Goal: Task Accomplishment & Management: Complete application form

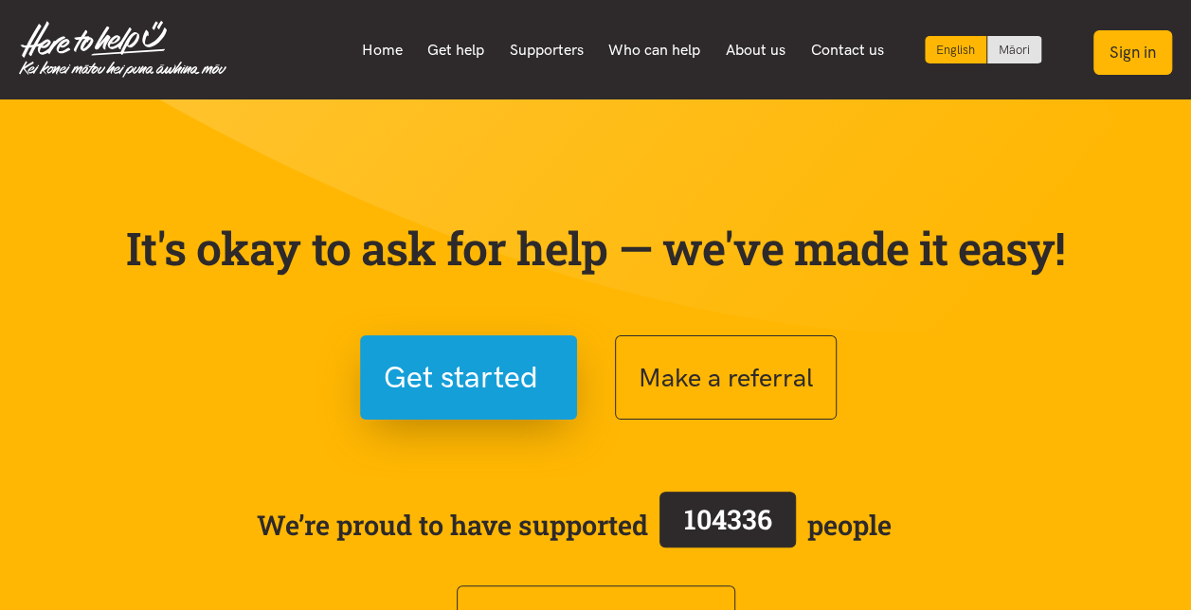
click at [1142, 59] on button "Sign in" at bounding box center [1132, 52] width 79 height 45
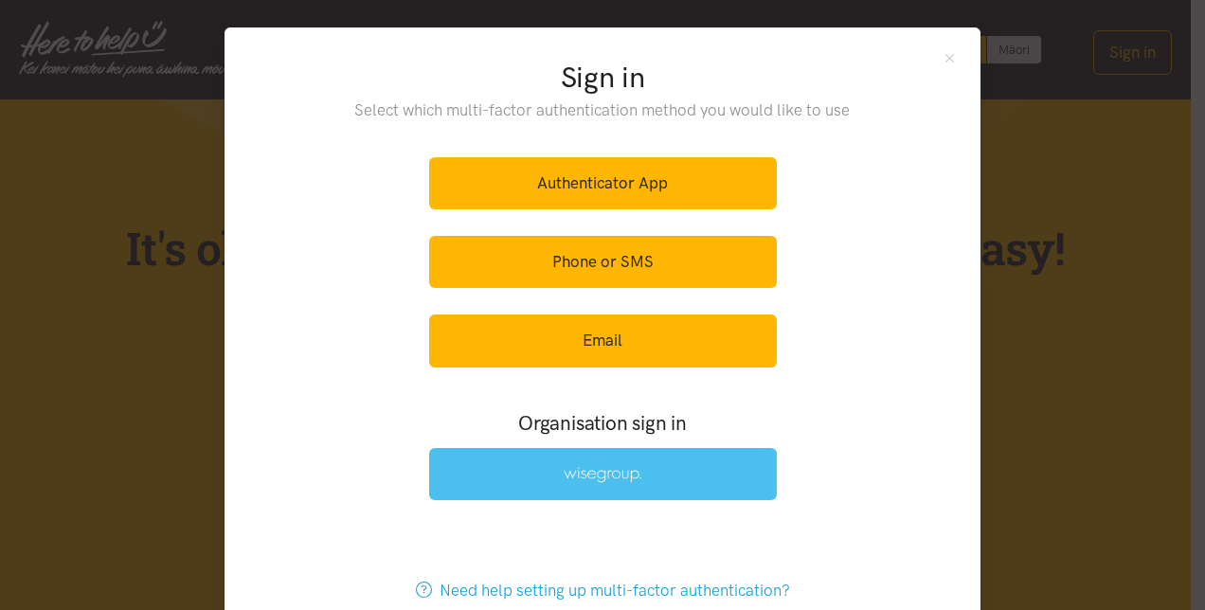
click at [579, 473] on img at bounding box center [603, 475] width 78 height 16
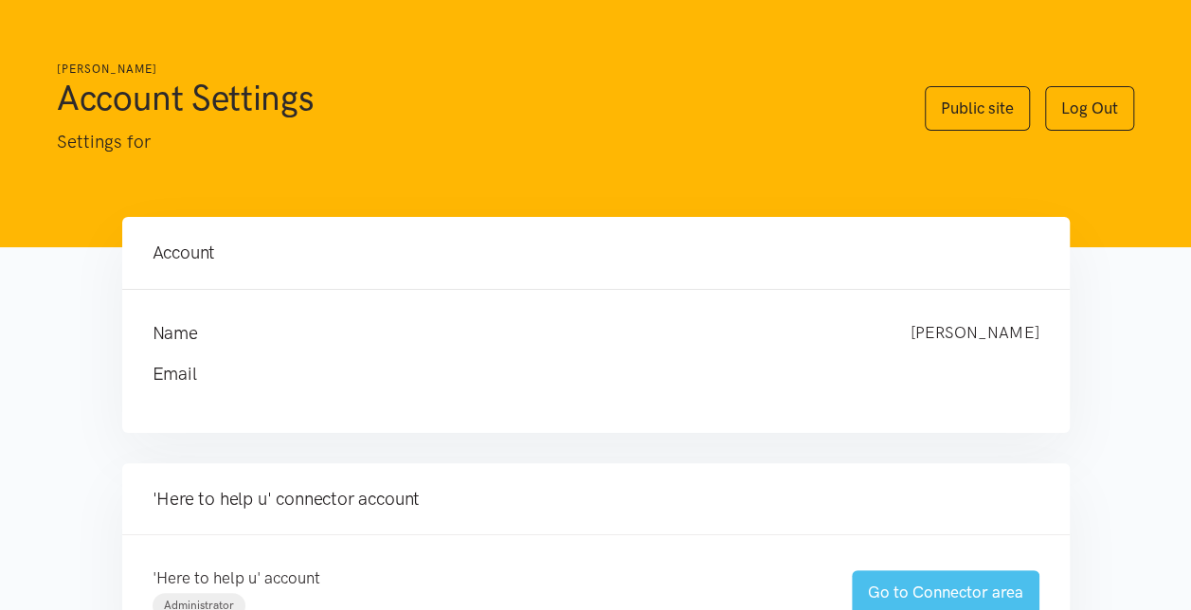
click at [938, 594] on link "Go to Connector area" at bounding box center [945, 592] width 188 height 45
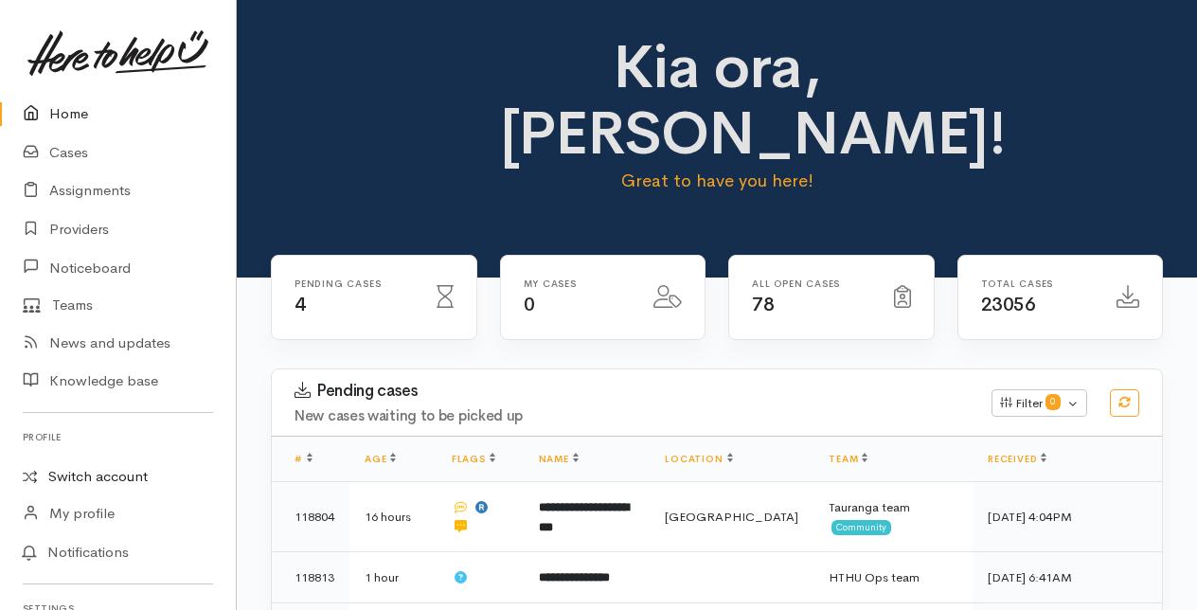
click at [82, 479] on link "Switch account" at bounding box center [118, 476] width 236 height 37
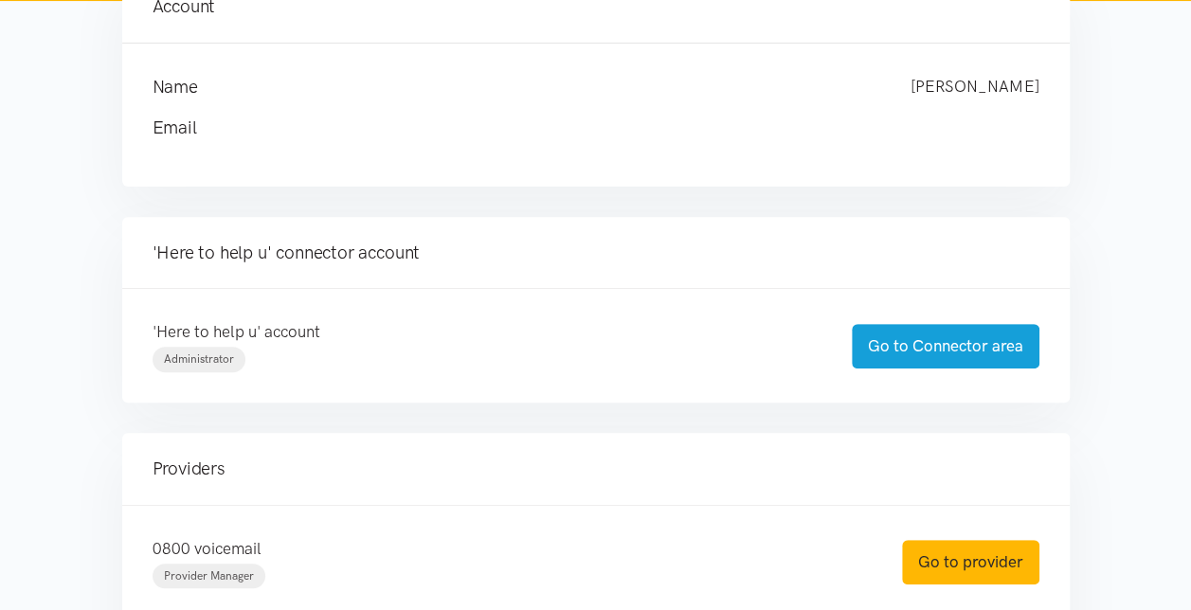
scroll to position [284, 0]
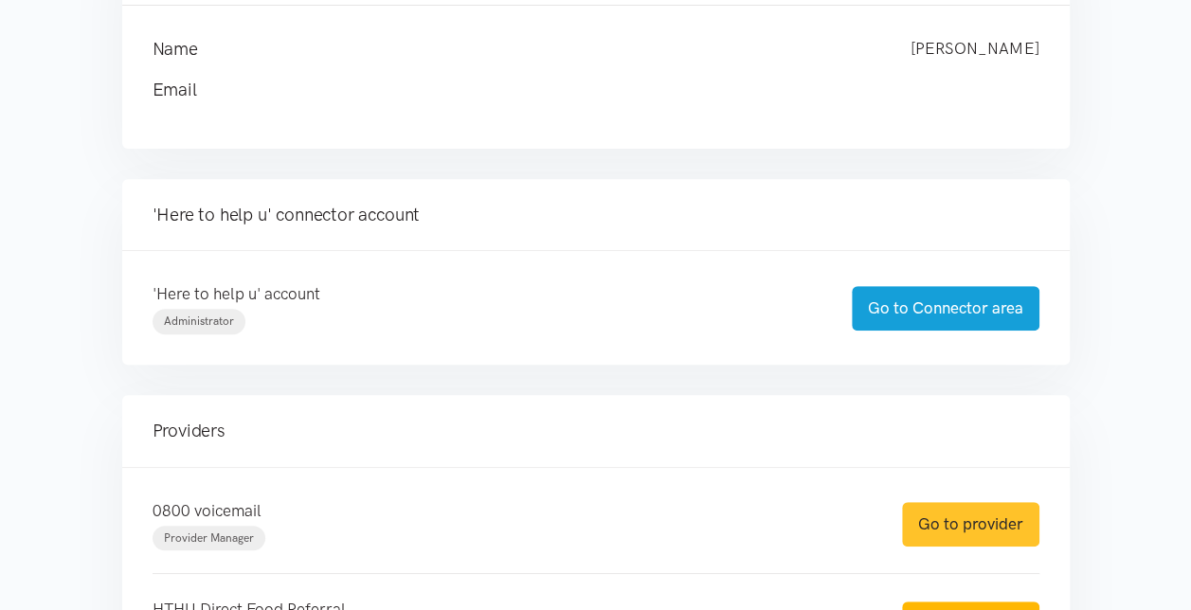
click at [962, 523] on link "Go to provider" at bounding box center [970, 524] width 137 height 45
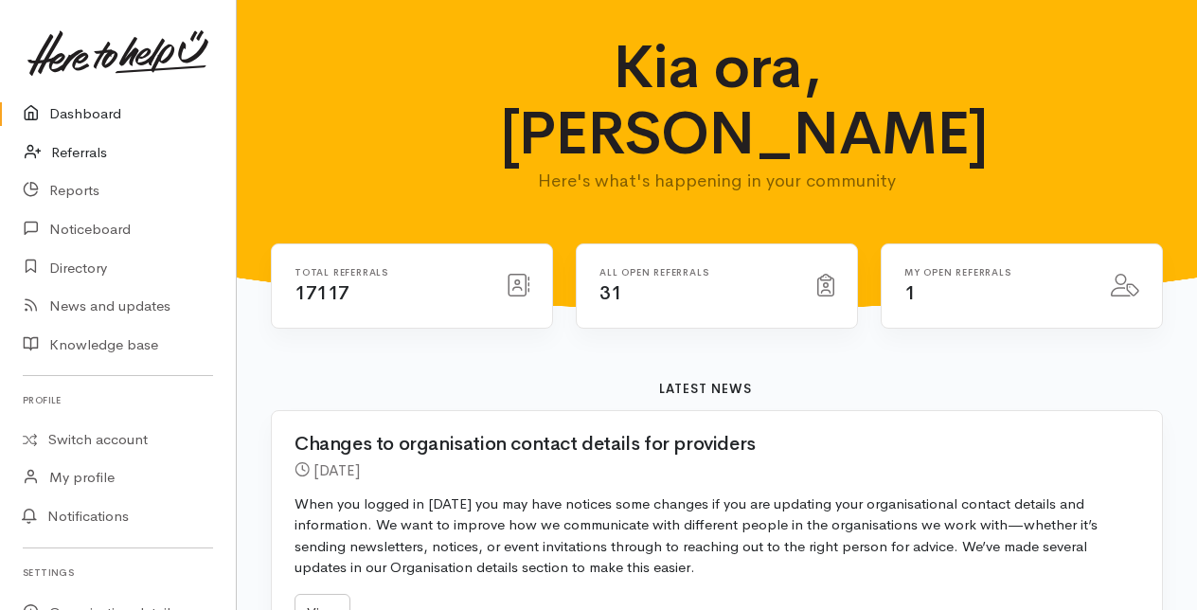
click at [104, 148] on link "Referrals" at bounding box center [118, 153] width 236 height 39
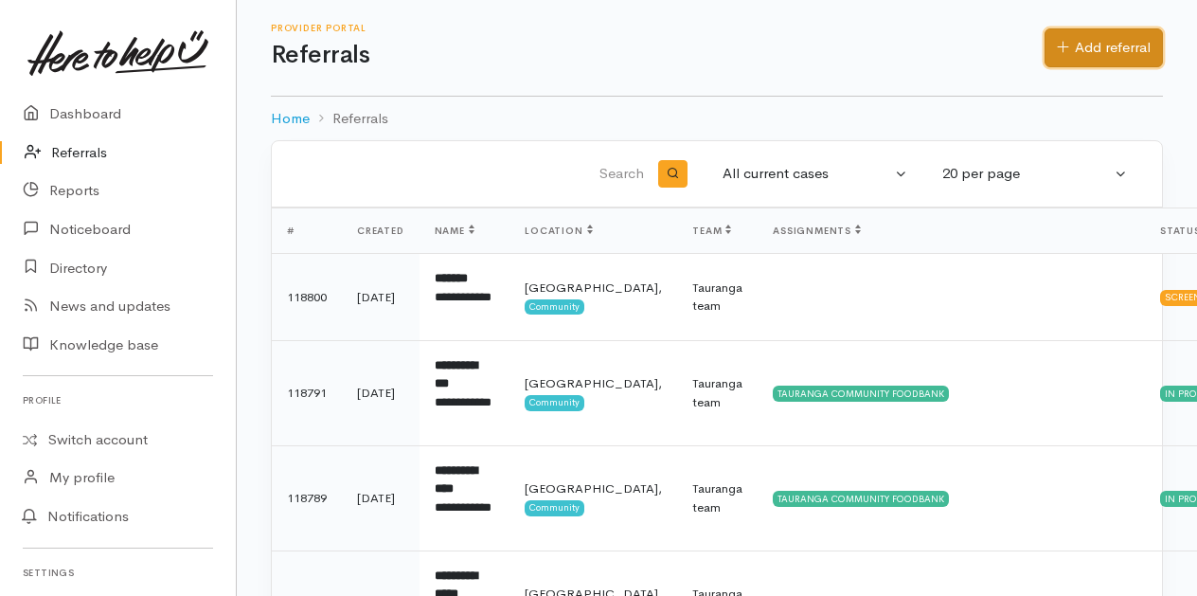
click at [1101, 48] on link "Add referral" at bounding box center [1104, 47] width 118 height 39
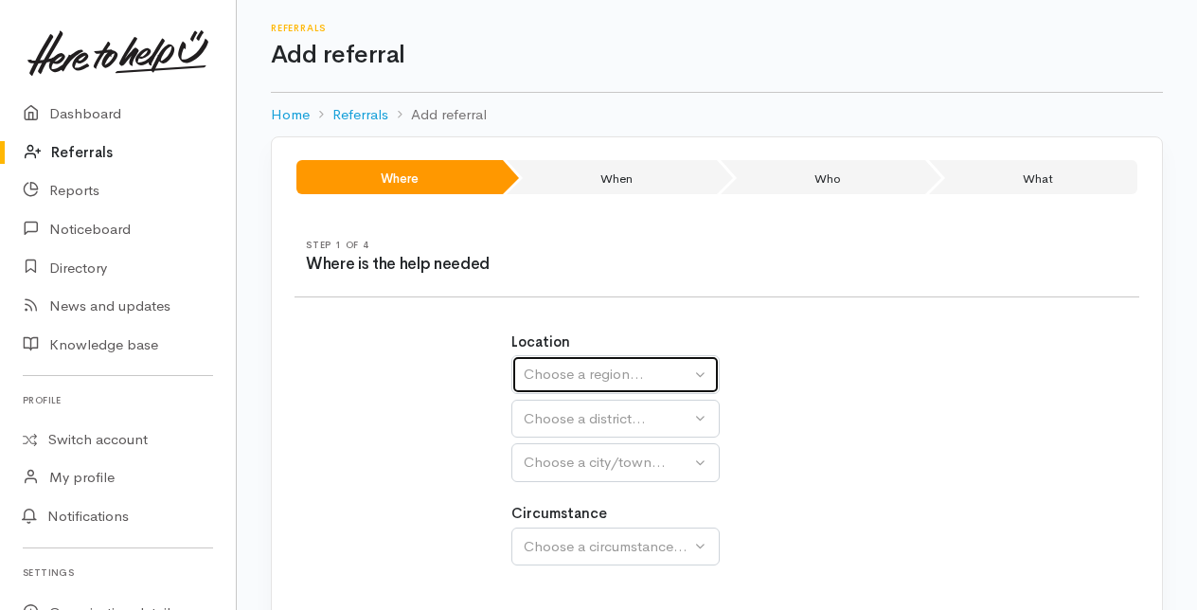
click at [599, 373] on div "Choose a region..." at bounding box center [607, 375] width 167 height 22
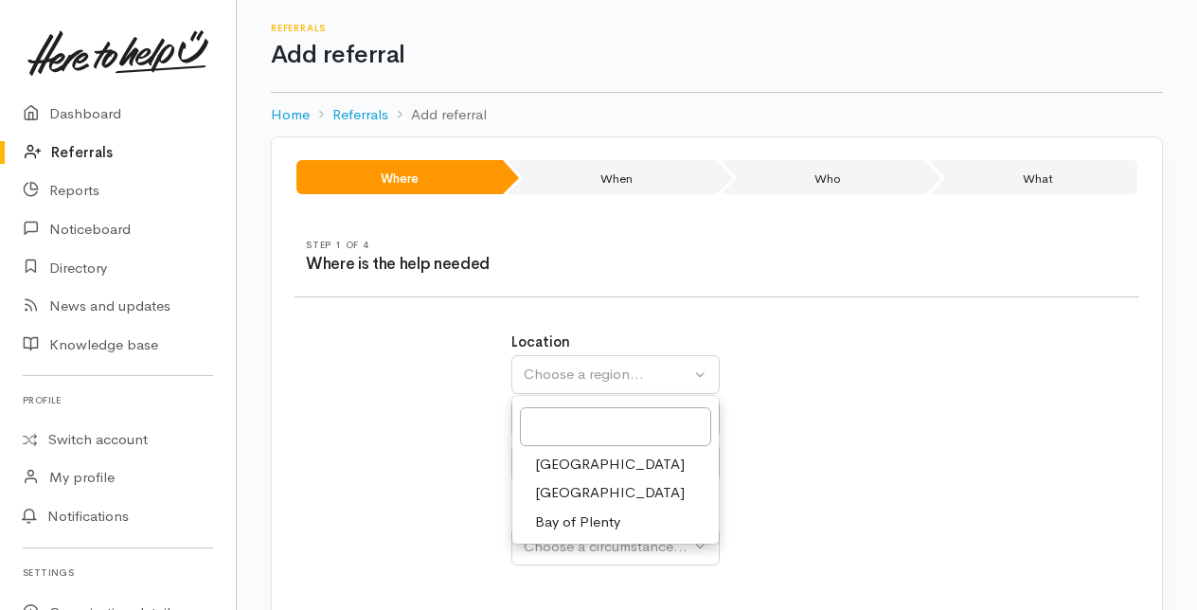
click at [566, 524] on span "Bay of Plenty" at bounding box center [577, 522] width 85 height 22
select select "4"
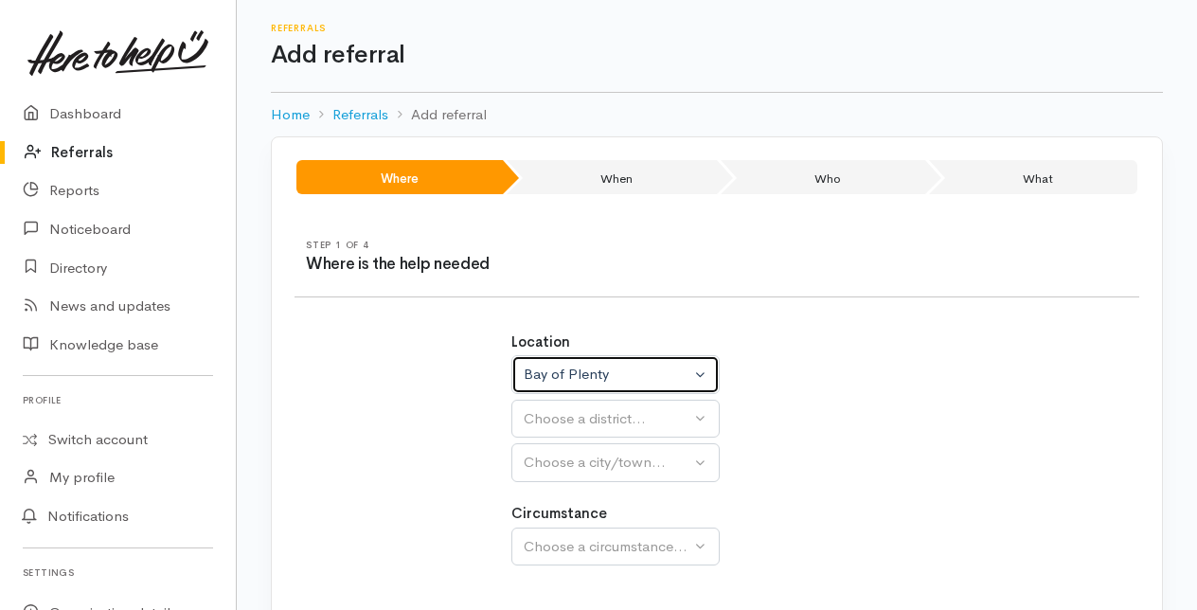
select select
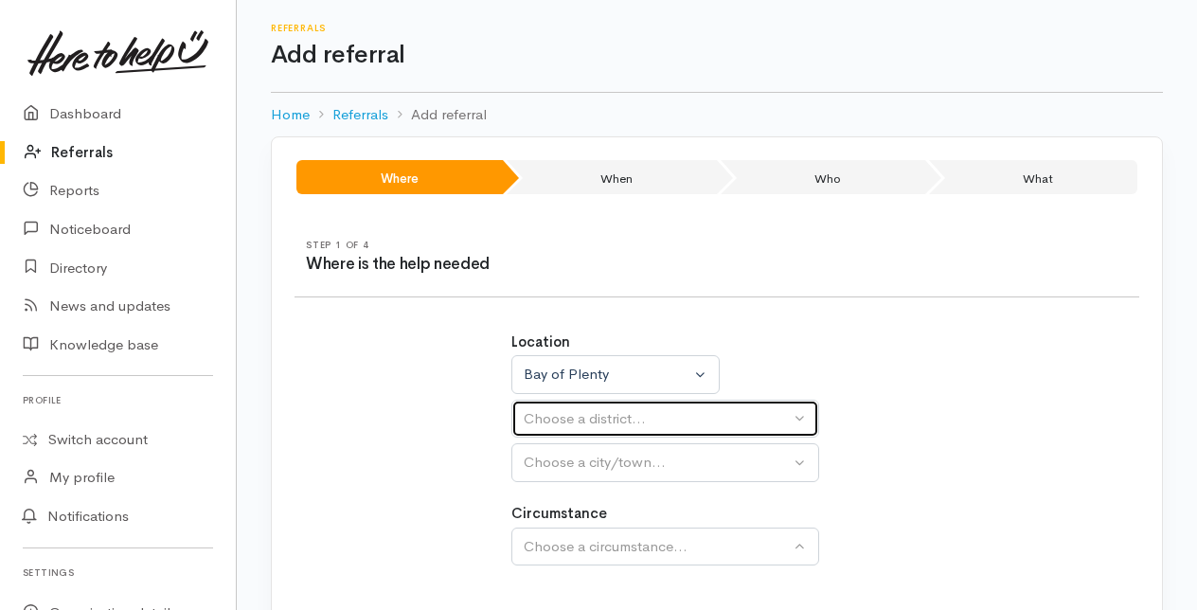
click at [564, 413] on div "Choose a district..." at bounding box center [657, 419] width 266 height 22
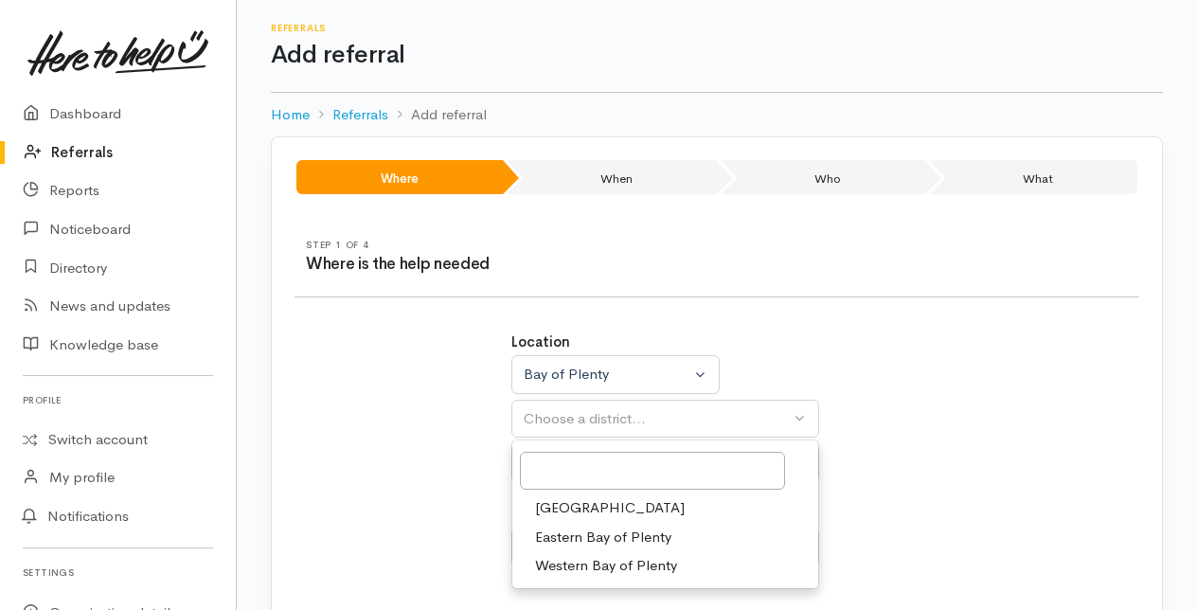
click at [565, 515] on span "[GEOGRAPHIC_DATA]" at bounding box center [610, 508] width 150 height 22
select select "6"
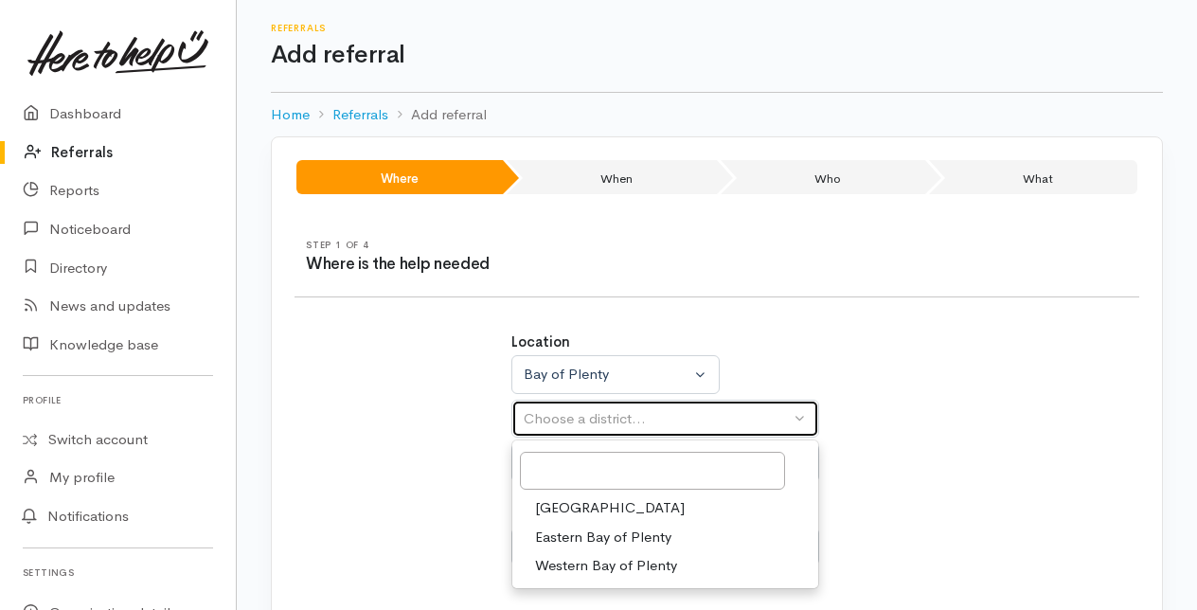
select select
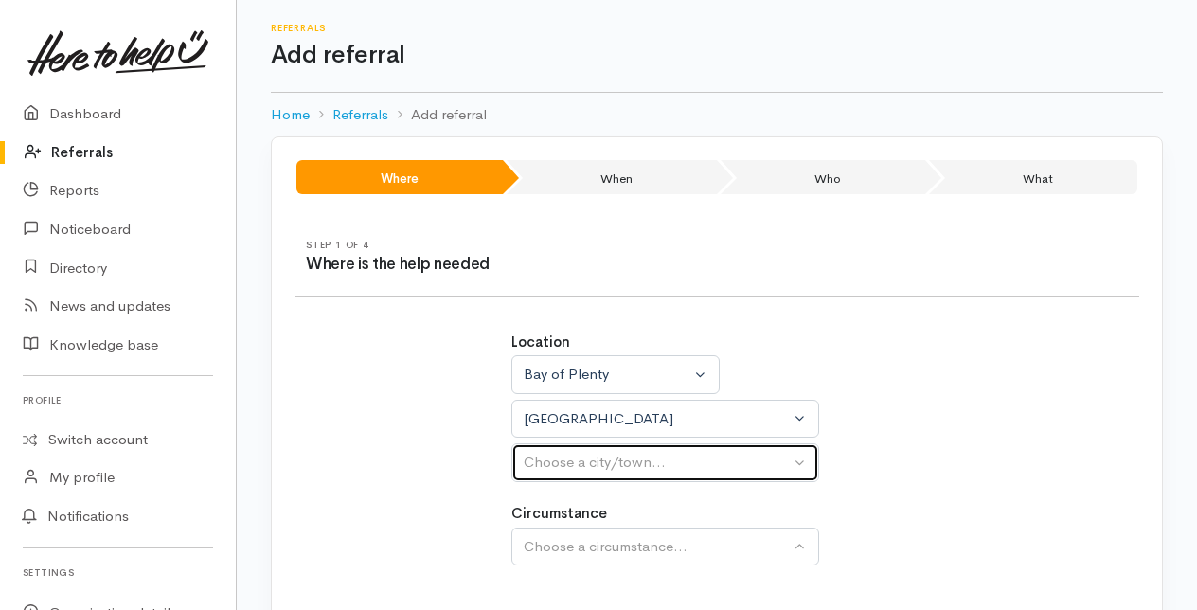
click at [565, 468] on div "Choose a city/town..." at bounding box center [657, 463] width 266 height 22
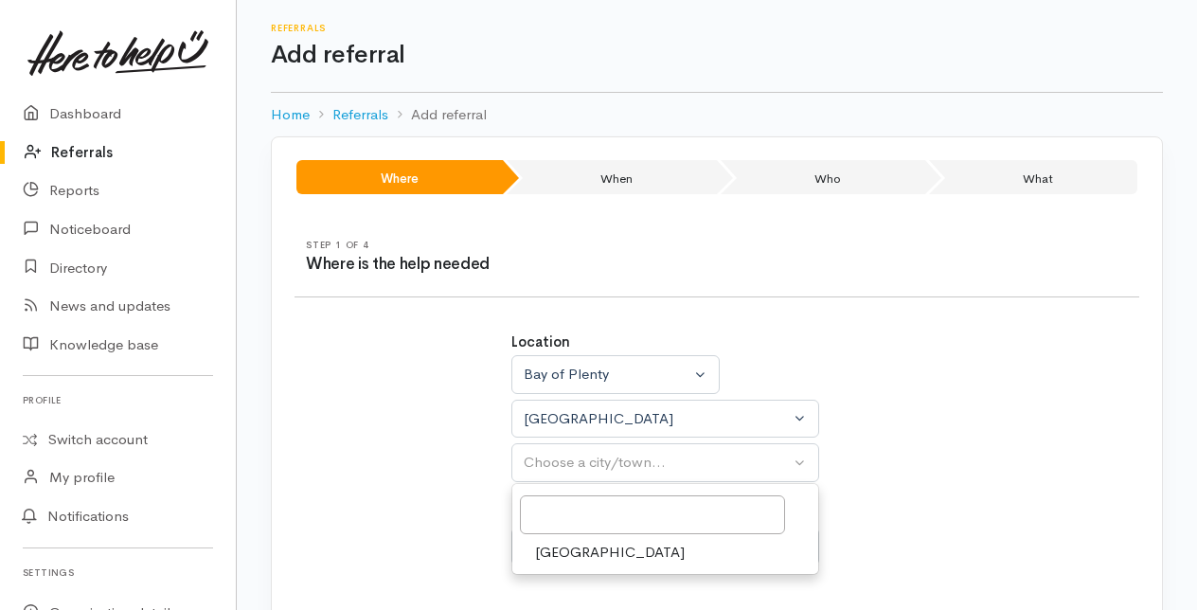
click at [559, 551] on span "[GEOGRAPHIC_DATA]" at bounding box center [610, 553] width 150 height 22
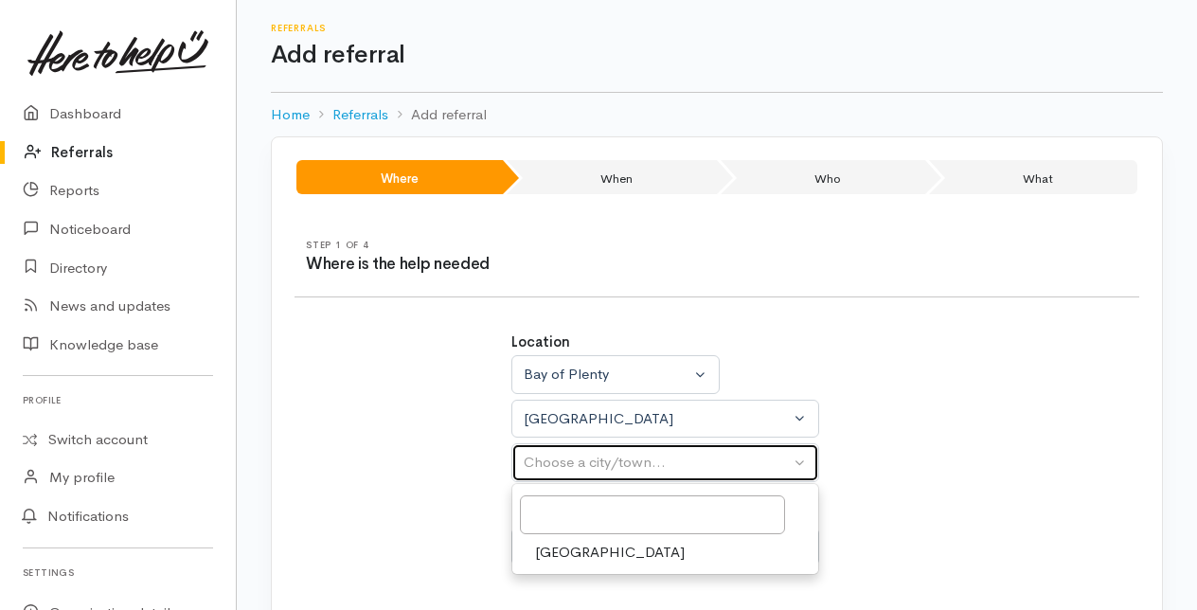
select select "4"
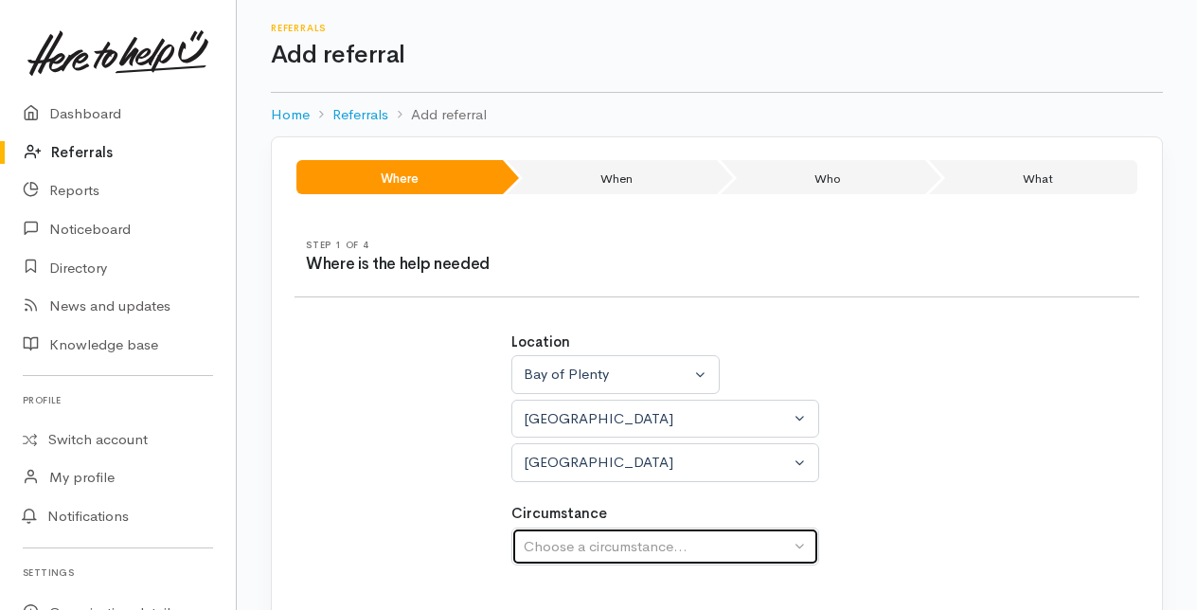
click at [559, 550] on div "Choose a circumstance..." at bounding box center [657, 547] width 266 height 22
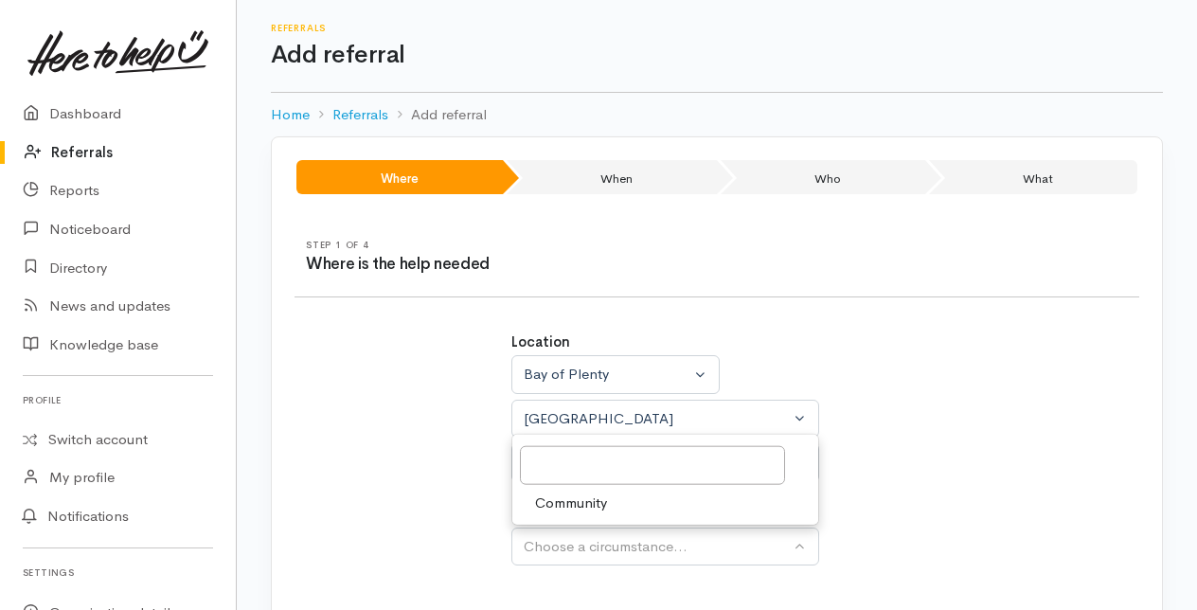
click at [558, 501] on span "Community" at bounding box center [571, 503] width 72 height 22
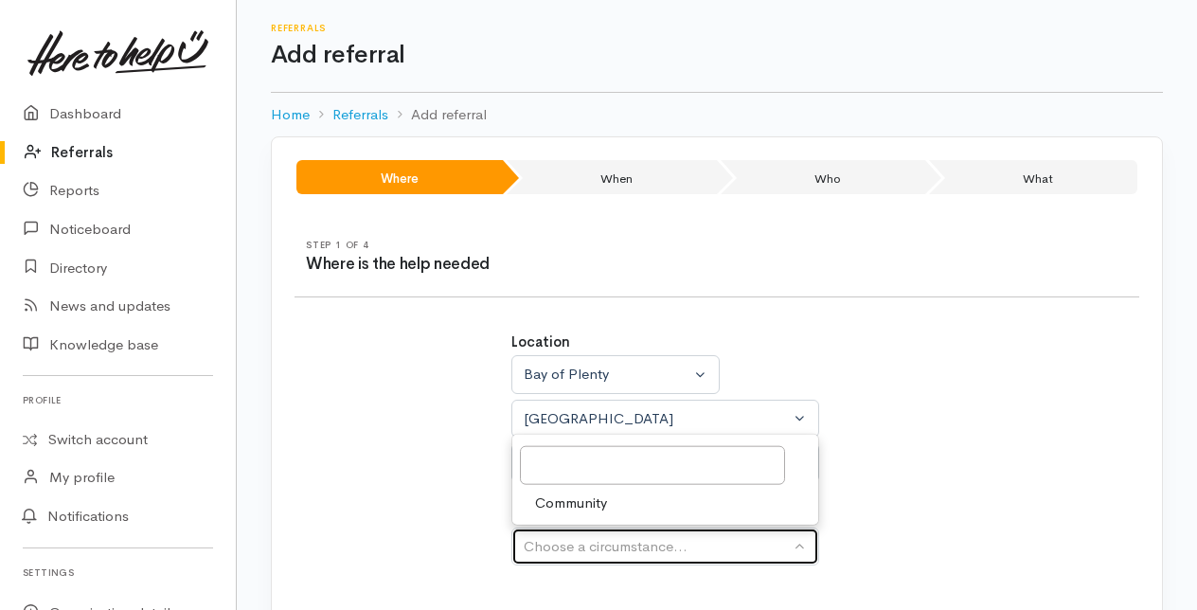
select select "2"
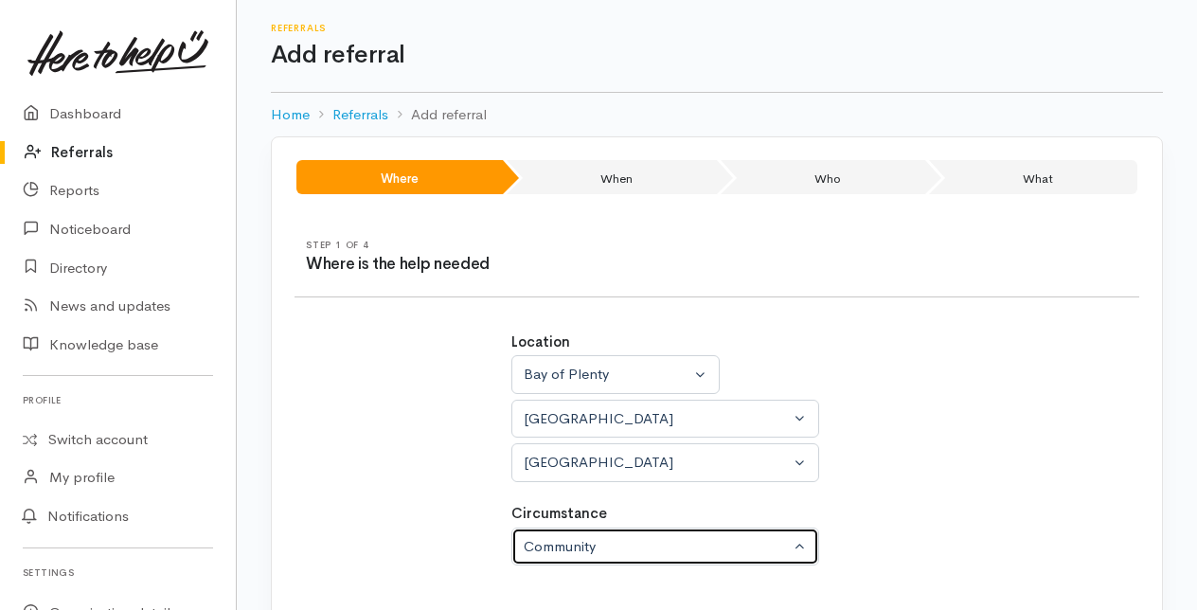
scroll to position [118, 0]
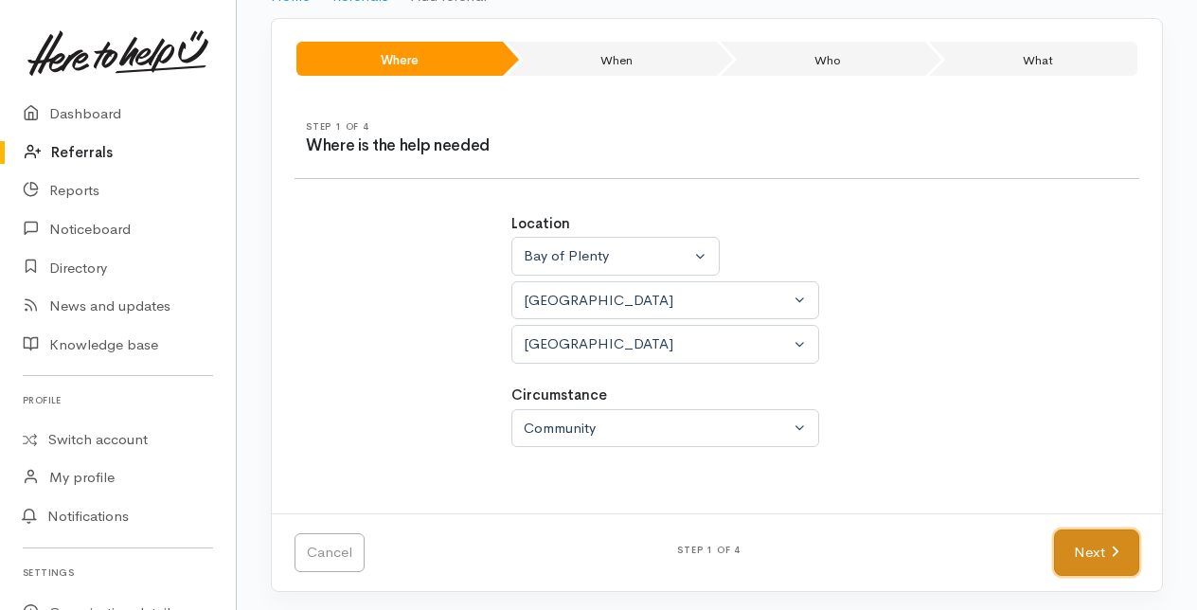
click at [1097, 548] on link "Next" at bounding box center [1096, 552] width 85 height 46
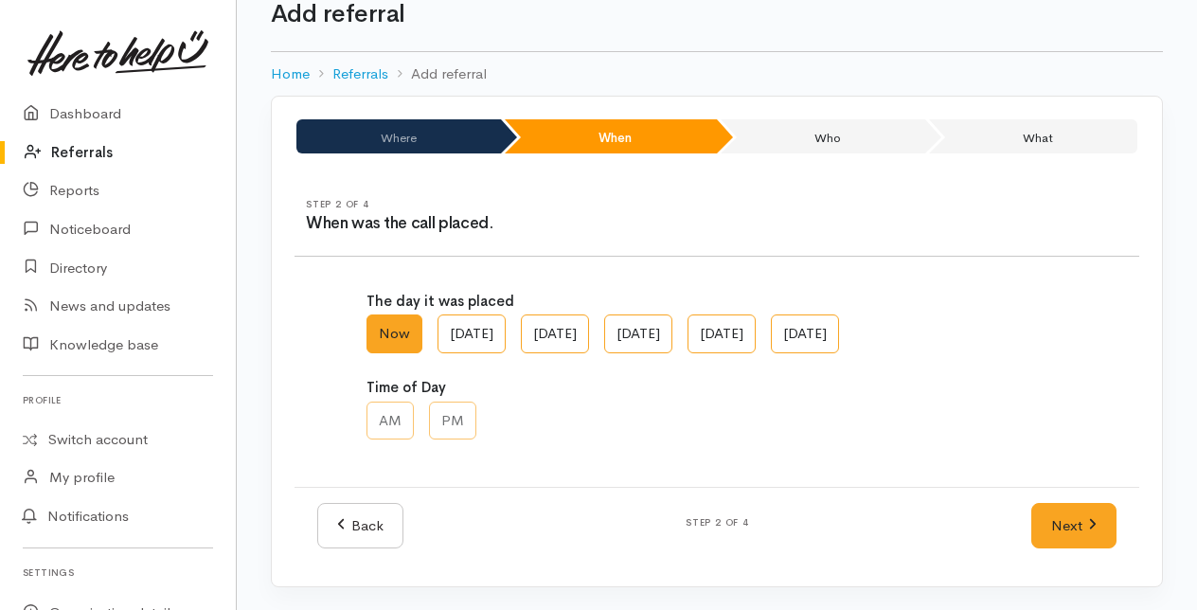
scroll to position [38, 0]
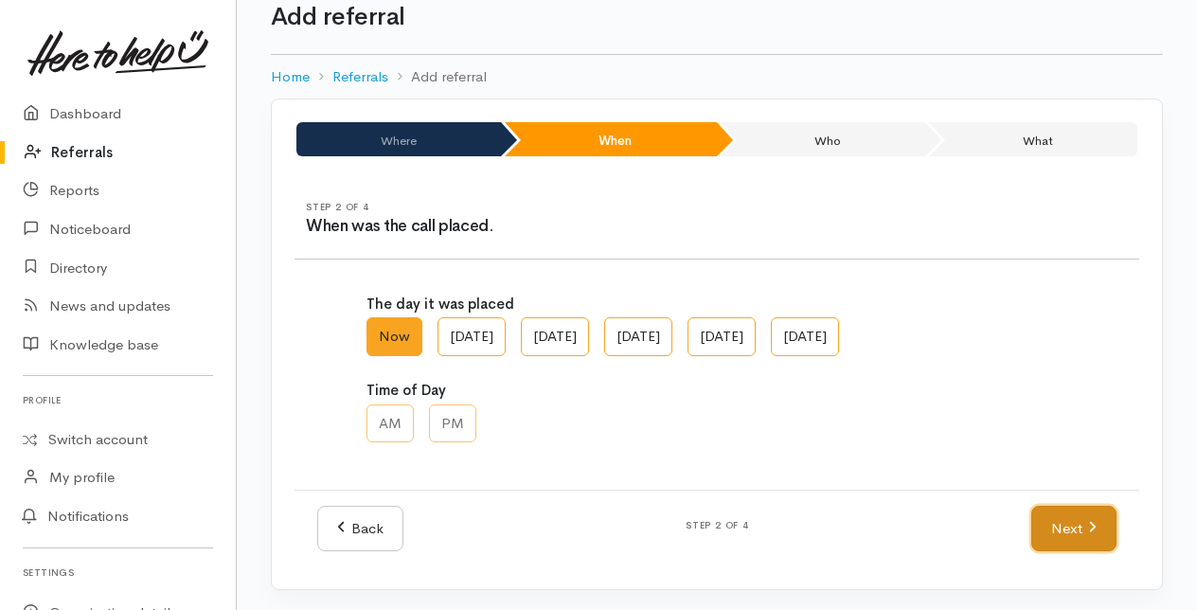
click at [1070, 521] on link "Next" at bounding box center [1073, 529] width 85 height 46
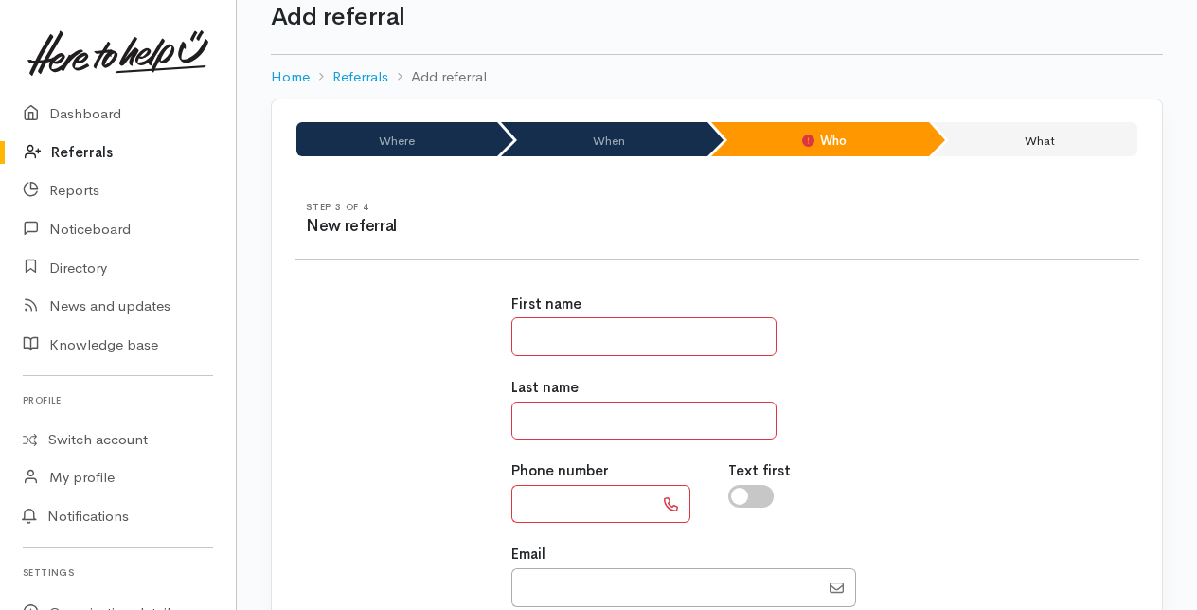
click at [556, 338] on input "text" at bounding box center [643, 336] width 265 height 39
type input "*****"
click at [535, 422] on input "text" at bounding box center [643, 421] width 265 height 39
type input "**"
click at [555, 508] on input "text" at bounding box center [582, 504] width 142 height 39
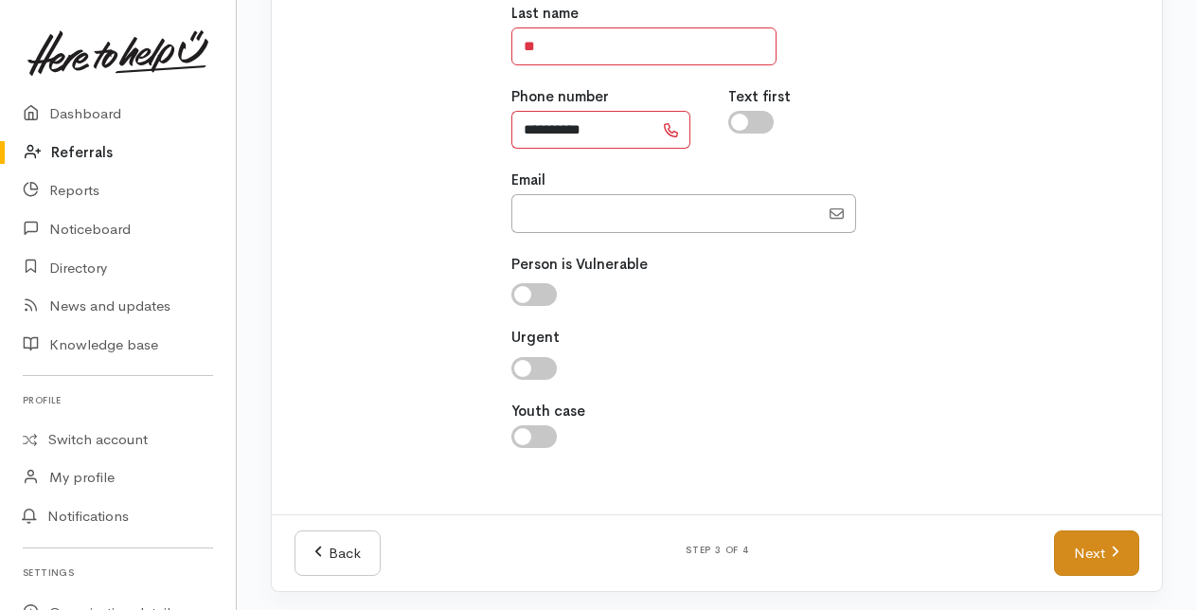
type input "**********"
click at [1097, 553] on link "Next" at bounding box center [1096, 553] width 85 height 46
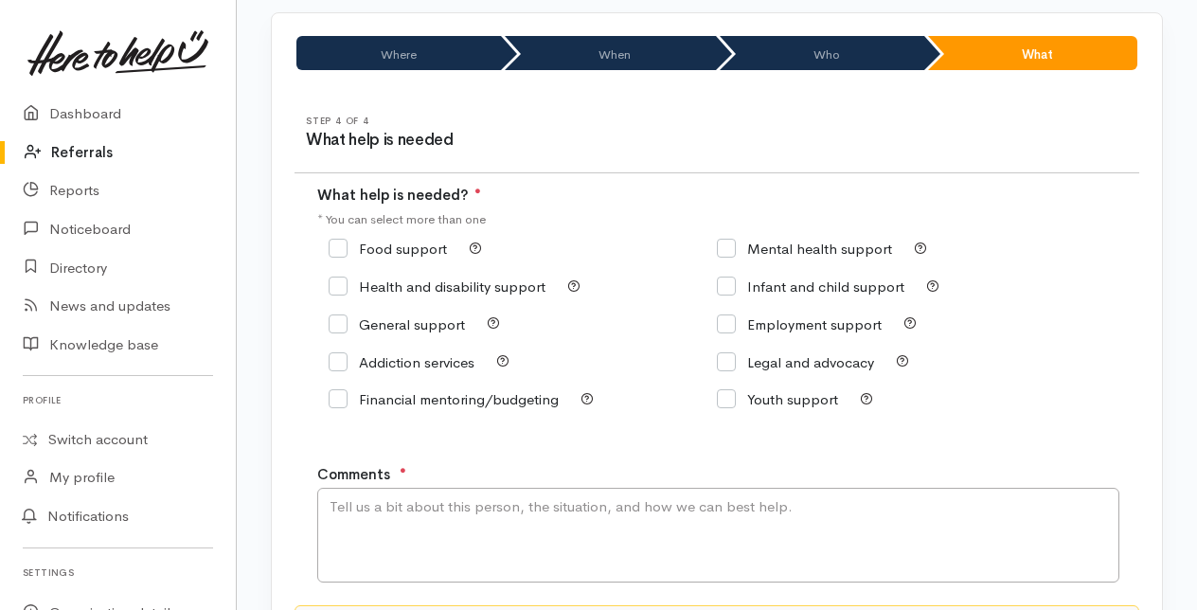
scroll to position [95, 0]
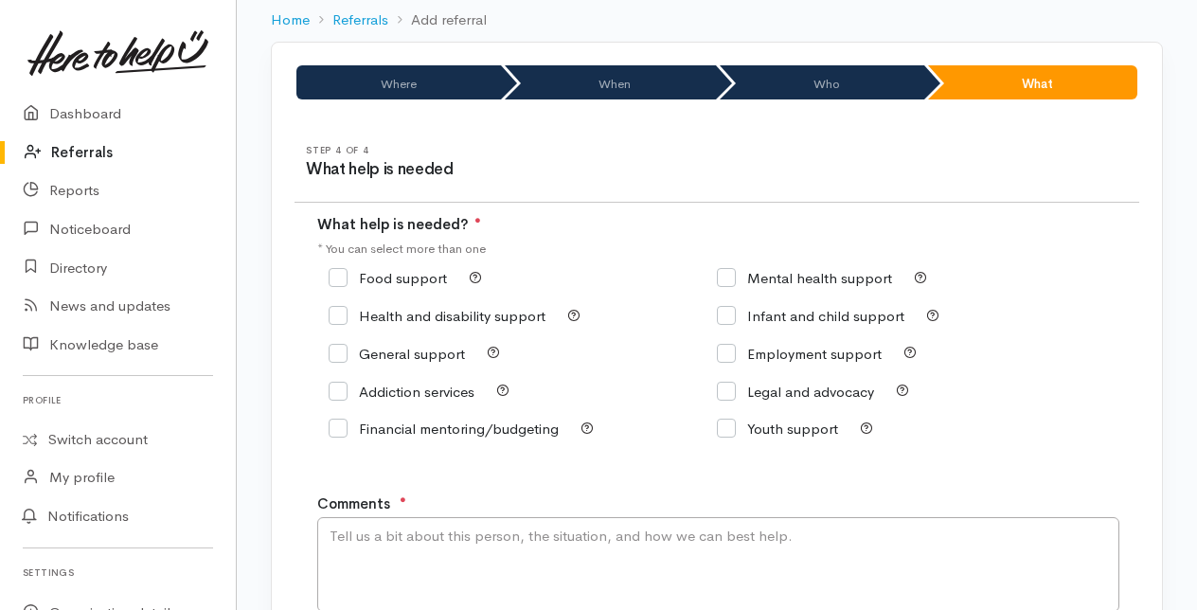
click at [343, 277] on input "Food support" at bounding box center [388, 278] width 118 height 14
checkbox input "true"
click at [367, 556] on textarea "Comments" at bounding box center [718, 564] width 802 height 95
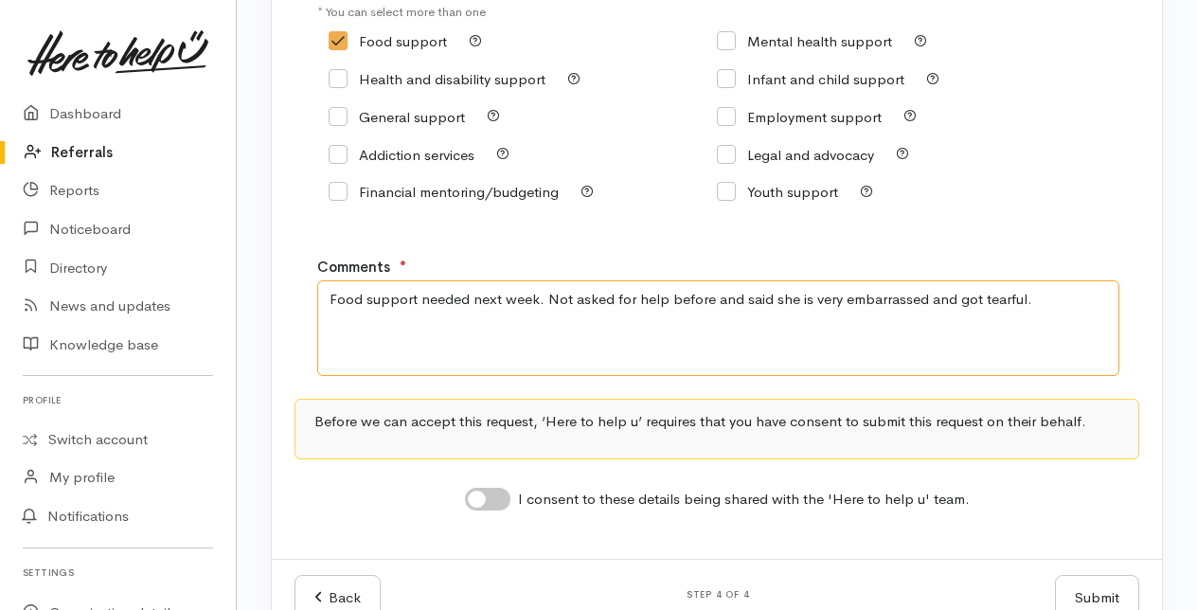
scroll to position [380, 0]
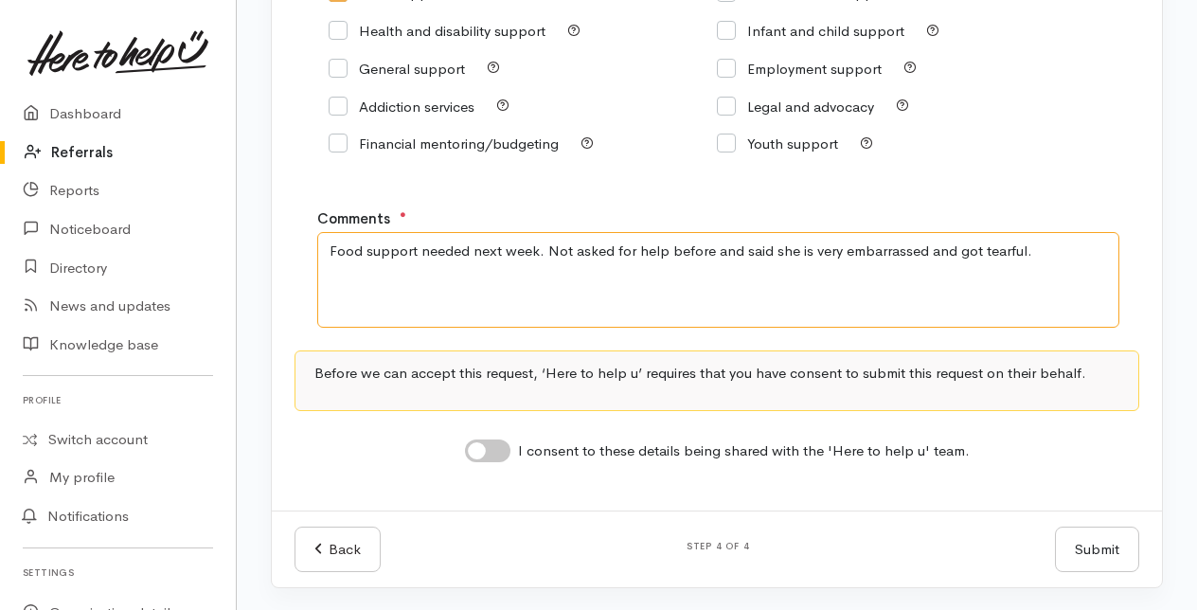
type textarea "Food support needed next week. Not asked for help before and said she is very e…"
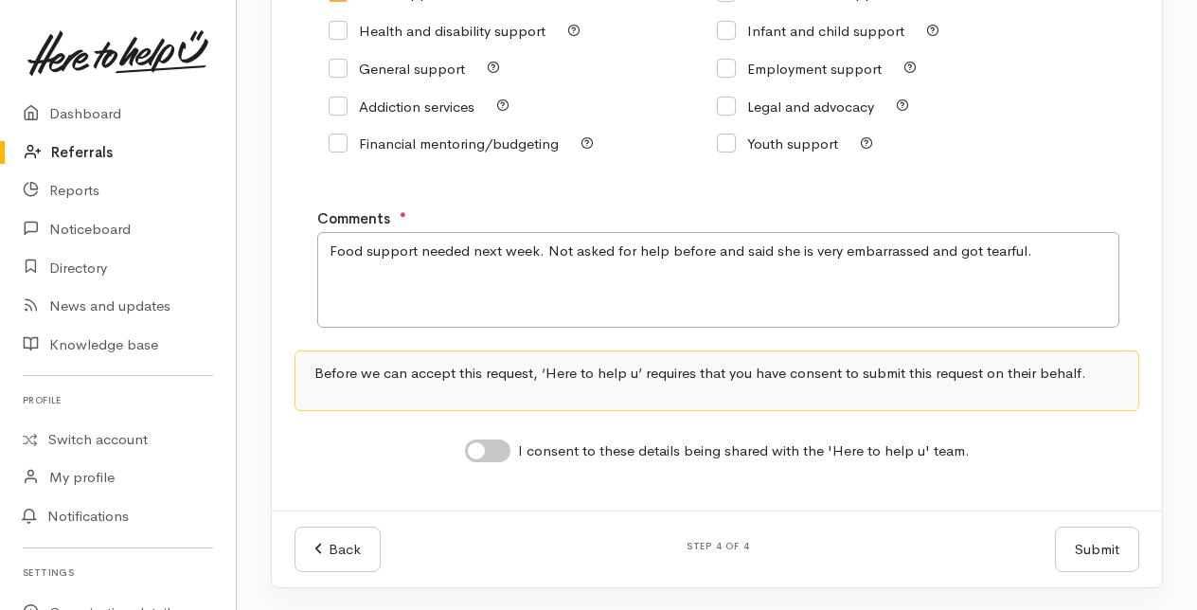
click at [498, 448] on input "I consent to these details being shared with the 'Here to help u' team." at bounding box center [487, 450] width 45 height 23
checkbox input "true"
click at [1110, 544] on button "Submit" at bounding box center [1097, 550] width 84 height 46
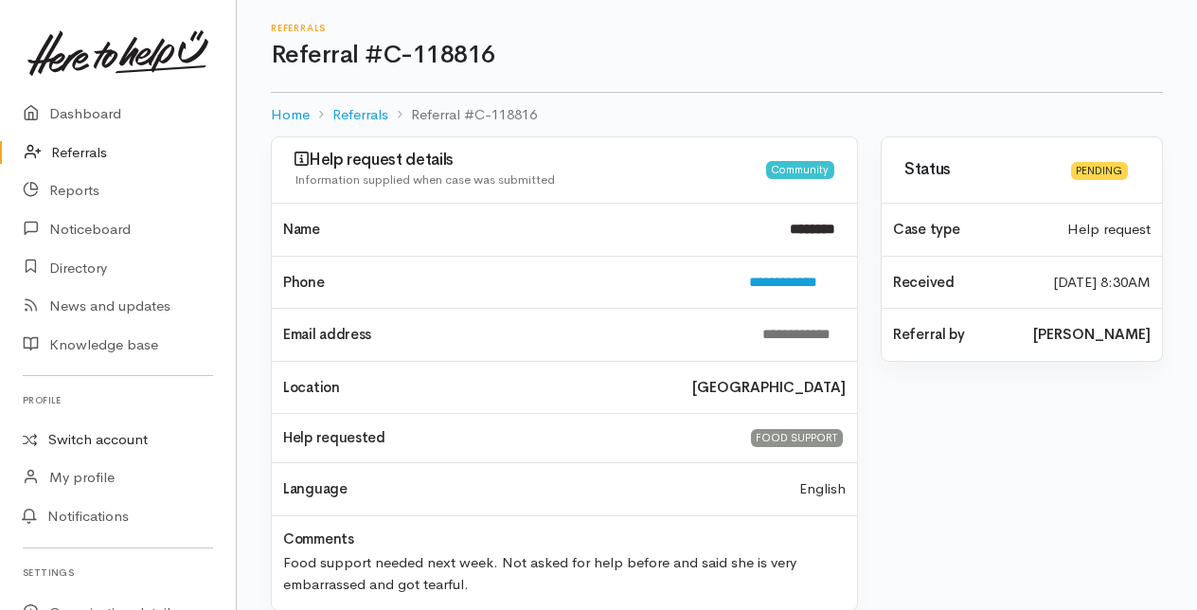
click at [102, 441] on link "Switch account" at bounding box center [118, 439] width 236 height 37
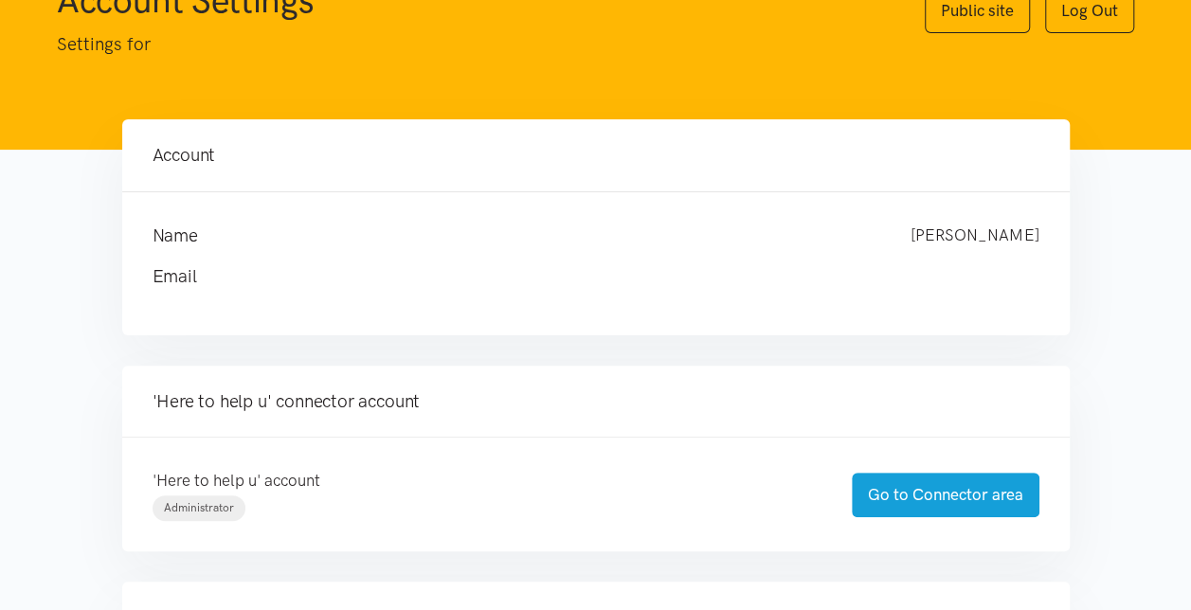
scroll to position [189, 0]
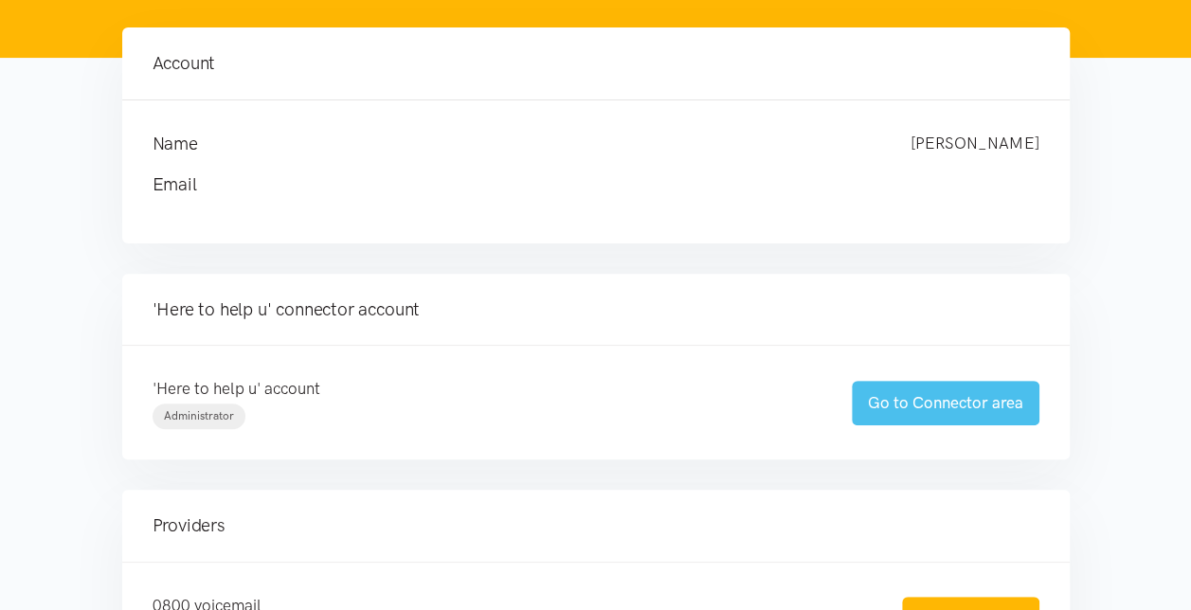
click at [897, 405] on link "Go to Connector area" at bounding box center [945, 403] width 188 height 45
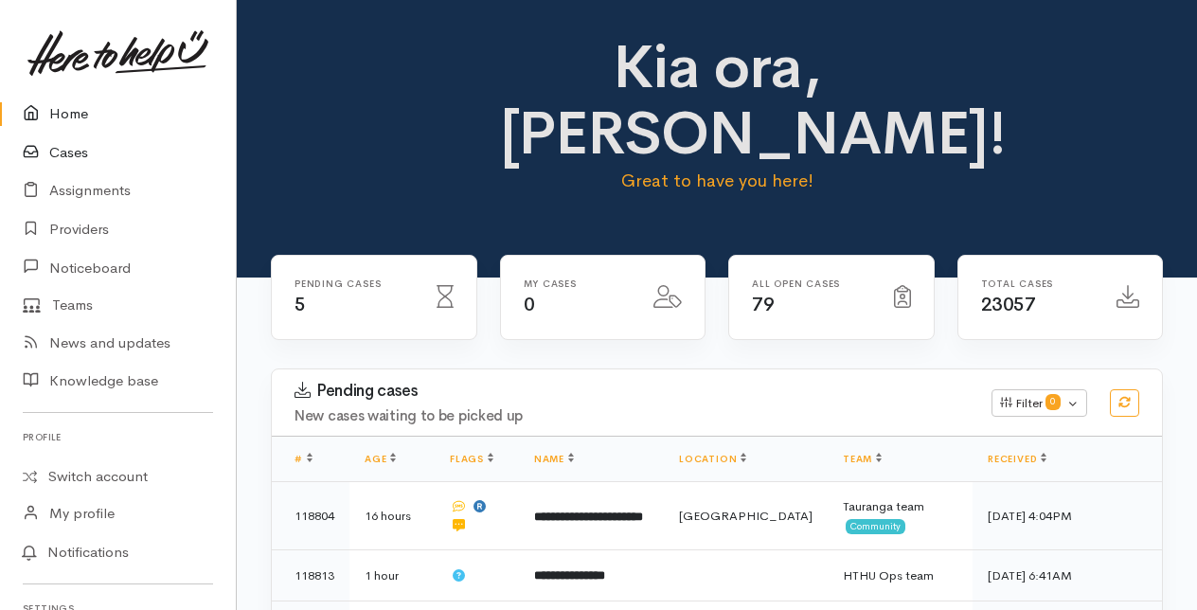
click at [77, 153] on link "Cases" at bounding box center [118, 153] width 236 height 39
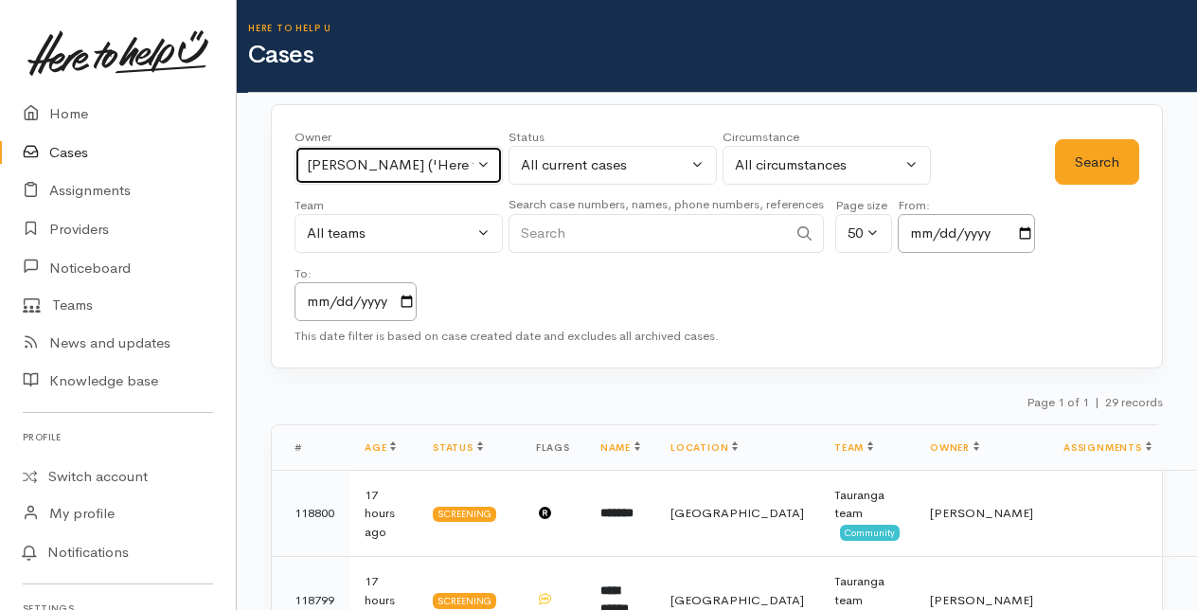
click at [490, 163] on button "[PERSON_NAME] ('Here to help u')" at bounding box center [399, 165] width 208 height 39
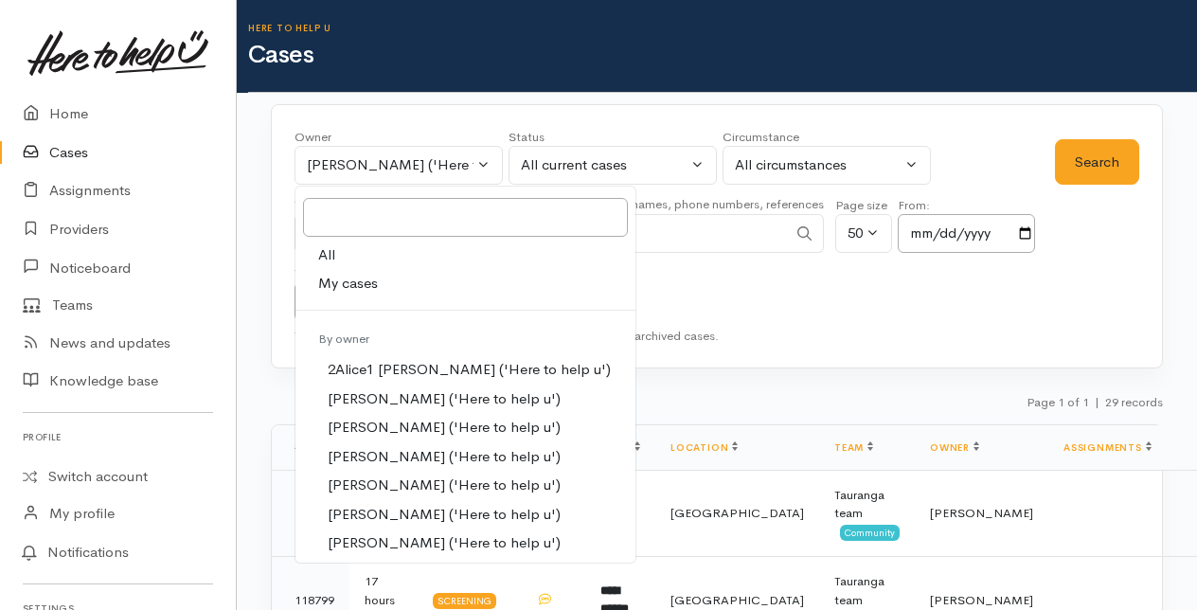
click at [360, 280] on span "My cases" at bounding box center [348, 284] width 60 height 22
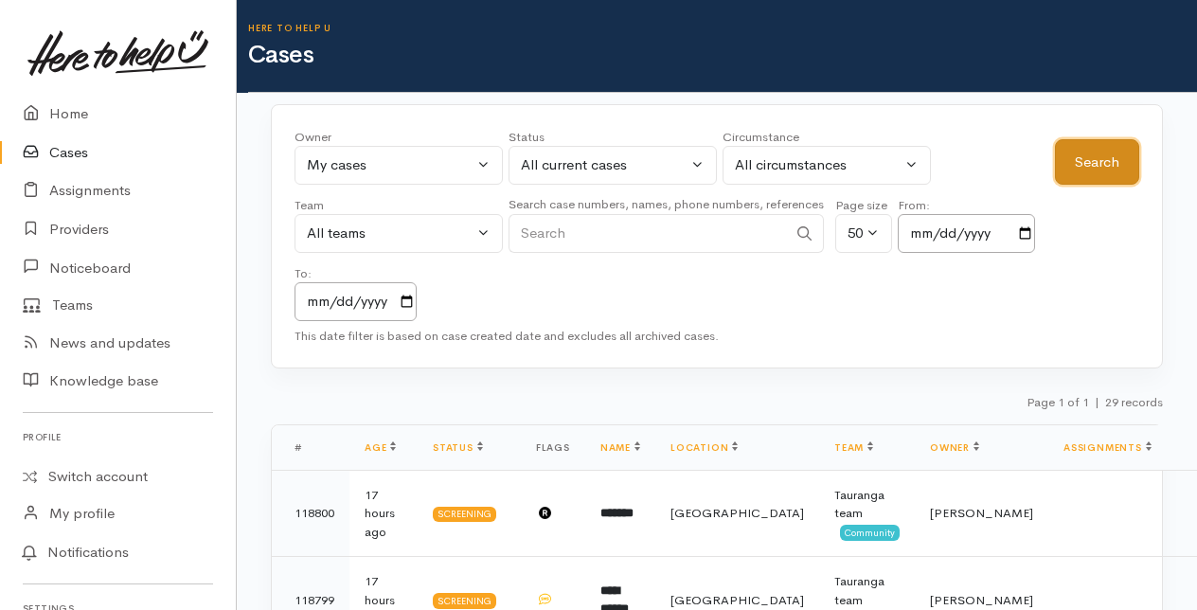
click at [1078, 160] on button "Search" at bounding box center [1097, 162] width 84 height 46
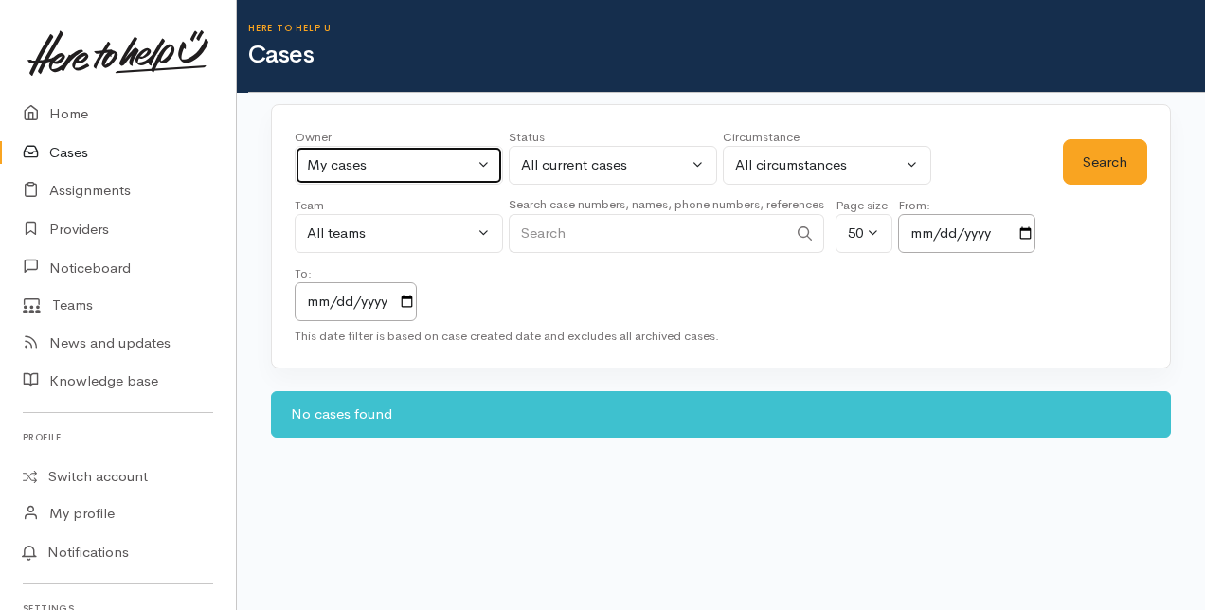
click at [485, 165] on button "My cases" at bounding box center [399, 165] width 208 height 39
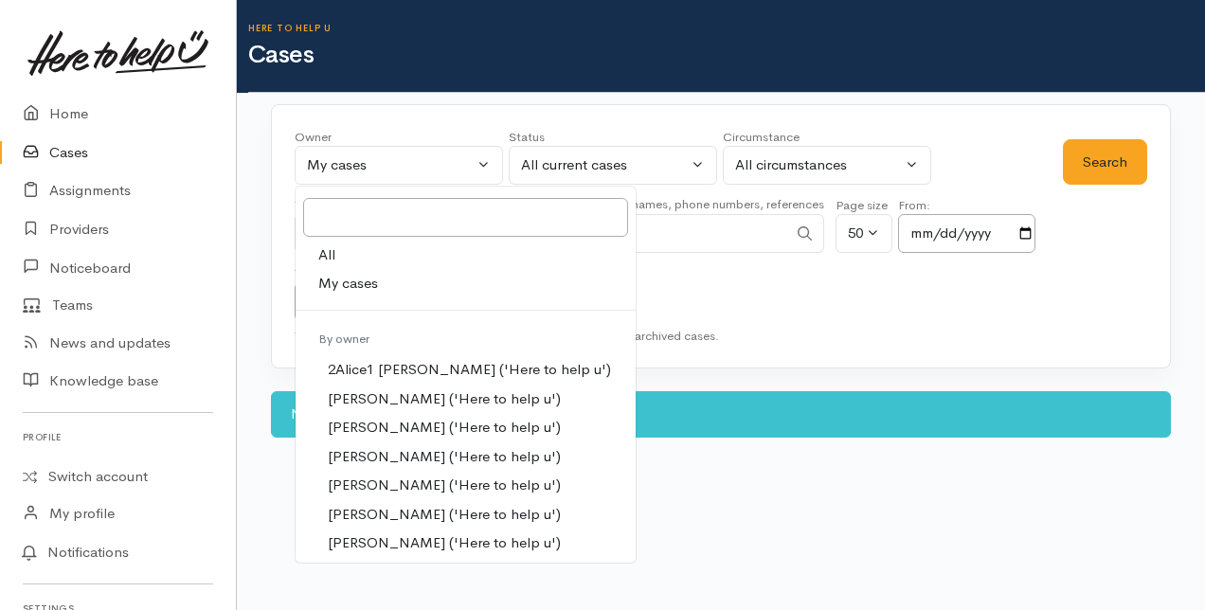
click at [346, 245] on link "All" at bounding box center [466, 255] width 340 height 29
select select "-1"
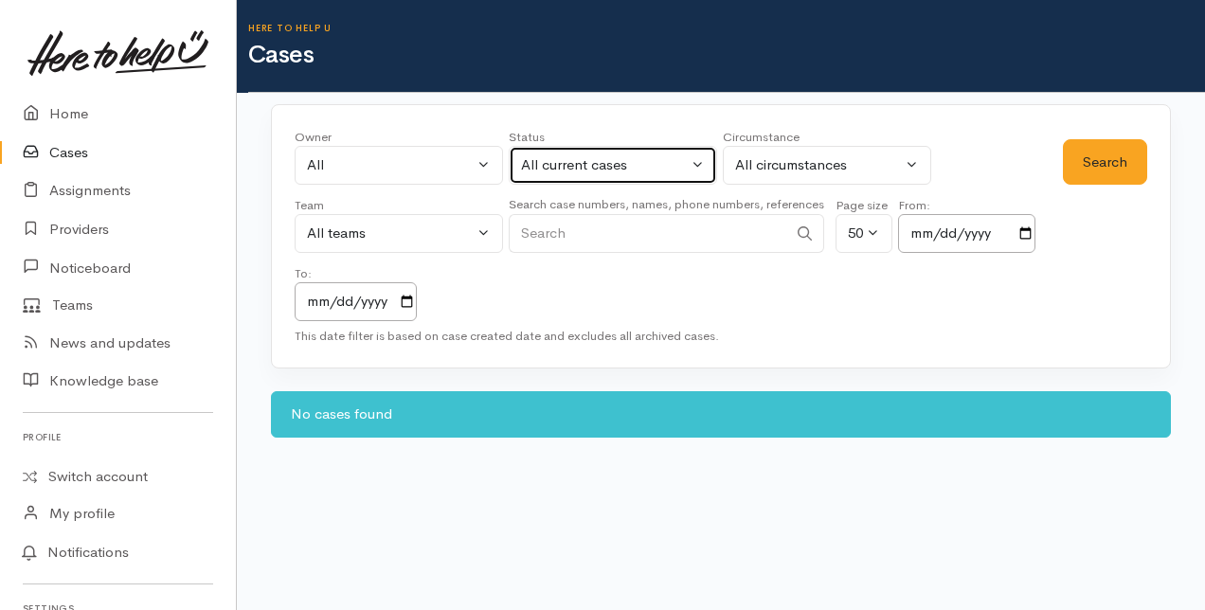
click at [700, 152] on button "All current cases" at bounding box center [613, 165] width 208 height 39
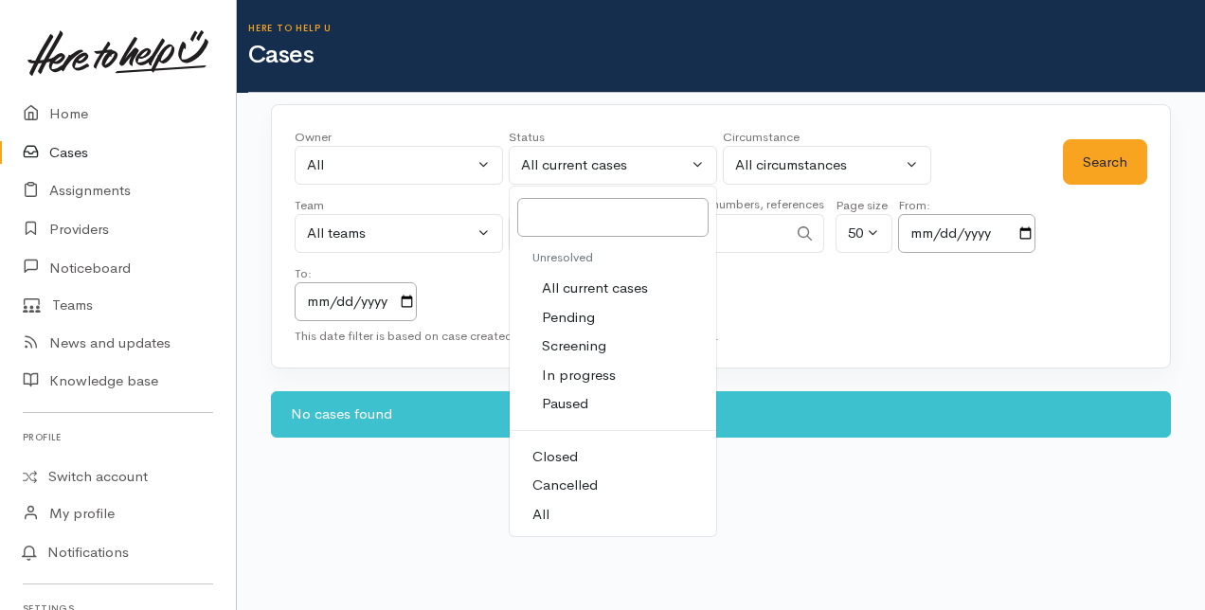
click at [546, 507] on span "All" at bounding box center [540, 515] width 17 height 22
select select "All"
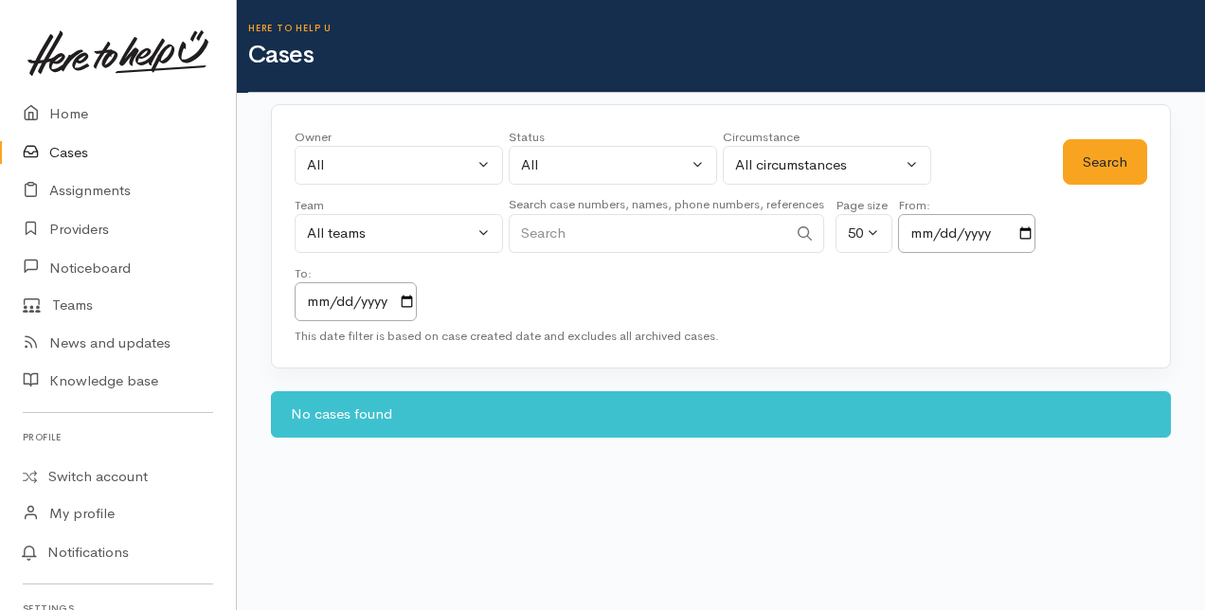
click at [561, 227] on input "Search" at bounding box center [648, 233] width 278 height 39
type input "02041264754"
click at [1097, 165] on button "Search" at bounding box center [1105, 162] width 84 height 46
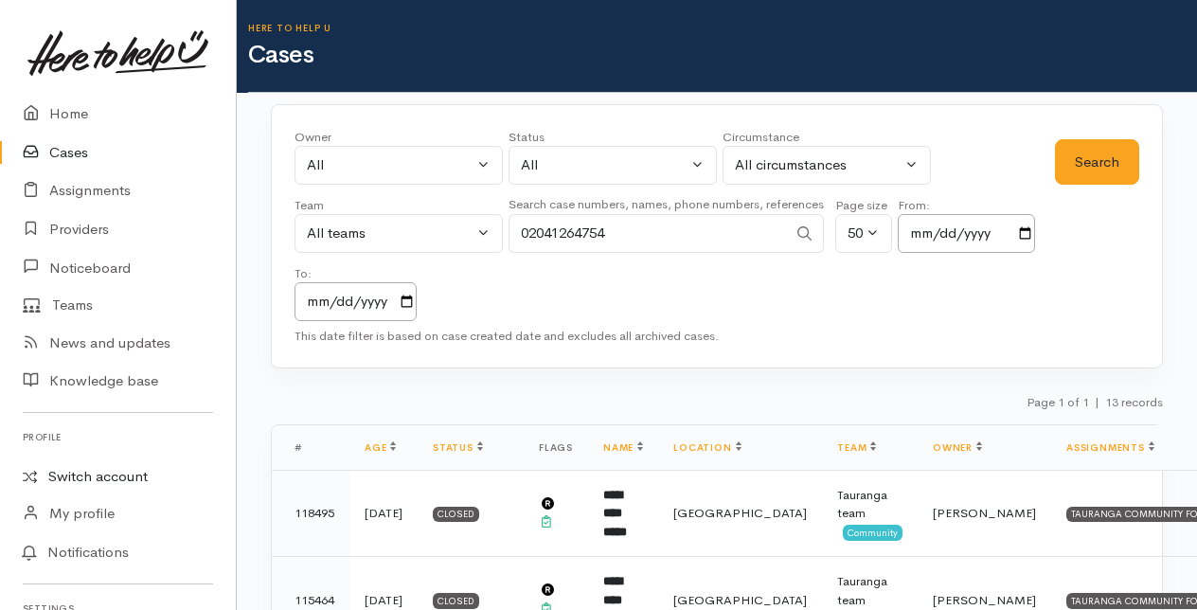
click at [73, 473] on link "Switch account" at bounding box center [118, 476] width 236 height 37
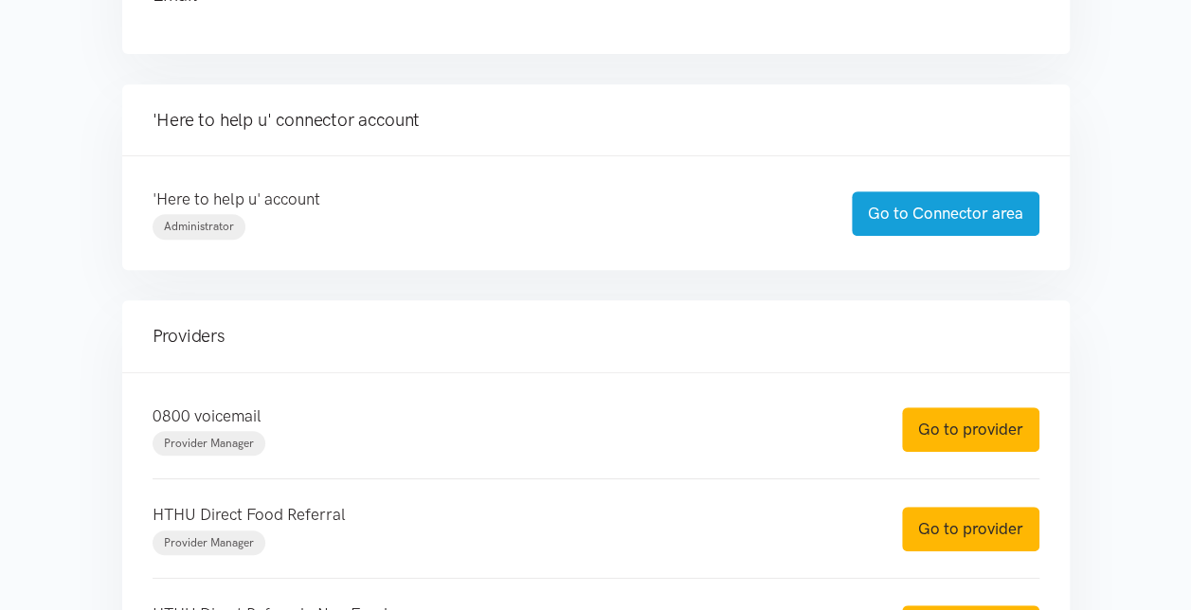
scroll to position [474, 0]
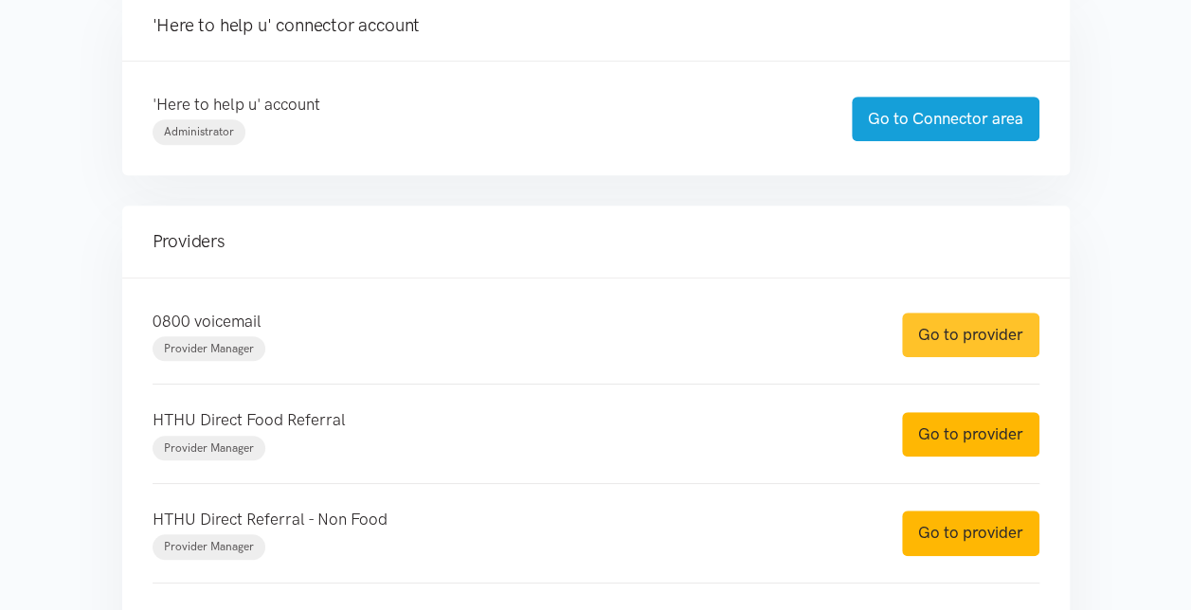
click at [969, 330] on link "Go to provider" at bounding box center [970, 335] width 137 height 45
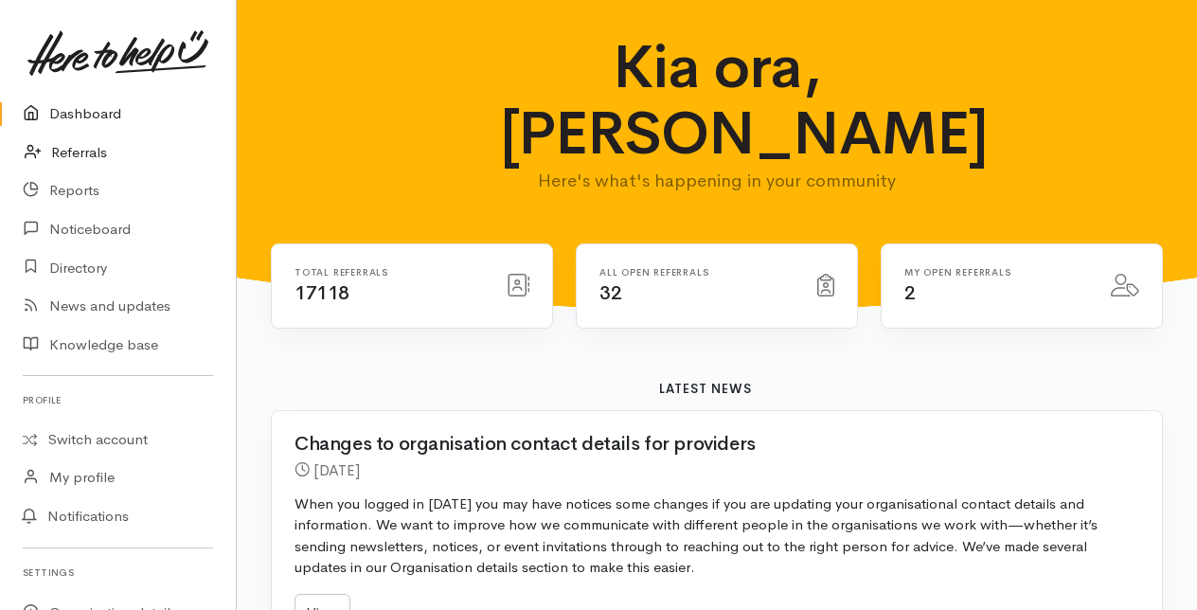
click at [83, 154] on link "Referrals" at bounding box center [118, 153] width 236 height 39
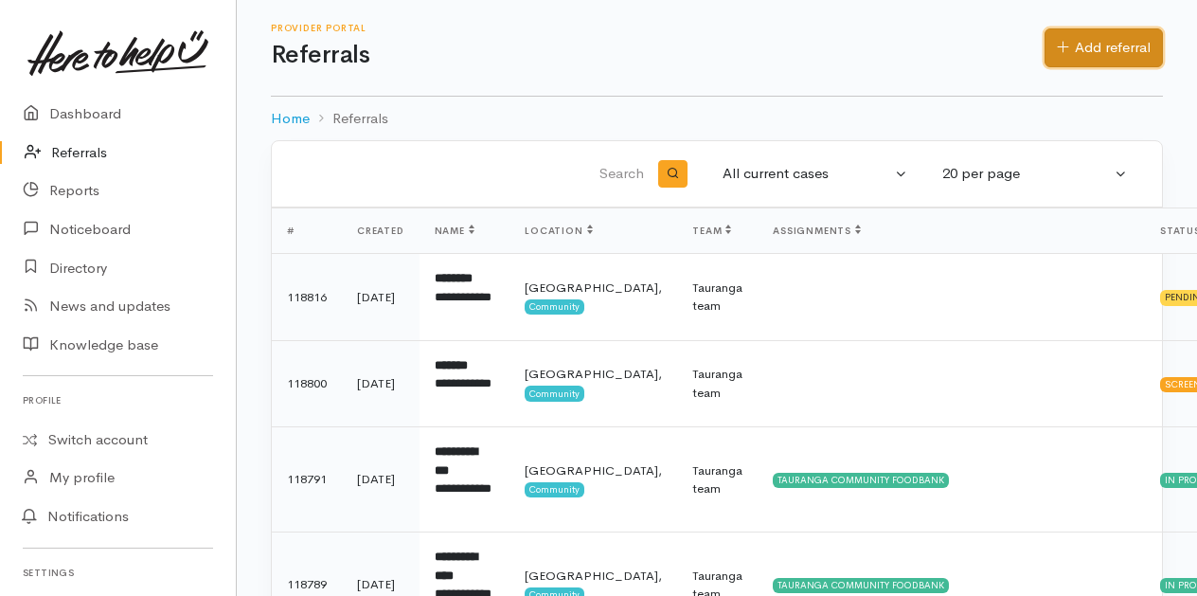
click at [1145, 47] on link "Add referral" at bounding box center [1104, 47] width 118 height 39
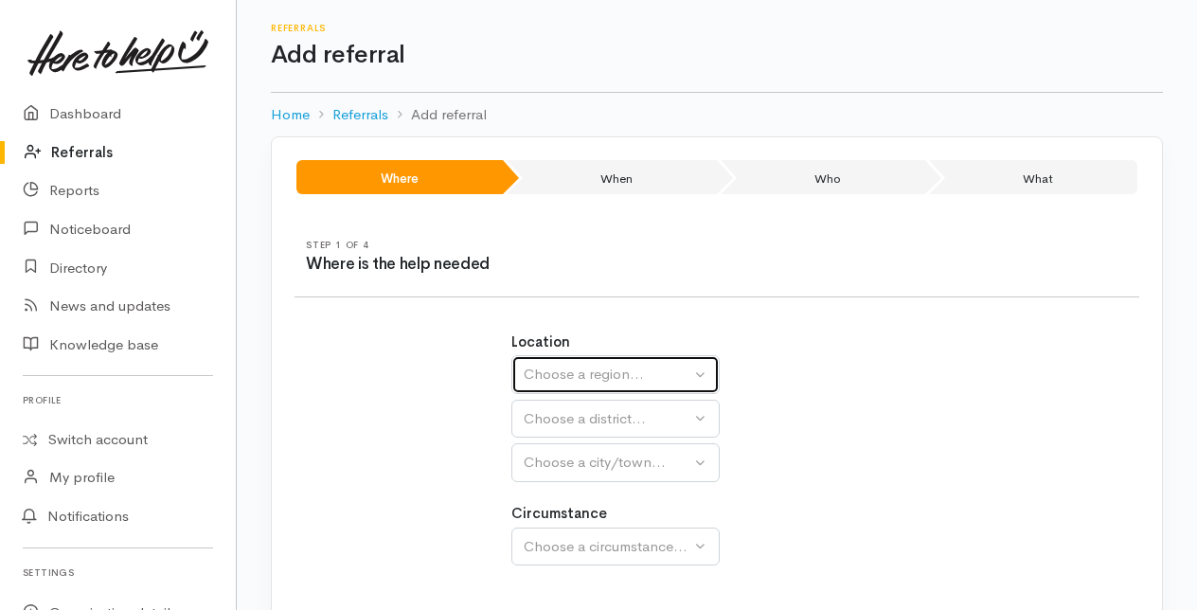
click at [629, 376] on div "Choose a region..." at bounding box center [607, 375] width 167 height 22
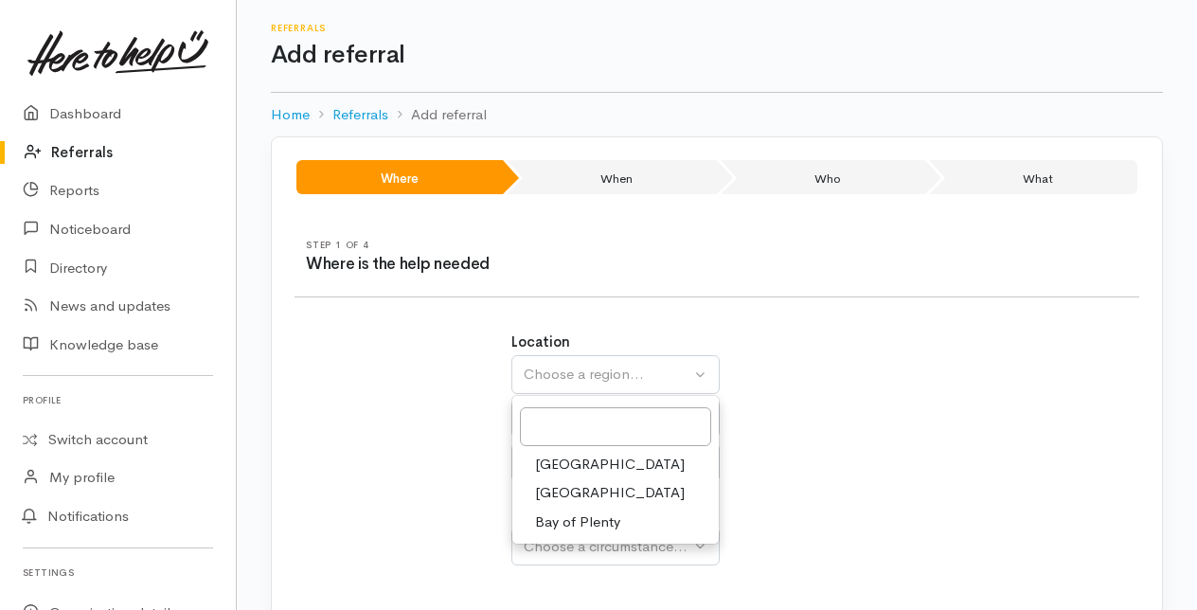
click at [577, 513] on span "Bay of Plenty" at bounding box center [577, 522] width 85 height 22
select select "4"
select select
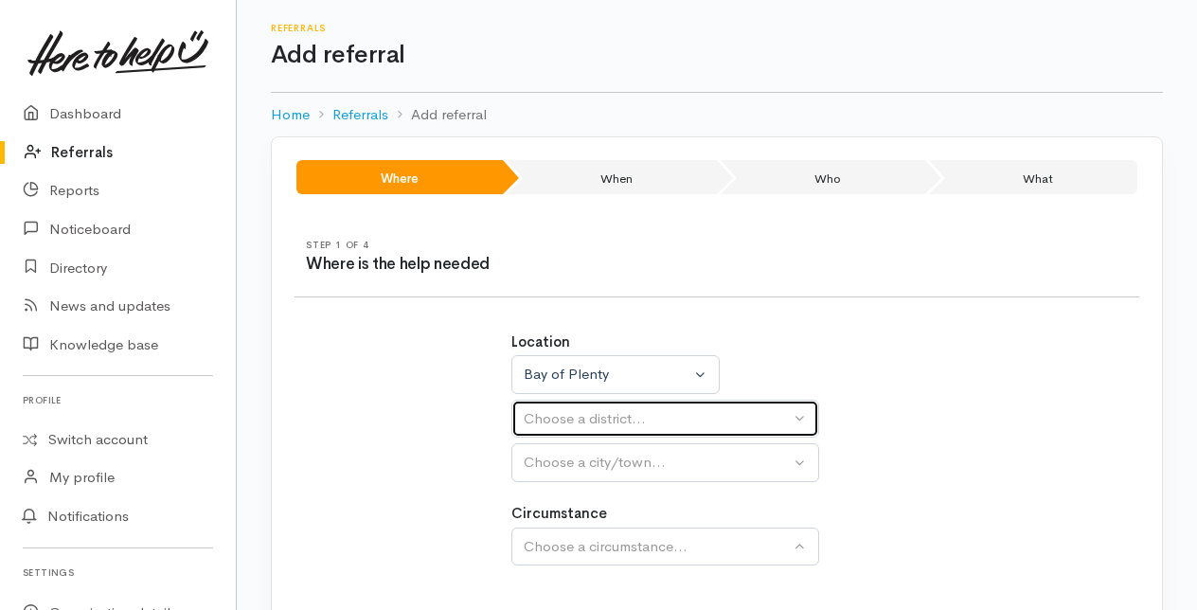
click at [595, 414] on div "Choose a district..." at bounding box center [657, 419] width 266 height 22
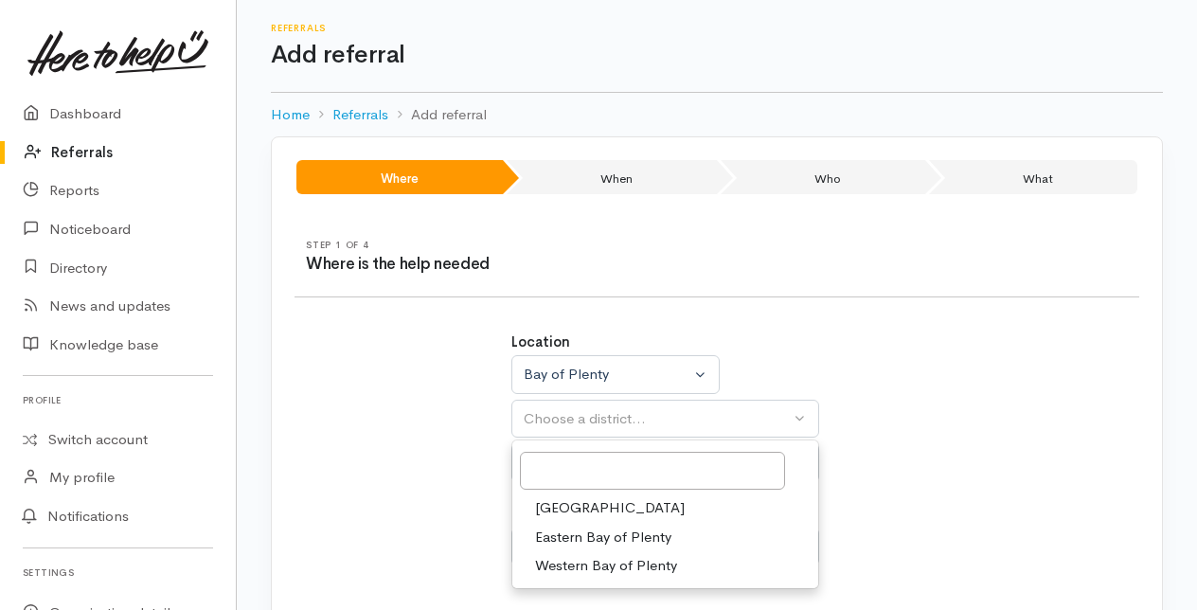
click at [568, 508] on span "[GEOGRAPHIC_DATA]" at bounding box center [610, 508] width 150 height 22
select select "6"
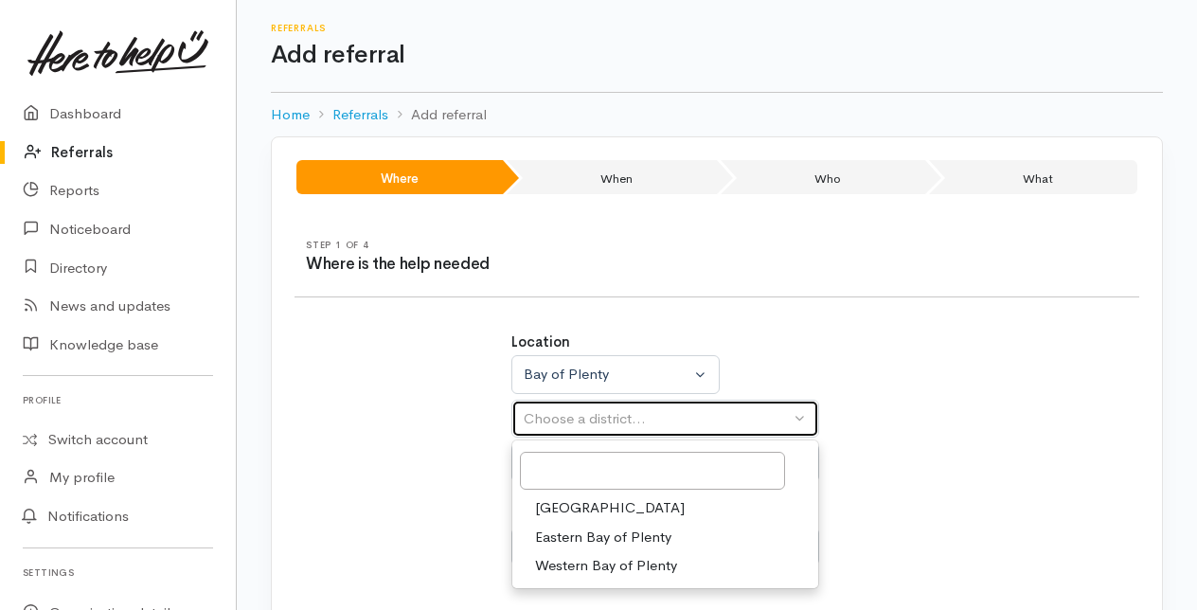
select select
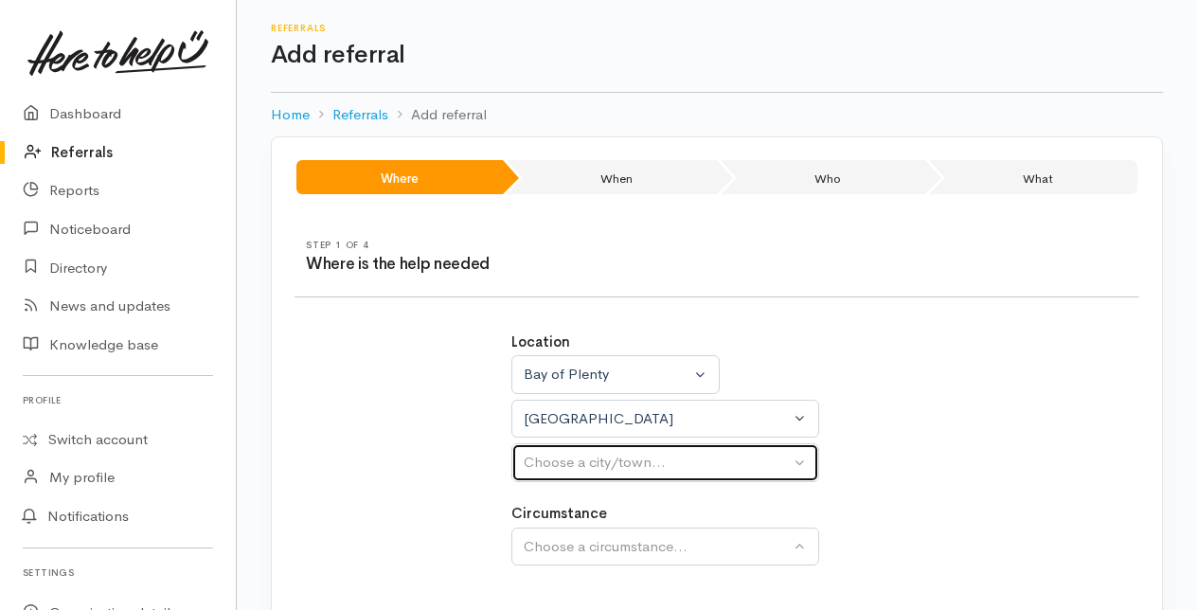
click at [570, 460] on div "Choose a city/town..." at bounding box center [657, 463] width 266 height 22
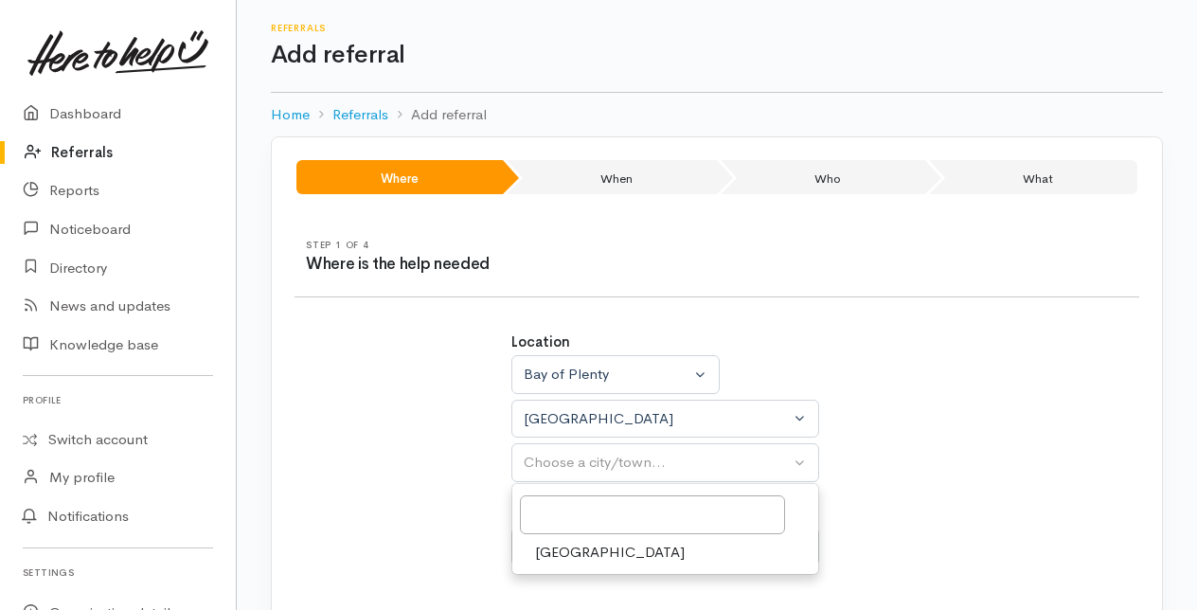
click at [557, 547] on span "[GEOGRAPHIC_DATA]" at bounding box center [610, 553] width 150 height 22
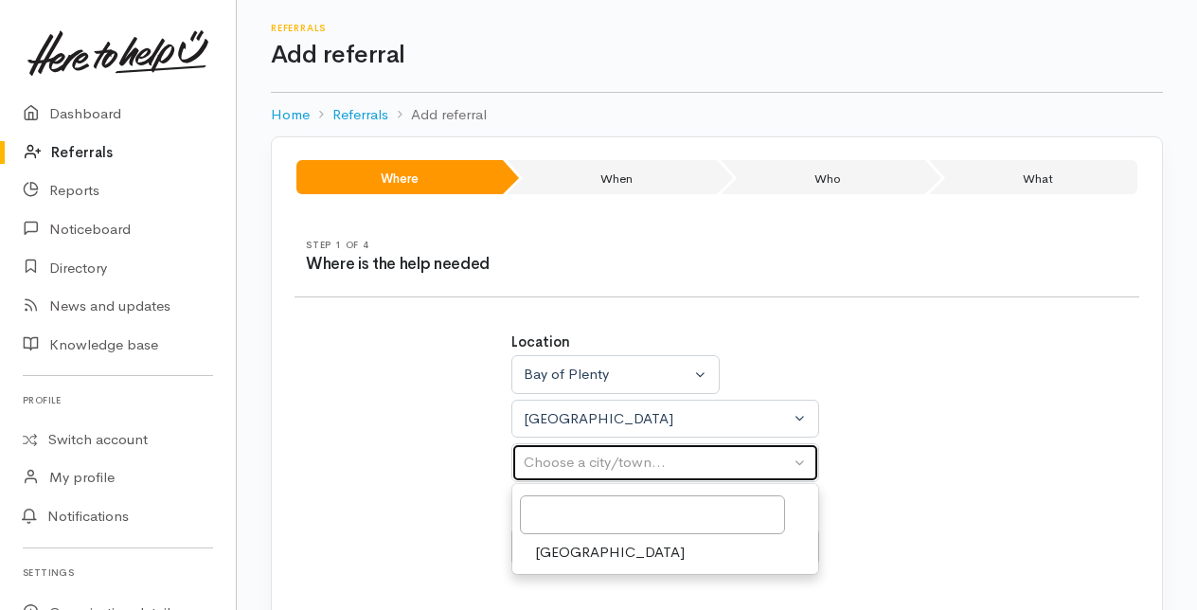
select select "4"
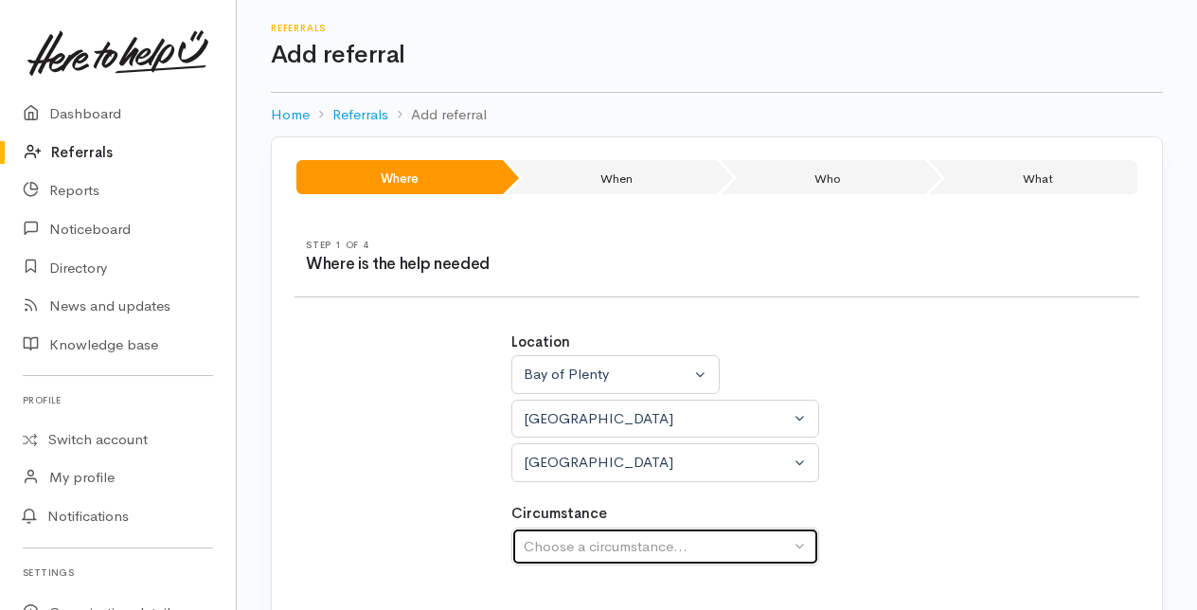
click at [565, 541] on div "Choose a circumstance..." at bounding box center [657, 547] width 266 height 22
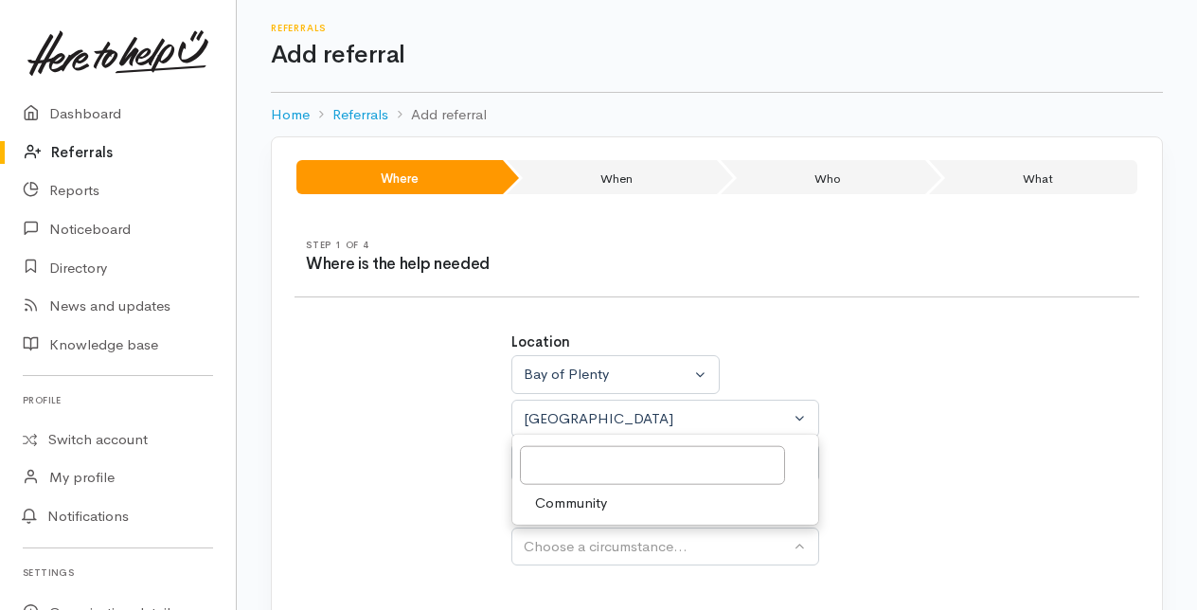
click at [568, 499] on span "Community" at bounding box center [571, 503] width 72 height 22
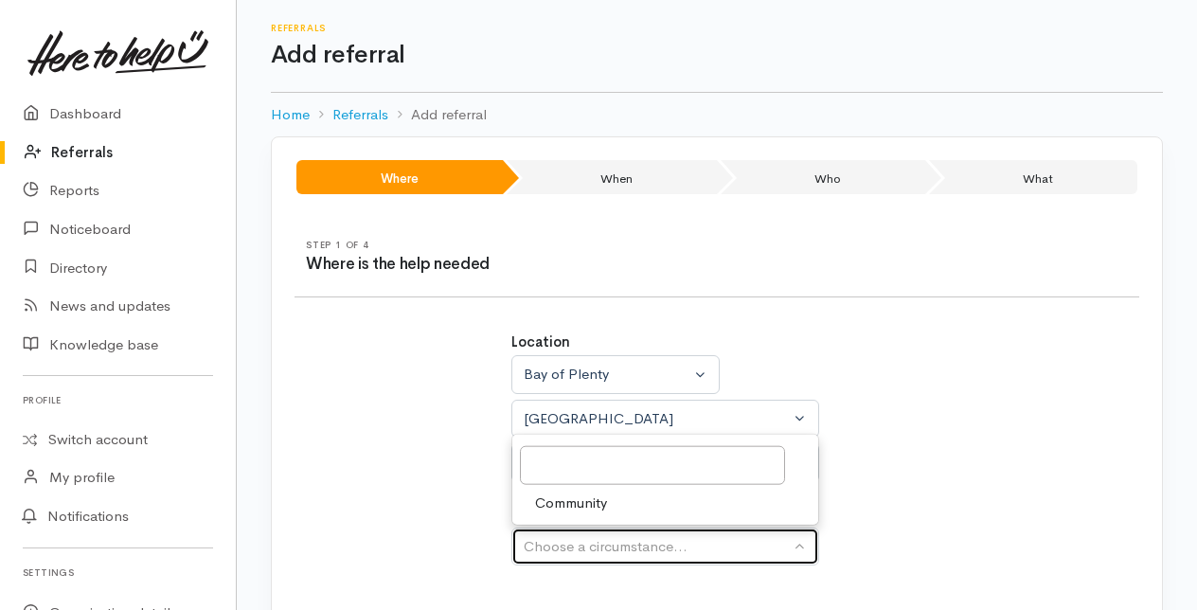
select select "2"
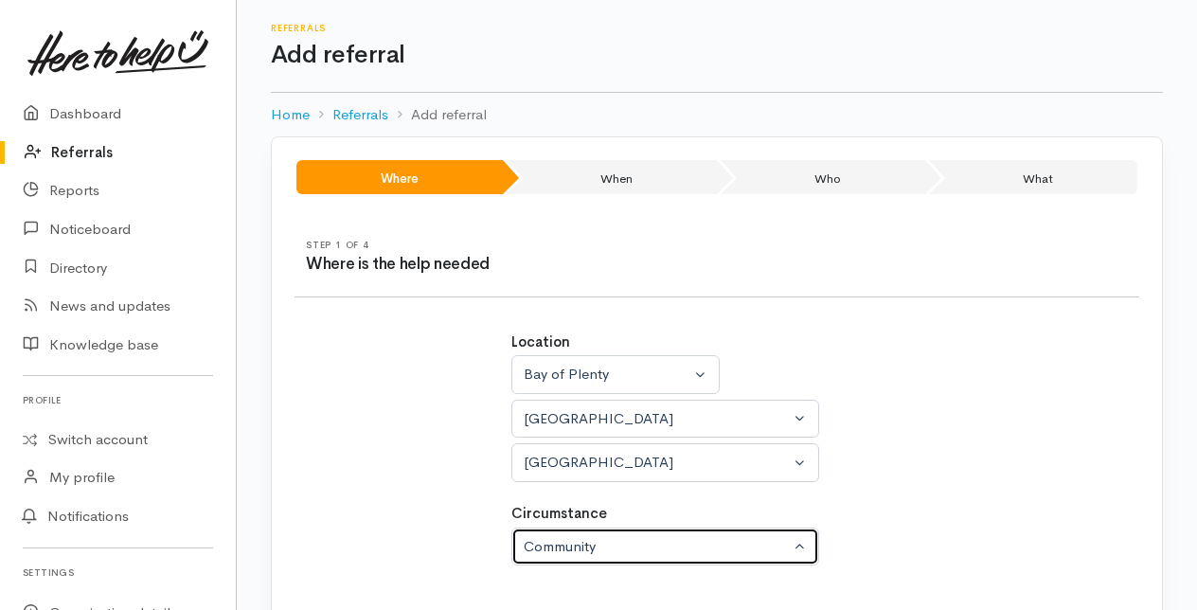
scroll to position [118, 0]
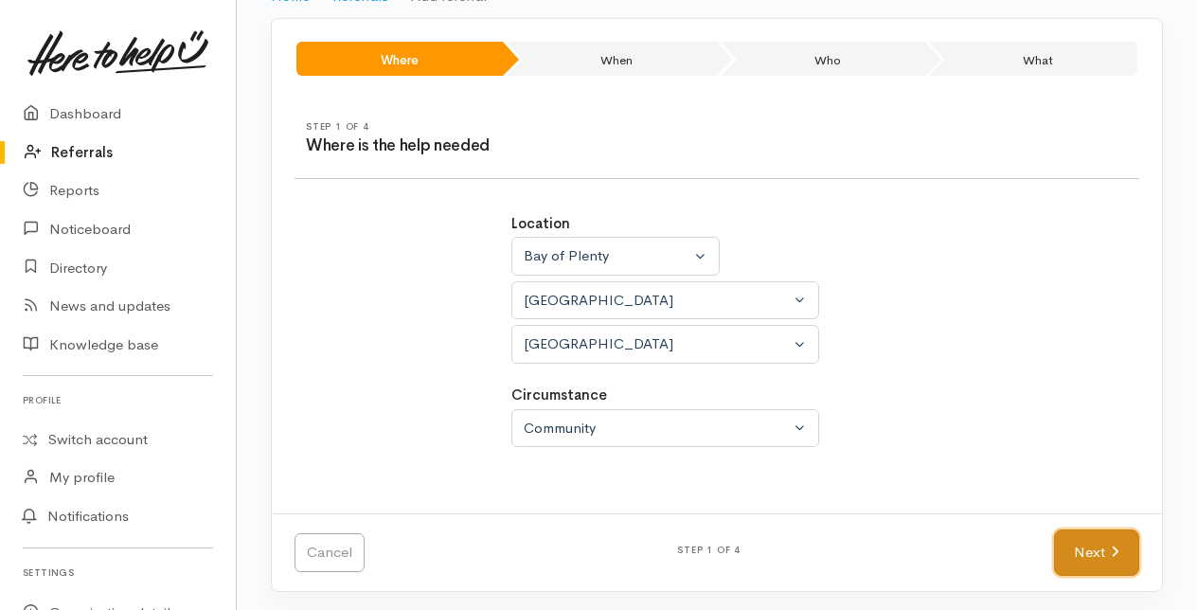
click at [1068, 544] on link "Next" at bounding box center [1096, 552] width 85 height 46
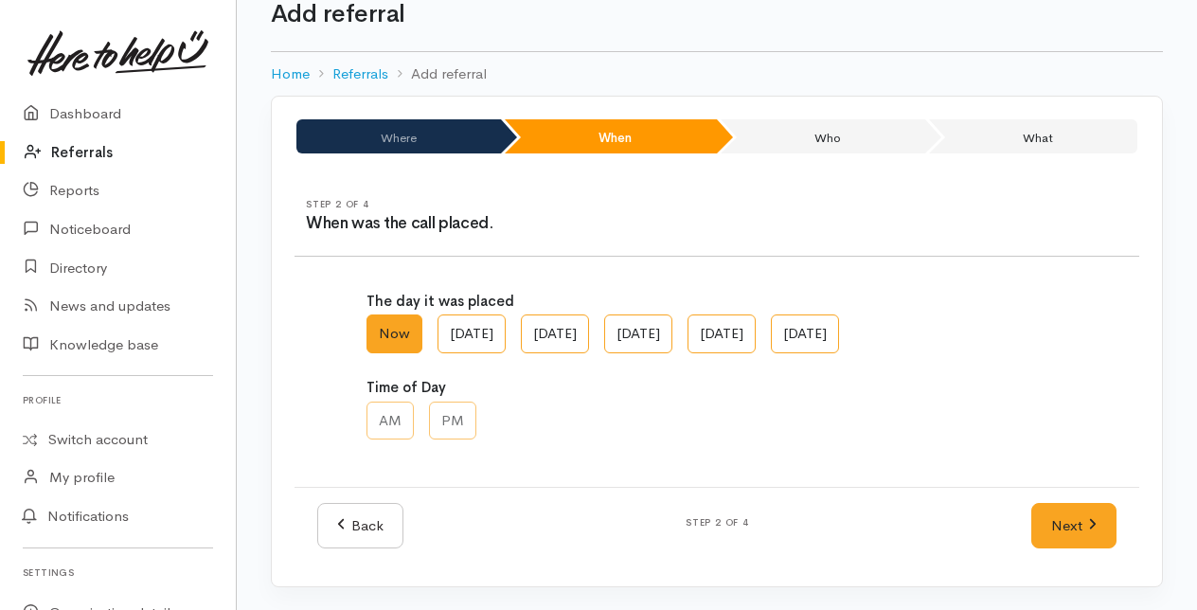
scroll to position [38, 0]
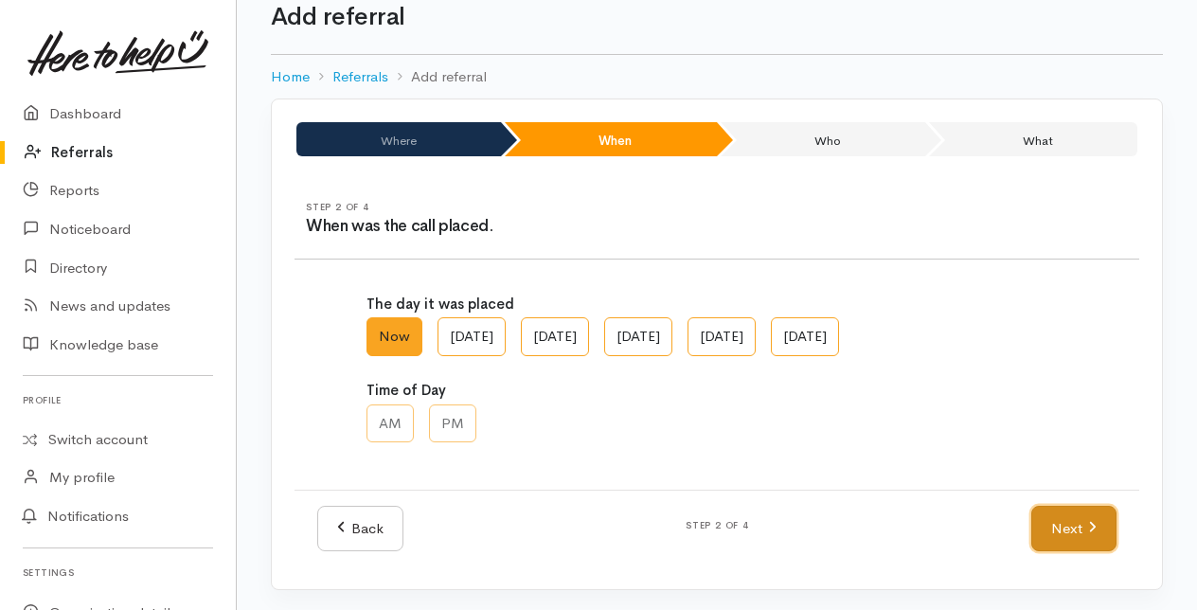
click at [1066, 525] on link "Next" at bounding box center [1073, 529] width 85 height 46
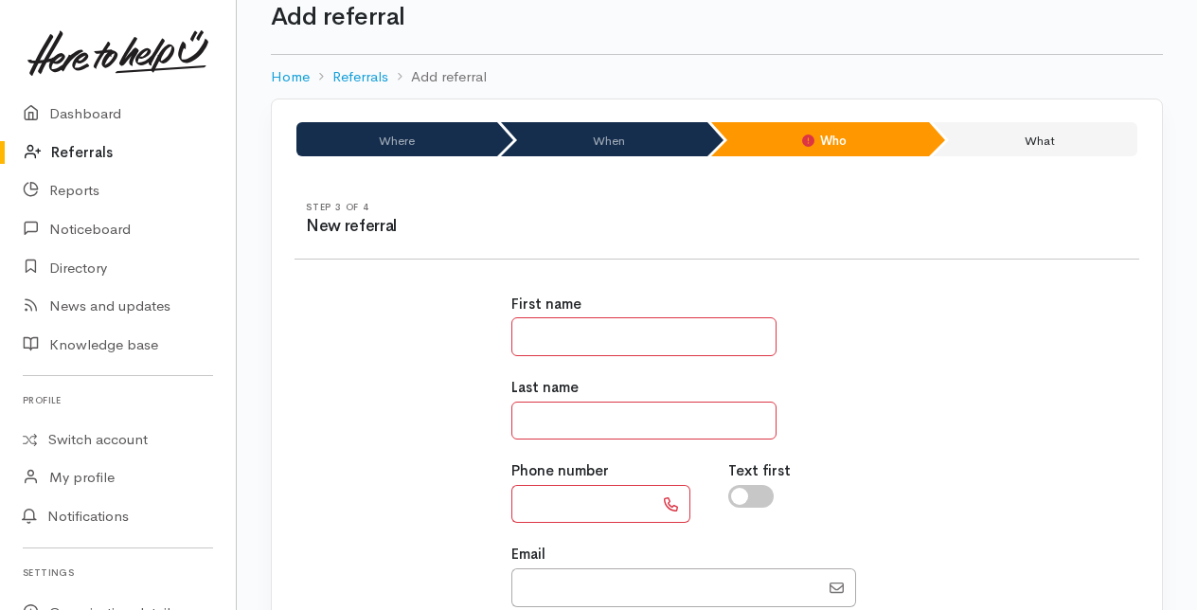
click at [561, 334] on input "text" at bounding box center [643, 336] width 265 height 39
type input "******"
click at [555, 424] on input "text" at bounding box center [643, 421] width 265 height 39
type input "********"
click at [527, 505] on input "text" at bounding box center [582, 504] width 142 height 39
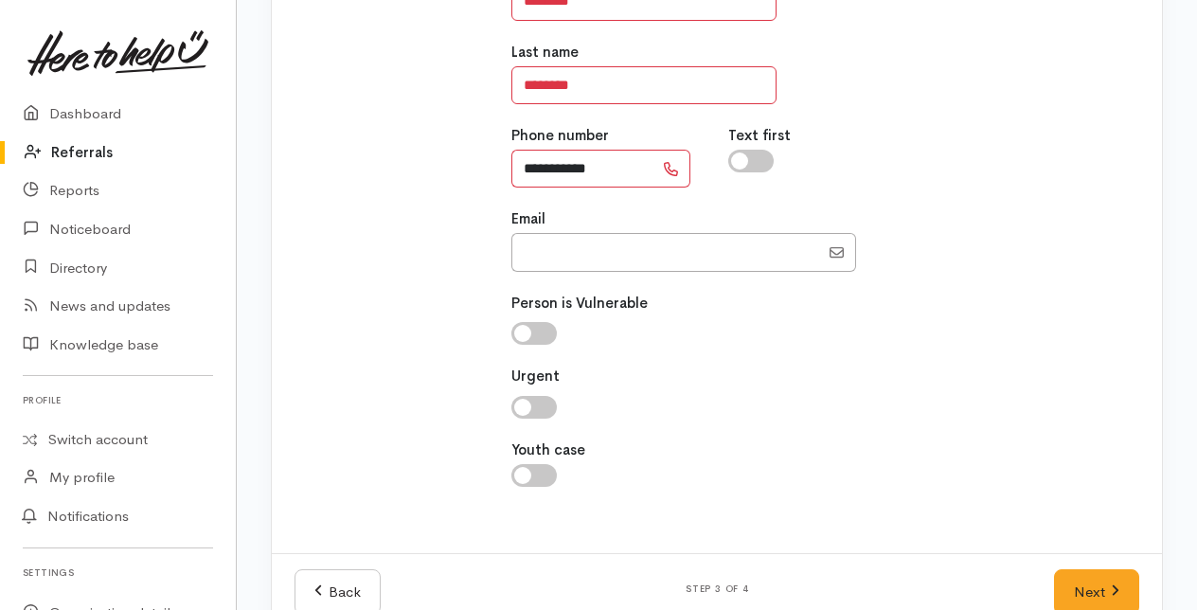
scroll to position [412, 0]
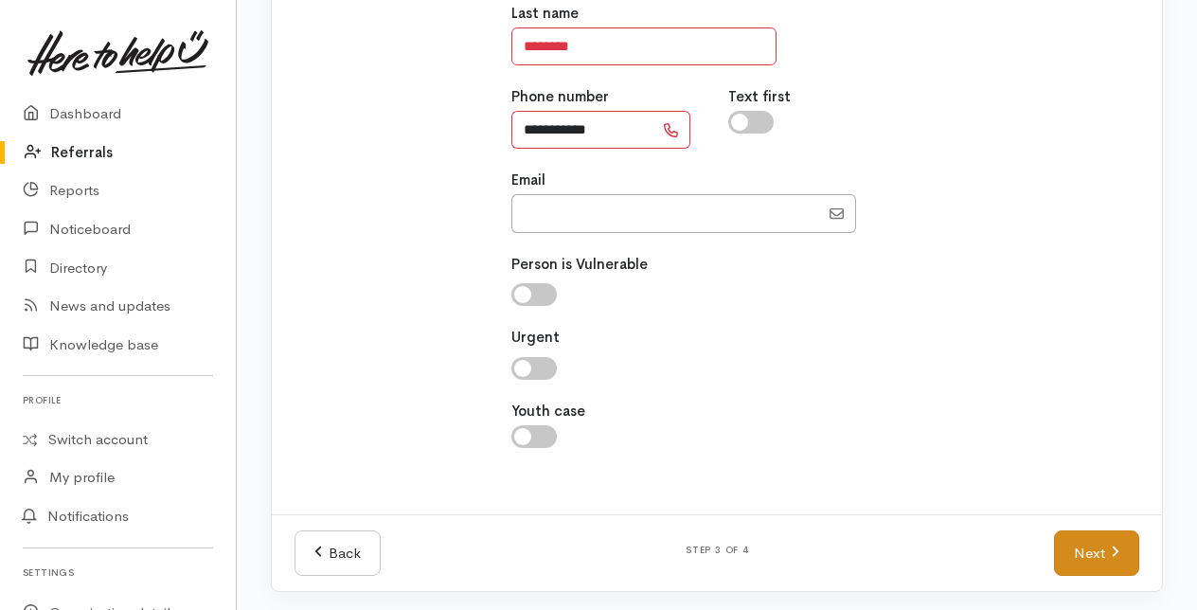
type input "**********"
click at [1092, 552] on link "Next" at bounding box center [1096, 553] width 85 height 46
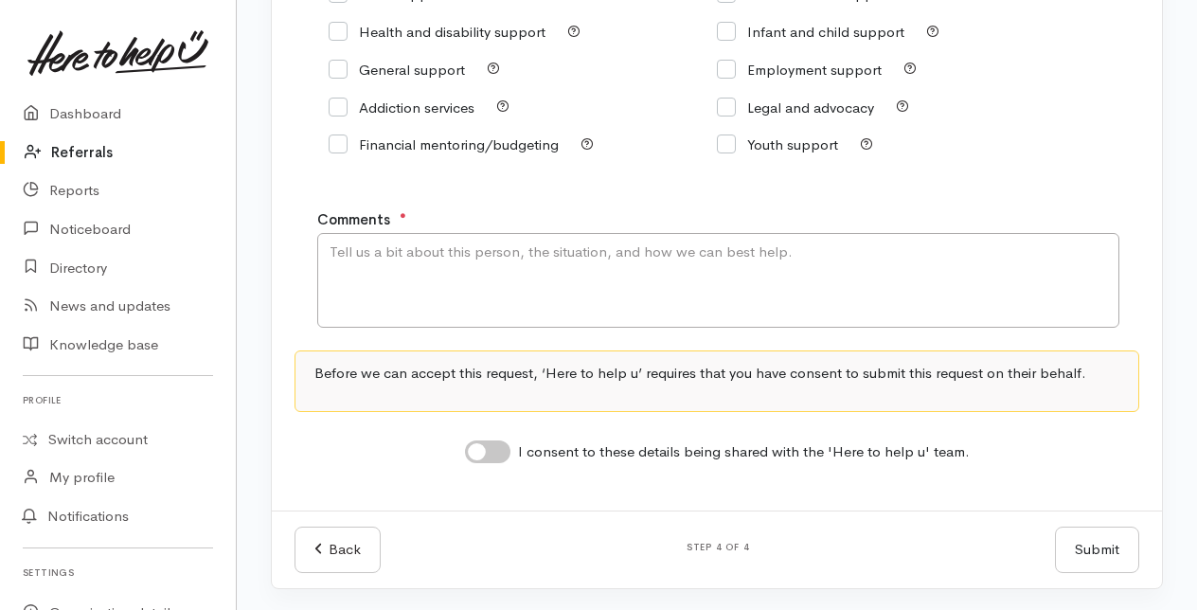
scroll to position [189, 0]
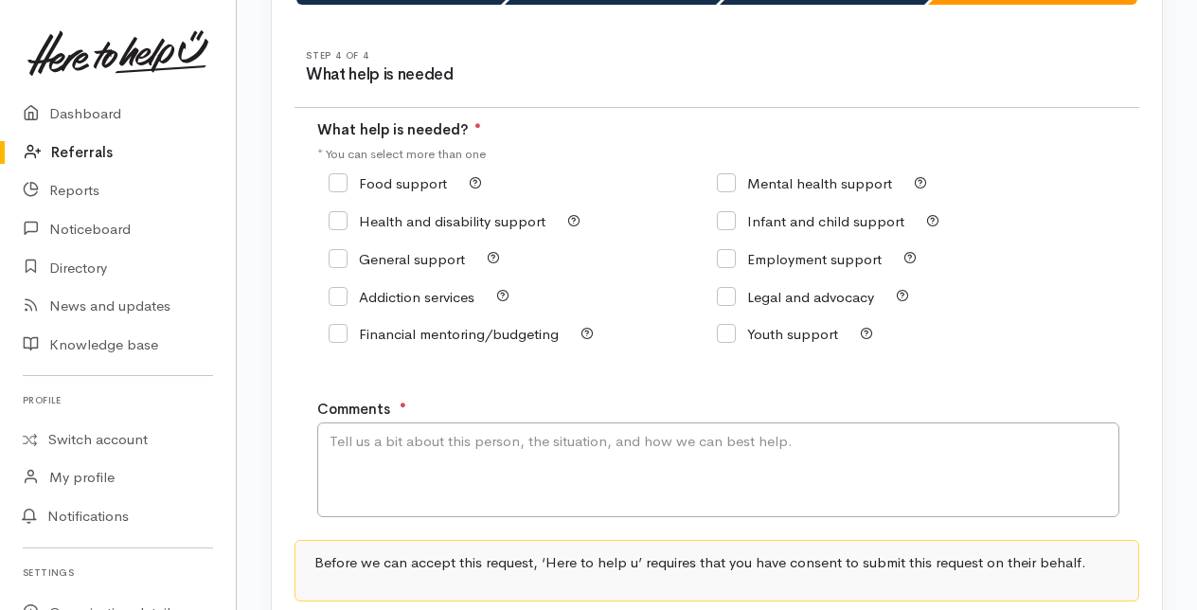
click at [332, 182] on input "Food support" at bounding box center [388, 183] width 118 height 14
checkbox input "true"
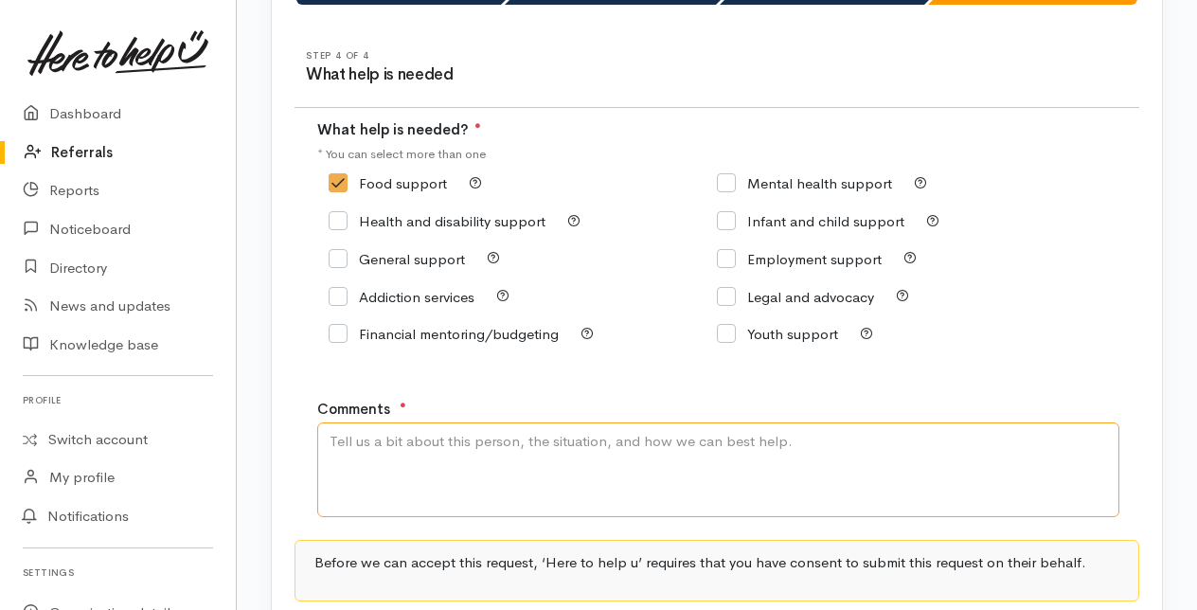
click at [372, 458] on textarea "Comments" at bounding box center [718, 469] width 802 height 95
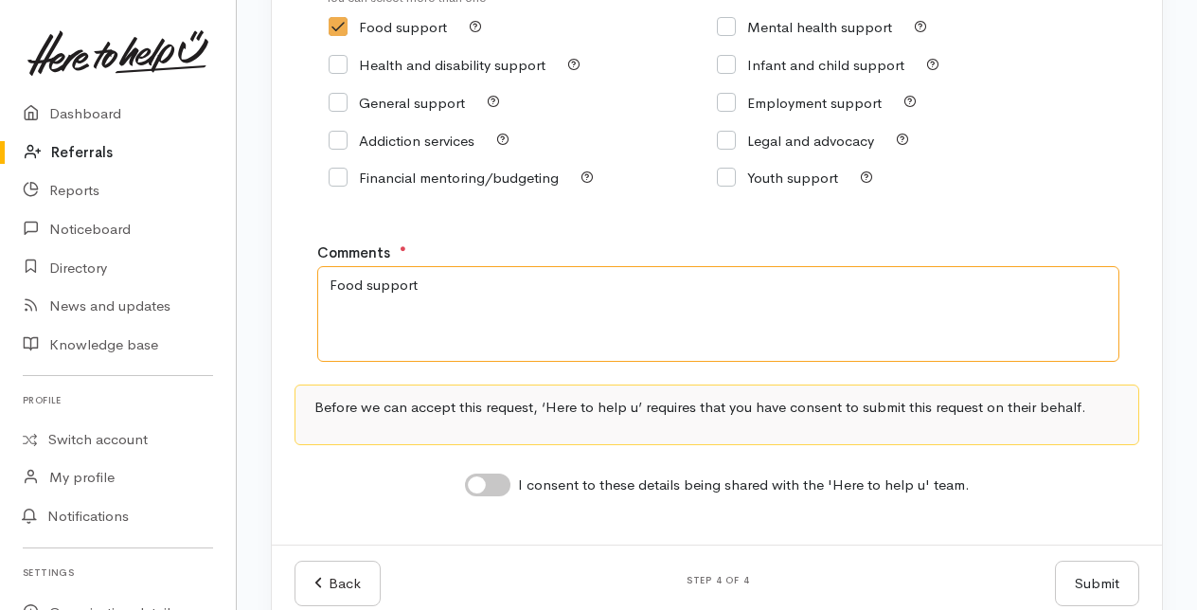
scroll to position [380, 0]
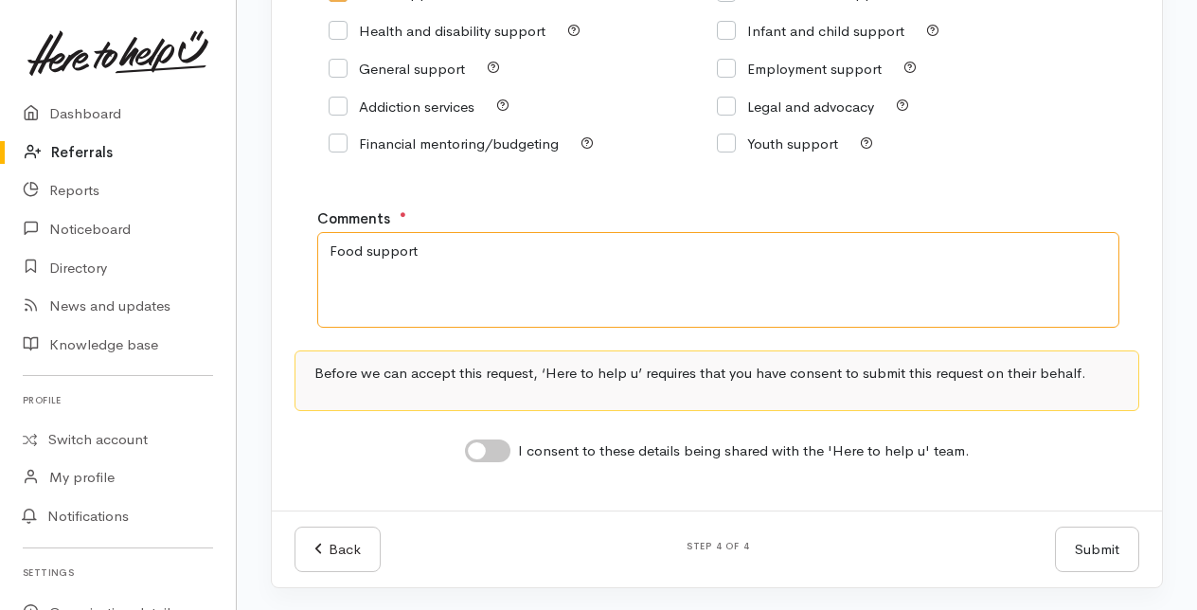
type textarea "Food support"
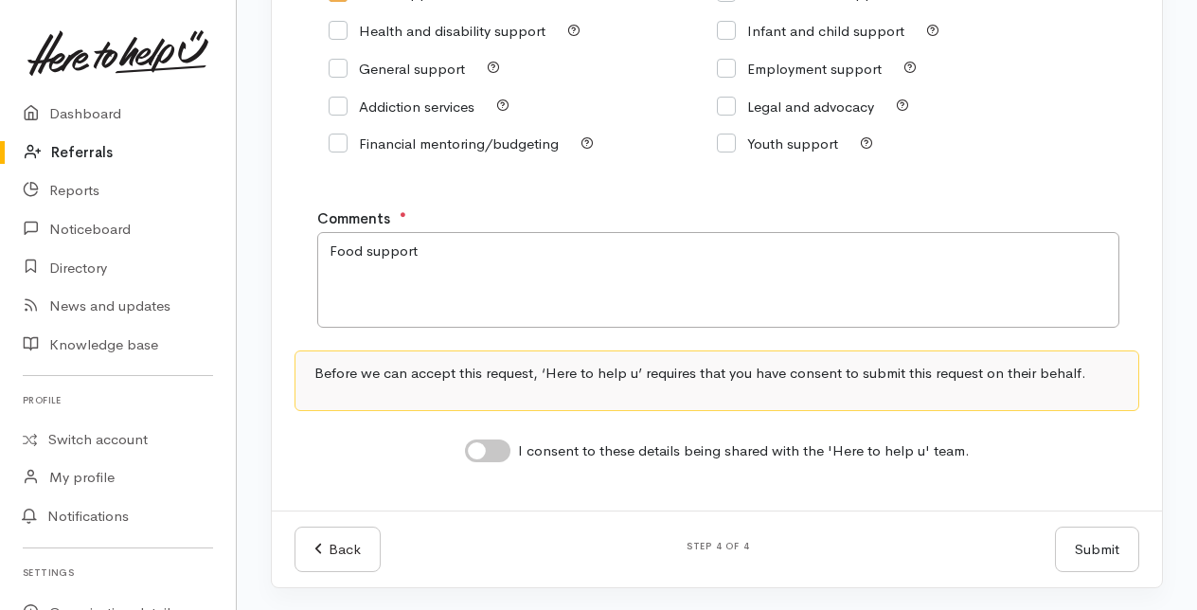
click at [482, 437] on div "I consent to these details being shared with the 'Here to help u' team." at bounding box center [717, 449] width 845 height 30
click at [504, 448] on input "I consent to these details being shared with the 'Here to help u' team." at bounding box center [487, 450] width 45 height 23
checkbox input "true"
click at [1087, 550] on button "Submit" at bounding box center [1097, 550] width 84 height 46
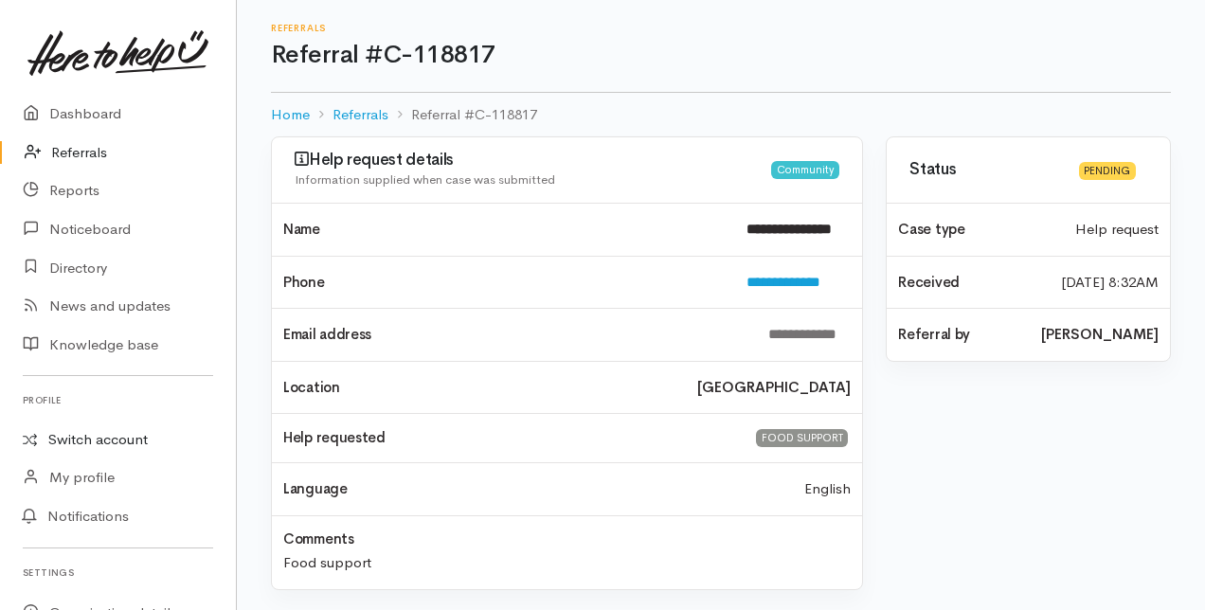
click at [66, 440] on link "Switch account" at bounding box center [118, 439] width 236 height 37
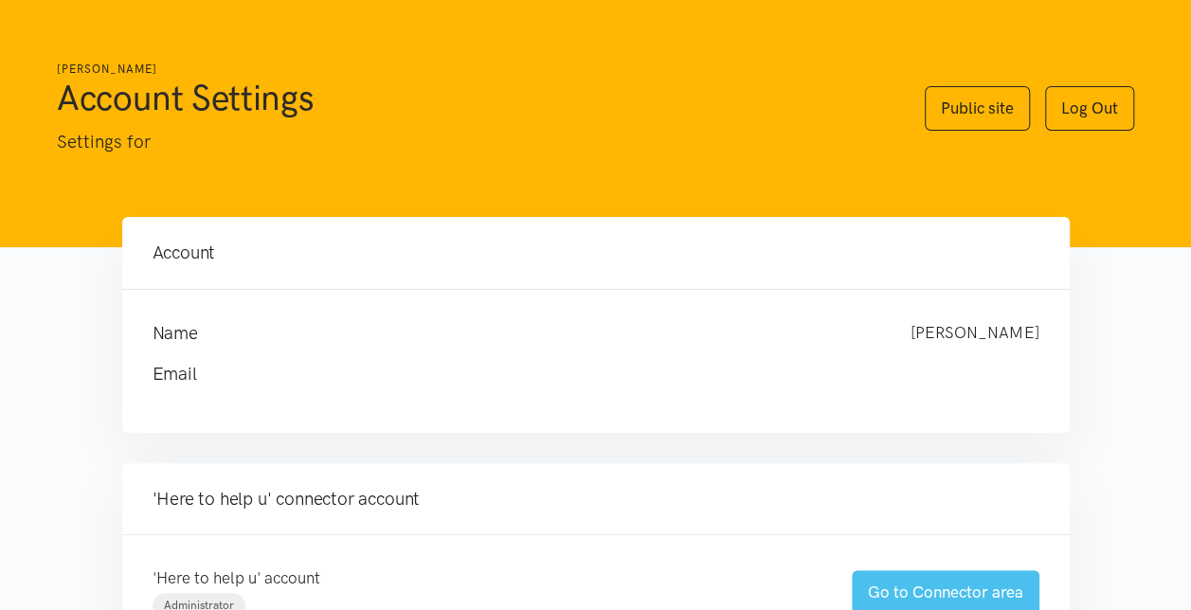
click at [889, 589] on link "Go to Connector area" at bounding box center [945, 592] width 188 height 45
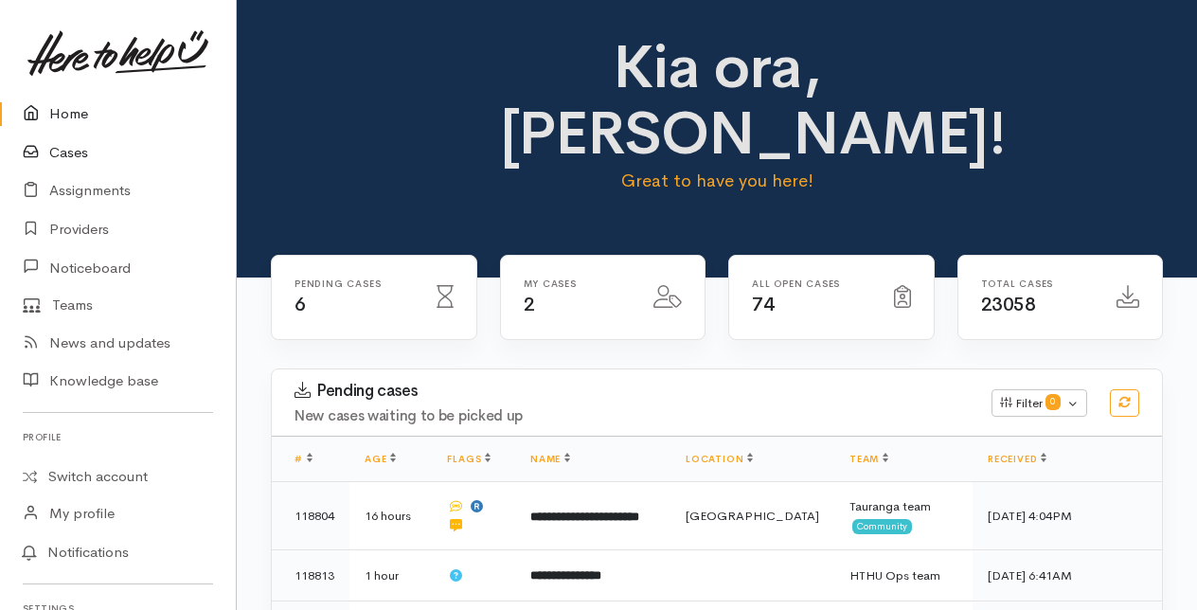
click at [78, 149] on link "Cases" at bounding box center [118, 153] width 236 height 39
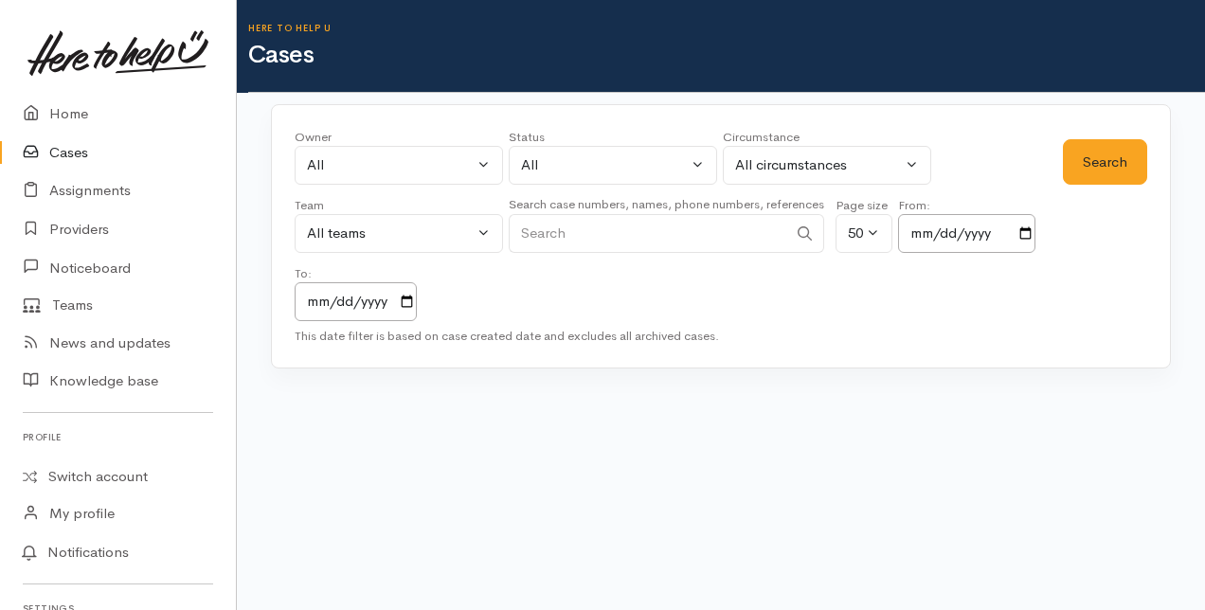
click at [591, 231] on input "Search" at bounding box center [648, 233] width 278 height 39
type input "0226853523"
click at [1112, 153] on button "Search" at bounding box center [1105, 162] width 84 height 46
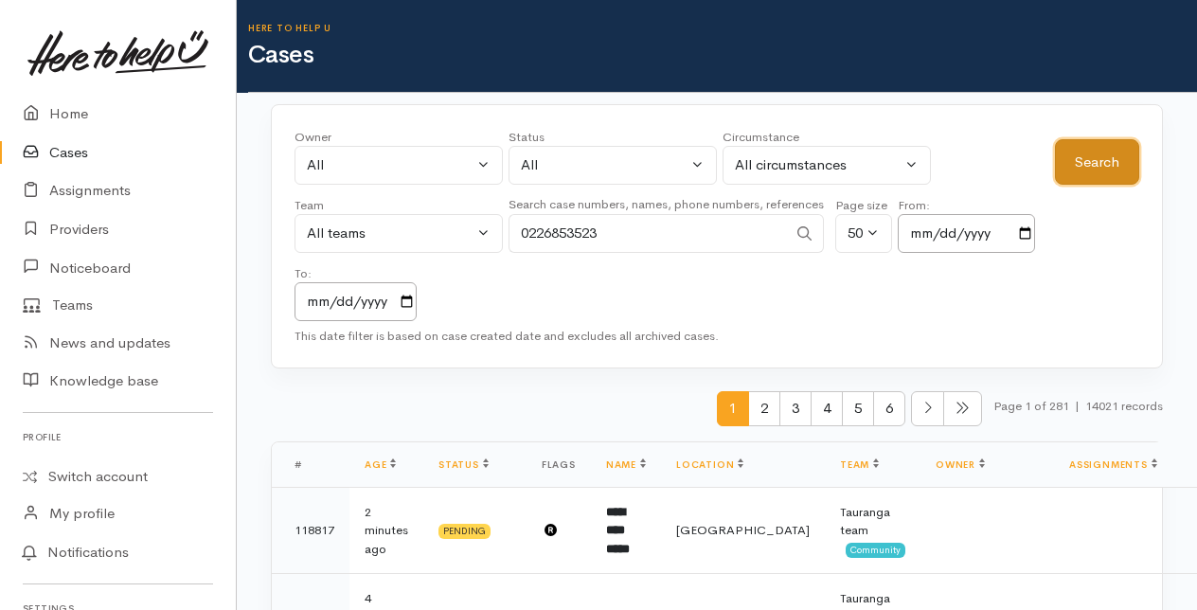
click at [1101, 157] on button "Search" at bounding box center [1097, 162] width 84 height 46
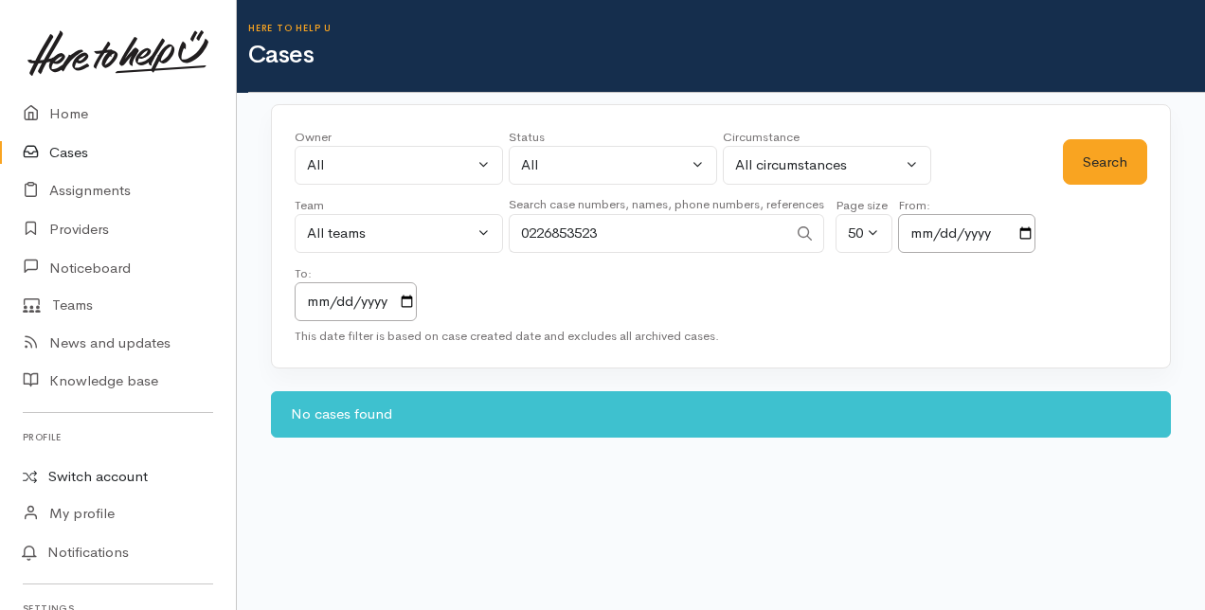
click at [74, 471] on link "Switch account" at bounding box center [118, 476] width 236 height 37
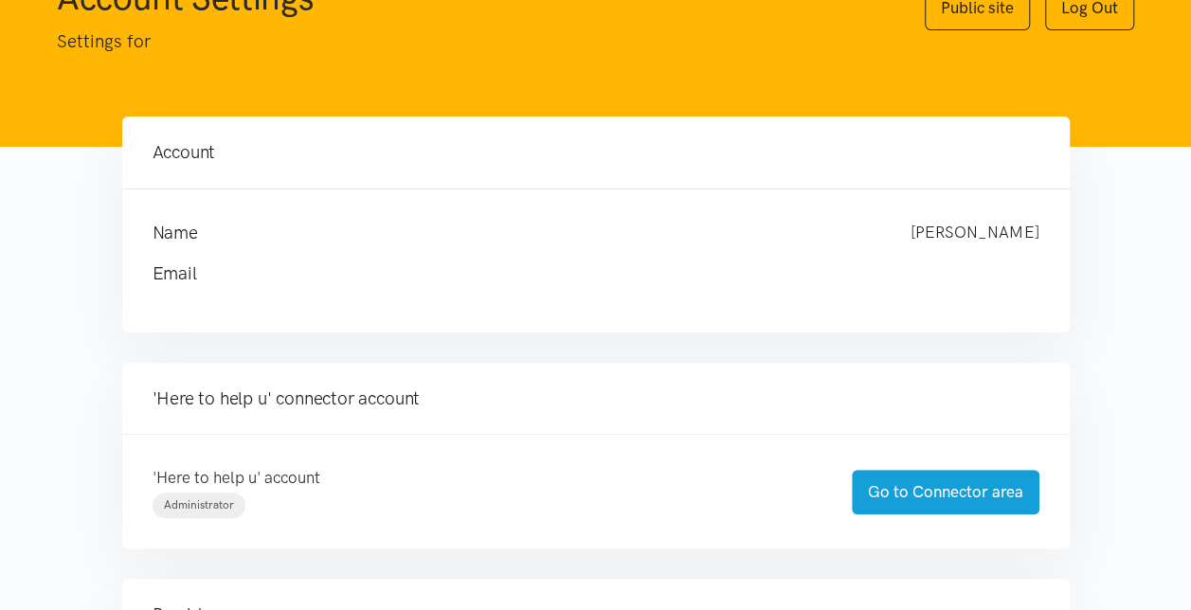
scroll to position [284, 0]
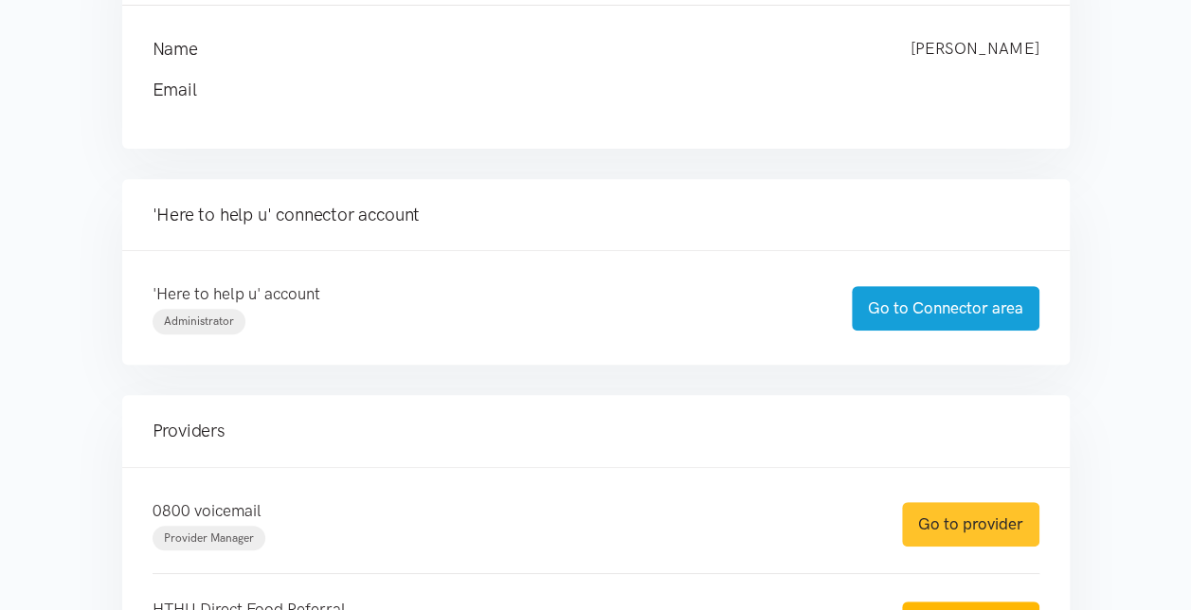
click at [985, 519] on link "Go to provider" at bounding box center [970, 524] width 137 height 45
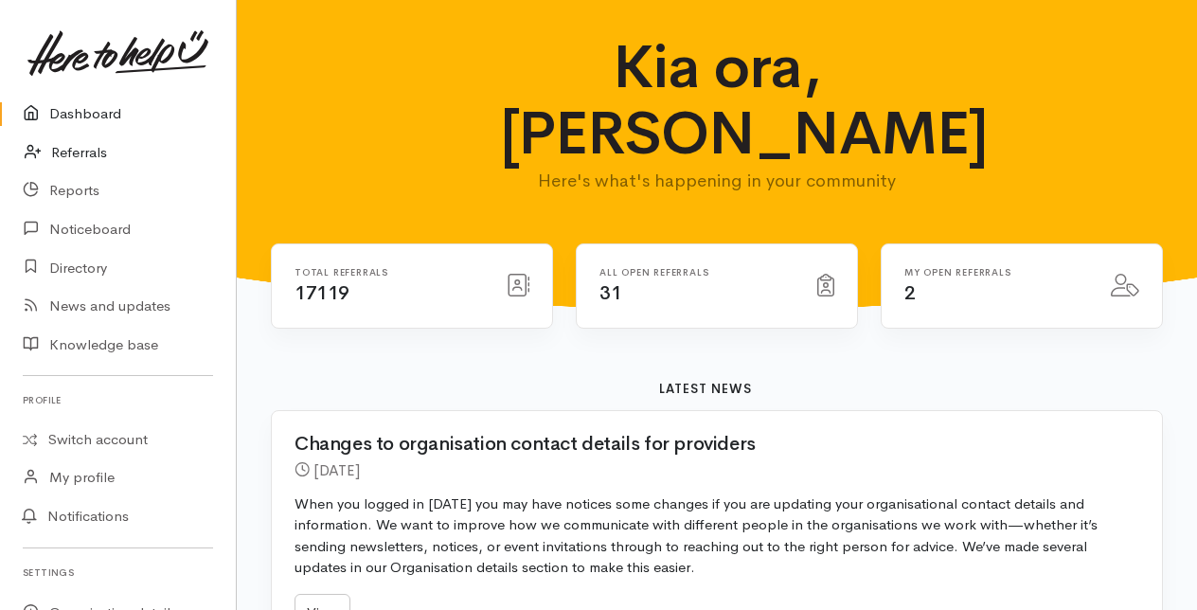
click at [64, 151] on link "Referrals" at bounding box center [118, 153] width 236 height 39
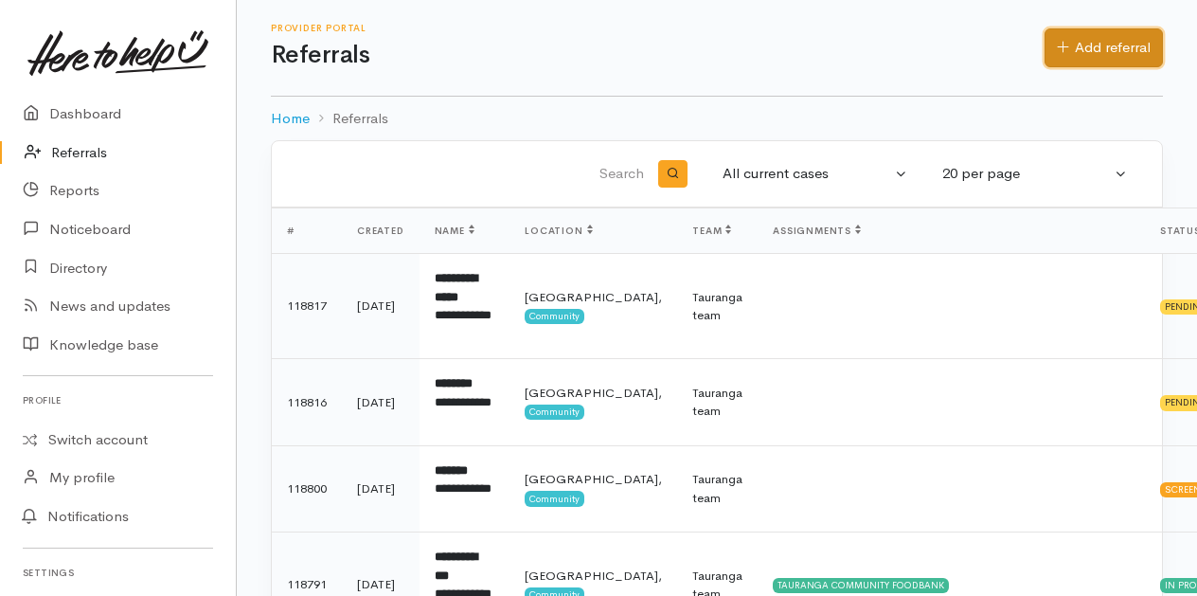
click at [1089, 45] on link "Add referral" at bounding box center [1104, 47] width 118 height 39
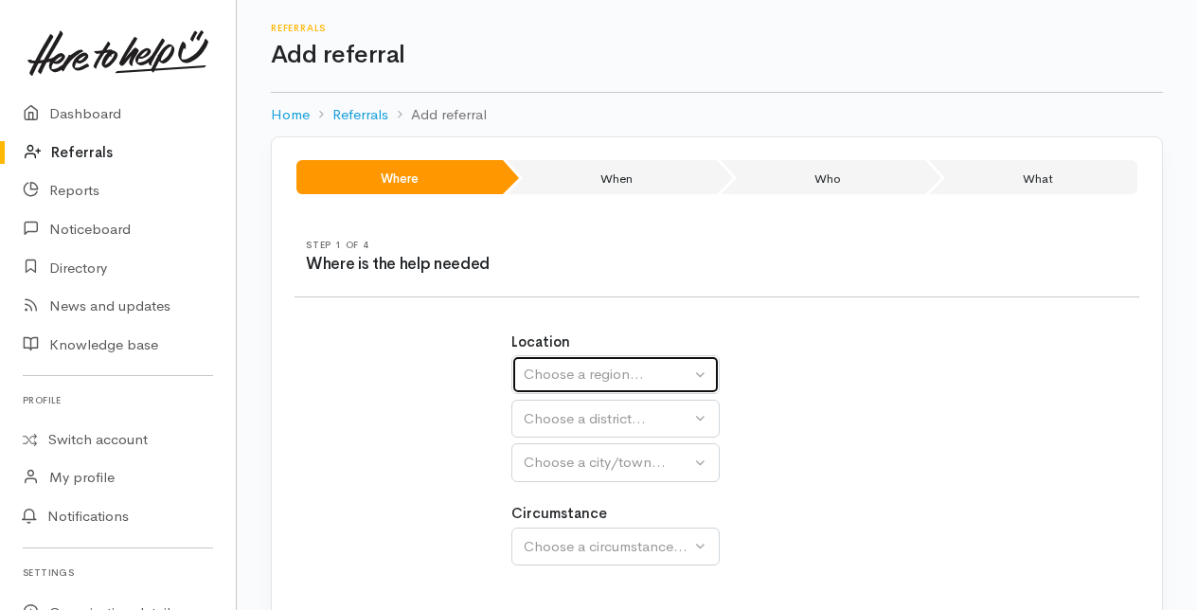
click at [627, 377] on div "Choose a region..." at bounding box center [607, 375] width 167 height 22
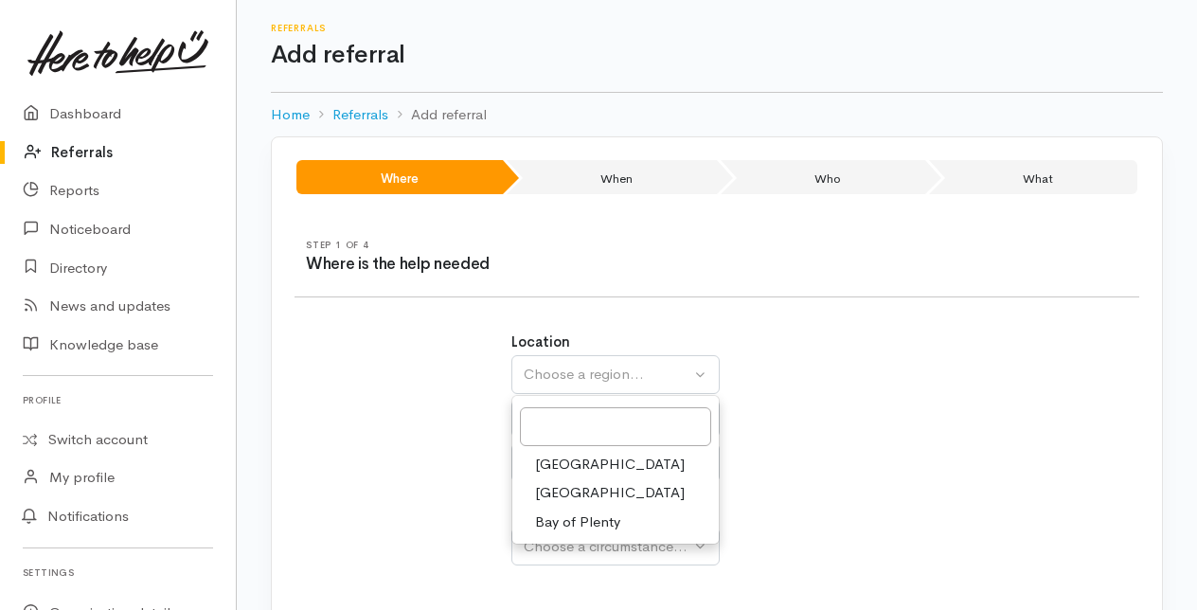
click at [562, 516] on span "Bay of Plenty" at bounding box center [577, 522] width 85 height 22
select select "4"
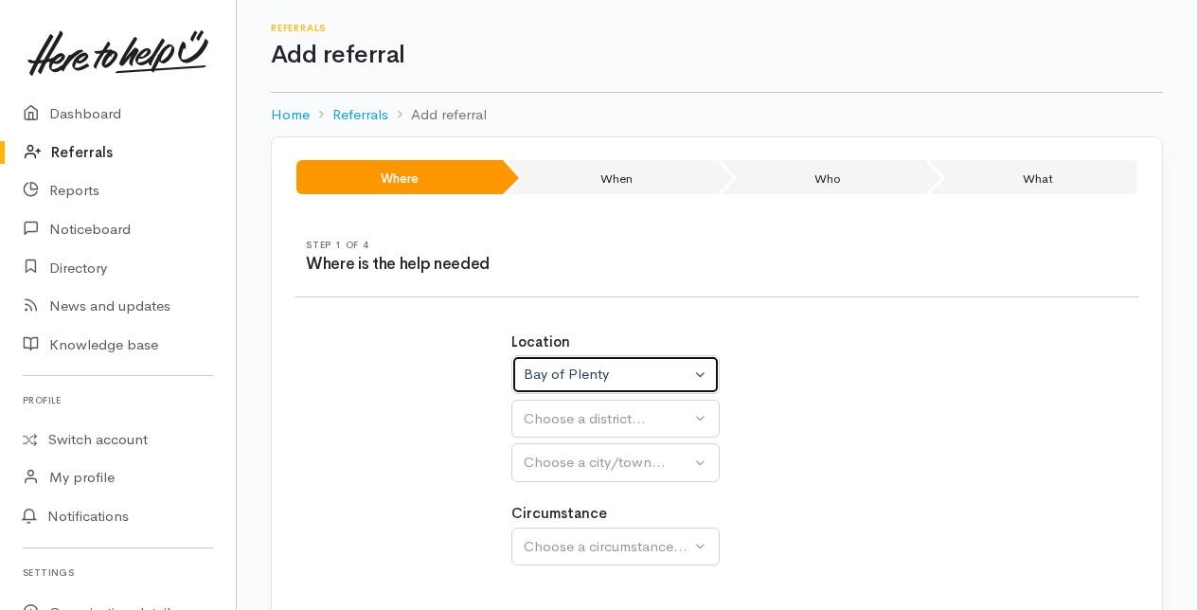
select select
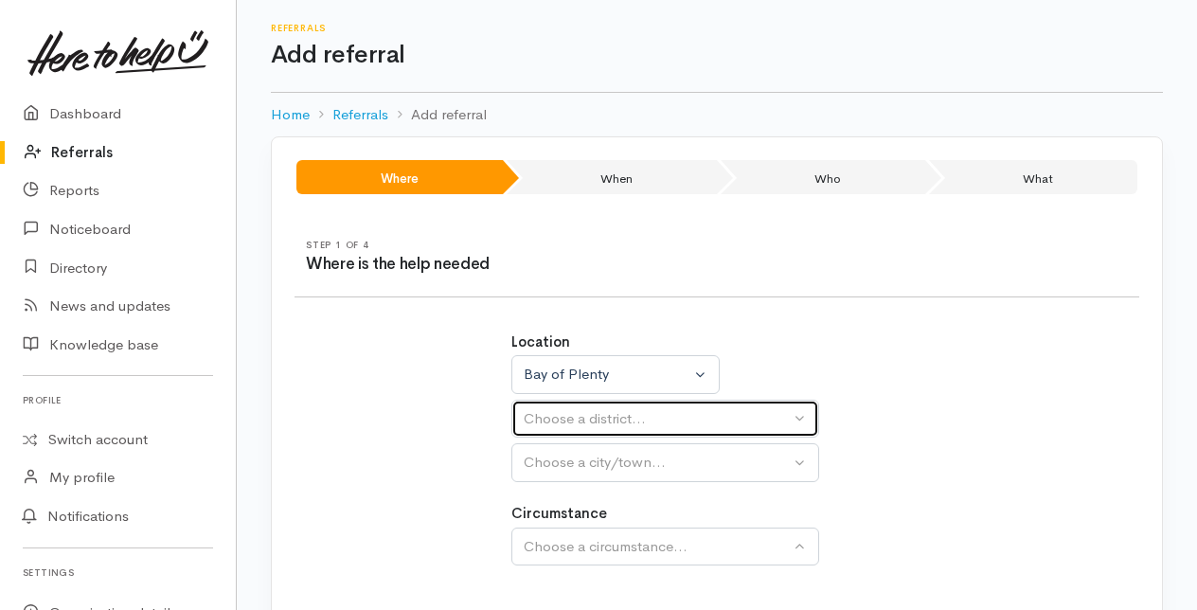
click at [576, 410] on div "Choose a district..." at bounding box center [657, 419] width 266 height 22
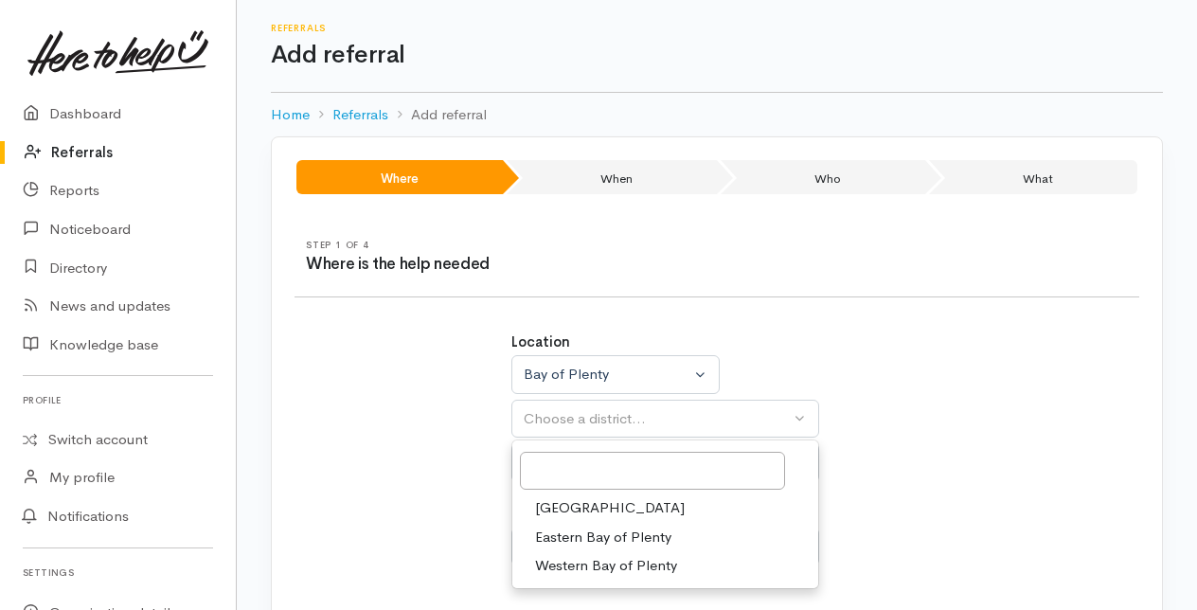
click at [566, 510] on span "[GEOGRAPHIC_DATA]" at bounding box center [610, 508] width 150 height 22
select select "6"
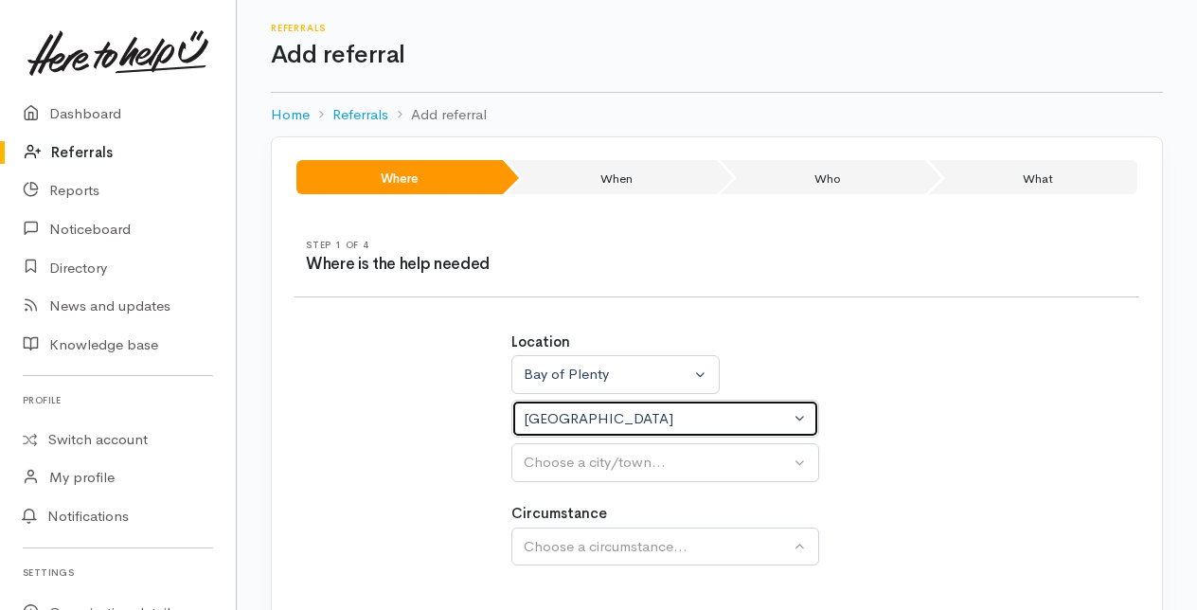
select select
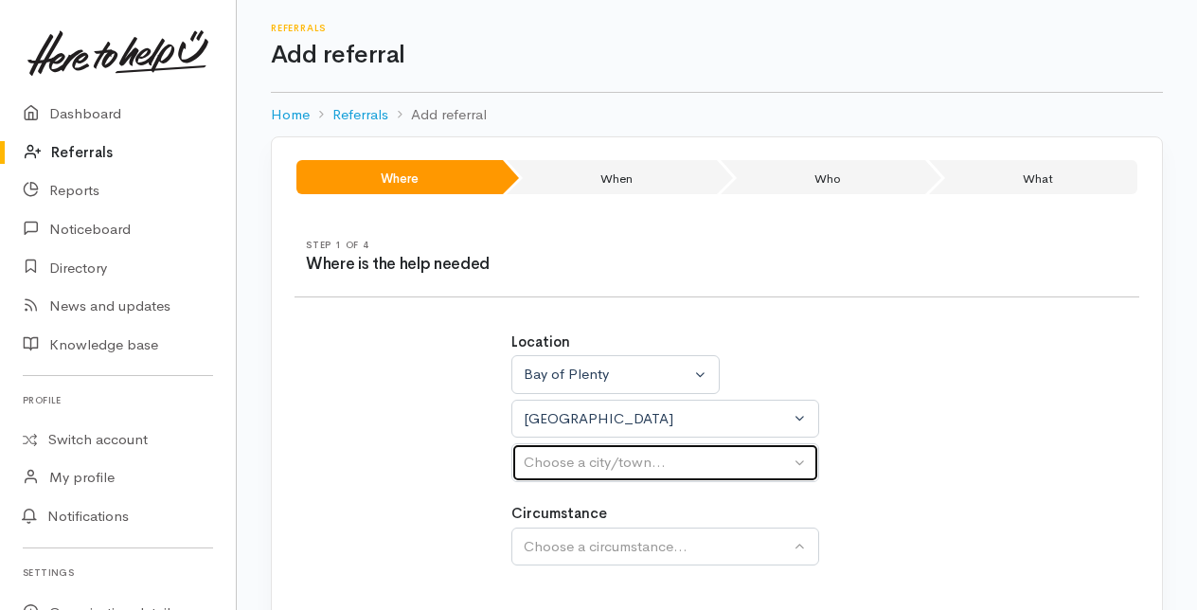
click at [566, 458] on div "Choose a city/town..." at bounding box center [657, 463] width 266 height 22
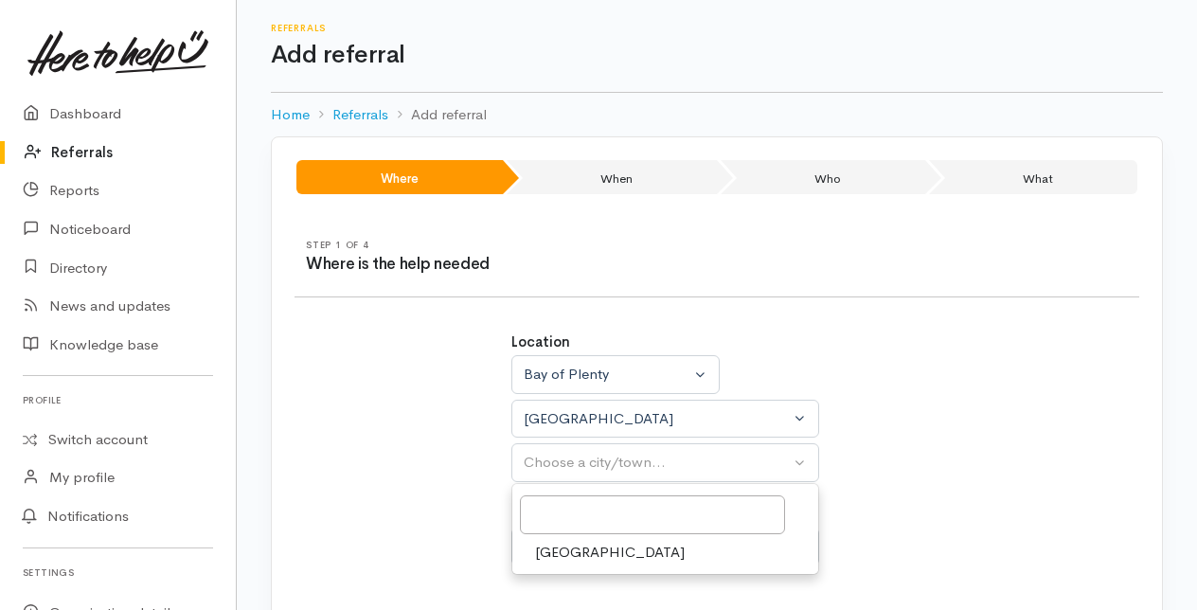
click at [557, 542] on span "[GEOGRAPHIC_DATA]" at bounding box center [610, 553] width 150 height 22
select select "4"
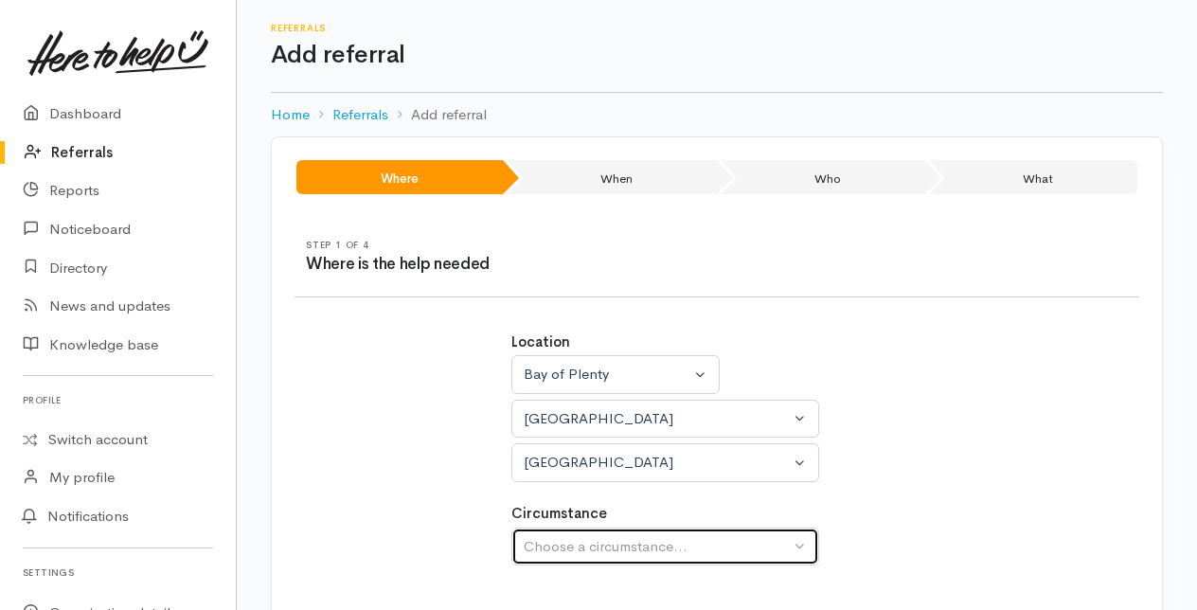
click at [558, 542] on div "Choose a circumstance..." at bounding box center [657, 547] width 266 height 22
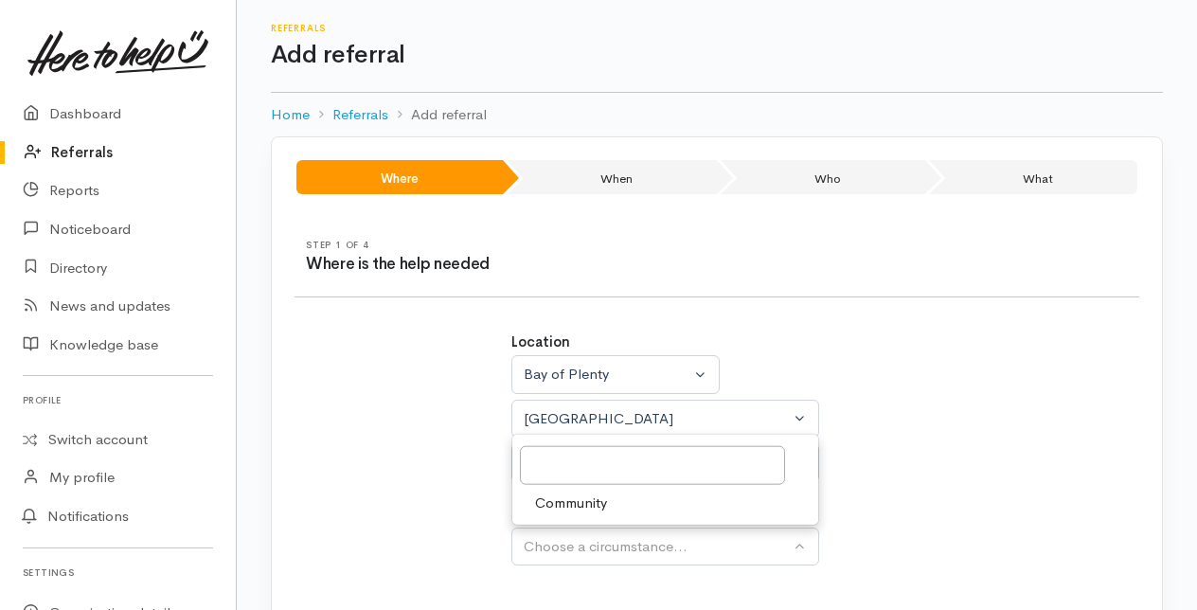
click at [576, 499] on span "Community" at bounding box center [571, 503] width 72 height 22
select select "2"
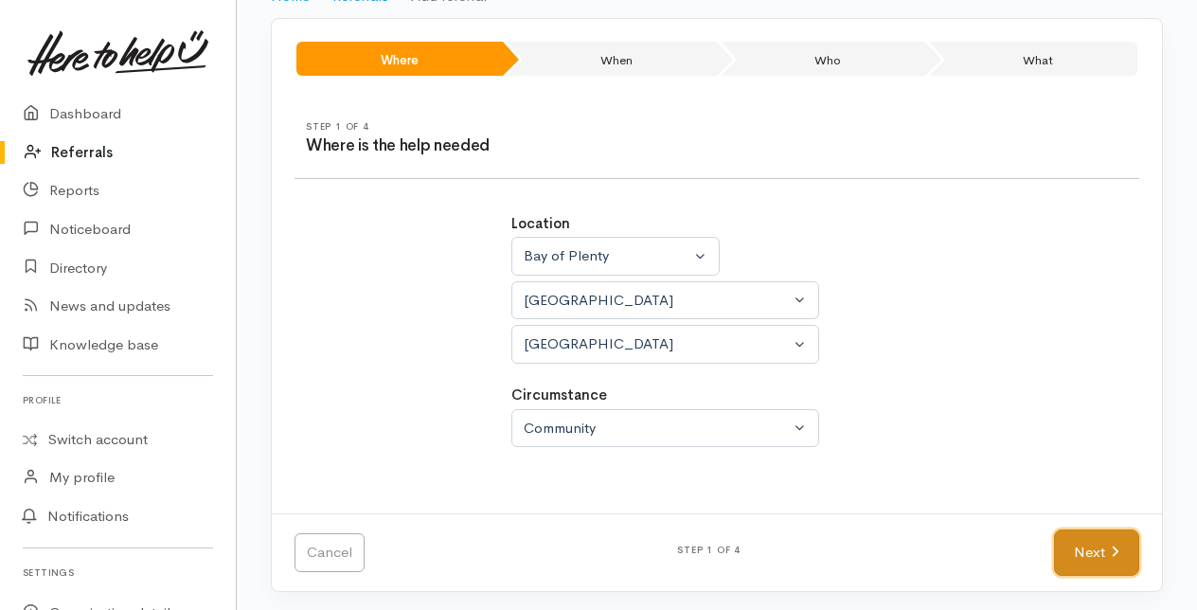
click at [1087, 540] on link "Next" at bounding box center [1096, 552] width 85 height 46
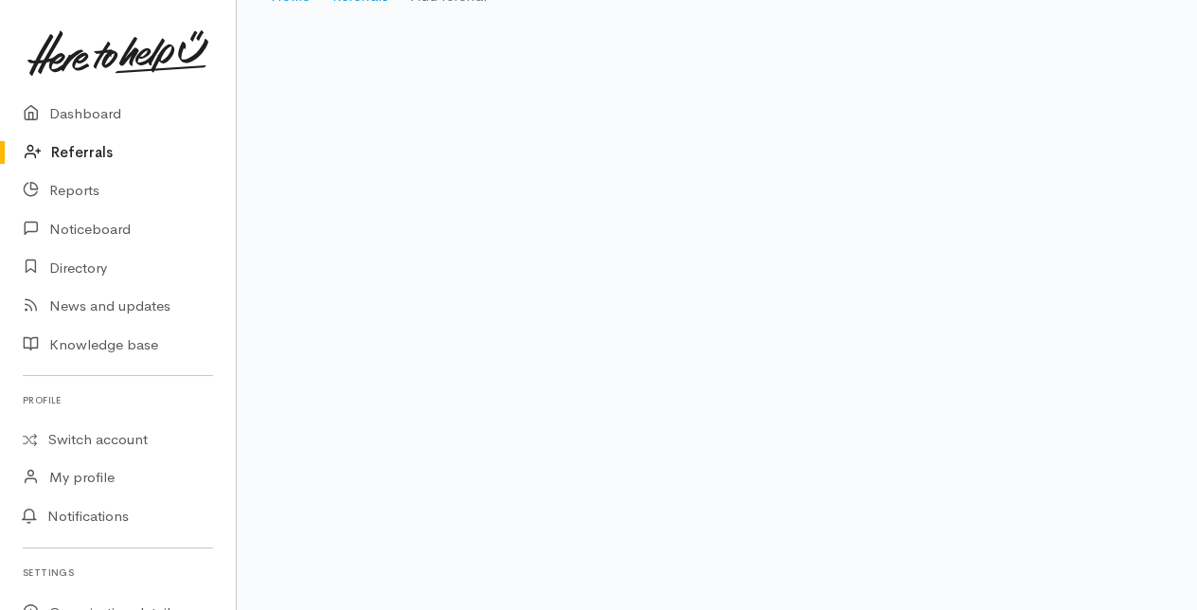
scroll to position [38, 0]
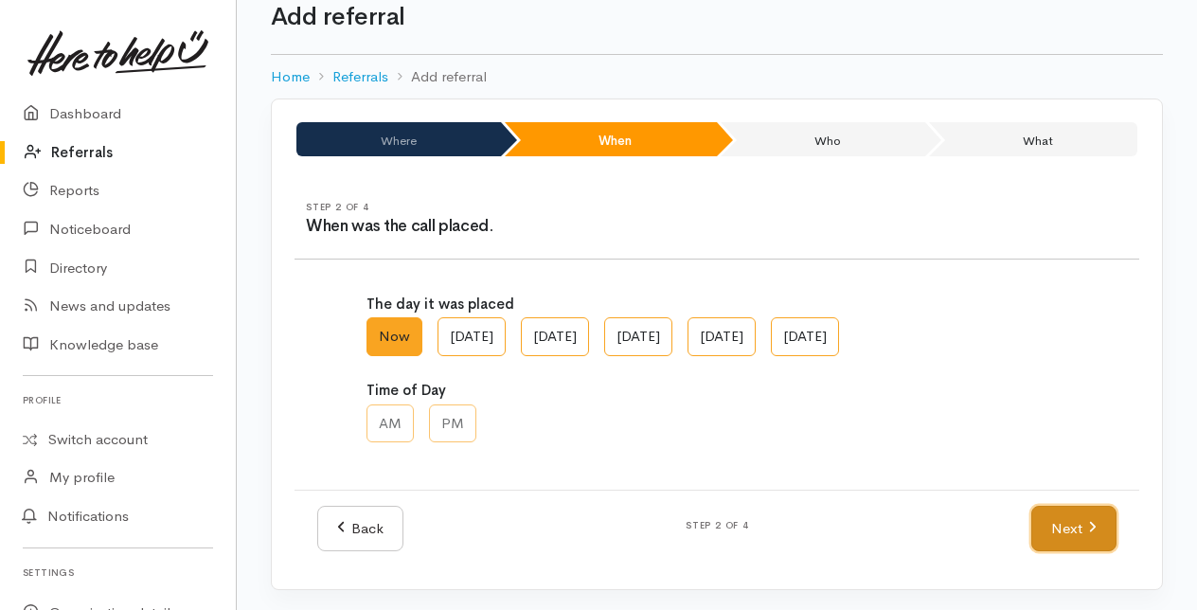
click at [1078, 527] on link "Next" at bounding box center [1073, 529] width 85 height 46
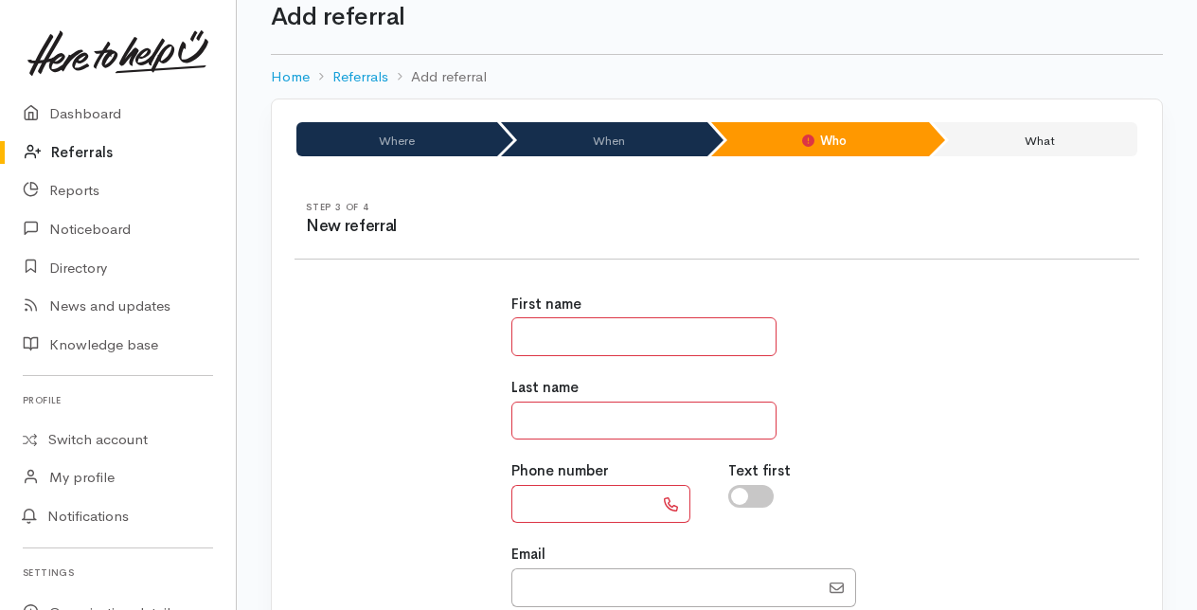
click at [602, 335] on input "text" at bounding box center [643, 336] width 265 height 39
type input "***"
click at [547, 424] on input "text" at bounding box center [643, 421] width 265 height 39
drag, startPoint x: 530, startPoint y: 420, endPoint x: 572, endPoint y: 421, distance: 41.7
click at [572, 421] on input "******" at bounding box center [643, 421] width 265 height 39
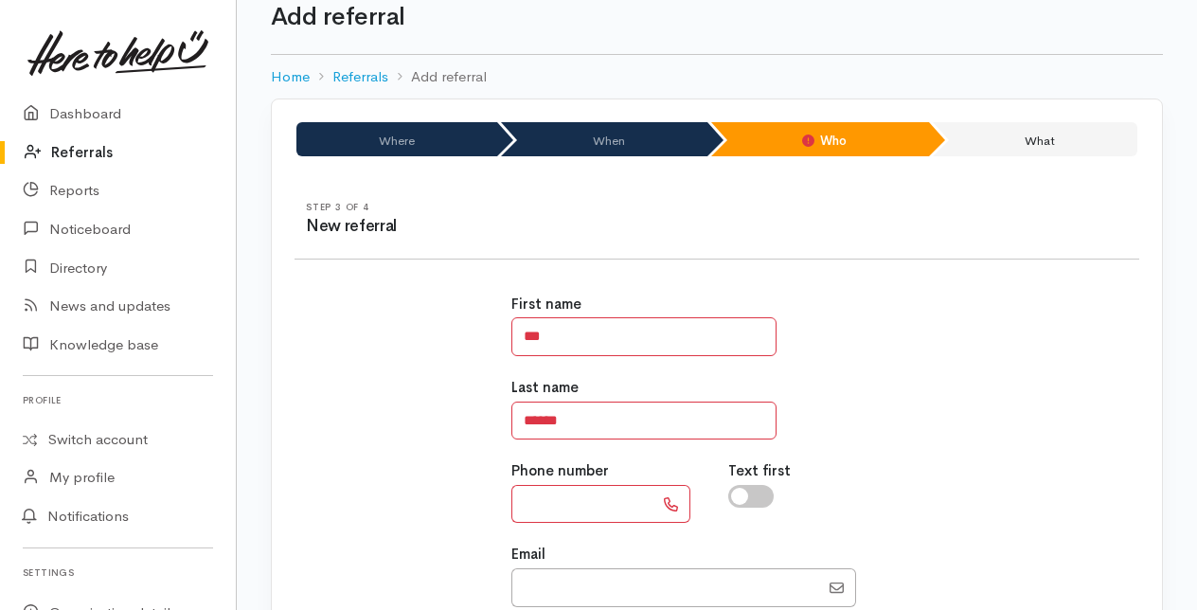
drag, startPoint x: 549, startPoint y: 500, endPoint x: 621, endPoint y: 496, distance: 72.1
click at [549, 500] on input "text" at bounding box center [582, 504] width 142 height 39
click at [947, 458] on div "First name *** Last name ****** Phone number Text first Email" at bounding box center [717, 568] width 868 height 595
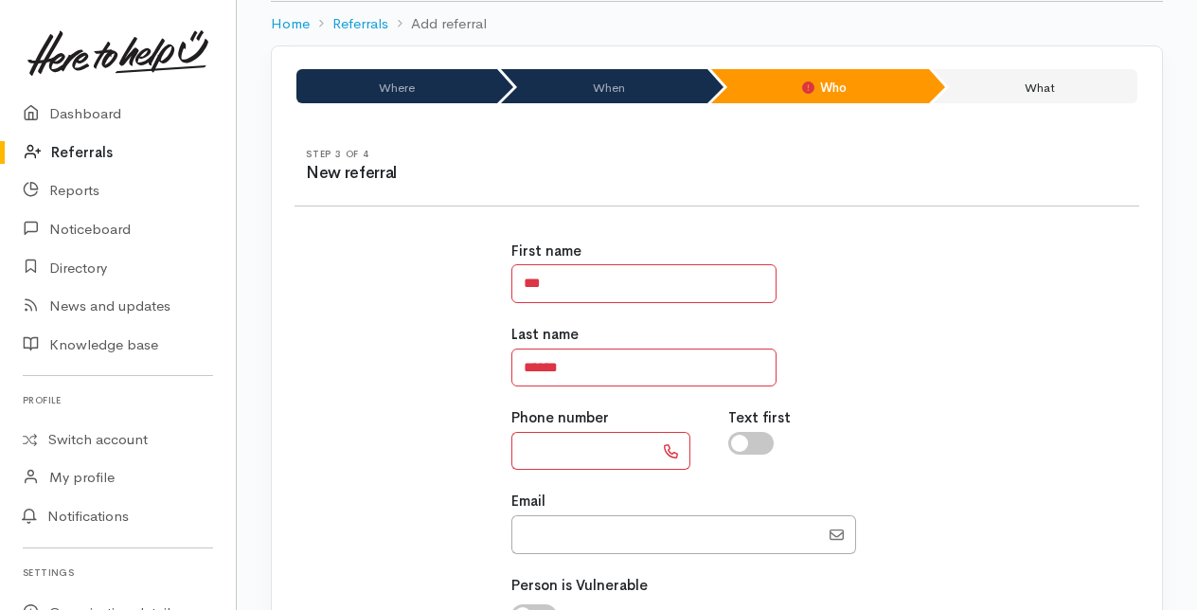
scroll to position [133, 0]
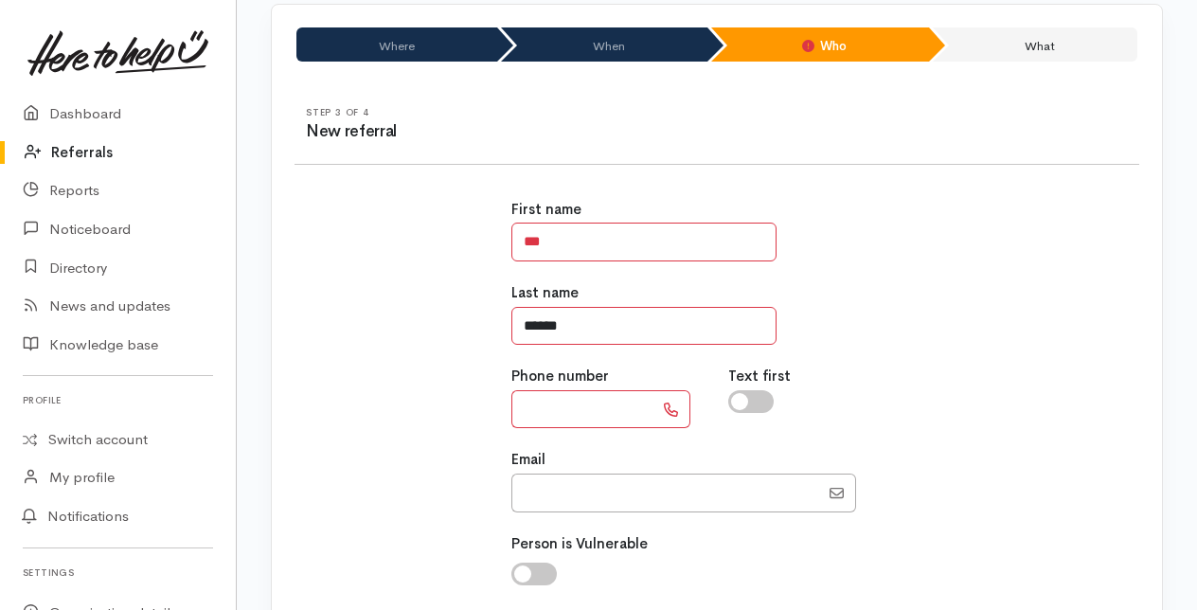
click at [576, 317] on input "******" at bounding box center [643, 326] width 265 height 39
type input "*******"
click at [909, 258] on div "First name ***" at bounding box center [716, 230] width 411 height 63
click at [539, 402] on input "text" at bounding box center [582, 409] width 142 height 39
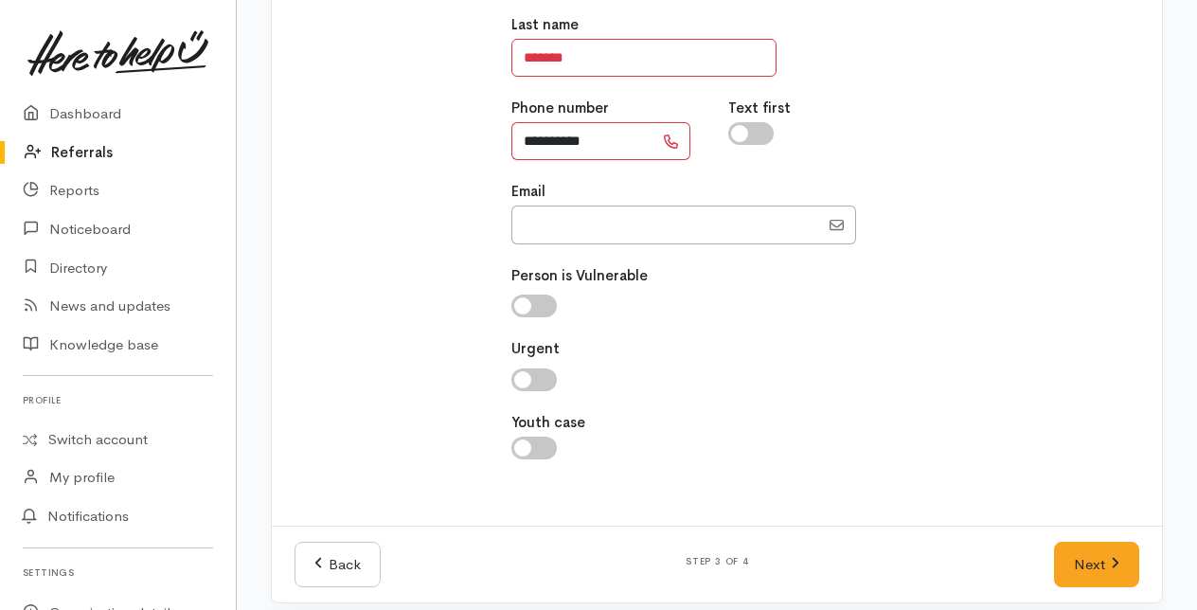
scroll to position [412, 0]
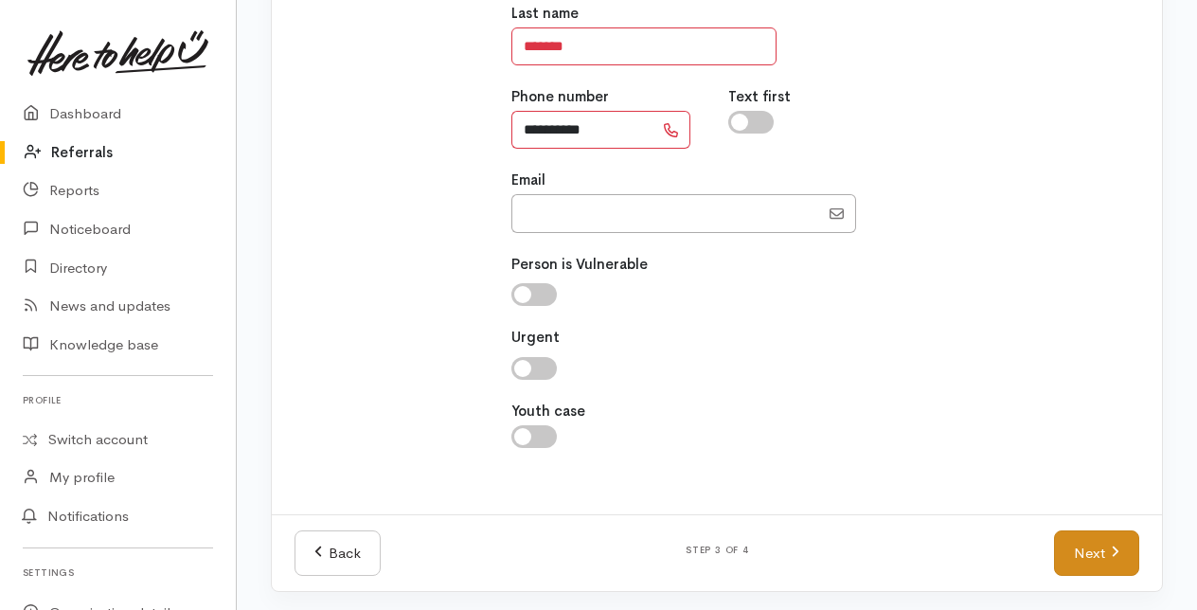
type input "**********"
click at [1108, 557] on link "Next" at bounding box center [1096, 553] width 85 height 46
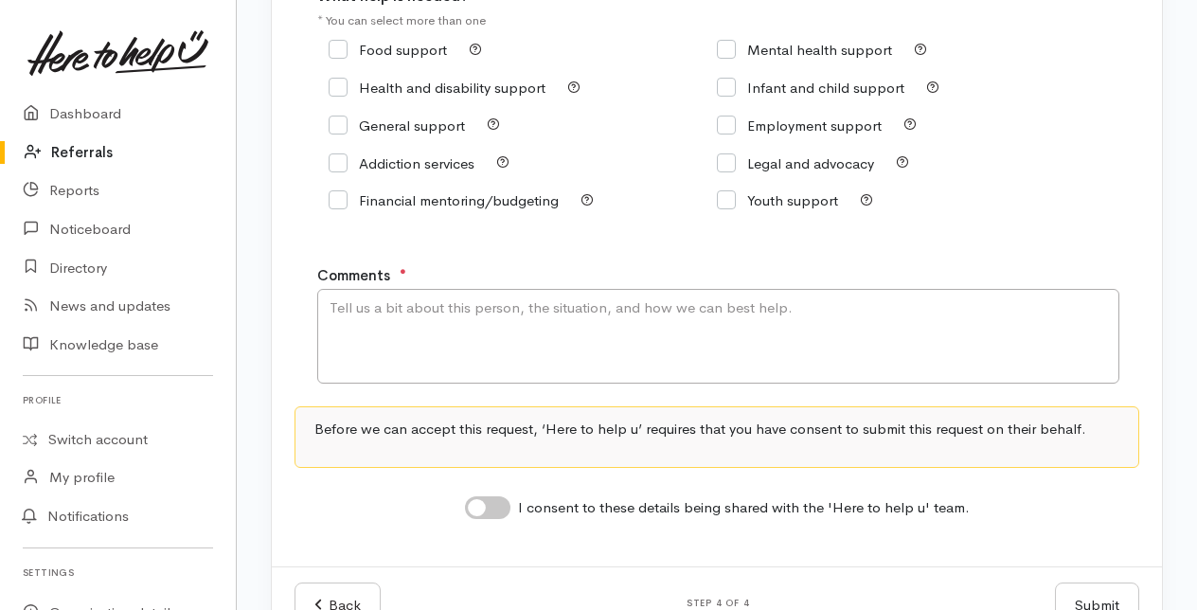
scroll to position [284, 0]
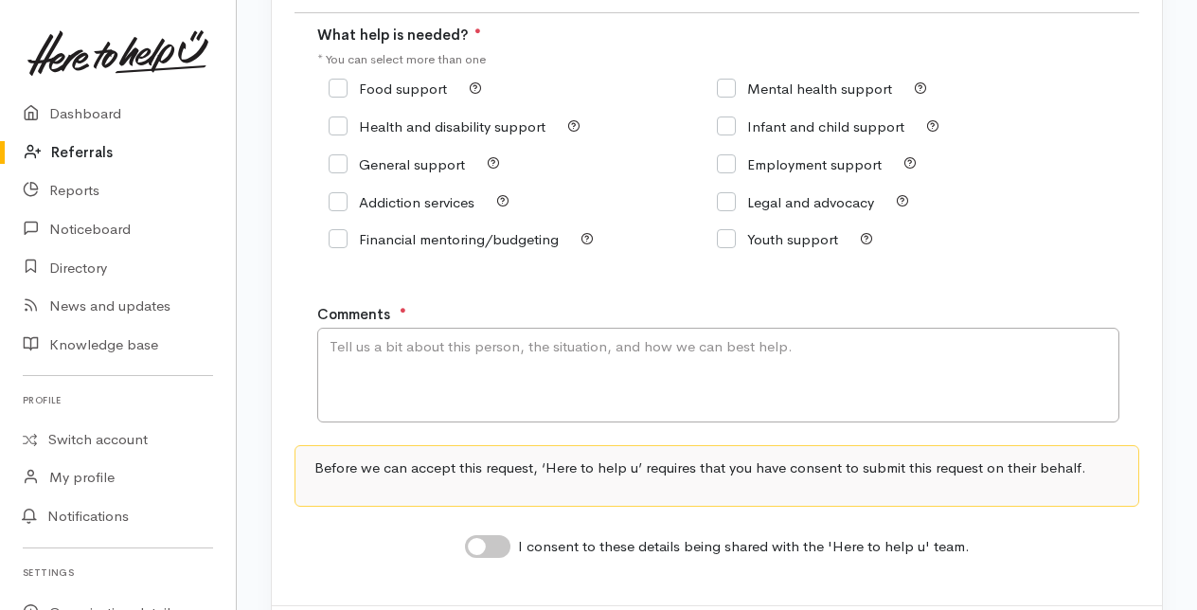
click at [344, 159] on input "General support" at bounding box center [397, 164] width 136 height 14
checkbox input "true"
click at [388, 356] on textarea "Comments" at bounding box center [718, 375] width 802 height 95
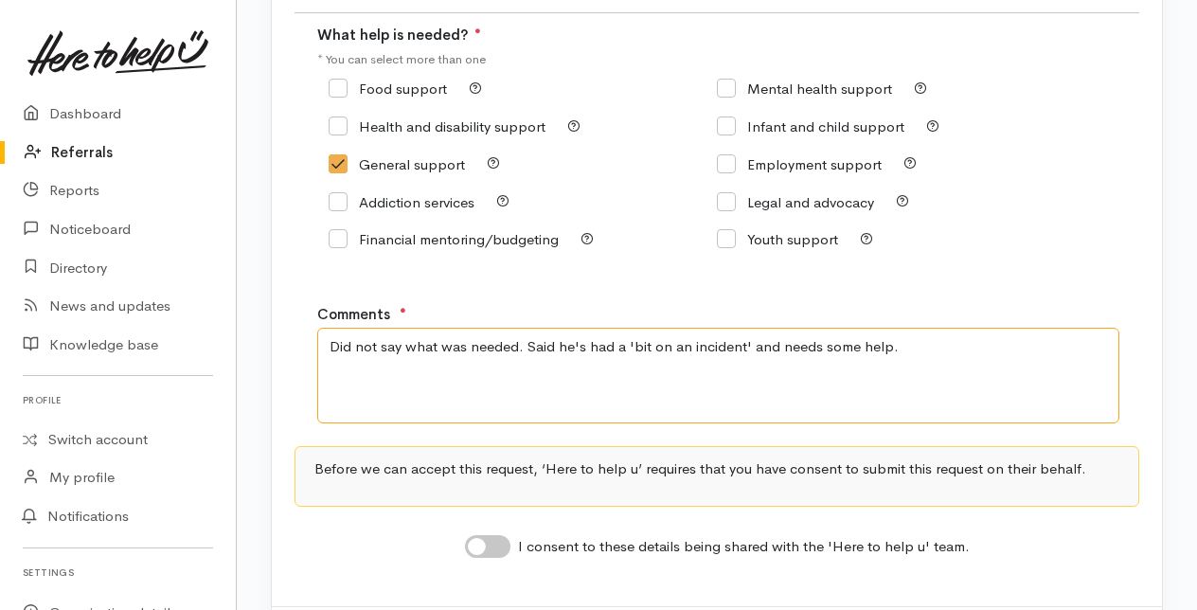
click at [669, 347] on textarea "Did not say what was needed. Said he's had a 'bit on an incident' and needs som…" at bounding box center [718, 375] width 802 height 95
type textarea "Did not say what was needed. Said he's had a 'bit of an incident' and needs som…"
click at [497, 549] on input "I consent to these details being shared with the 'Here to help u' team." at bounding box center [487, 546] width 45 height 23
checkbox input "true"
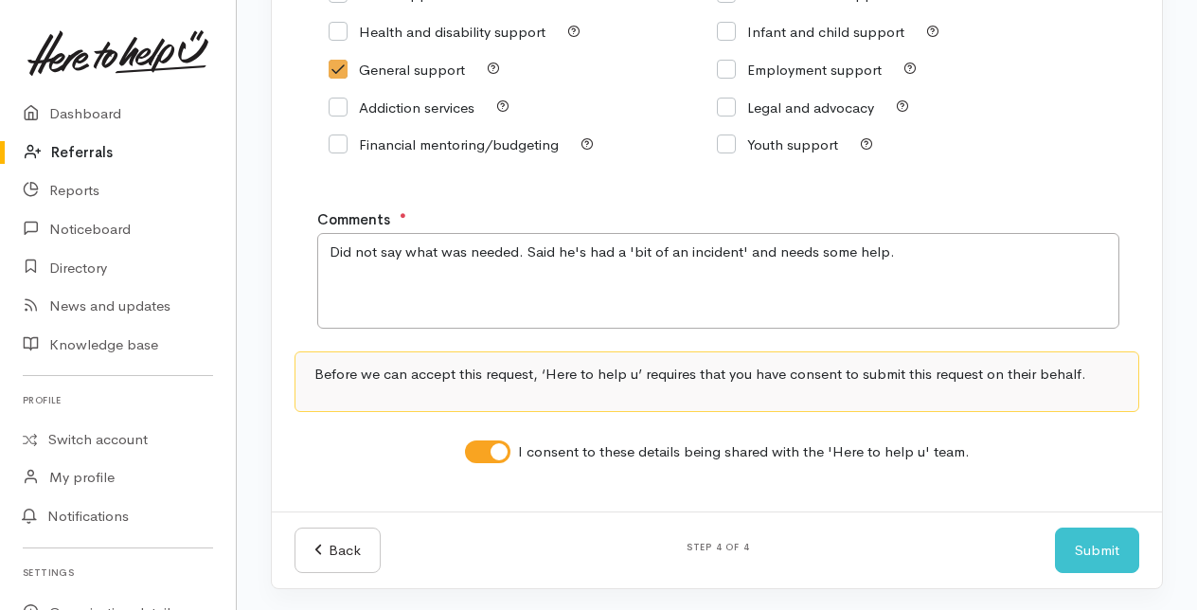
scroll to position [380, 0]
click at [1113, 546] on button "Submit" at bounding box center [1097, 550] width 84 height 46
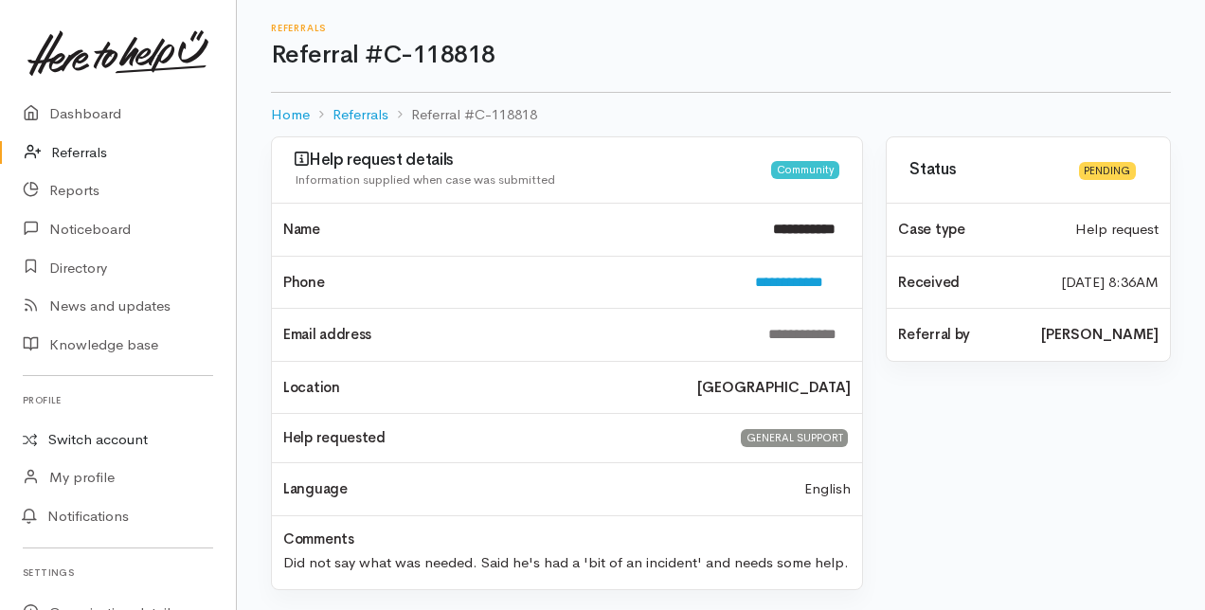
click at [106, 437] on link "Switch account" at bounding box center [118, 439] width 236 height 37
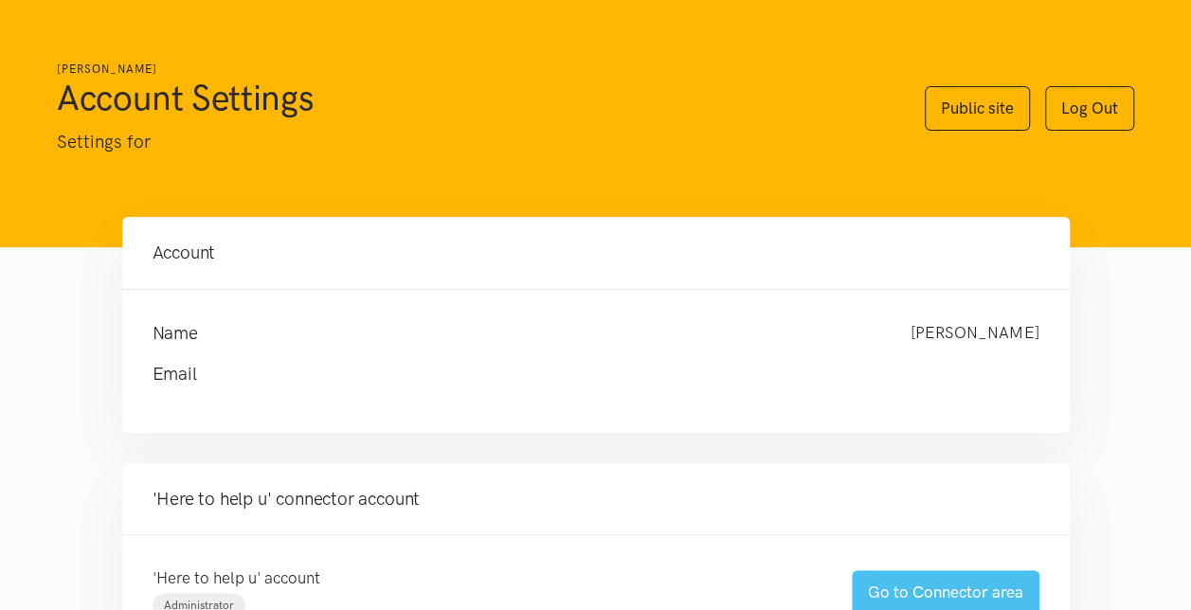
click at [887, 583] on link "Go to Connector area" at bounding box center [945, 592] width 188 height 45
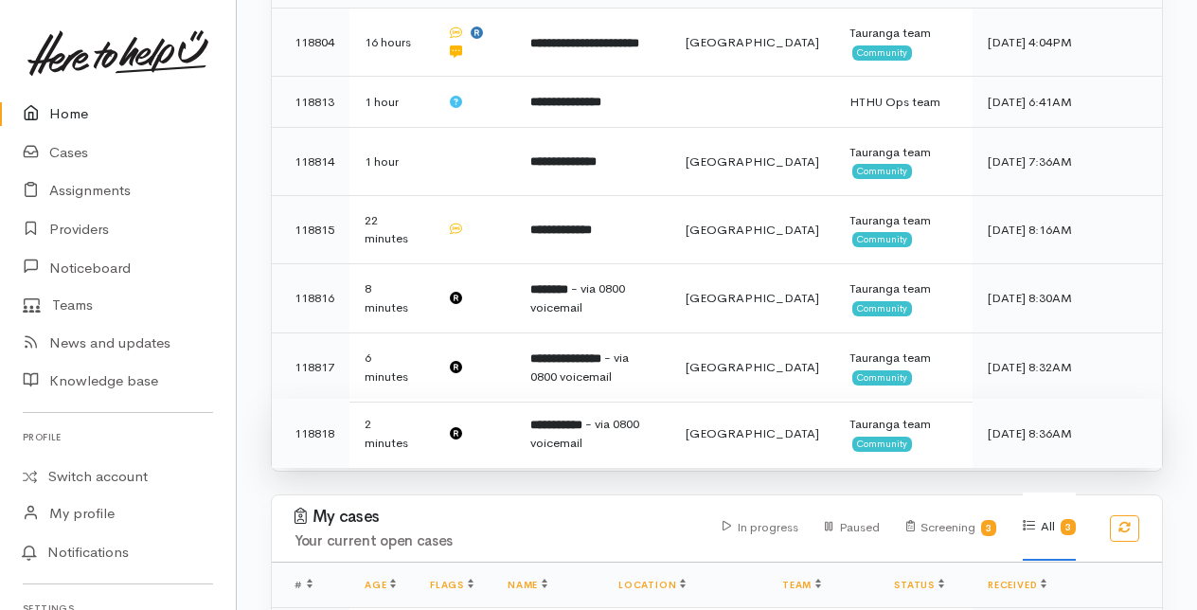
scroll to position [379, 0]
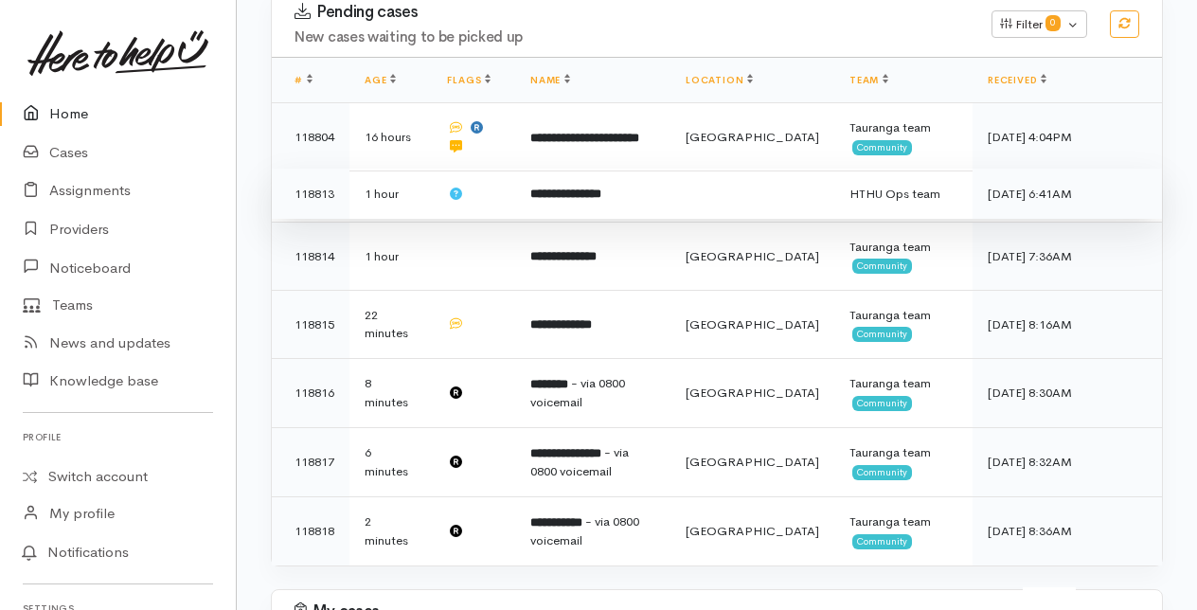
click at [575, 192] on b "**********" at bounding box center [565, 194] width 71 height 12
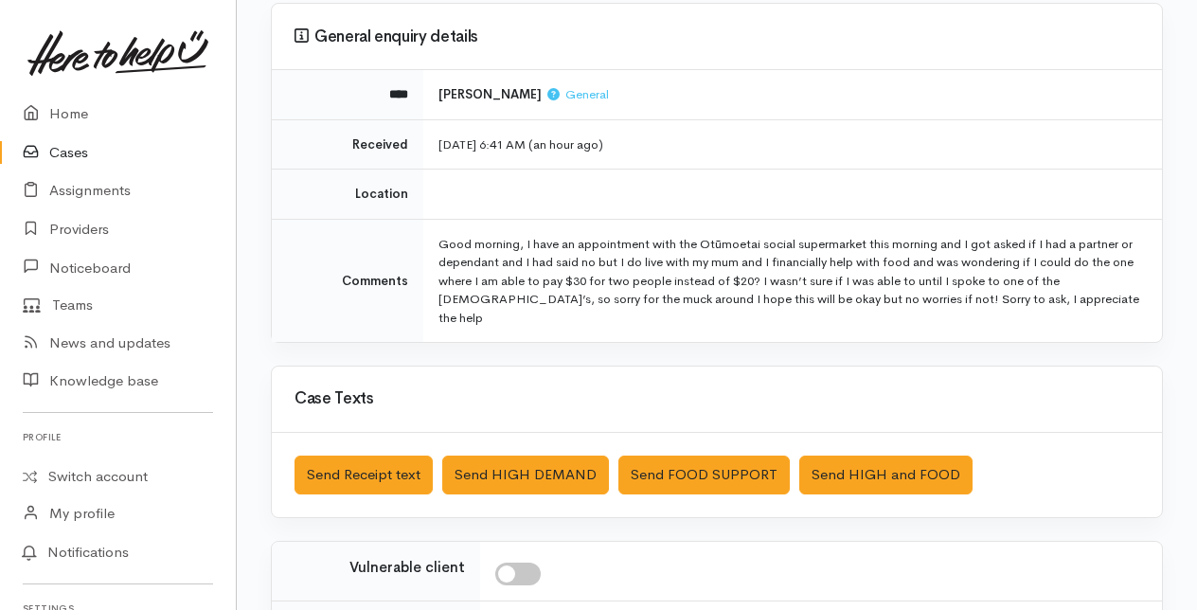
scroll to position [417, 0]
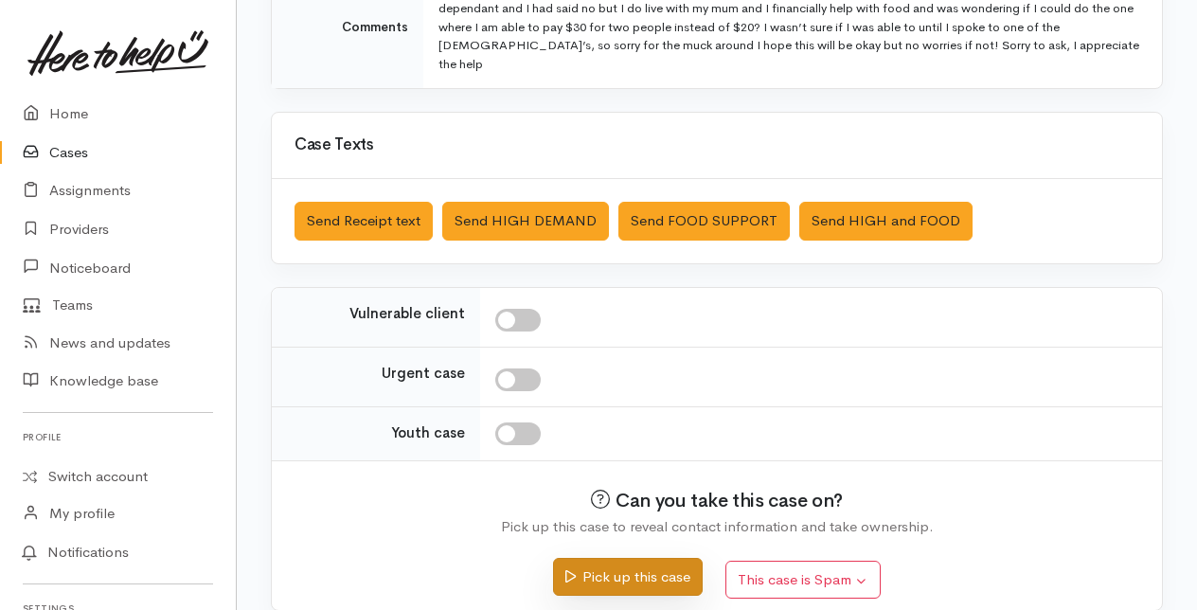
click at [602, 560] on button "Pick up this case" at bounding box center [627, 577] width 149 height 39
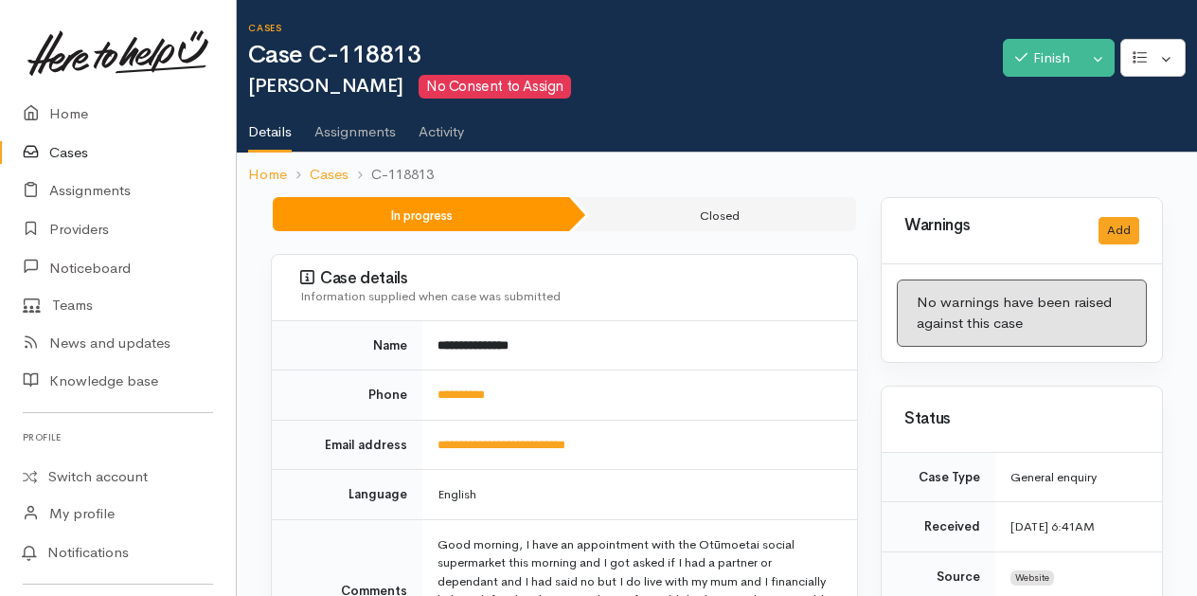
click at [67, 150] on link "Cases" at bounding box center [118, 153] width 236 height 39
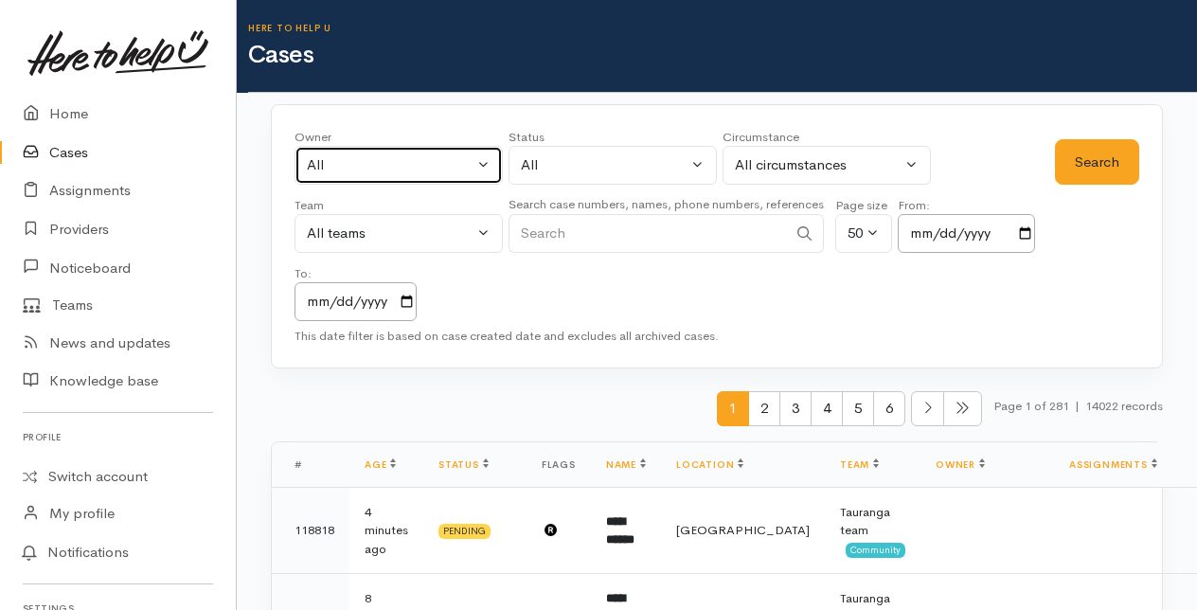
click at [487, 161] on button "All" at bounding box center [399, 165] width 208 height 39
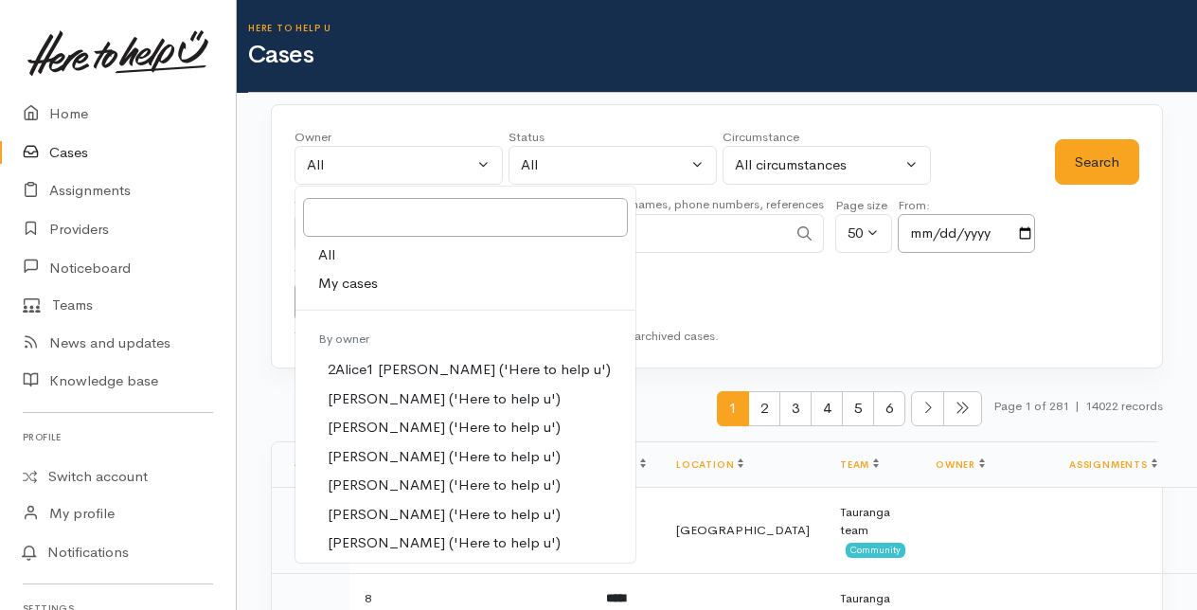
click at [356, 277] on span "My cases" at bounding box center [348, 284] width 60 height 22
select select "205"
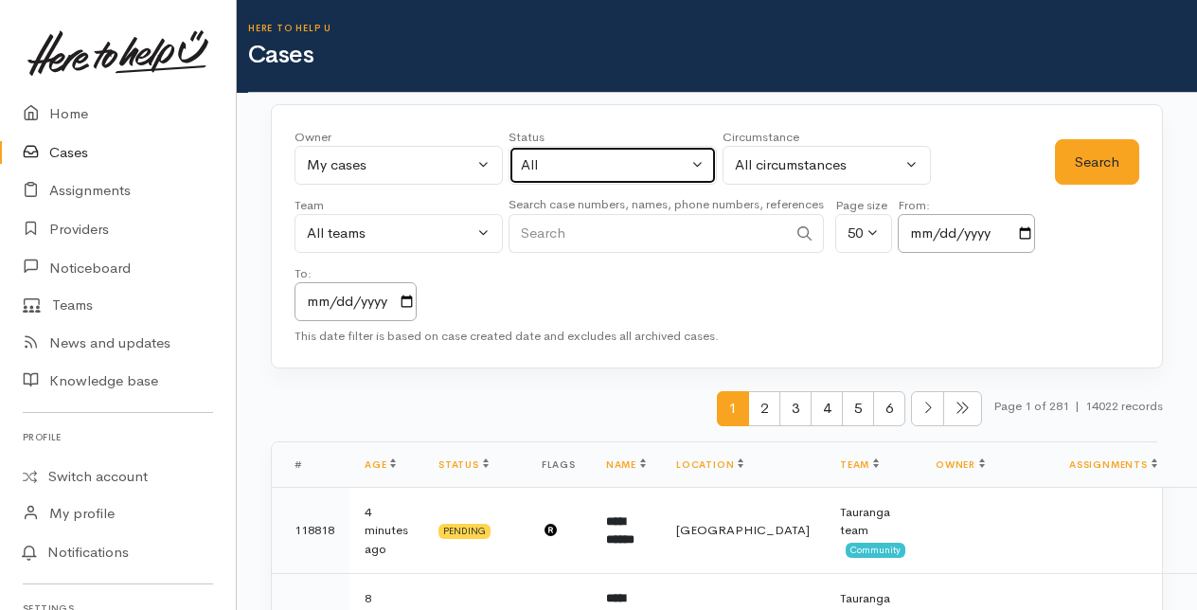
click at [701, 154] on button "All" at bounding box center [613, 165] width 208 height 39
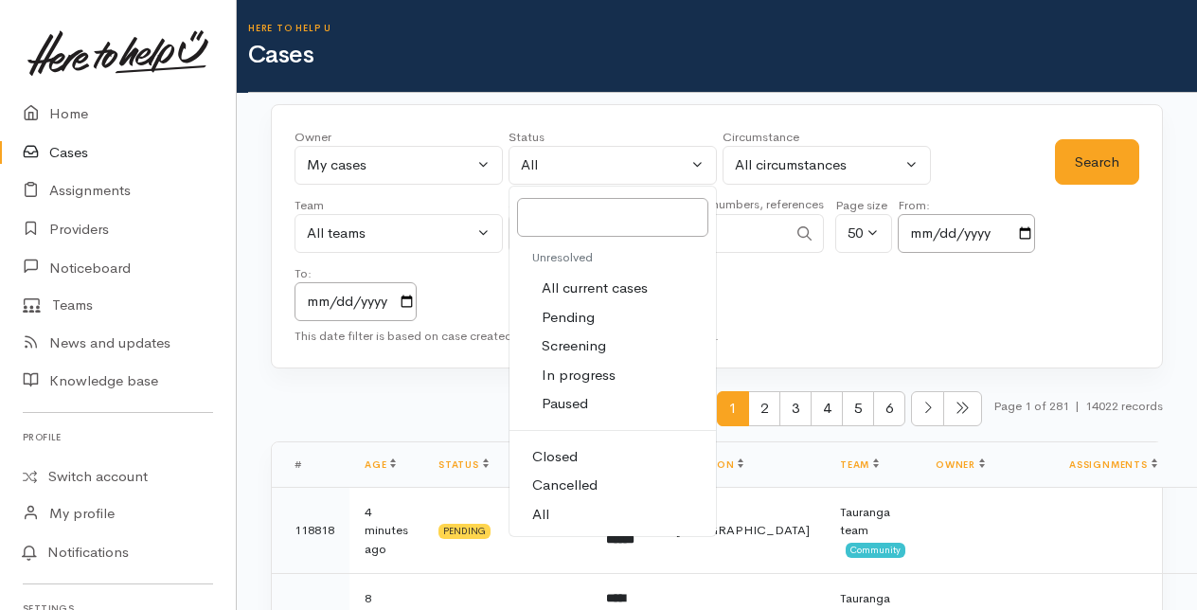
click at [593, 281] on span "All current cases" at bounding box center [595, 289] width 106 height 22
select select "Unresolved"
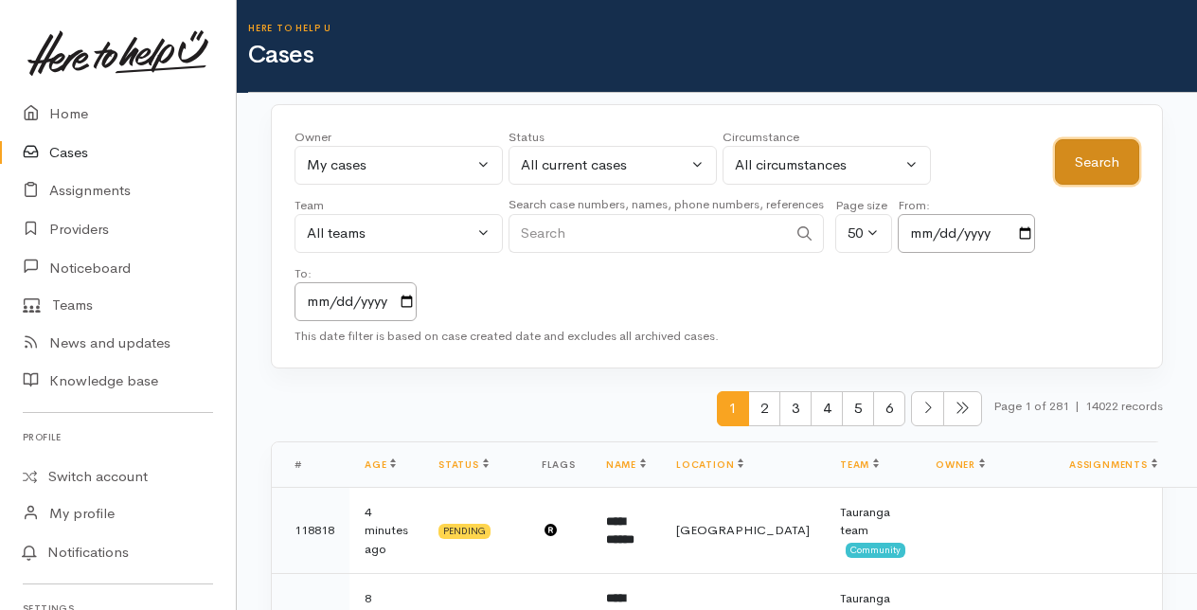
click at [1097, 153] on button "Search" at bounding box center [1097, 162] width 84 height 46
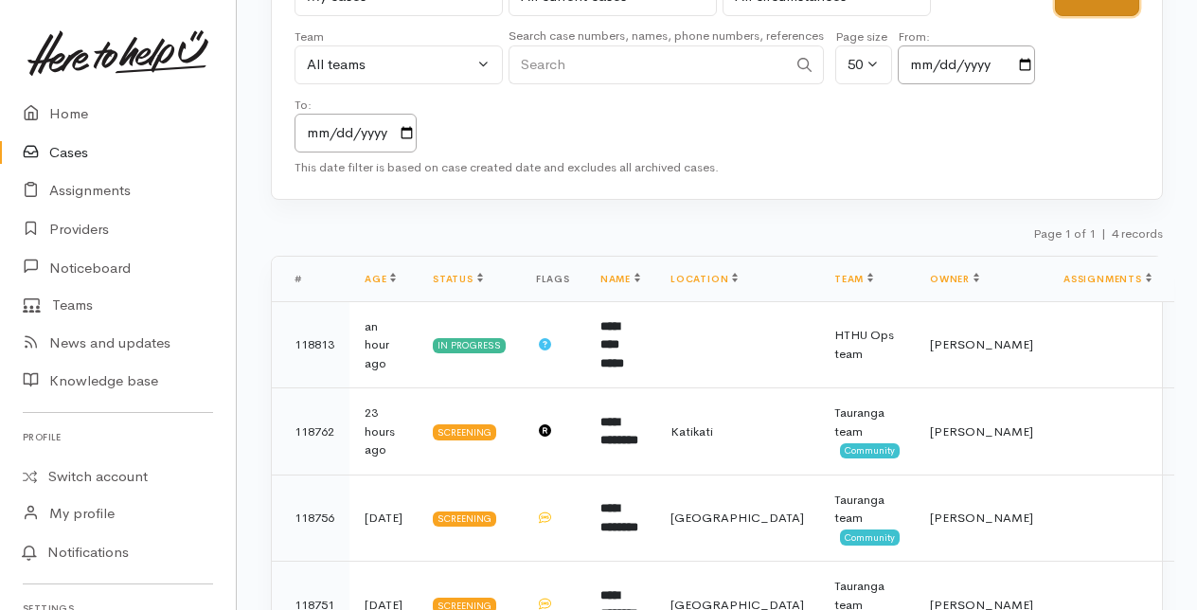
scroll to position [184, 0]
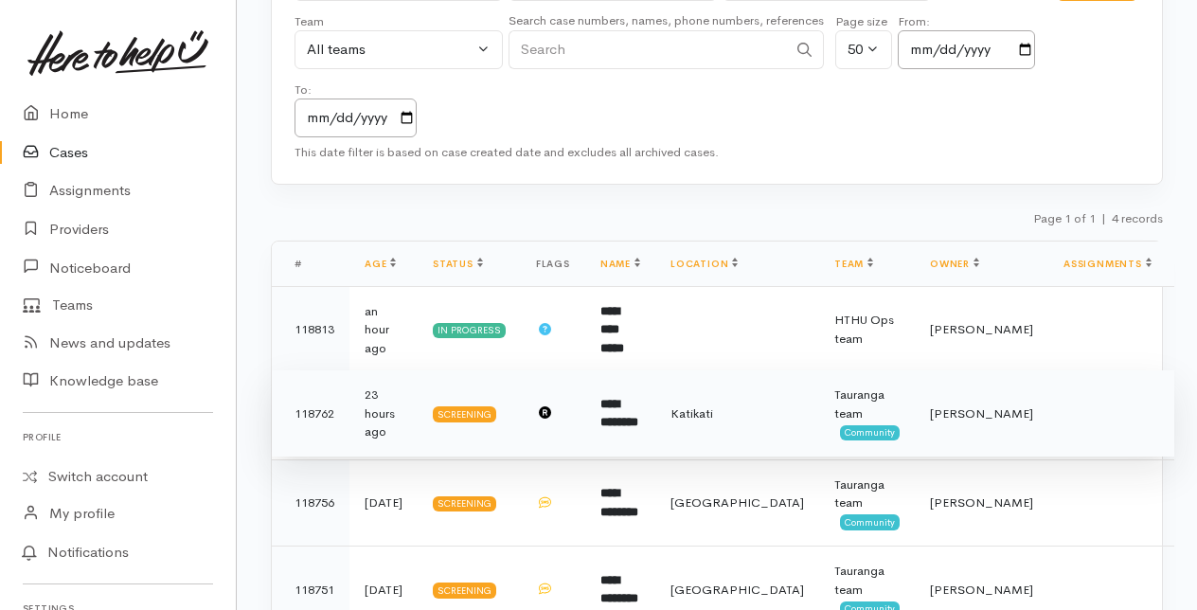
click at [638, 398] on b "**********" at bounding box center [619, 413] width 38 height 31
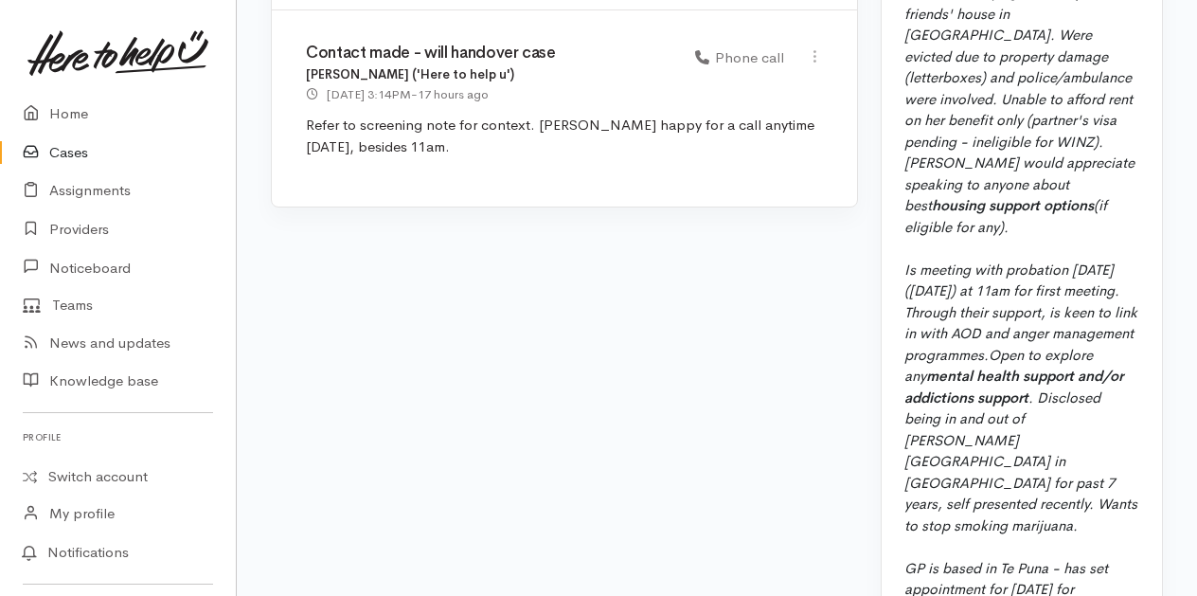
scroll to position [1989, 0]
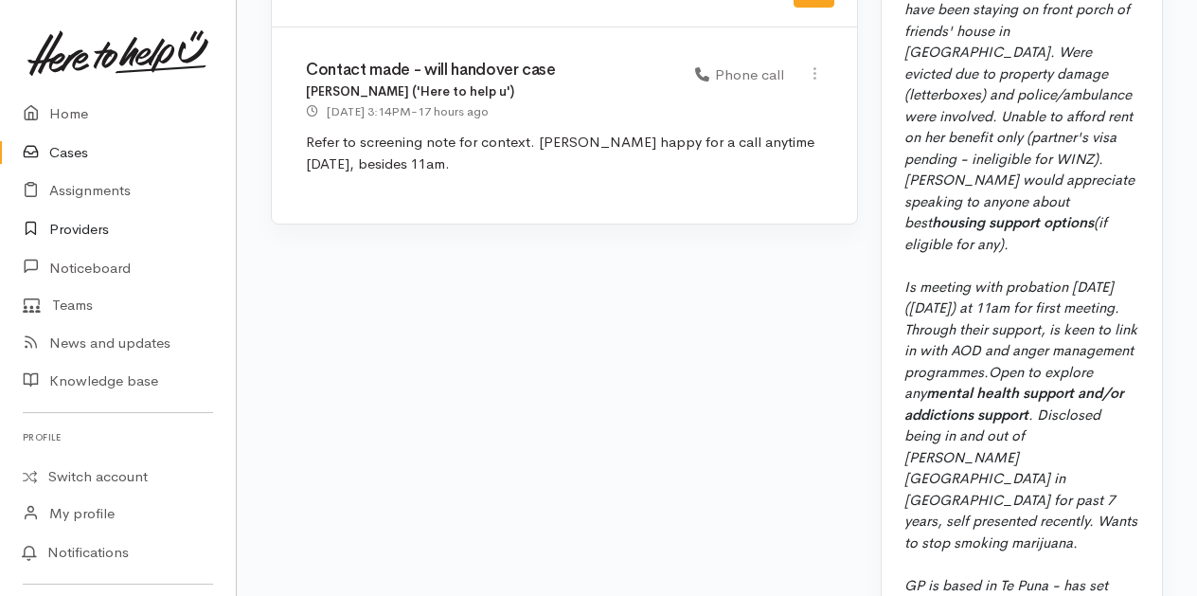
click at [78, 228] on link "Providers" at bounding box center [118, 229] width 236 height 39
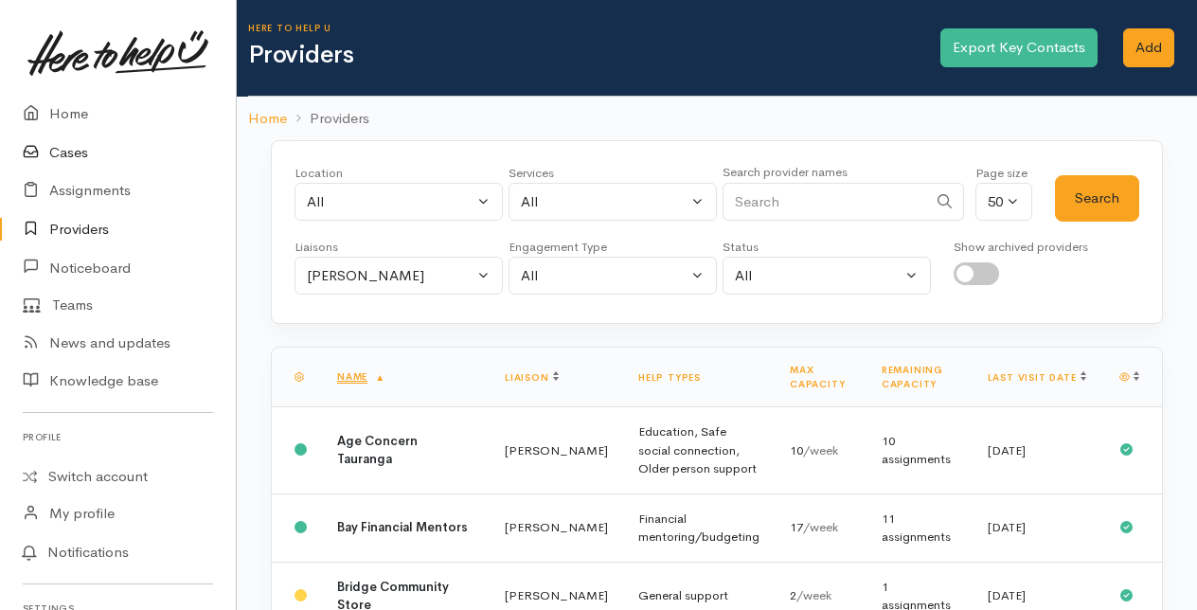
click at [74, 155] on link "Cases" at bounding box center [118, 153] width 236 height 39
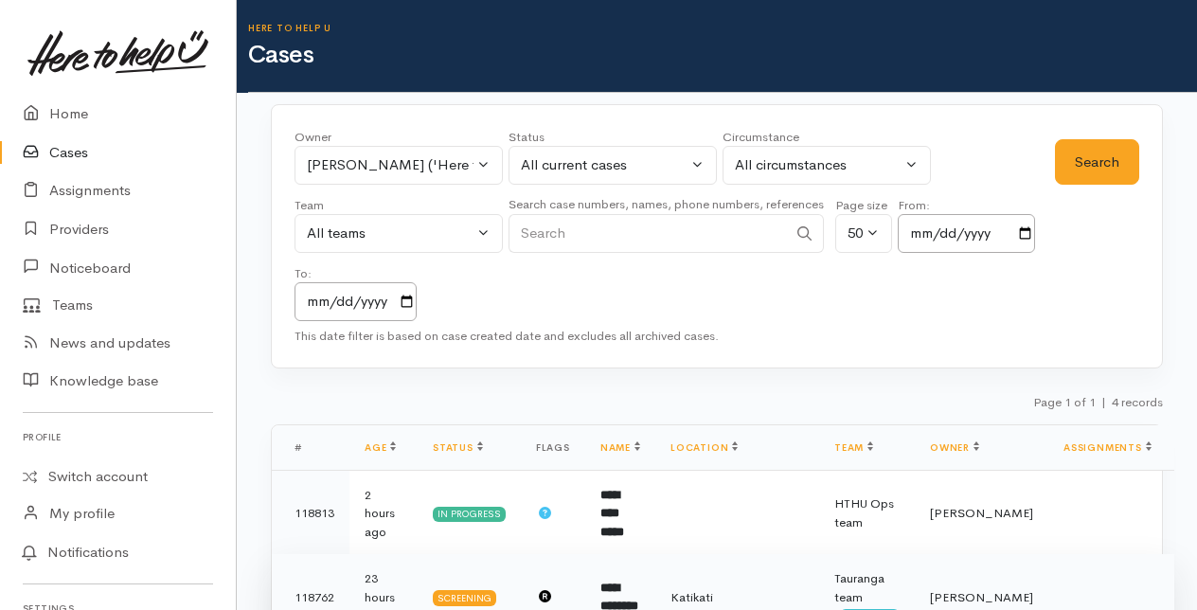
click at [638, 582] on b "**********" at bounding box center [619, 597] width 38 height 31
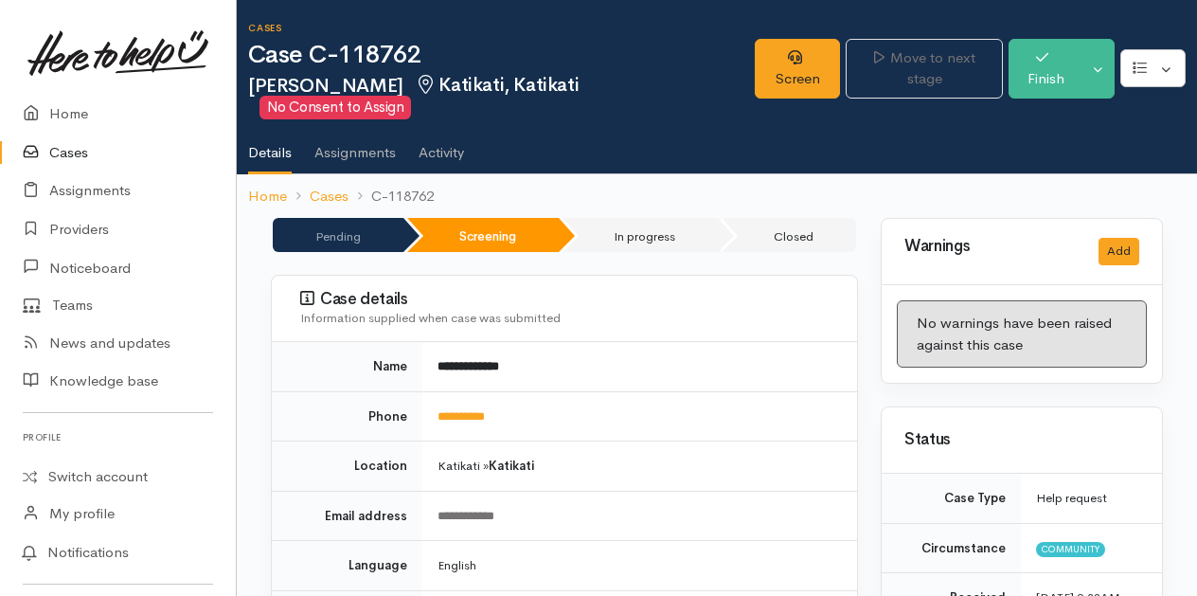
click at [64, 148] on link "Cases" at bounding box center [118, 153] width 236 height 39
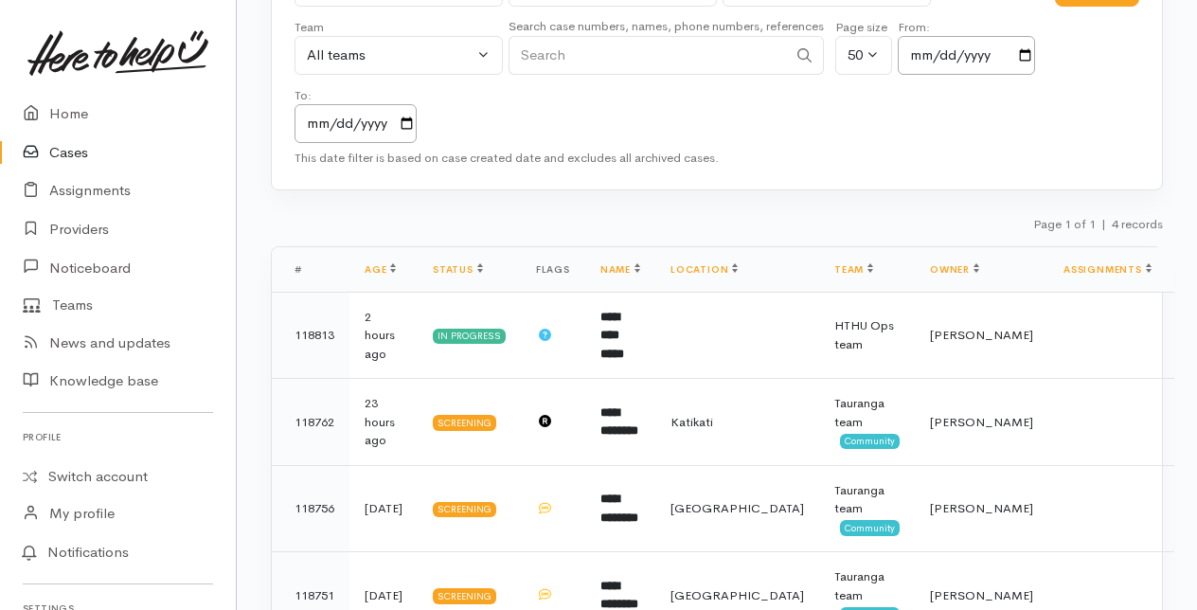
scroll to position [184, 0]
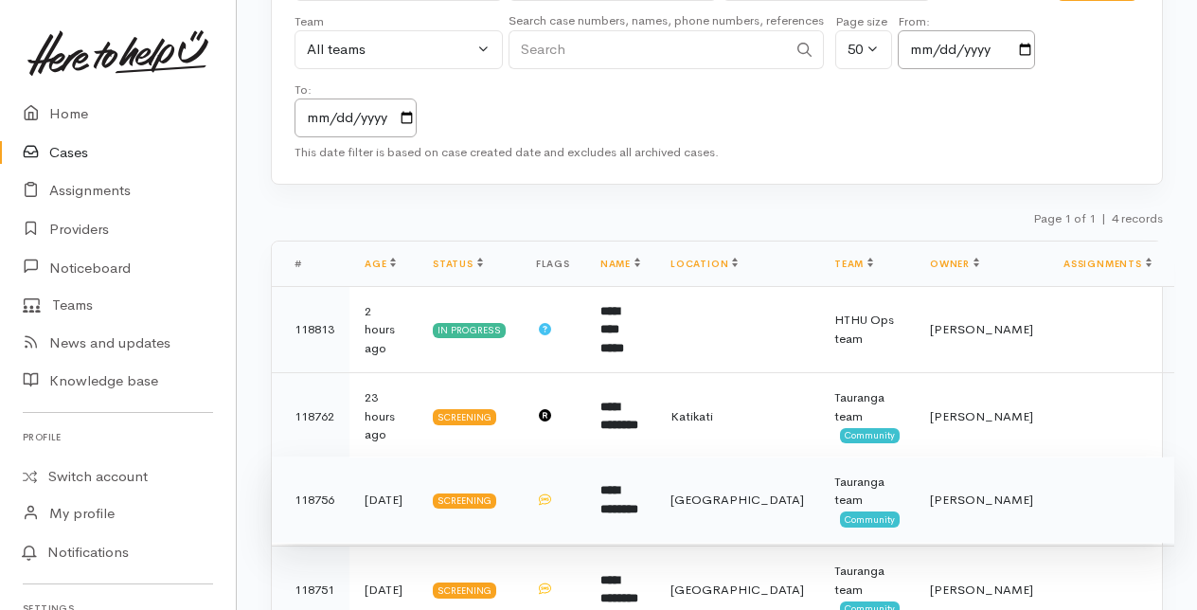
click at [638, 484] on b "**********" at bounding box center [619, 499] width 38 height 31
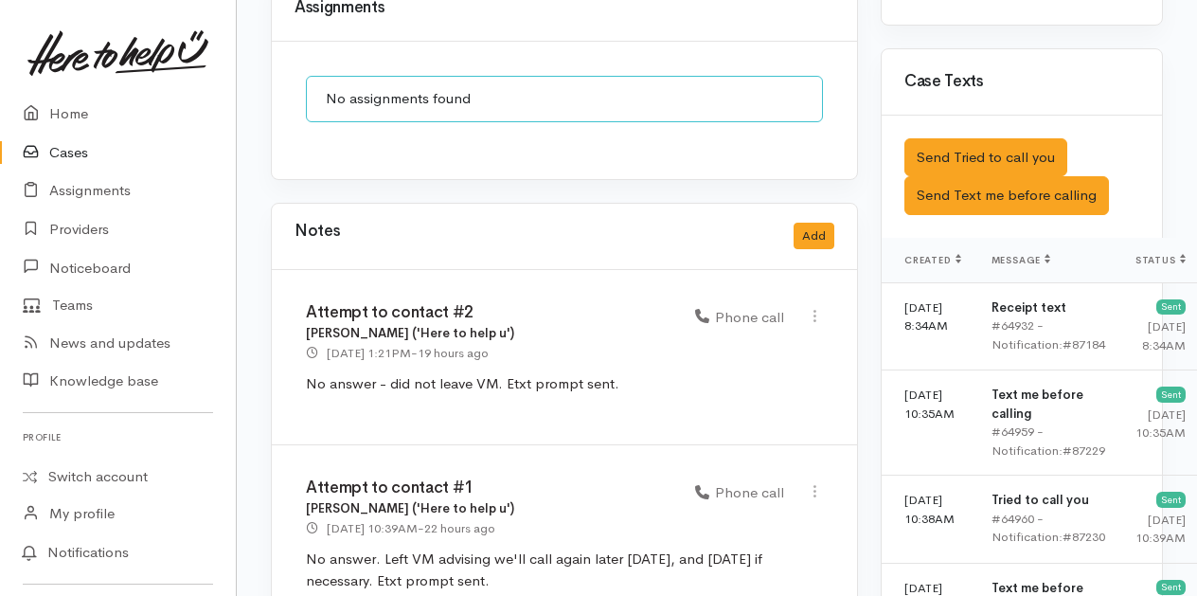
scroll to position [1610, 0]
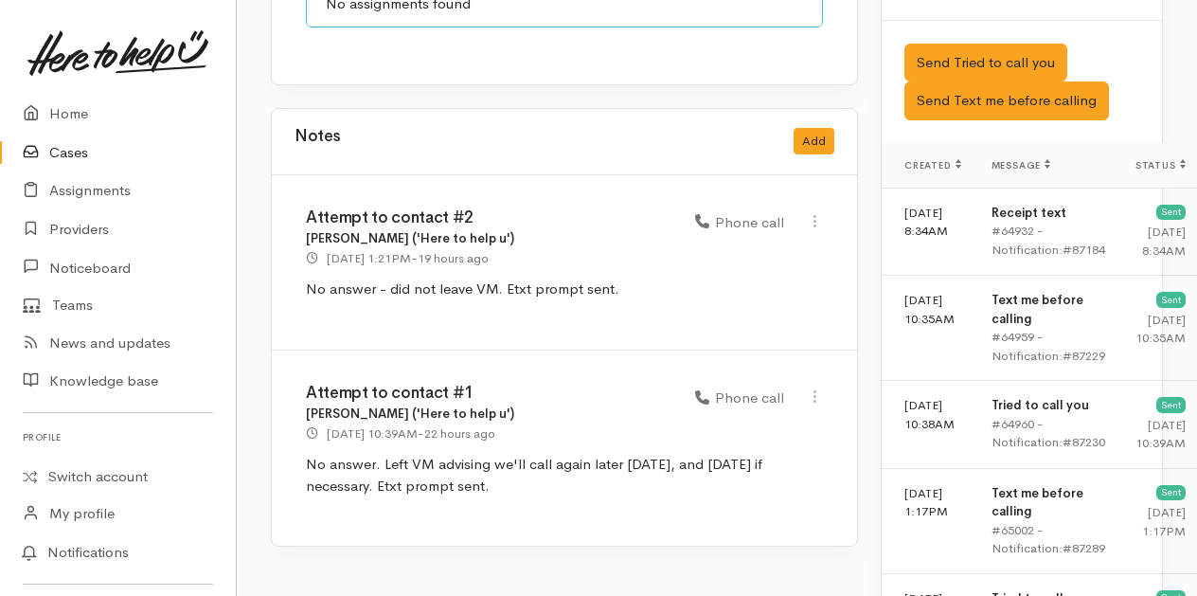
click at [85, 152] on link "Cases" at bounding box center [118, 153] width 236 height 39
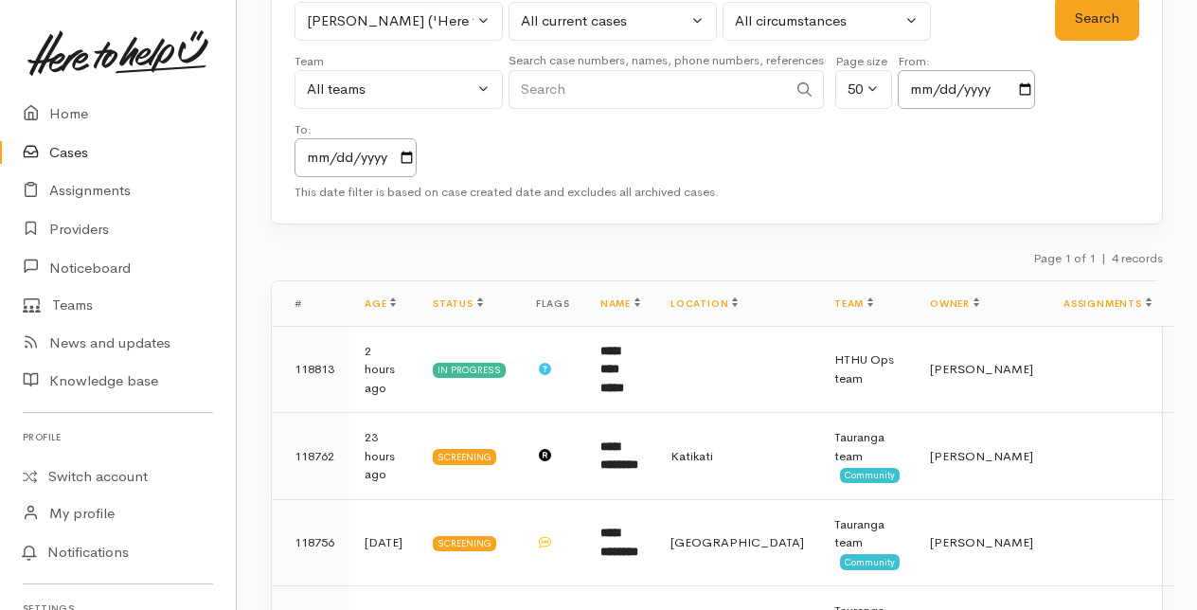
scroll to position [184, 0]
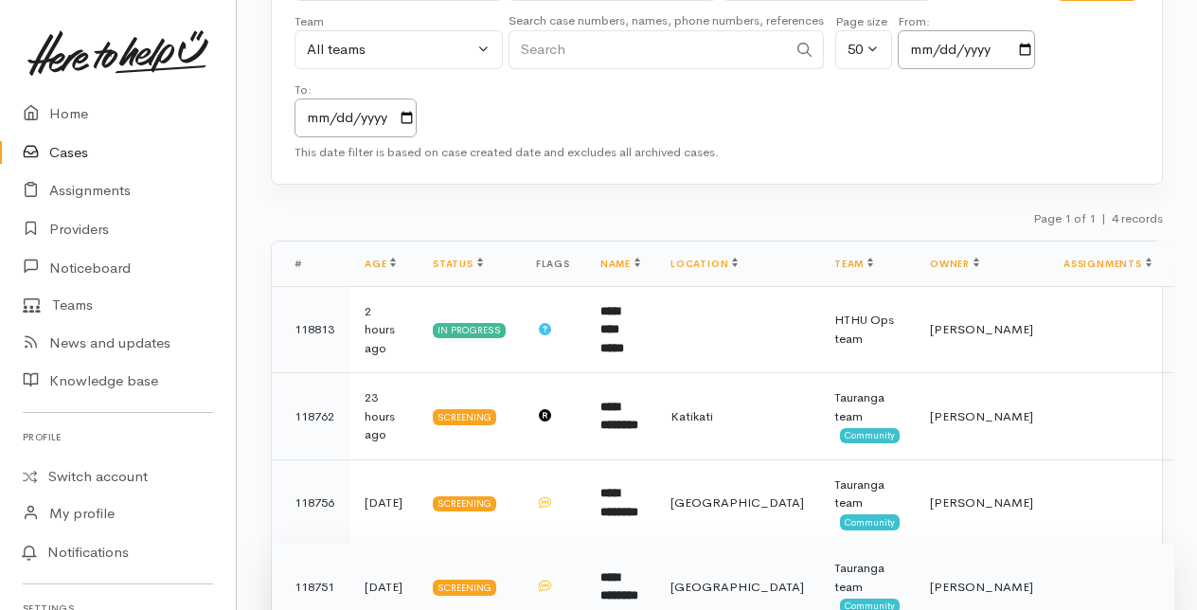
click at [638, 571] on b "**********" at bounding box center [619, 586] width 38 height 31
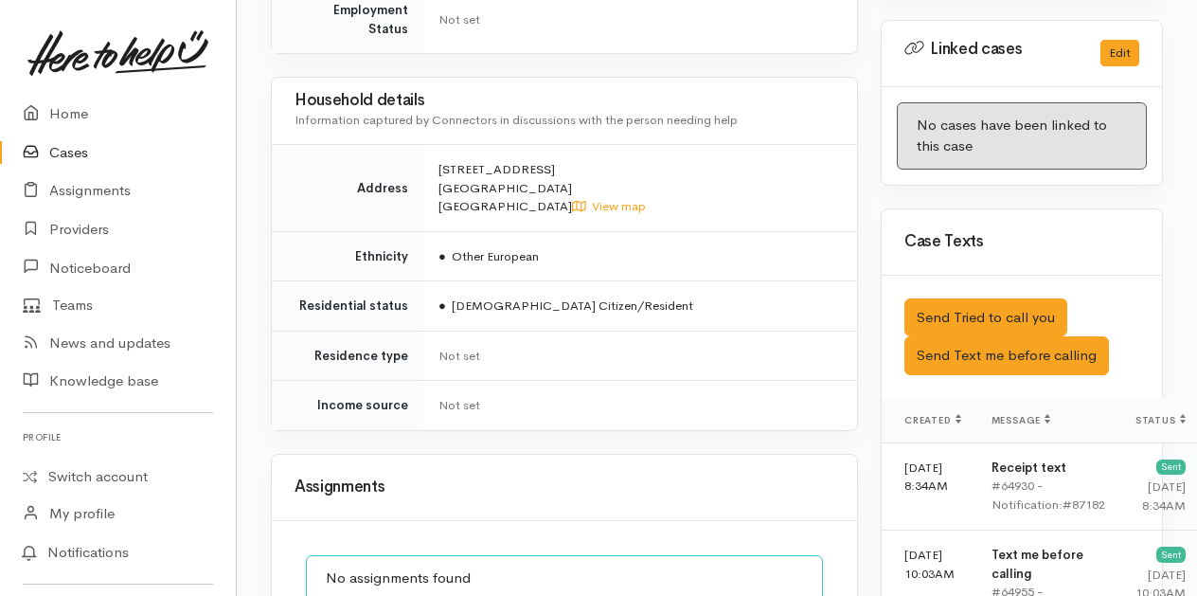
scroll to position [871, 0]
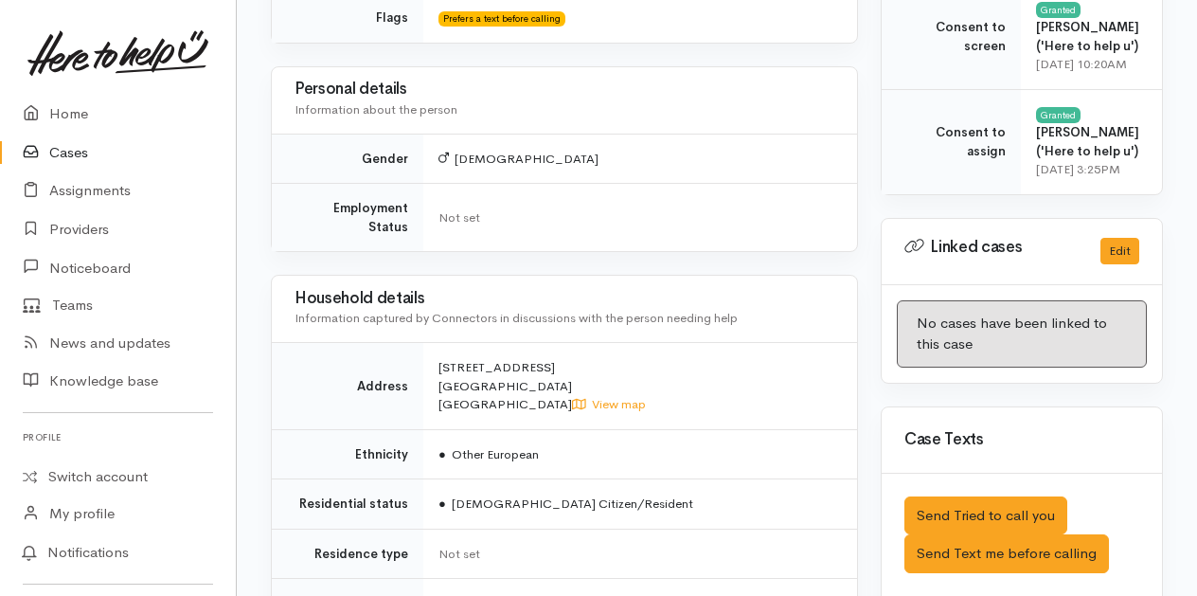
click at [73, 156] on link "Cases" at bounding box center [118, 153] width 236 height 39
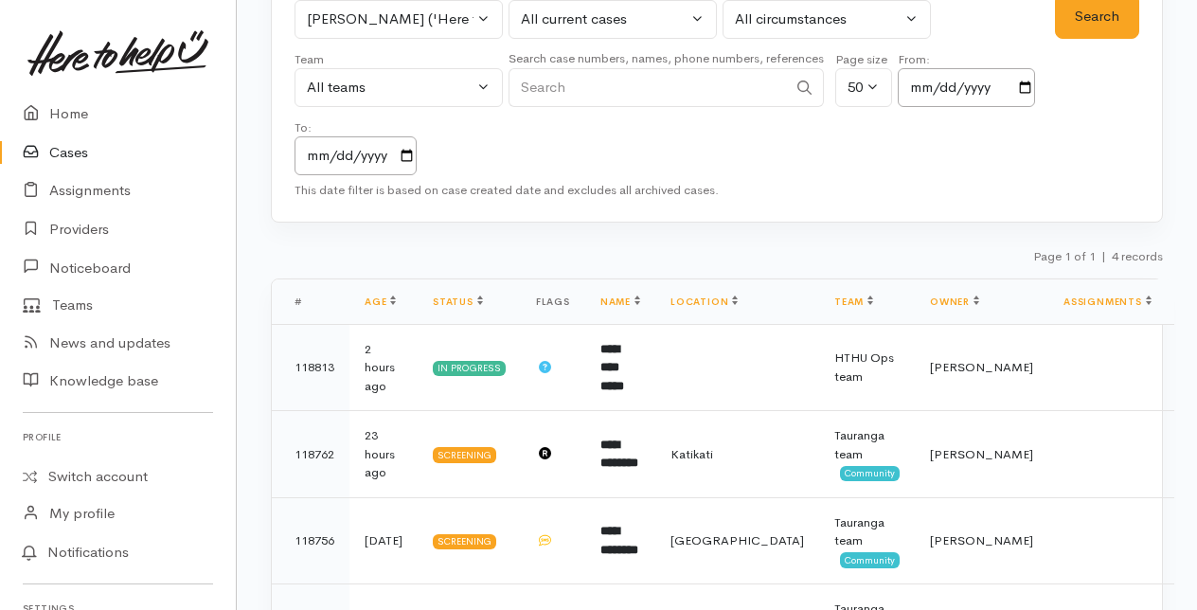
scroll to position [184, 0]
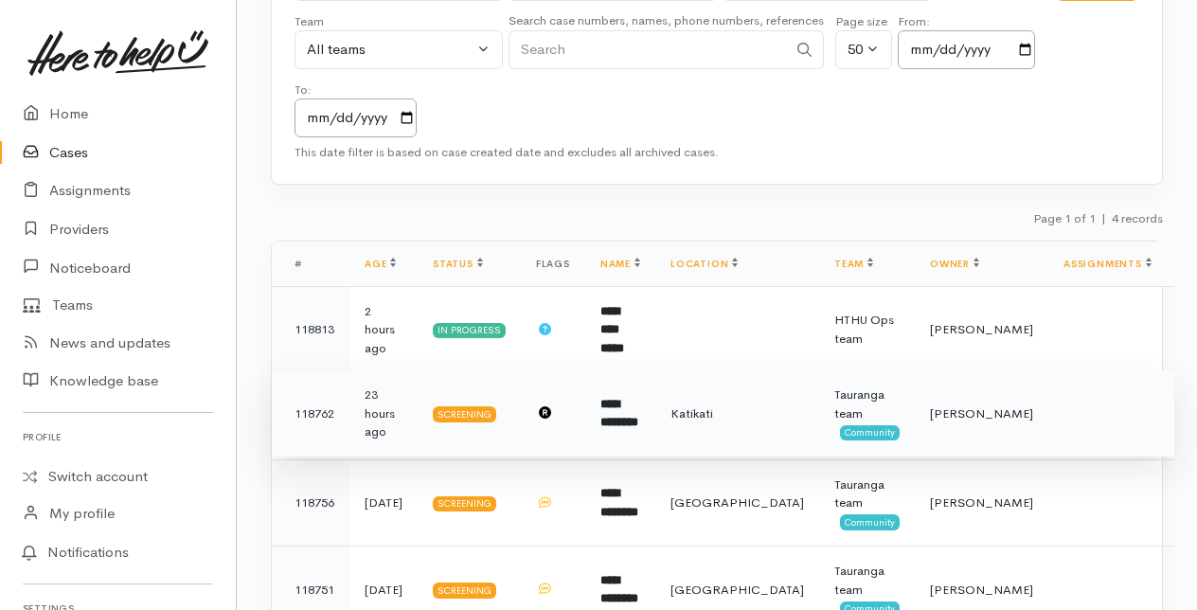
click at [646, 381] on td "**********" at bounding box center [620, 413] width 70 height 87
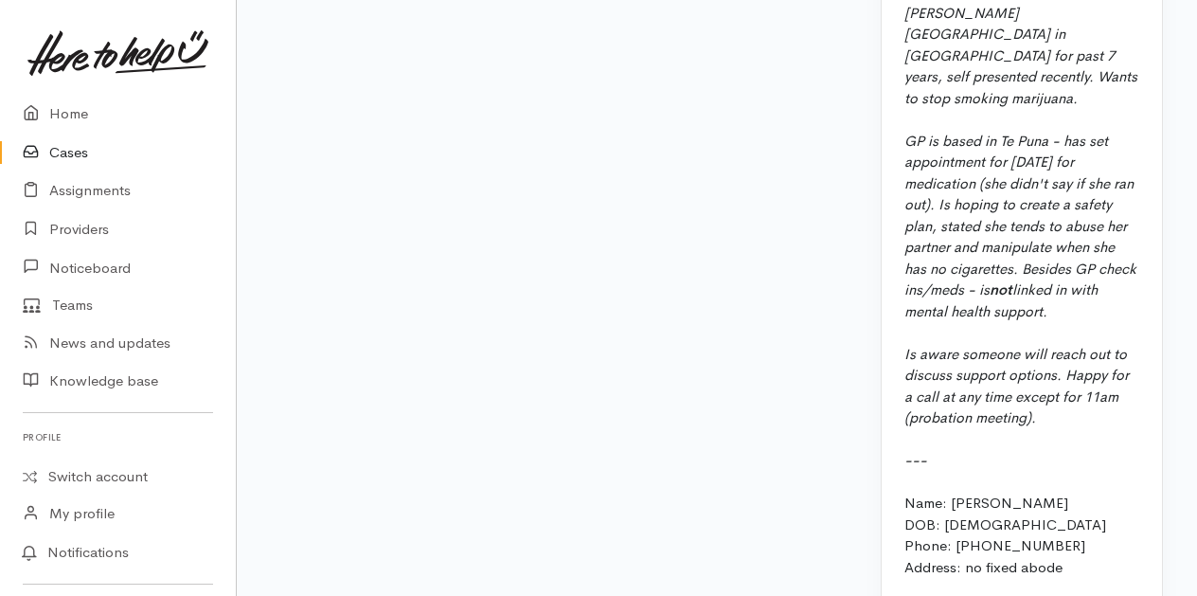
scroll to position [2463, 0]
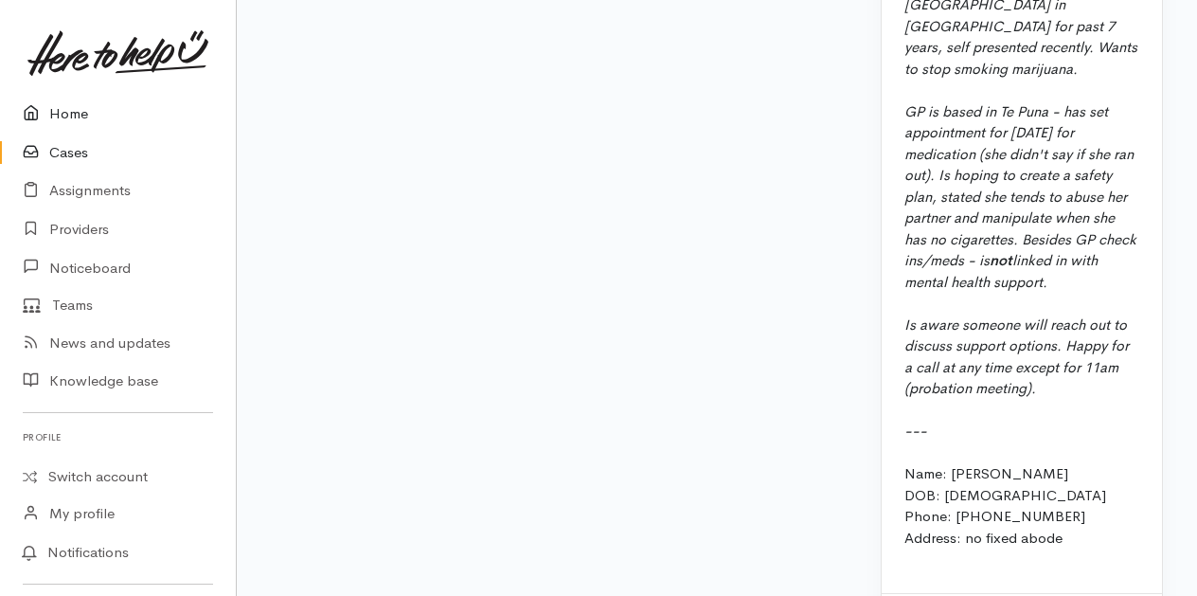
click at [65, 114] on link "Home" at bounding box center [118, 114] width 236 height 39
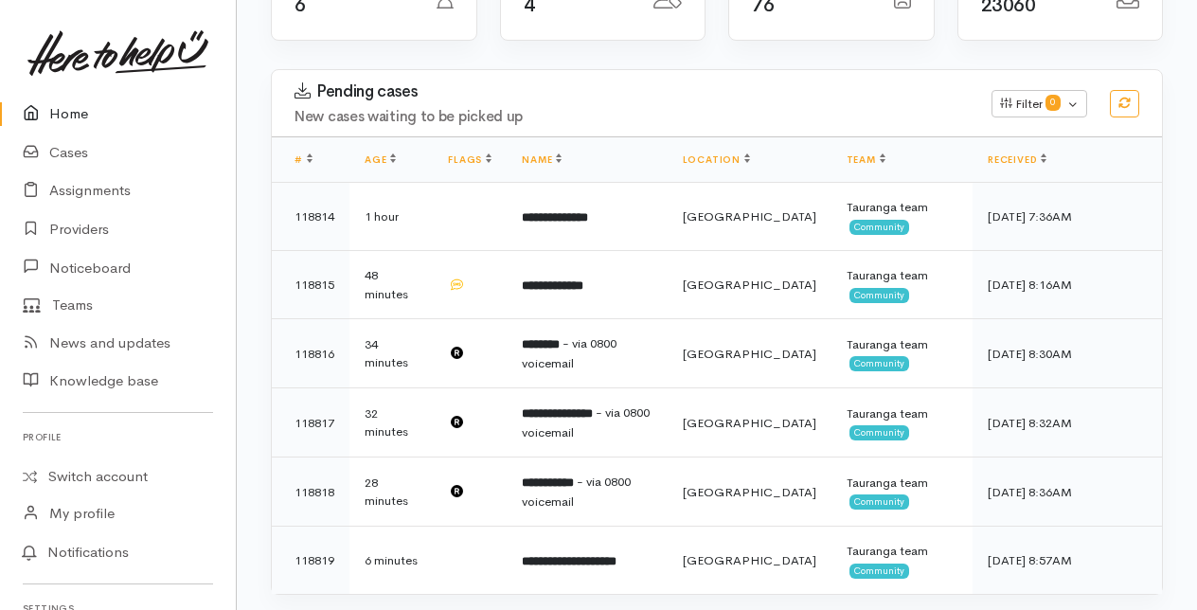
scroll to position [95, 0]
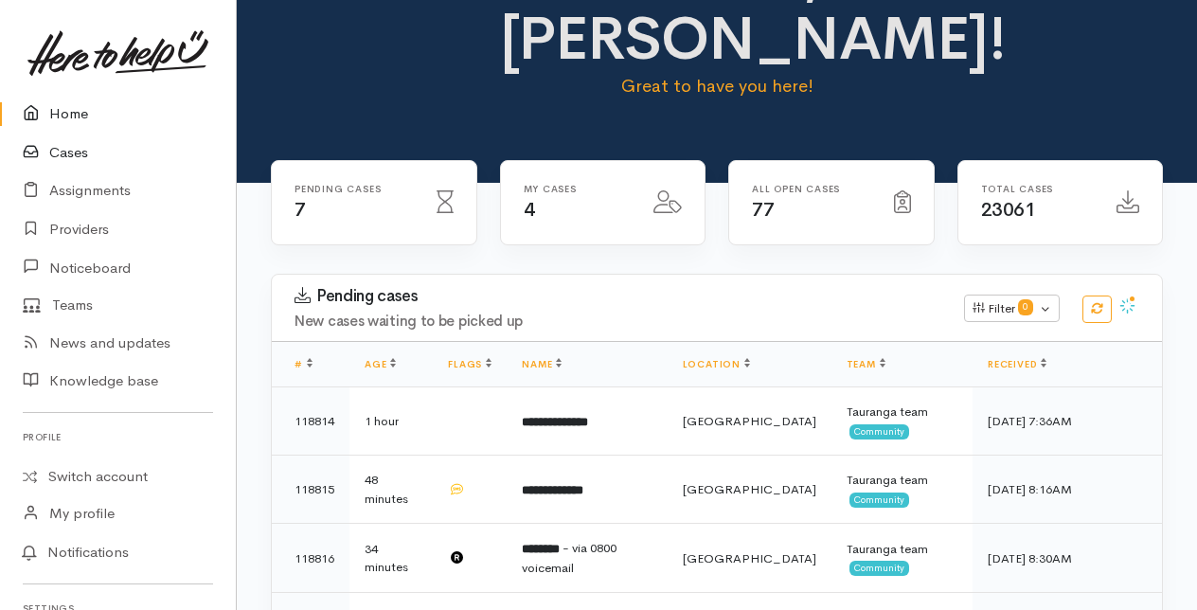
click at [66, 148] on link "Cases" at bounding box center [118, 153] width 236 height 39
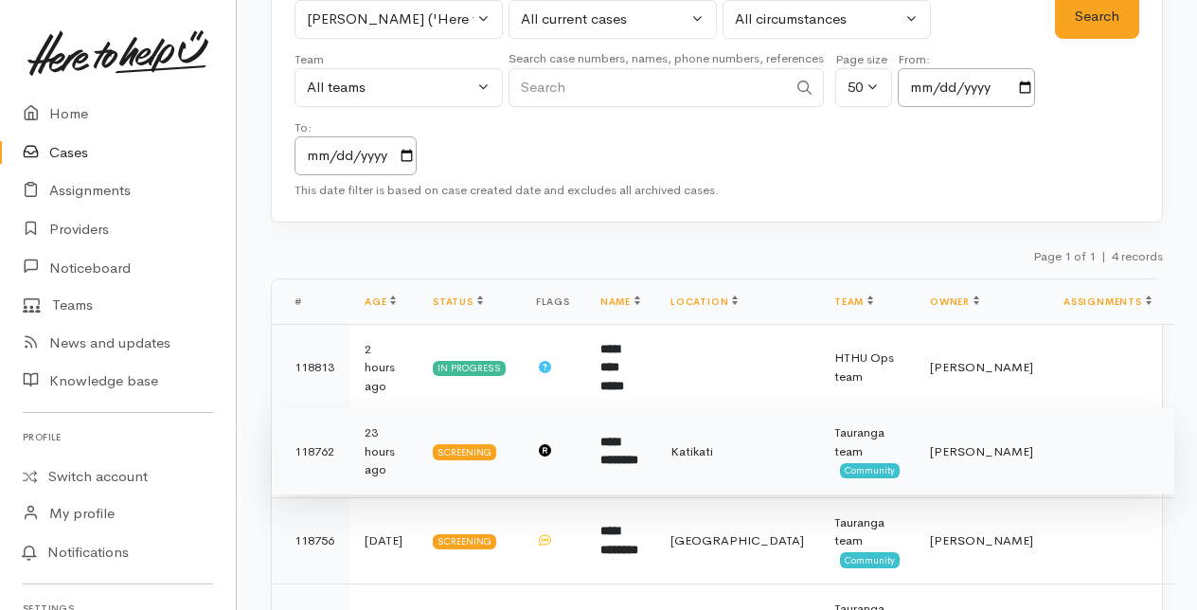
scroll to position [184, 0]
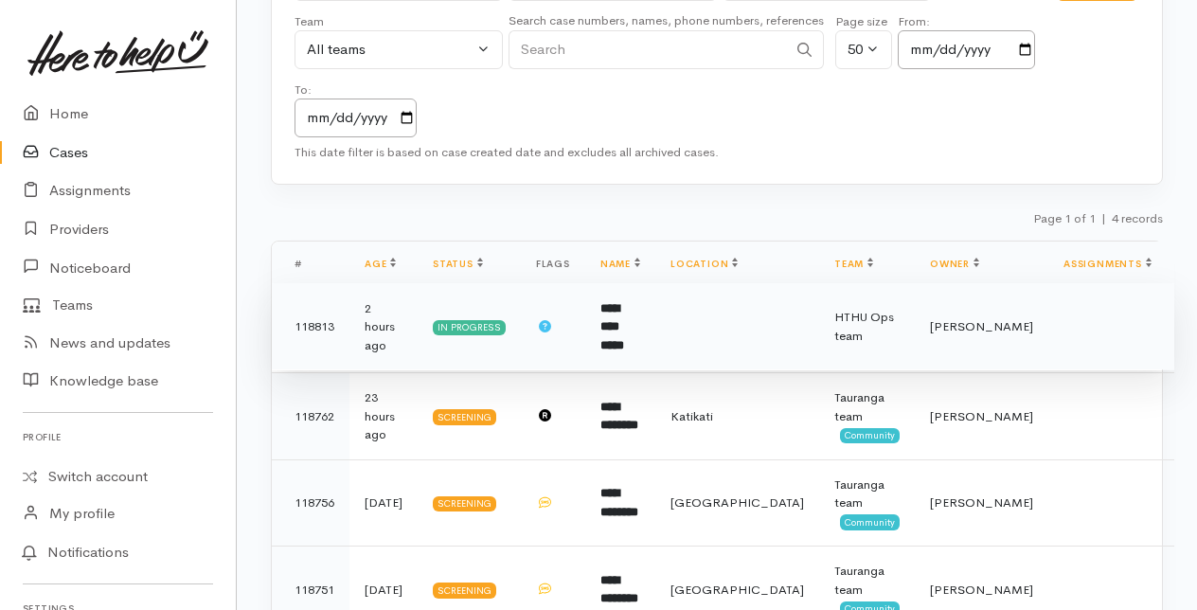
click at [624, 313] on b "**********" at bounding box center [612, 326] width 24 height 49
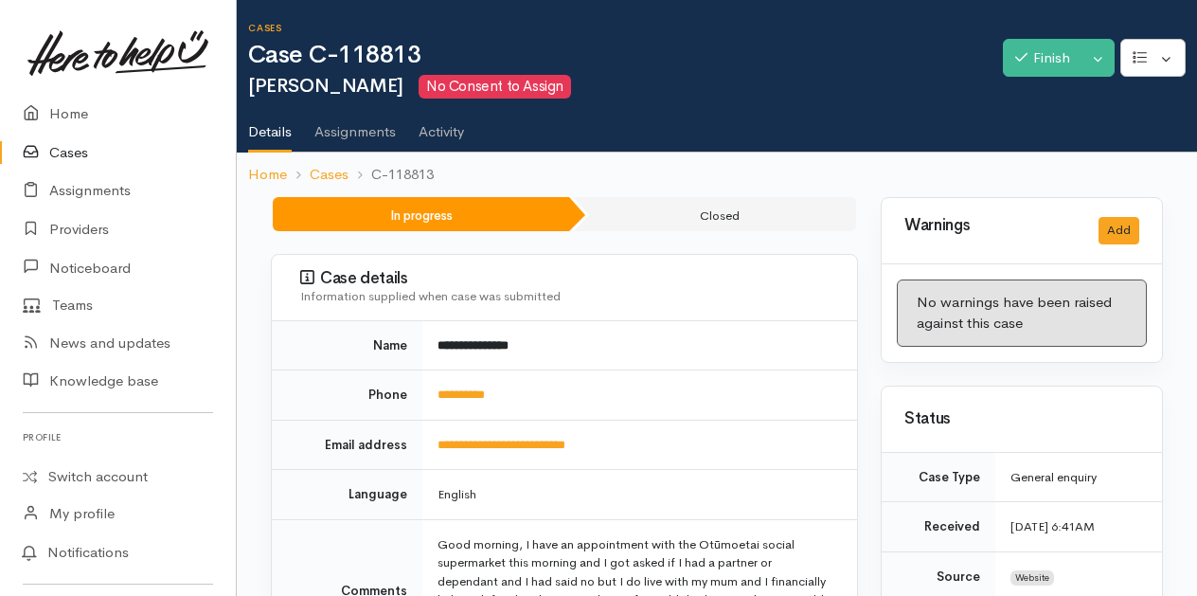
click at [80, 151] on link "Cases" at bounding box center [118, 153] width 236 height 39
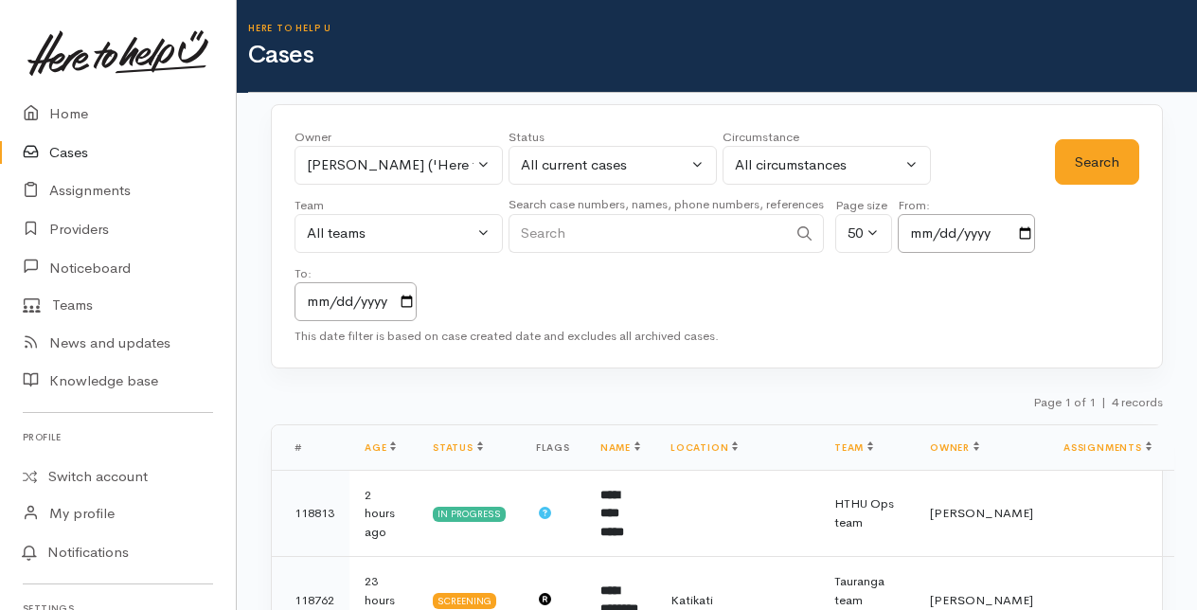
scroll to position [184, 0]
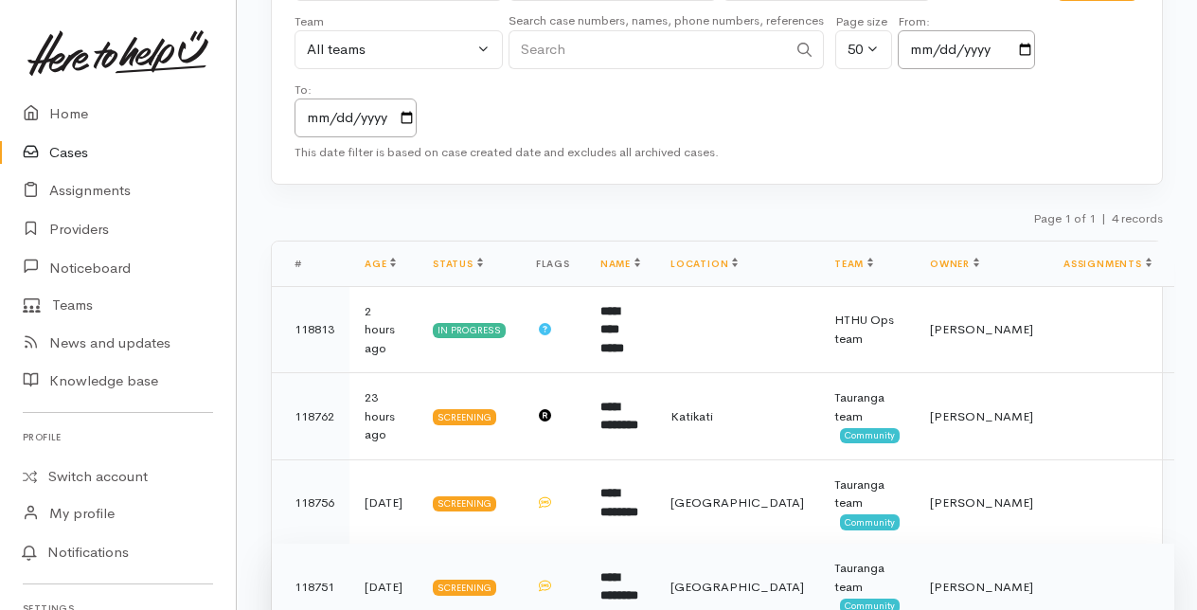
click at [638, 571] on b "**********" at bounding box center [619, 586] width 38 height 31
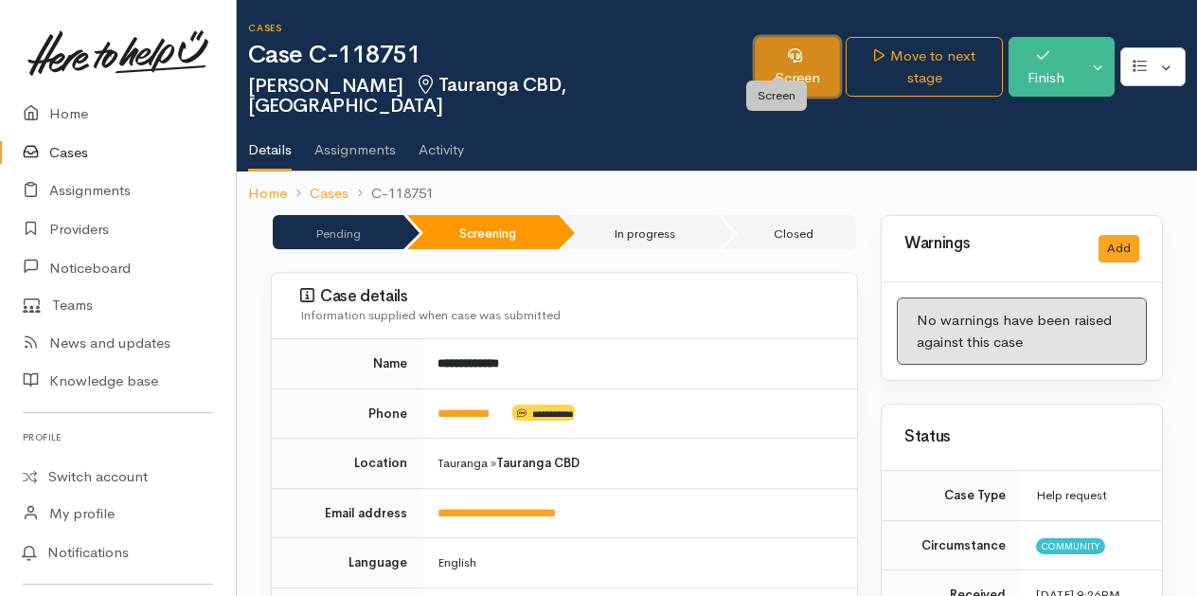
click at [770, 53] on link "Screen" at bounding box center [797, 67] width 85 height 60
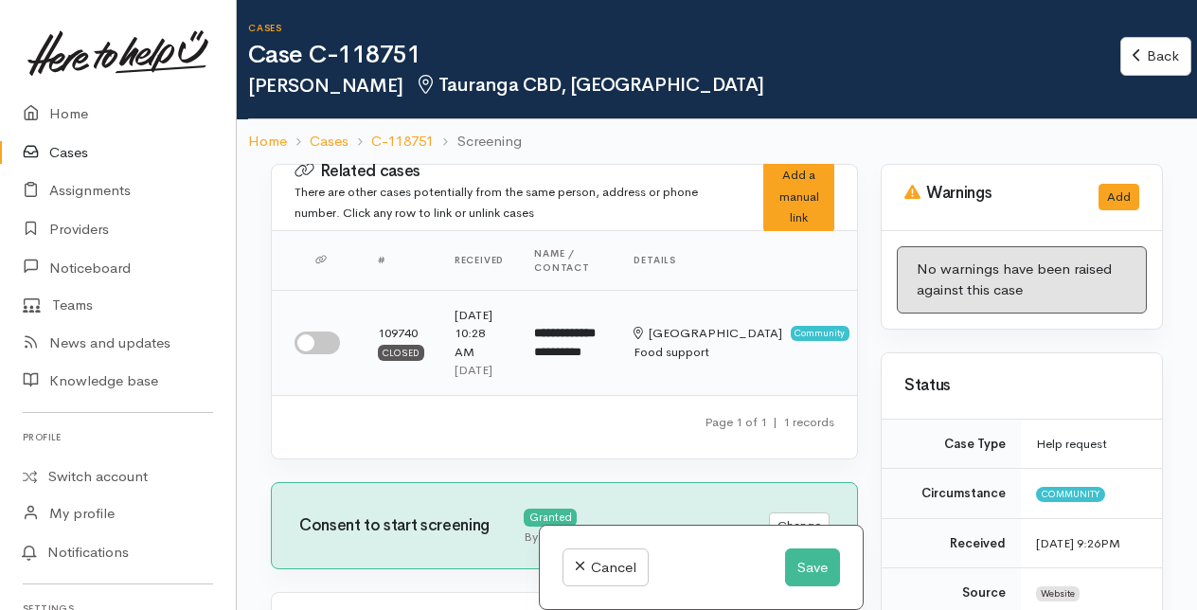
click at [322, 338] on td at bounding box center [317, 342] width 91 height 105
click at [816, 568] on button "Save" at bounding box center [812, 567] width 55 height 39
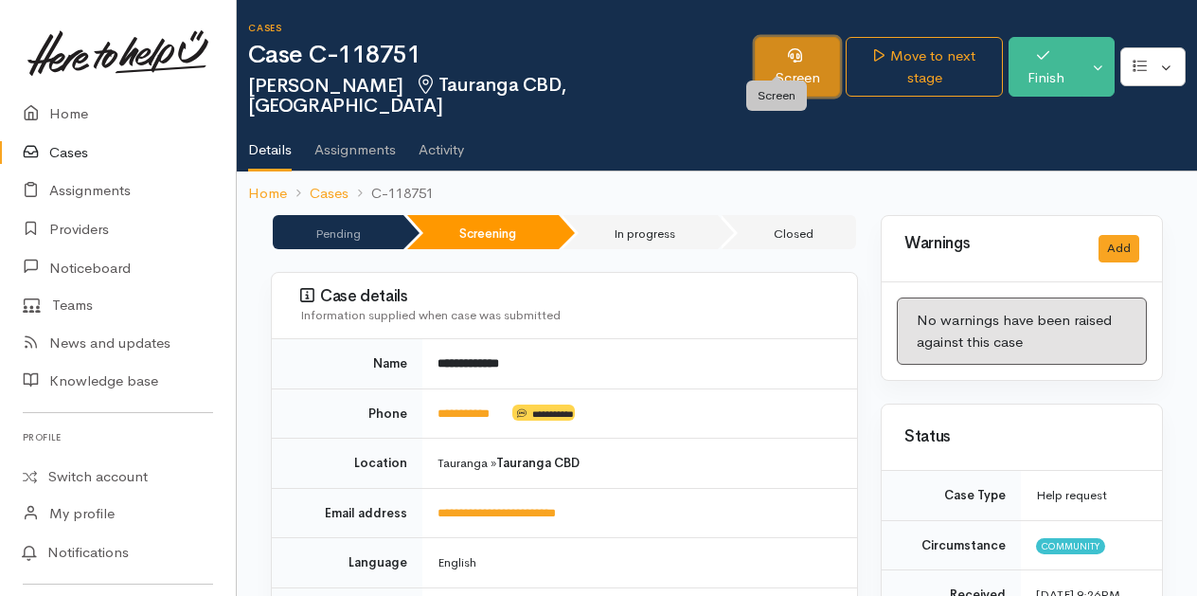
click at [767, 60] on link "Screen" at bounding box center [797, 67] width 85 height 60
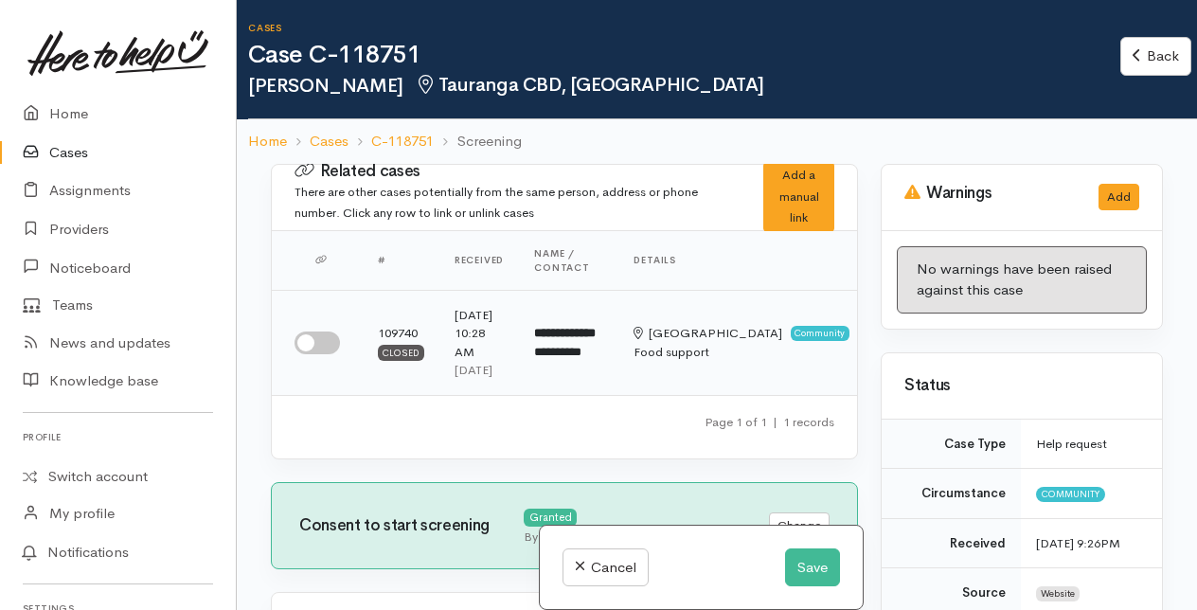
click at [318, 343] on input "checkbox" at bounding box center [317, 343] width 45 height 23
checkbox input "true"
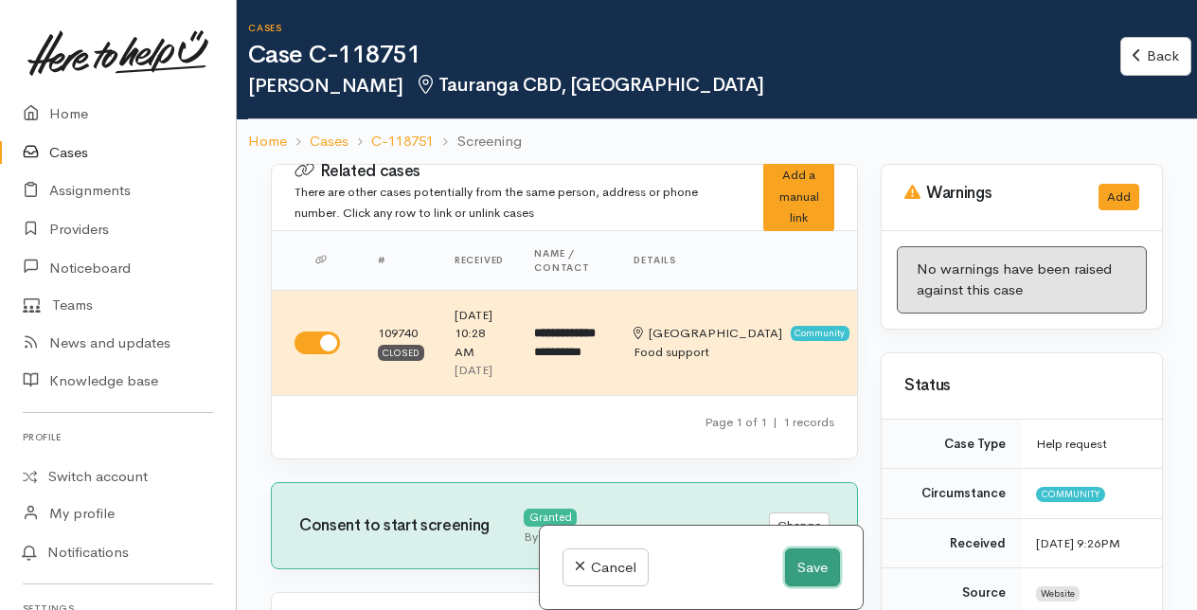
click at [809, 553] on button "Save" at bounding box center [812, 567] width 55 height 39
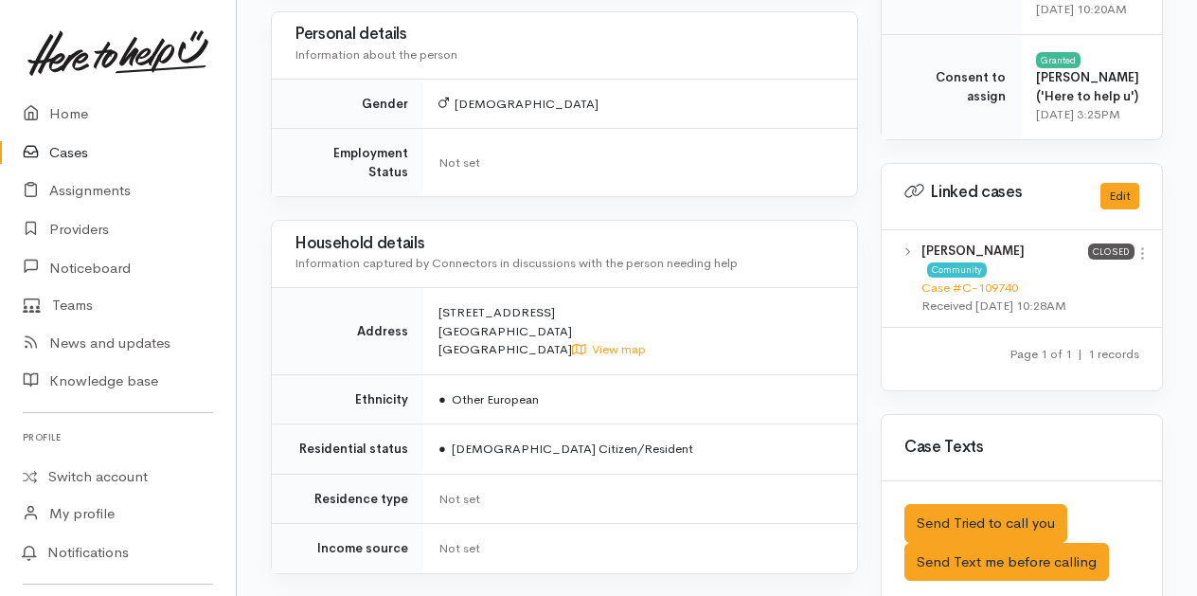
scroll to position [947, 0]
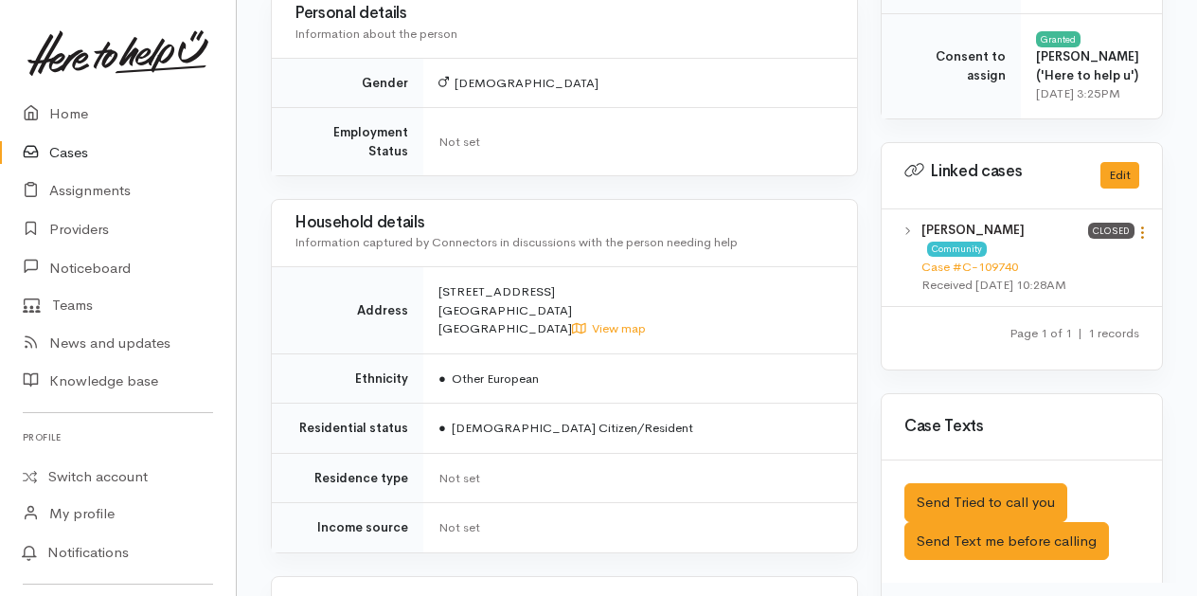
click at [1148, 241] on icon at bounding box center [1143, 232] width 16 height 16
click at [1048, 284] on link "View case" at bounding box center [1075, 269] width 150 height 29
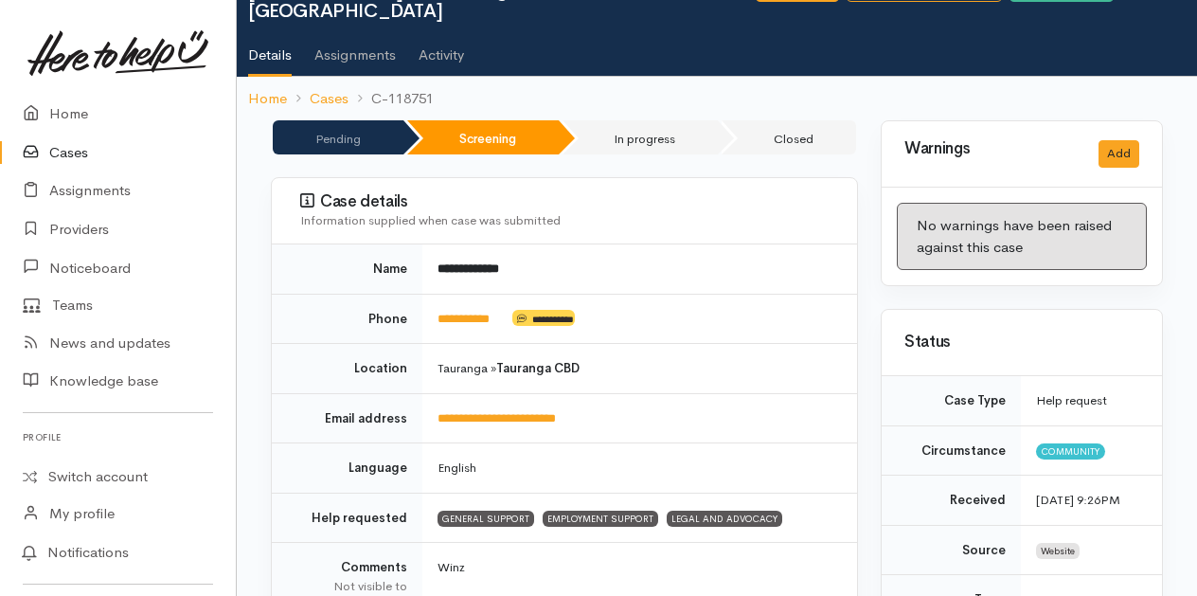
scroll to position [0, 0]
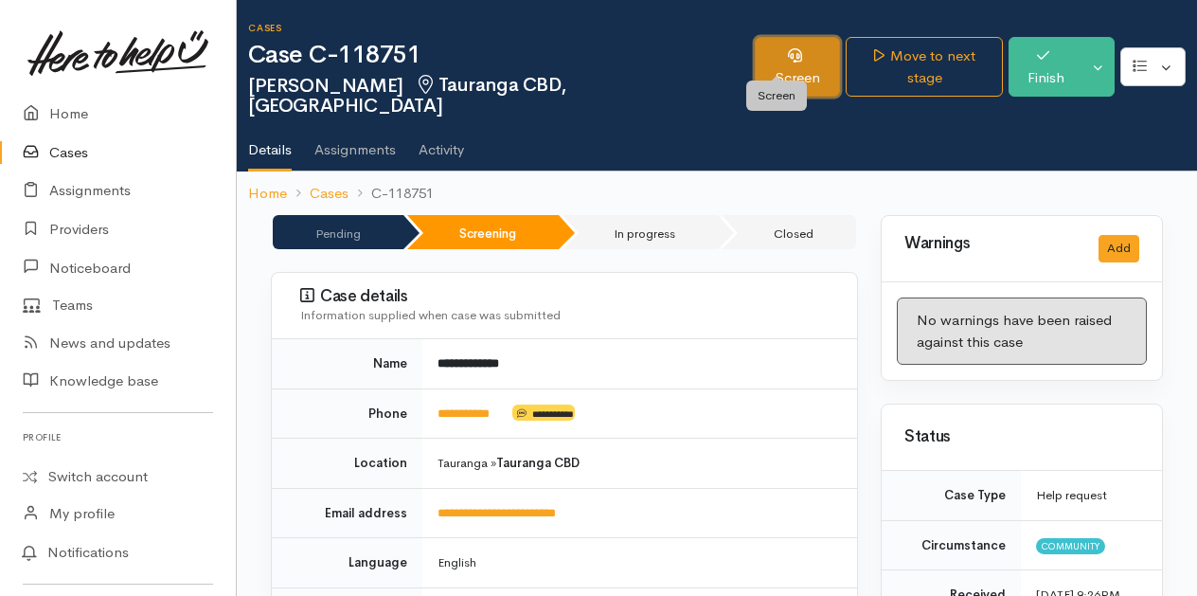
click at [781, 55] on link "Screen" at bounding box center [797, 67] width 85 height 60
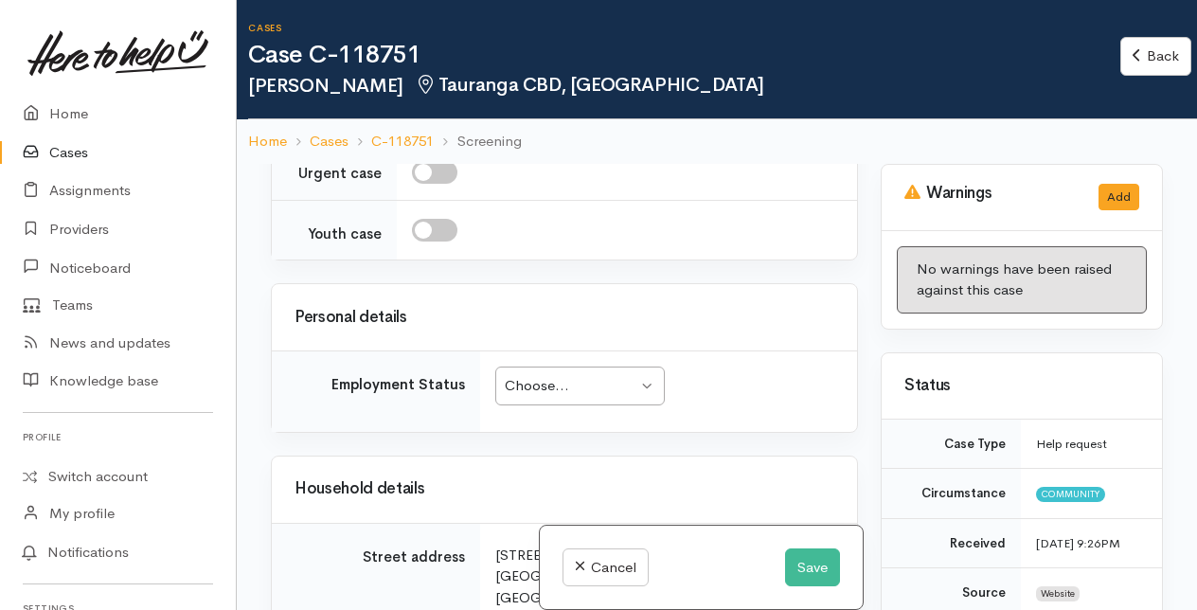
scroll to position [2084, 0]
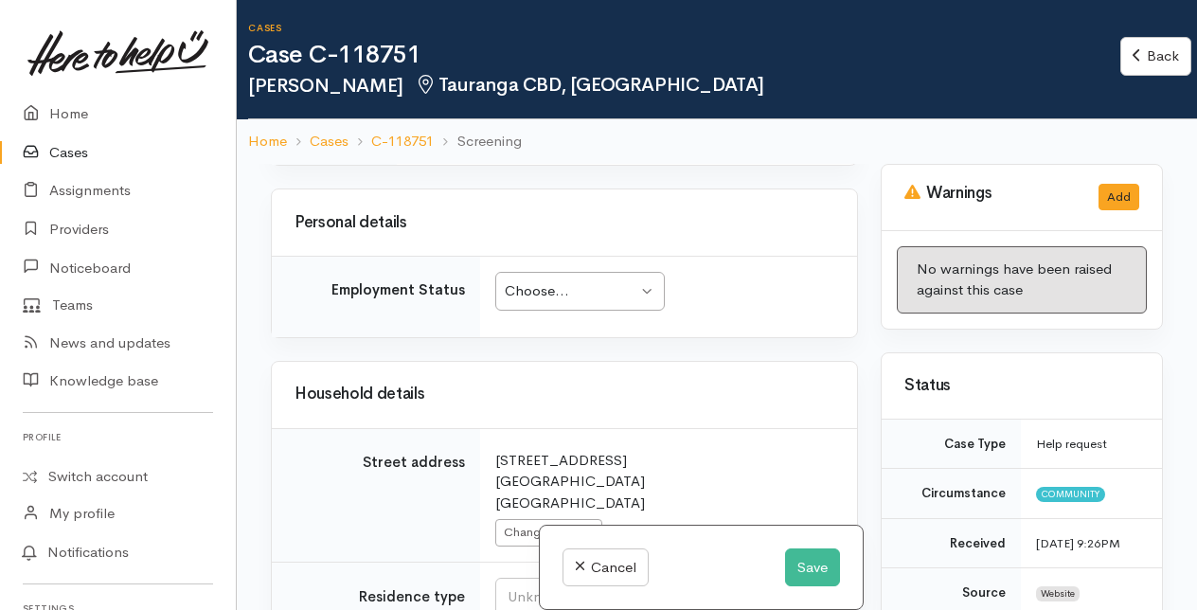
click at [650, 311] on div "Choose... Choose..." at bounding box center [580, 291] width 170 height 39
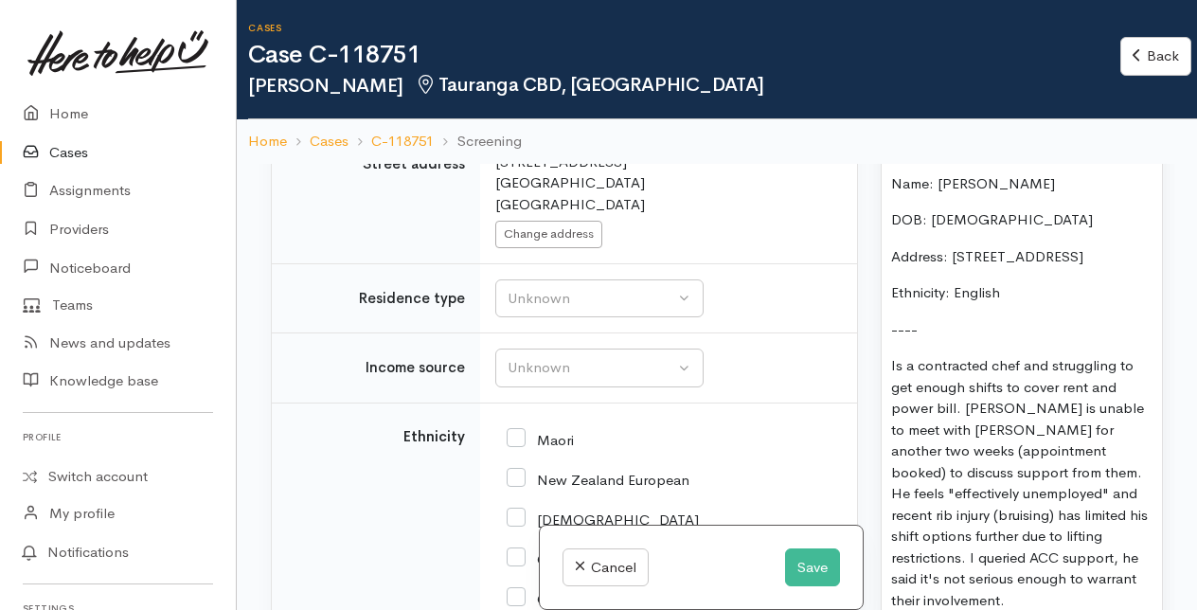
scroll to position [2411, 0]
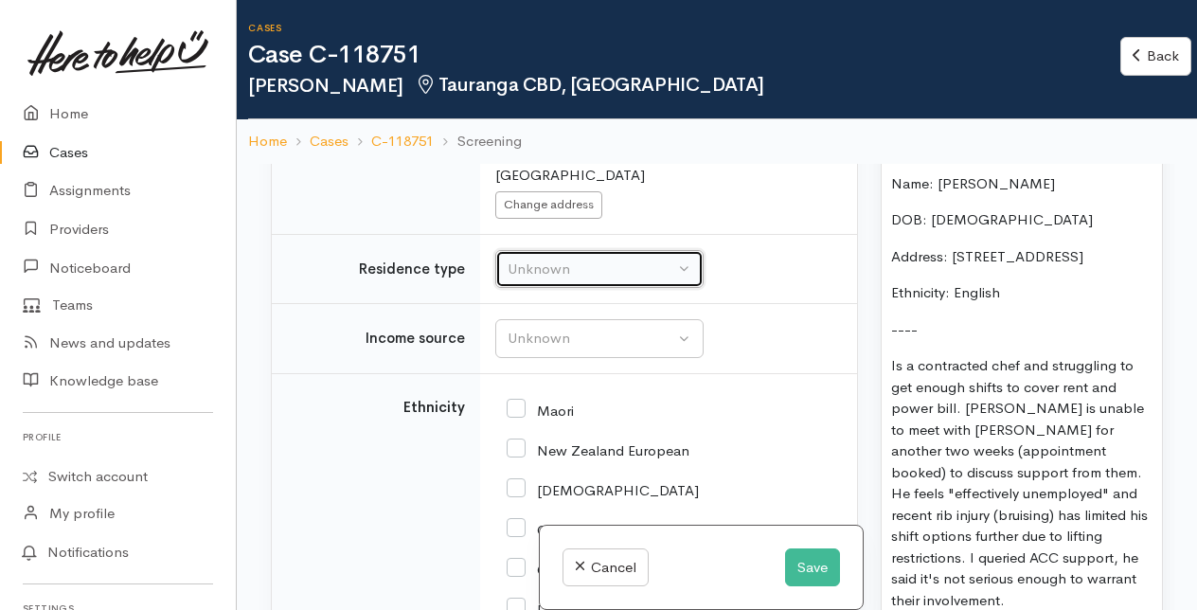
click at [647, 280] on div "Unknown" at bounding box center [591, 270] width 167 height 22
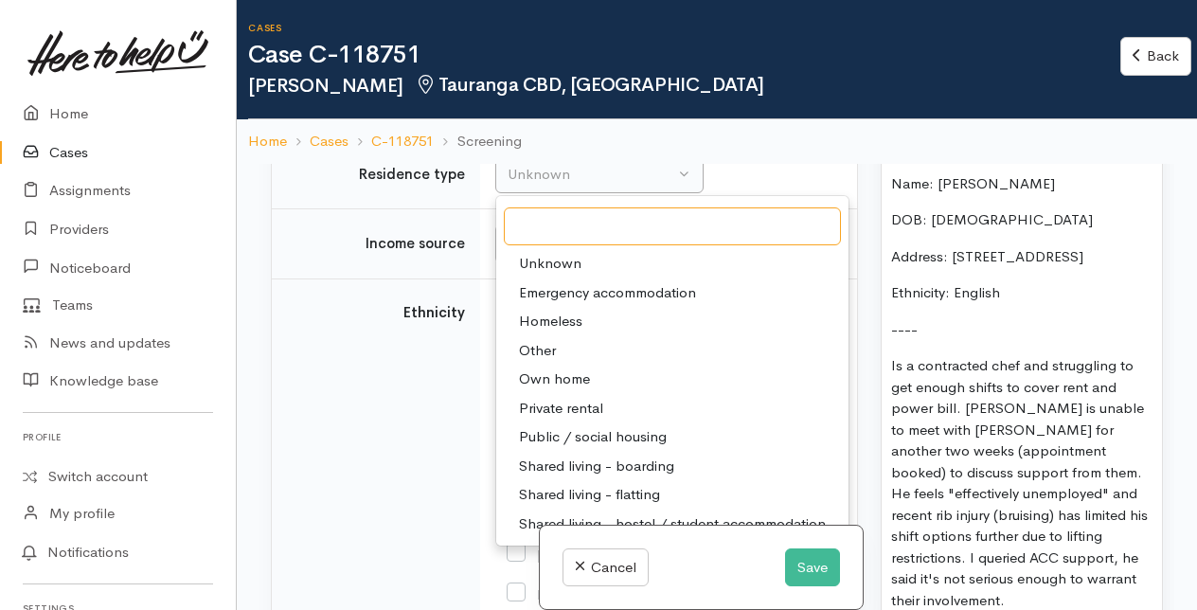
scroll to position [2601, 0]
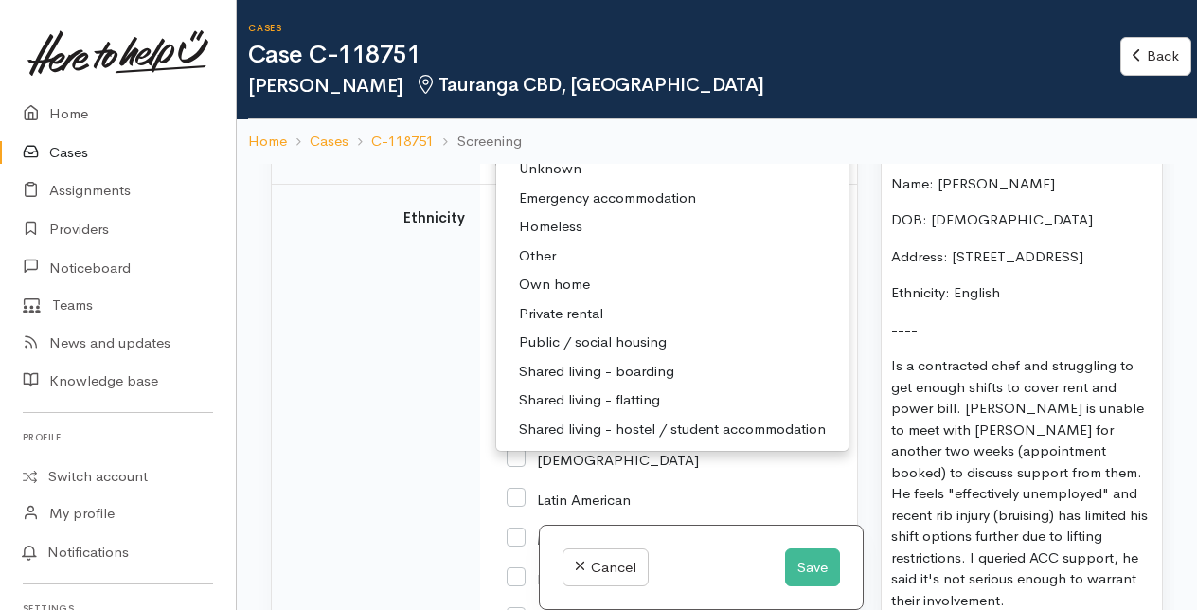
click at [587, 411] on span "Shared living - flatting" at bounding box center [589, 400] width 141 height 22
select select "5"
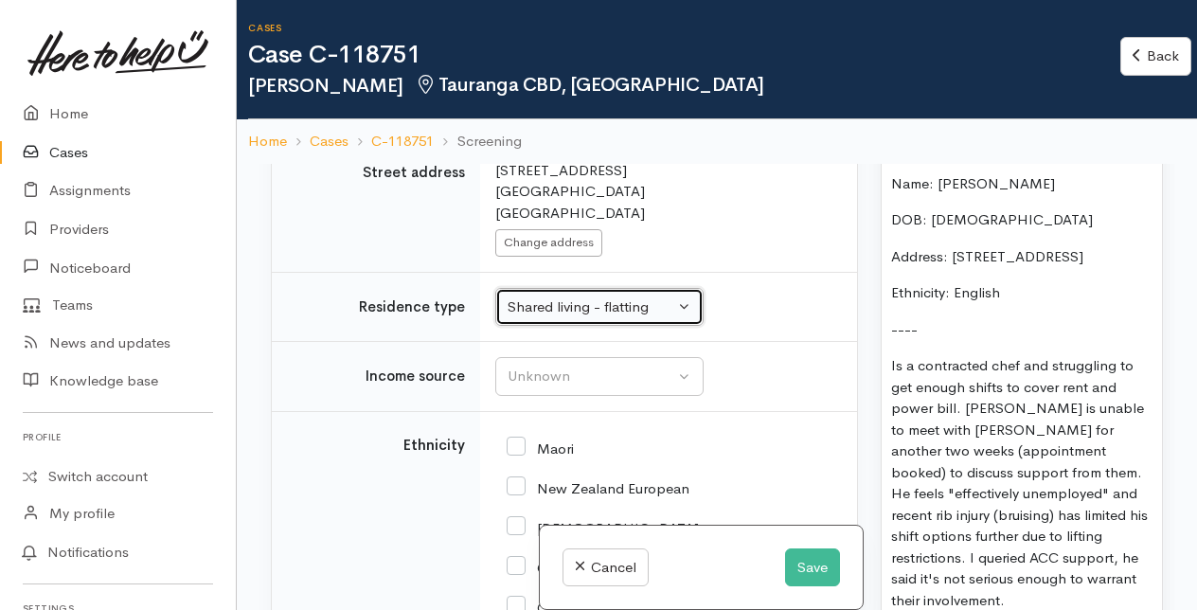
scroll to position [2441, 0]
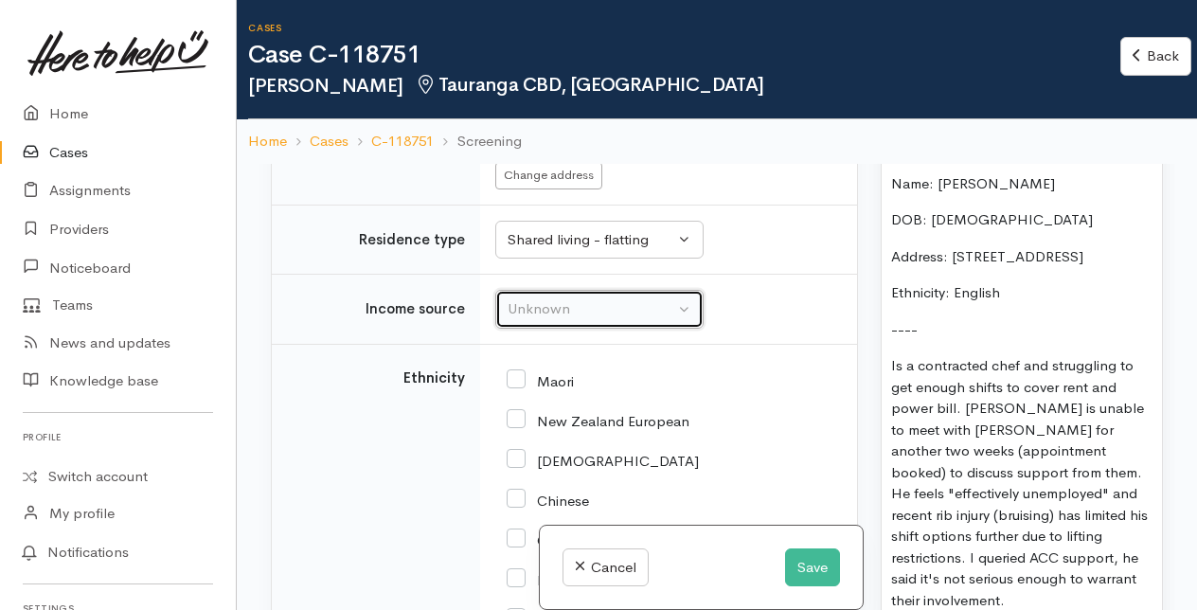
click at [631, 320] on div "Unknown" at bounding box center [591, 309] width 167 height 22
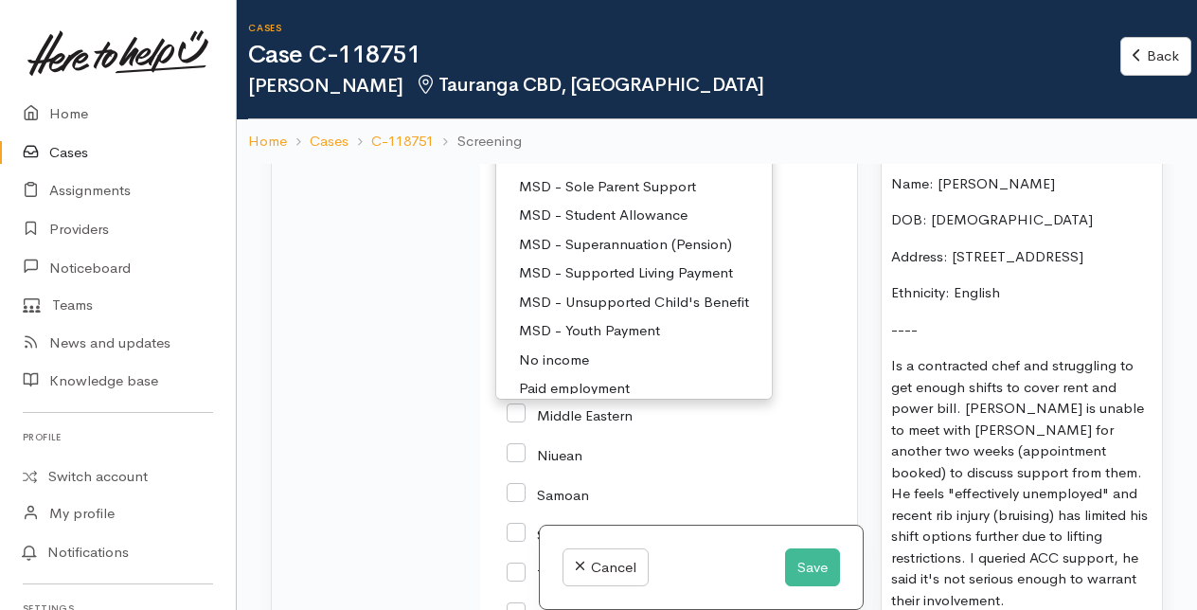
scroll to position [189, 0]
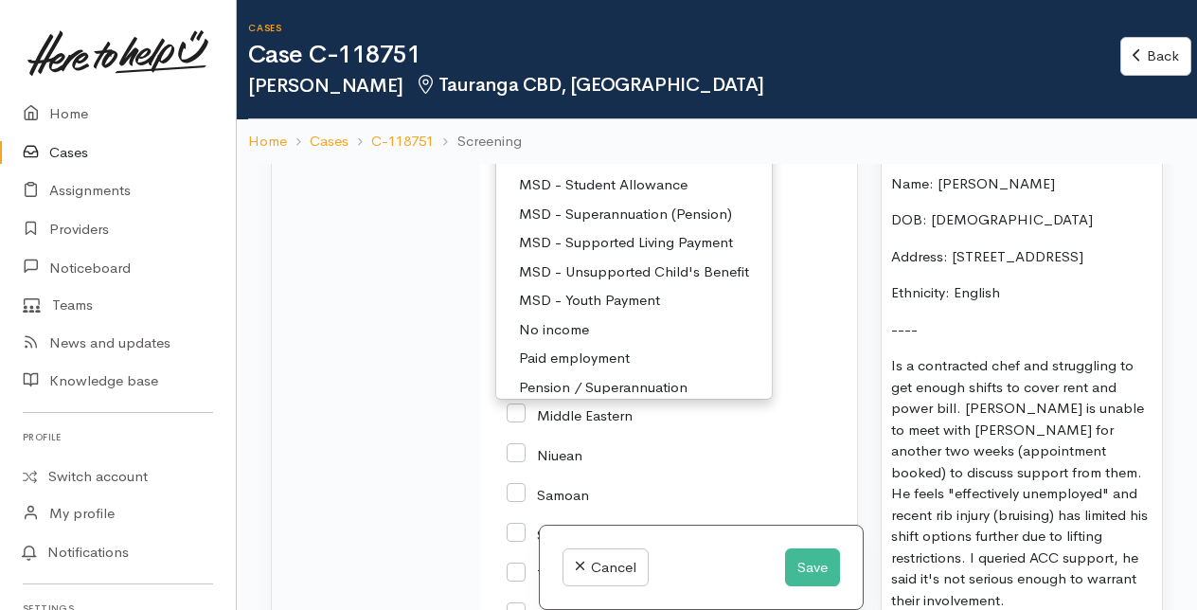
click at [566, 369] on span "Paid employment" at bounding box center [574, 359] width 111 height 22
select select "1"
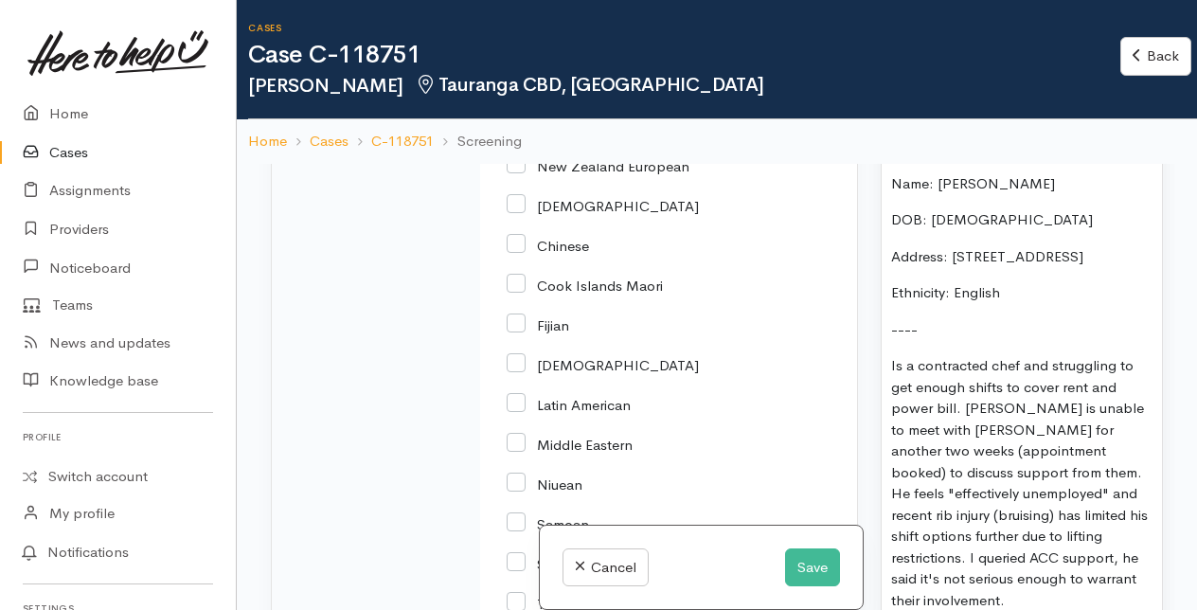
scroll to position [2699, 0]
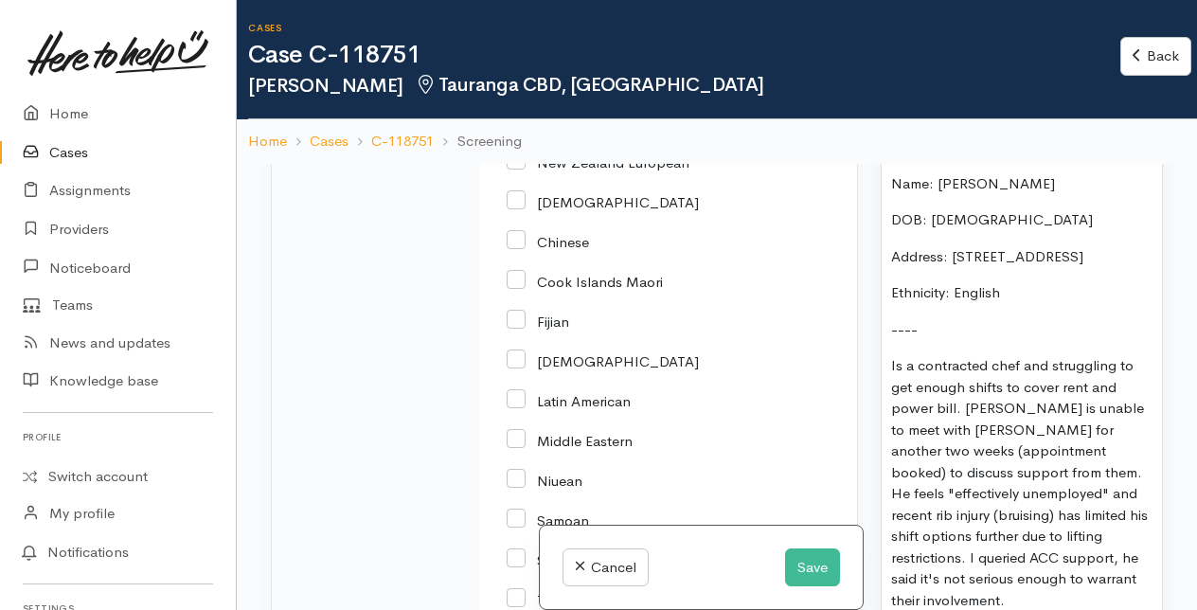
click at [510, 170] on input "New Zealand European" at bounding box center [598, 160] width 183 height 17
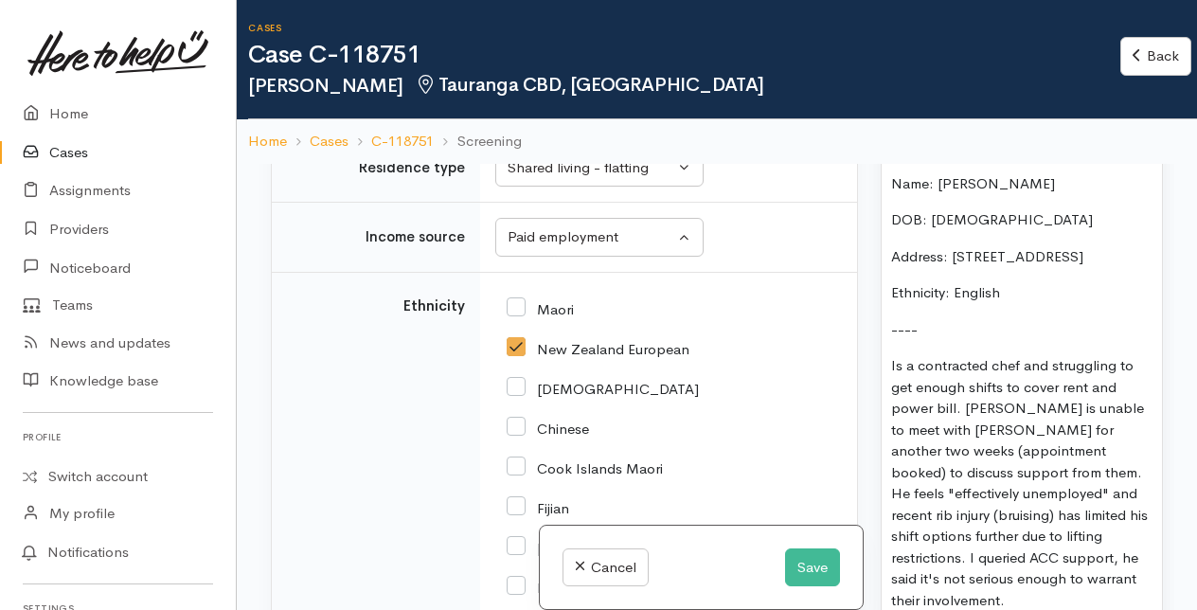
scroll to position [2510, 0]
click at [523, 359] on input "New Zealand European" at bounding box center [598, 350] width 183 height 17
checkbox input "false"
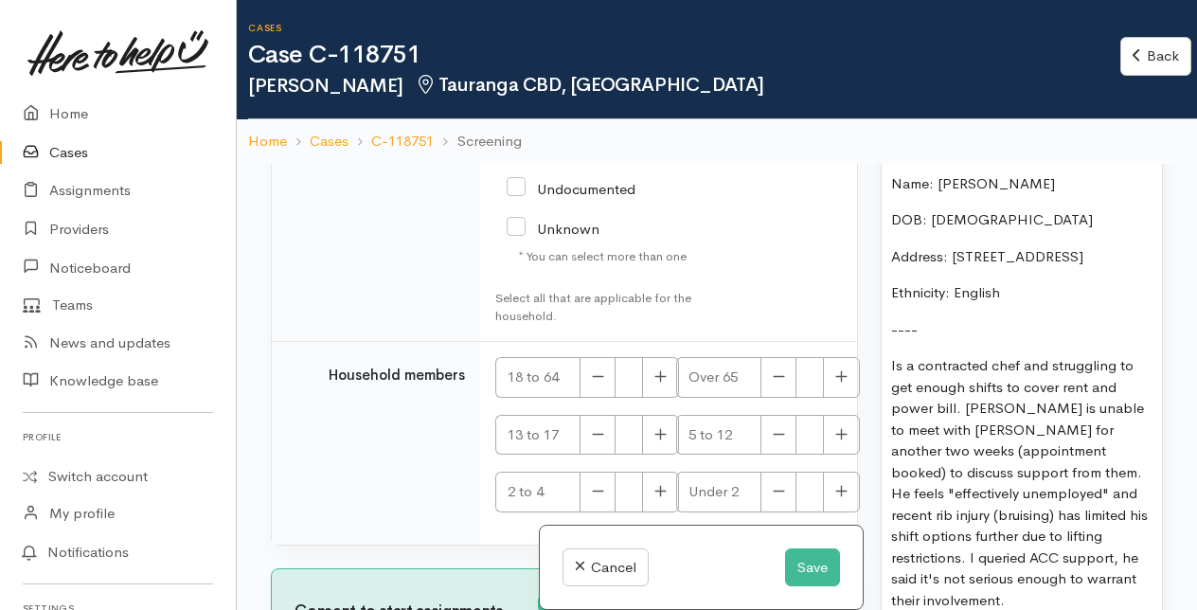
scroll to position [3629, 0]
click at [663, 369] on icon "button" at bounding box center [660, 376] width 12 height 14
type input "1"
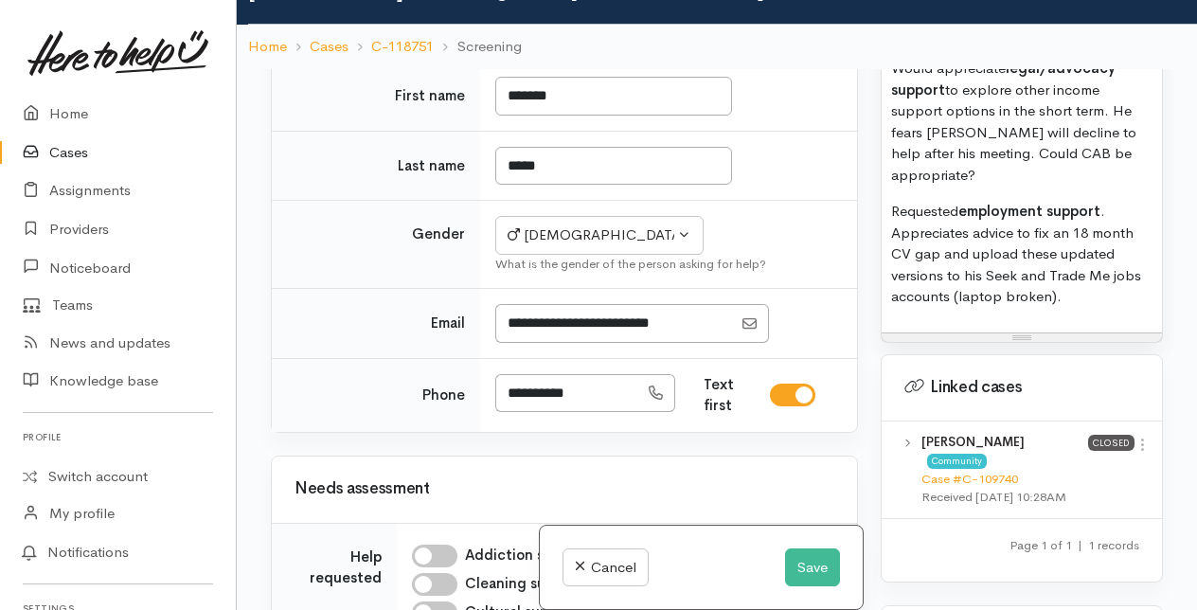
scroll to position [599, 0]
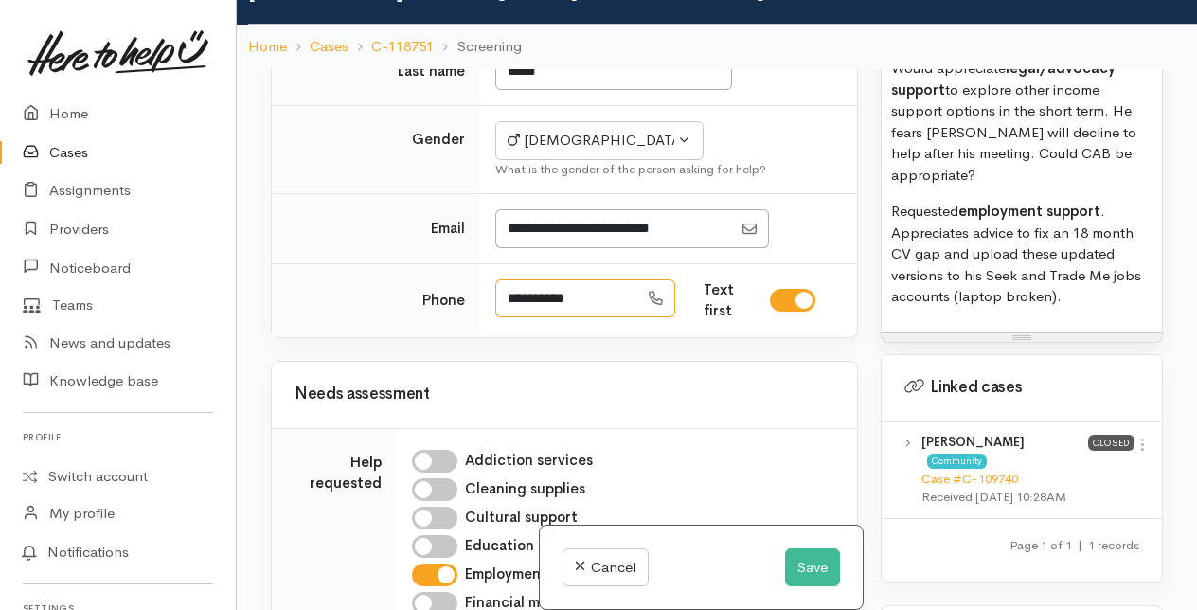
drag, startPoint x: 507, startPoint y: 322, endPoint x: 593, endPoint y: 320, distance: 86.2
click at [593, 318] on input "**********" at bounding box center [566, 298] width 143 height 39
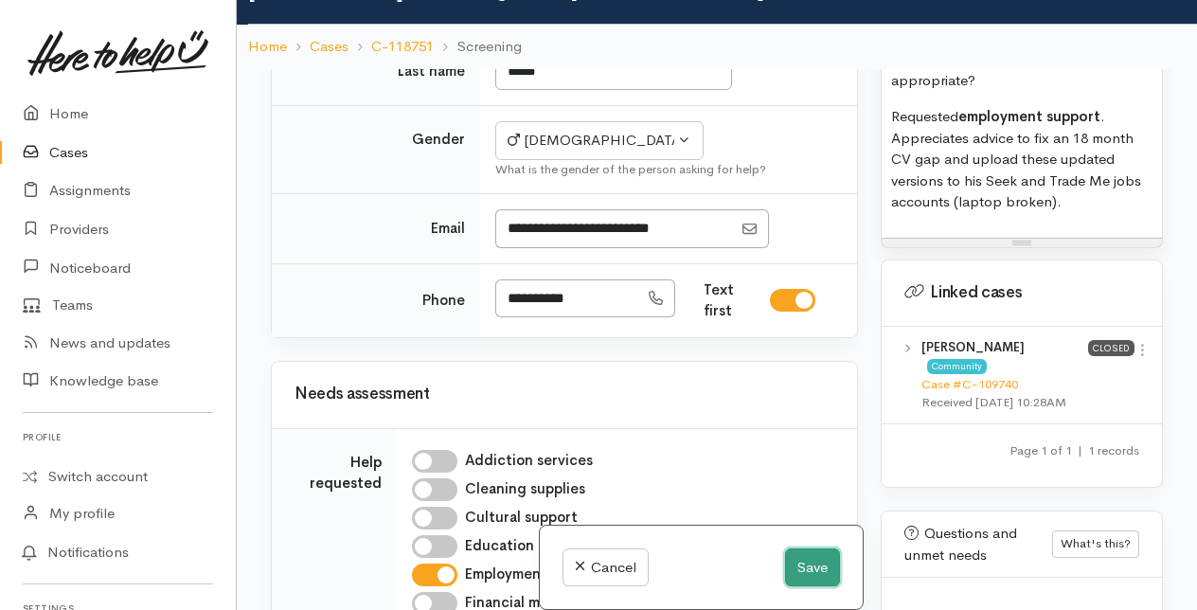
click at [816, 564] on button "Save" at bounding box center [812, 567] width 55 height 39
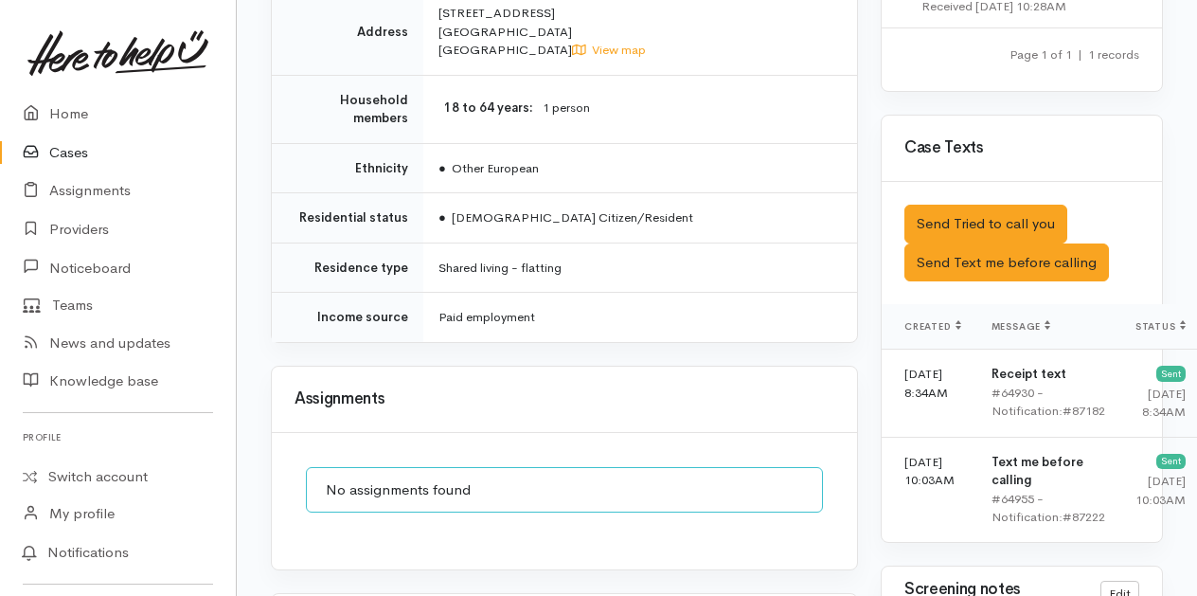
scroll to position [1231, 0]
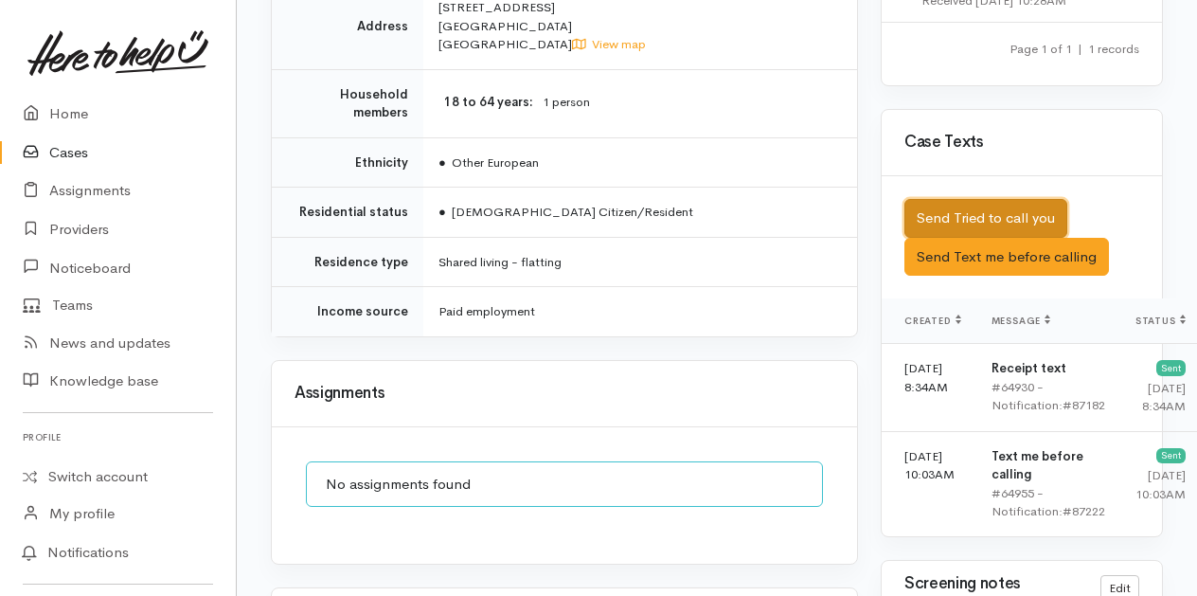
click at [963, 238] on button "Send Tried to call you" at bounding box center [986, 218] width 163 height 39
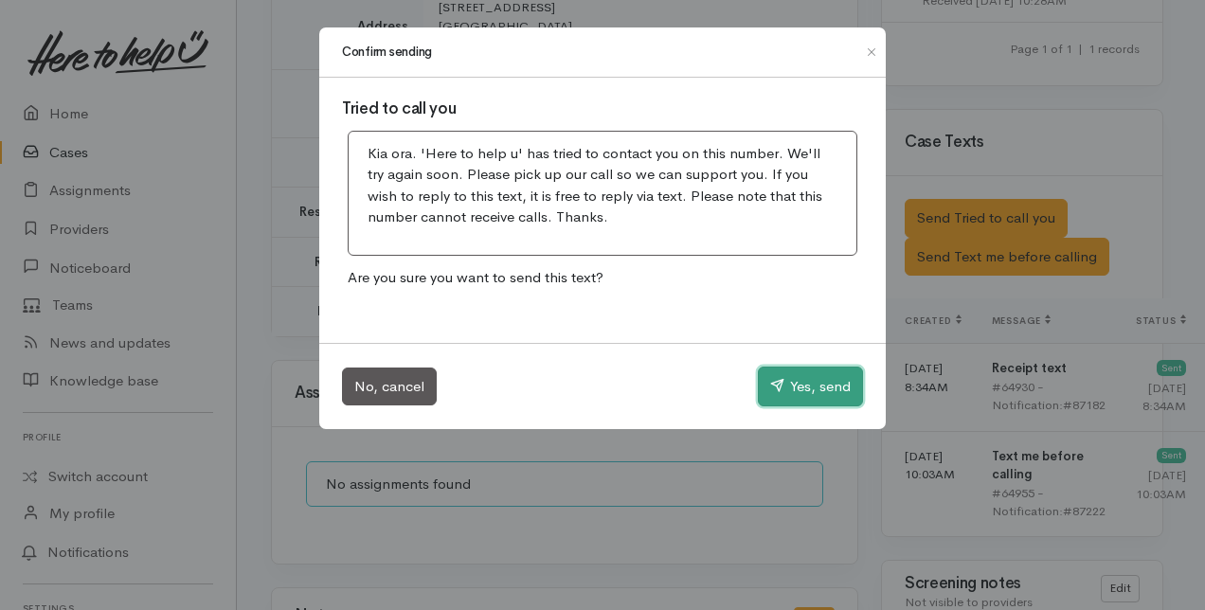
click at [817, 383] on button "Yes, send" at bounding box center [810, 387] width 105 height 40
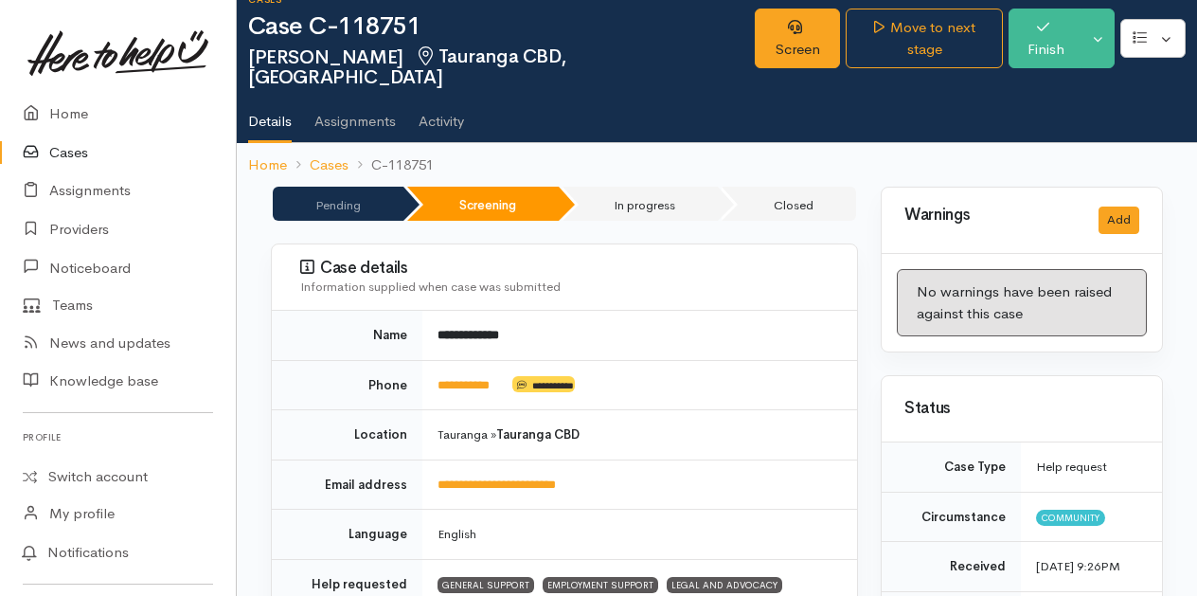
scroll to position [0, 0]
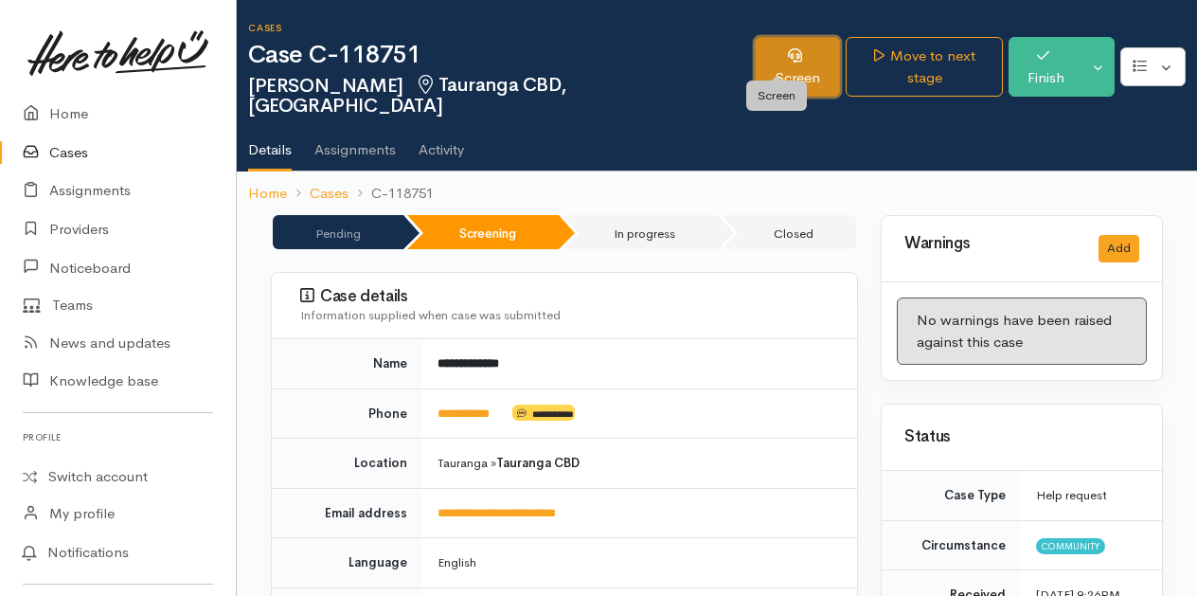
click at [780, 50] on link "Screen" at bounding box center [797, 67] width 85 height 60
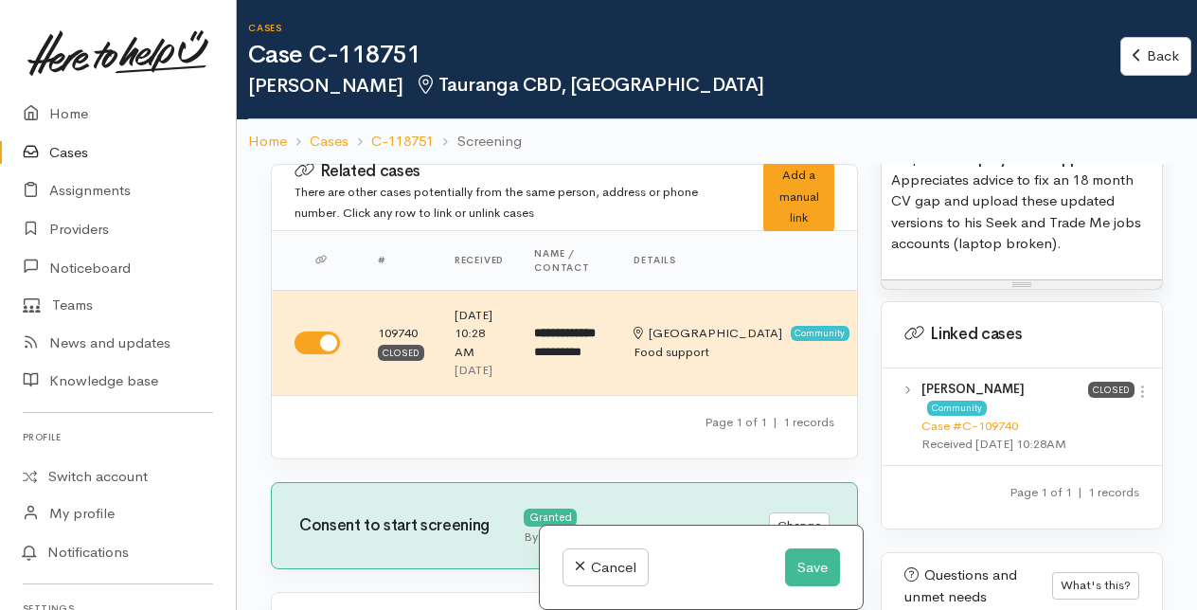
scroll to position [2178, 0]
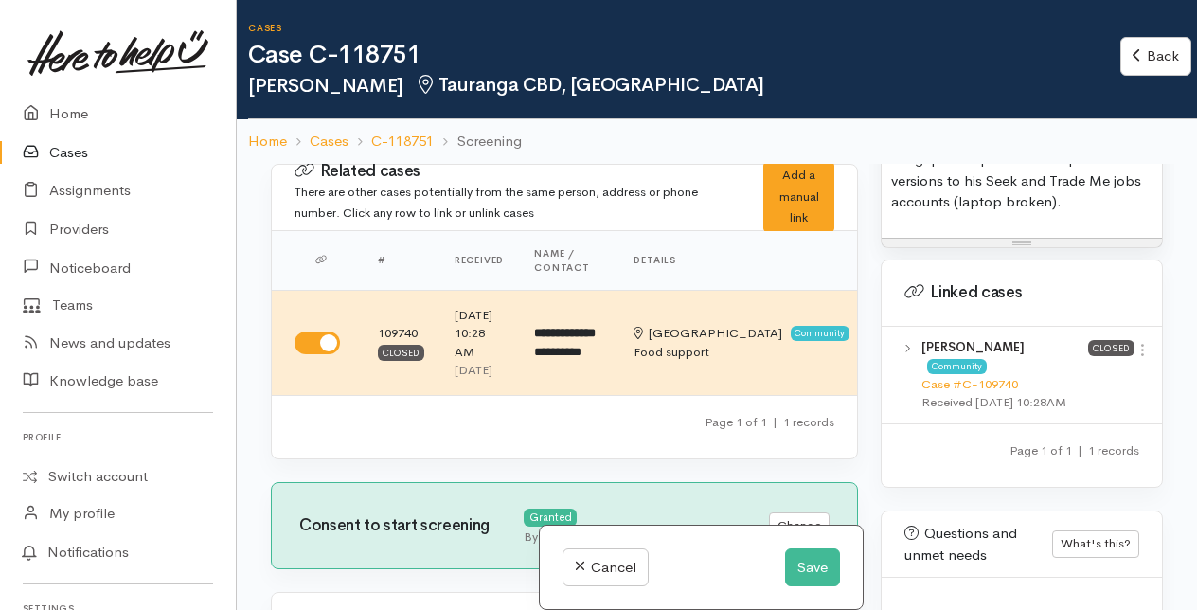
click at [1075, 213] on p "Requested employment support . Appreciates advice to fix an 18 month CV gap and…" at bounding box center [1021, 159] width 261 height 107
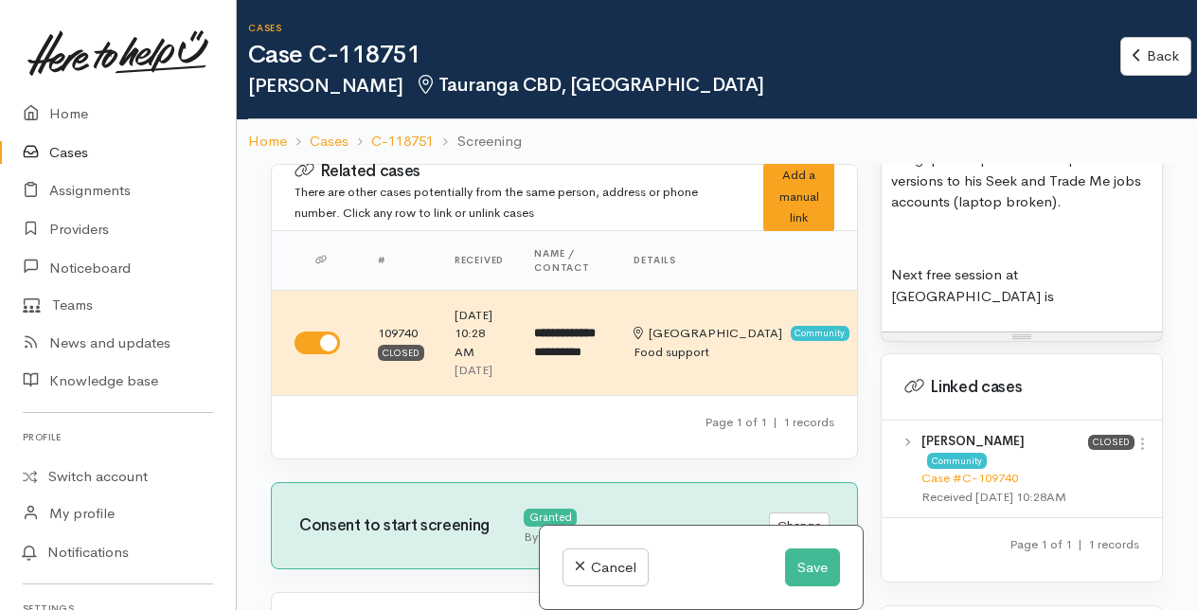
click at [1138, 307] on p "Next free session at Tauranga Library is" at bounding box center [1021, 285] width 261 height 43
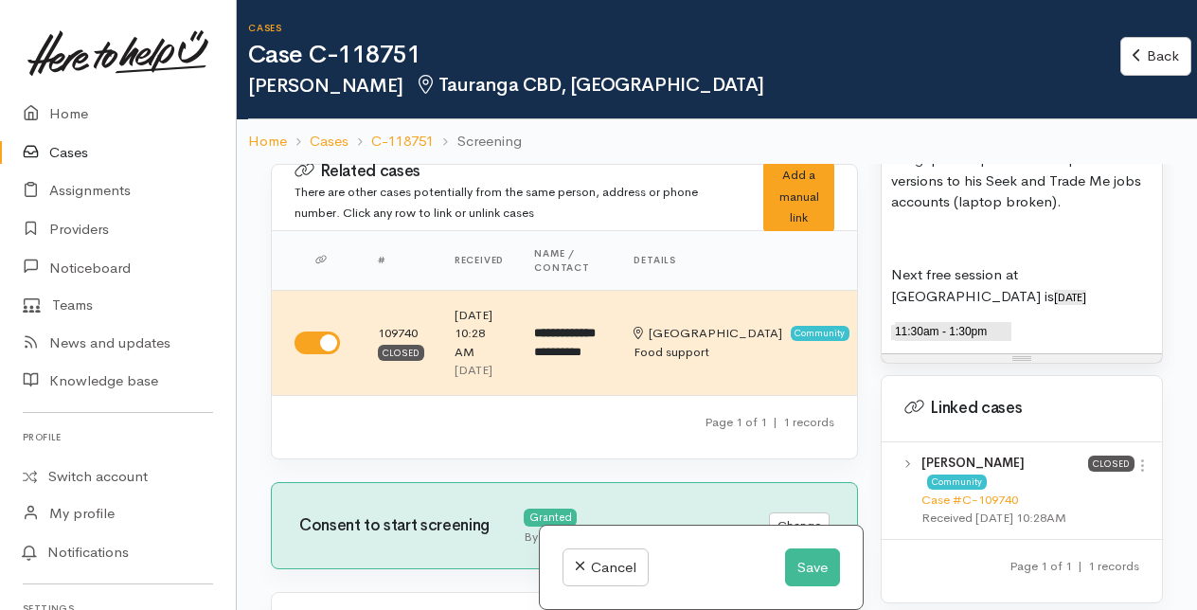
click at [1134, 307] on p "Next free session at Tauranga Library is Wed 19 Nov 2025" at bounding box center [1021, 285] width 261 height 43
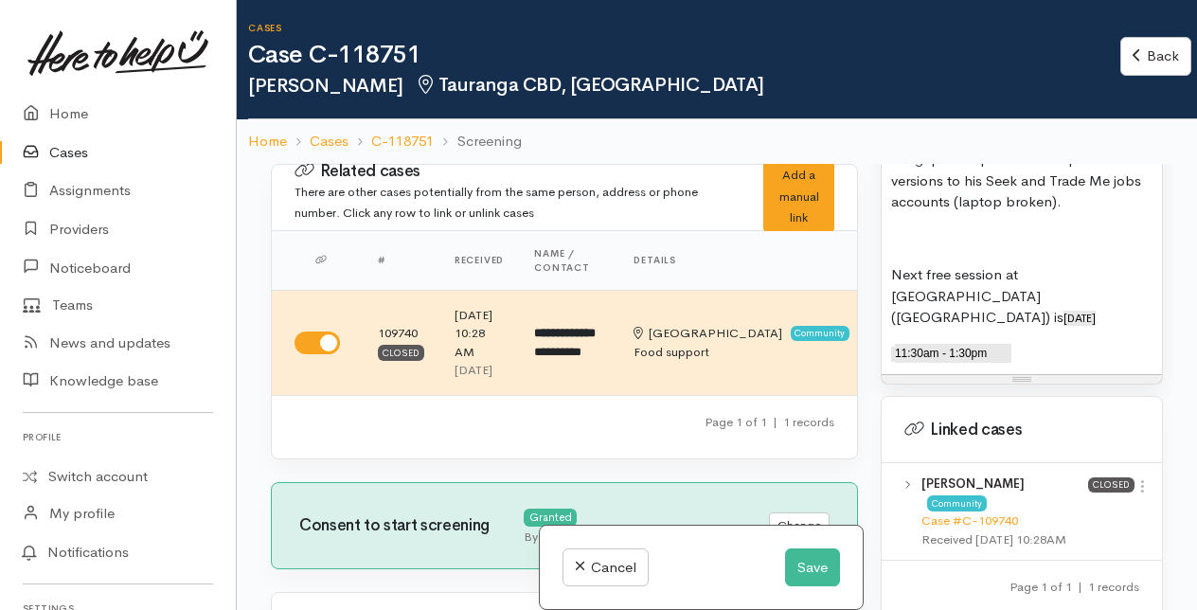
click at [941, 329] on p "Next free session at Tauranga Library (Deveonnport Rd) is Wed 19 Nov 2025" at bounding box center [1021, 296] width 261 height 64
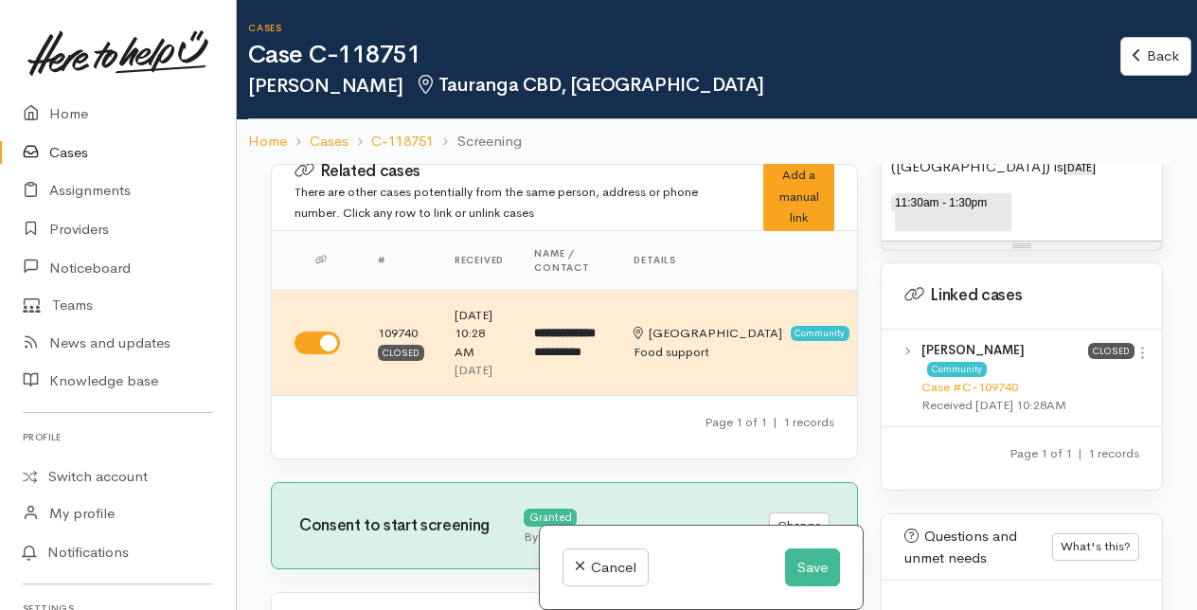
scroll to position [2368, 0]
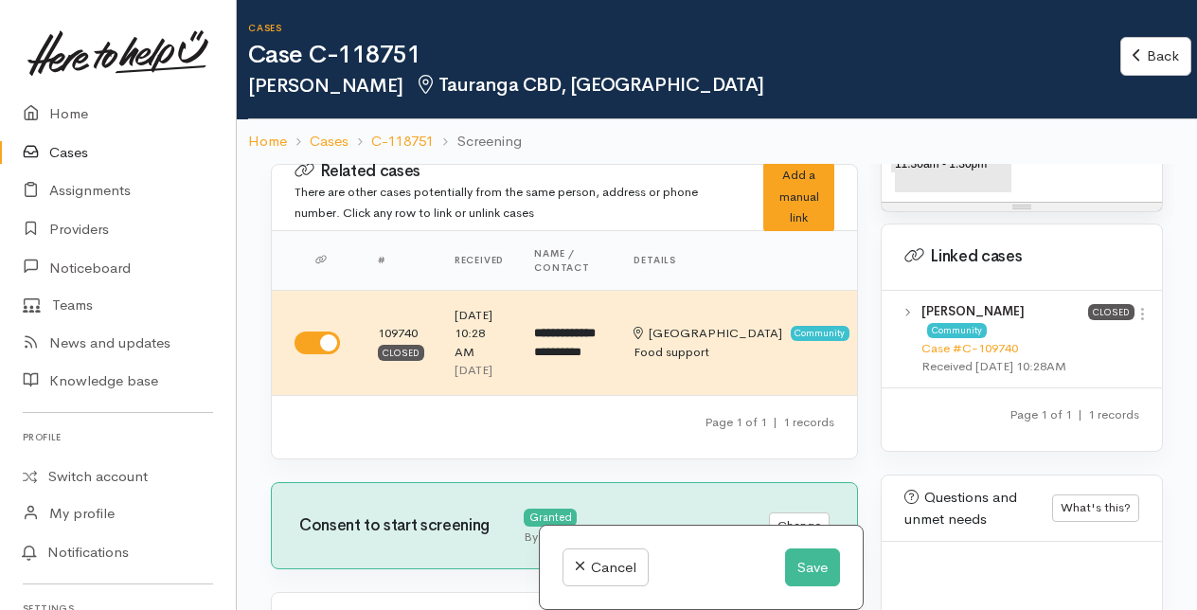
click at [1111, 139] on p "Next free session at Tauranga Library (Devonport Rd) is Wed 19 Nov 2025" at bounding box center [1021, 107] width 261 height 64
drag, startPoint x: 896, startPoint y: 265, endPoint x: 1025, endPoint y: 282, distance: 129.9
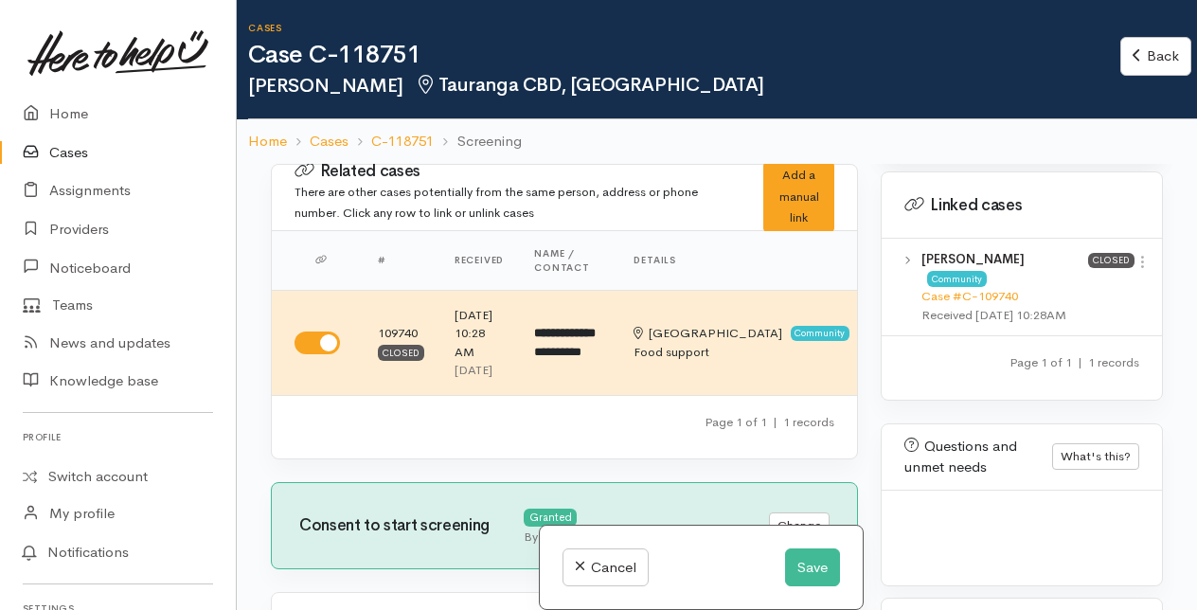
scroll to position [2178, 0]
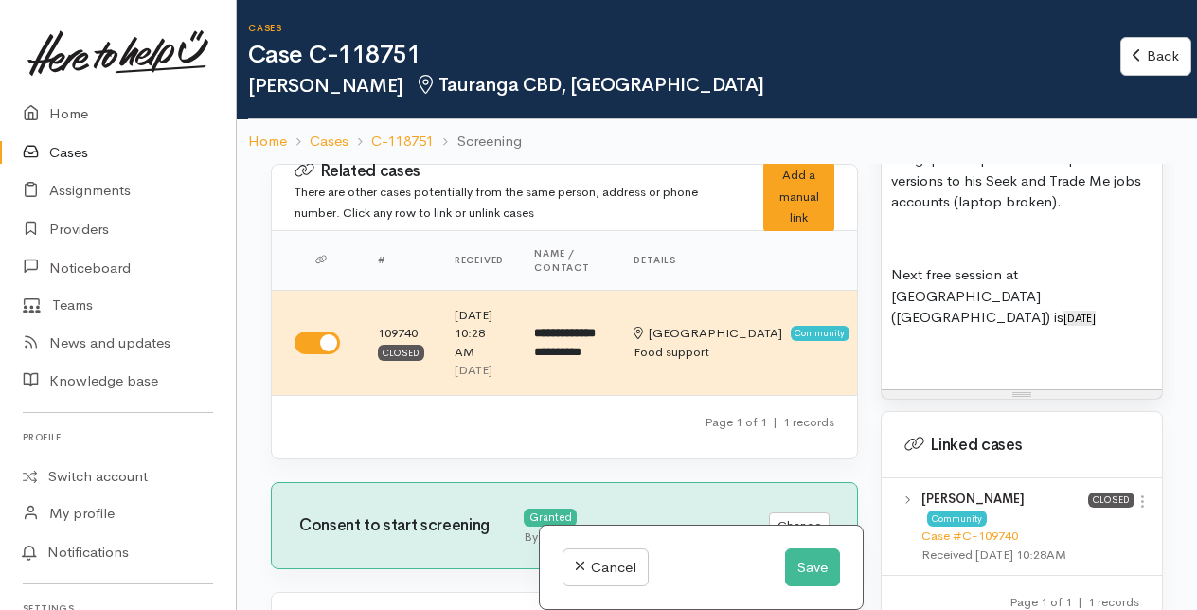
click at [905, 329] on p "Next free session at Tauranga Library (Devonport Rd) is Wed 19 Nov 2025" at bounding box center [1021, 296] width 261 height 64
click at [905, 366] on p at bounding box center [1021, 355] width 261 height 22
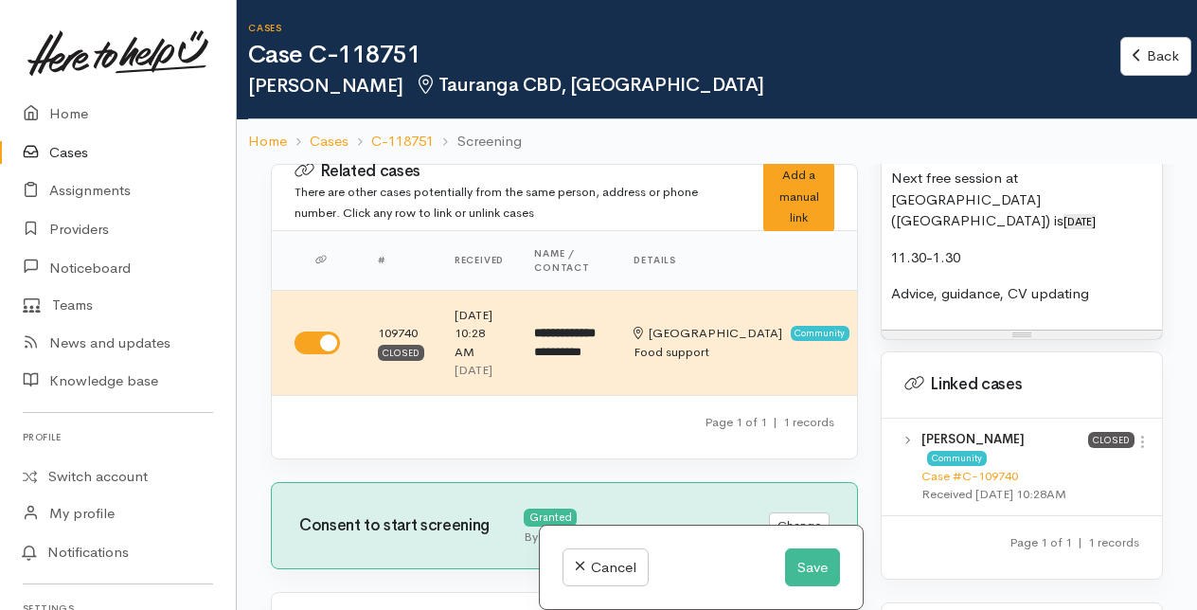
scroll to position [2273, 0]
click at [998, 234] on p "Next free session at Tauranga Library (Devonport Rd) is Wed 19 Nov 2025" at bounding box center [1021, 202] width 261 height 64
click at [1039, 234] on p "Next free sessions: at Tauranga Library (Devonport Rd) is Wed 19 Nov 2025" at bounding box center [1021, 202] width 261 height 64
click at [1108, 234] on p "Next free sessions: Tauranga Library (Devonport Rd) is Wed 19 Nov 2025" at bounding box center [1021, 202] width 261 height 64
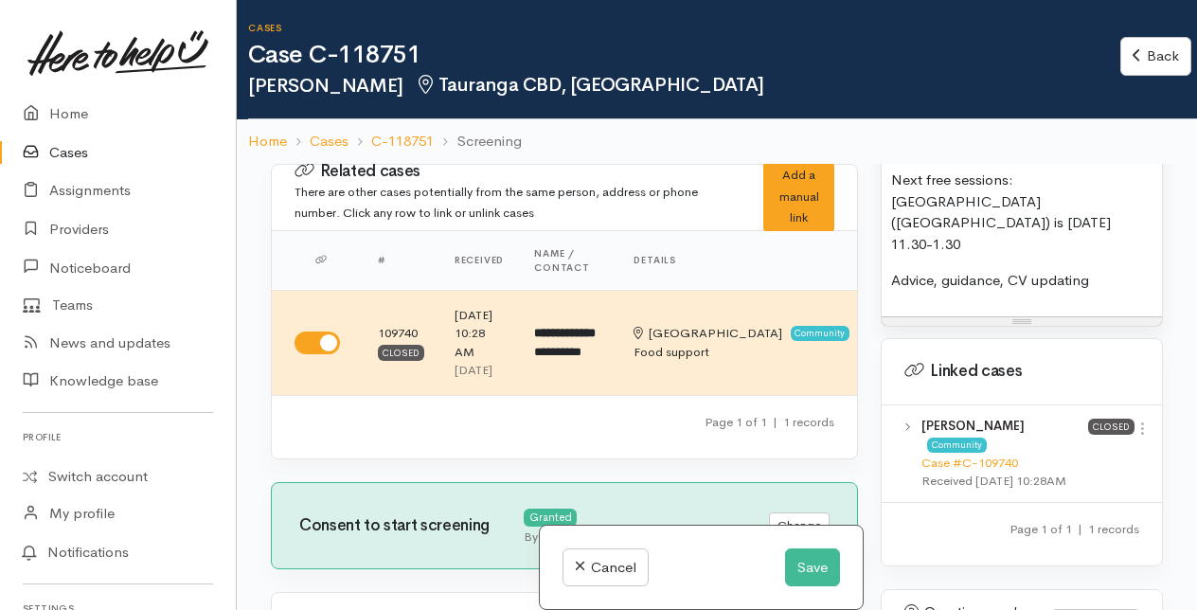
click at [1016, 255] on p "Next free sessions: Tauranga Library (Devonport Rd) is 19th Nov 11.30-1.30" at bounding box center [1021, 212] width 261 height 85
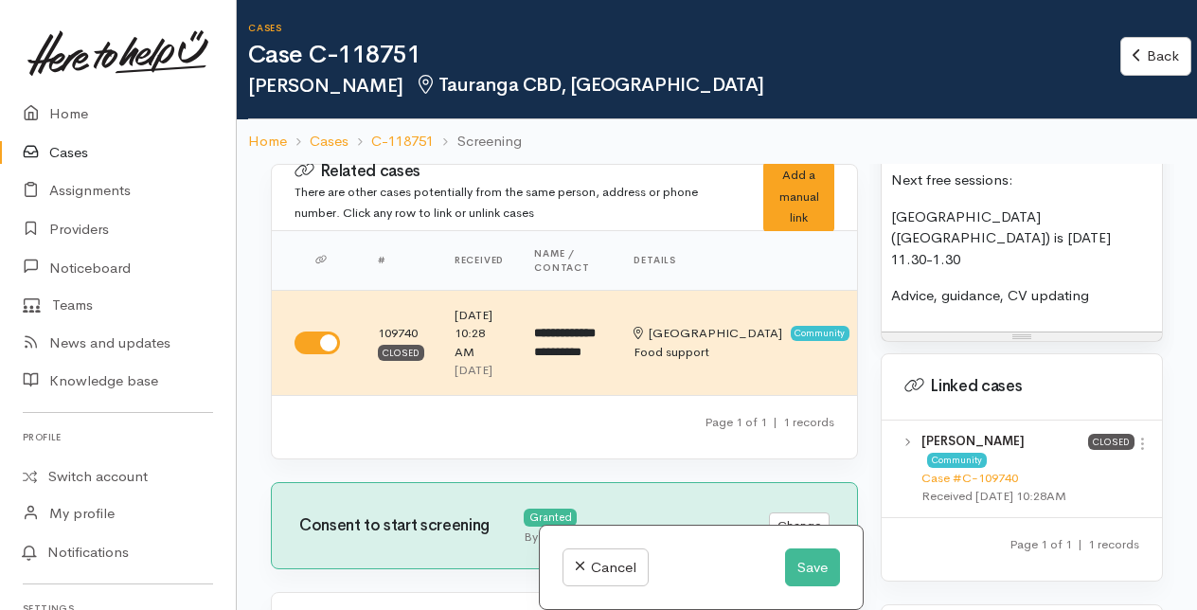
click at [1023, 271] on p "Tauranga Library (Devonport Rd) is 19th Nov 11.30-1.30" at bounding box center [1021, 238] width 261 height 64
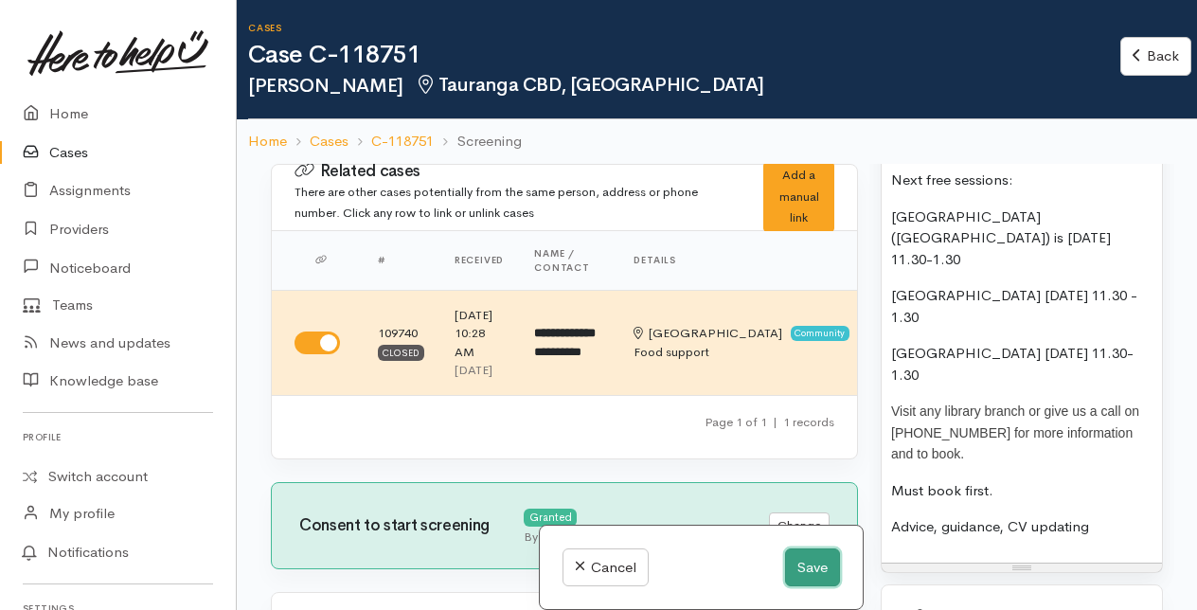
click at [811, 568] on button "Save" at bounding box center [812, 567] width 55 height 39
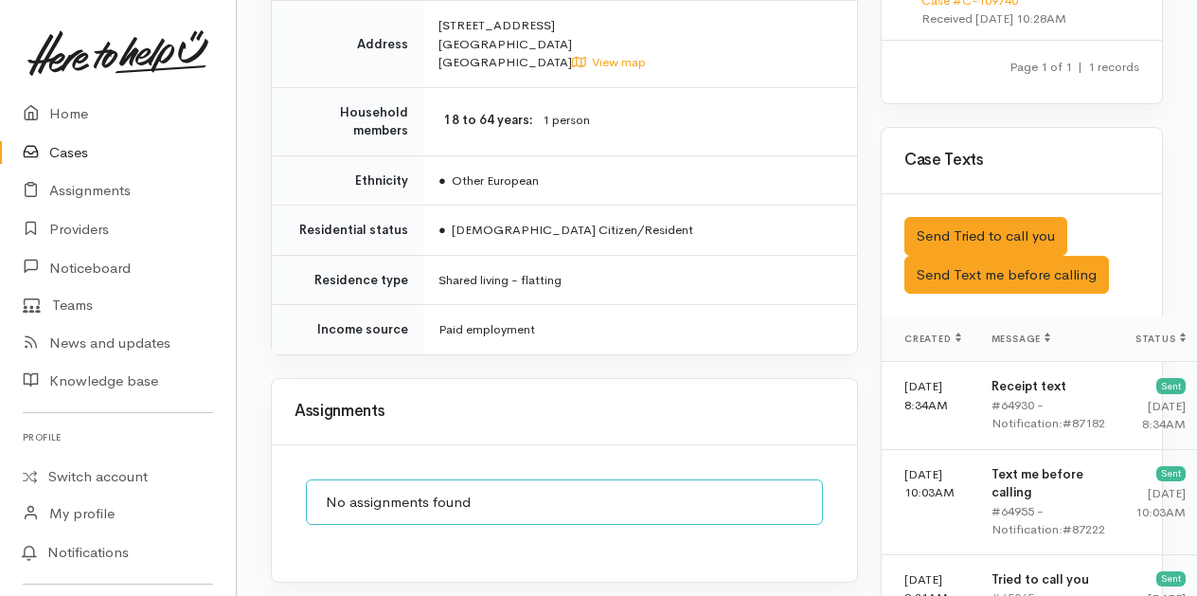
scroll to position [1421, 0]
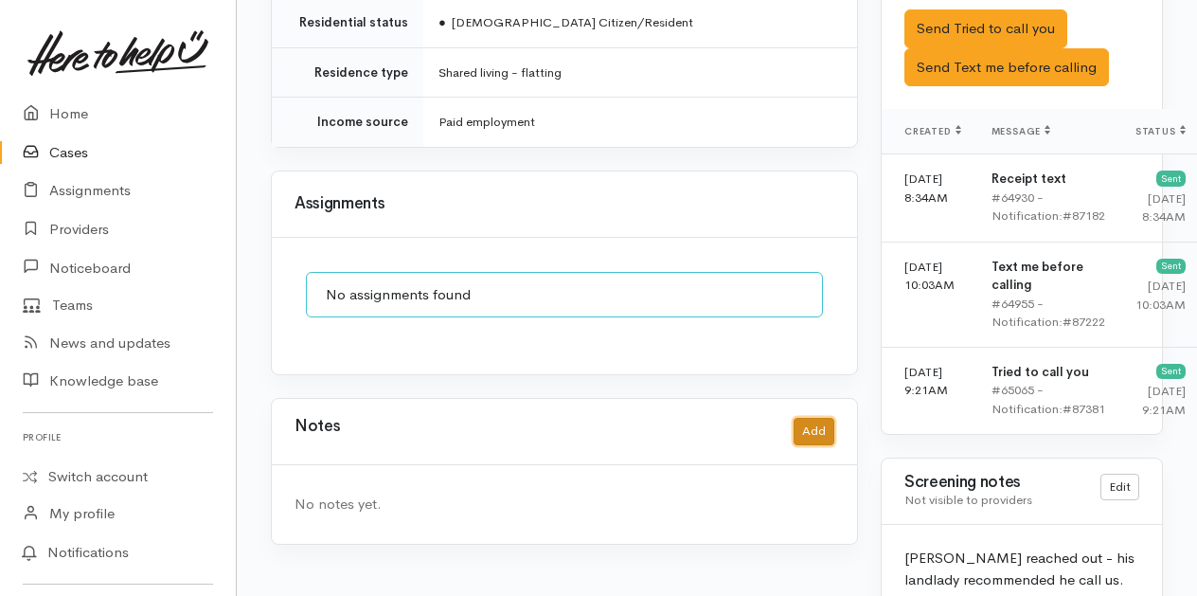
click at [815, 418] on button "Add" at bounding box center [814, 431] width 41 height 27
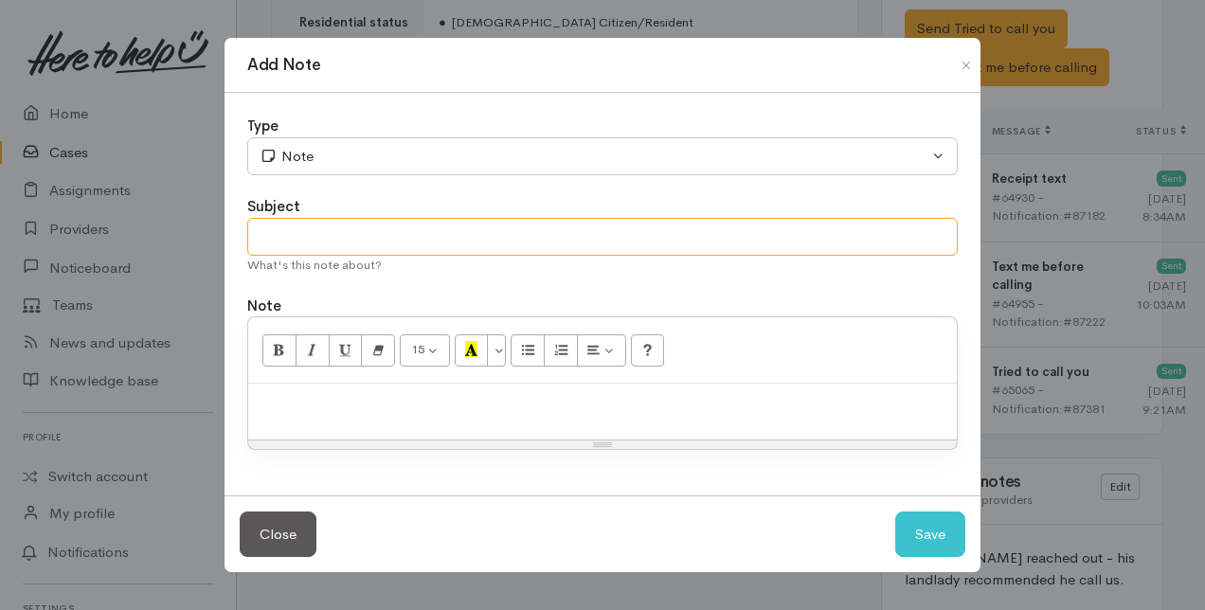
click at [260, 240] on input "text" at bounding box center [602, 237] width 710 height 39
type input "Attempt to contact"
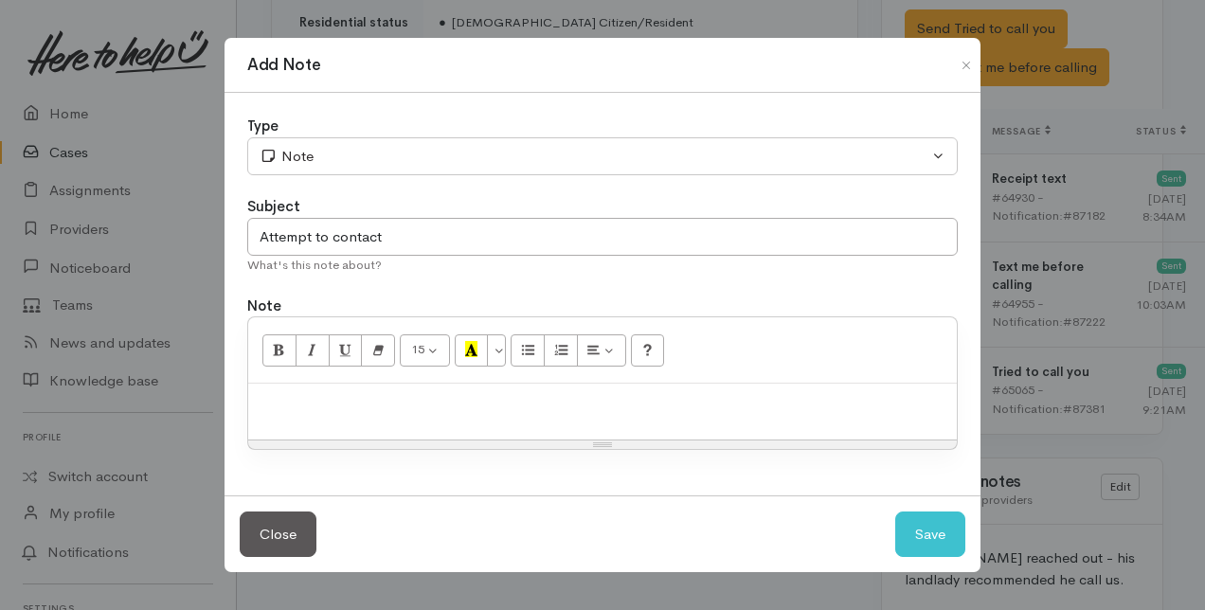
click at [295, 418] on div at bounding box center [602, 412] width 708 height 56
click at [921, 532] on button "Save" at bounding box center [930, 534] width 70 height 46
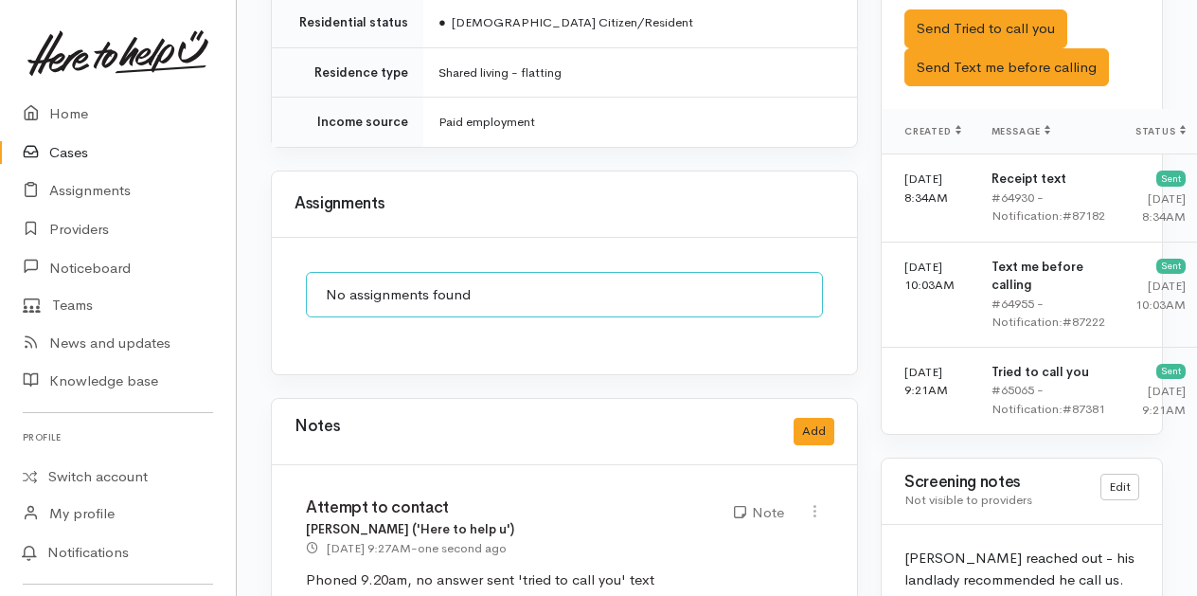
click at [83, 149] on link "Cases" at bounding box center [118, 153] width 236 height 39
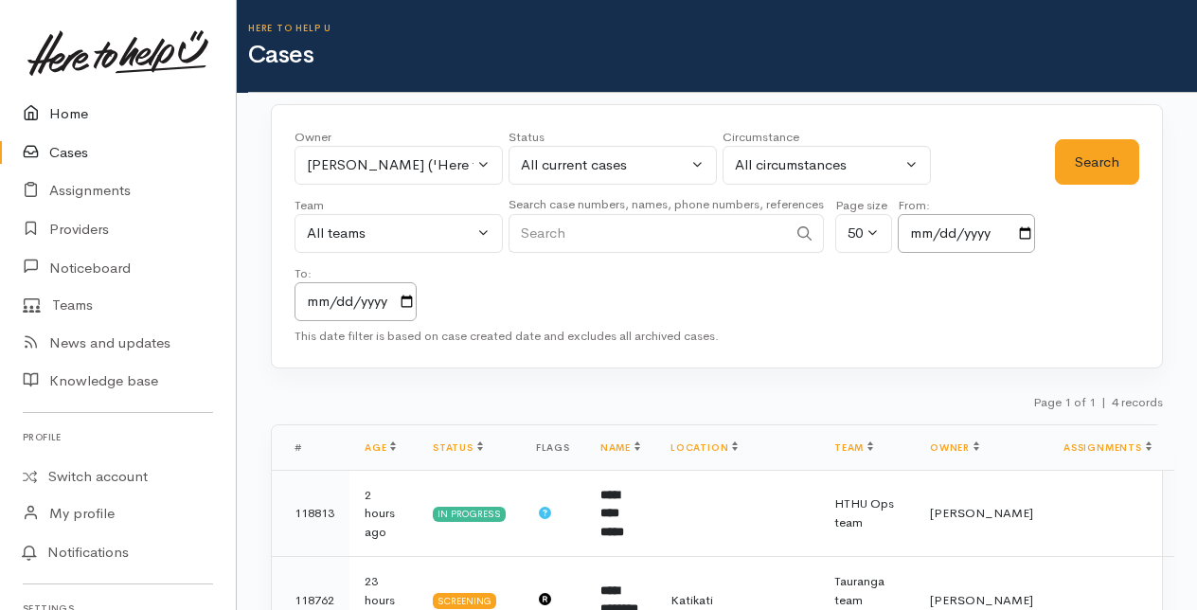
click at [66, 114] on link "Home" at bounding box center [118, 114] width 236 height 39
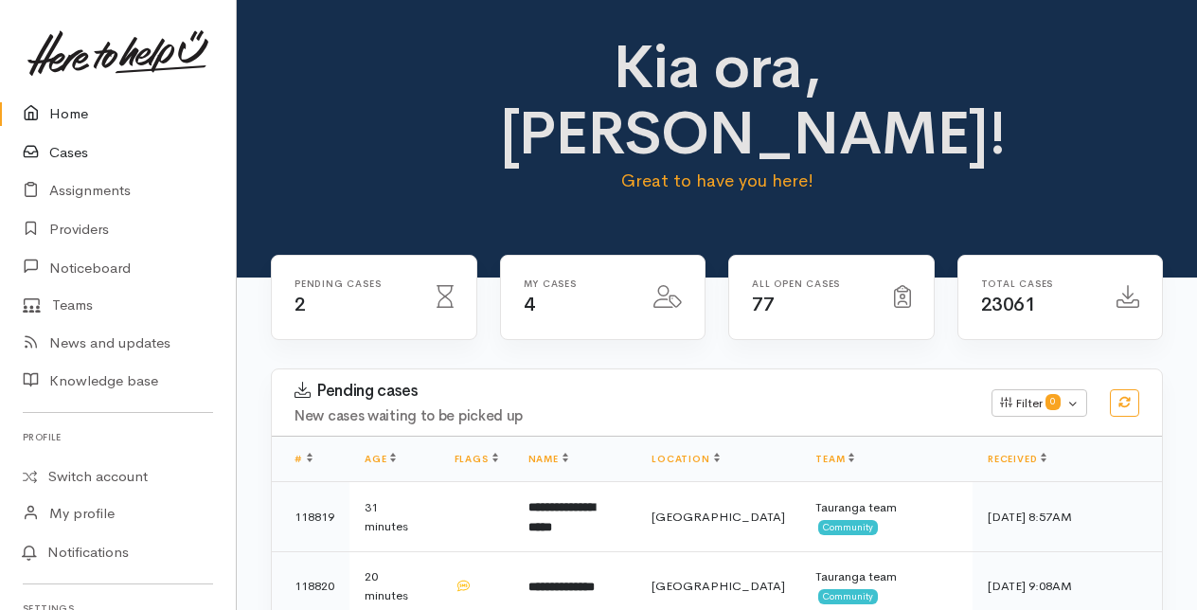
click at [71, 157] on link "Cases" at bounding box center [118, 153] width 236 height 39
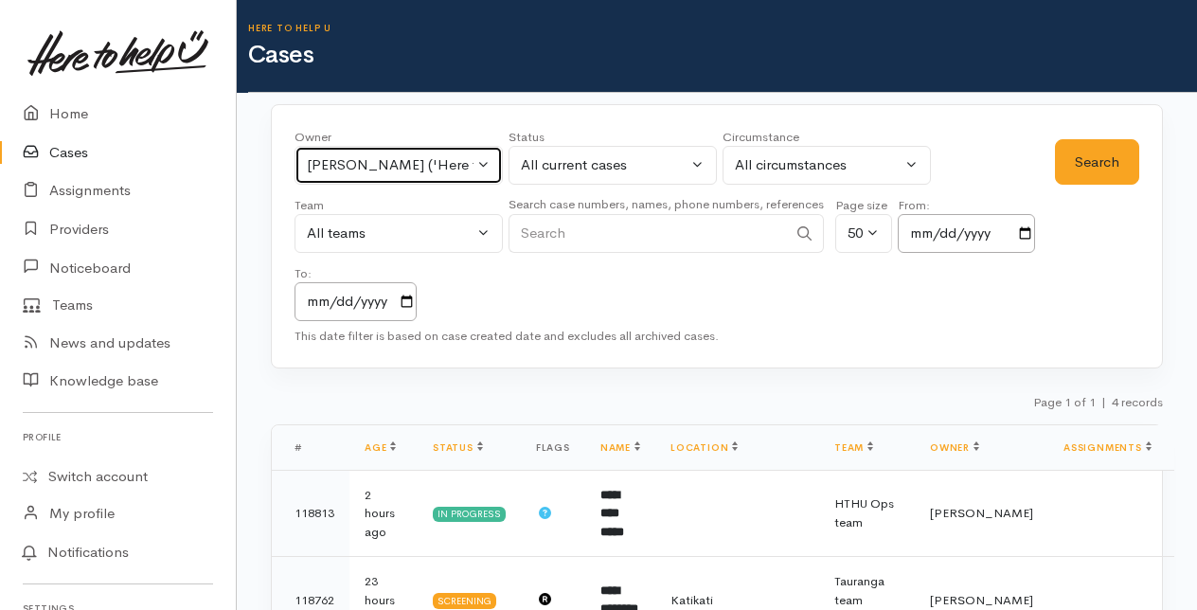
click at [492, 162] on button "[PERSON_NAME] ('Here to help u')" at bounding box center [399, 165] width 208 height 39
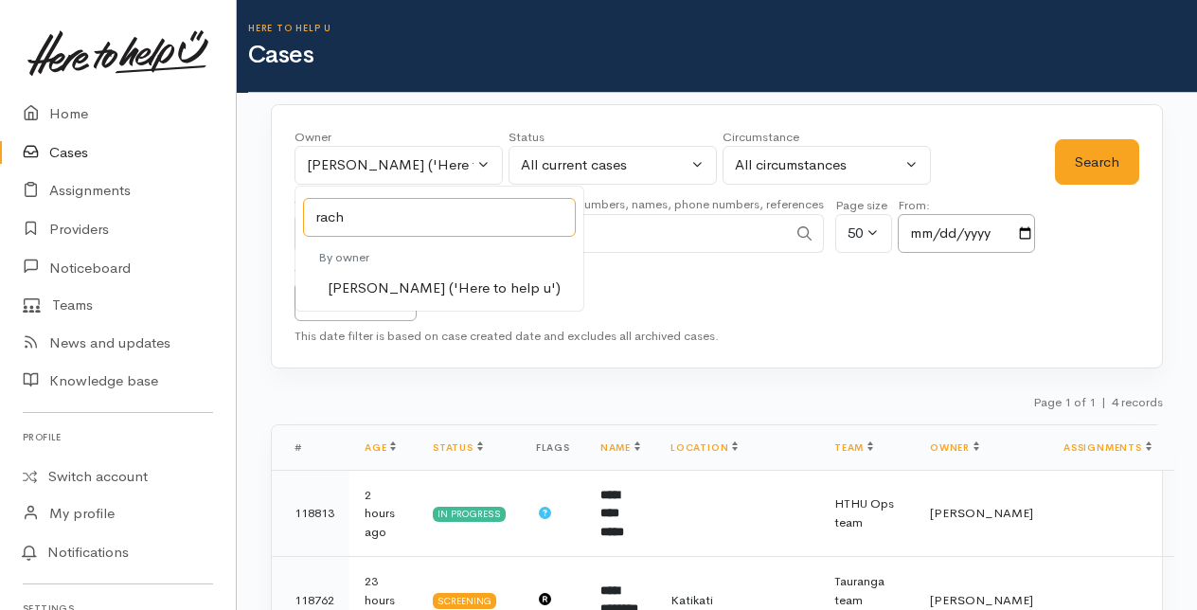
type input "rach"
click at [351, 280] on span "[PERSON_NAME] ('Here to help u')" at bounding box center [444, 289] width 233 height 22
select select "1612"
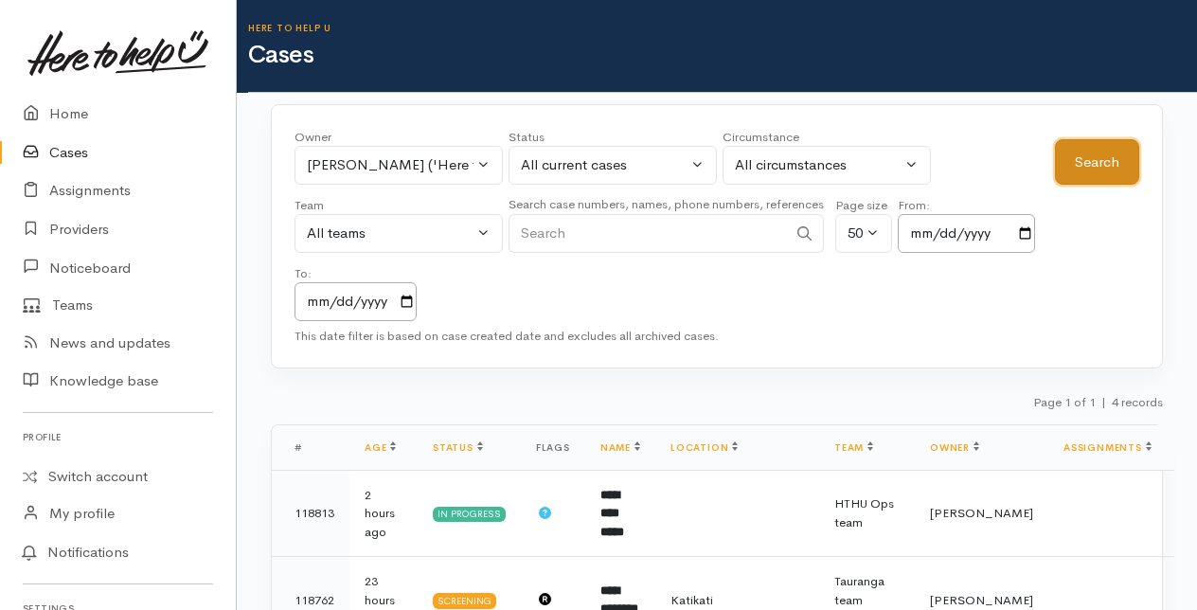
drag, startPoint x: 1114, startPoint y: 151, endPoint x: 1015, endPoint y: 188, distance: 105.2
click at [1112, 151] on button "Search" at bounding box center [1097, 162] width 84 height 46
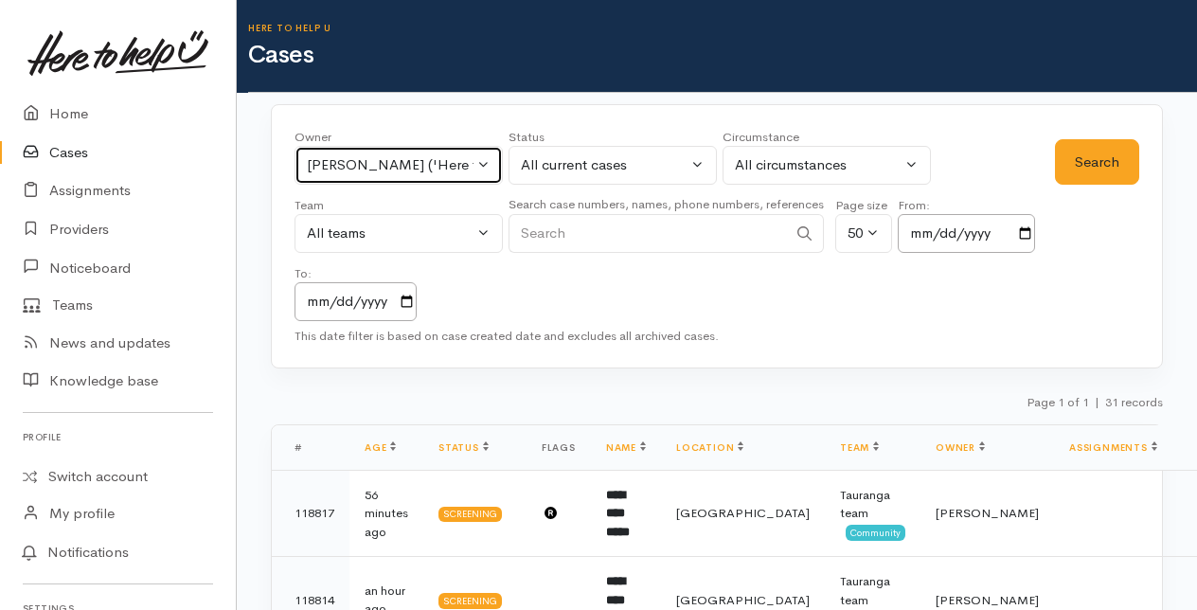
click at [482, 159] on button "Rachel Proctor ('Here to help u')" at bounding box center [399, 165] width 208 height 39
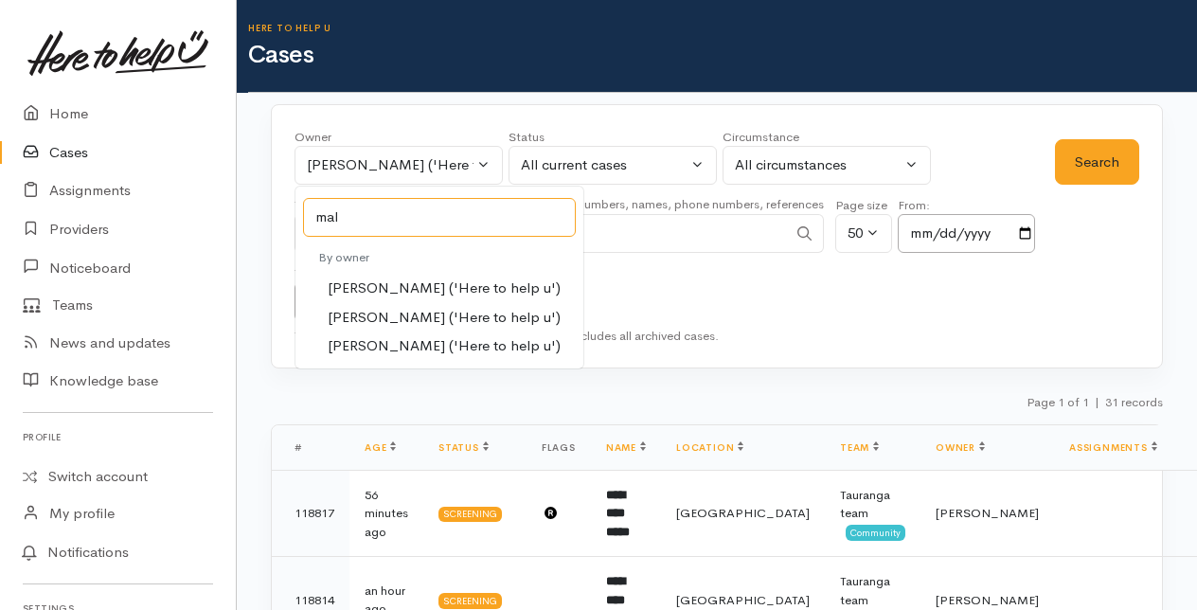
type input "mal"
click at [387, 314] on span "Malia Stowers ('Here to help u')" at bounding box center [444, 318] width 233 height 22
select select "1613"
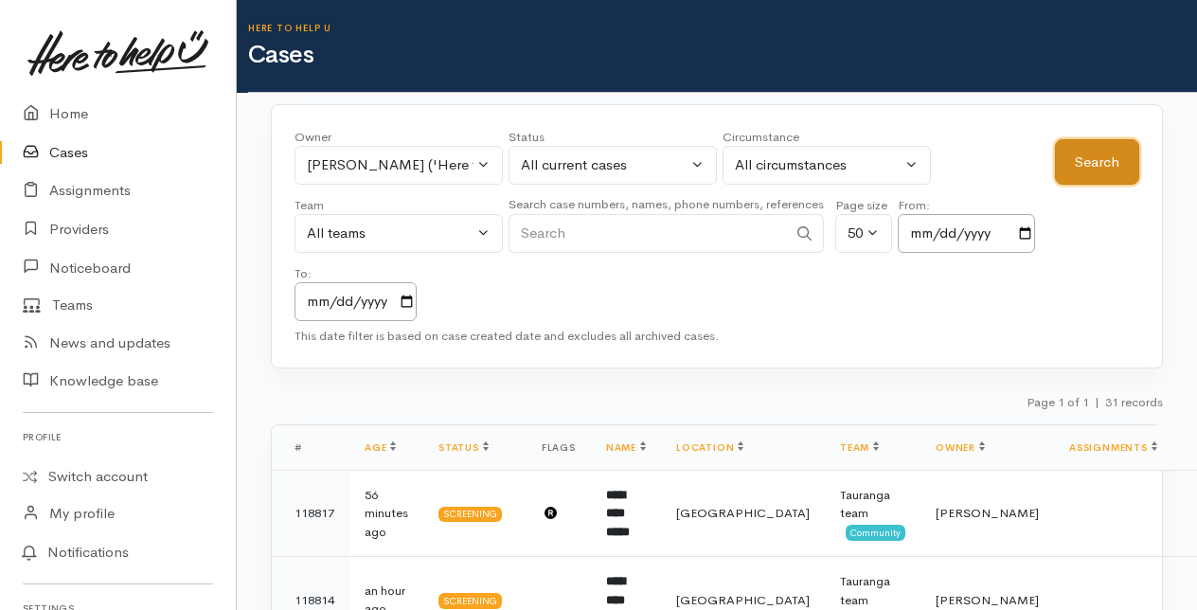
click at [1081, 165] on button "Search" at bounding box center [1097, 162] width 84 height 46
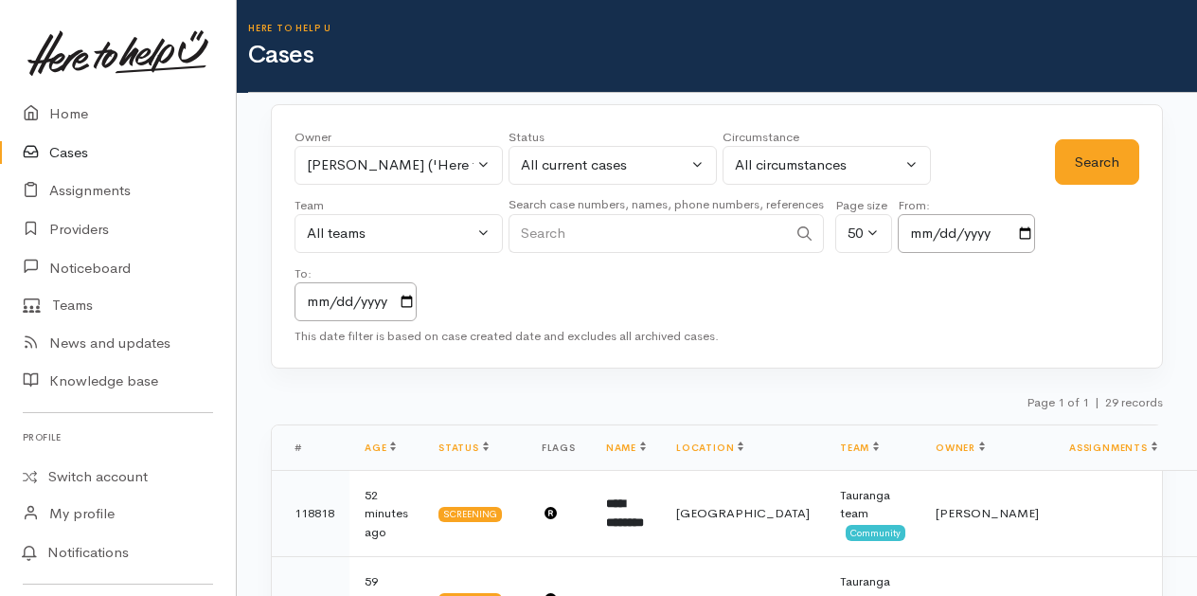
click at [65, 152] on link "Cases" at bounding box center [118, 153] width 236 height 39
click at [489, 161] on button "[PERSON_NAME] ('Here to help u')" at bounding box center [399, 165] width 208 height 39
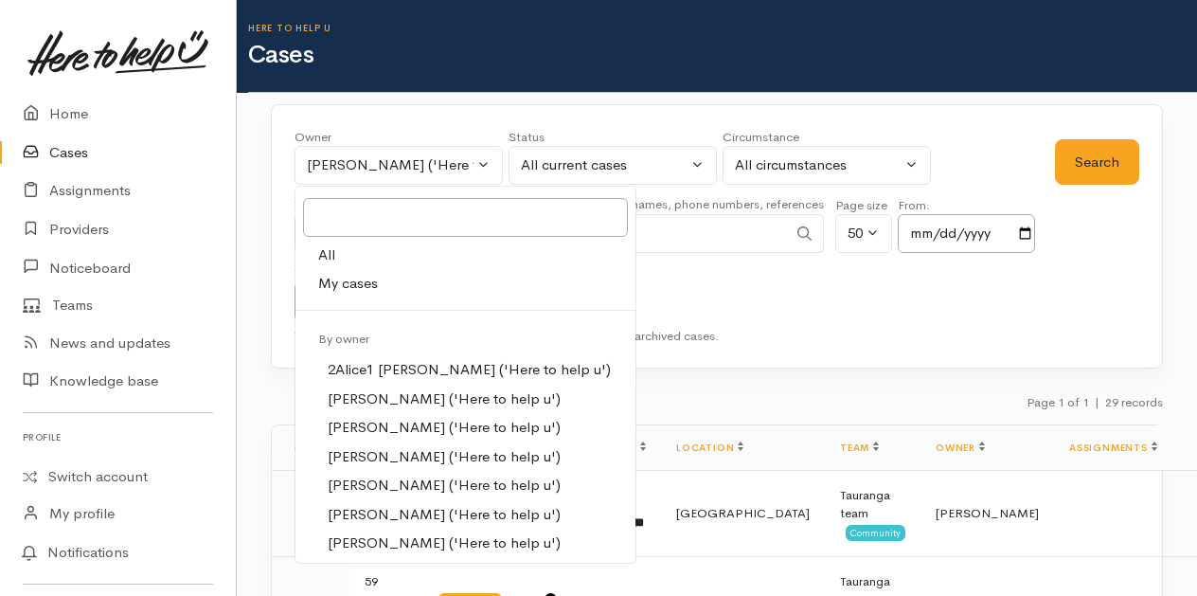
drag, startPoint x: 332, startPoint y: 281, endPoint x: 636, endPoint y: 224, distance: 308.5
click at [332, 282] on span "My cases" at bounding box center [348, 284] width 60 height 22
select select "205"
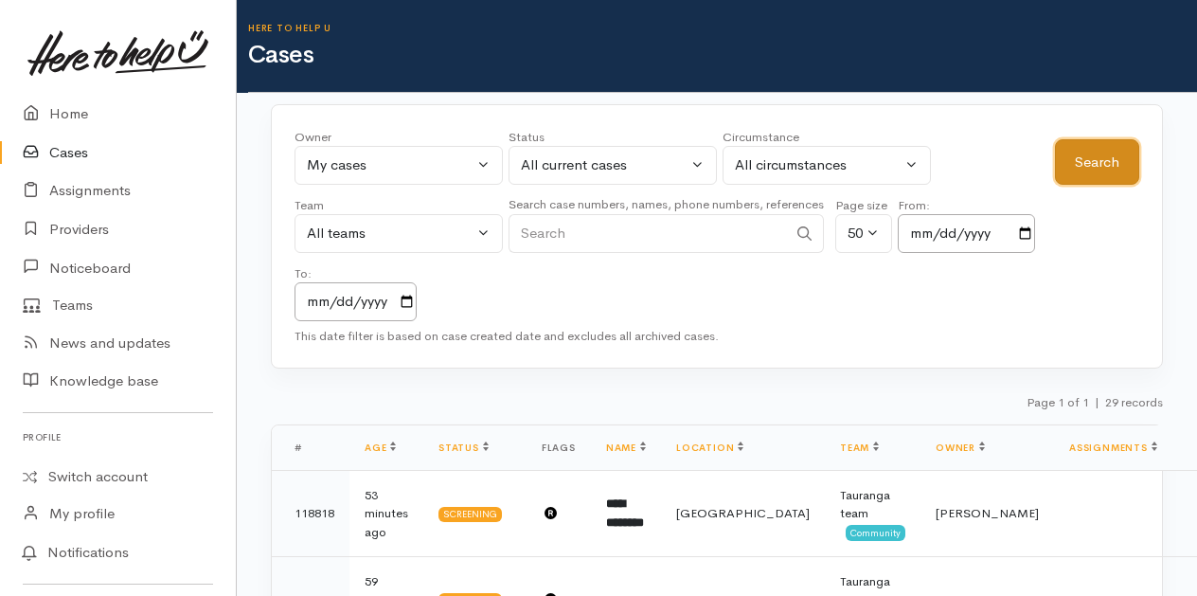
click at [1086, 159] on button "Search" at bounding box center [1097, 162] width 84 height 46
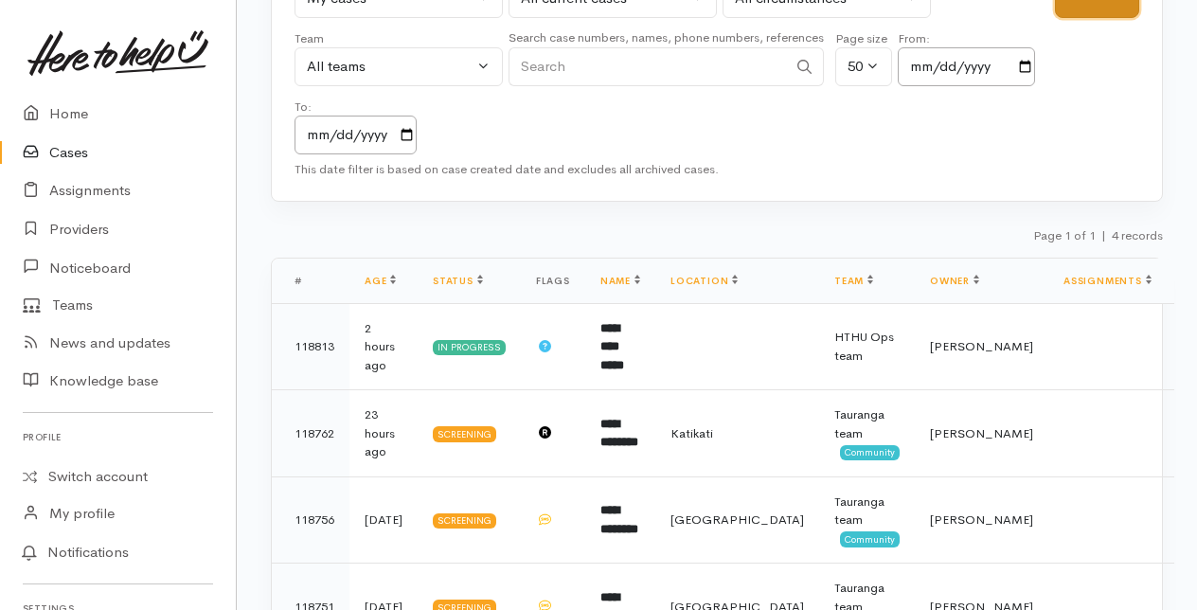
scroll to position [184, 0]
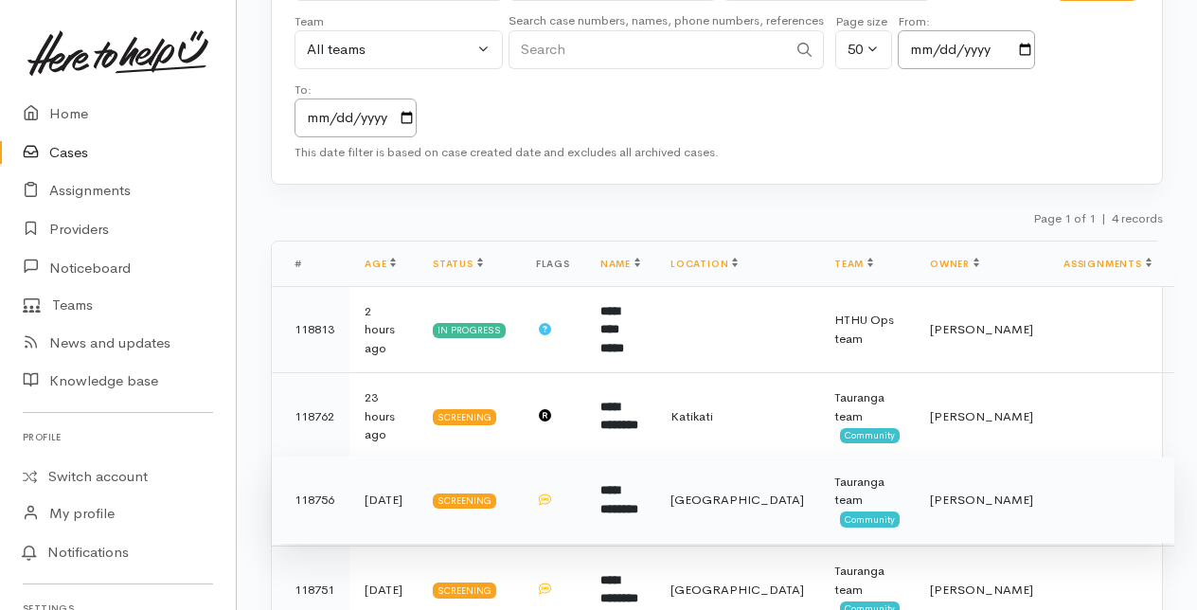
click at [638, 484] on b "**********" at bounding box center [619, 499] width 38 height 31
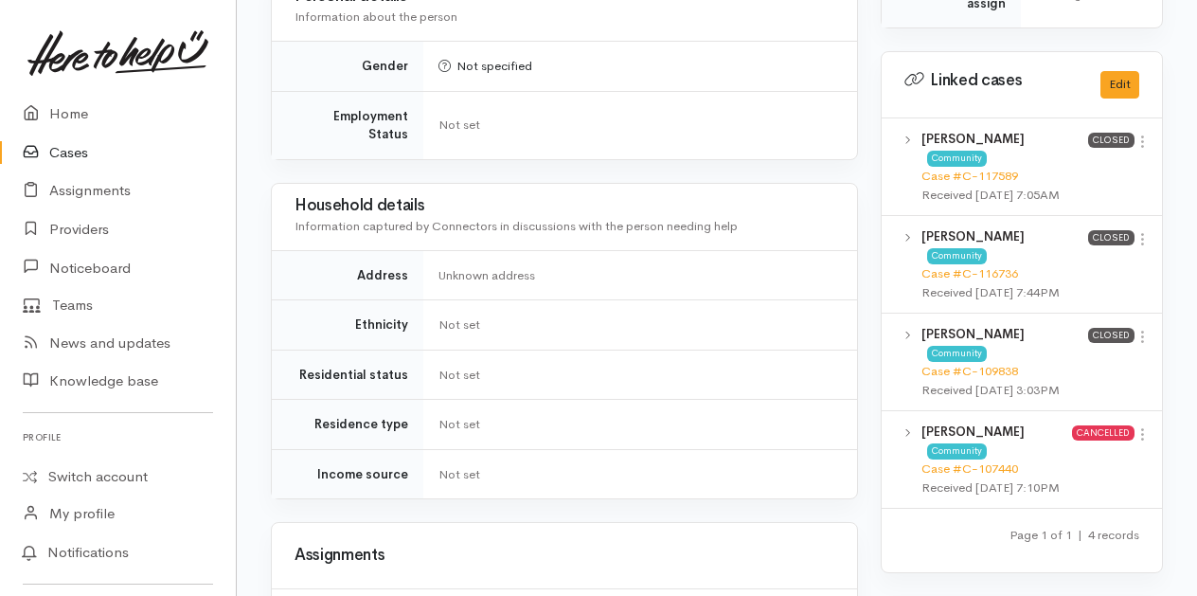
scroll to position [852, 0]
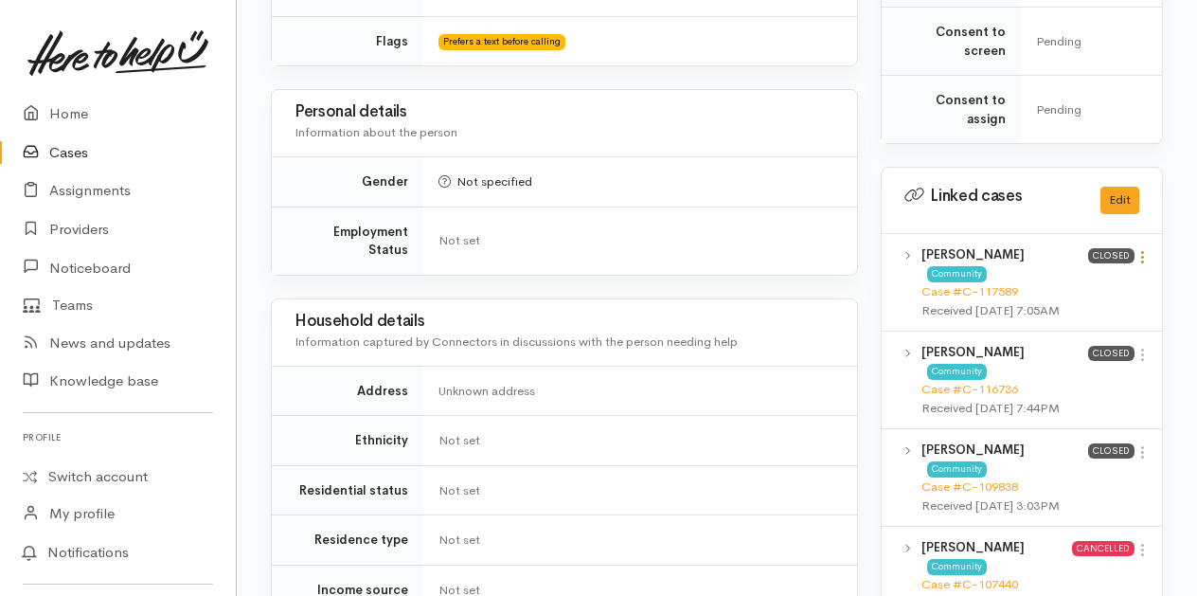
click at [1143, 251] on icon at bounding box center [1143, 257] width 16 height 16
click at [1065, 286] on link "View case" at bounding box center [1075, 293] width 150 height 29
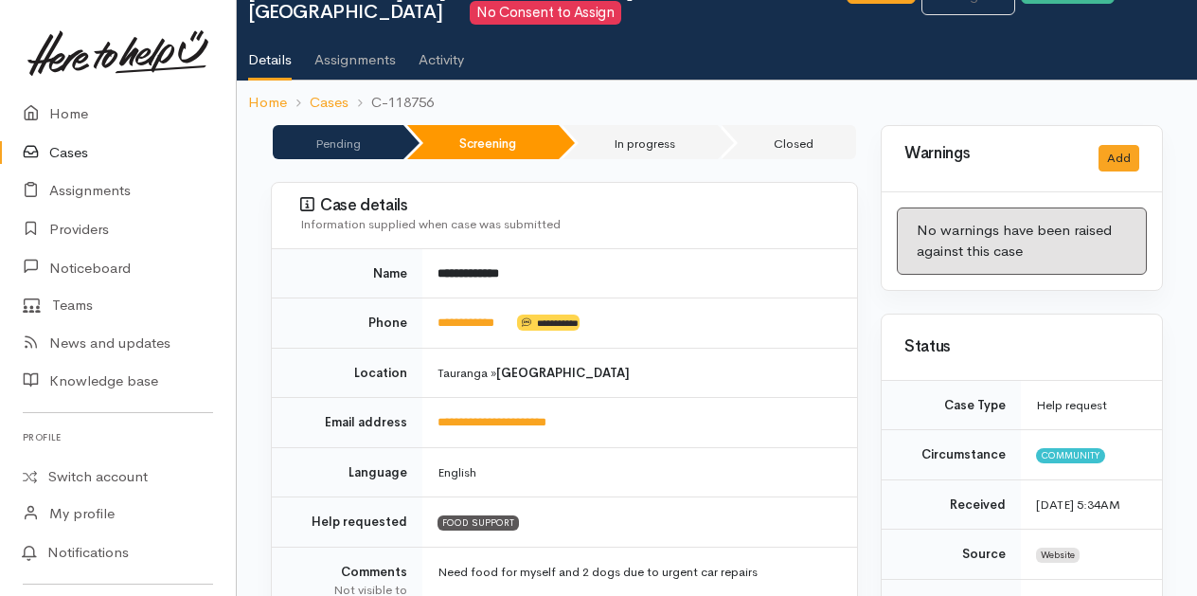
scroll to position [0, 0]
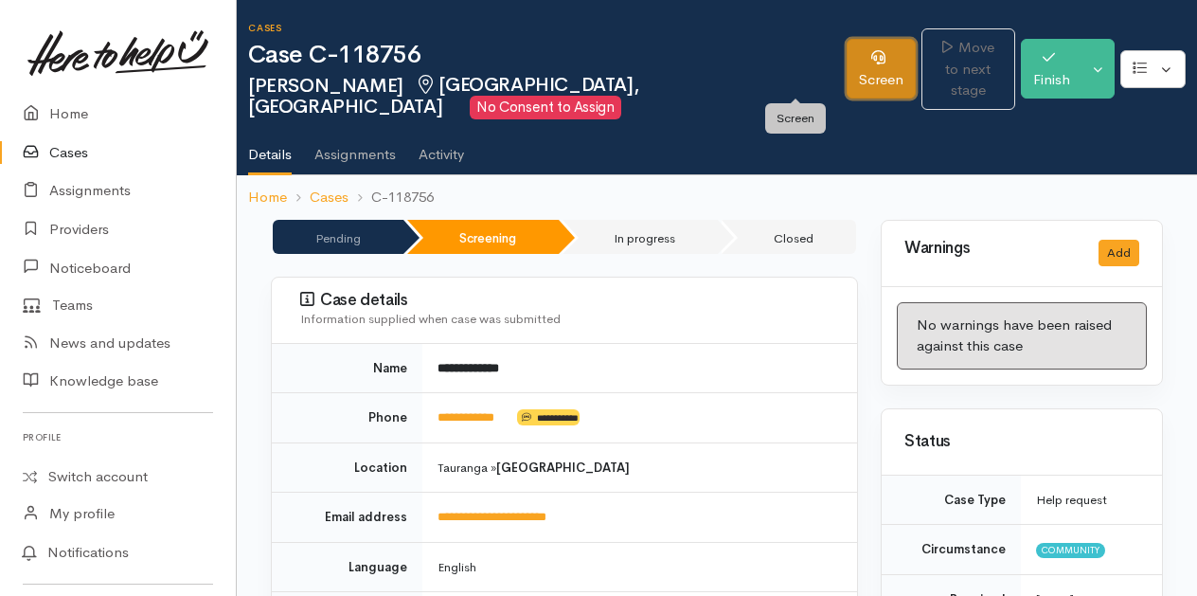
click at [847, 68] on link "Screen" at bounding box center [881, 69] width 69 height 60
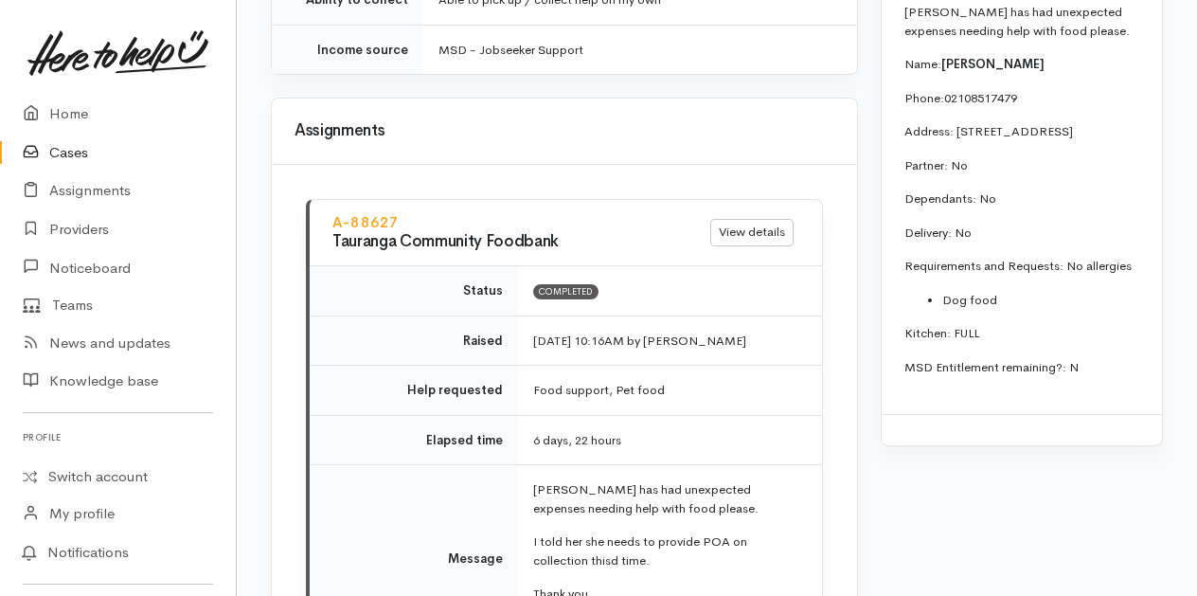
scroll to position [1800, 0]
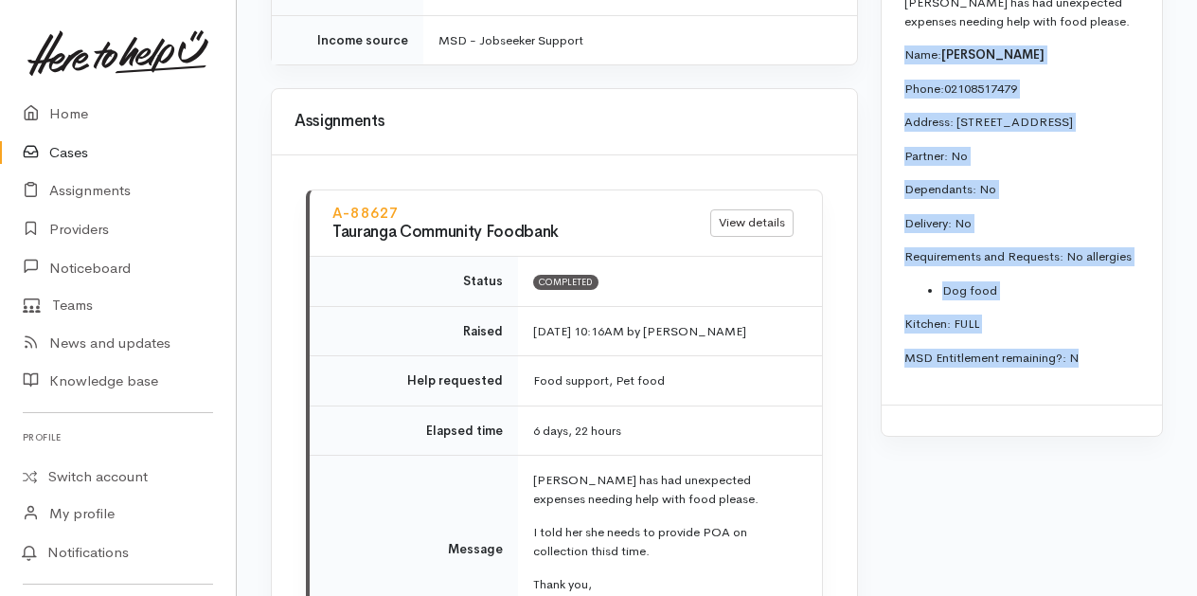
drag, startPoint x: 906, startPoint y: 176, endPoint x: 1112, endPoint y: 496, distance: 380.4
click at [1112, 404] on div "[PERSON_NAME] has had unexpected expenses needing help with food please. Name: …" at bounding box center [1022, 188] width 280 height 434
copy div "Name: [PERSON_NAME] Phone: 02108517479 Address: [STREET_ADDRESS] Partner: No De…"
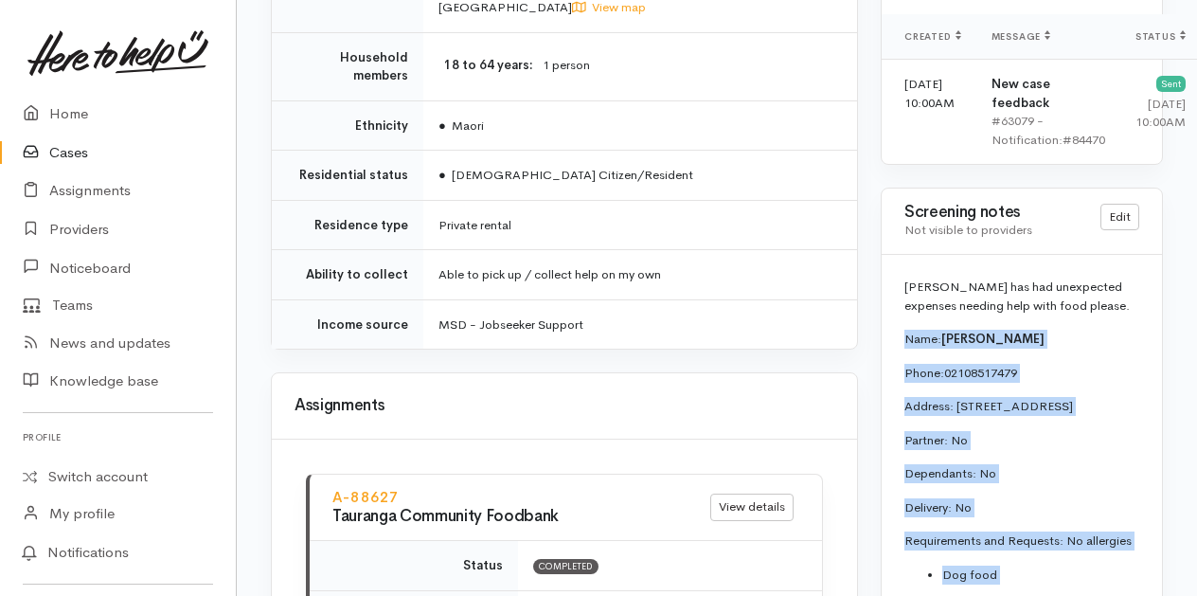
scroll to position [1610, 0]
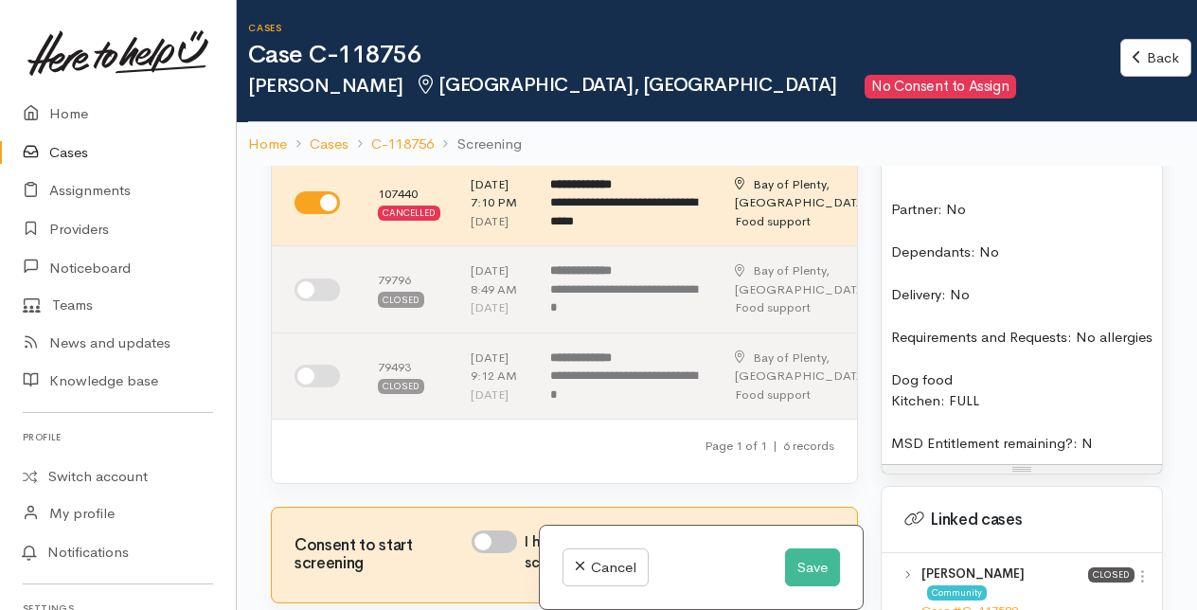
scroll to position [1610, 0]
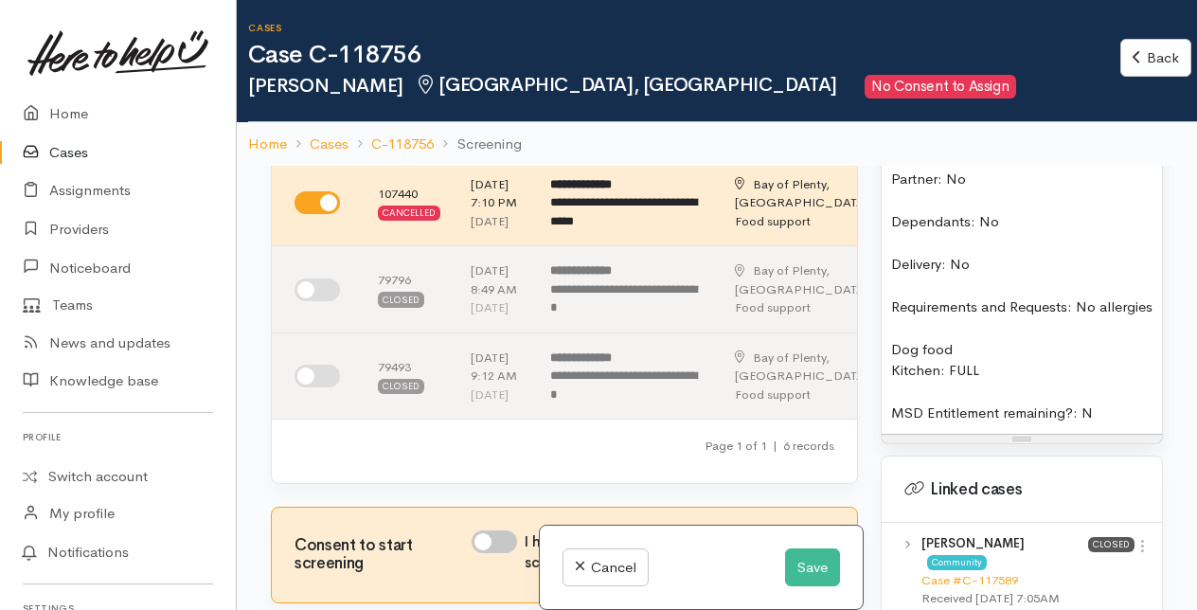
click at [1074, 361] on div "Dog food" at bounding box center [1021, 350] width 261 height 22
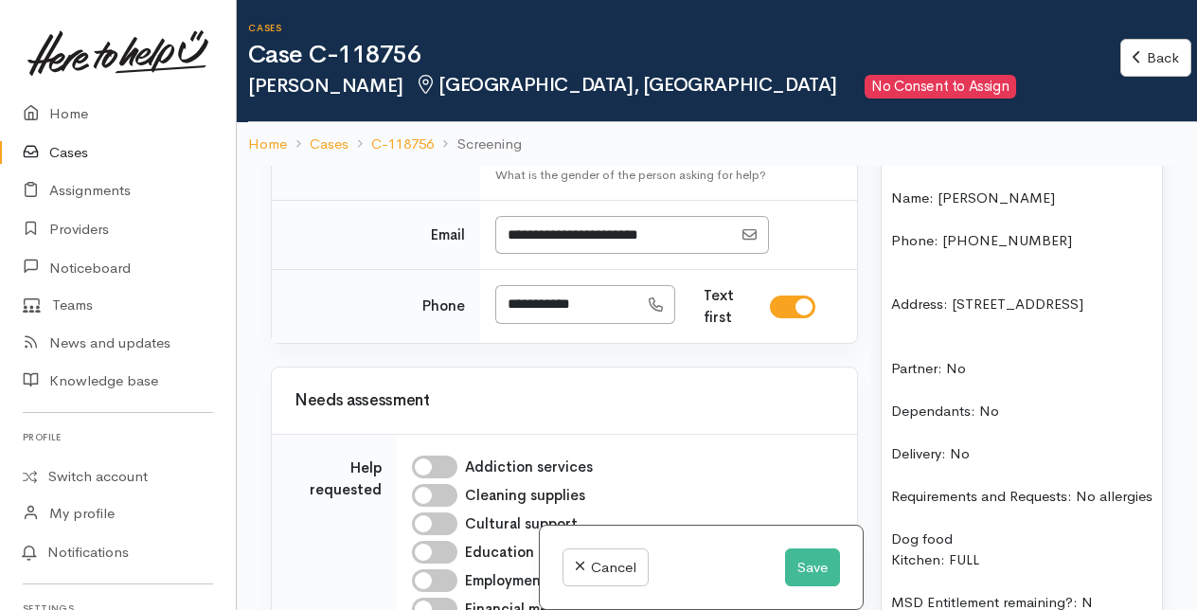
scroll to position [1137, 0]
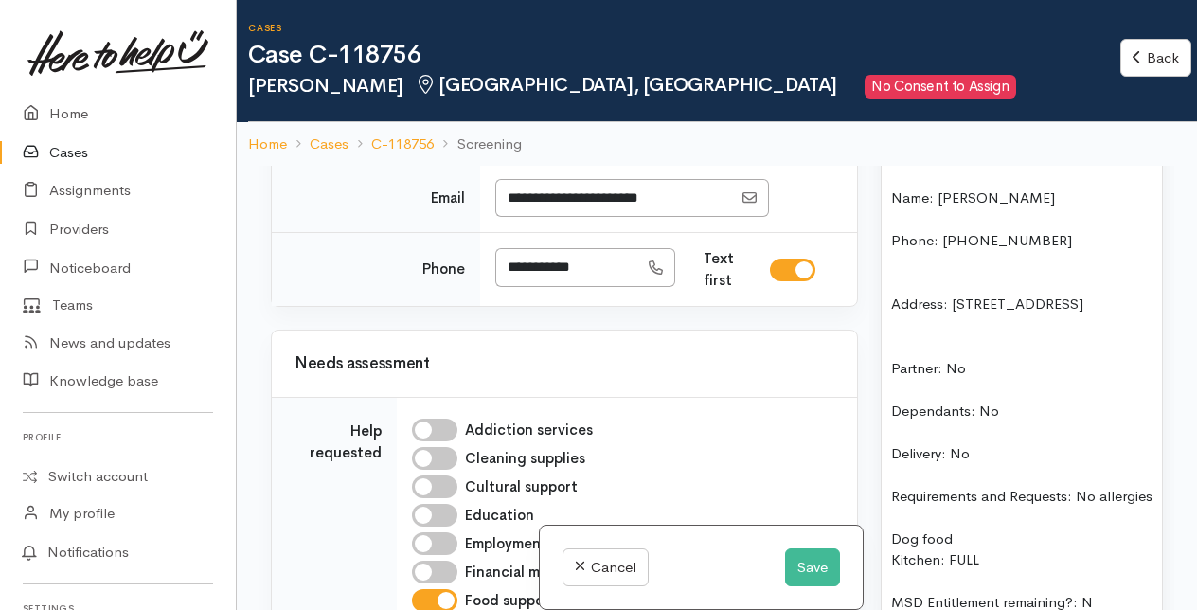
click at [600, 121] on div "Not specified" at bounding box center [591, 110] width 167 height 22
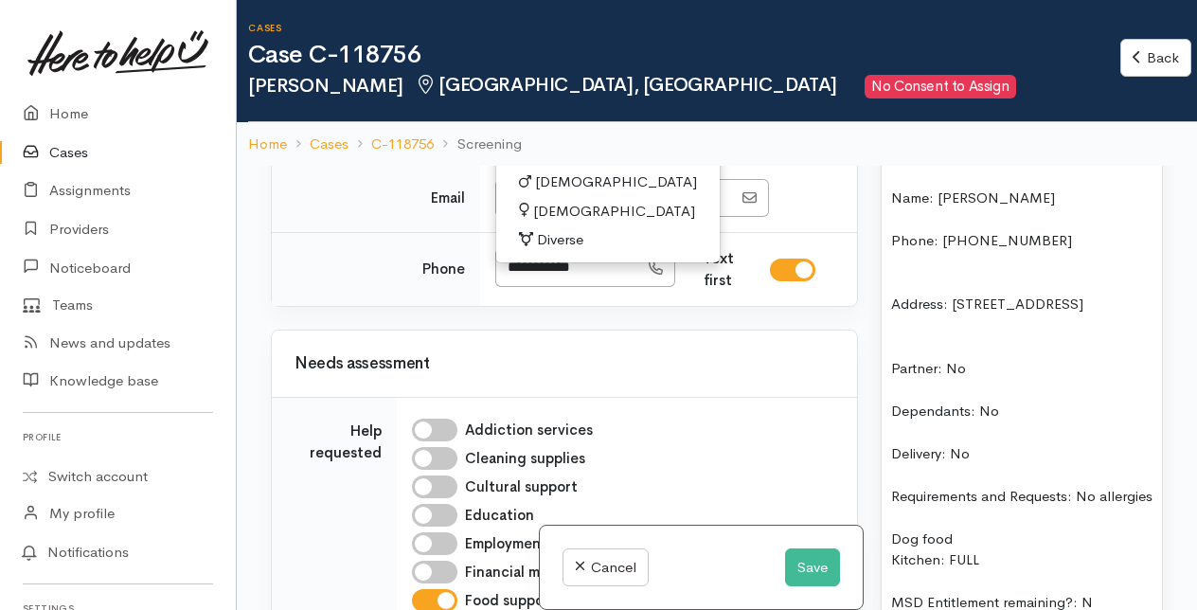
click at [541, 223] on span "Female" at bounding box center [614, 212] width 162 height 22
select select "Female"
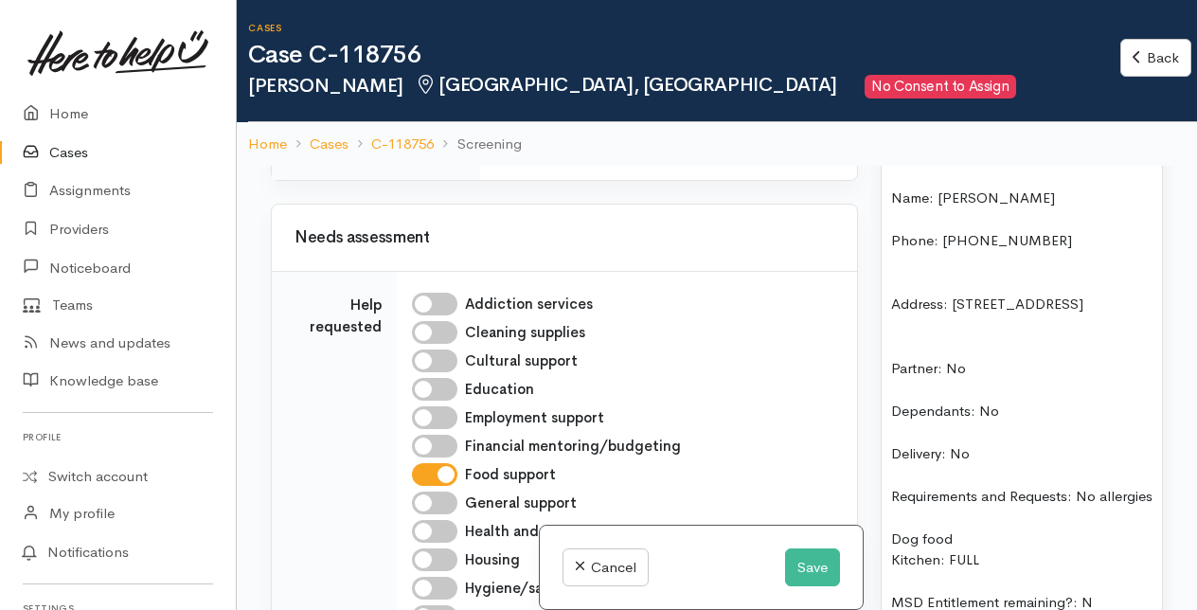
scroll to position [1326, 0]
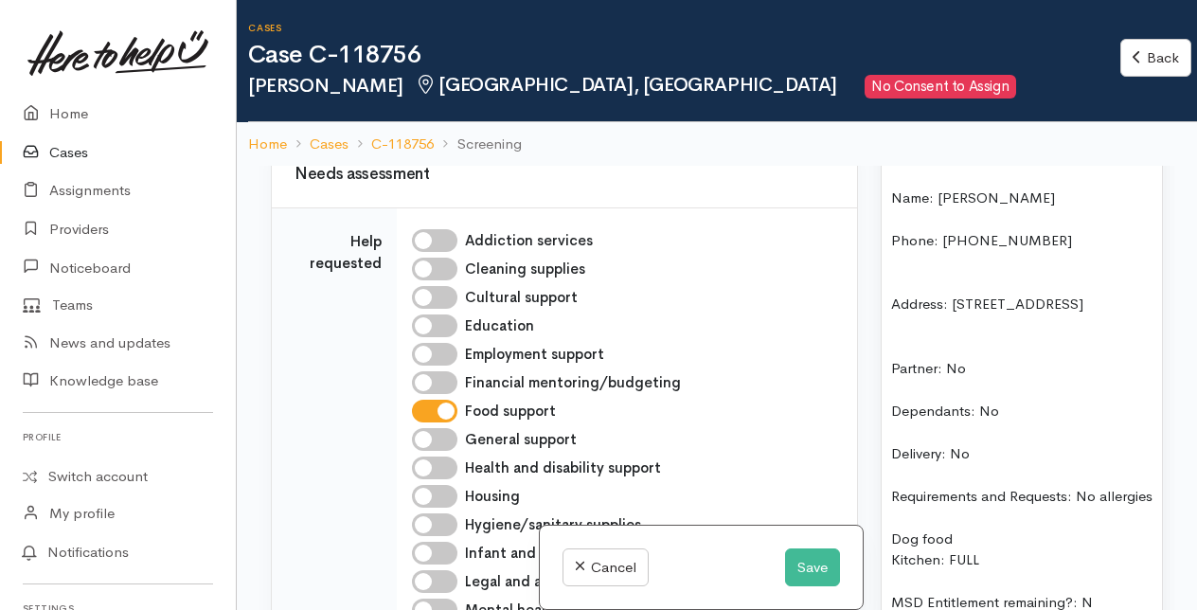
drag, startPoint x: 505, startPoint y: 341, endPoint x: 616, endPoint y: 348, distance: 111.0
click at [616, 98] on input "**********" at bounding box center [566, 78] width 143 height 39
click at [604, 98] on input "**********" at bounding box center [566, 78] width 143 height 39
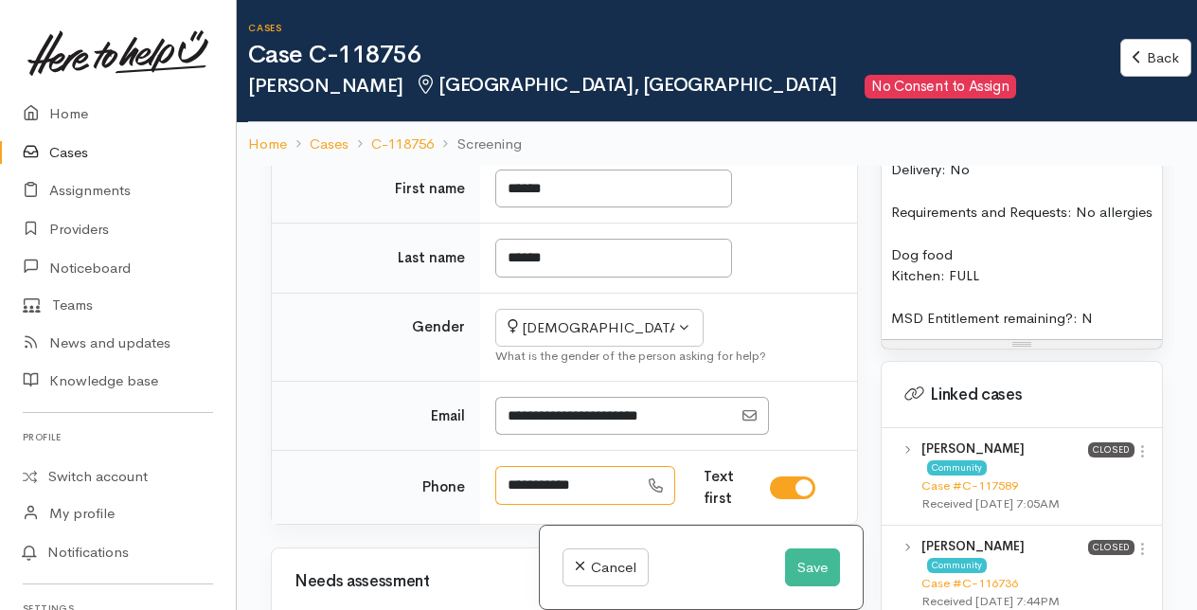
scroll to position [947, 0]
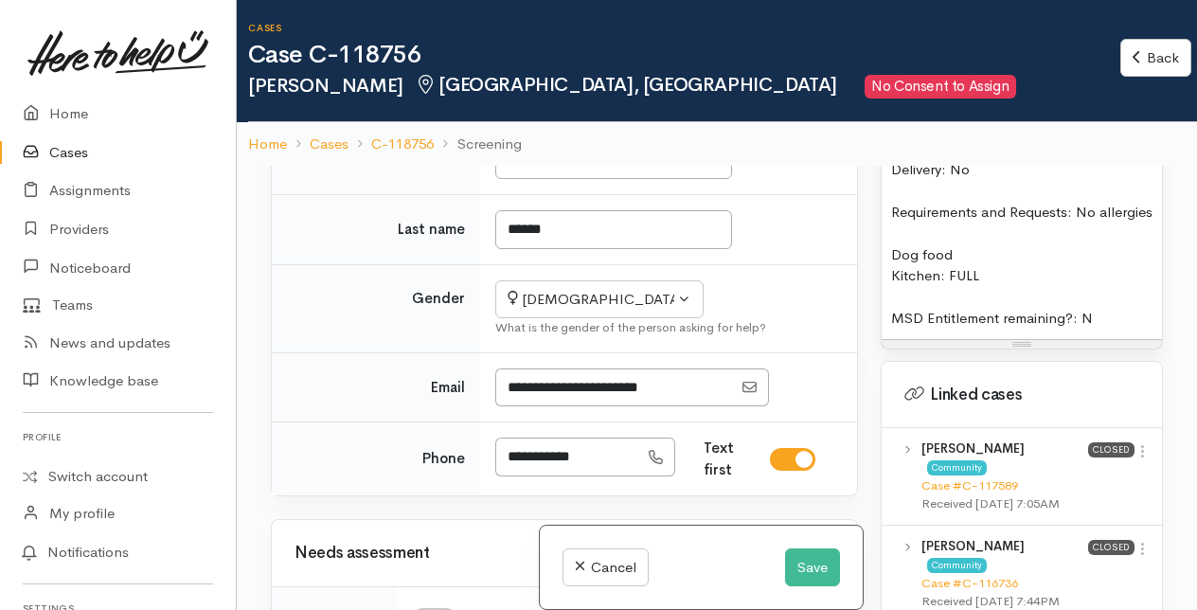
checkbox input "true"
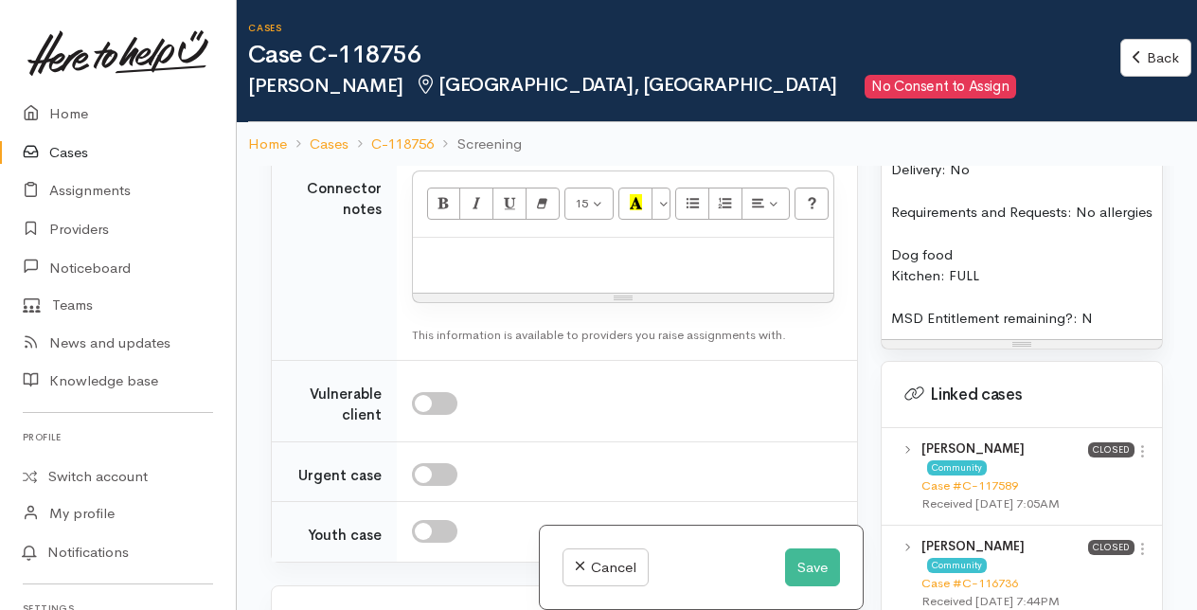
scroll to position [2084, 0]
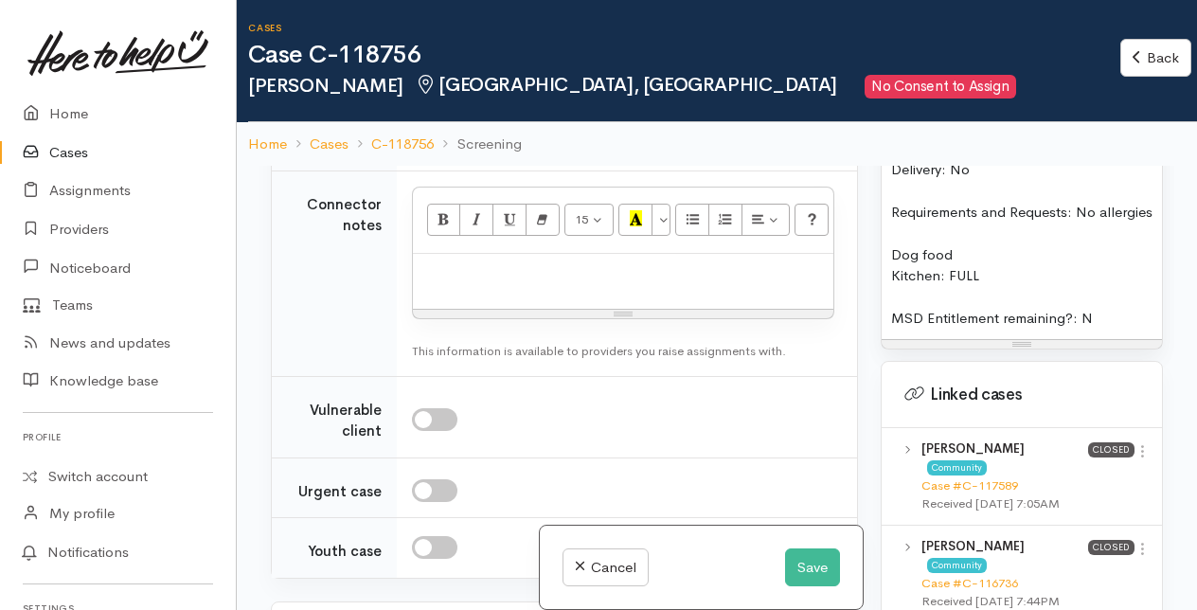
click at [600, 81] on button "Unknown" at bounding box center [516, 62] width 208 height 39
click at [442, 249] on span "No" at bounding box center [446, 238] width 20 height 22
select select "1"
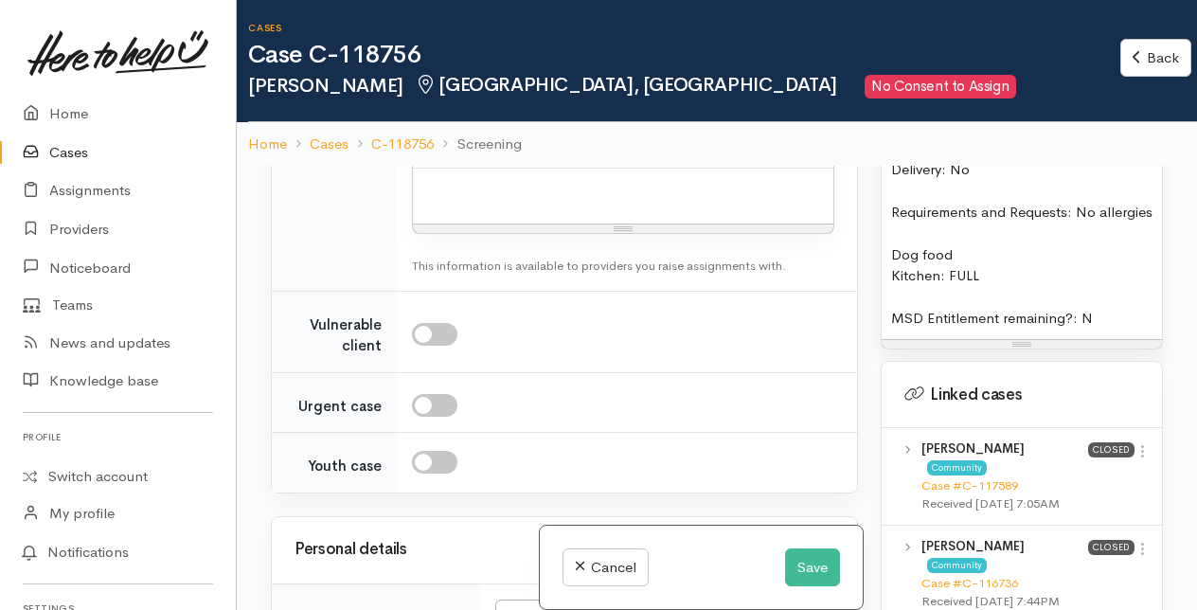
scroll to position [2273, 0]
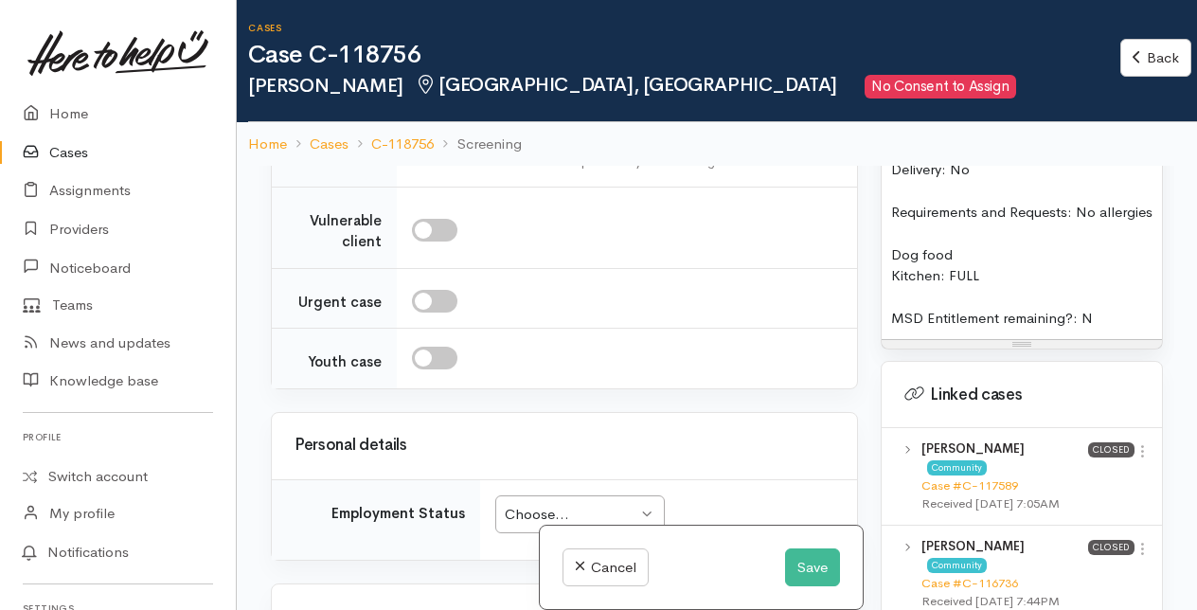
click at [478, 74] on span "Able to pick up / collect help on my own" at bounding box center [569, 63] width 266 height 22
select select "2"
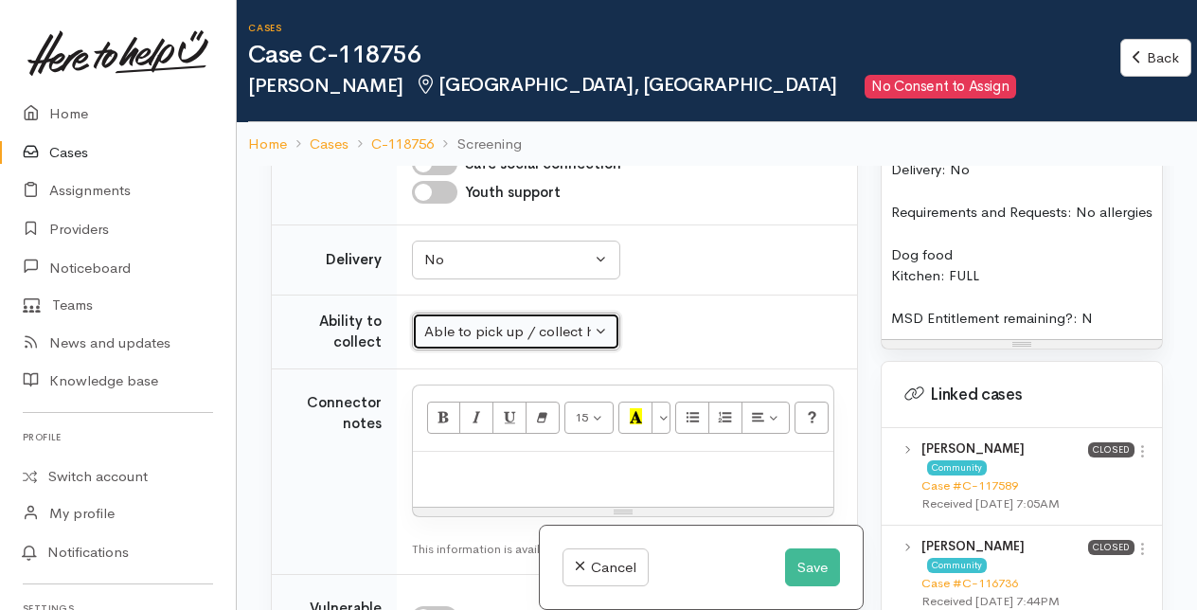
scroll to position [1894, 0]
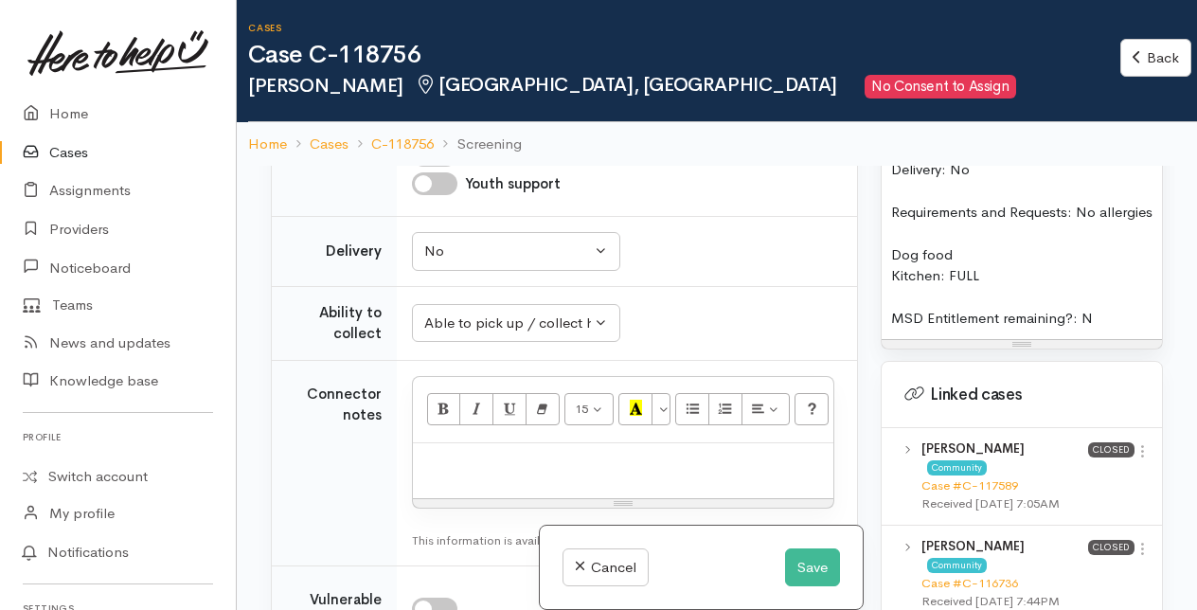
click at [438, 138] on input "Pet food" at bounding box center [434, 127] width 45 height 23
checkbox input "true"
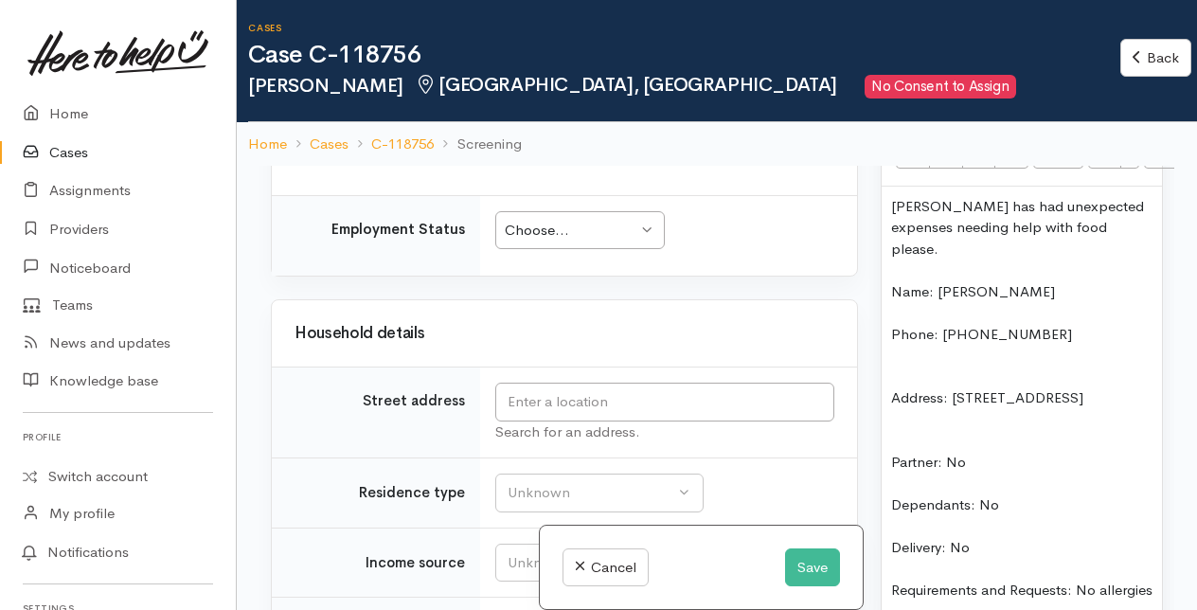
scroll to position [1326, 0]
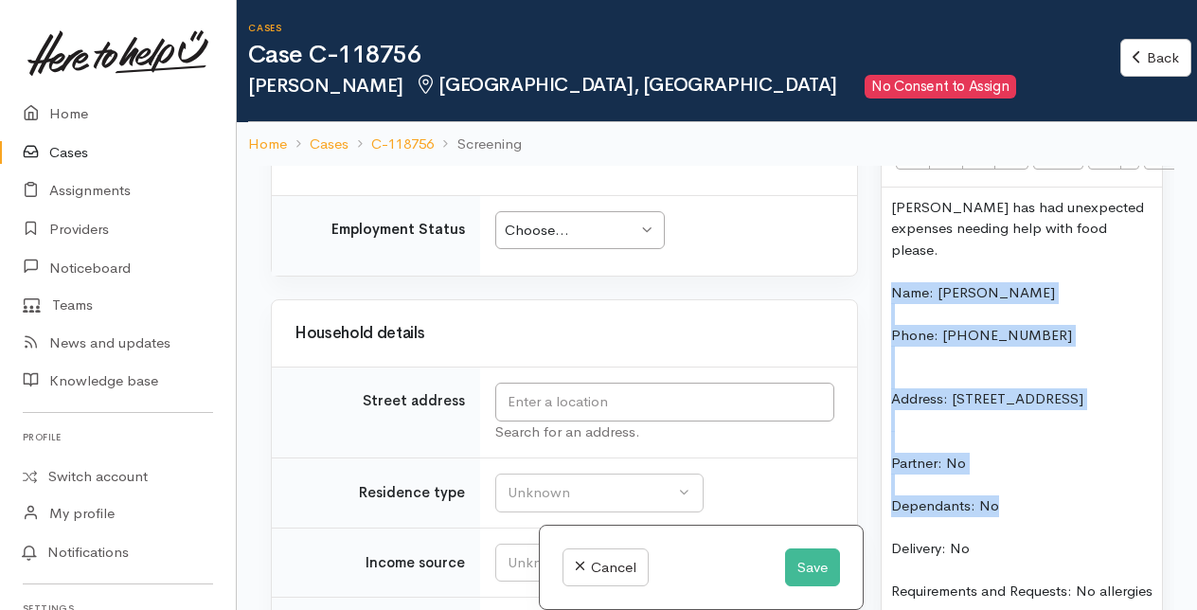
drag, startPoint x: 893, startPoint y: 284, endPoint x: 1061, endPoint y: 521, distance: 290.1
click at [1061, 521] on div "Tracey has had unexpected expenses needing help with food please. Name: Tracey …" at bounding box center [1022, 453] width 280 height 530
copy div "Name: Tracey Palmer Phone: 02108517479 Address: 901 Whakamarama Road, Whakamāra…"
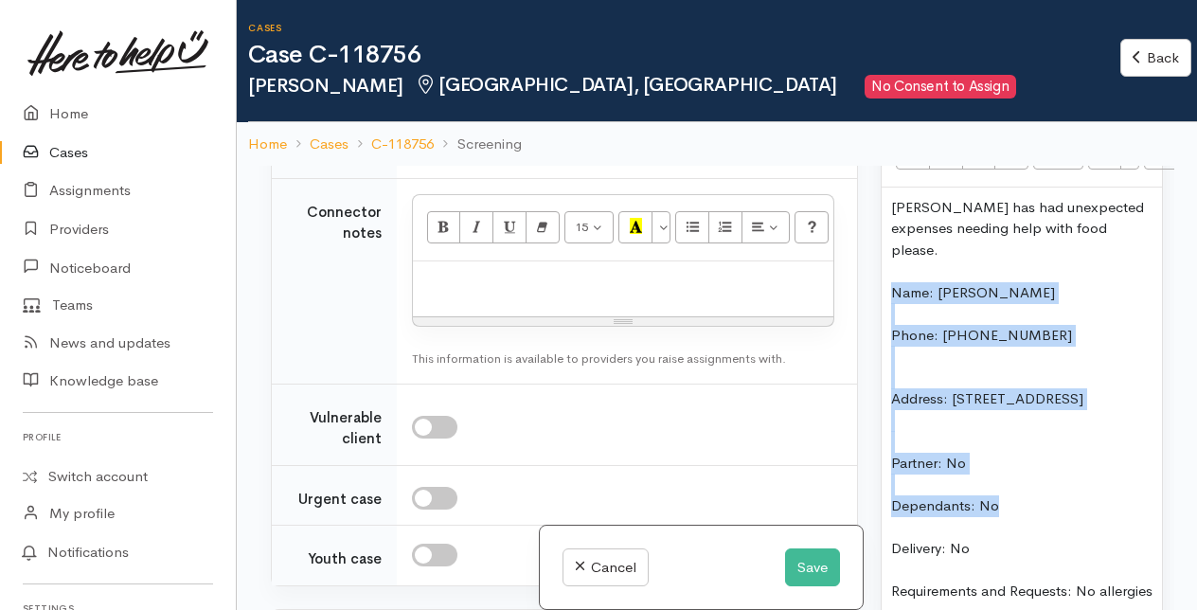
scroll to position [2084, 0]
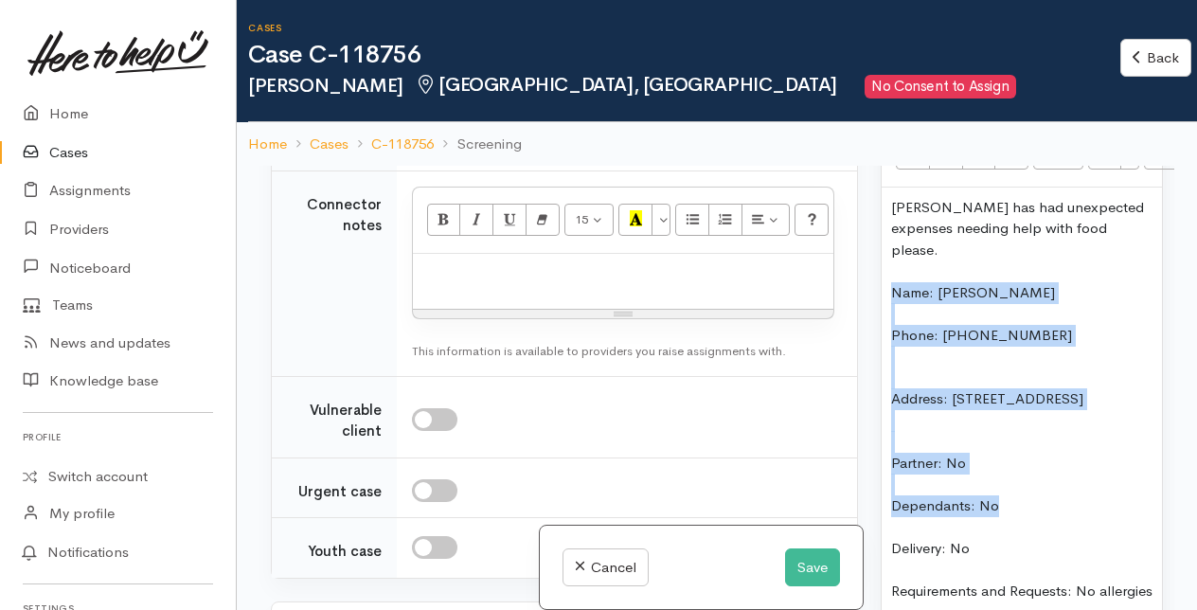
click at [1049, 448] on div at bounding box center [1021, 442] width 261 height 22
click at [1050, 332] on div "Phone: 02108517479" at bounding box center [1021, 336] width 261 height 22
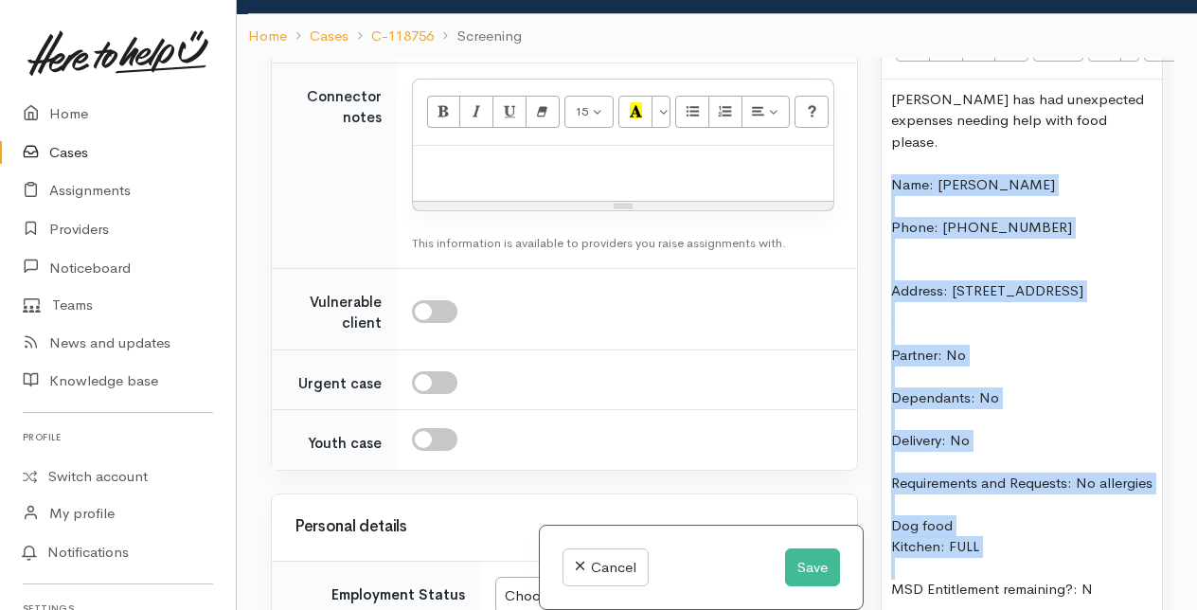
scroll to position [127, 0]
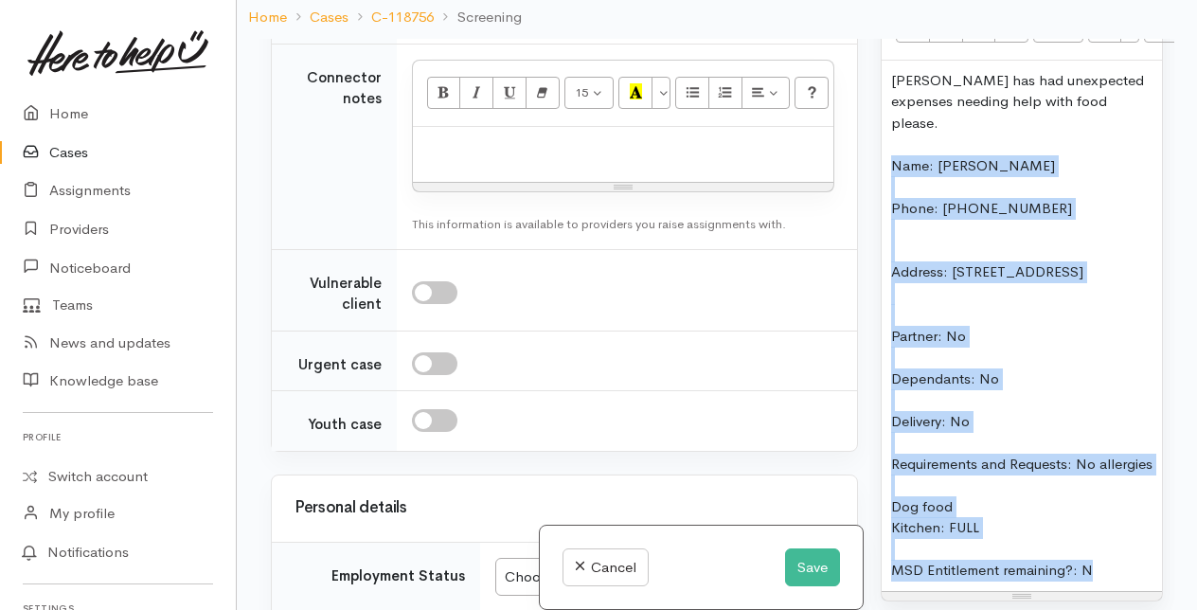
drag, startPoint x: 890, startPoint y: 279, endPoint x: 1119, endPoint y: 602, distance: 395.5
click at [1119, 591] on div "Tracey has had unexpected expenses needing help with food please. Name: Tracey …" at bounding box center [1022, 326] width 280 height 530
copy div "Name: Tracey Palmer Phone: 02108517479 Address: 901 Whakamarama Road, Whakamāra…"
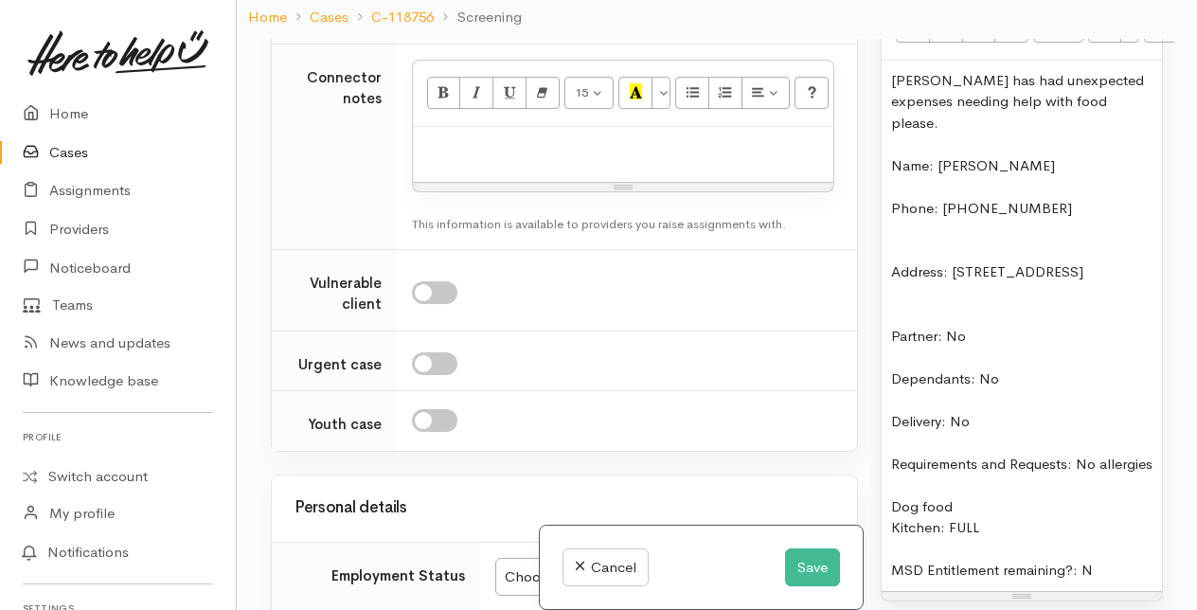
click at [436, 158] on p at bounding box center [623, 147] width 402 height 22
paste div
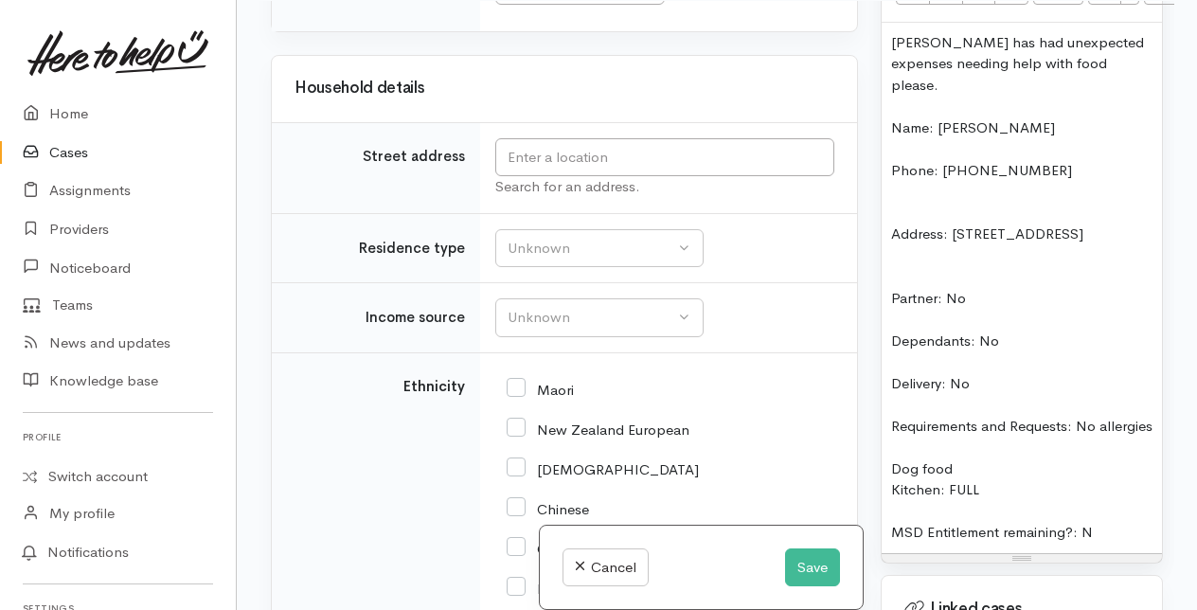
scroll to position [3037, 0]
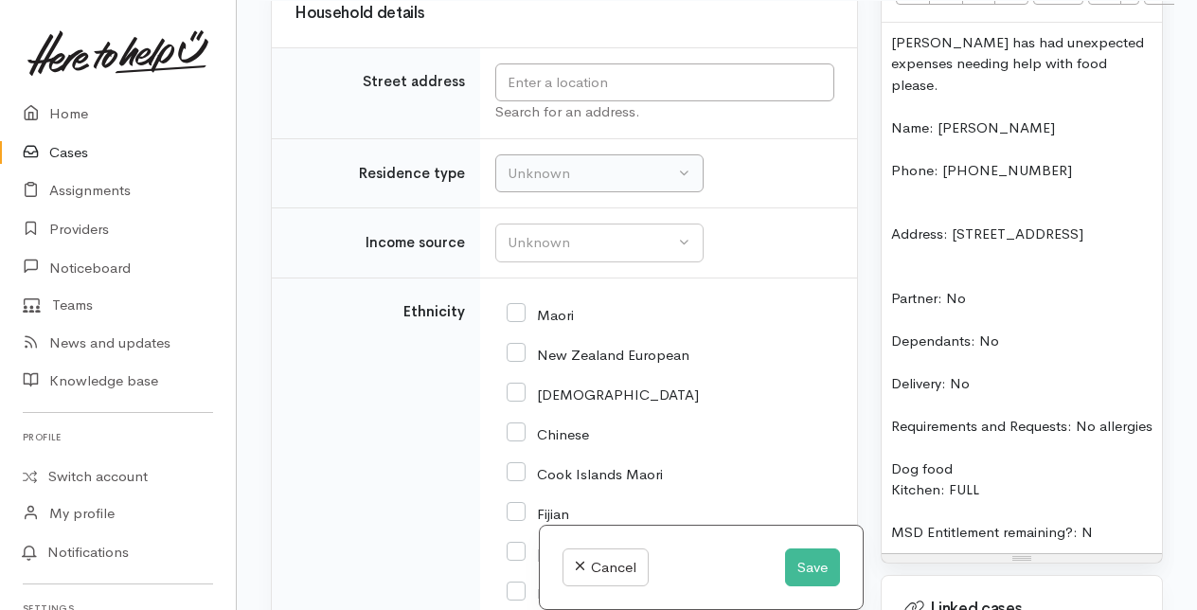
scroll to position [3131, 0]
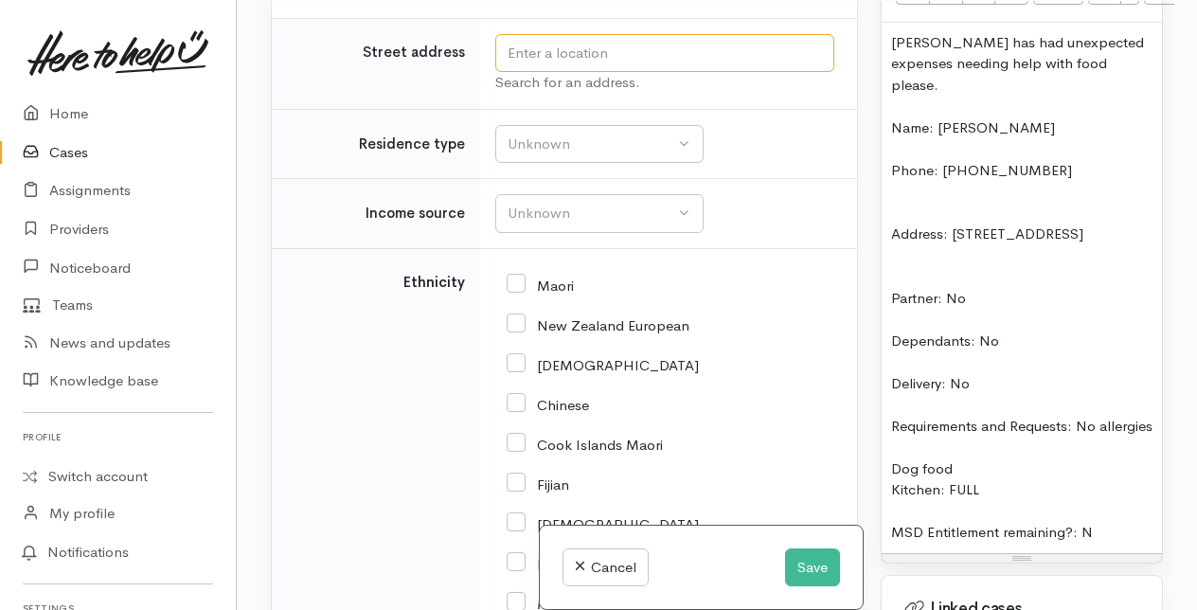
click at [520, 73] on input "text" at bounding box center [664, 53] width 339 height 39
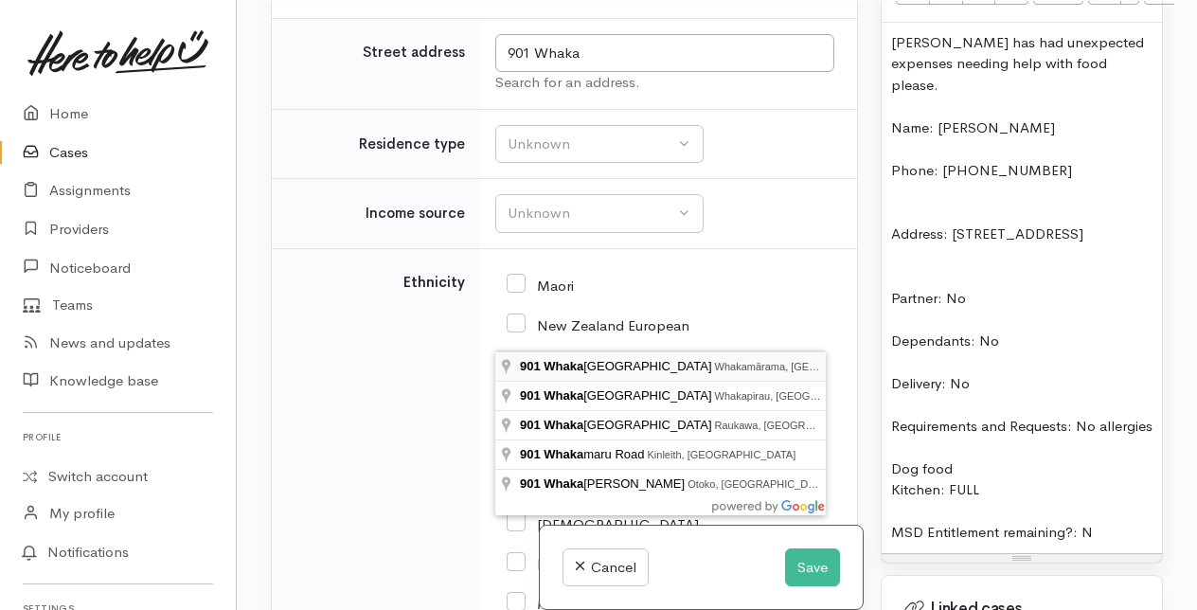
type input "901 Whakamarama Road, Whakamārama, New Zealand"
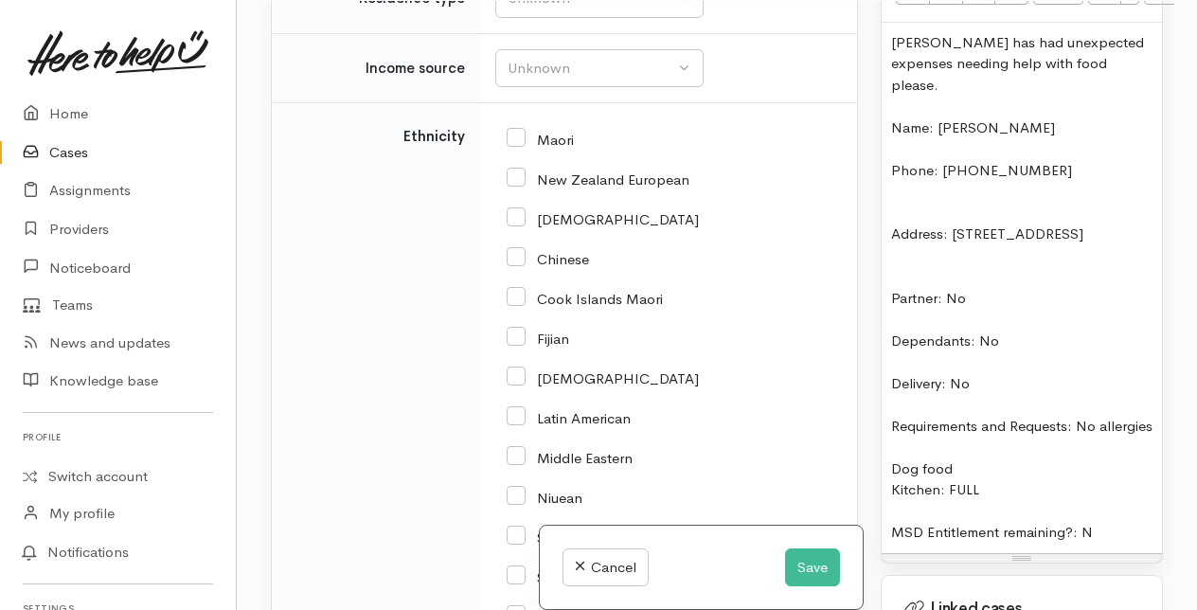
scroll to position [3736, 0]
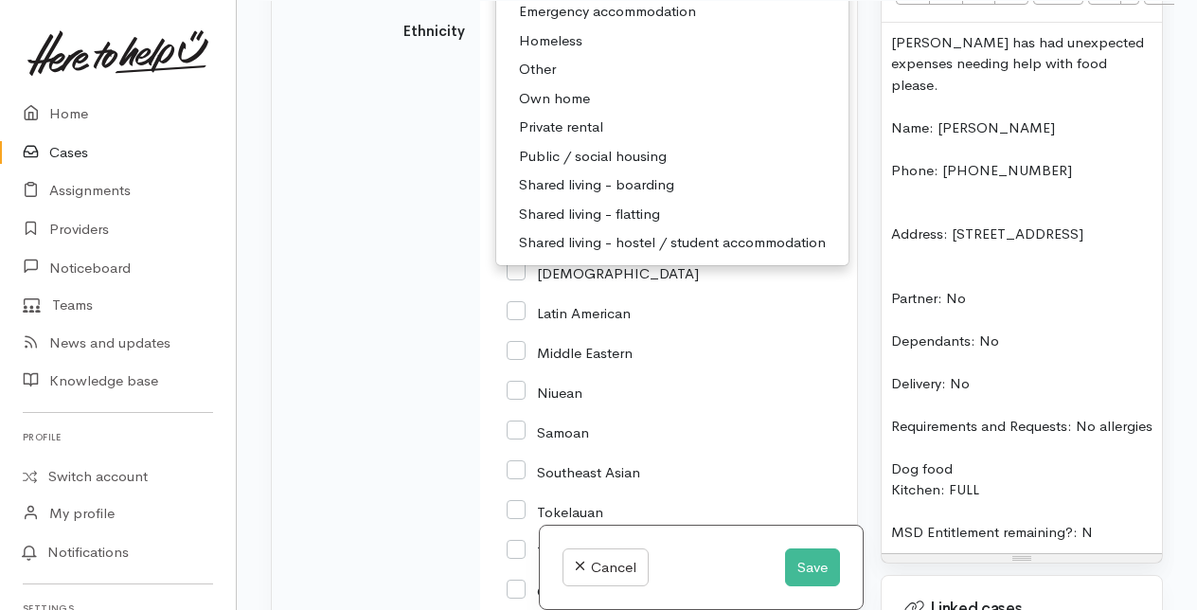
scroll to position [3830, 0]
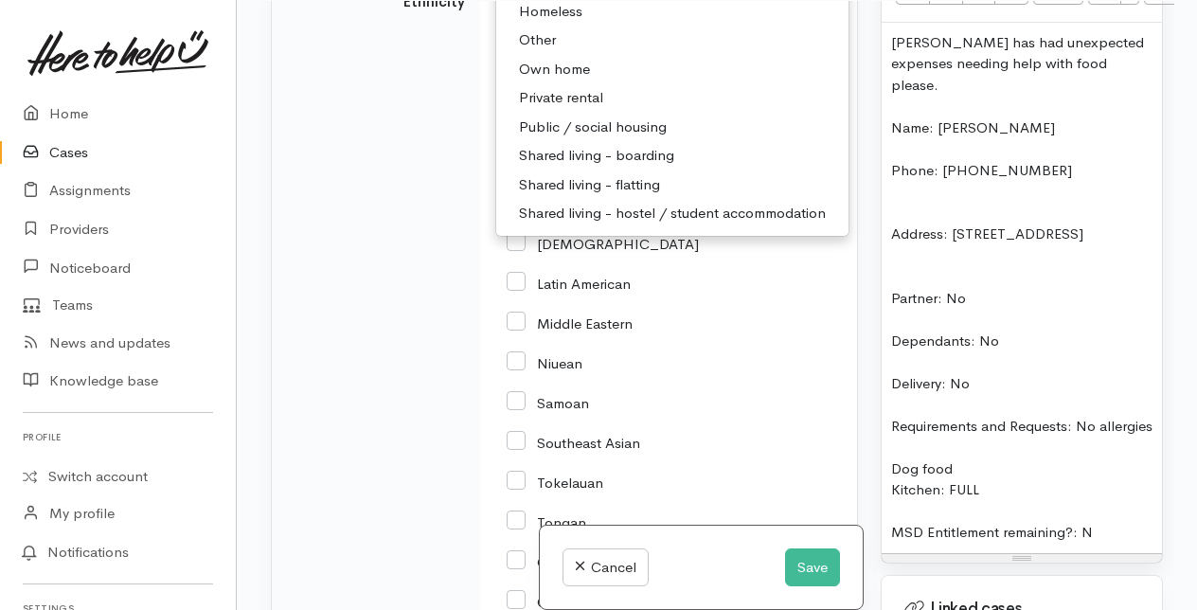
click at [566, 109] on span "Private rental" at bounding box center [561, 98] width 84 height 22
select select "2"
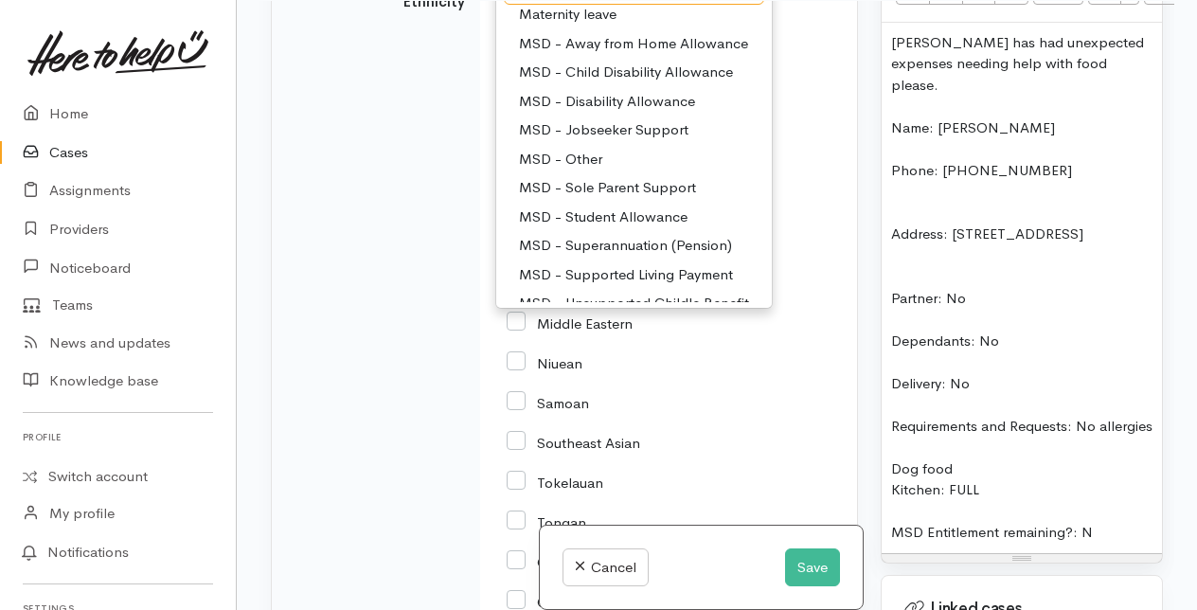
scroll to position [95, 0]
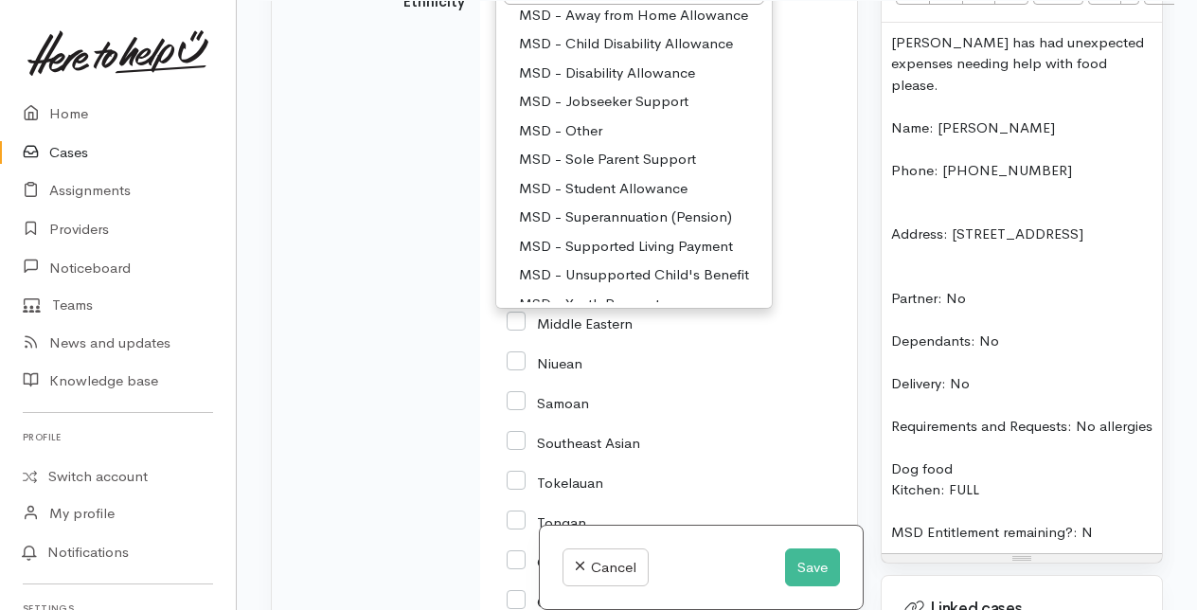
click at [622, 113] on span "MSD - Jobseeker Support" at bounding box center [604, 102] width 170 height 22
select select "4"
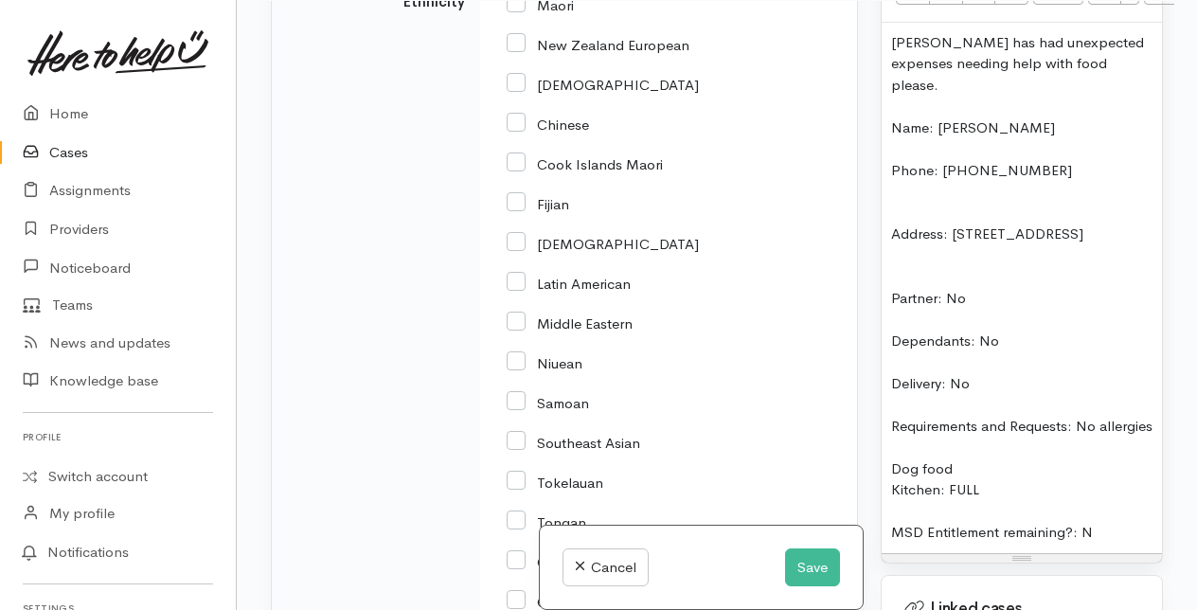
click at [513, 12] on input "Maori" at bounding box center [540, 3] width 67 height 17
checkbox input "true"
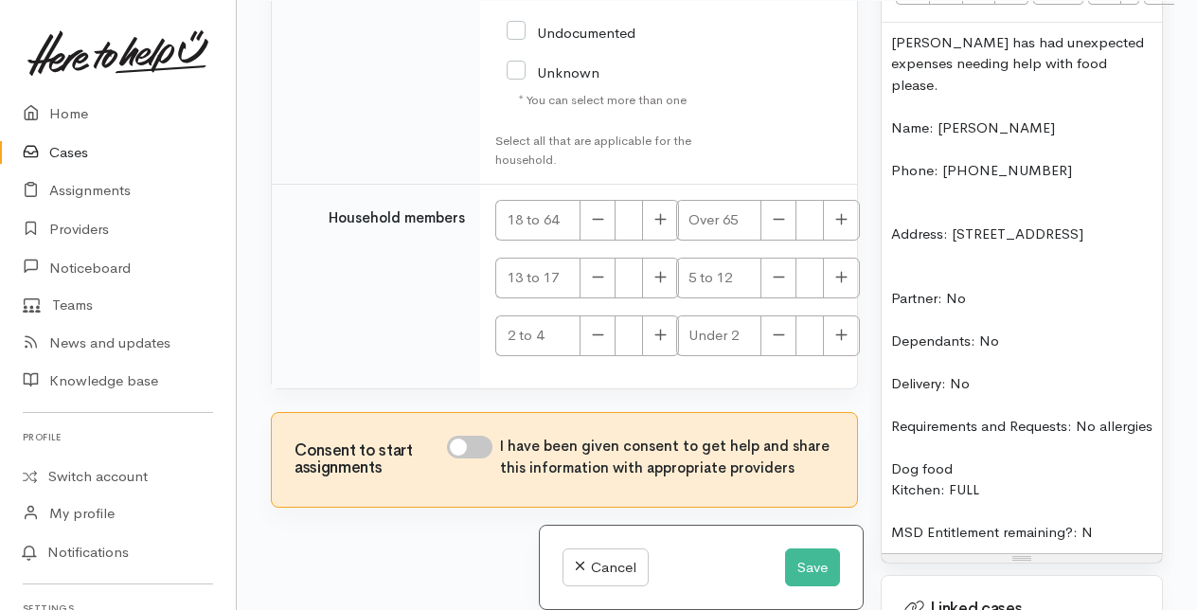
scroll to position [4777, 0]
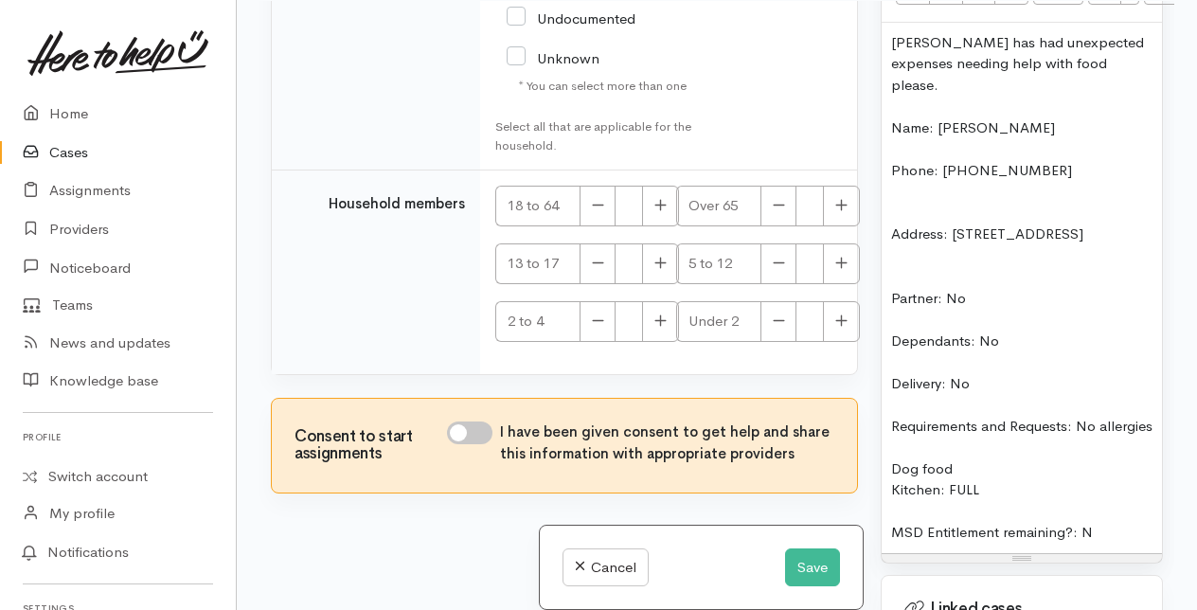
checkbox input "true"
click at [653, 226] on button "button" at bounding box center [660, 206] width 37 height 41
type input "1"
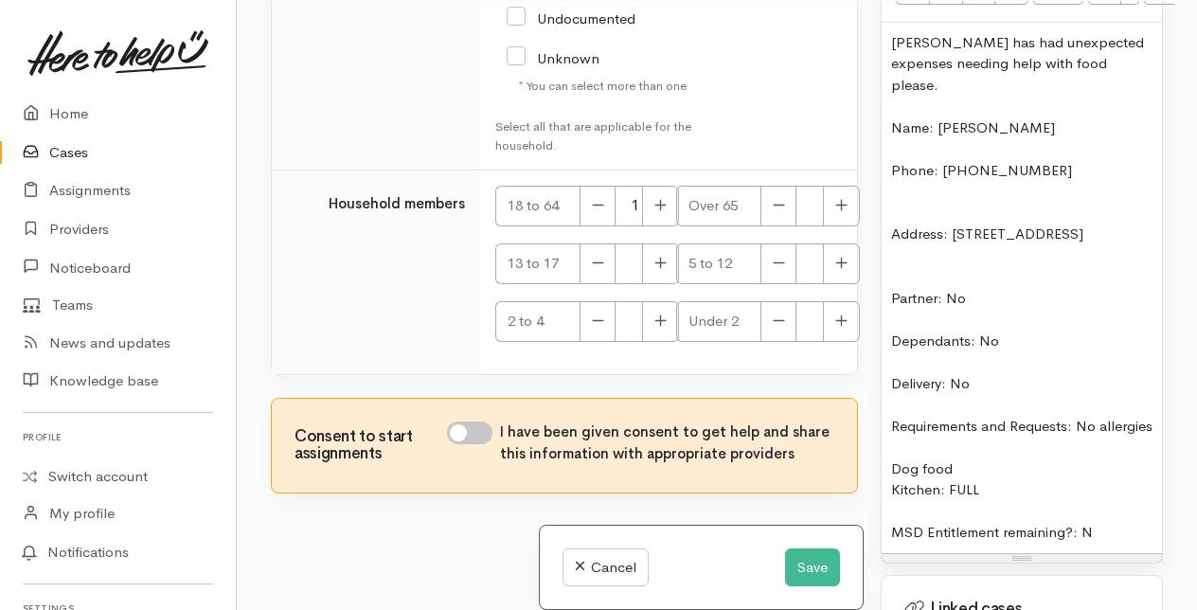
click at [461, 444] on input "I have been given consent to get help and share this information with appropria…" at bounding box center [469, 432] width 45 height 23
checkbox input "true"
click at [809, 570] on button "Save" at bounding box center [812, 567] width 55 height 39
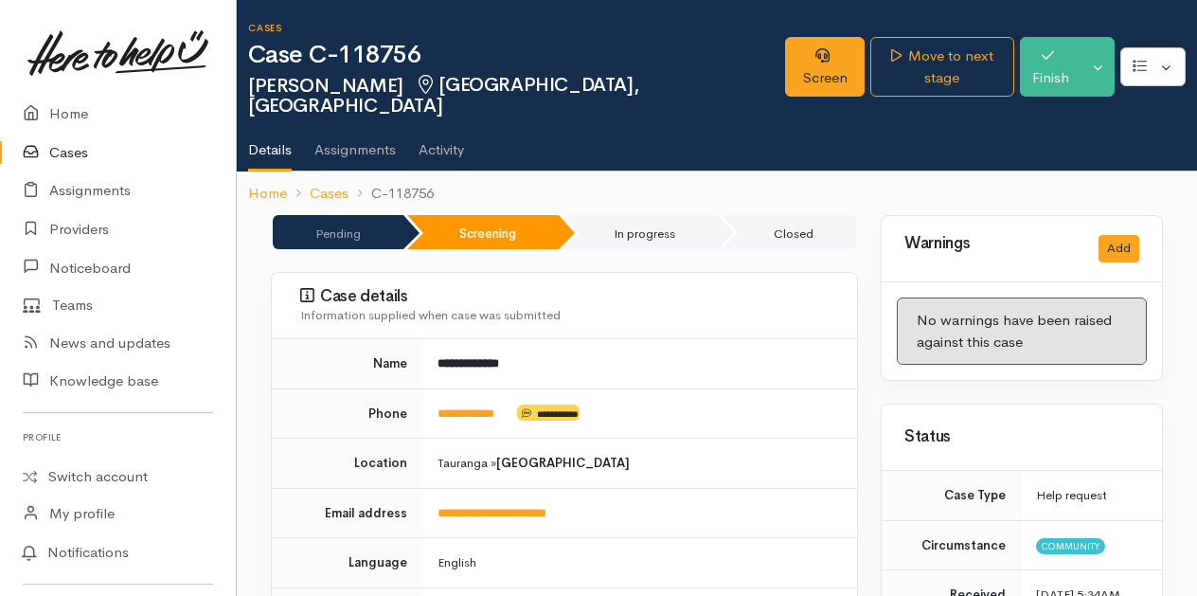
click at [74, 149] on link "Cases" at bounding box center [118, 153] width 236 height 39
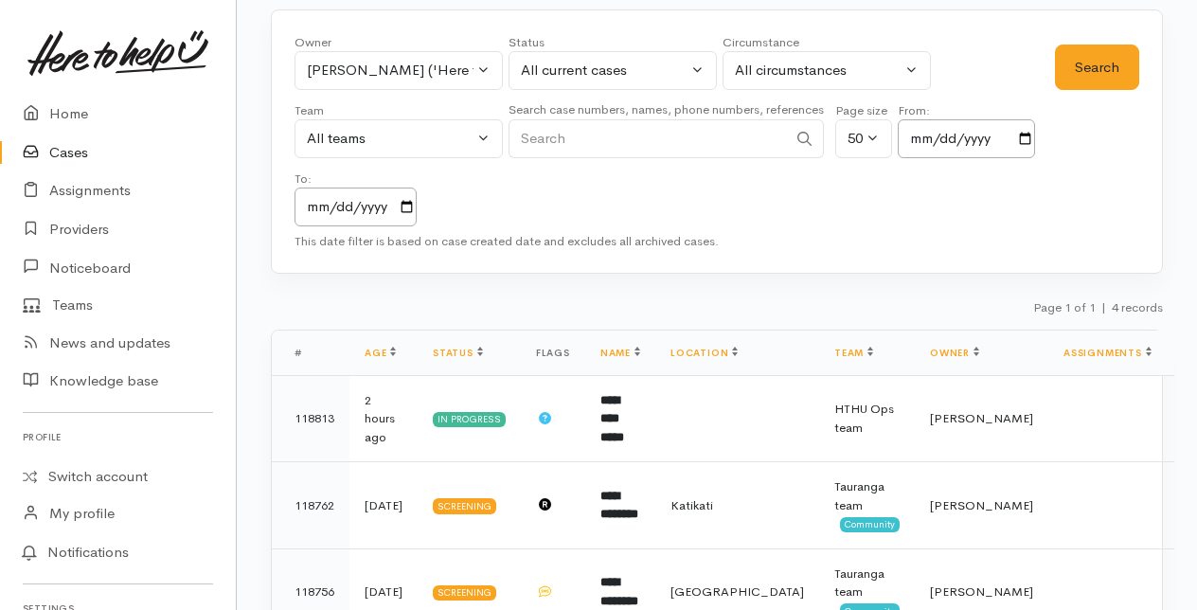
scroll to position [184, 0]
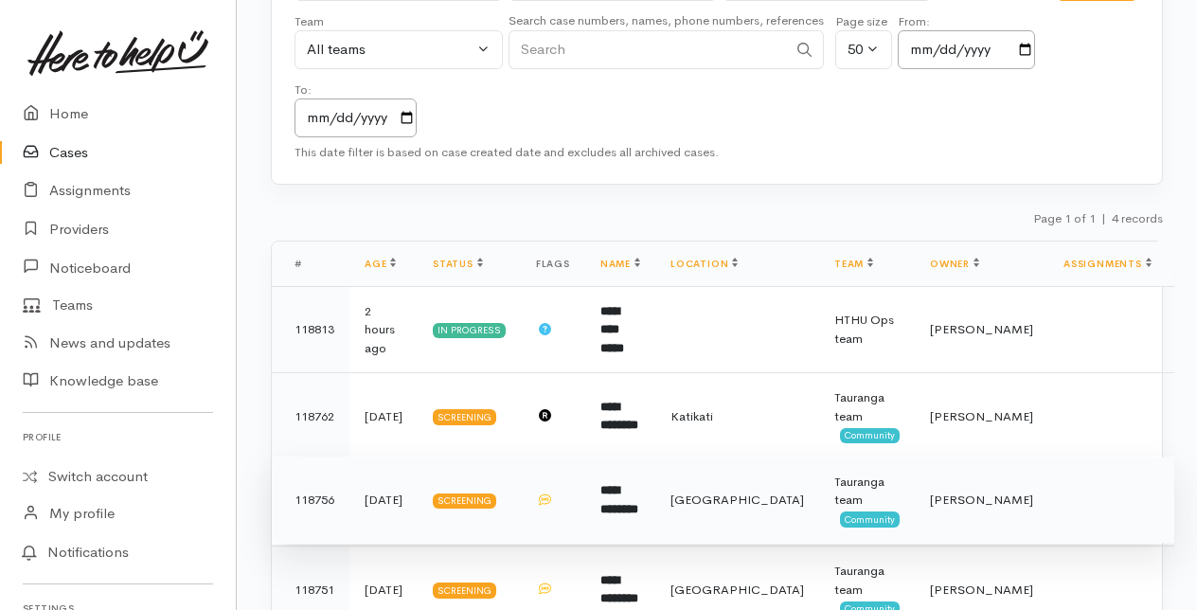
click at [638, 484] on b "**********" at bounding box center [619, 499] width 38 height 31
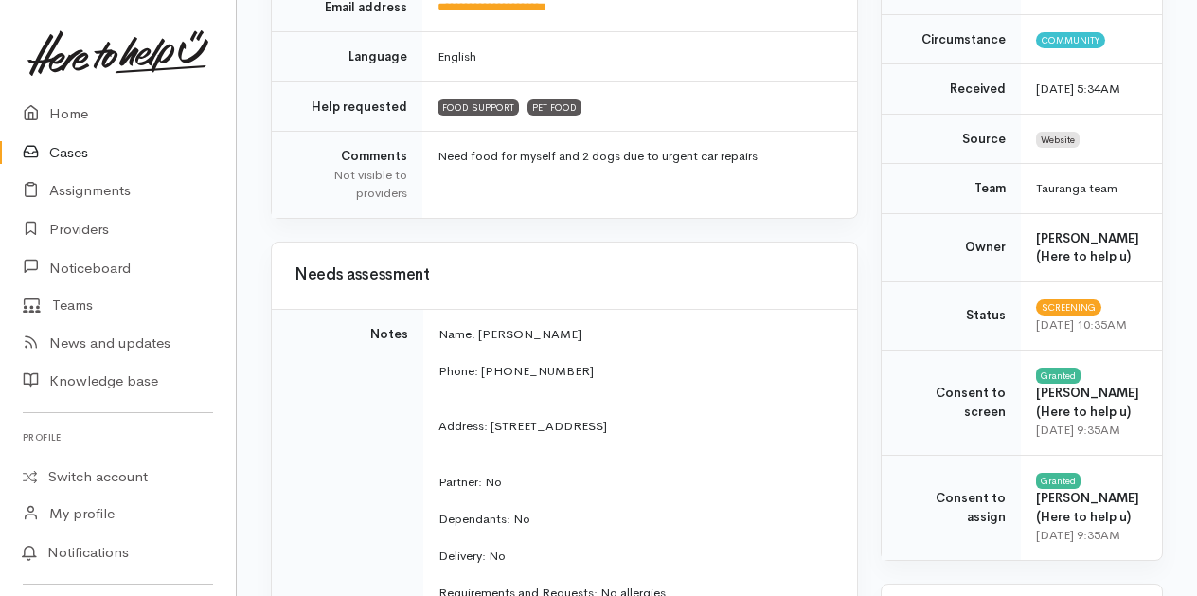
scroll to position [284, 0]
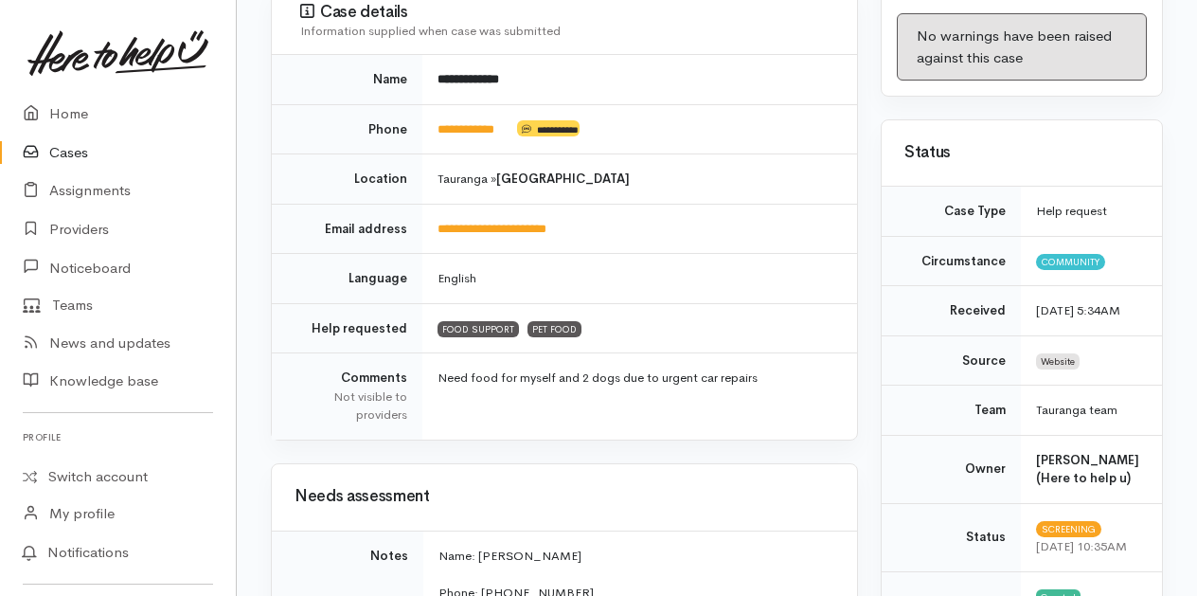
click at [74, 151] on link "Cases" at bounding box center [118, 153] width 236 height 39
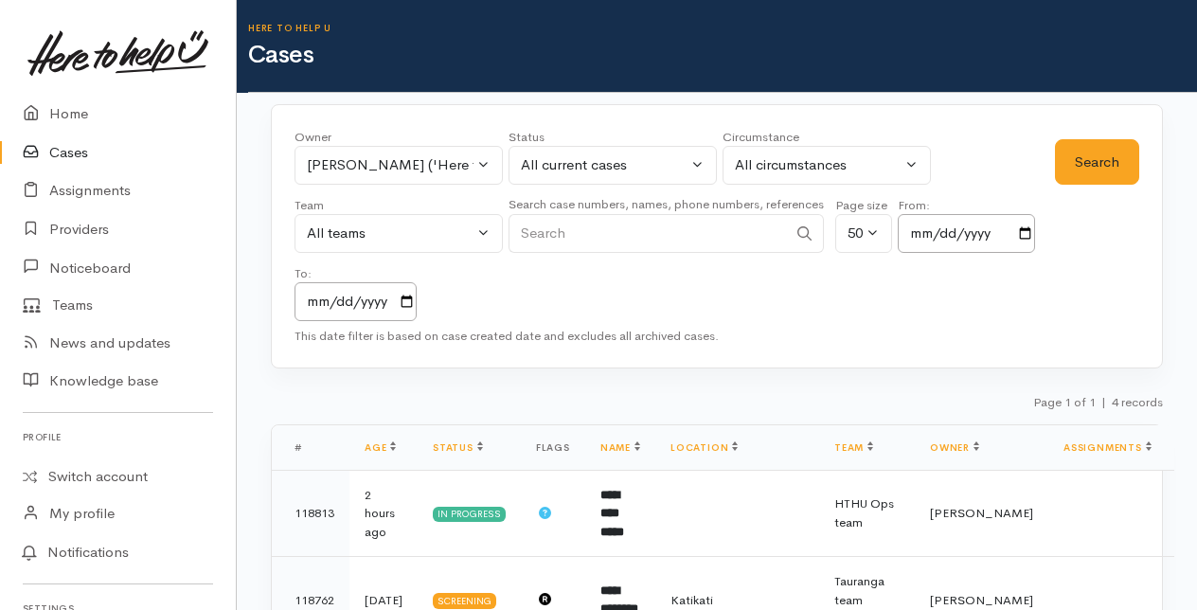
scroll to position [95, 0]
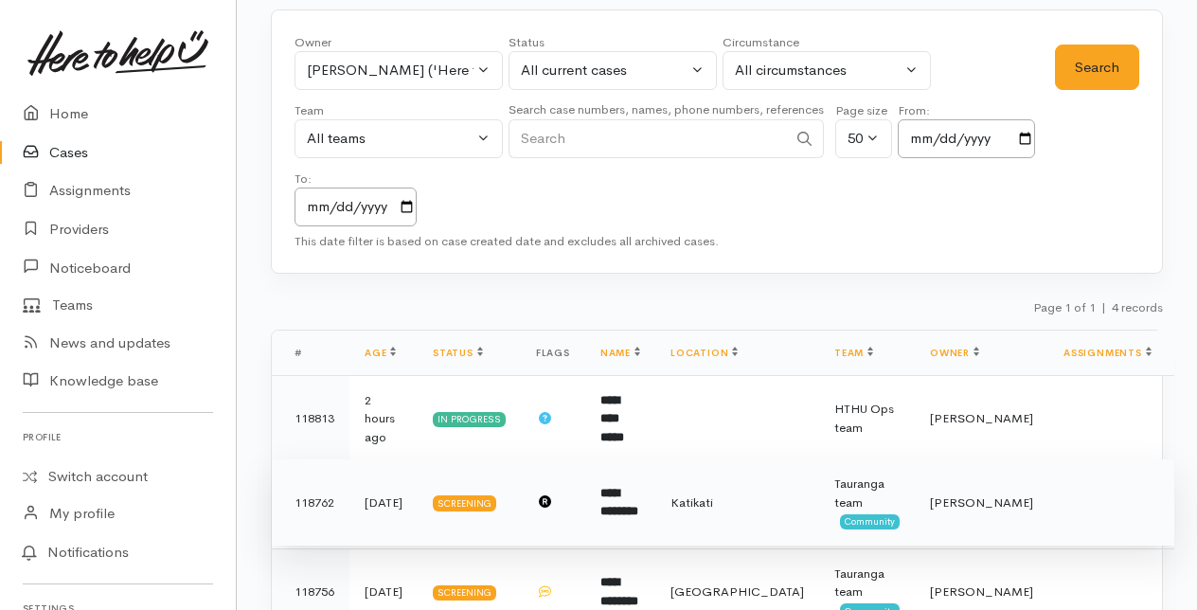
click at [648, 470] on td "**********" at bounding box center [620, 502] width 70 height 87
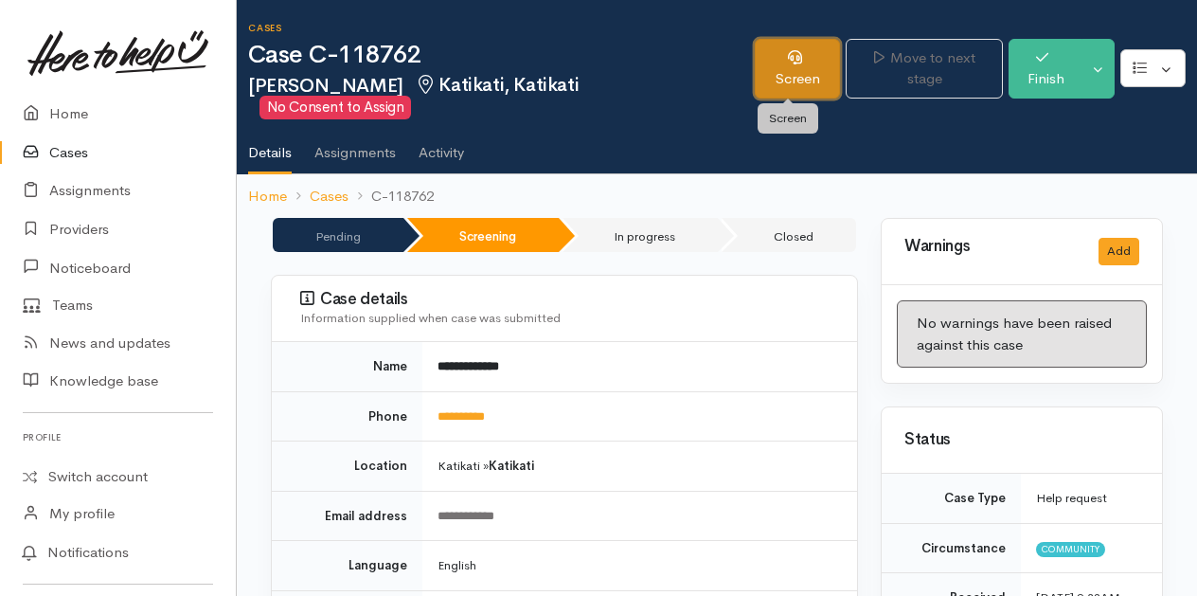
click at [788, 59] on icon at bounding box center [795, 57] width 14 height 14
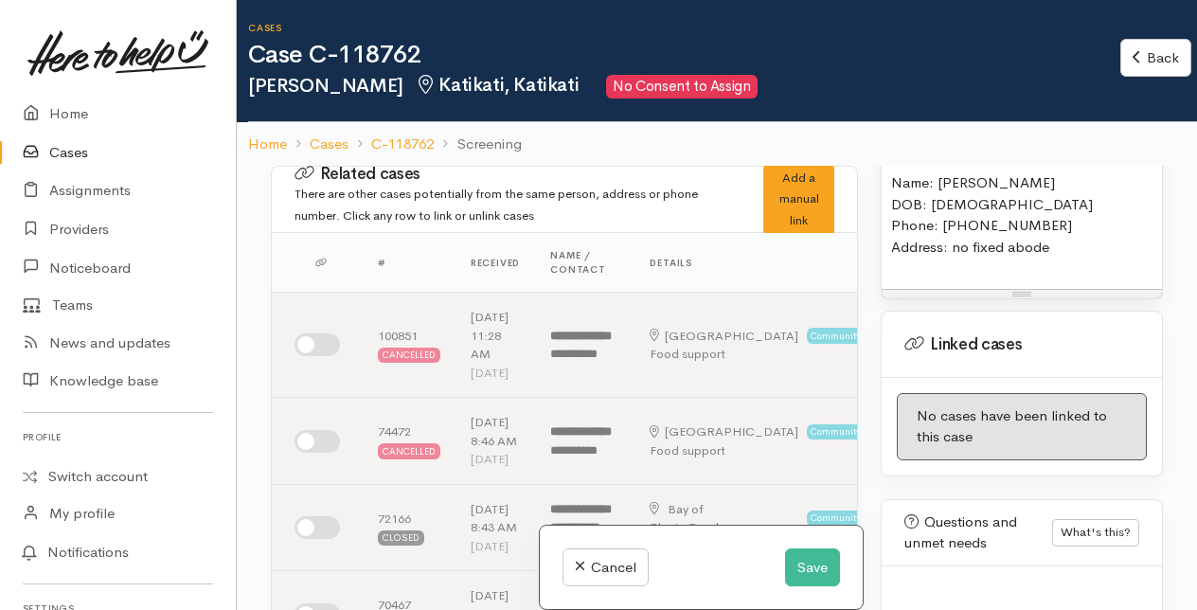
scroll to position [2321, 0]
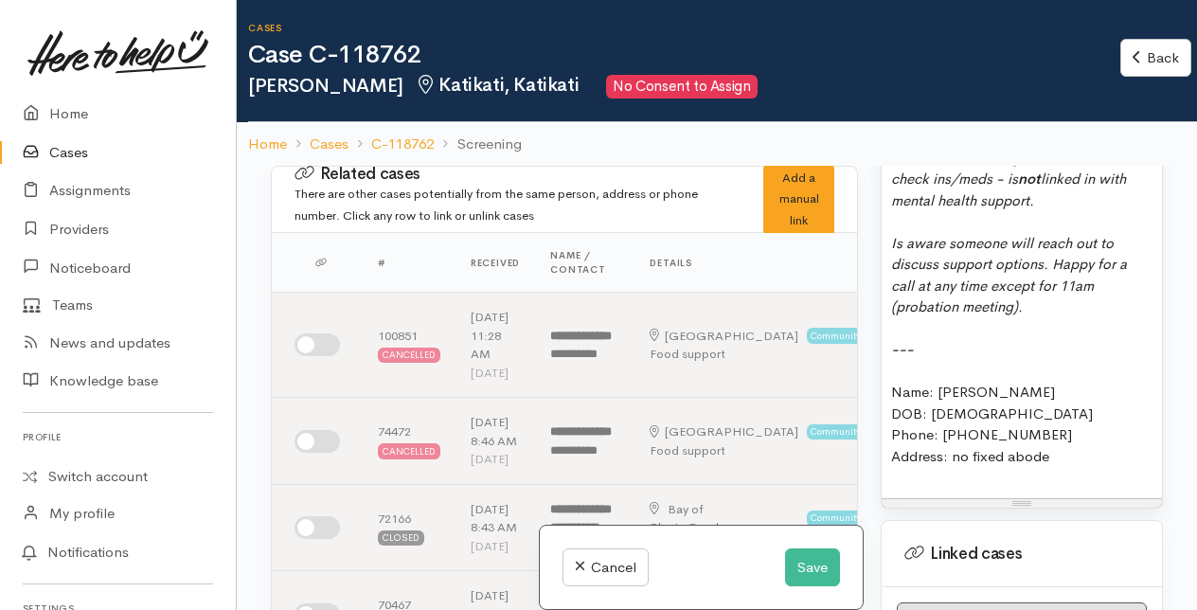
click at [1065, 468] on div "Address: no fixed abode" at bounding box center [1021, 457] width 261 height 22
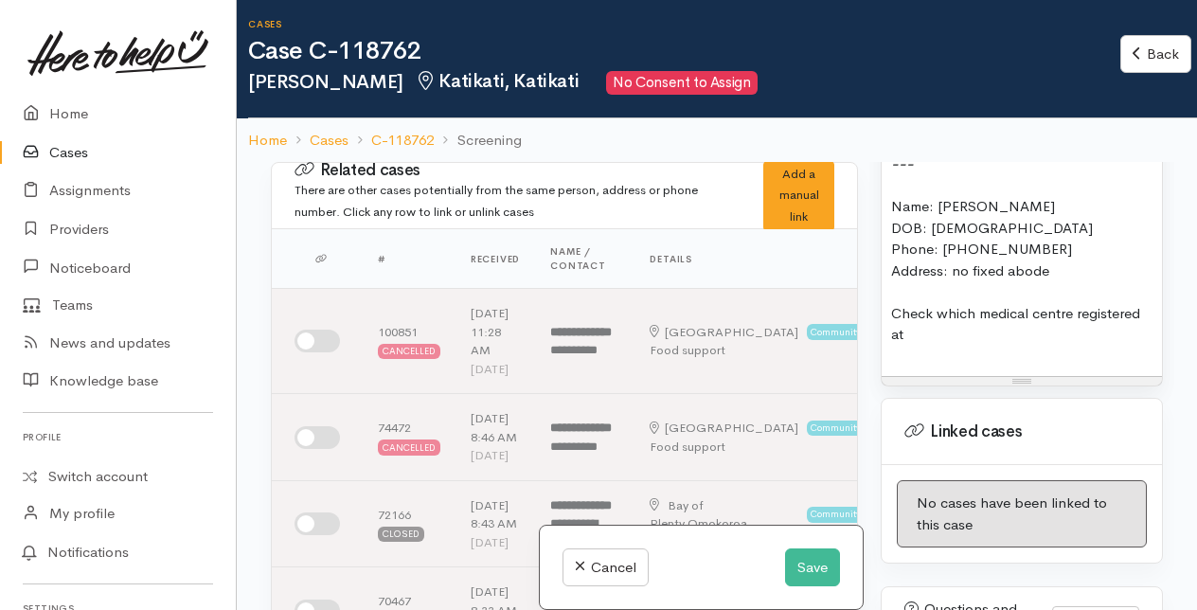
scroll to position [2511, 0]
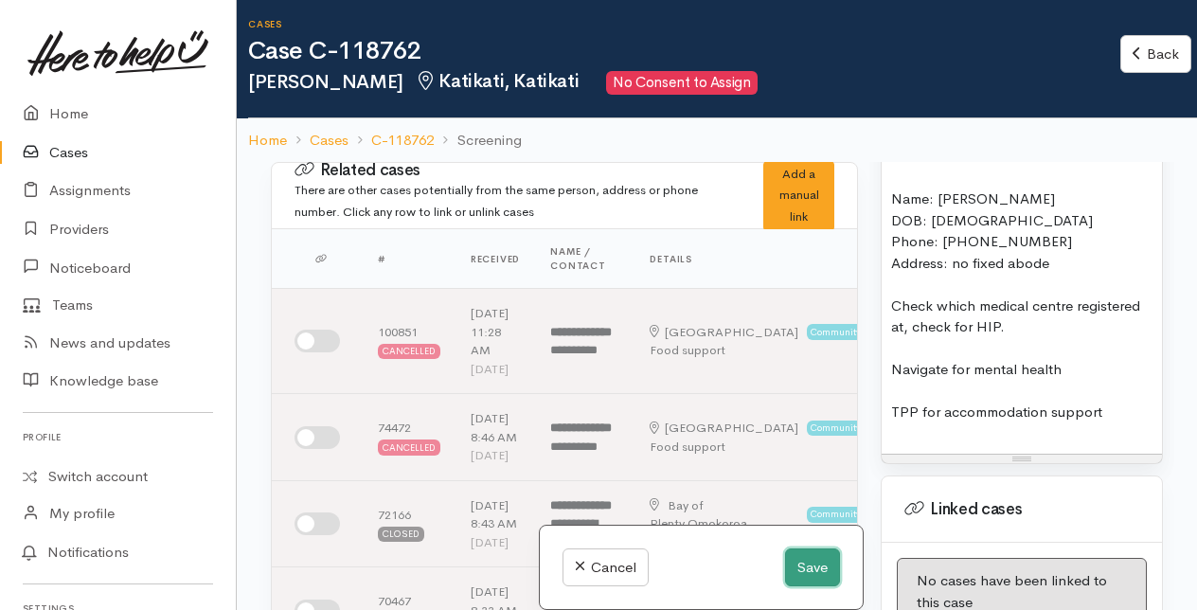
click at [813, 566] on button "Save" at bounding box center [812, 567] width 55 height 39
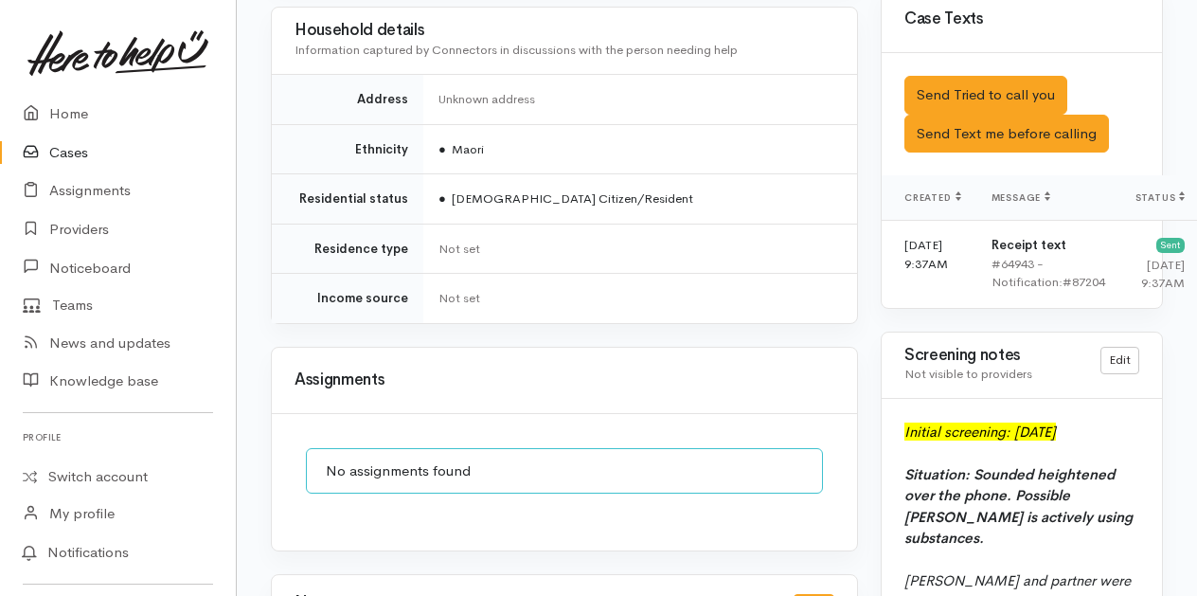
scroll to position [1231, 0]
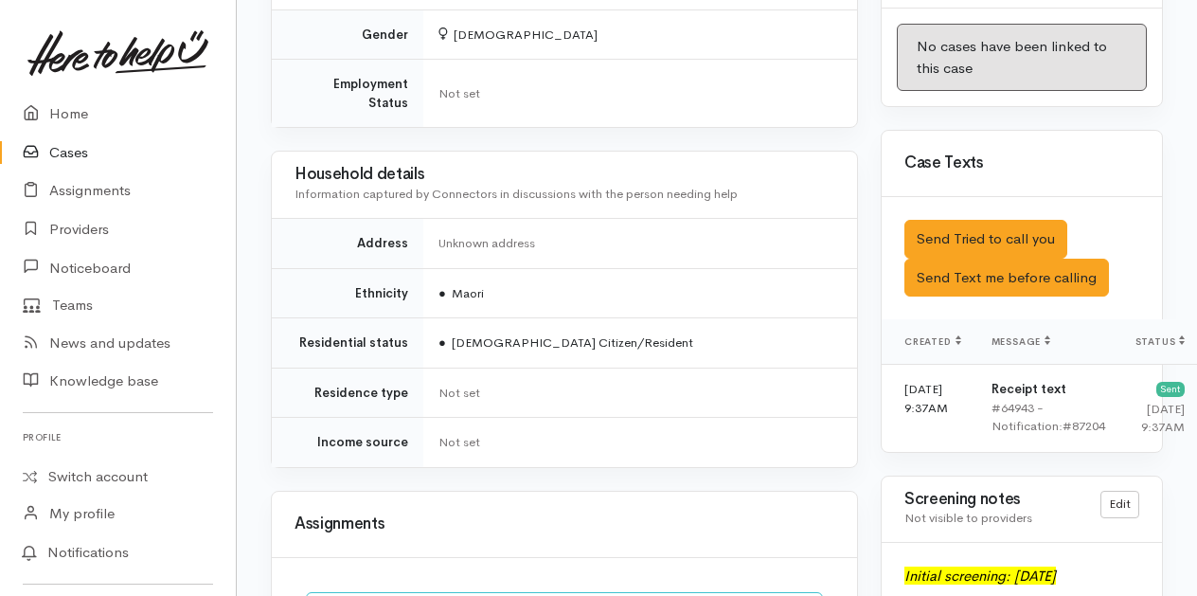
click at [74, 149] on link "Cases" at bounding box center [118, 153] width 236 height 39
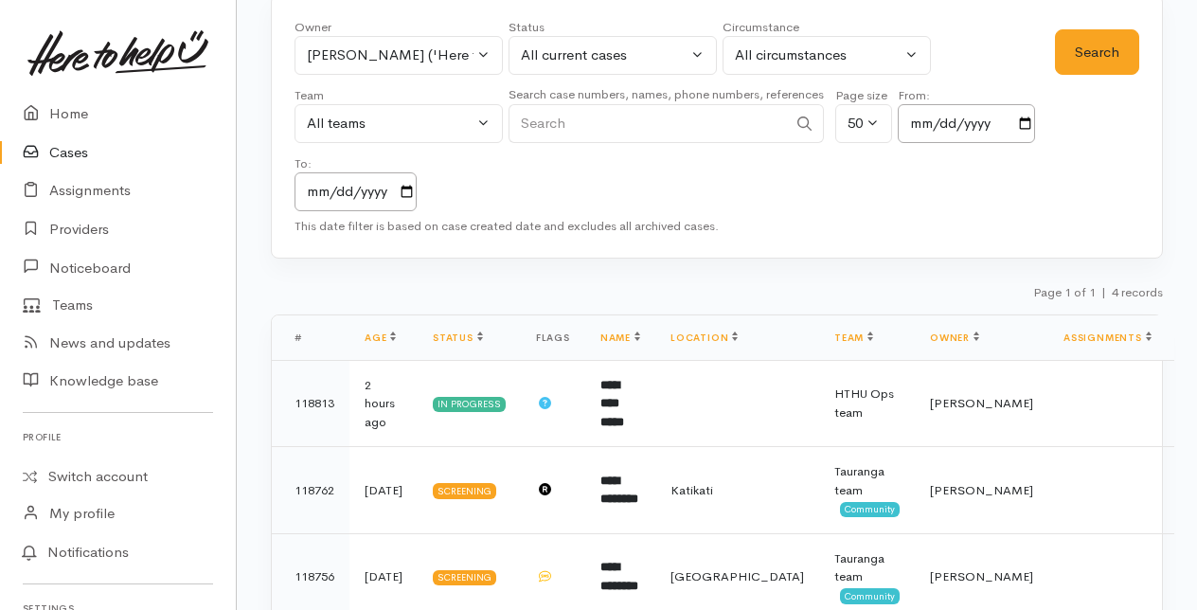
scroll to position [184, 0]
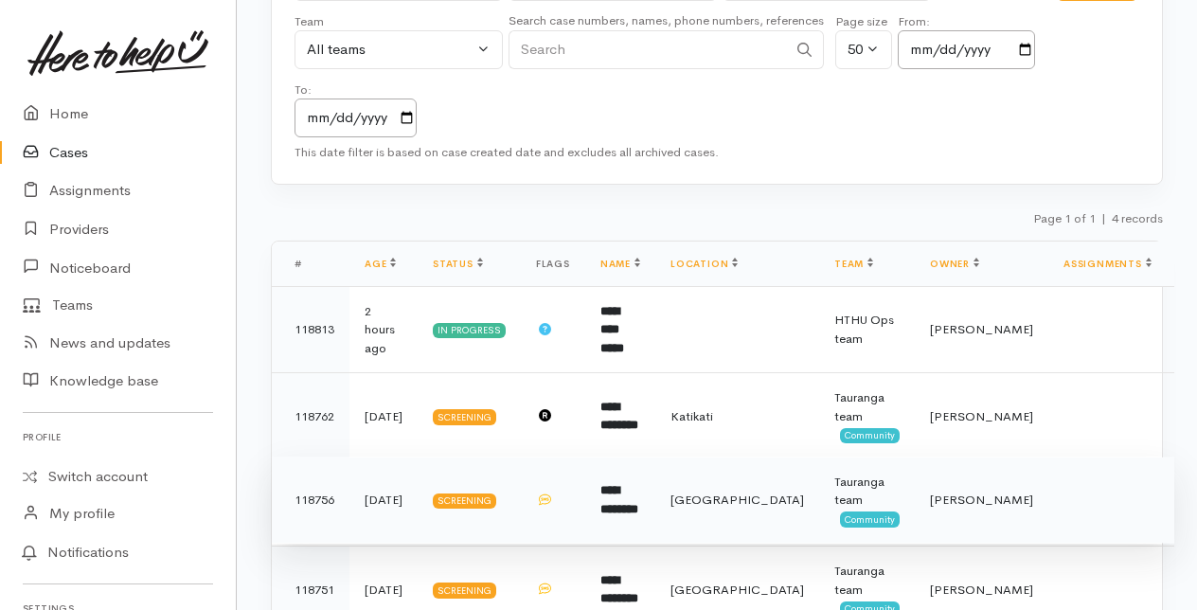
click at [638, 484] on b "**********" at bounding box center [619, 499] width 38 height 31
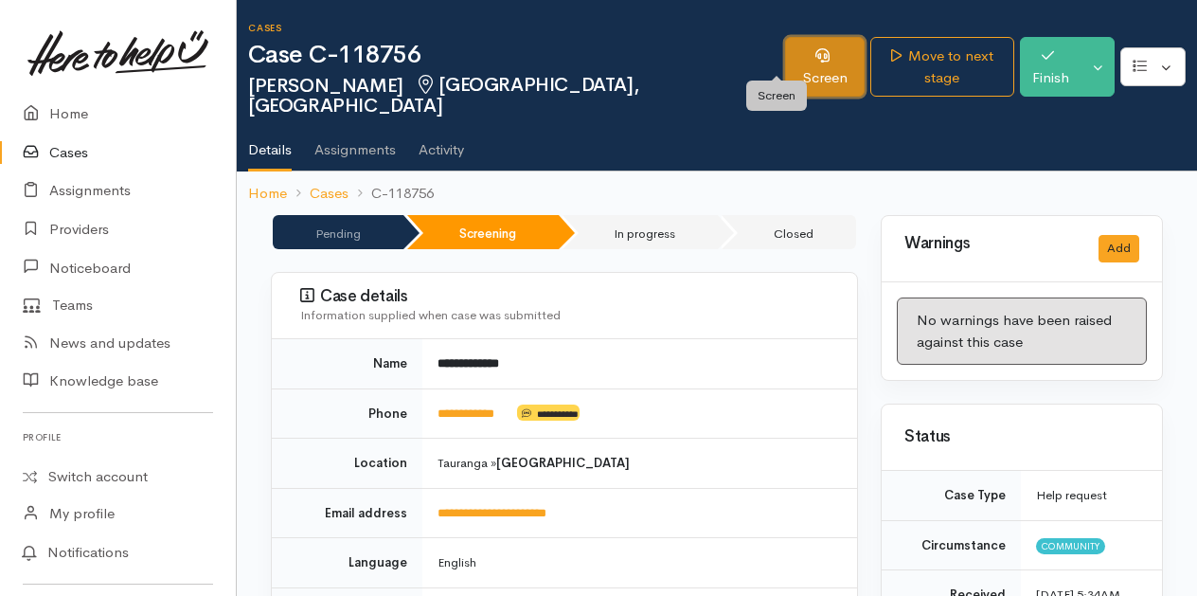
click at [798, 55] on link "Screen" at bounding box center [825, 67] width 80 height 60
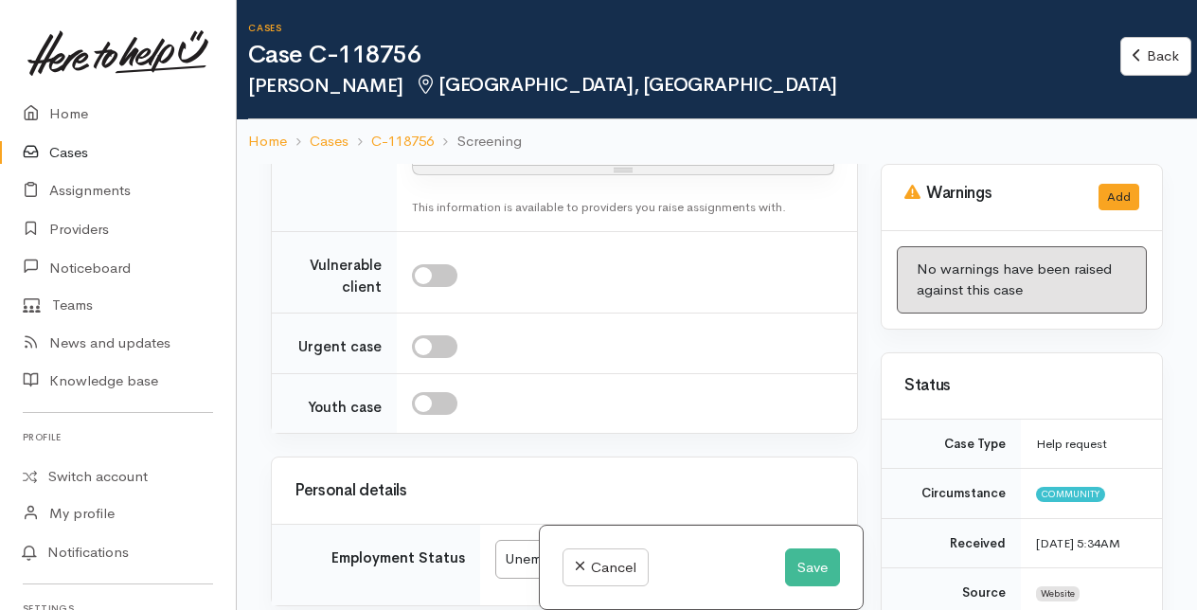
scroll to position [3031, 0]
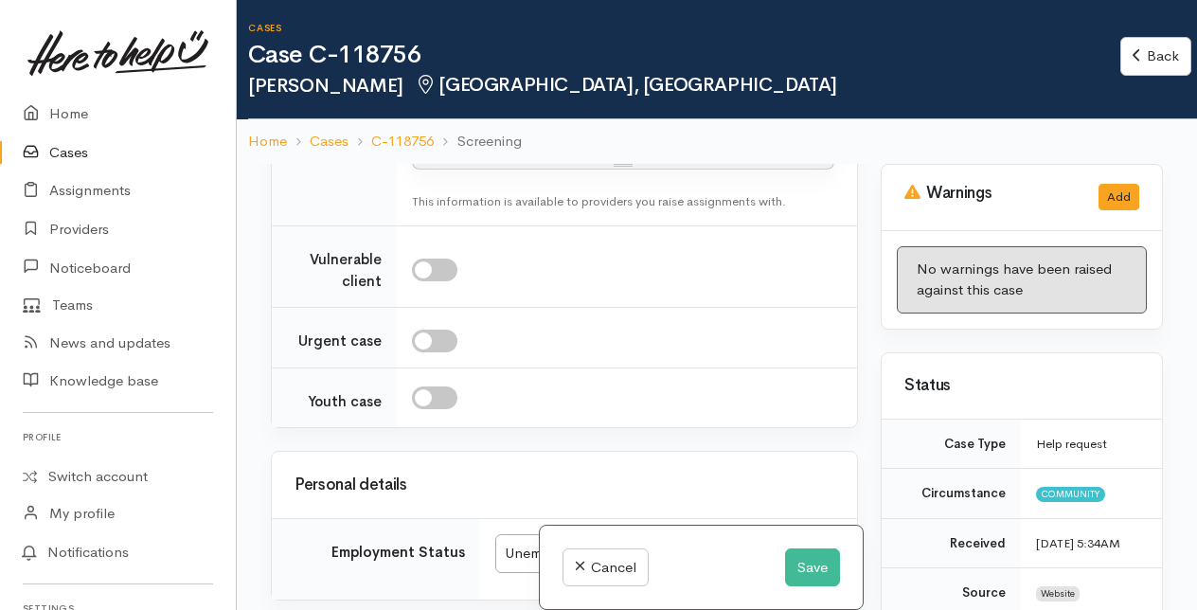
click at [519, 86] on div "Also needing Dog food" at bounding box center [623, 75] width 402 height 22
click at [603, 86] on div "Also needing dog food" at bounding box center [623, 75] width 402 height 22
click at [808, 565] on button "Save" at bounding box center [812, 567] width 55 height 39
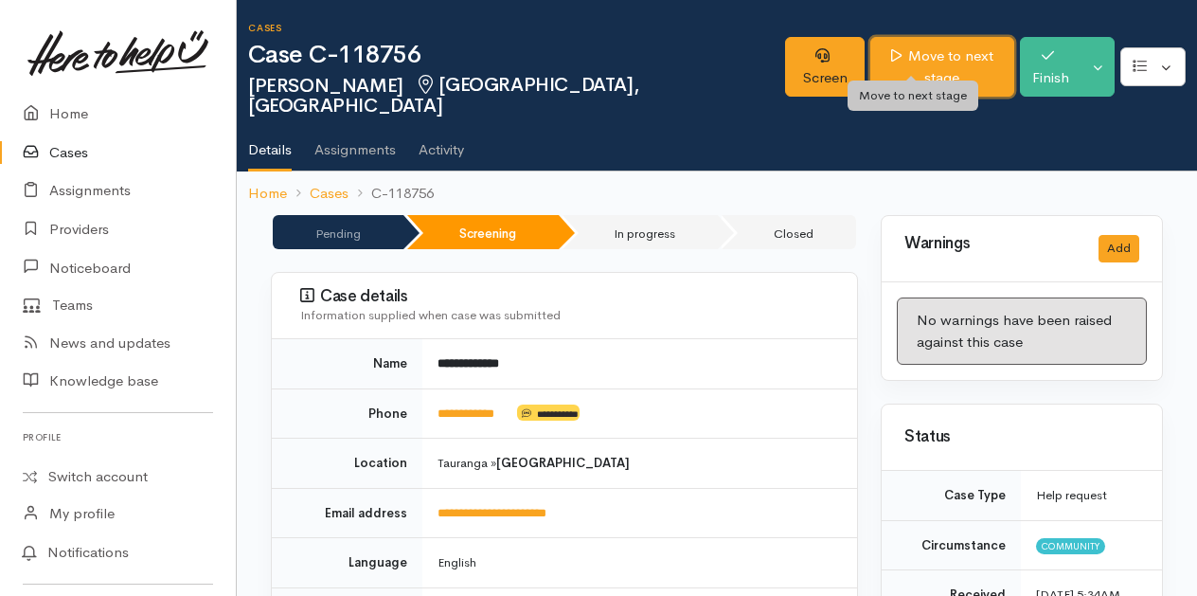
click at [874, 59] on link "Move to next stage" at bounding box center [942, 67] width 144 height 60
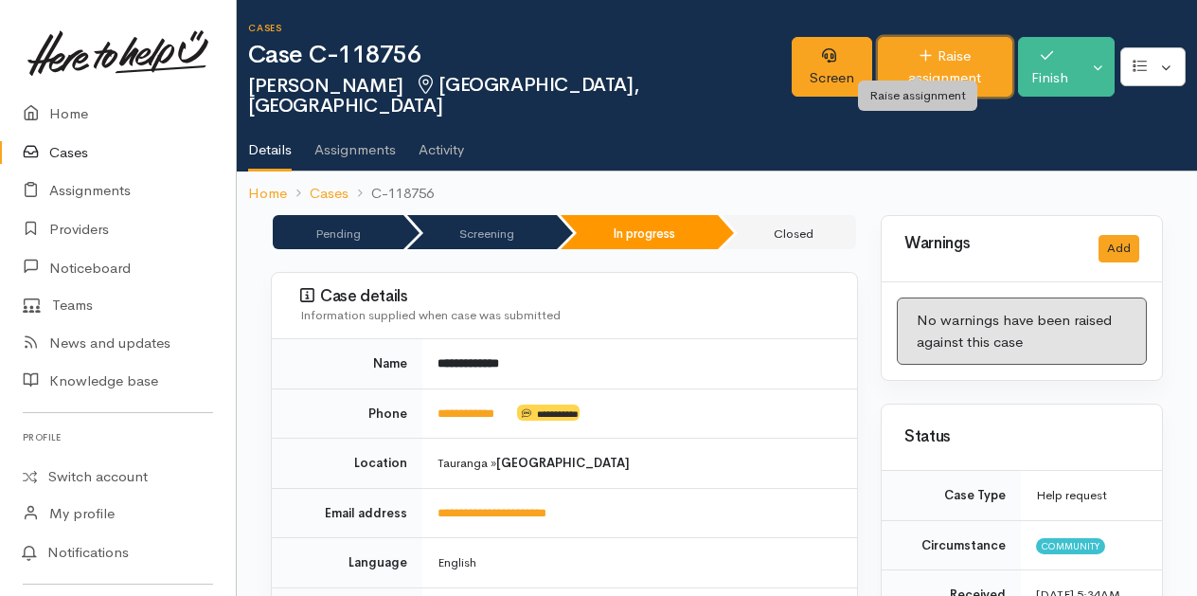
click at [878, 63] on link "Raise assignment" at bounding box center [945, 67] width 134 height 60
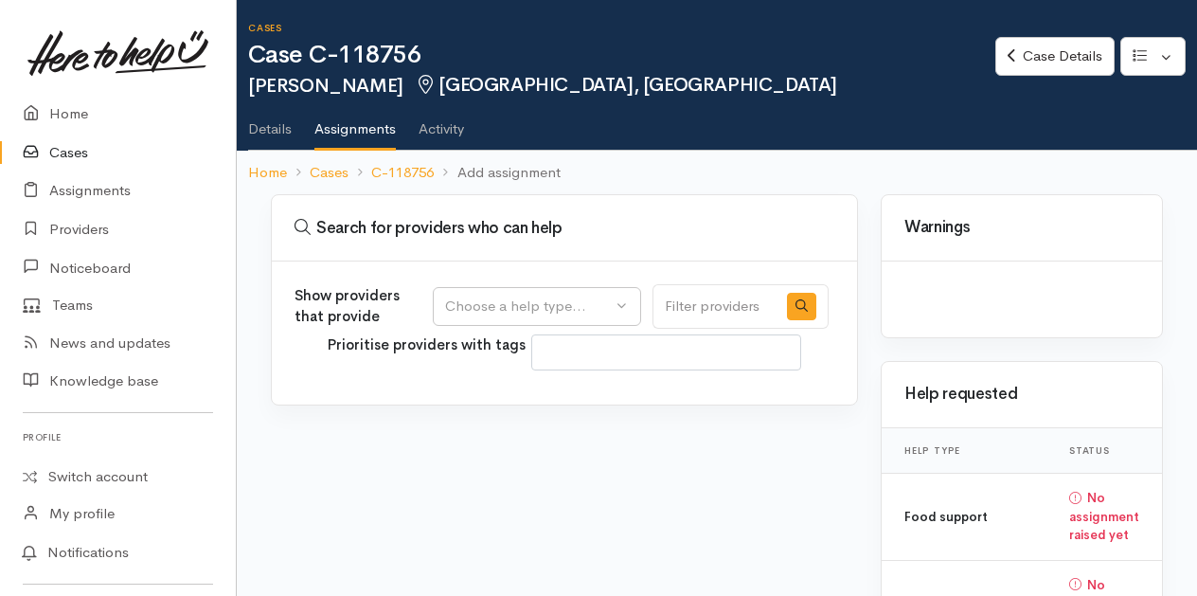
select select
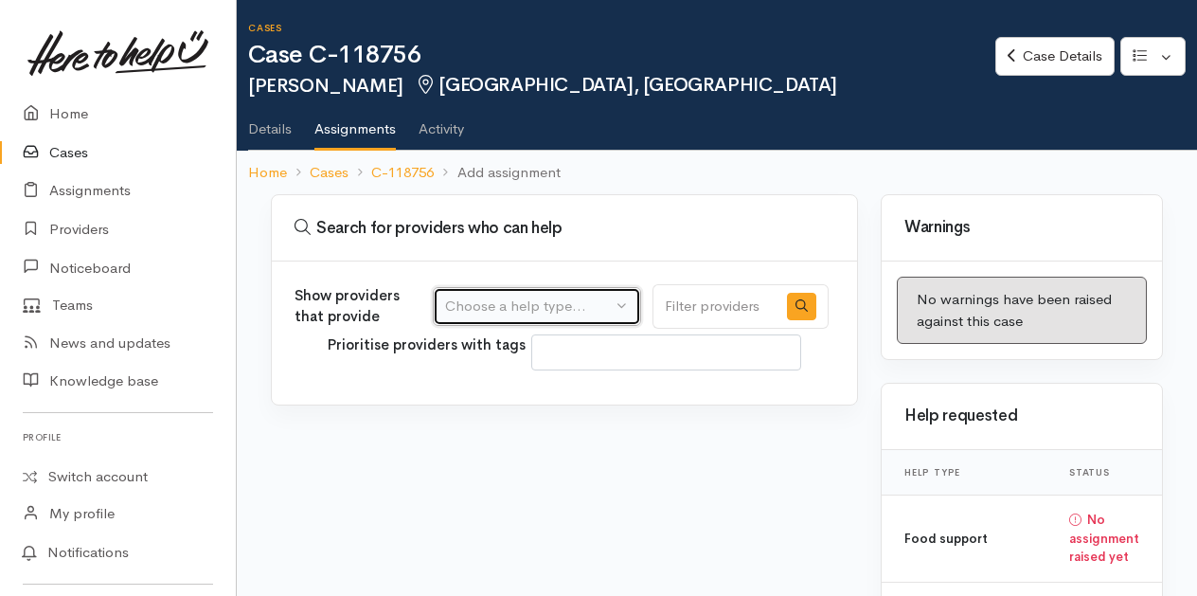
click at [598, 305] on div "Choose a help type..." at bounding box center [528, 307] width 167 height 22
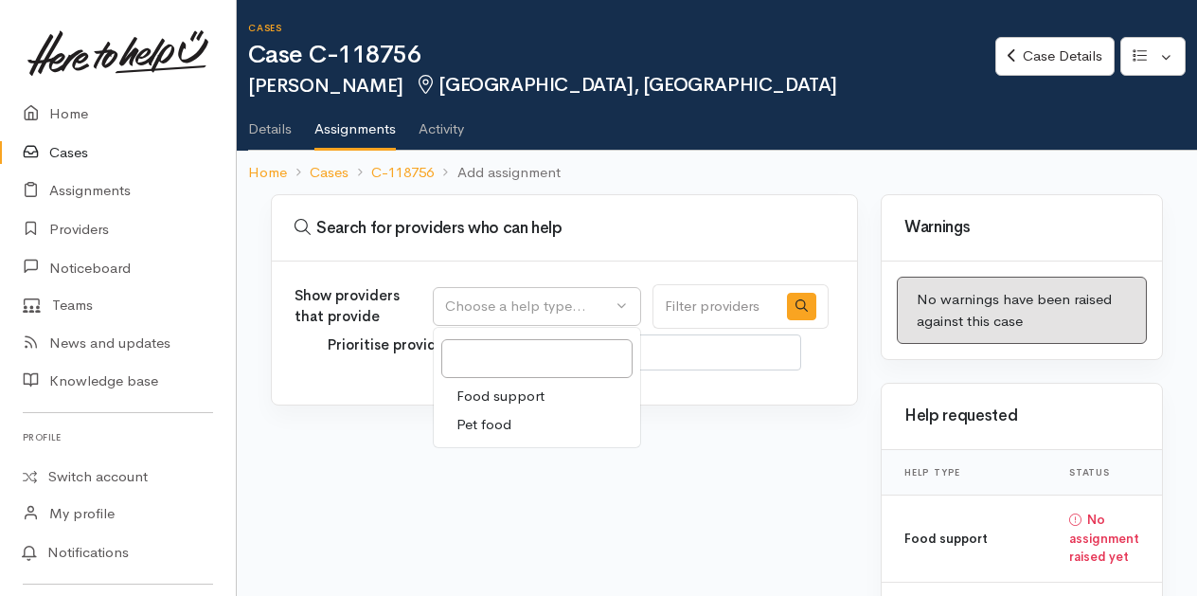
click at [509, 390] on span "Food support" at bounding box center [501, 396] width 88 height 22
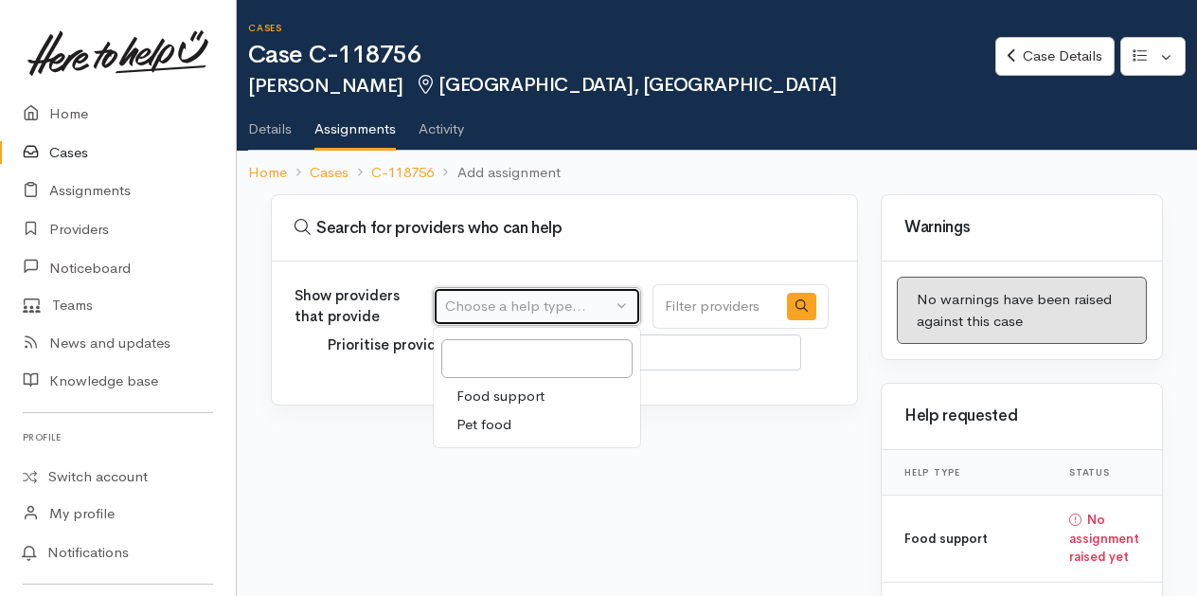
select select "3"
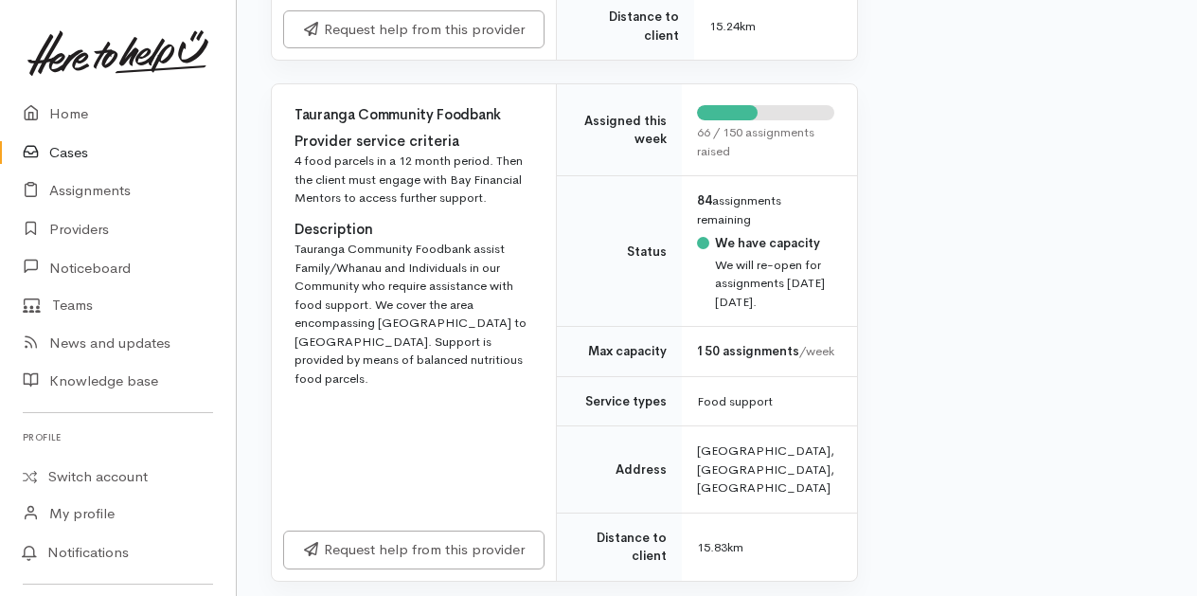
scroll to position [1421, 0]
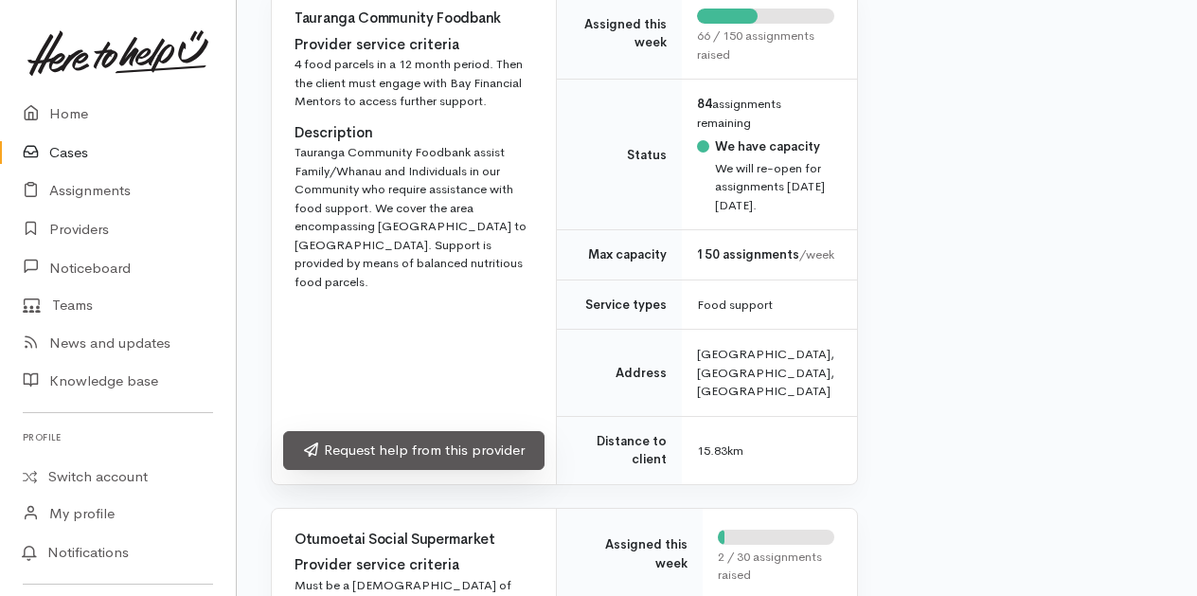
click at [345, 470] on link "Request help from this provider" at bounding box center [413, 450] width 261 height 39
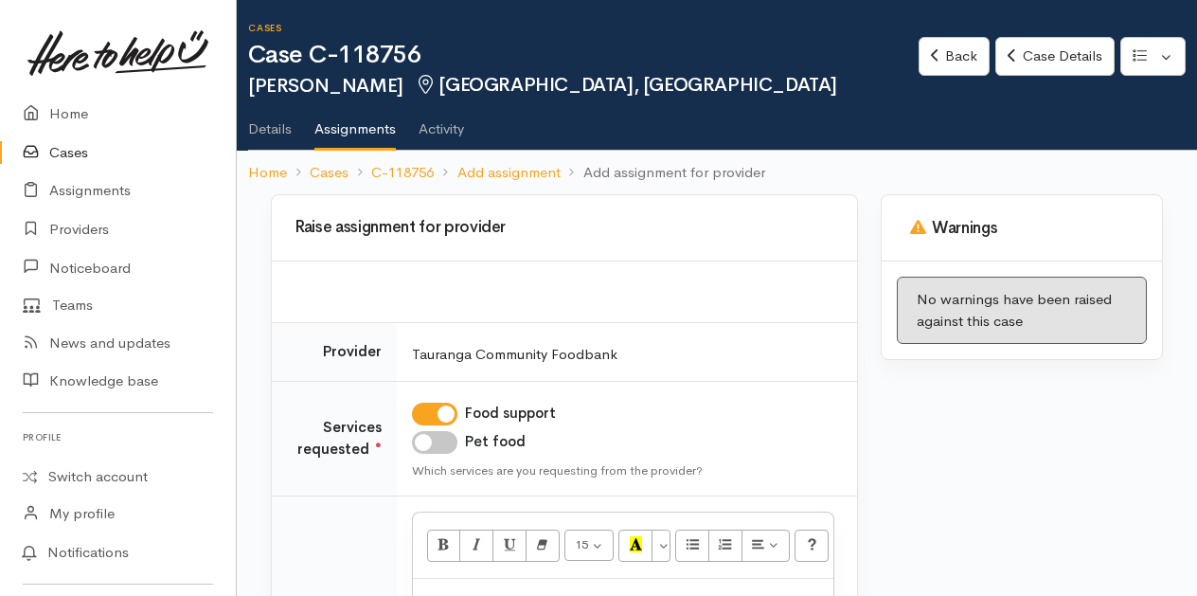
click at [451, 441] on input "Pet food" at bounding box center [434, 442] width 45 height 23
checkbox input "true"
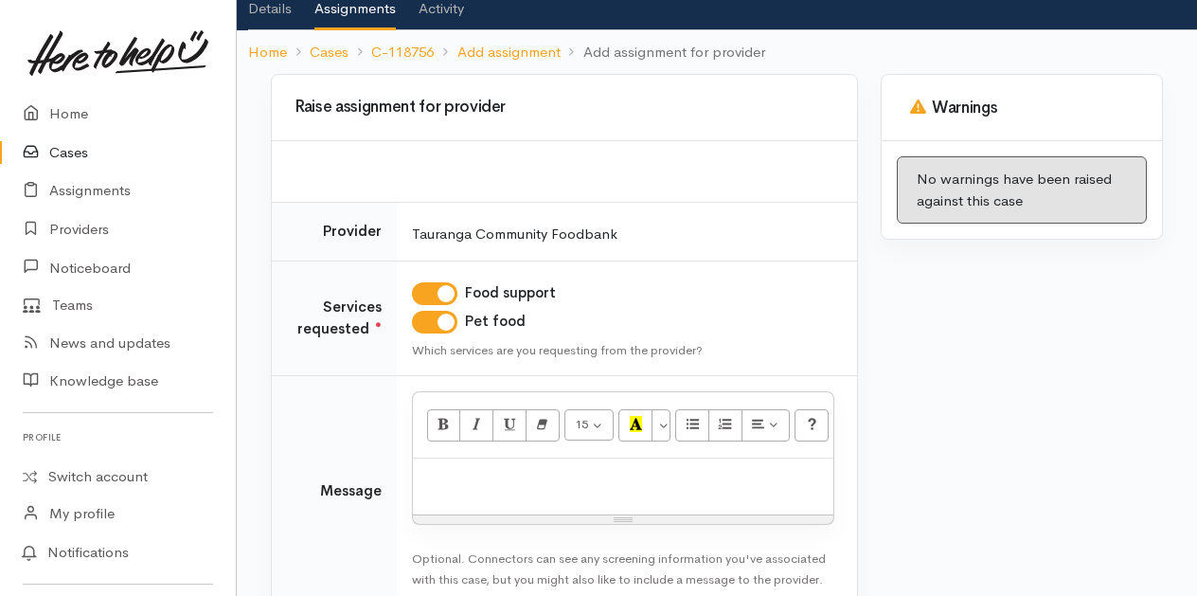
scroll to position [189, 0]
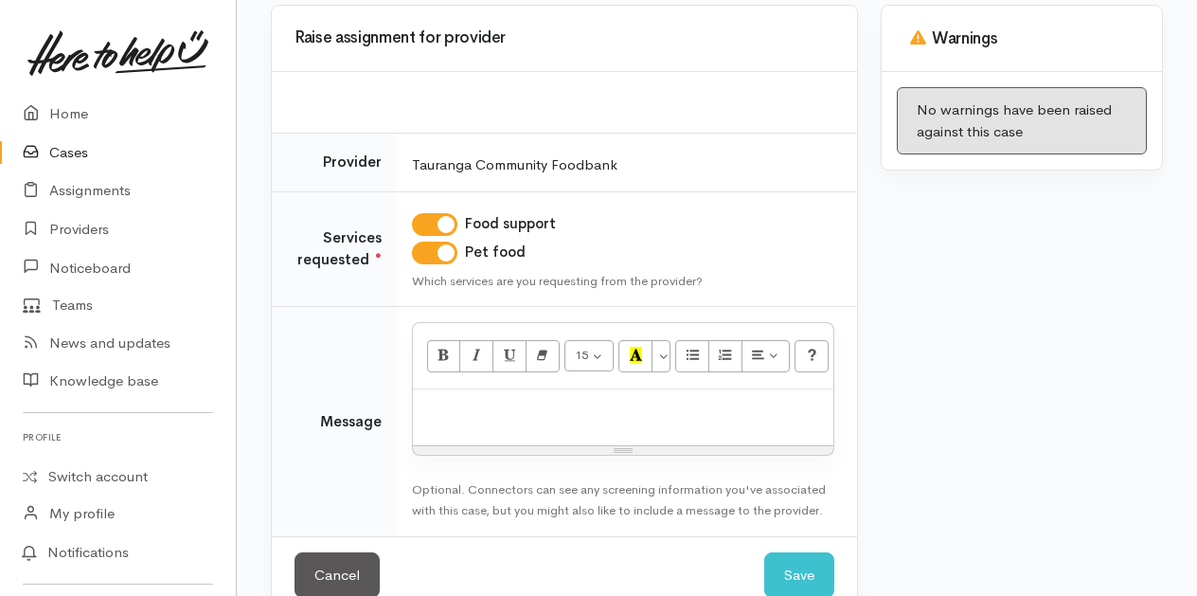
click at [451, 419] on div at bounding box center [623, 417] width 421 height 56
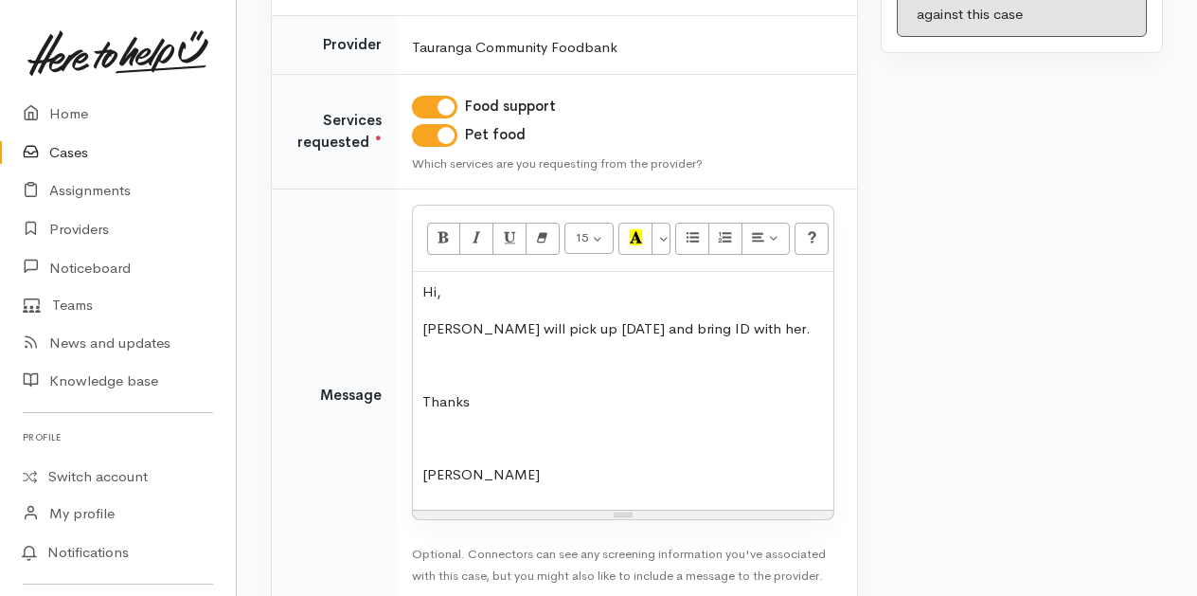
scroll to position [408, 0]
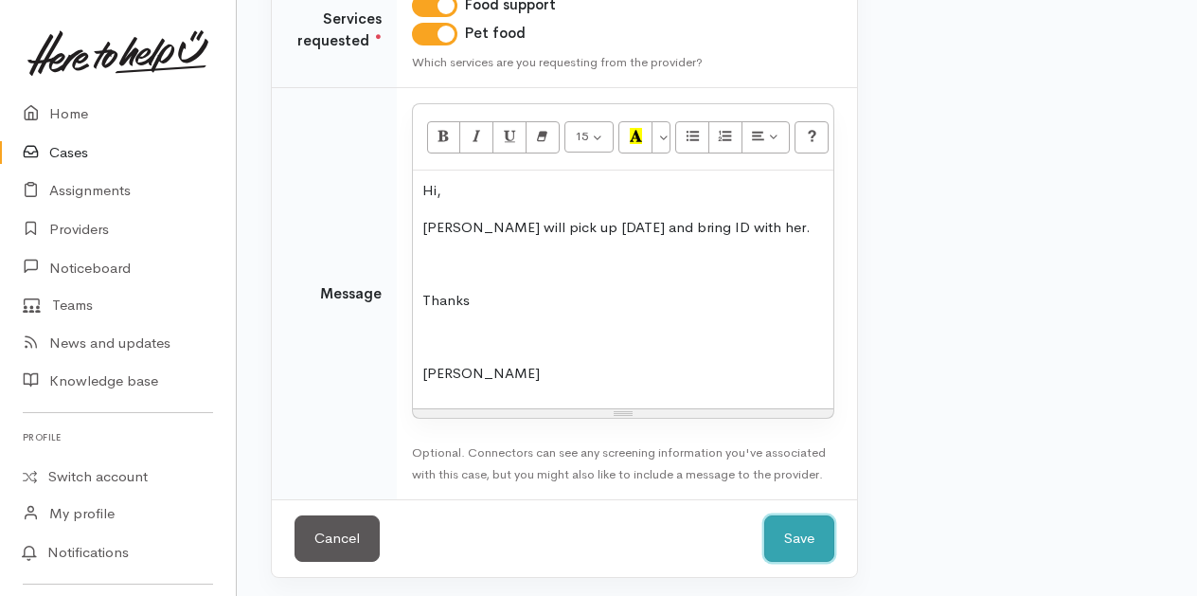
click at [807, 532] on button "Save" at bounding box center [799, 538] width 70 height 46
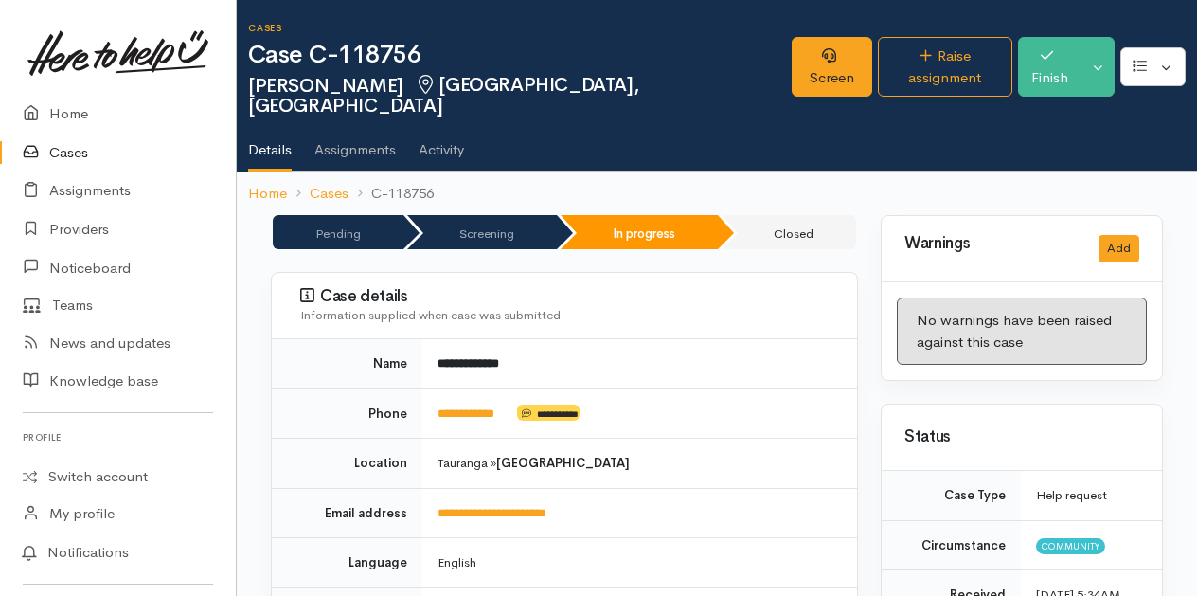
drag, startPoint x: 0, startPoint y: 0, endPoint x: 65, endPoint y: 152, distance: 165.0
click at [65, 152] on link "Cases" at bounding box center [118, 153] width 236 height 39
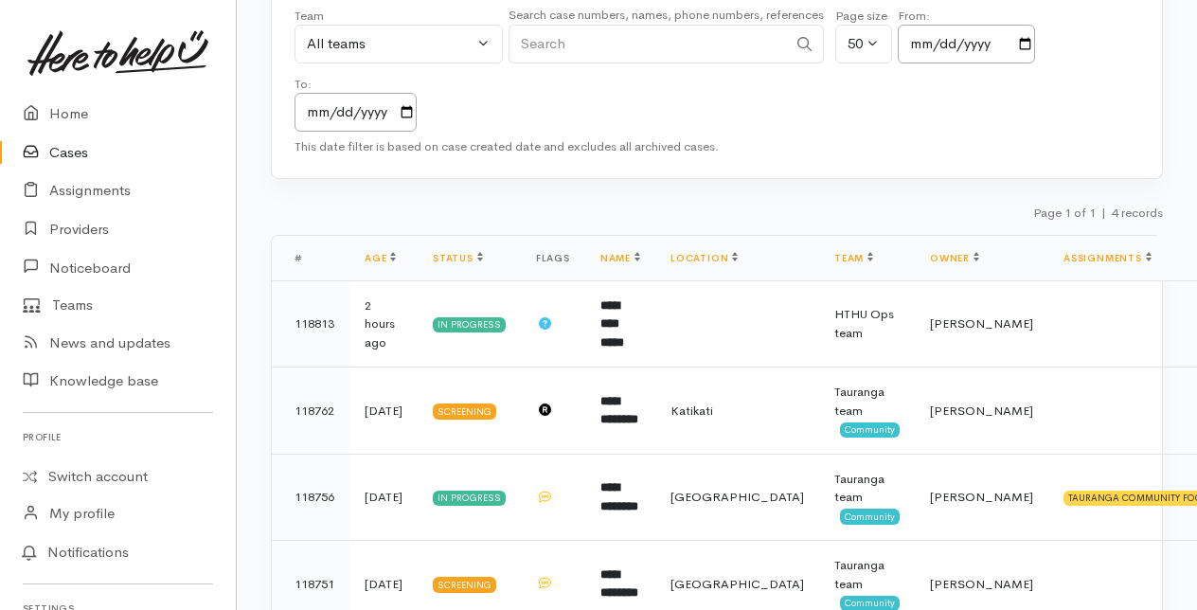
scroll to position [239, 0]
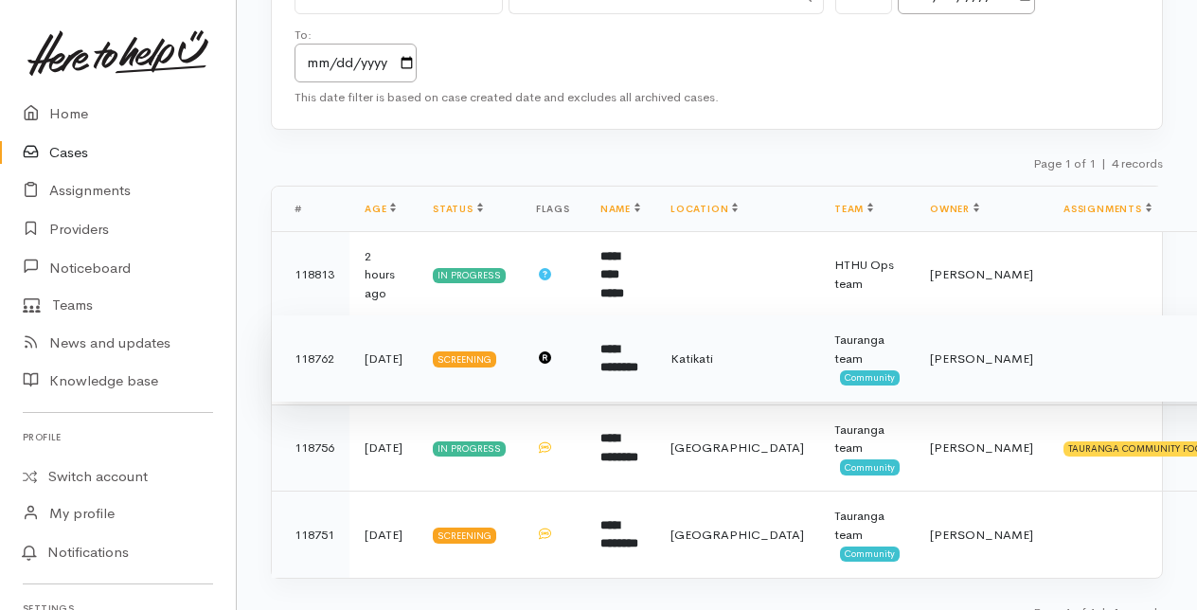
click at [638, 343] on b "**********" at bounding box center [619, 358] width 38 height 31
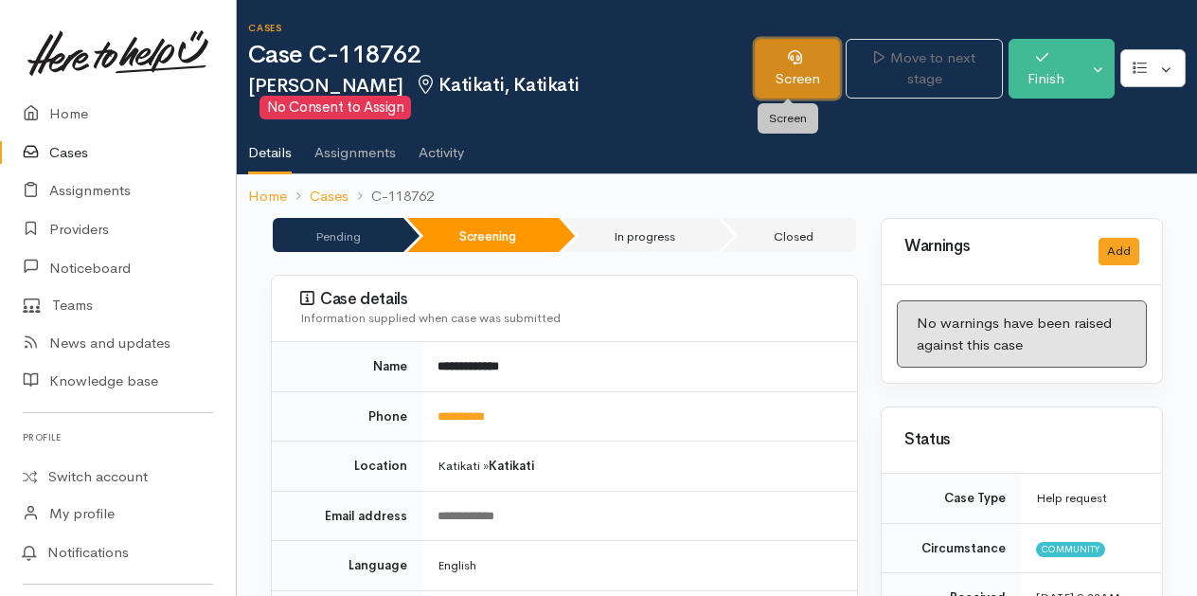
click at [782, 77] on link "Screen" at bounding box center [797, 69] width 85 height 60
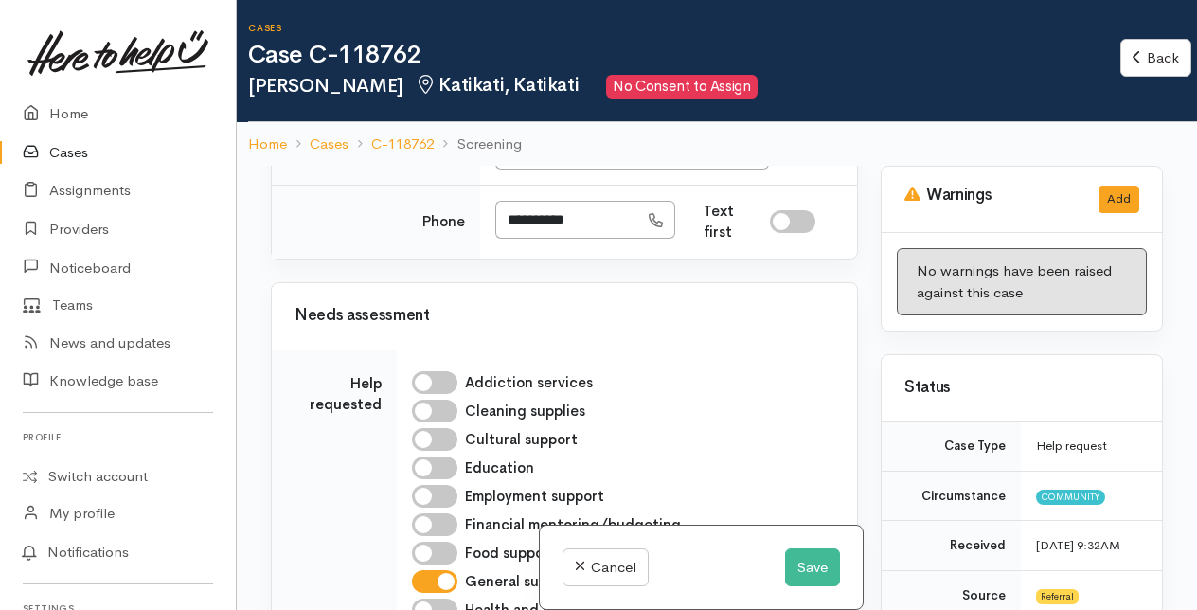
scroll to position [1042, 0]
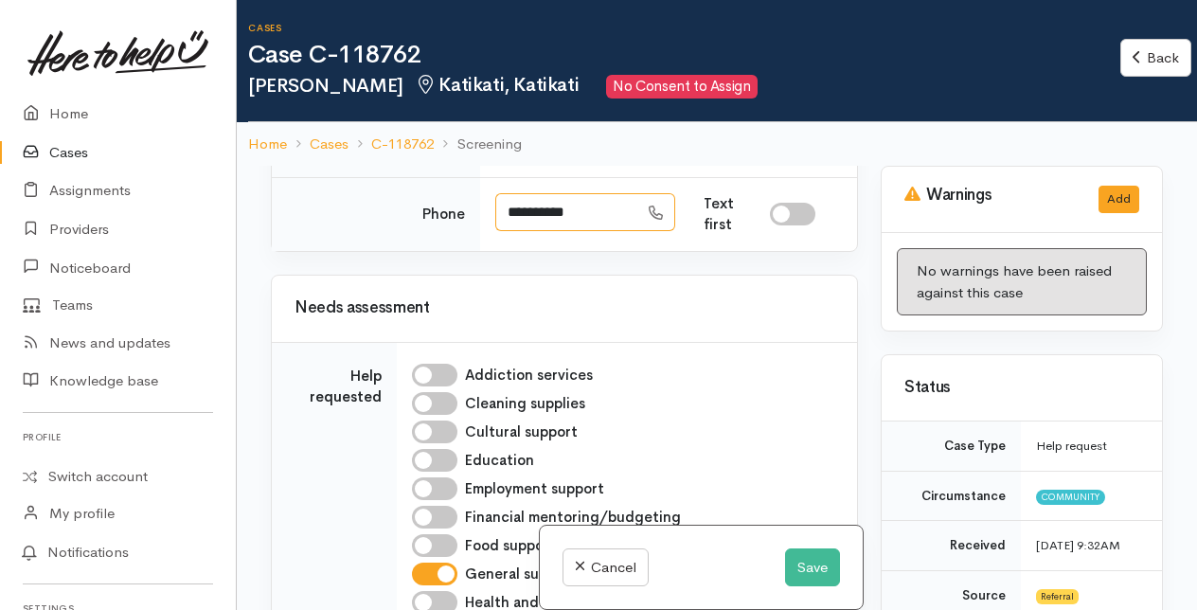
drag, startPoint x: 504, startPoint y: 342, endPoint x: 599, endPoint y: 343, distance: 94.7
click at [599, 232] on input "**********" at bounding box center [566, 212] width 143 height 39
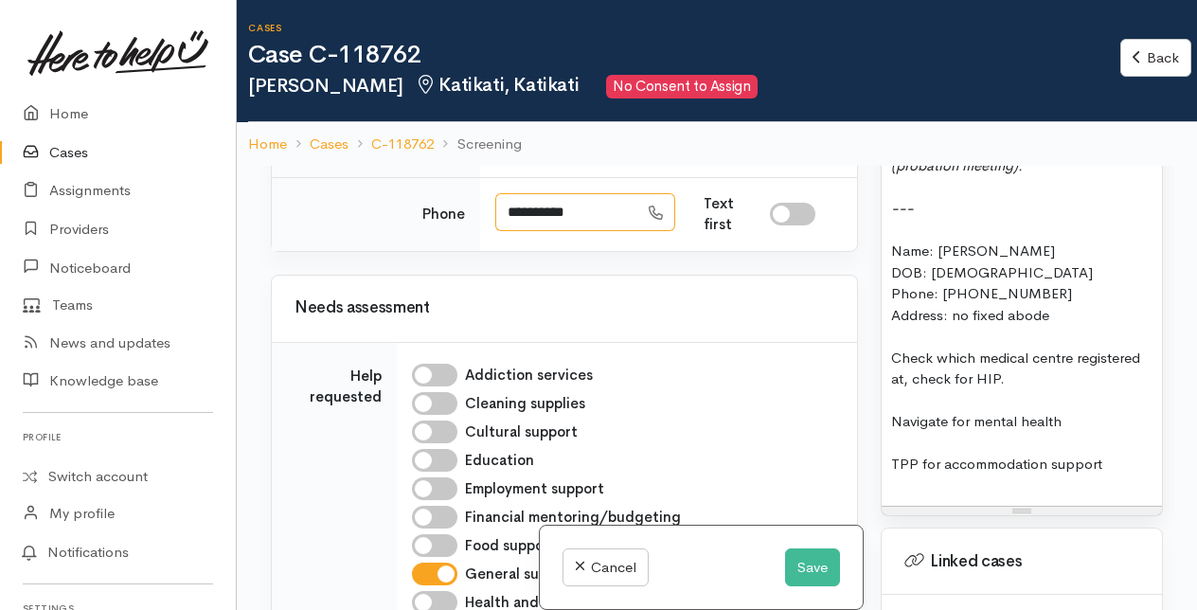
scroll to position [2557, 0]
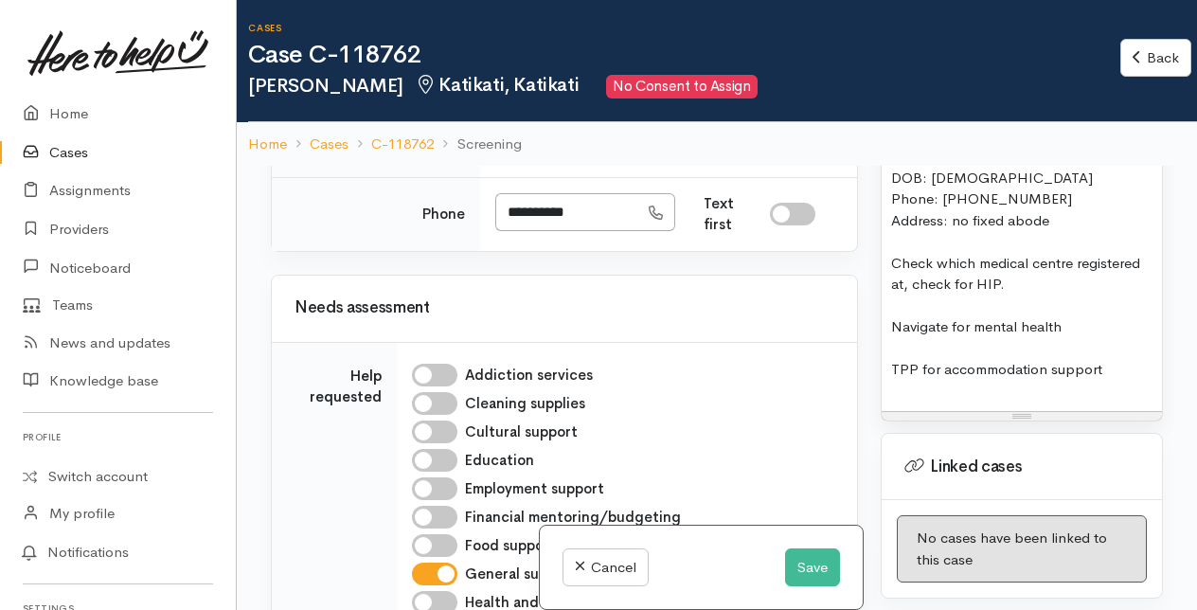
click at [1120, 381] on div "TPP for accommodation support" at bounding box center [1021, 370] width 261 height 22
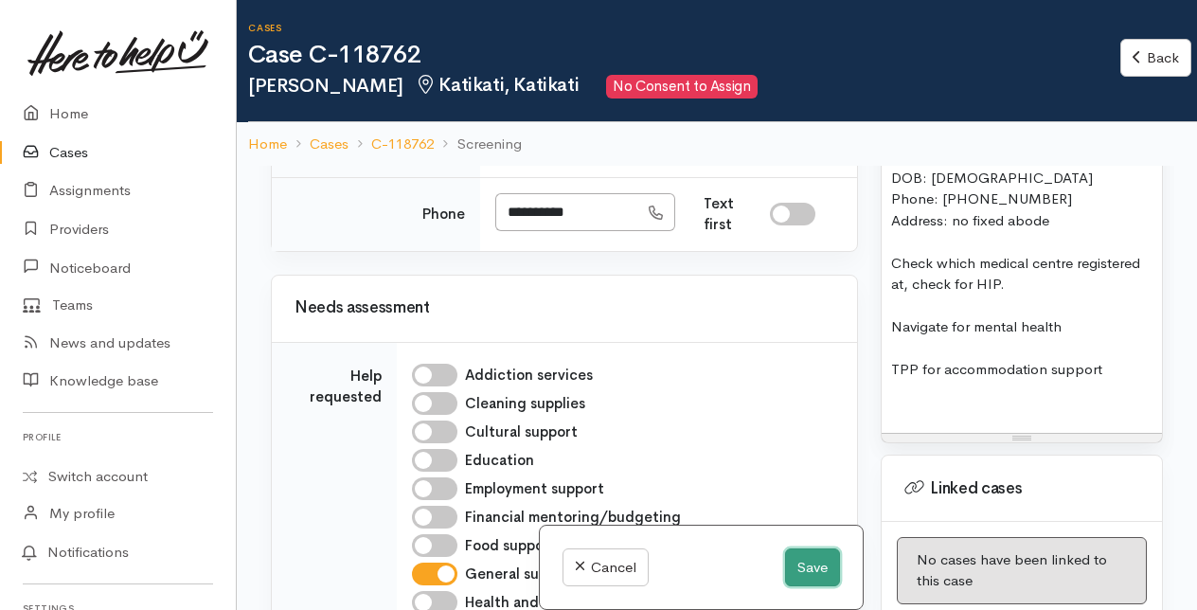
click at [812, 560] on button "Save" at bounding box center [812, 567] width 55 height 39
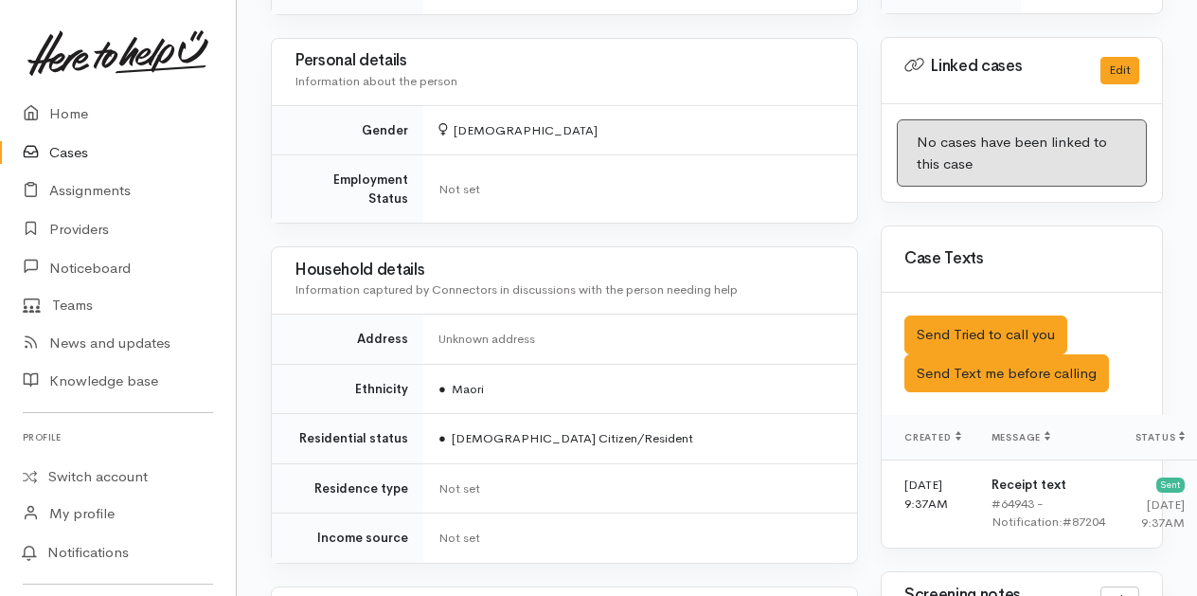
scroll to position [1137, 0]
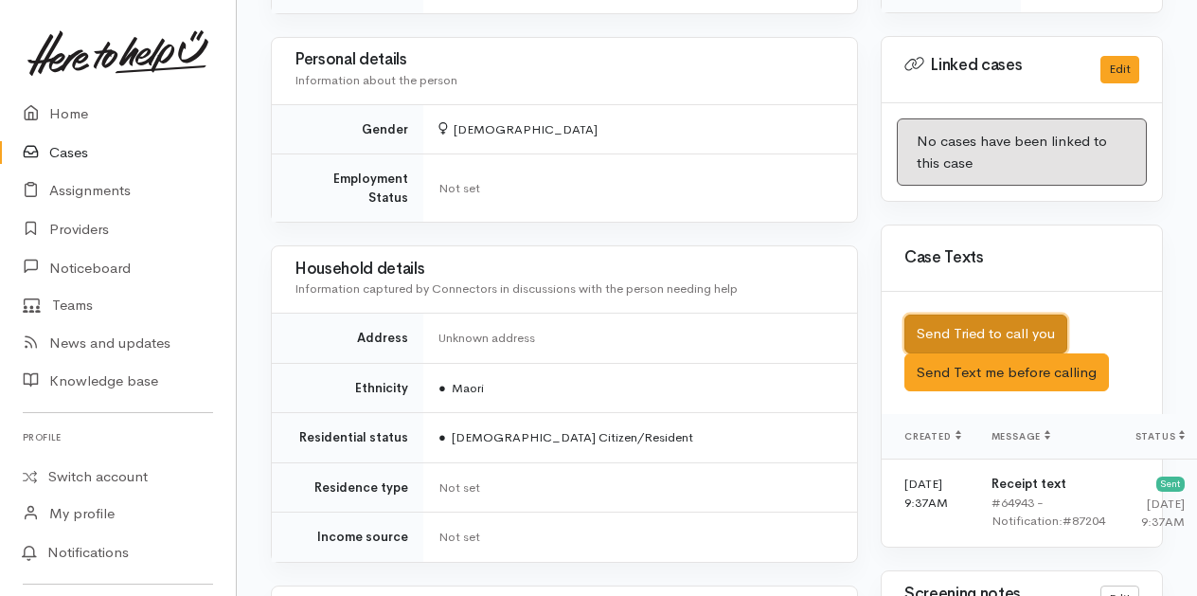
click at [959, 353] on button "Send Tried to call you" at bounding box center [986, 333] width 163 height 39
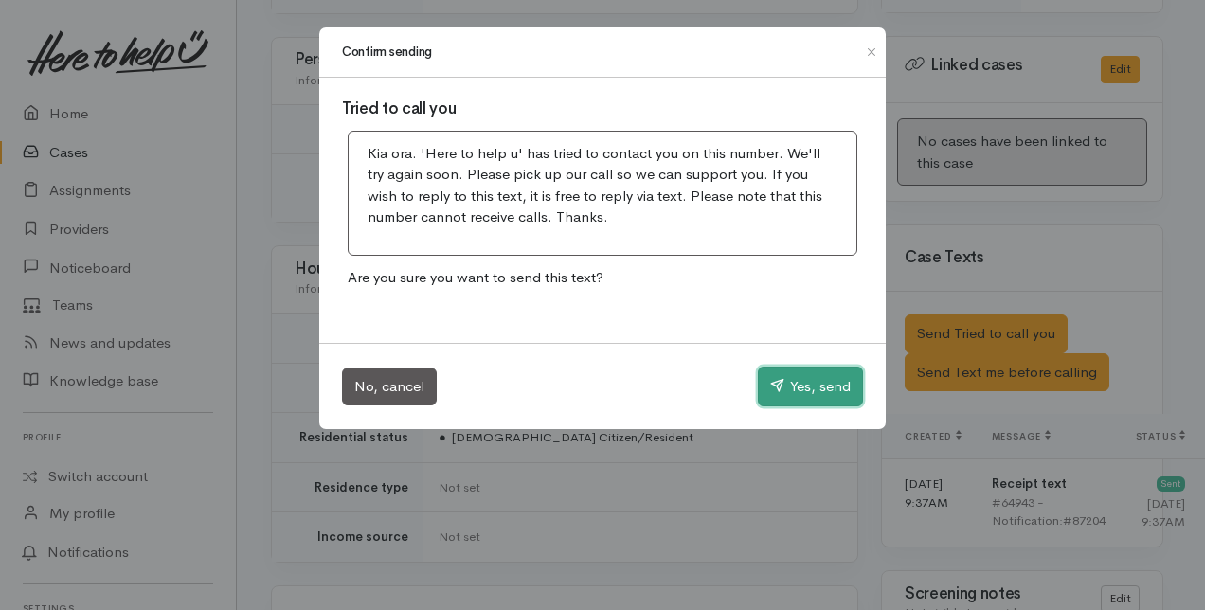
click at [790, 375] on button "Yes, send" at bounding box center [810, 387] width 105 height 40
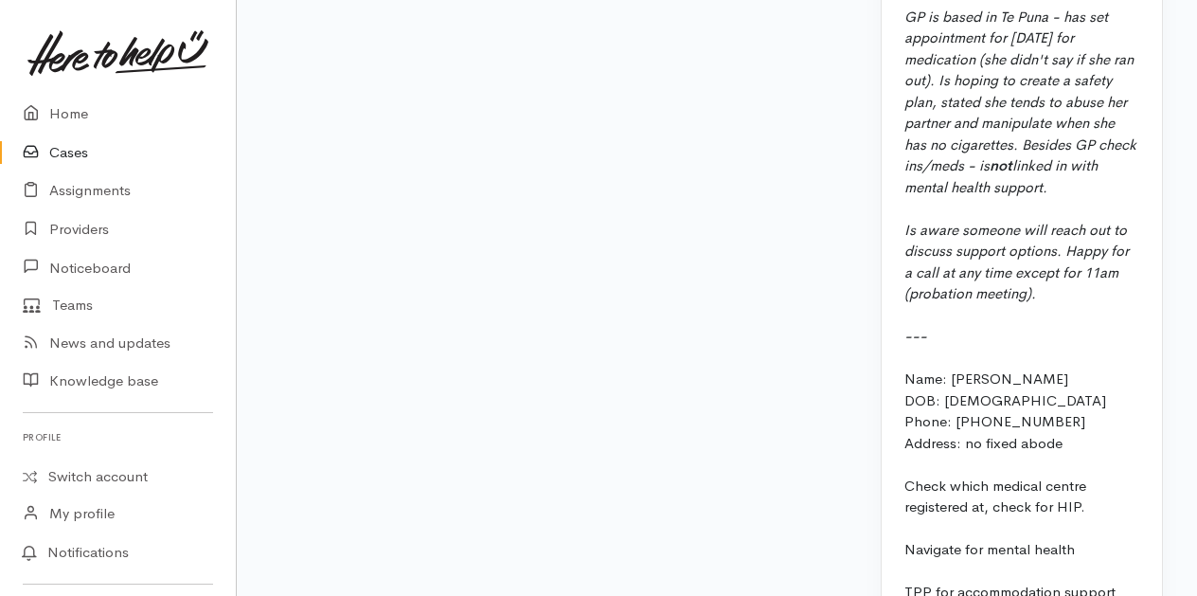
scroll to position [2644, 0]
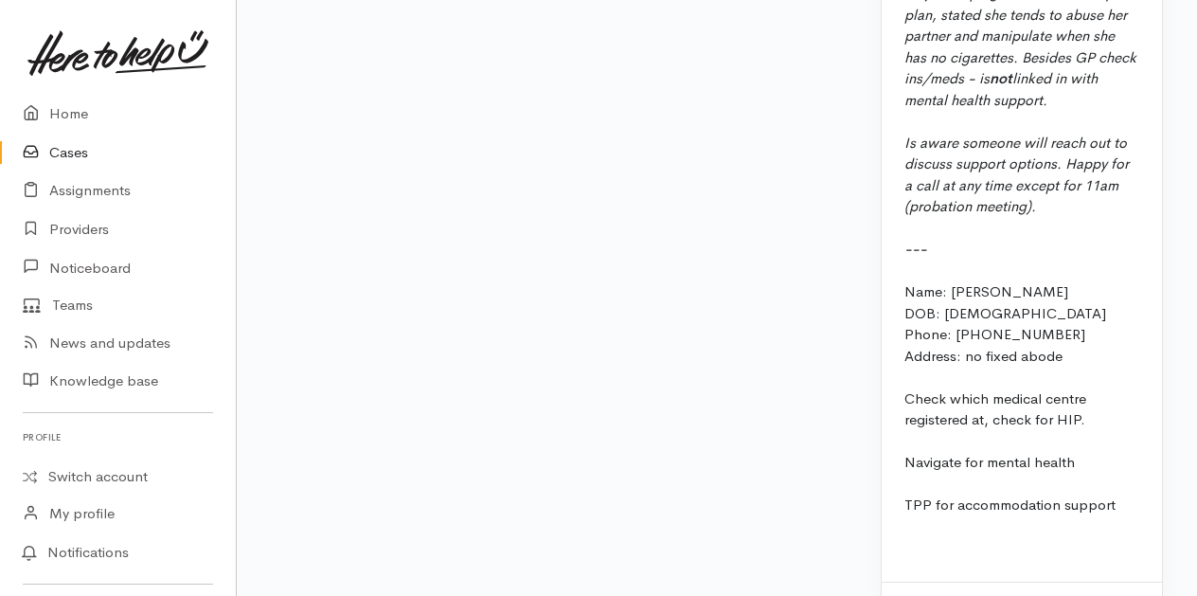
click at [1115, 494] on div "TPP for accommodation support" at bounding box center [1022, 505] width 235 height 22
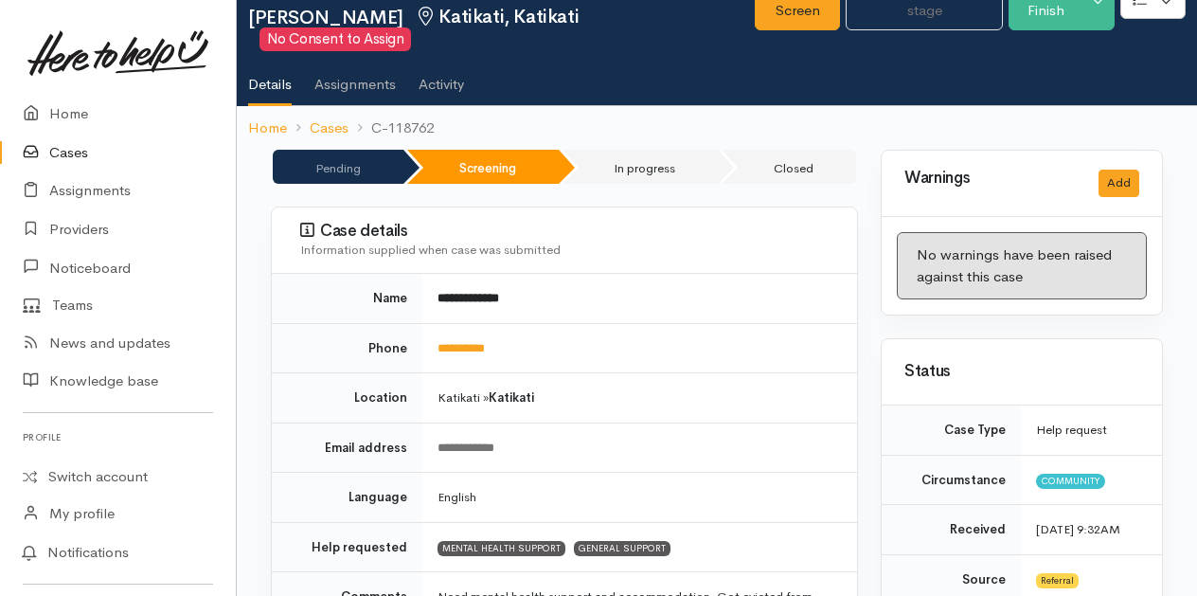
scroll to position [0, 0]
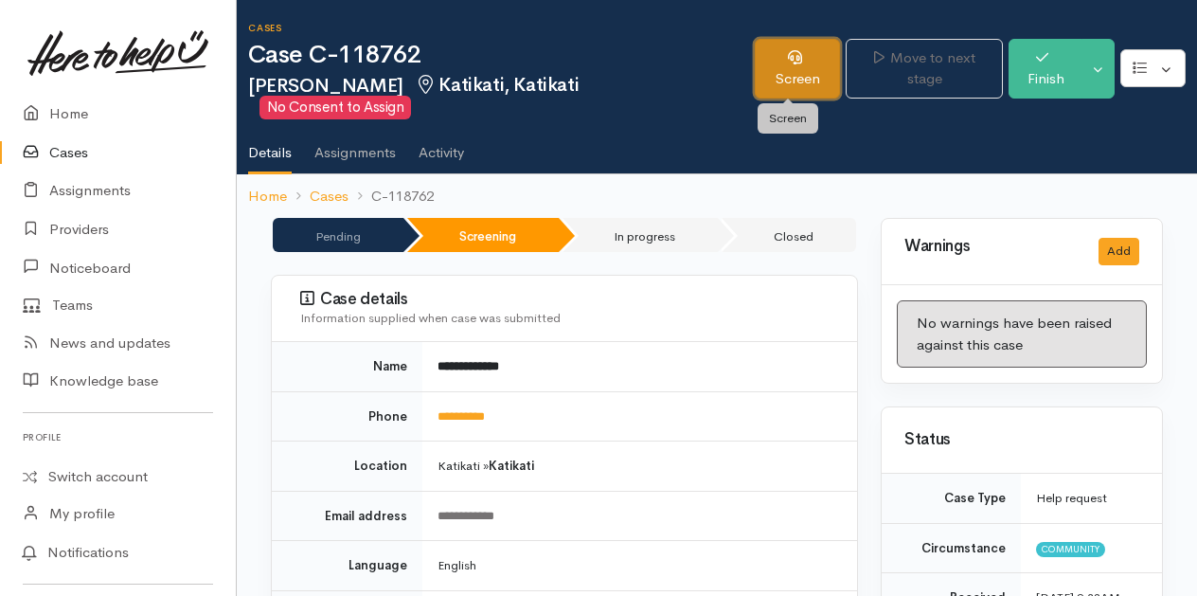
click at [794, 69] on link "Screen" at bounding box center [797, 69] width 85 height 60
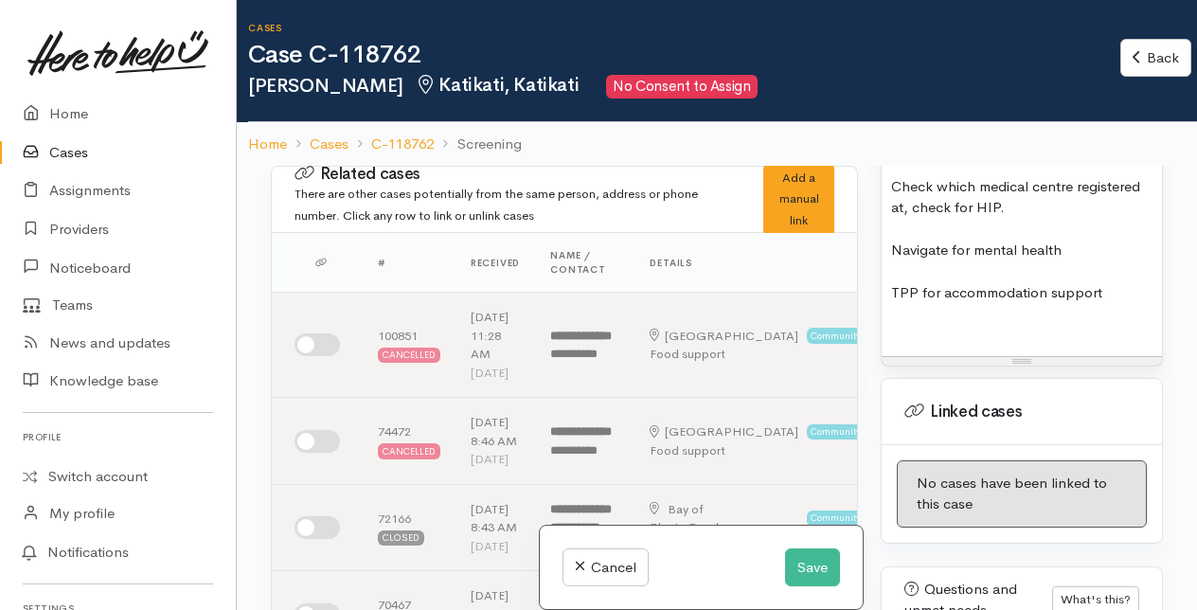
scroll to position [2652, 0]
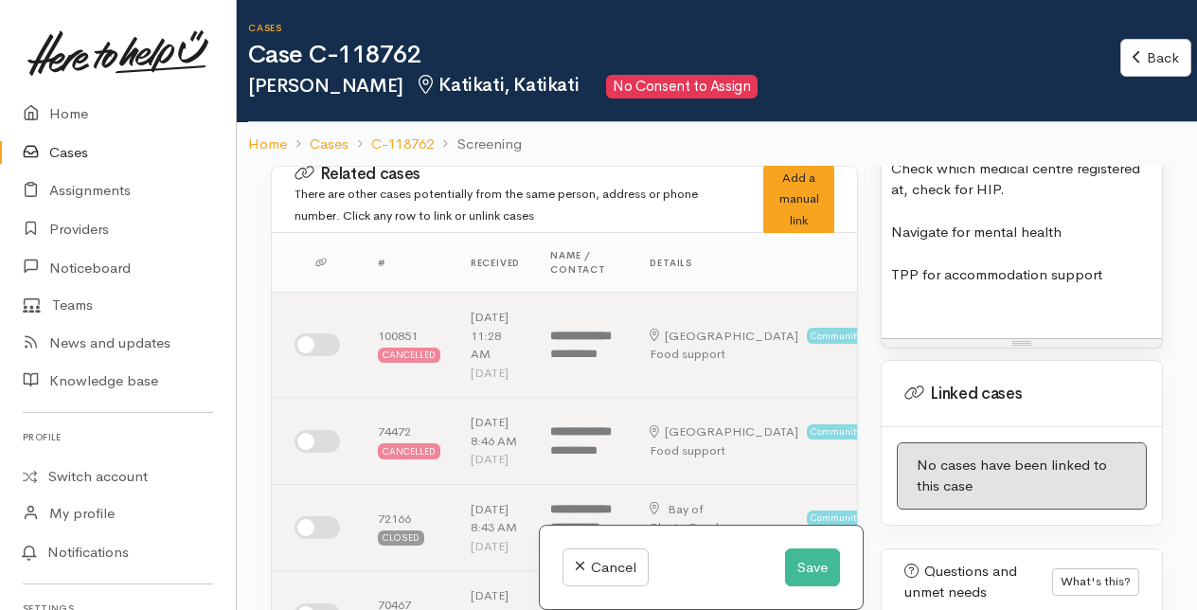
click at [1104, 286] on div "TPP for accommodation support" at bounding box center [1021, 275] width 261 height 22
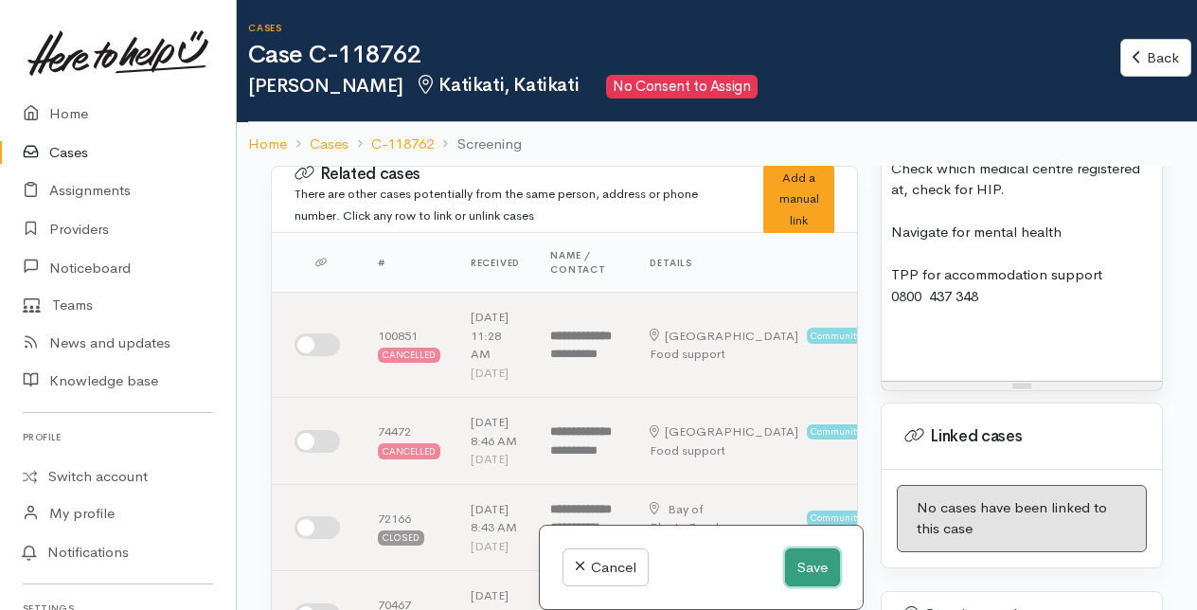
click at [804, 559] on button "Save" at bounding box center [812, 567] width 55 height 39
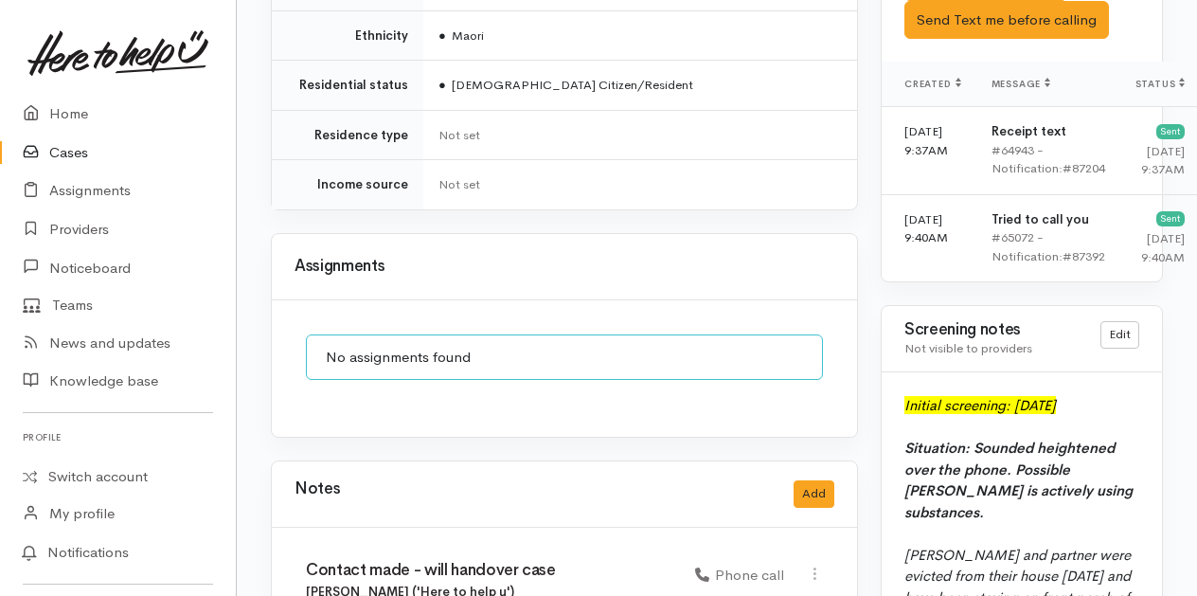
scroll to position [1610, 0]
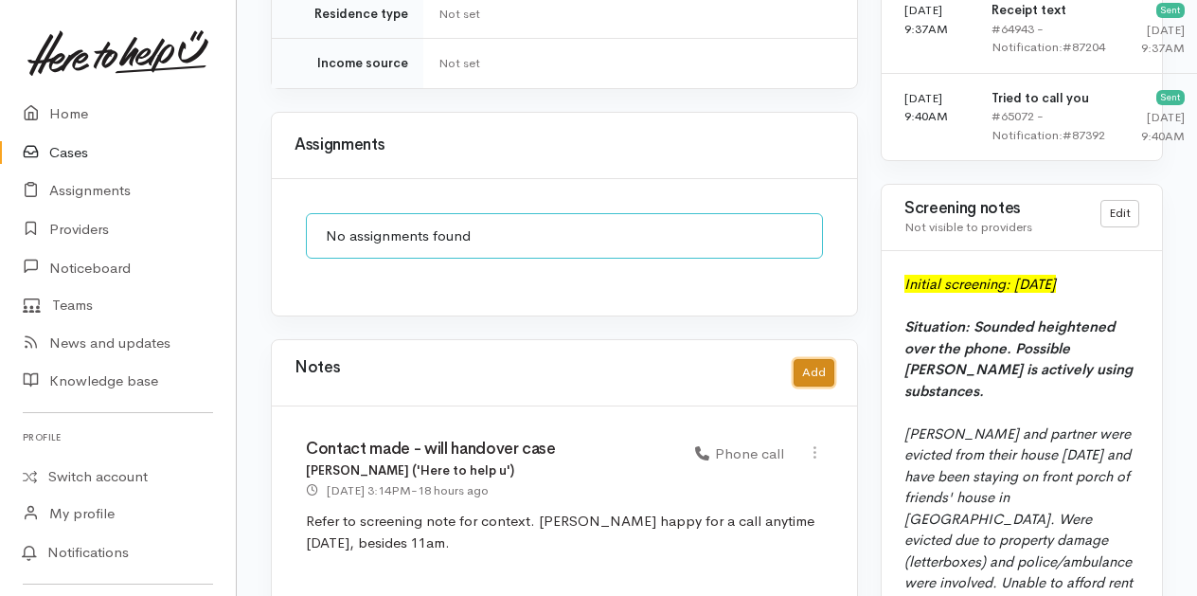
click at [822, 359] on button "Add" at bounding box center [814, 372] width 41 height 27
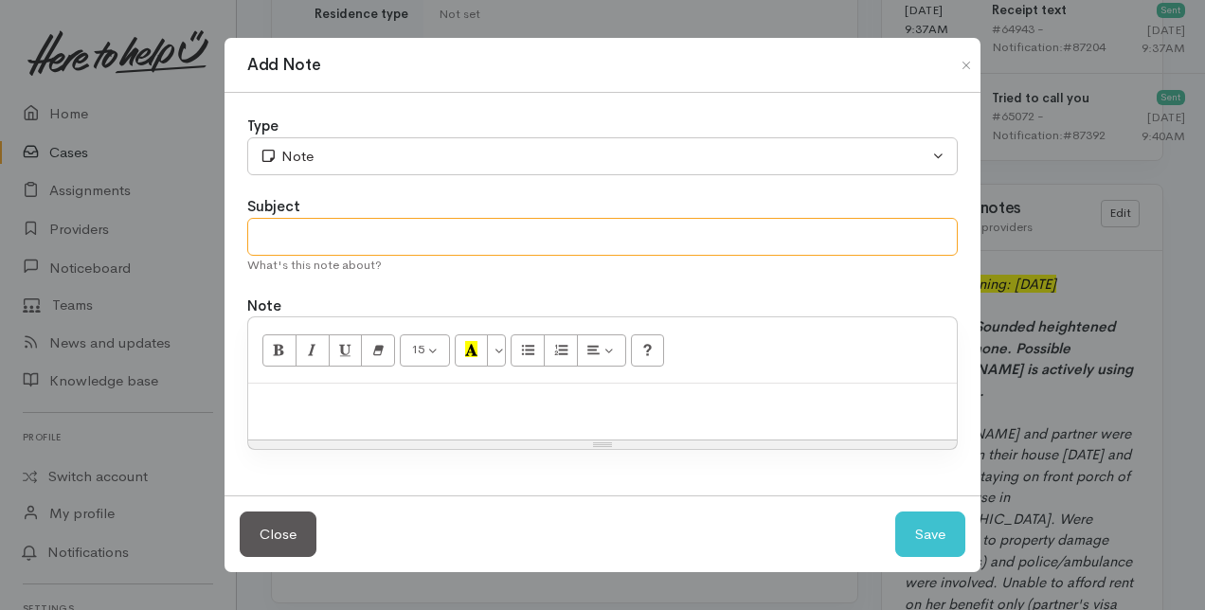
click at [278, 237] on input "text" at bounding box center [602, 237] width 710 height 39
type input "Attempt to contact"
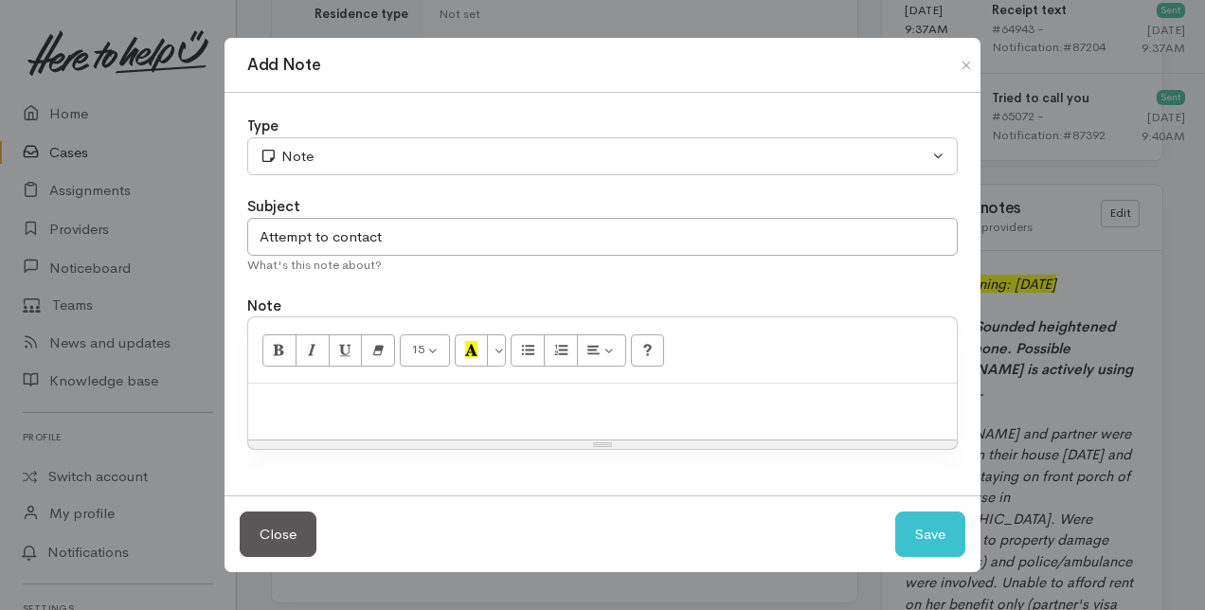
click at [296, 403] on p at bounding box center [603, 404] width 690 height 22
click at [929, 527] on button "Save" at bounding box center [930, 534] width 70 height 46
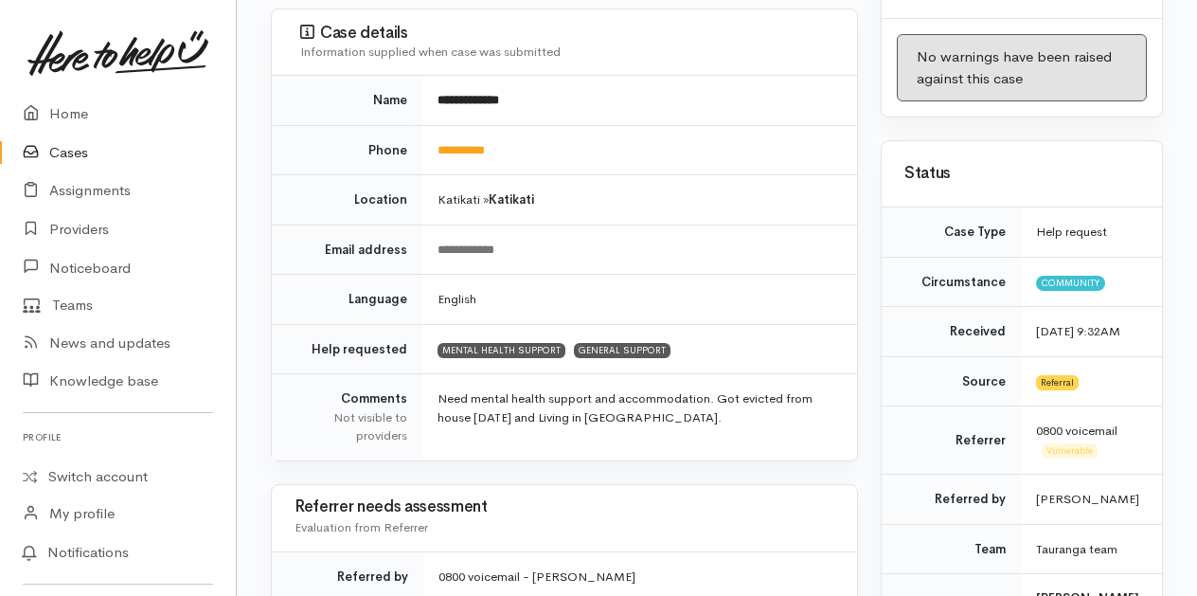
scroll to position [0, 0]
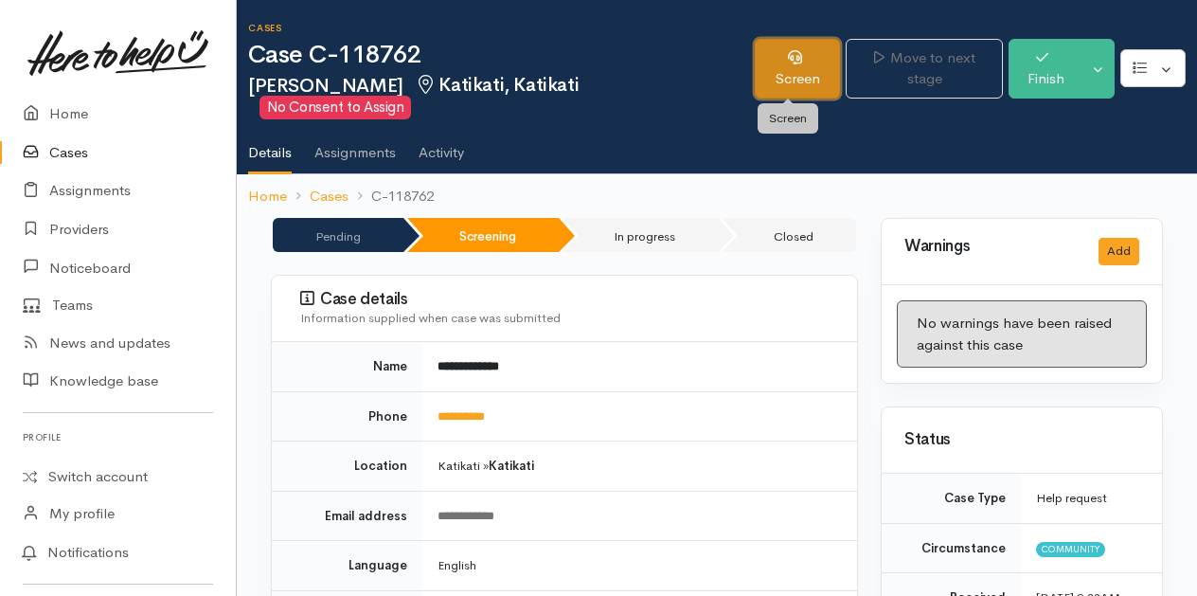
click at [777, 63] on link "Screen" at bounding box center [797, 69] width 85 height 60
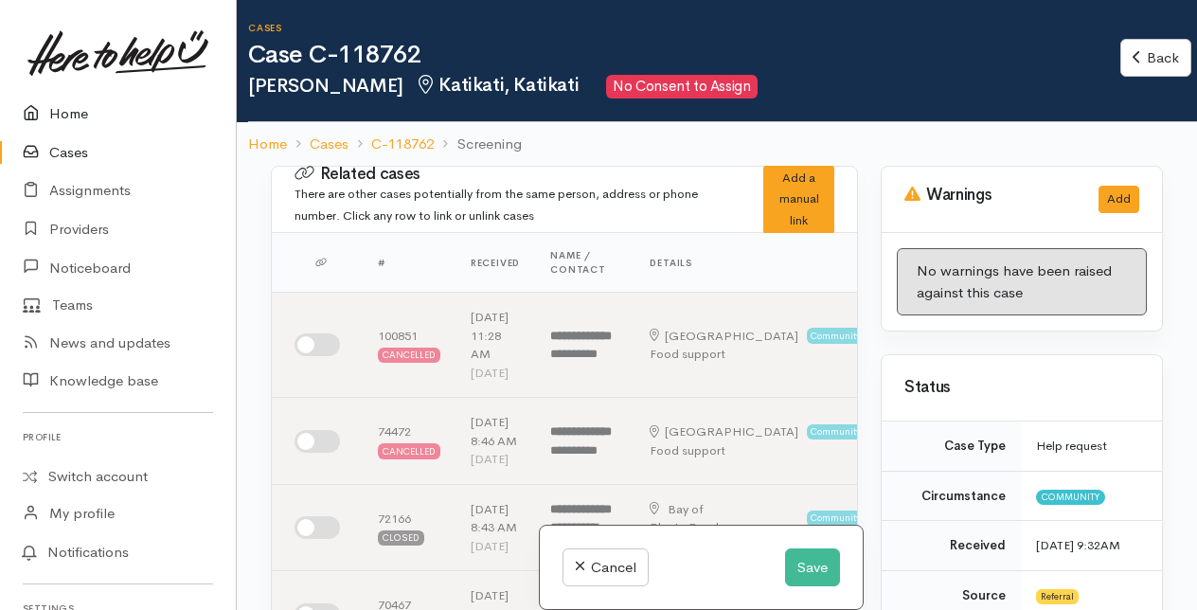
click at [58, 114] on link "Home" at bounding box center [118, 114] width 236 height 39
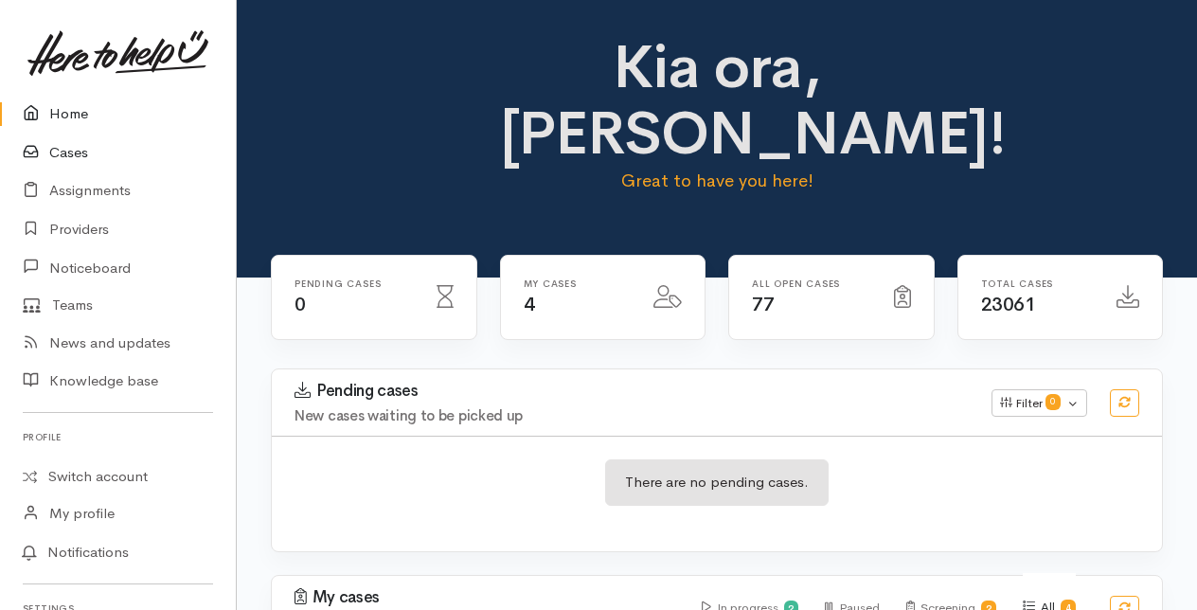
click at [72, 152] on link "Cases" at bounding box center [118, 153] width 236 height 39
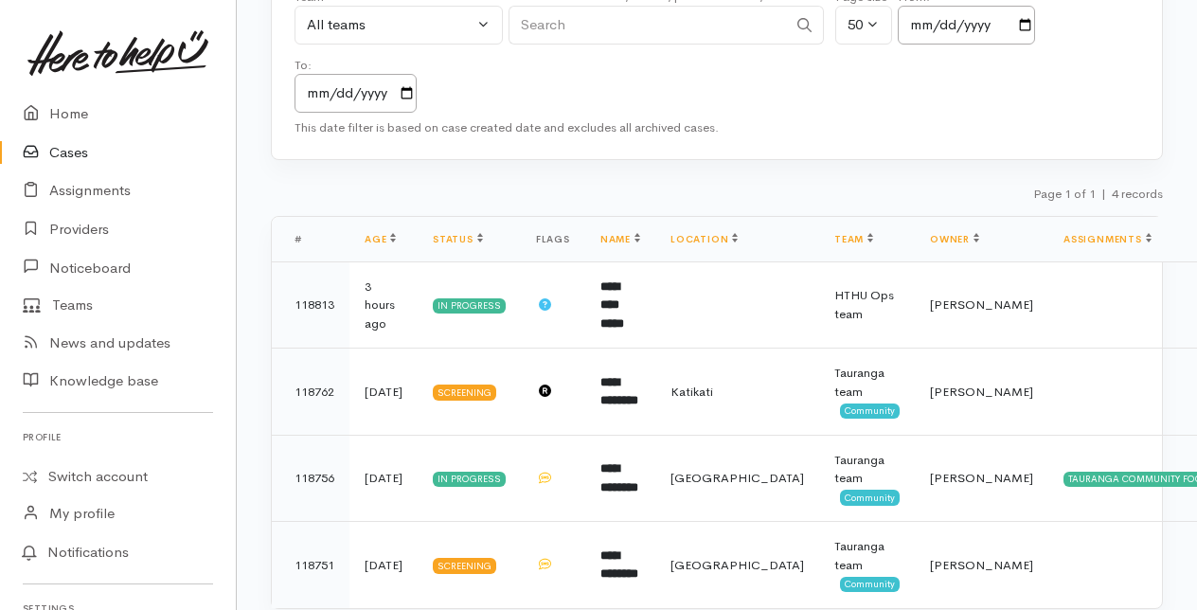
scroll to position [239, 0]
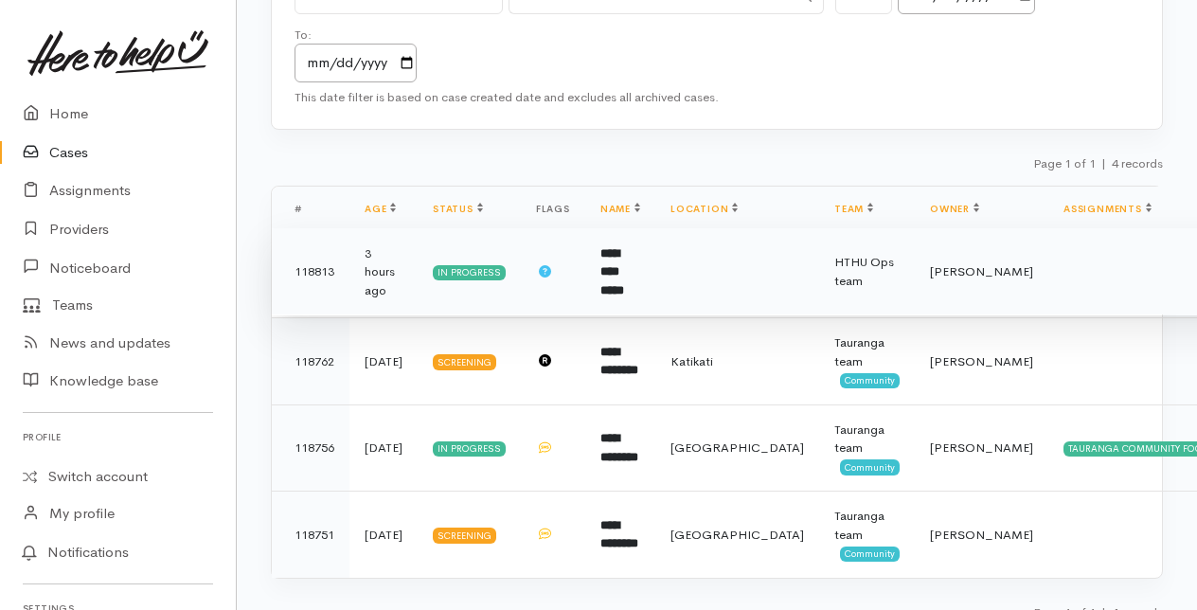
click at [624, 260] on b "**********" at bounding box center [612, 271] width 24 height 49
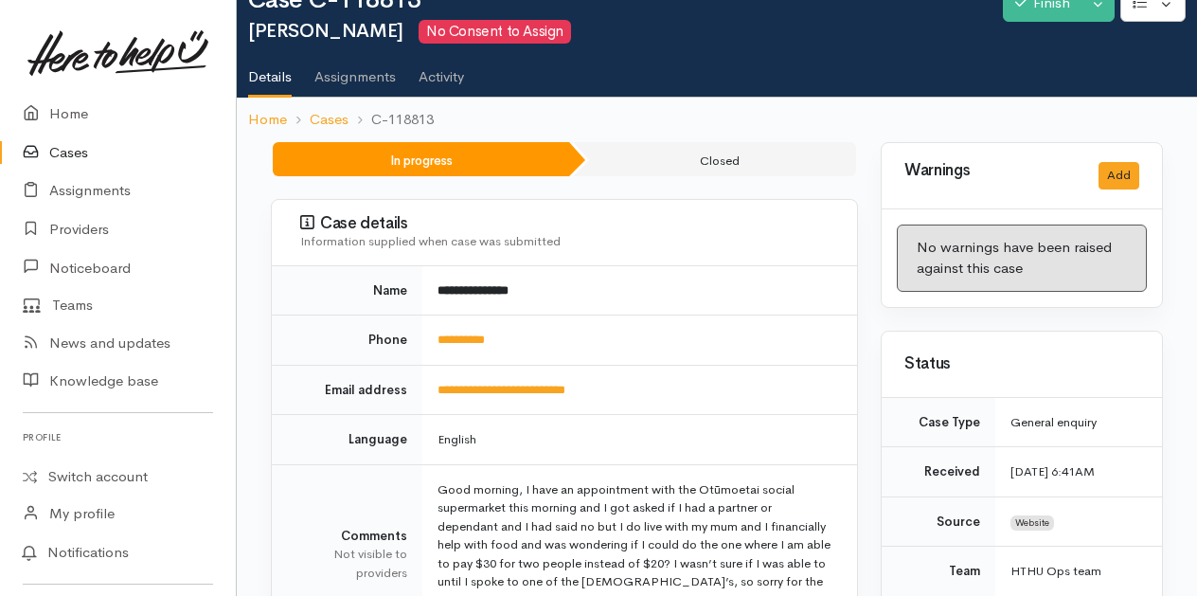
scroll to position [95, 0]
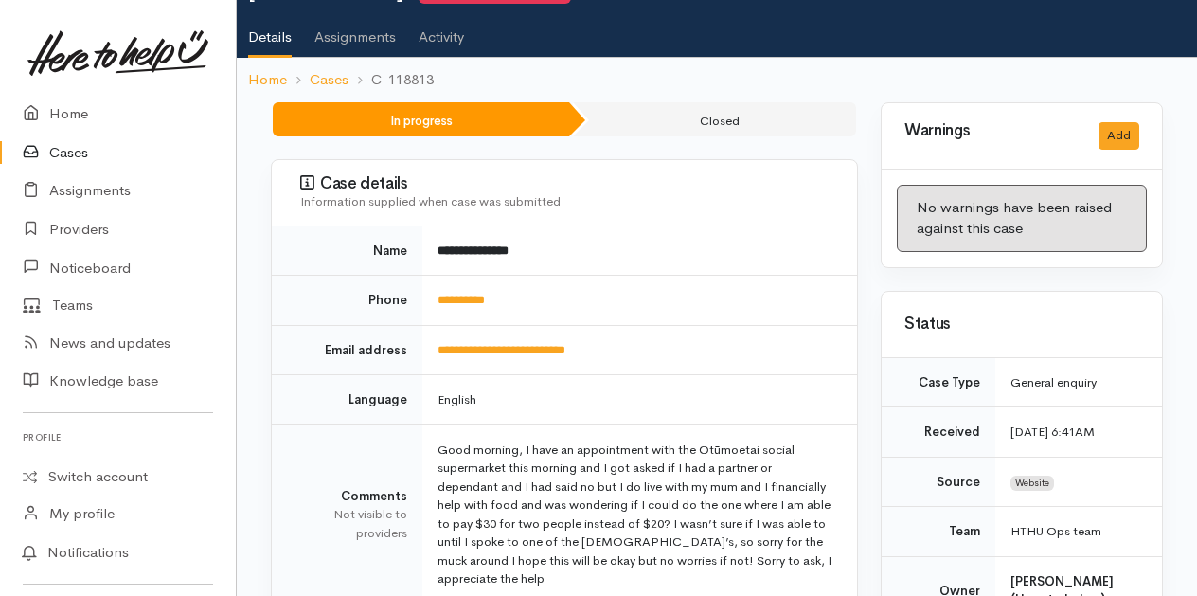
click at [65, 155] on link "Cases" at bounding box center [118, 153] width 236 height 39
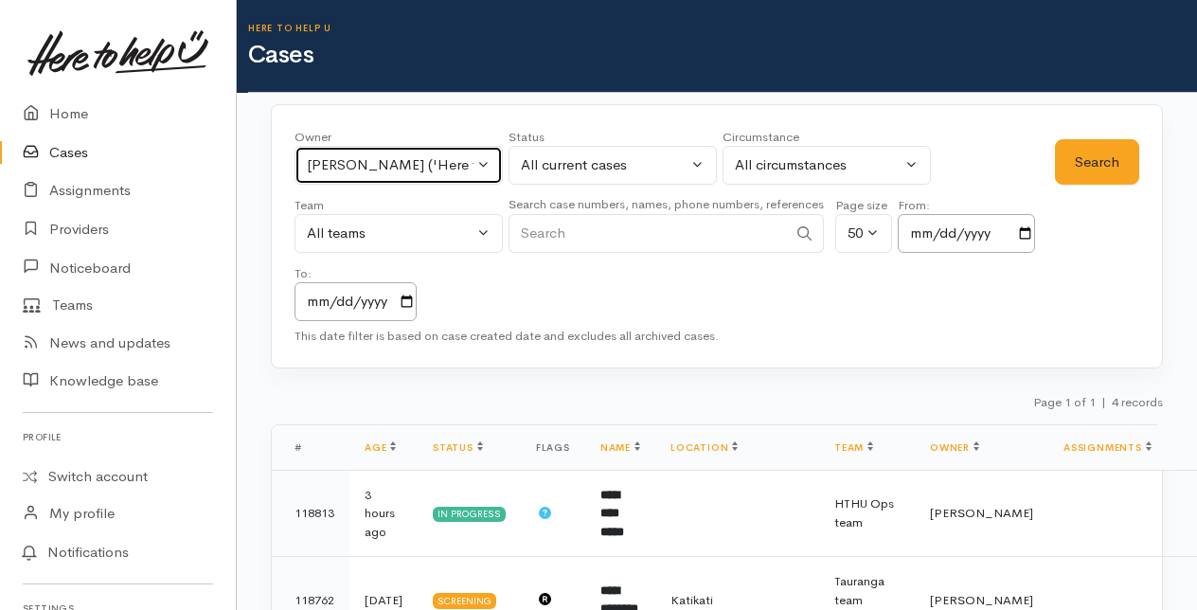
click at [489, 159] on button "[PERSON_NAME] ('Here to help u')" at bounding box center [399, 165] width 208 height 39
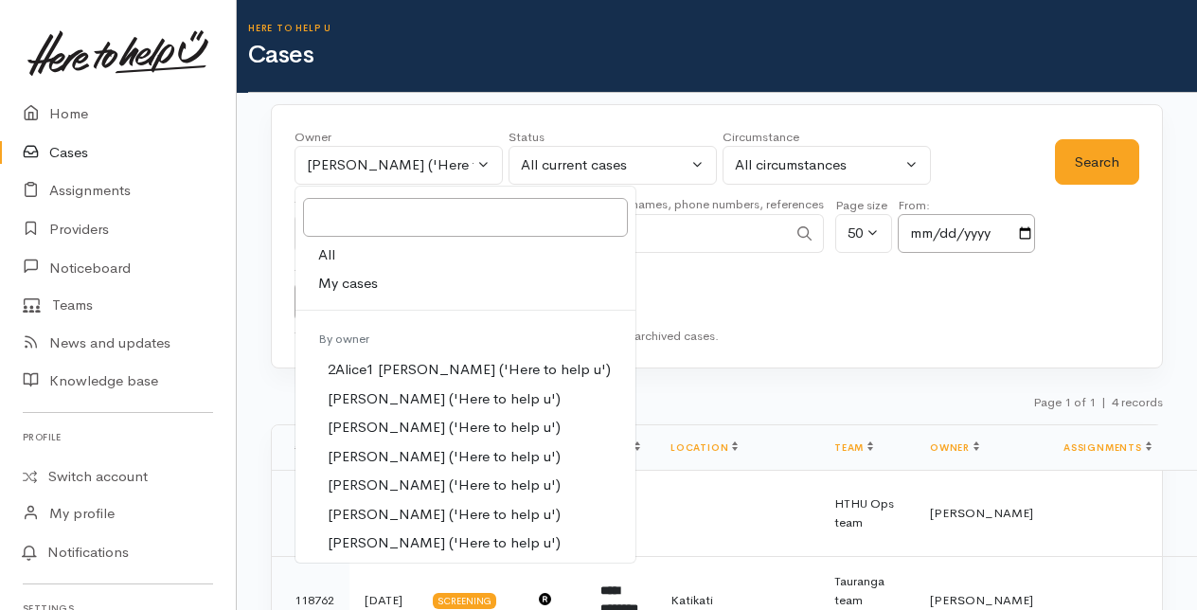
click at [338, 250] on link "All" at bounding box center [466, 255] width 340 height 29
select select "-1"
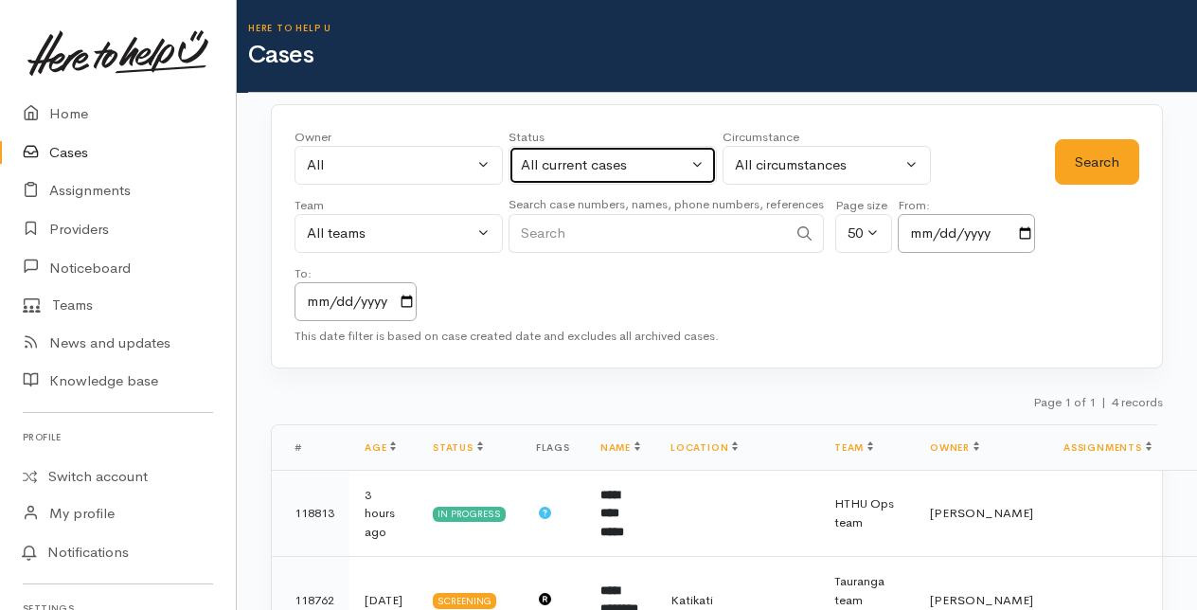
click at [702, 156] on button "All current cases" at bounding box center [613, 165] width 208 height 39
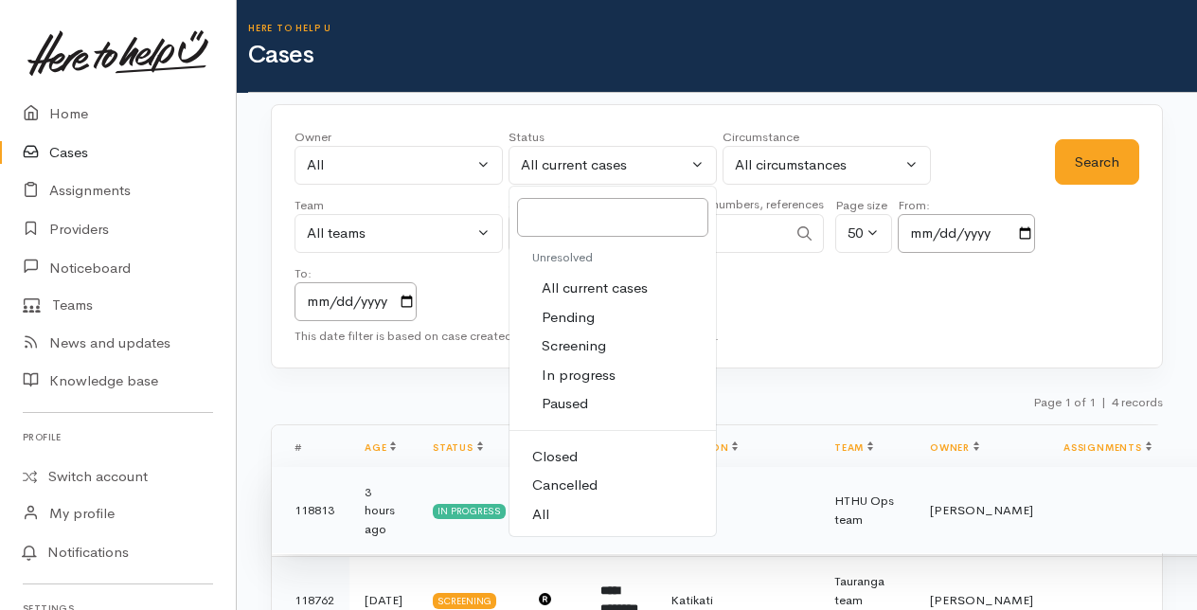
click at [547, 509] on link "All" at bounding box center [613, 514] width 206 height 29
select select "All"
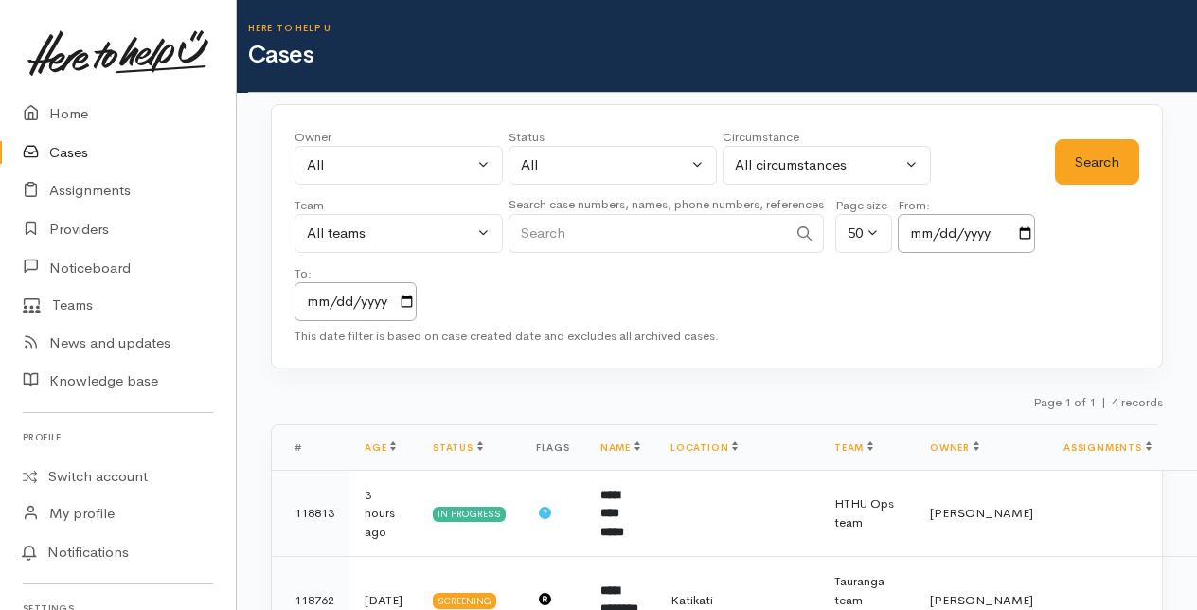
click at [542, 229] on input "Search" at bounding box center [648, 233] width 278 height 39
type input "mikayla goodall"
click at [1088, 163] on button "Search" at bounding box center [1097, 162] width 84 height 46
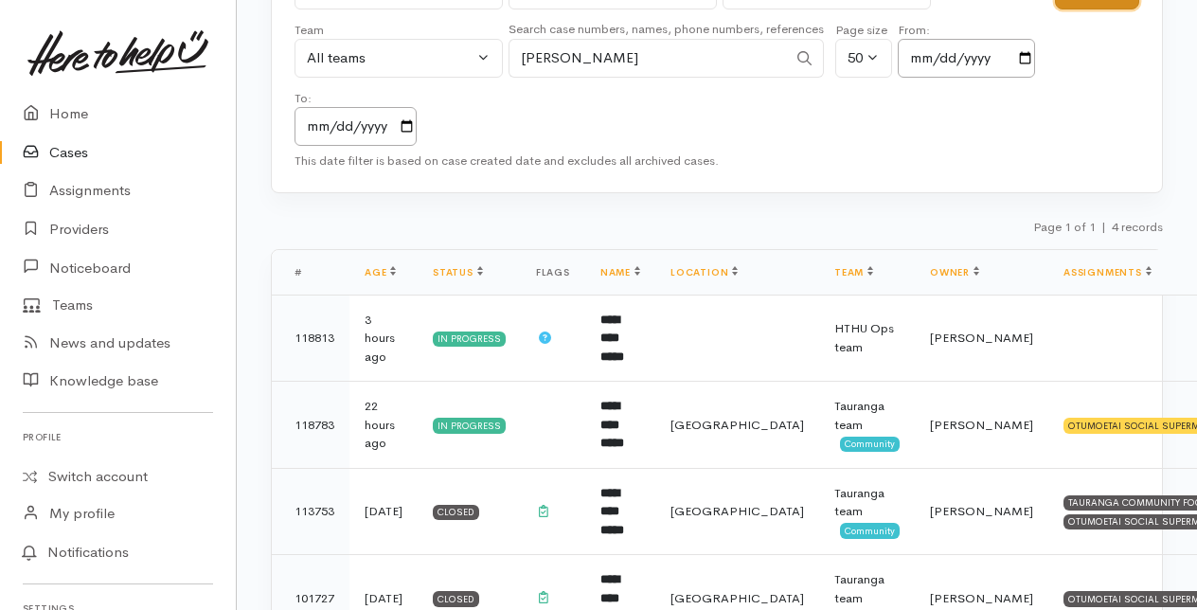
scroll to position [189, 0]
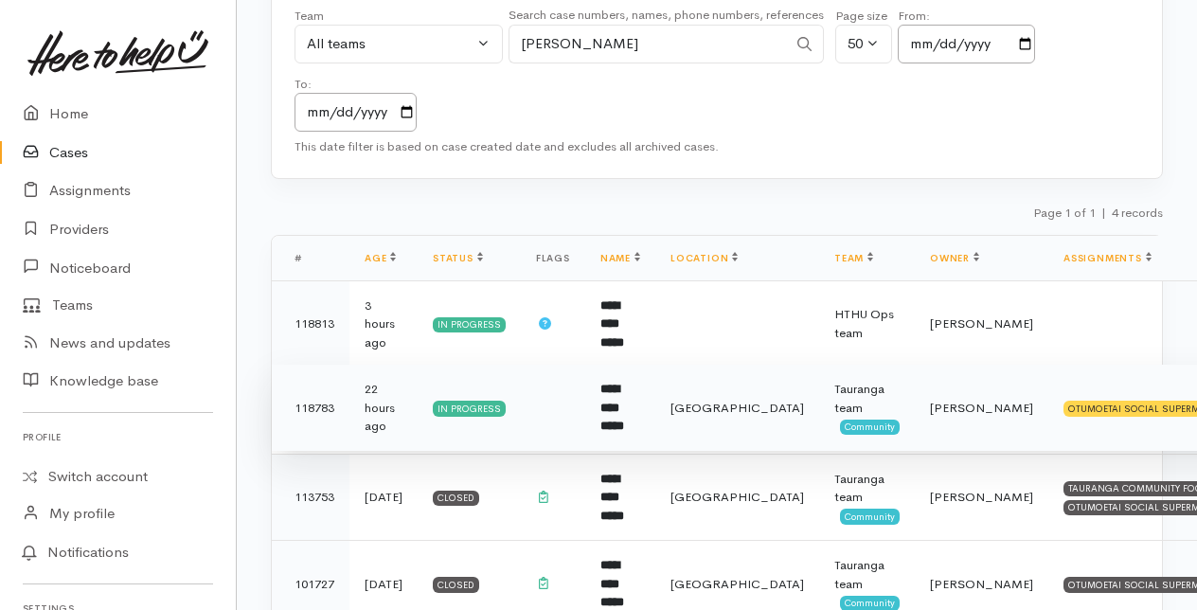
click at [624, 388] on b "**********" at bounding box center [612, 407] width 24 height 49
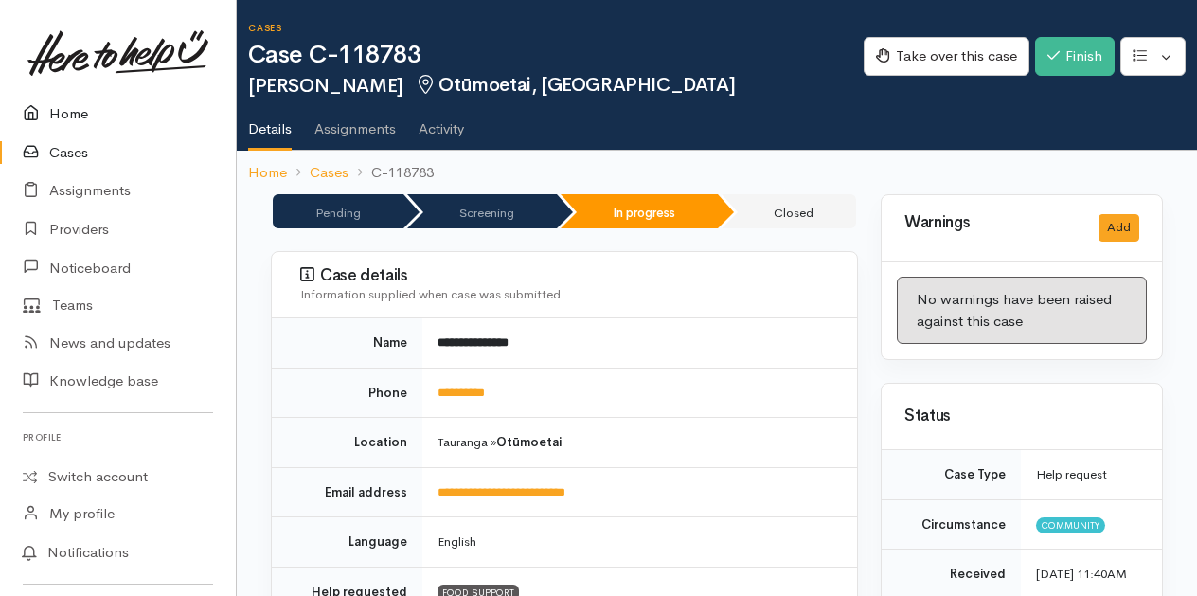
click at [66, 114] on link "Home" at bounding box center [118, 114] width 236 height 39
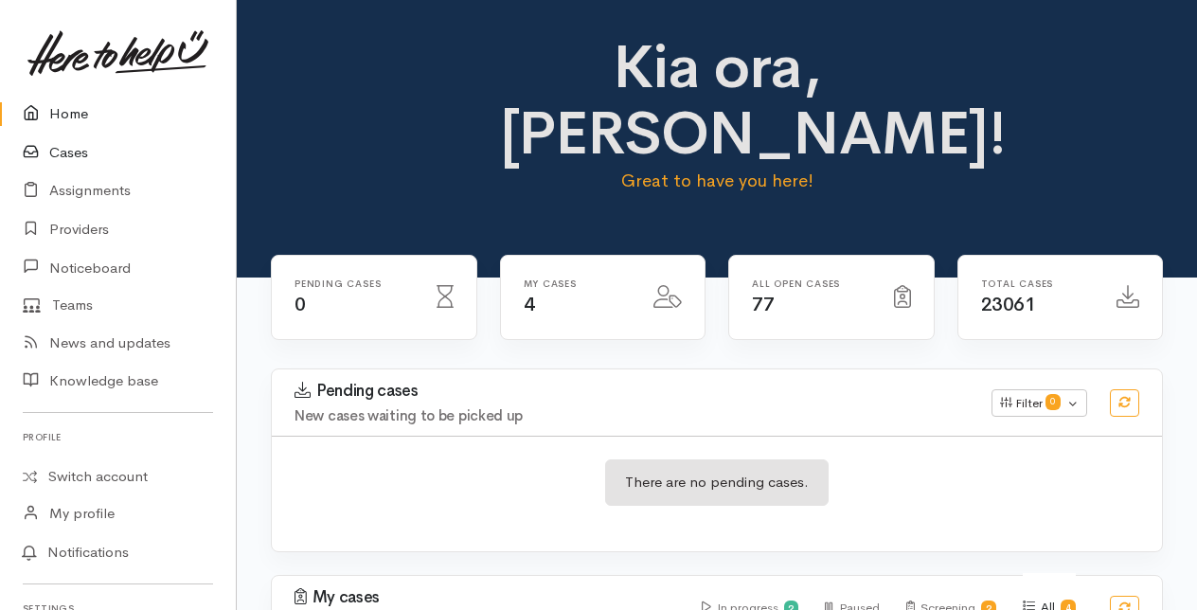
click at [76, 150] on link "Cases" at bounding box center [118, 153] width 236 height 39
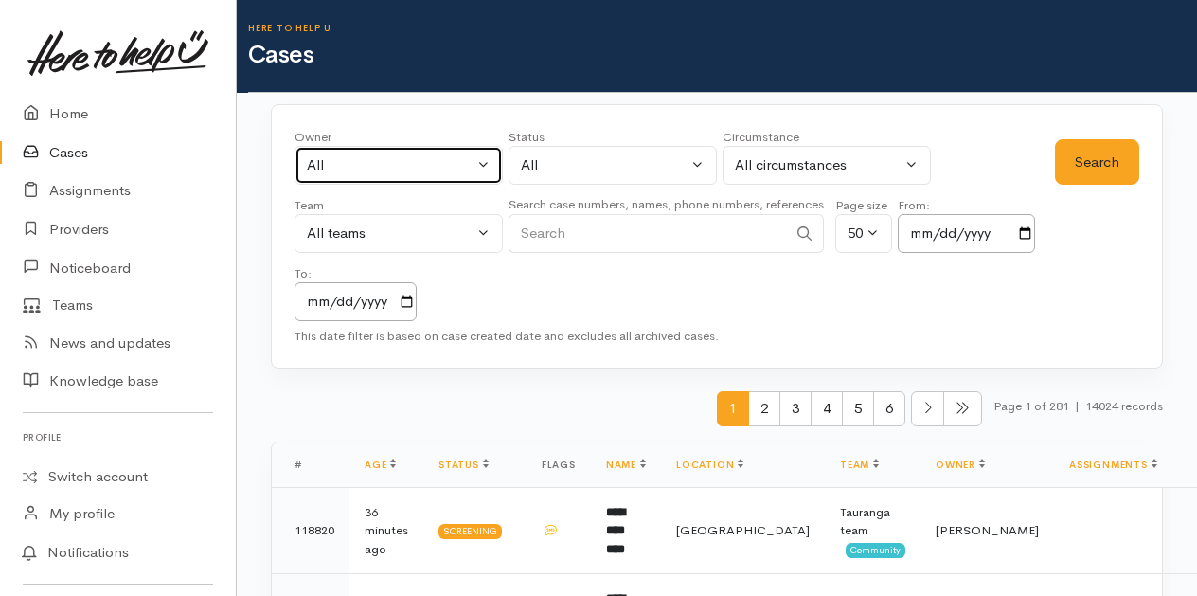
click at [484, 159] on button "All" at bounding box center [399, 165] width 208 height 39
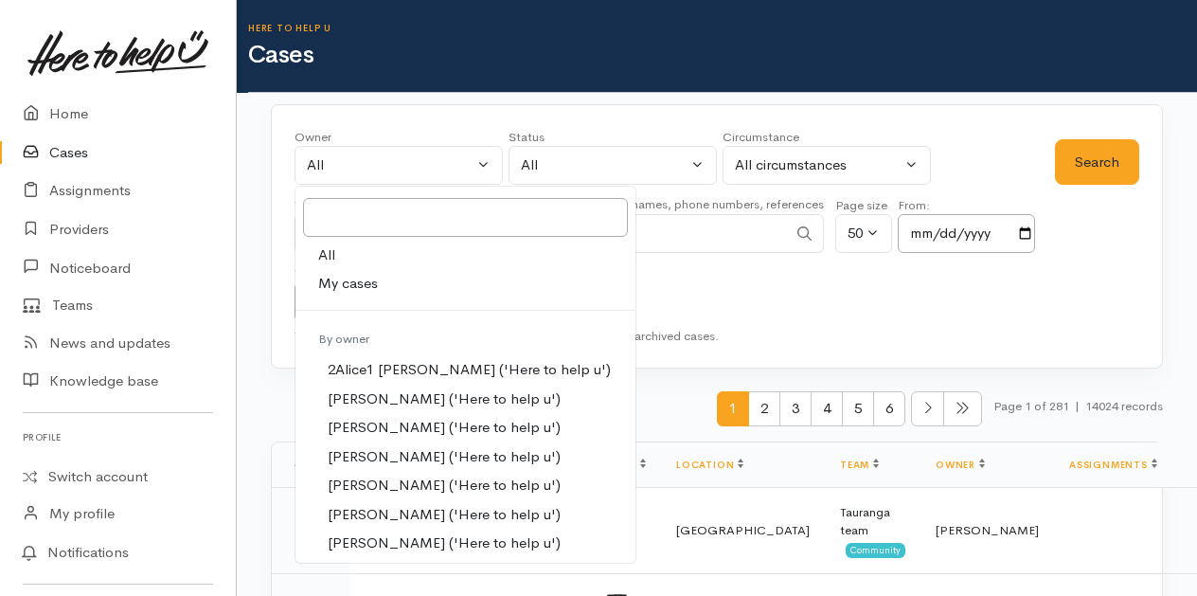
click at [369, 280] on span "My cases" at bounding box center [348, 284] width 60 height 22
select select "205"
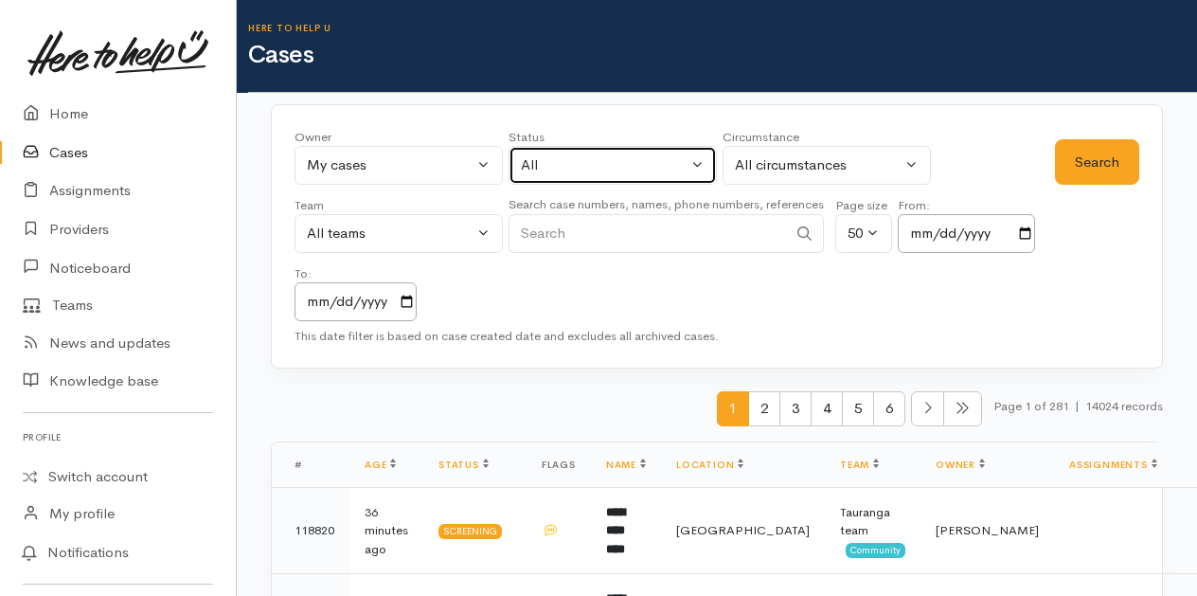
click at [705, 167] on button "All" at bounding box center [613, 165] width 208 height 39
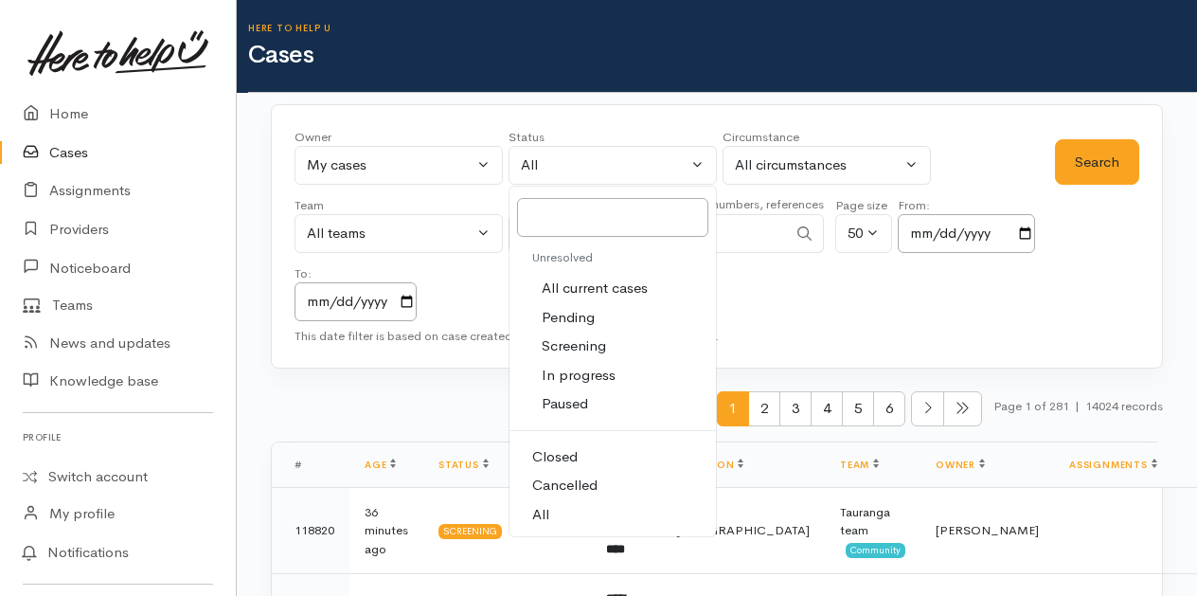
click at [563, 288] on span "All current cases" at bounding box center [595, 289] width 106 height 22
select select "Unresolved"
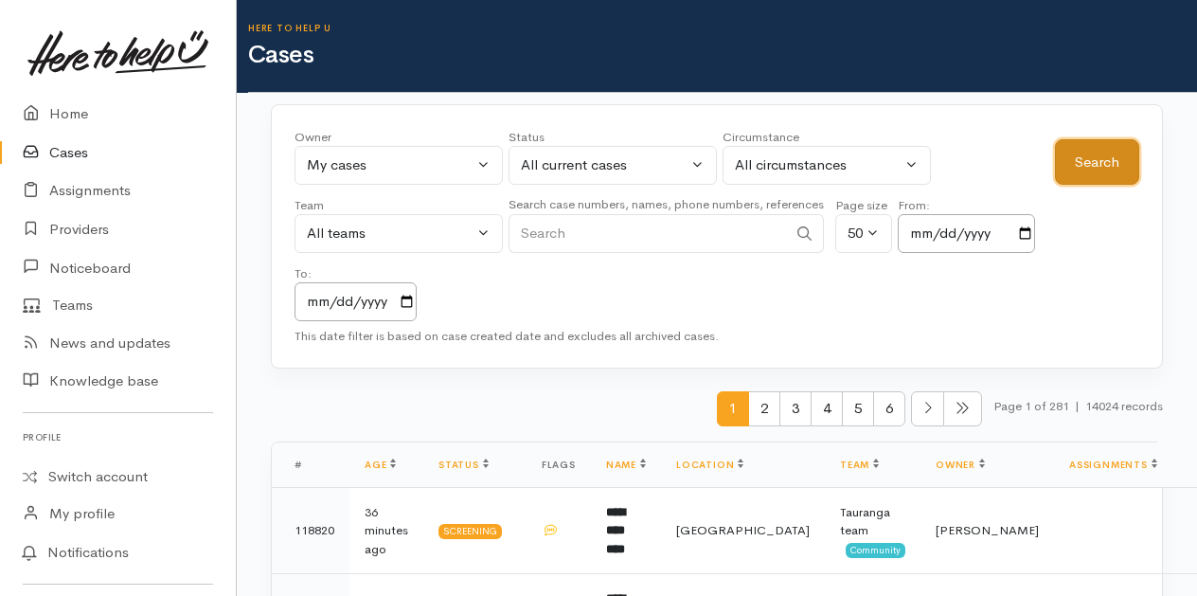
click at [1098, 167] on button "Search" at bounding box center [1097, 162] width 84 height 46
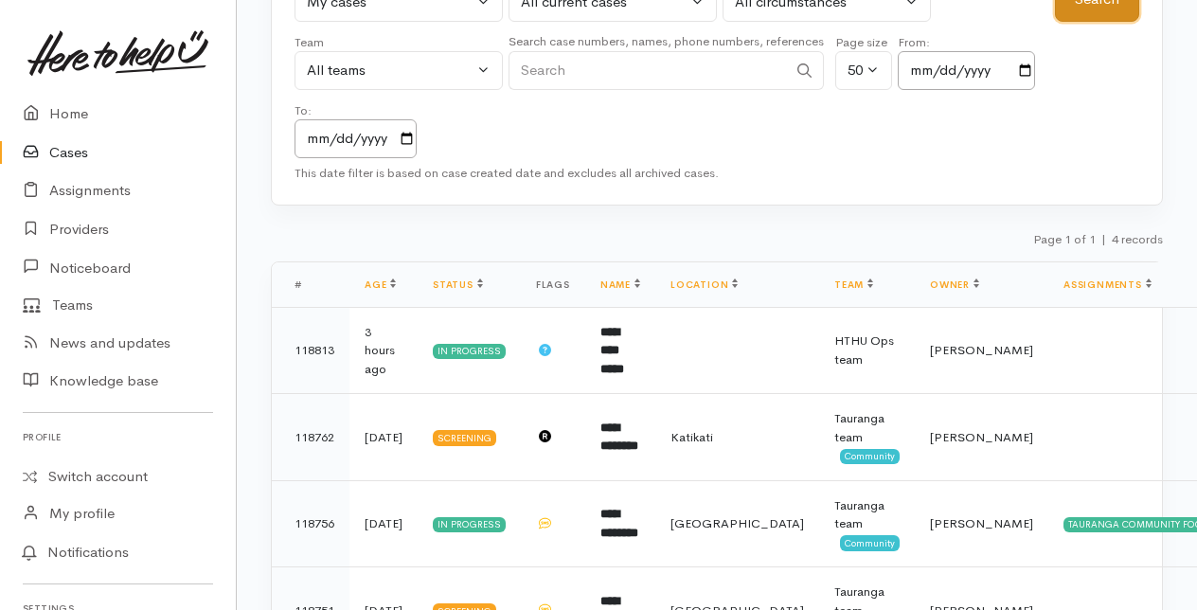
scroll to position [189, 0]
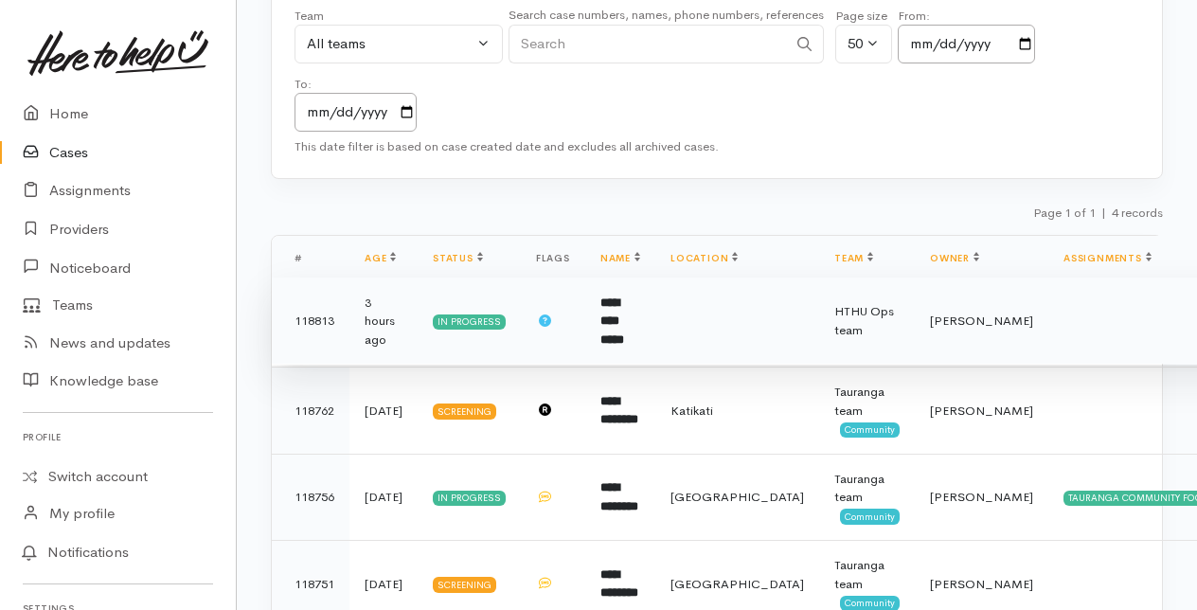
click at [655, 301] on td "**********" at bounding box center [620, 321] width 70 height 87
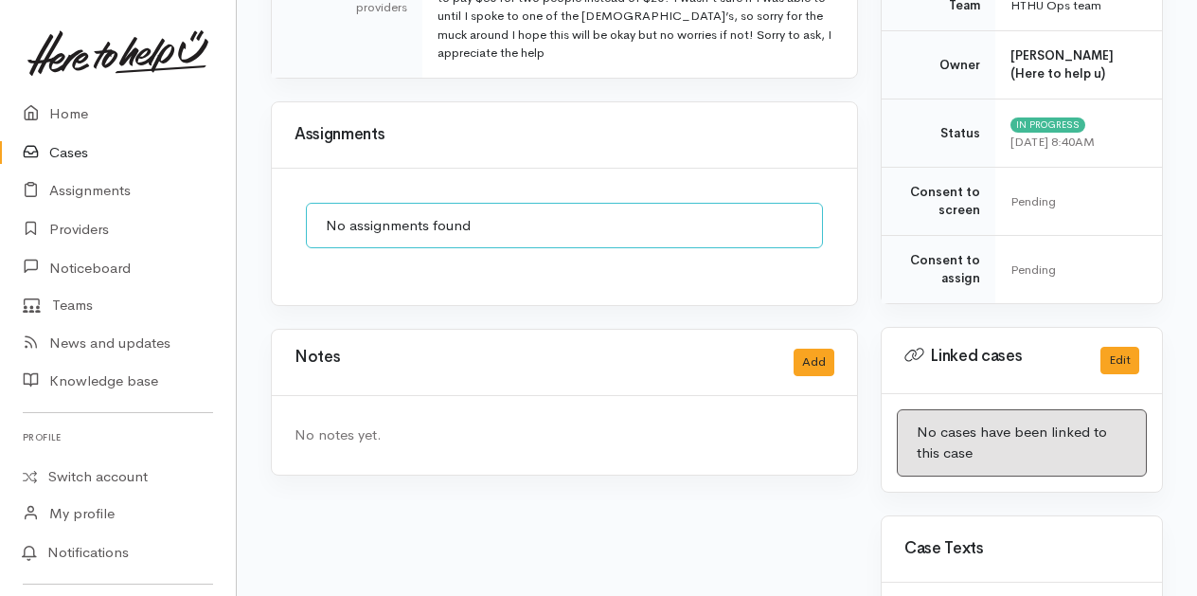
scroll to position [663, 0]
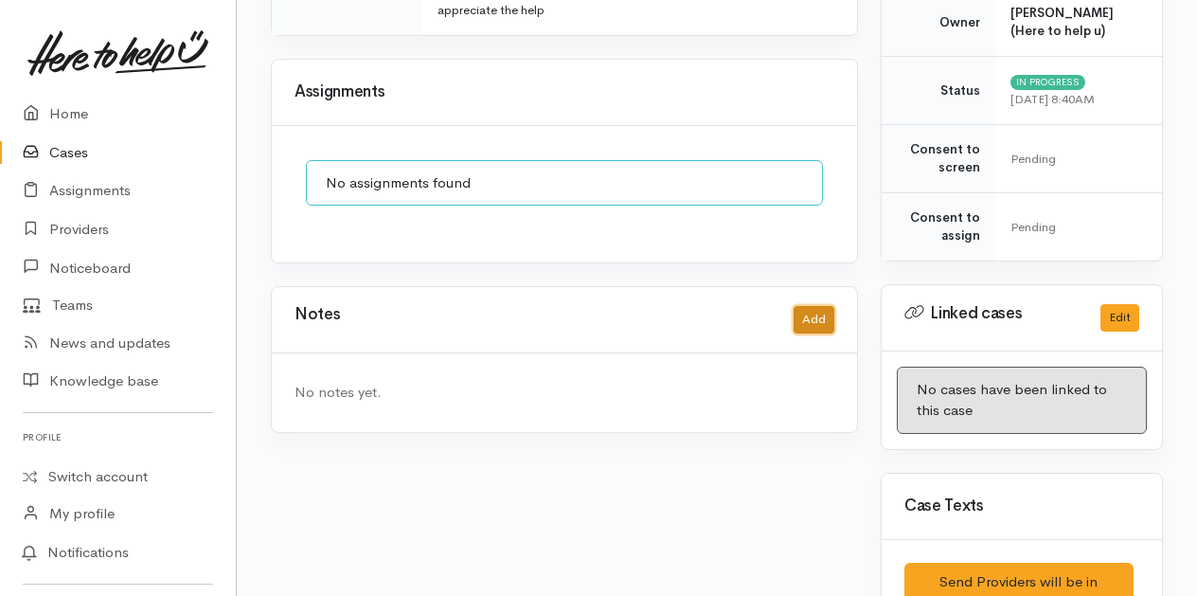
click at [805, 309] on button "Add" at bounding box center [814, 319] width 41 height 27
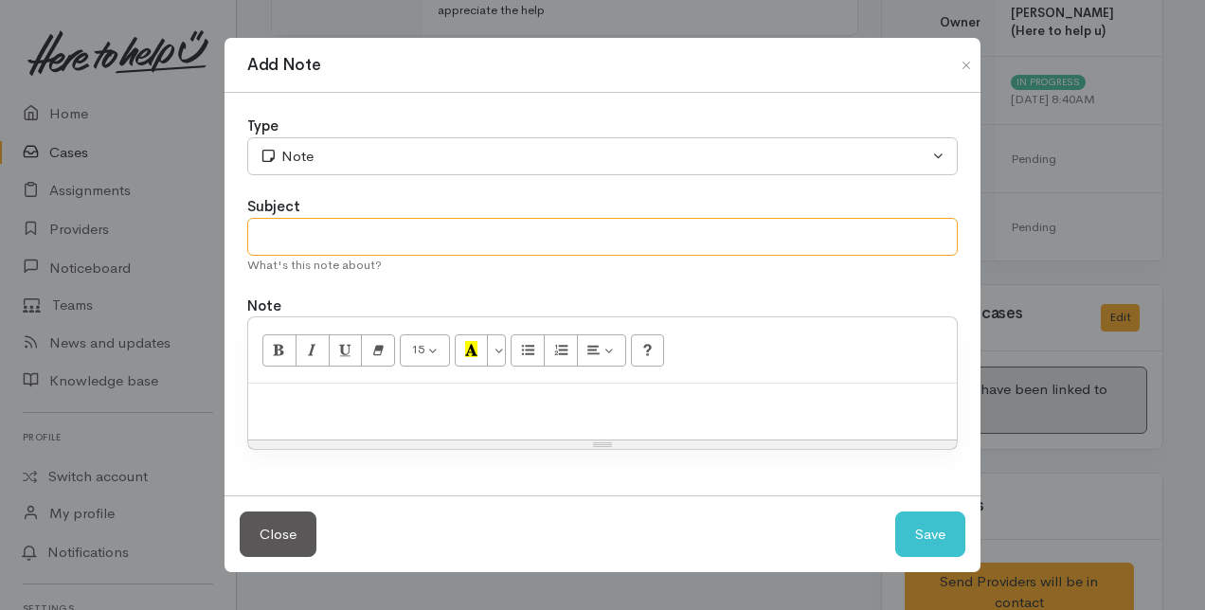
click at [301, 242] on input "text" at bounding box center [602, 237] width 710 height 39
type input "Attempt to contact"
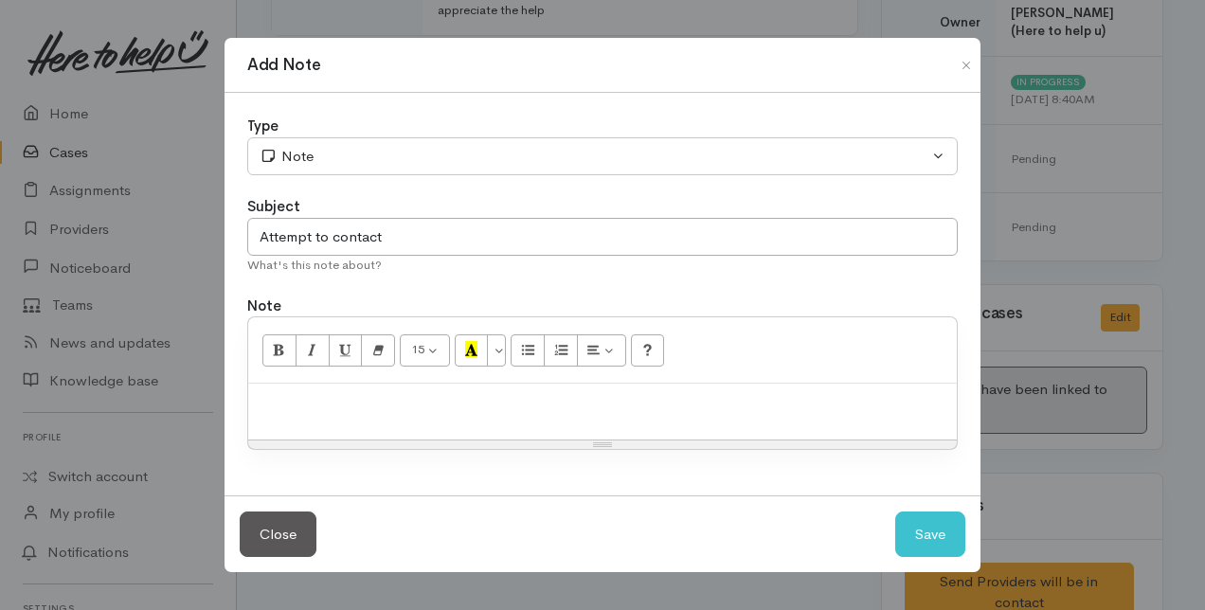
click at [296, 415] on div at bounding box center [602, 412] width 708 height 56
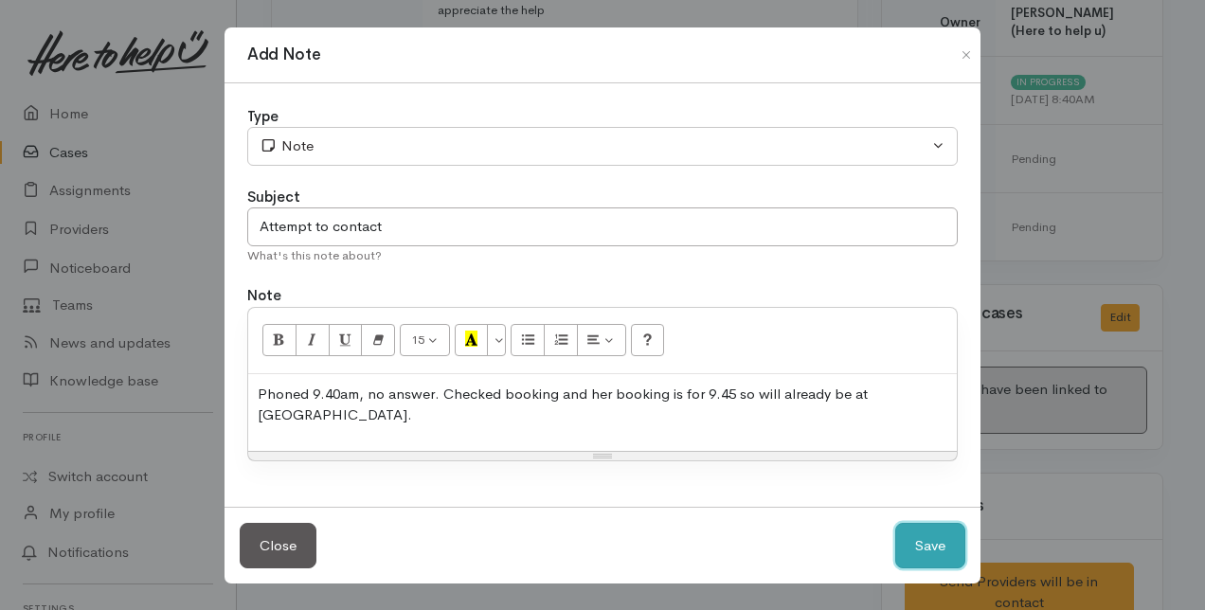
click at [931, 527] on button "Save" at bounding box center [930, 546] width 70 height 46
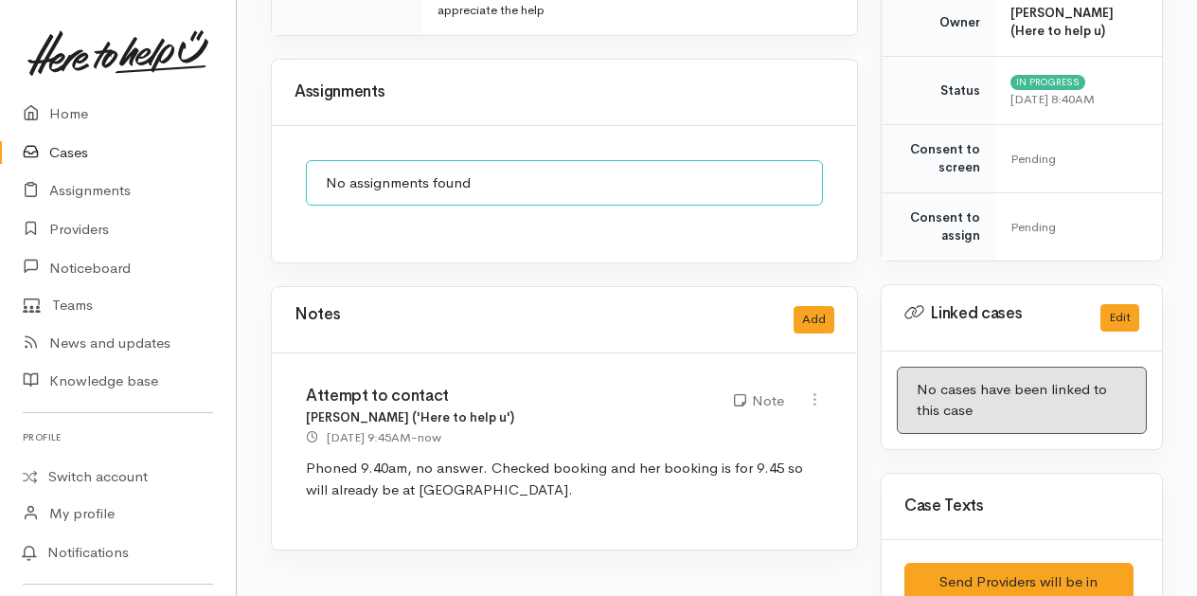
click at [67, 154] on link "Cases" at bounding box center [118, 153] width 236 height 39
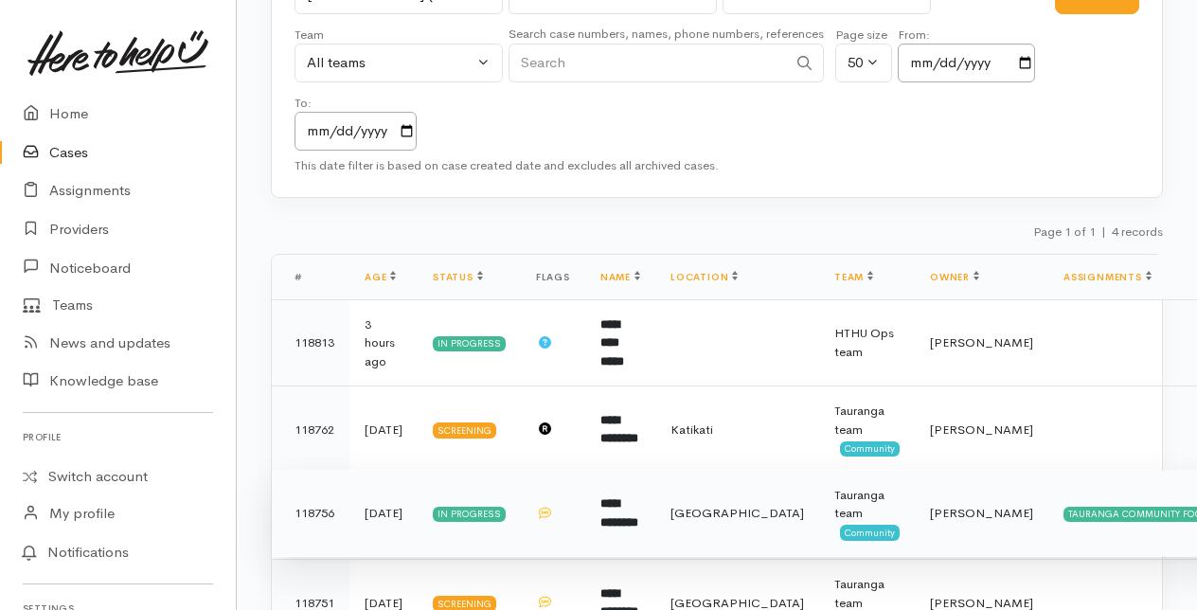
scroll to position [49, 0]
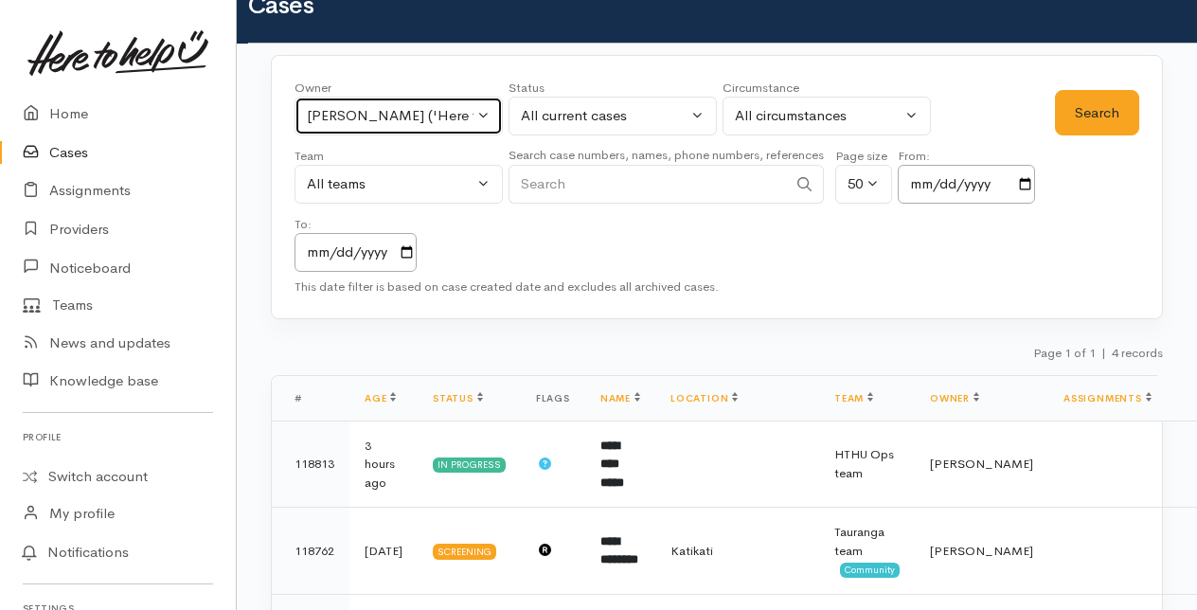
click at [484, 110] on button "[PERSON_NAME] ('Here to help u')" at bounding box center [399, 116] width 208 height 39
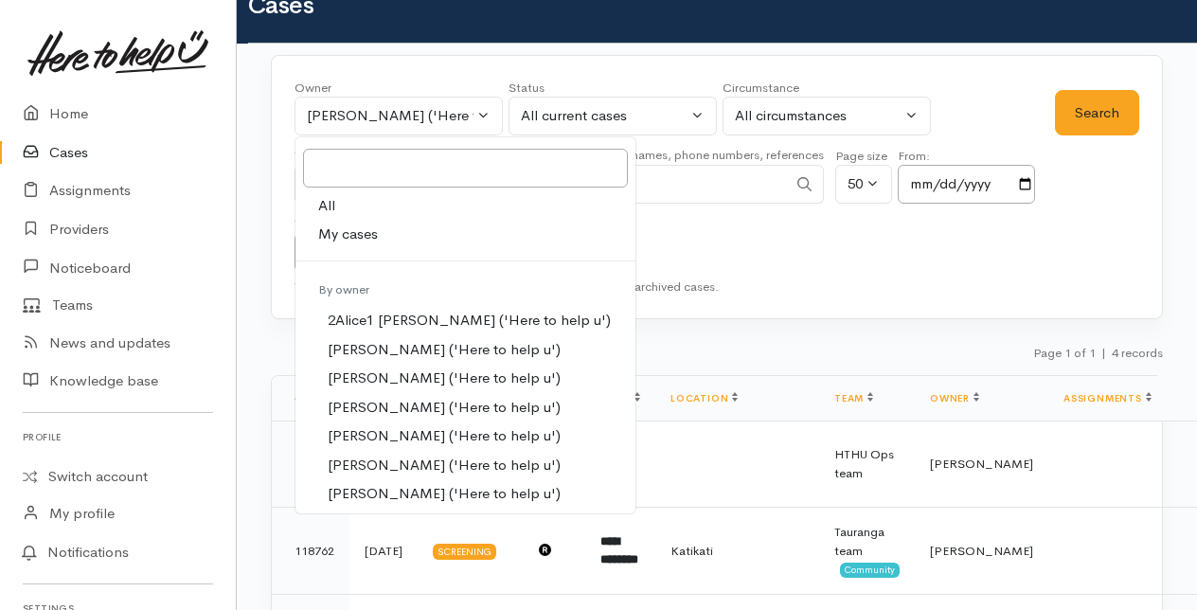
click at [361, 225] on span "My cases" at bounding box center [348, 235] width 60 height 22
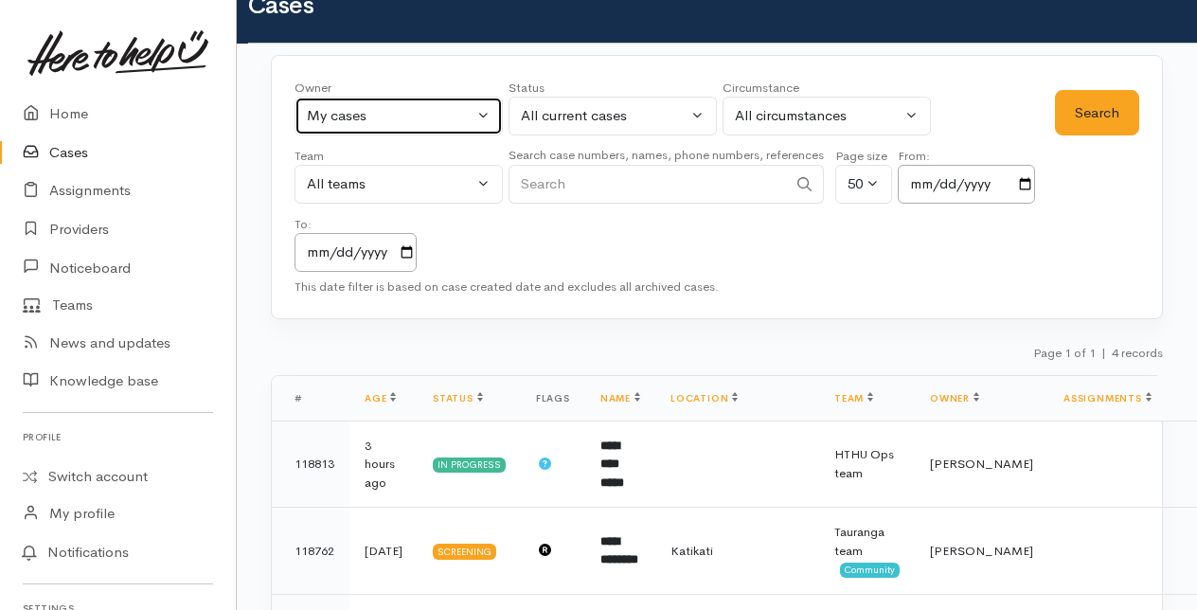
click at [479, 114] on button "My cases" at bounding box center [399, 116] width 208 height 39
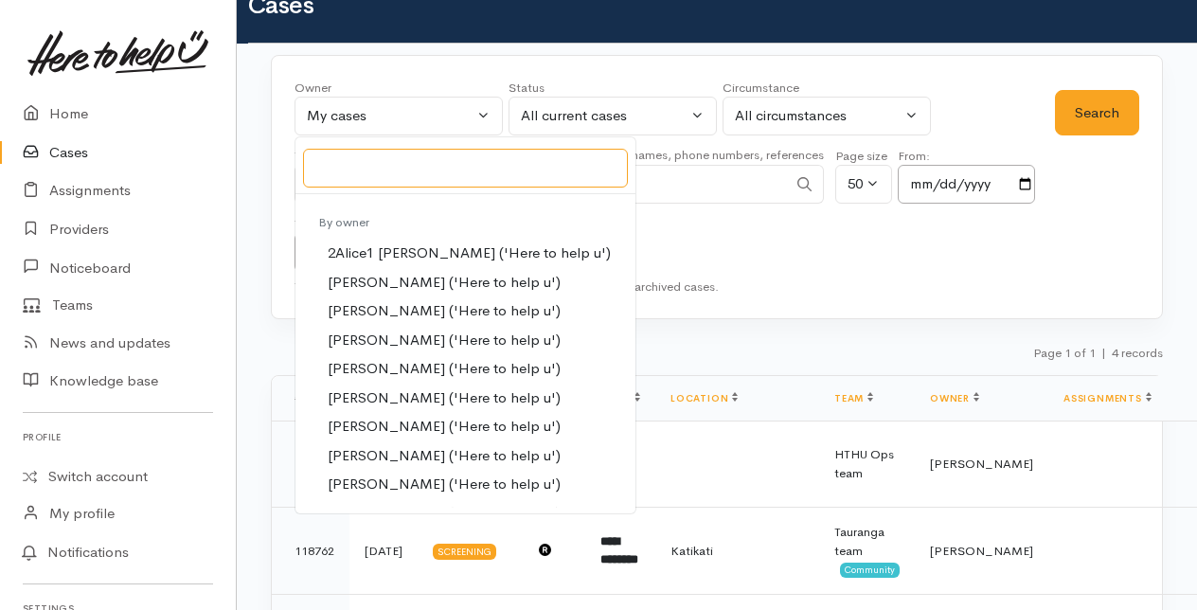
scroll to position [0, 0]
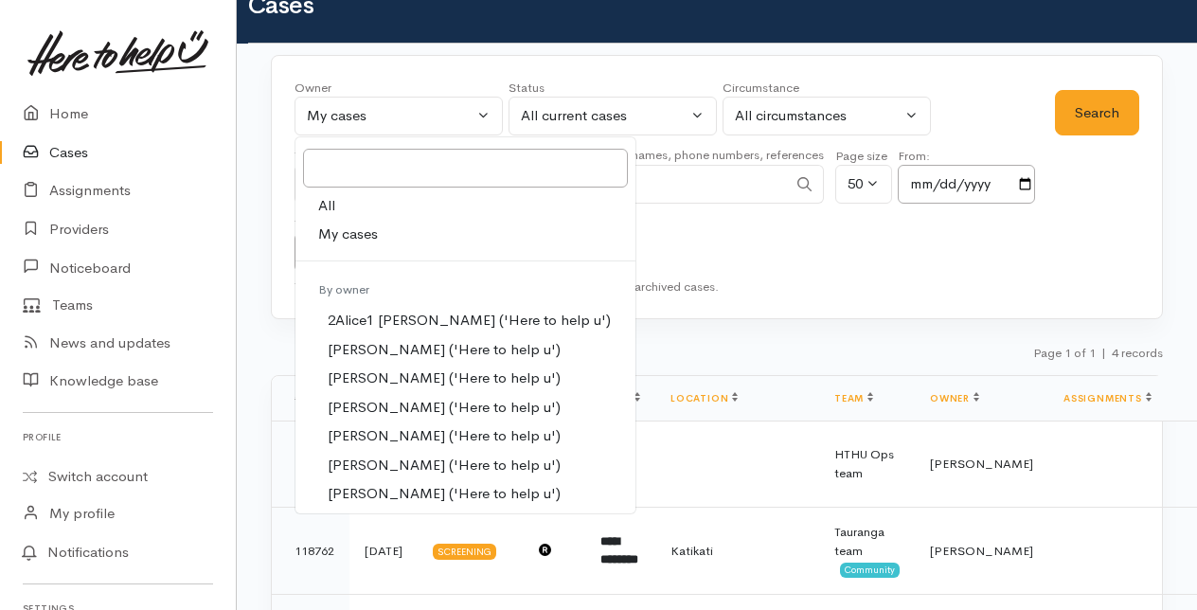
click at [342, 195] on link "All" at bounding box center [466, 205] width 340 height 29
select select "-1"
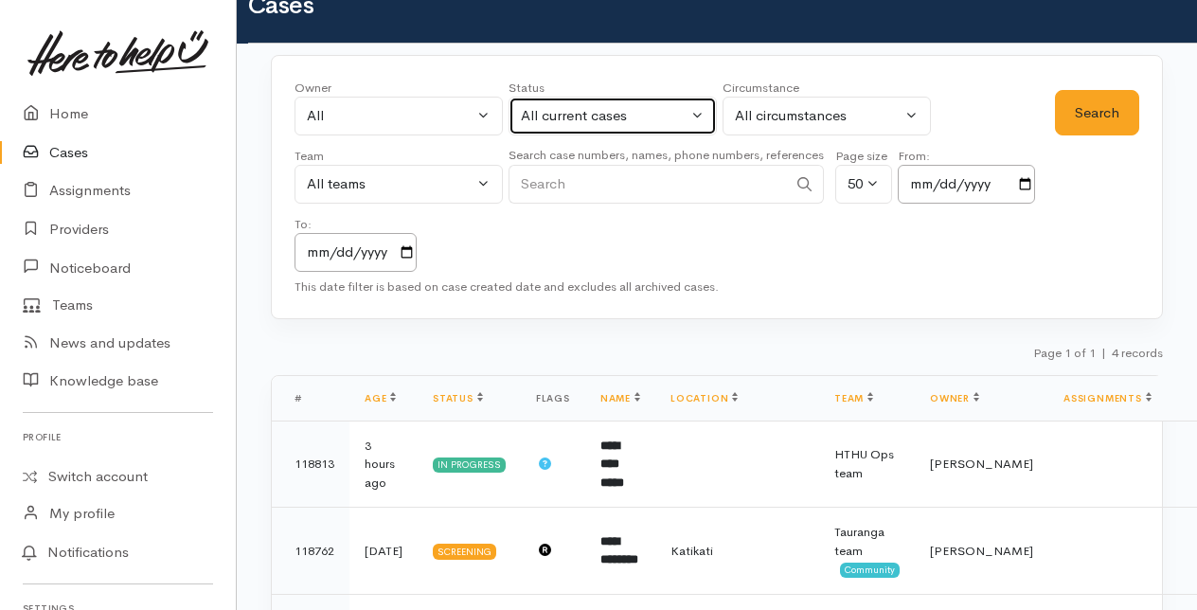
click at [705, 110] on button "All current cases" at bounding box center [613, 116] width 208 height 39
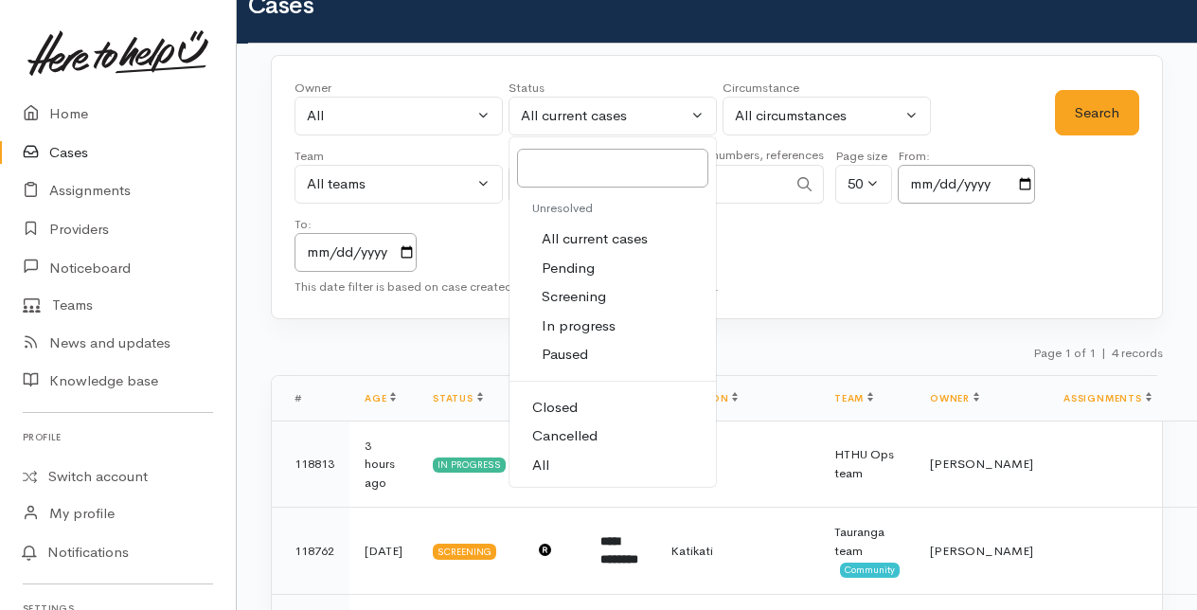
click at [544, 451] on link "All" at bounding box center [613, 465] width 206 height 29
select select "All"
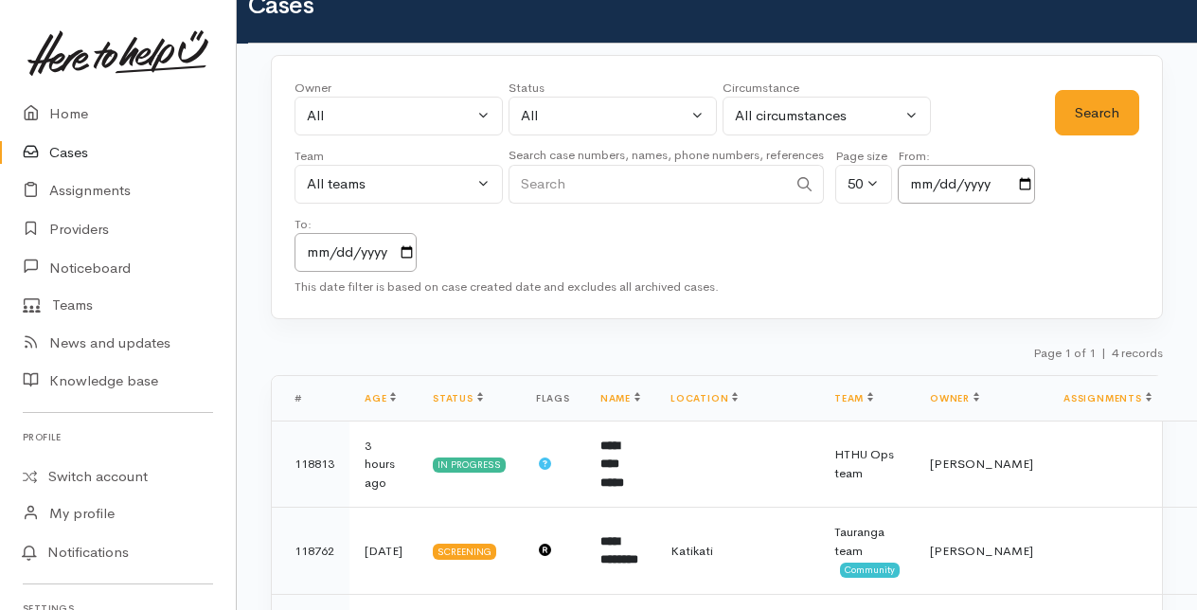
click at [567, 181] on input "Search" at bounding box center [648, 184] width 278 height 39
type input "02041264754"
click at [1093, 112] on button "Search" at bounding box center [1097, 113] width 84 height 46
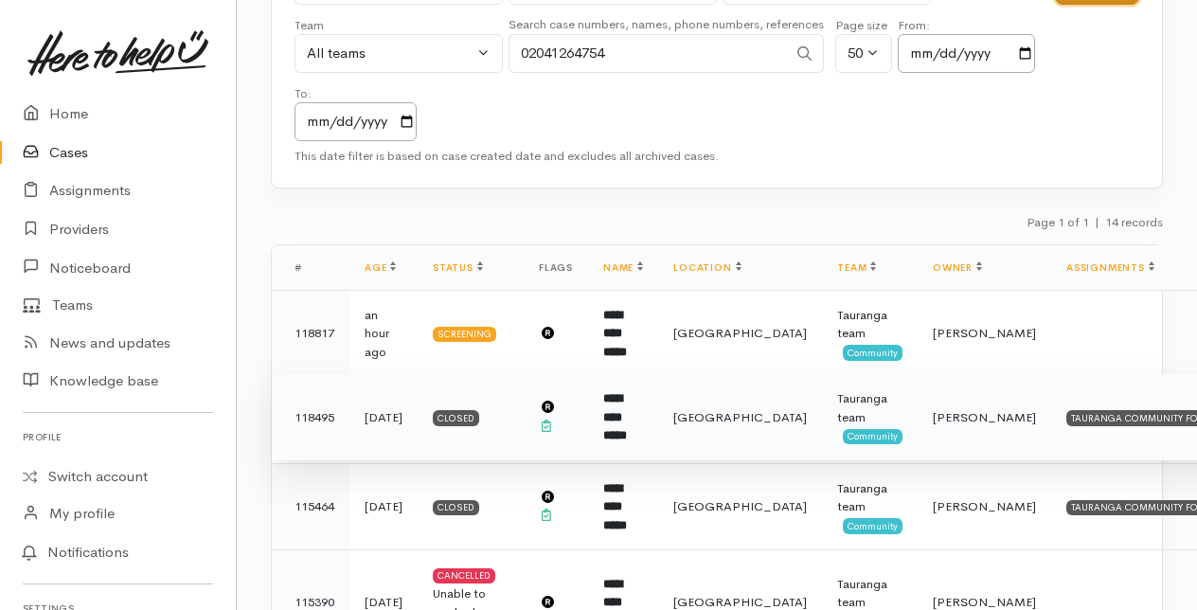
scroll to position [189, 0]
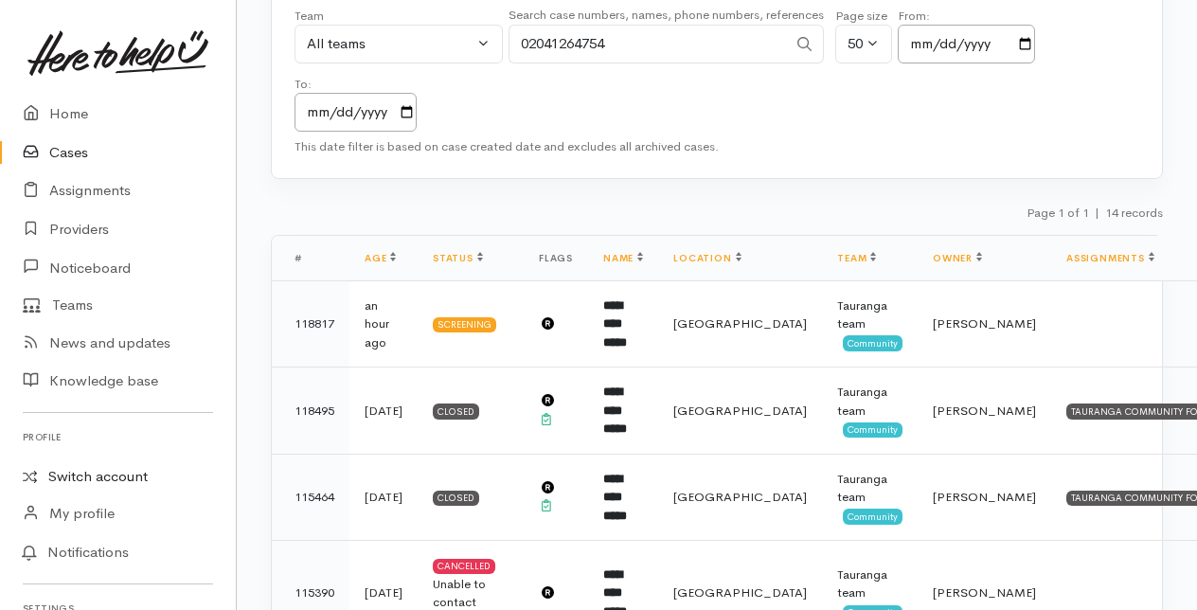
click at [140, 469] on link "Switch account" at bounding box center [118, 476] width 236 height 37
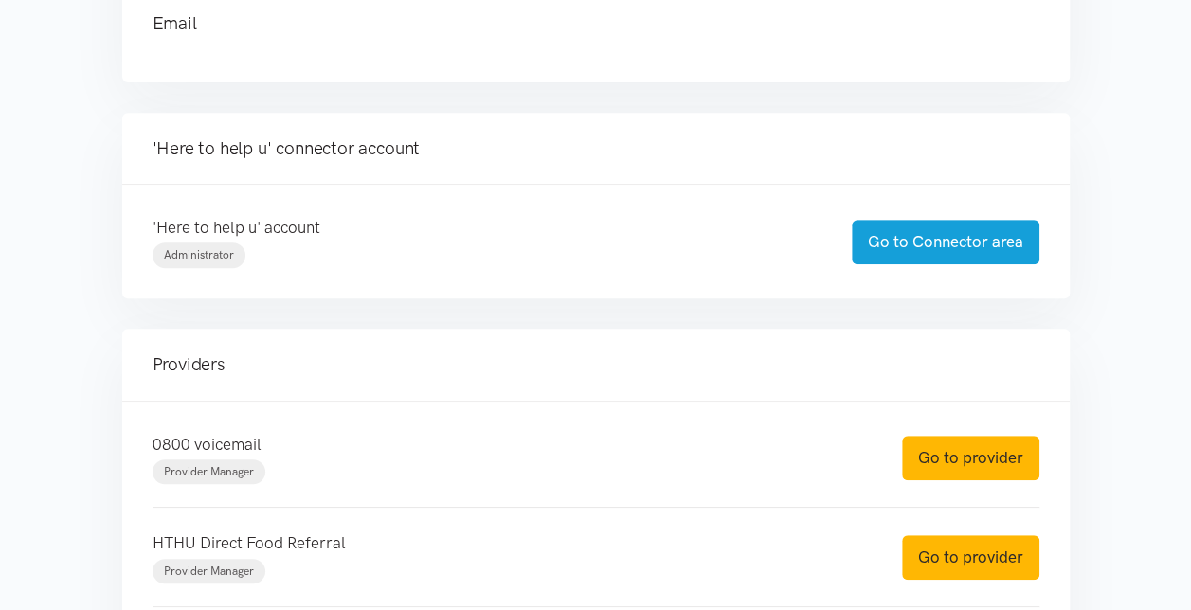
scroll to position [379, 0]
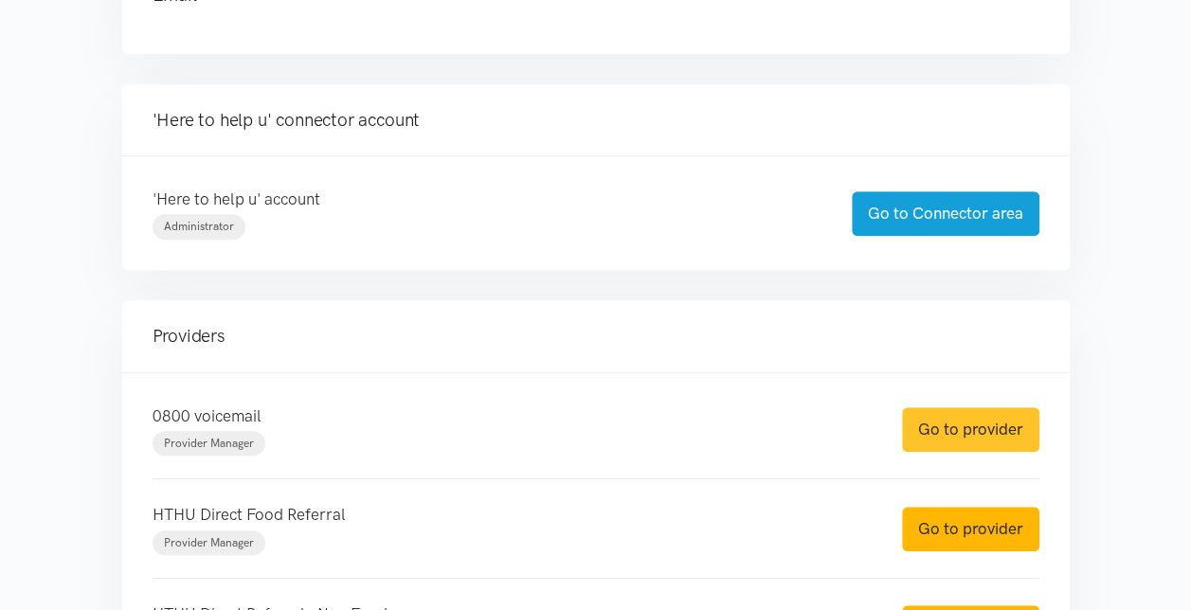
click at [941, 434] on link "Go to provider" at bounding box center [970, 429] width 137 height 45
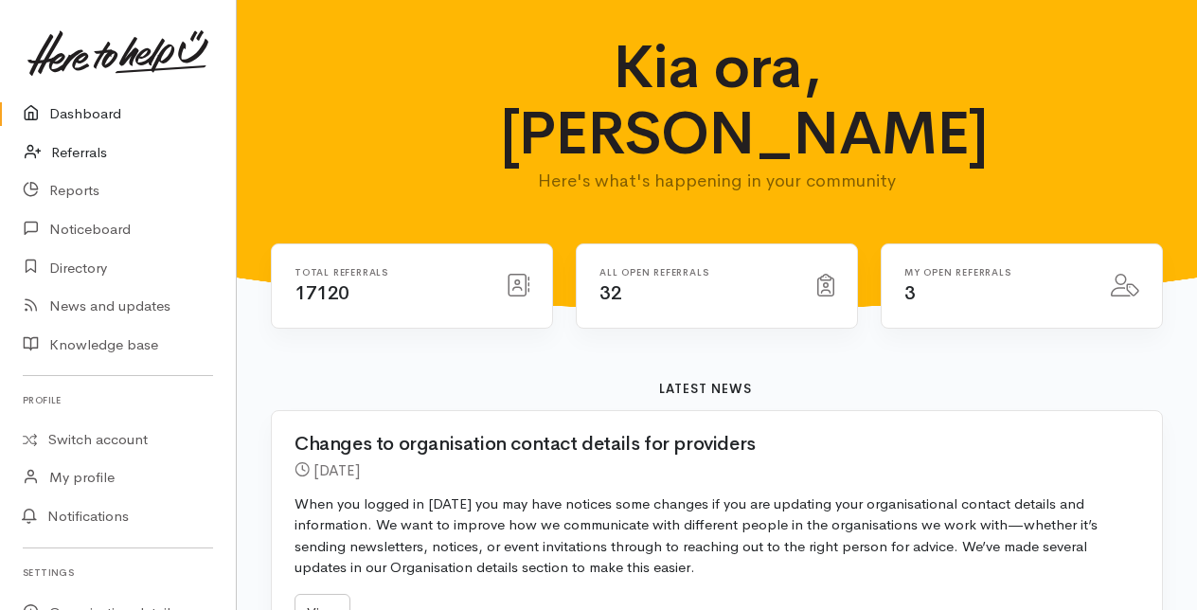
click at [81, 152] on link "Referrals" at bounding box center [118, 153] width 236 height 39
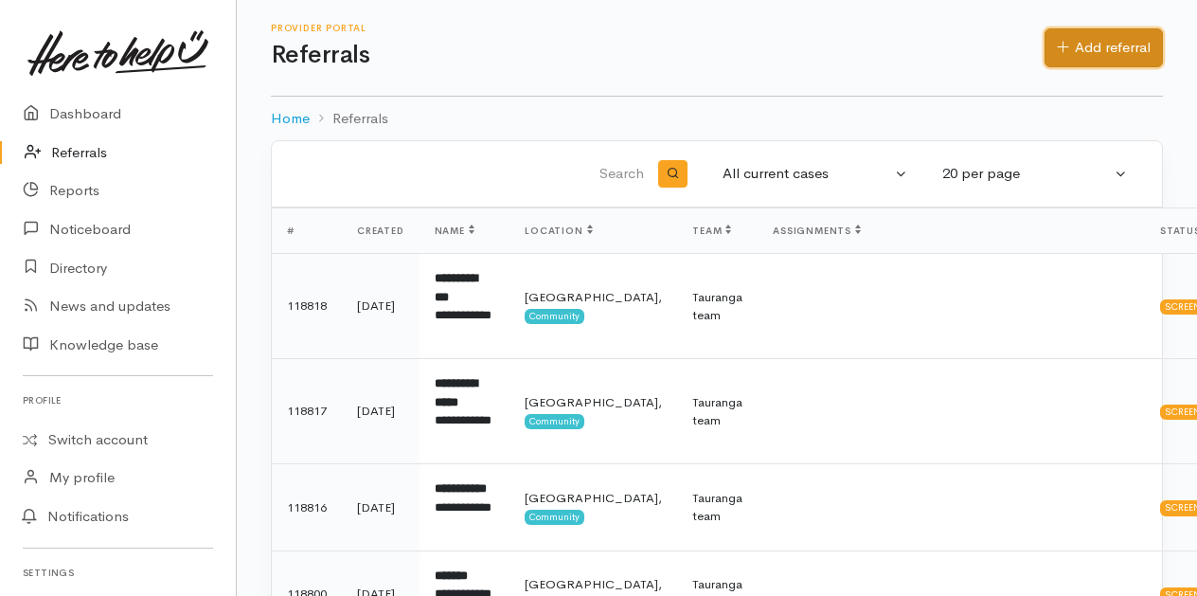
click at [1098, 42] on link "Add referral" at bounding box center [1104, 47] width 118 height 39
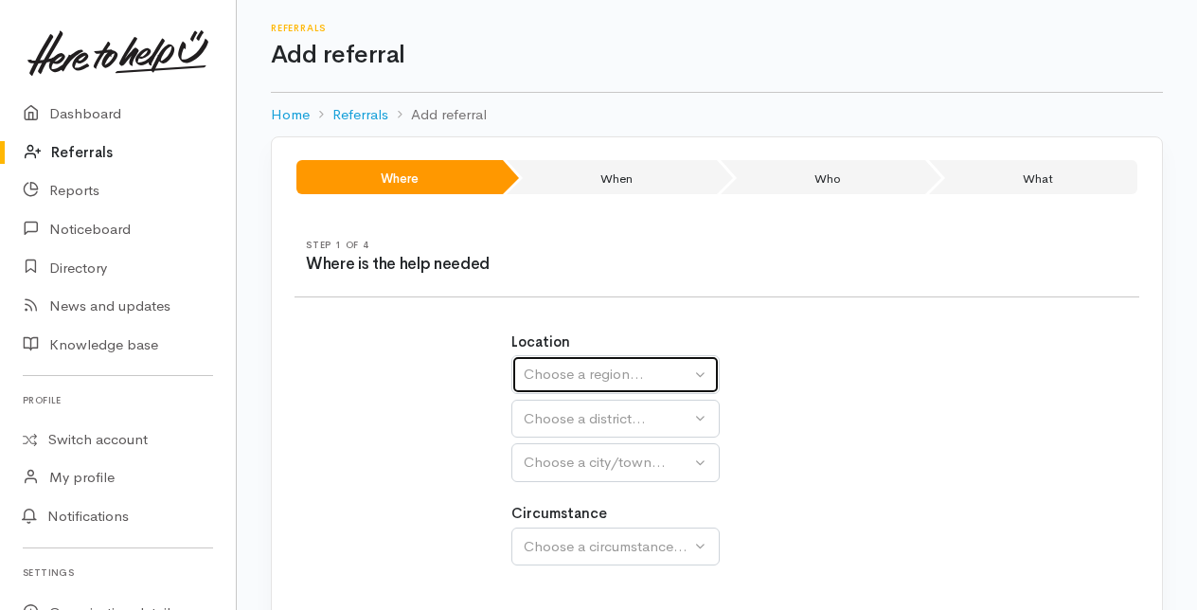
click at [656, 373] on div "Choose a region..." at bounding box center [607, 375] width 167 height 22
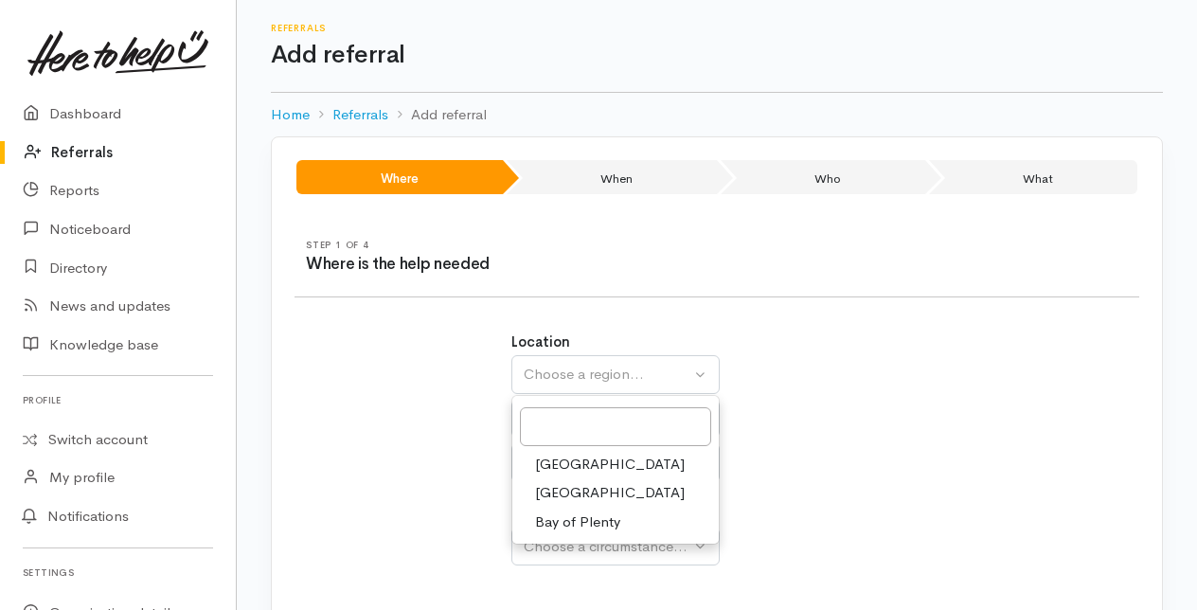
click at [568, 519] on span "Bay of Plenty" at bounding box center [577, 522] width 85 height 22
select select "4"
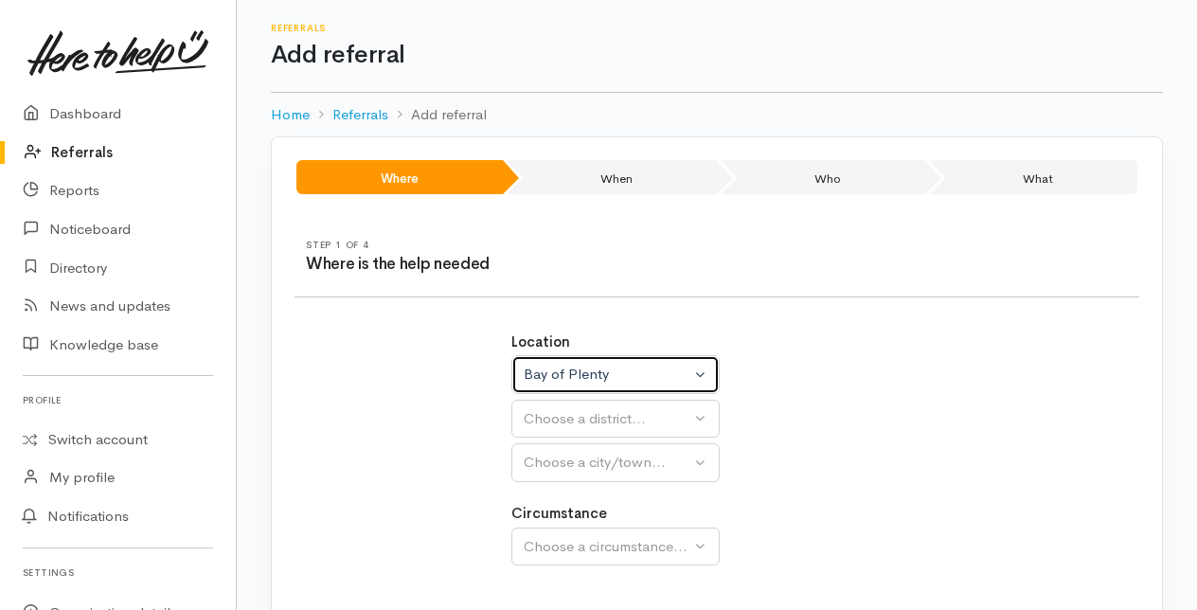
select select
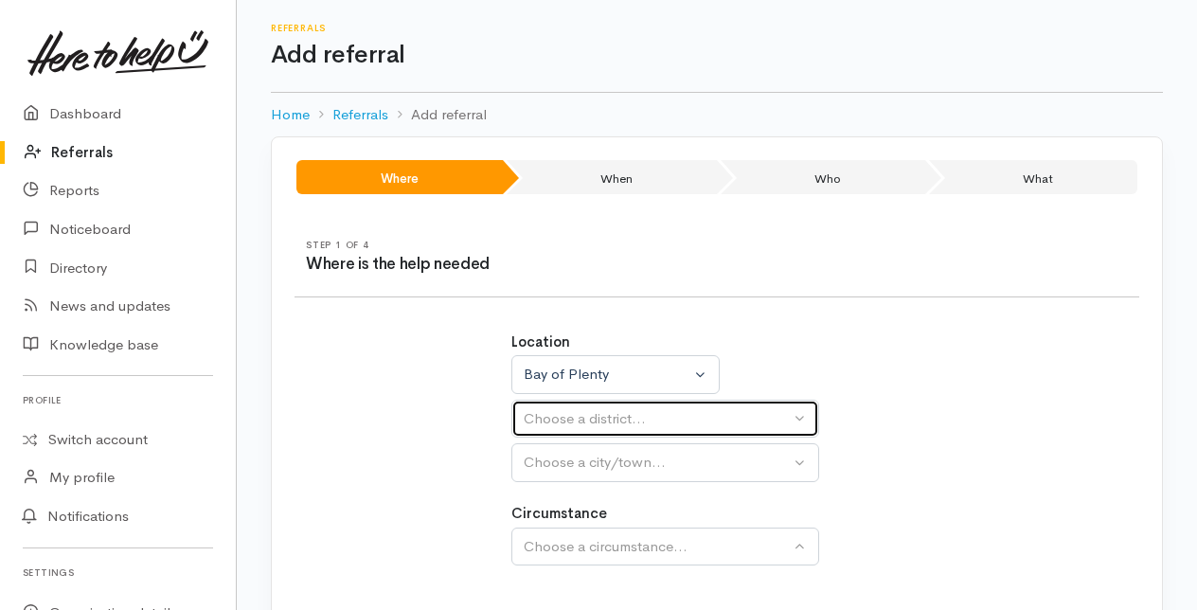
click at [565, 424] on div "Choose a district..." at bounding box center [657, 419] width 266 height 22
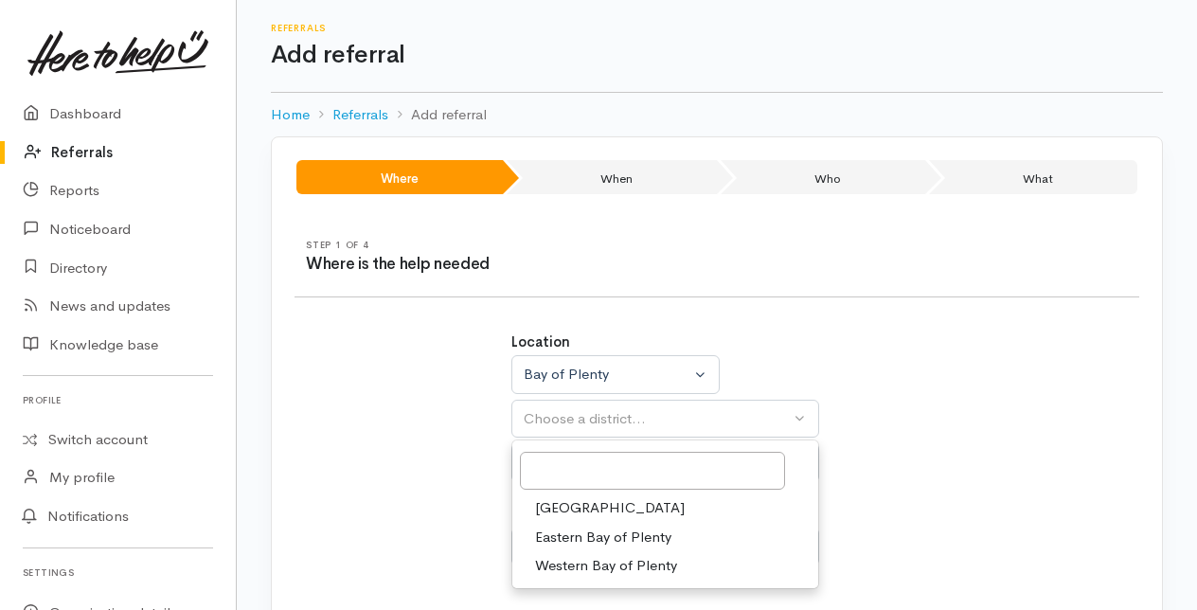
click at [565, 506] on span "Tauranga" at bounding box center [610, 508] width 150 height 22
select select "6"
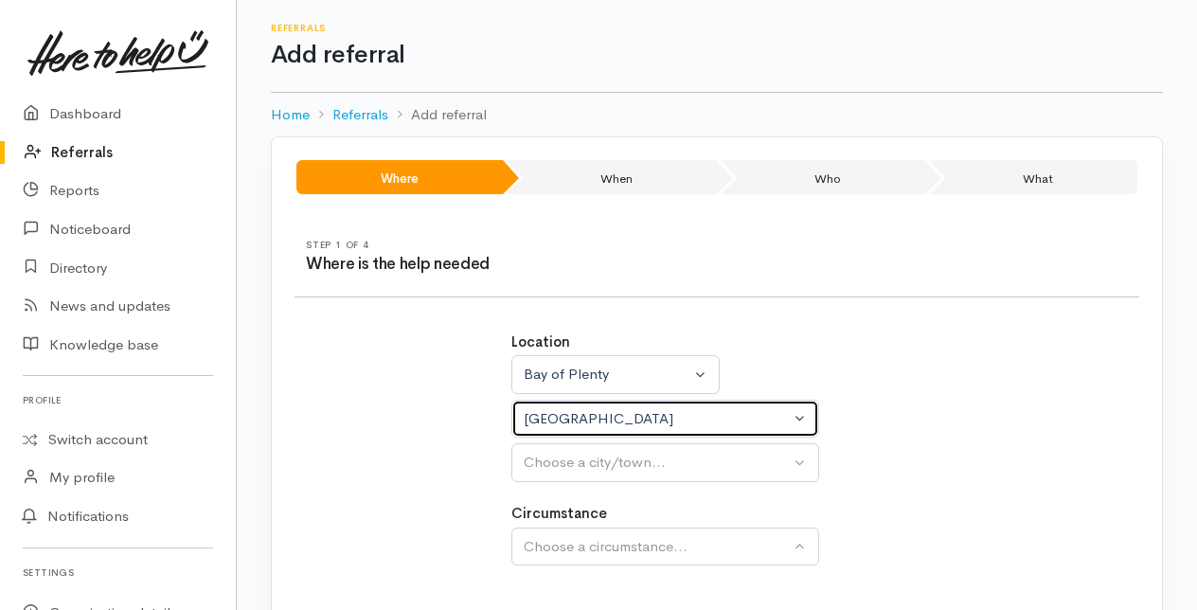
select select
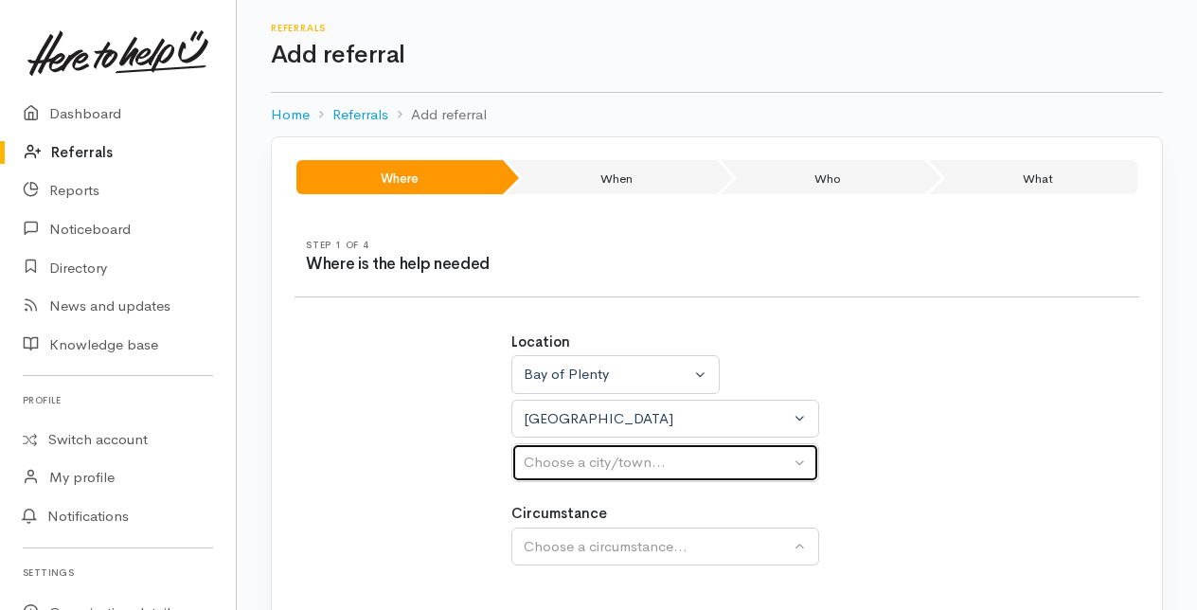
click at [549, 463] on div "Choose a city/town..." at bounding box center [657, 463] width 266 height 22
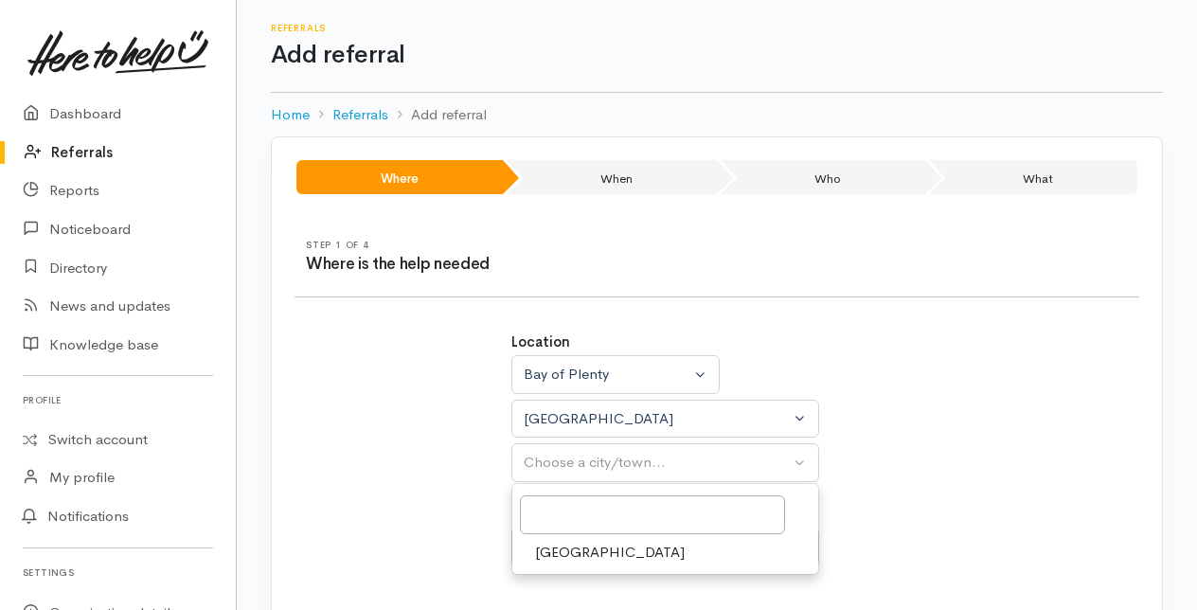
click at [552, 543] on span "[GEOGRAPHIC_DATA]" at bounding box center [610, 553] width 150 height 22
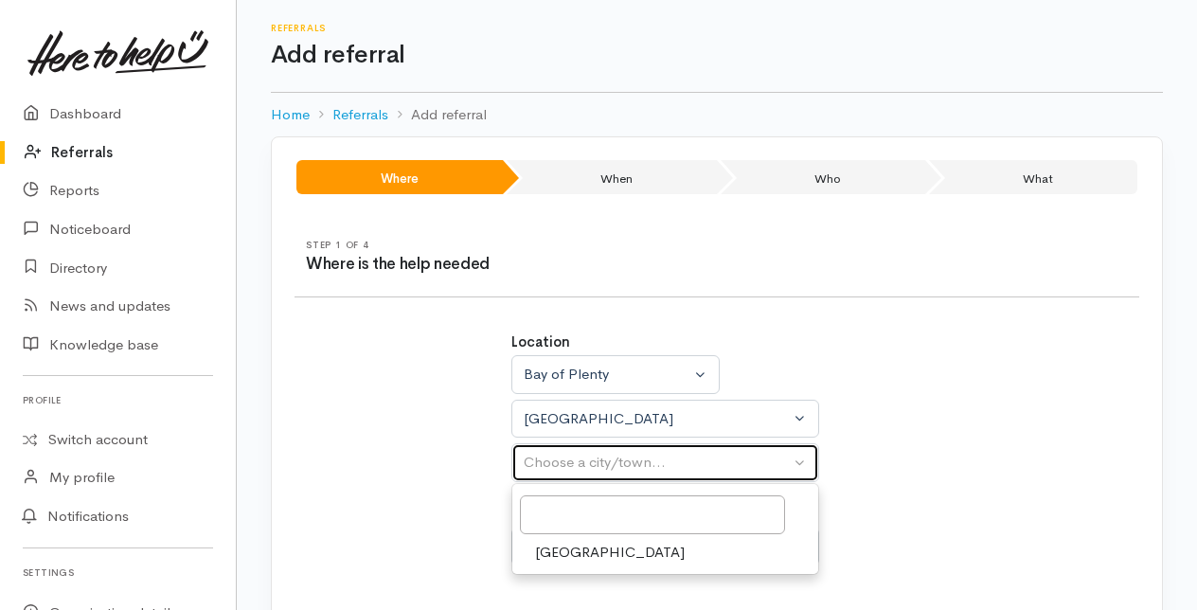
select select "4"
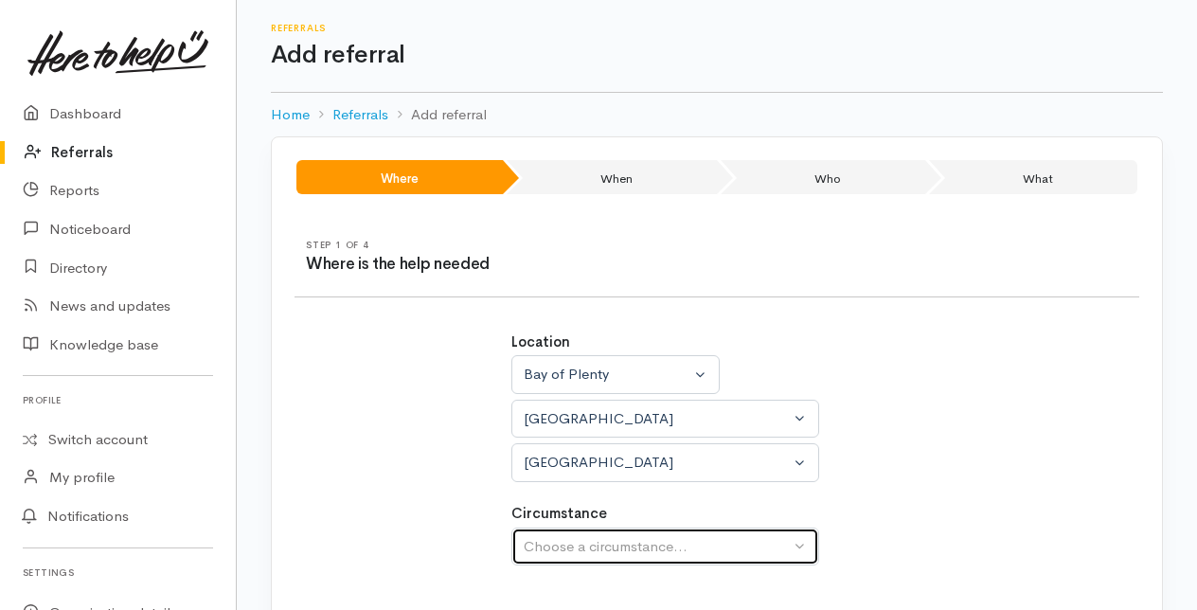
click at [552, 544] on div "Choose a circumstance..." at bounding box center [657, 547] width 266 height 22
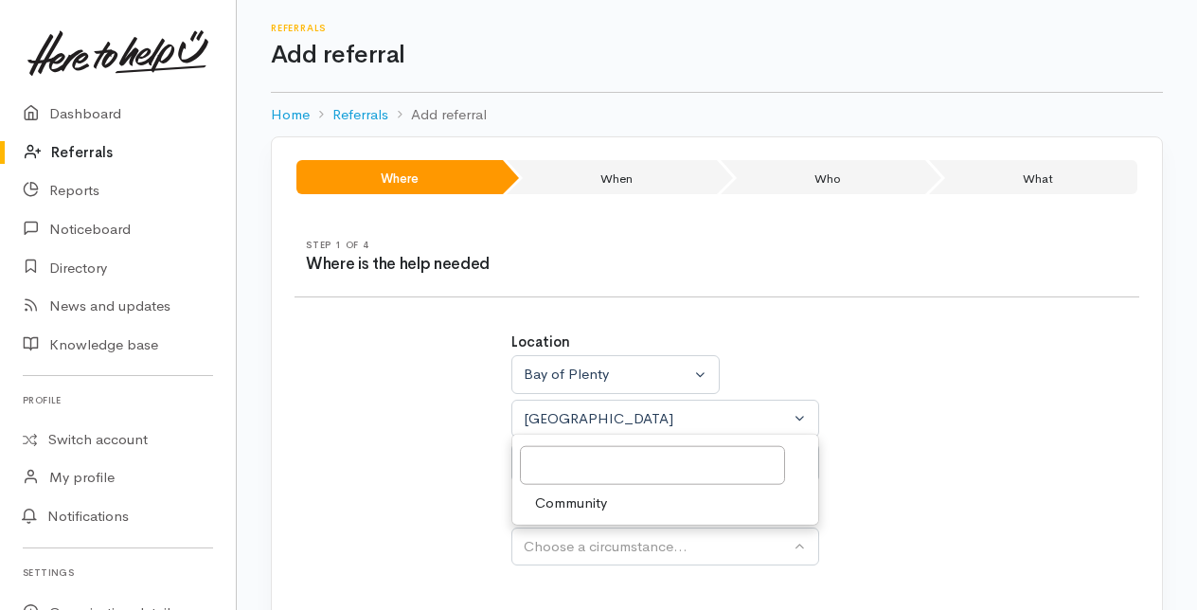
click at [553, 496] on span "Community" at bounding box center [571, 503] width 72 height 22
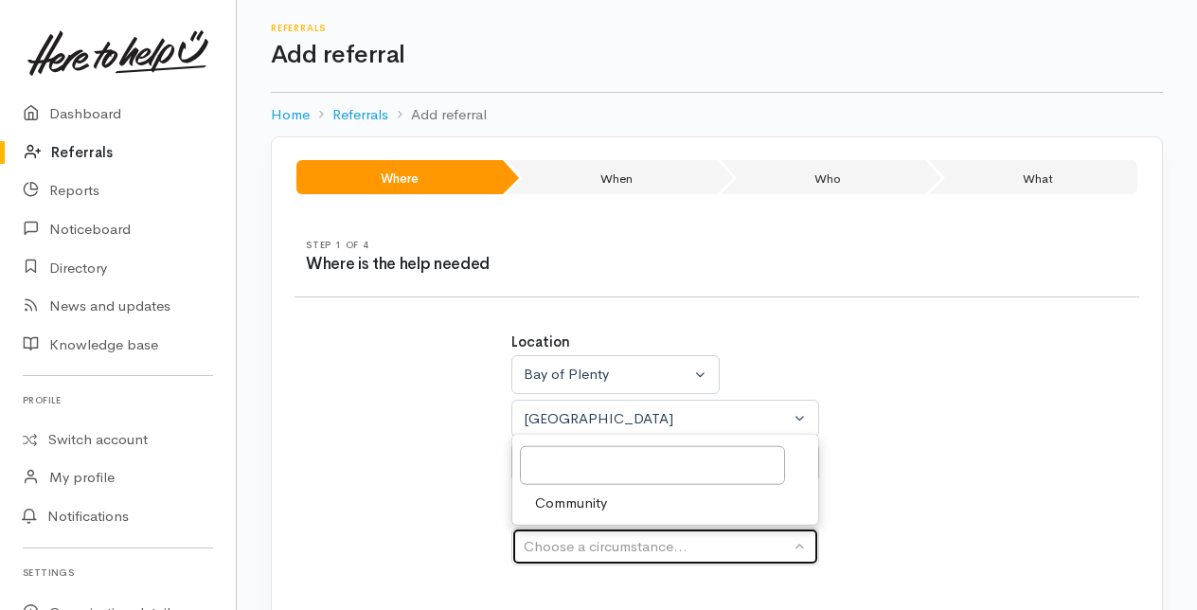
select select "2"
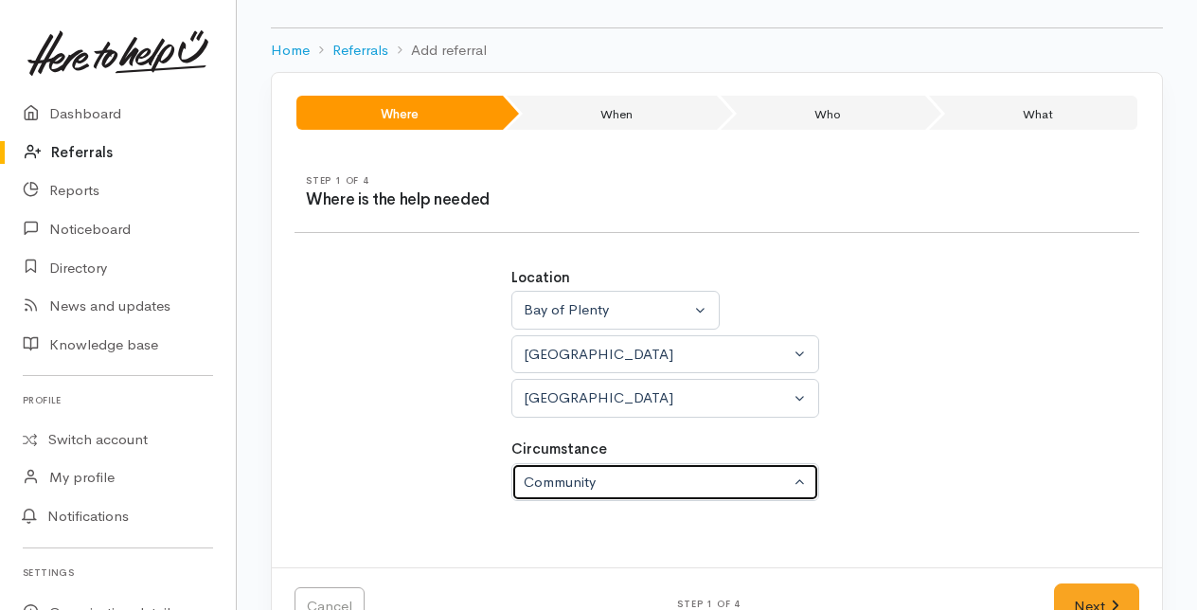
scroll to position [118, 0]
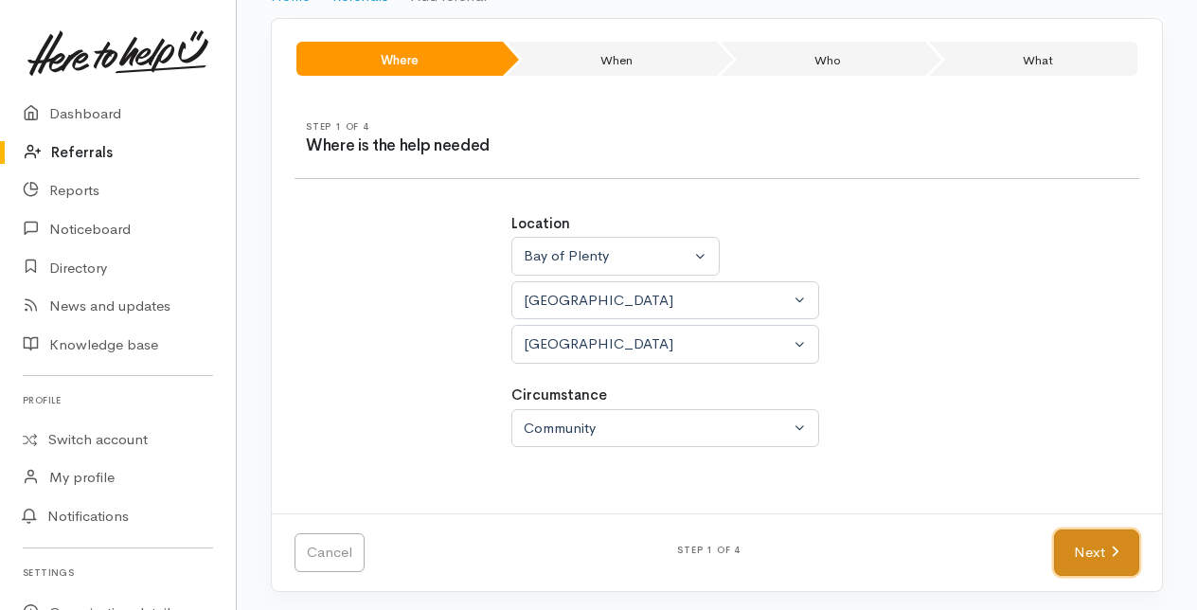
click at [1101, 546] on link "Next" at bounding box center [1096, 552] width 85 height 46
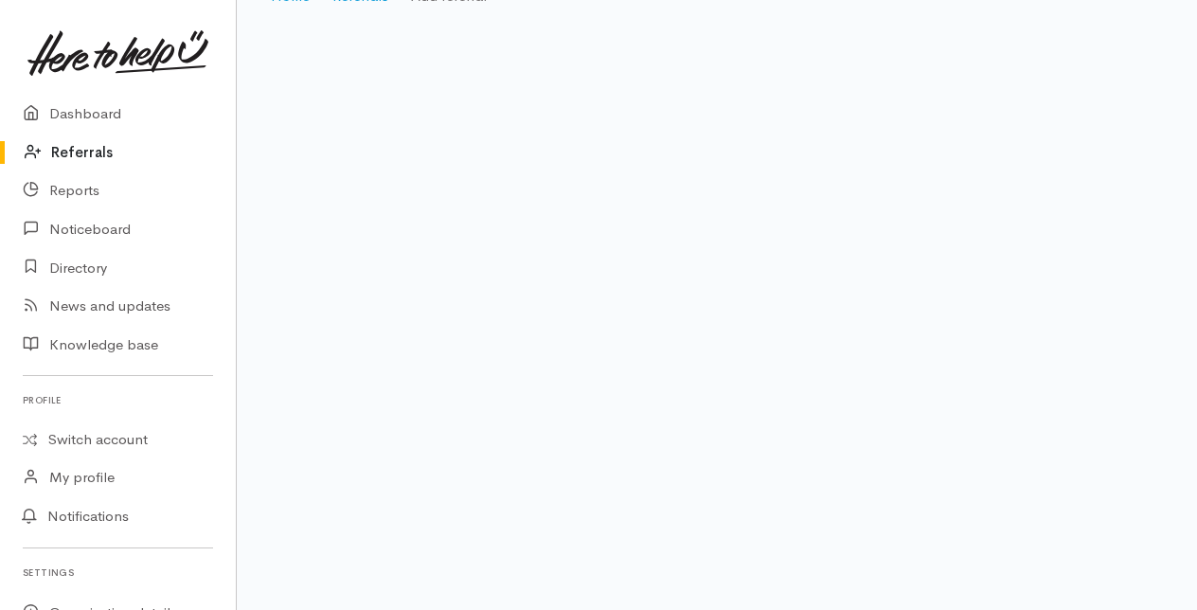
scroll to position [38, 0]
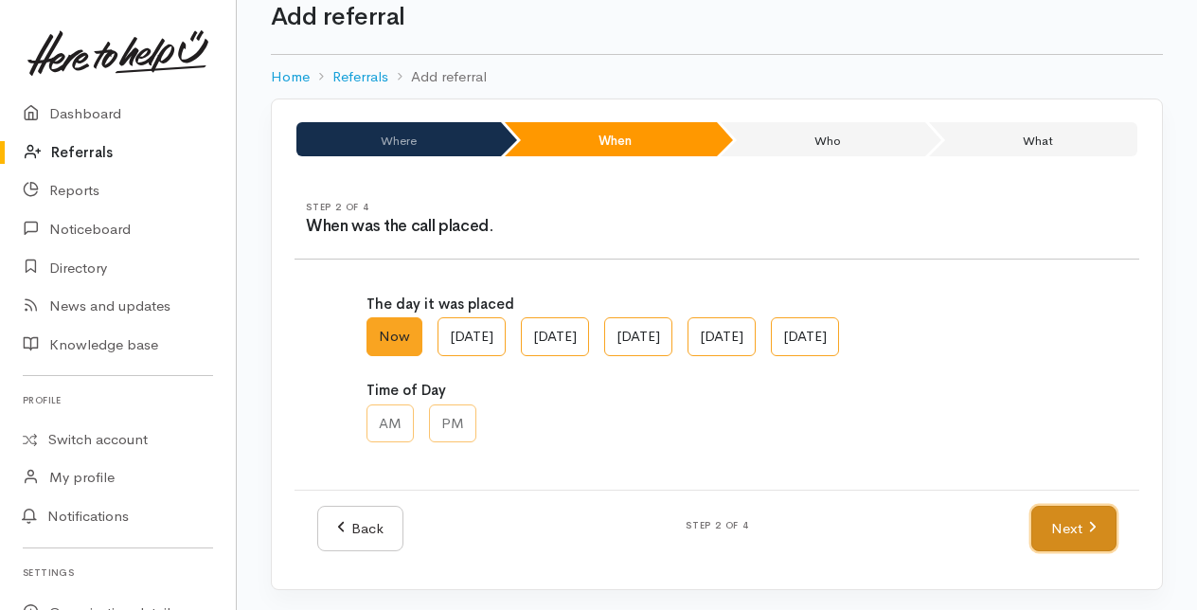
click at [1074, 519] on link "Next" at bounding box center [1073, 529] width 85 height 46
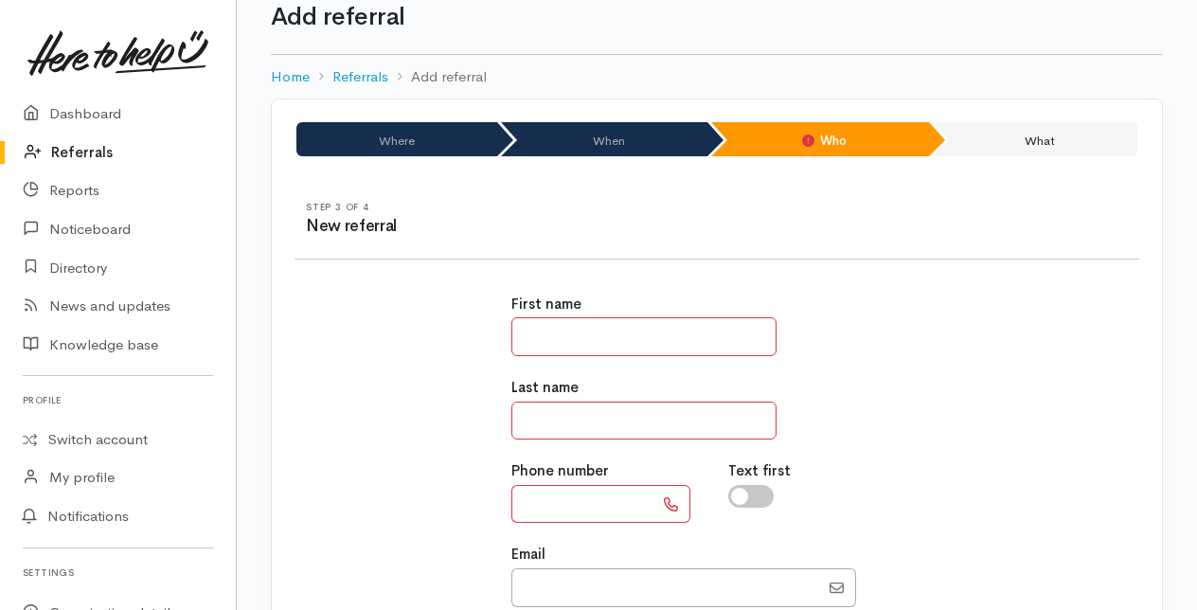
click at [542, 339] on input "text" at bounding box center [643, 336] width 265 height 39
type input "*******"
click at [544, 413] on input "text" at bounding box center [643, 421] width 265 height 39
type input "******"
click at [80, 439] on link "Switch account" at bounding box center [118, 439] width 236 height 37
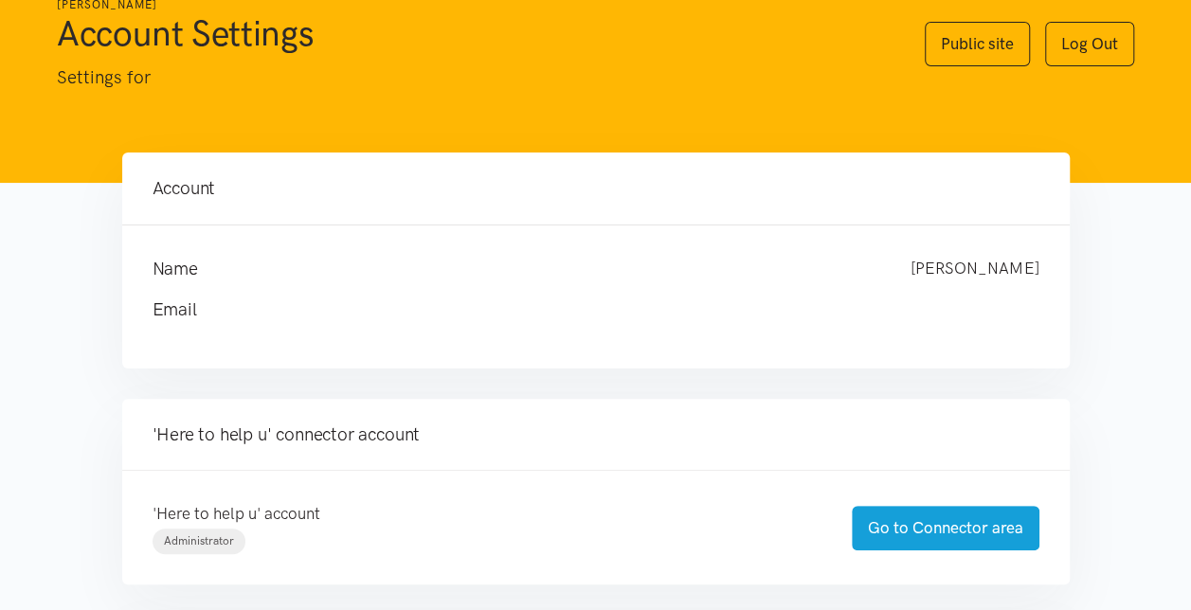
scroll to position [95, 0]
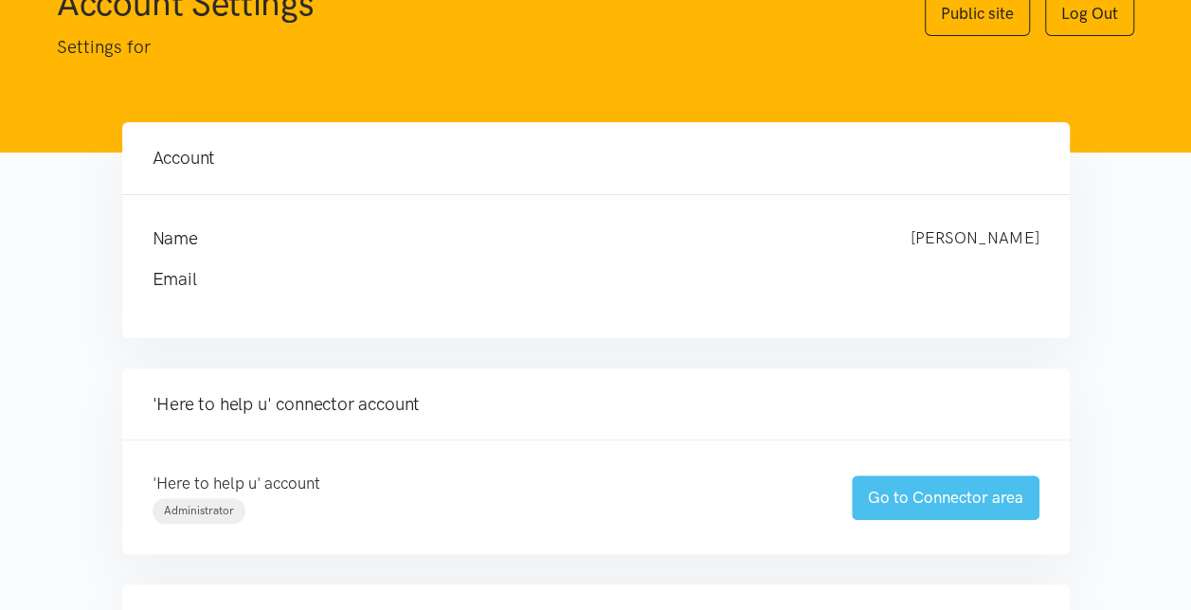
click at [888, 493] on link "Go to Connector area" at bounding box center [945, 497] width 188 height 45
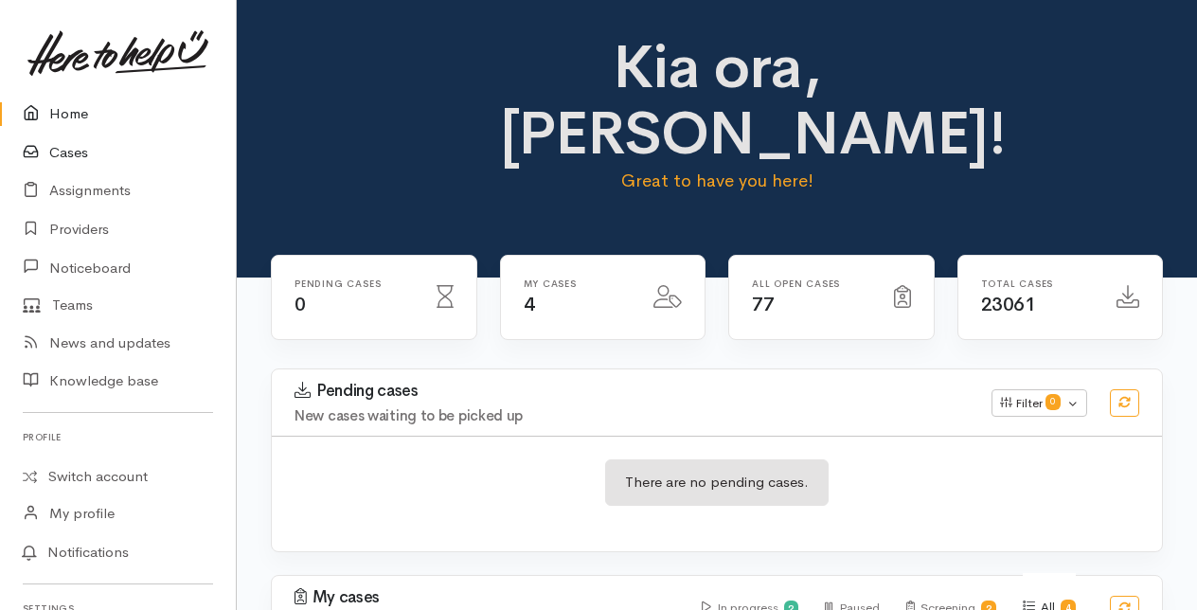
click at [65, 149] on link "Cases" at bounding box center [118, 153] width 236 height 39
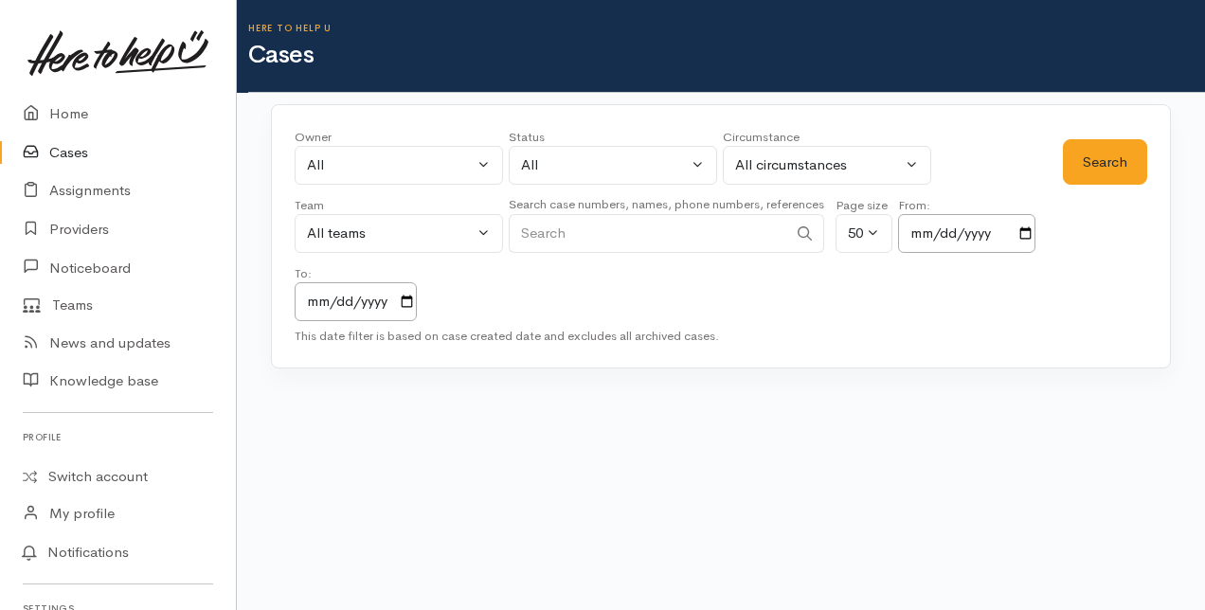
click at [563, 229] on input "Search" at bounding box center [648, 233] width 278 height 39
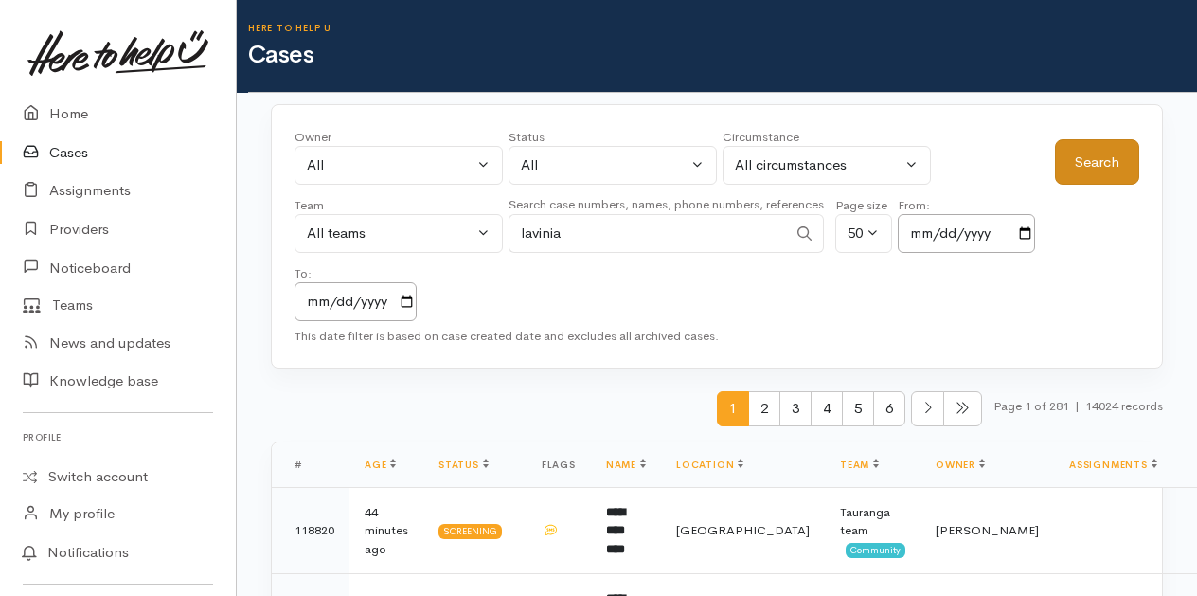
type input "lavinia"
click at [1106, 144] on button "Search" at bounding box center [1097, 162] width 84 height 46
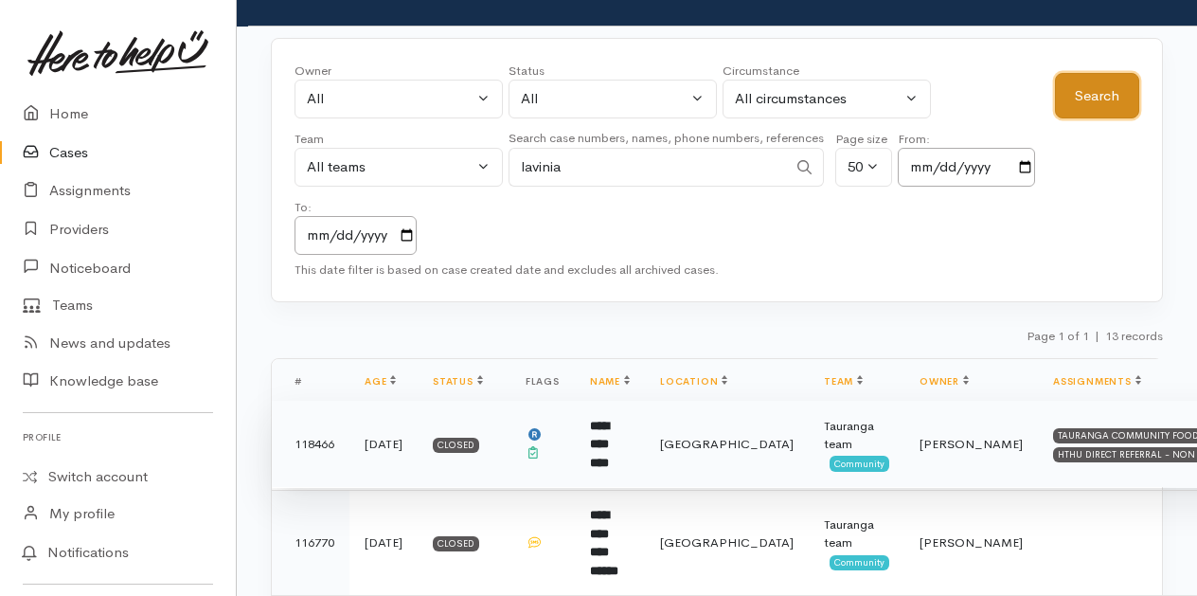
scroll to position [95, 0]
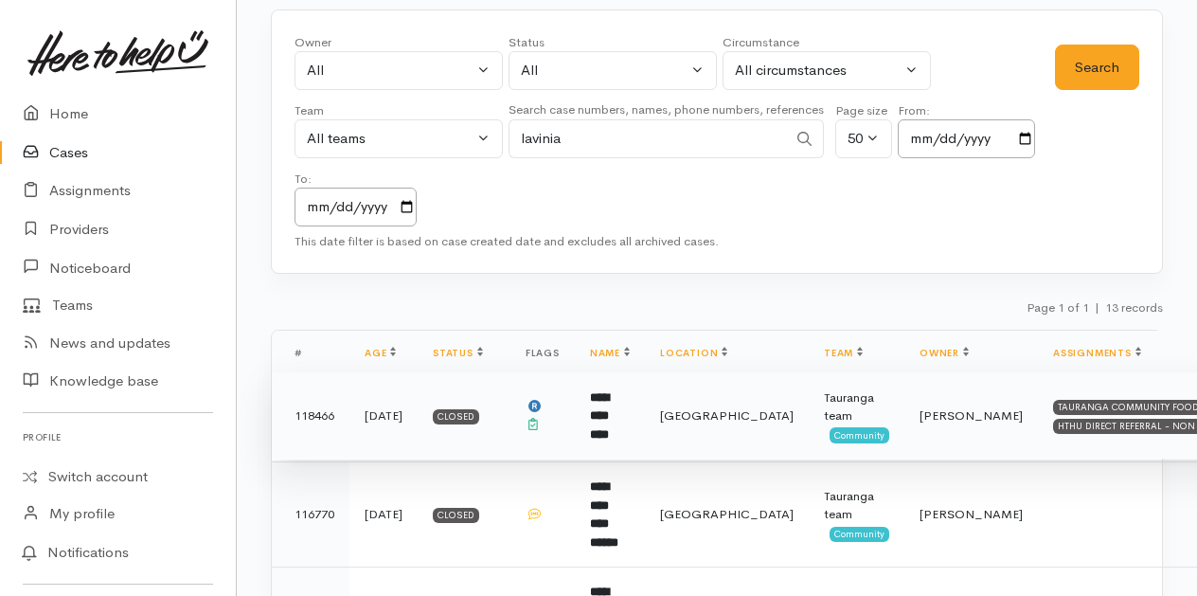
click at [621, 411] on td "**********" at bounding box center [610, 415] width 70 height 87
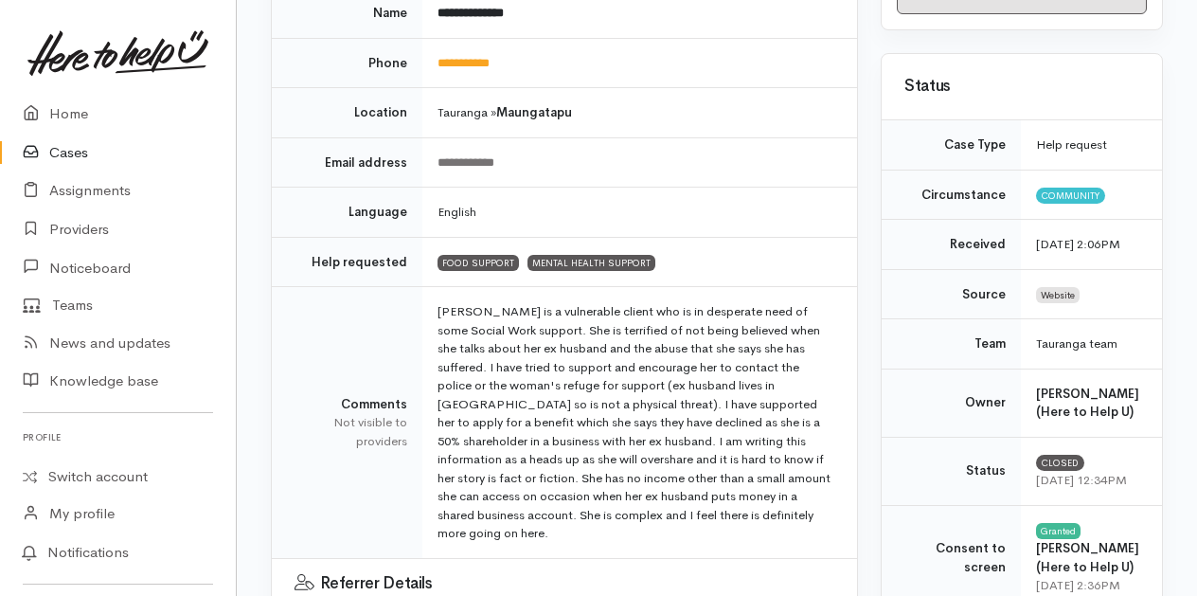
scroll to position [95, 0]
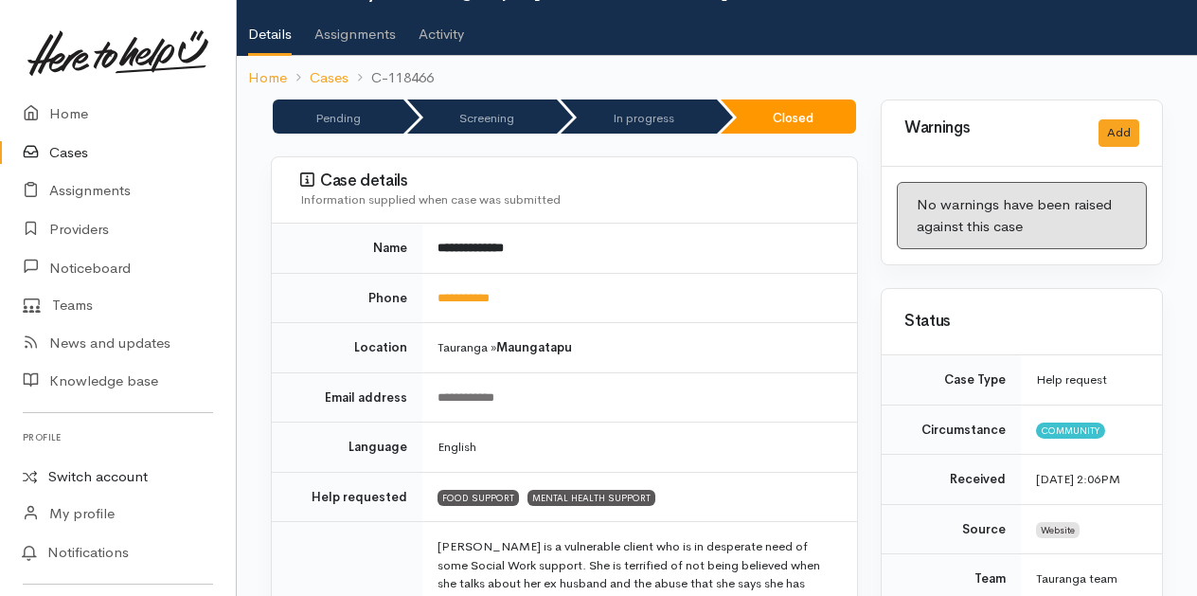
click at [108, 477] on link "Switch account" at bounding box center [118, 476] width 236 height 37
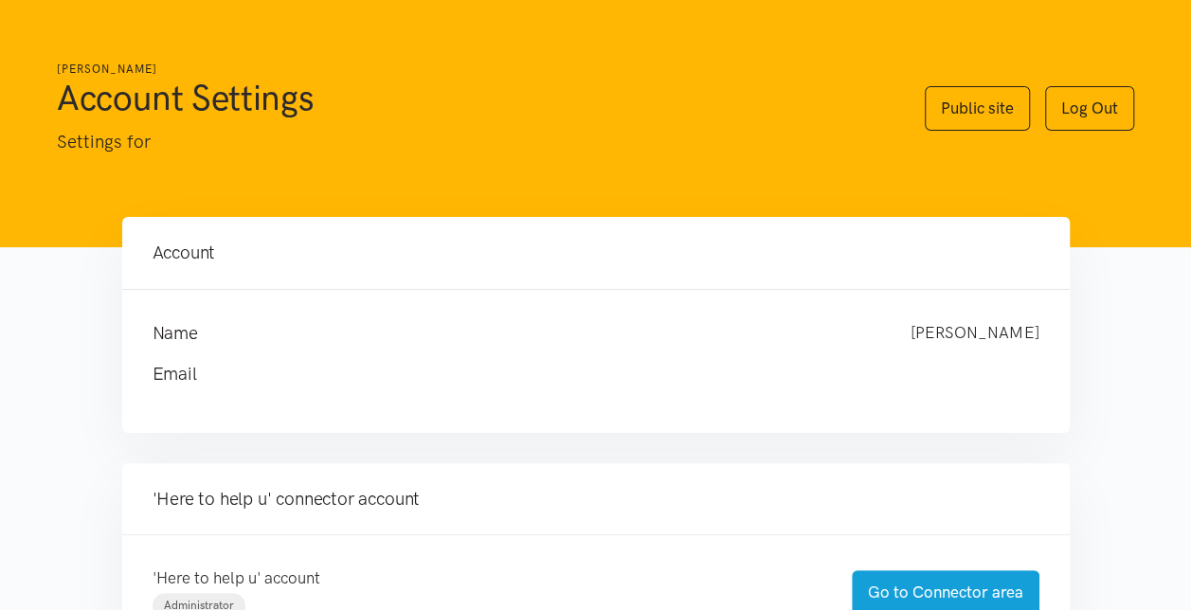
scroll to position [284, 0]
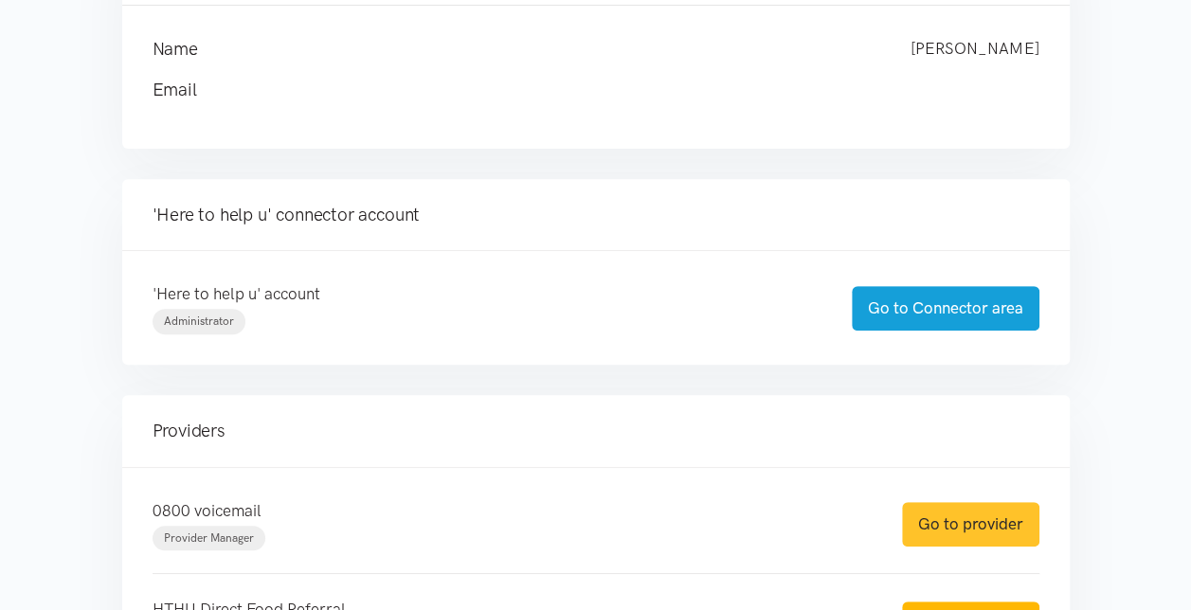
click at [947, 527] on link "Go to provider" at bounding box center [970, 524] width 137 height 45
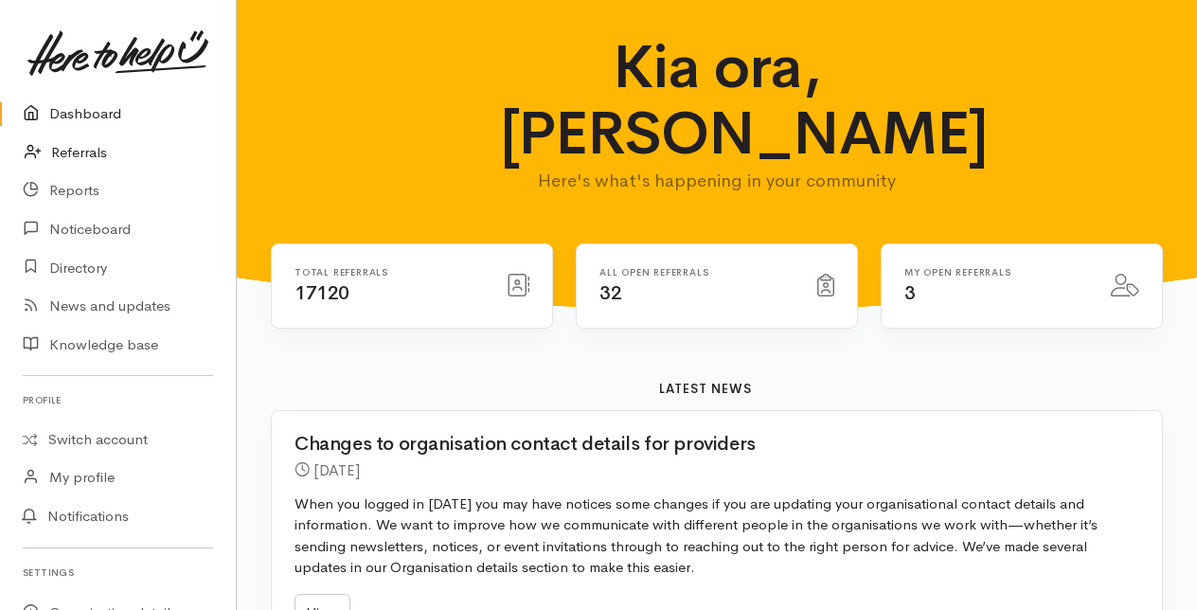
click at [81, 156] on link "Referrals" at bounding box center [118, 153] width 236 height 39
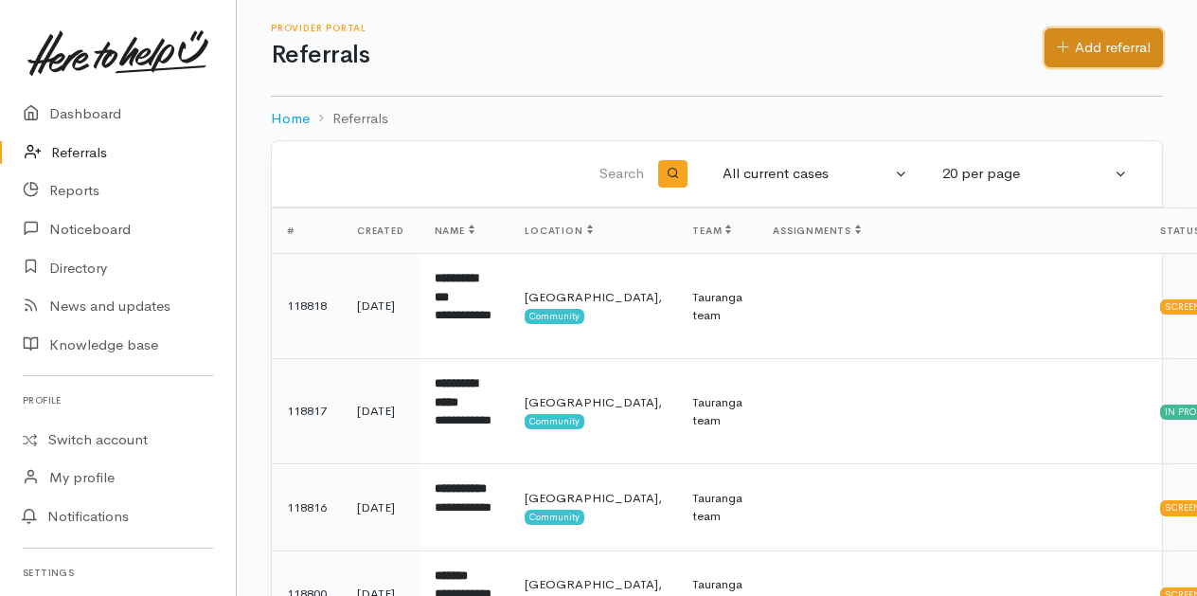
click at [1115, 53] on link "Add referral" at bounding box center [1104, 47] width 118 height 39
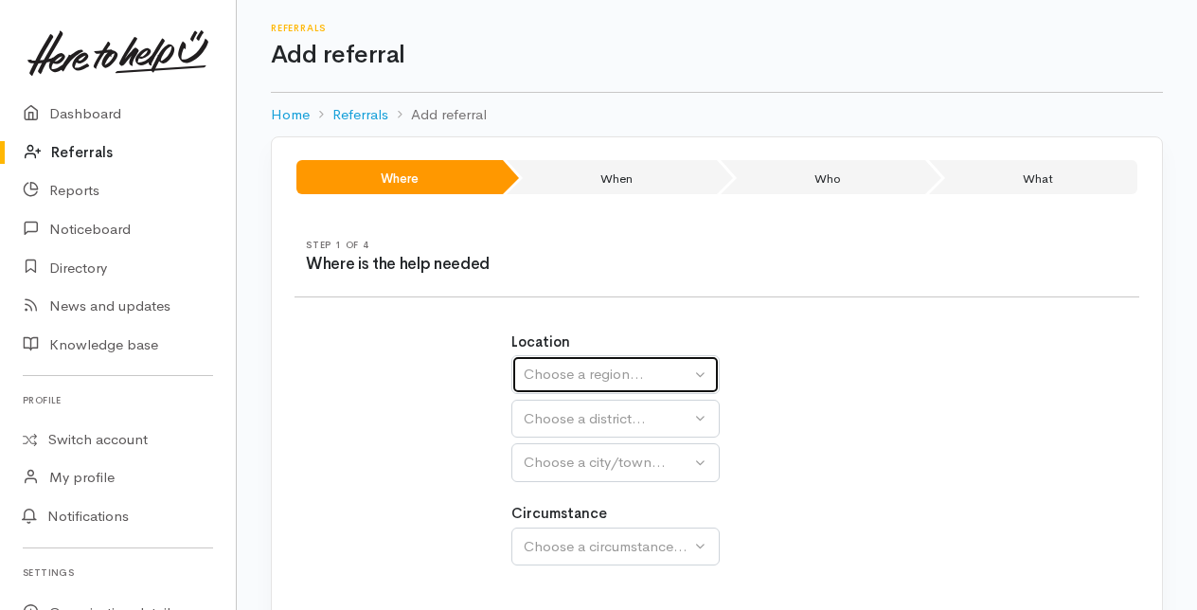
click at [579, 371] on div "Choose a region..." at bounding box center [607, 375] width 167 height 22
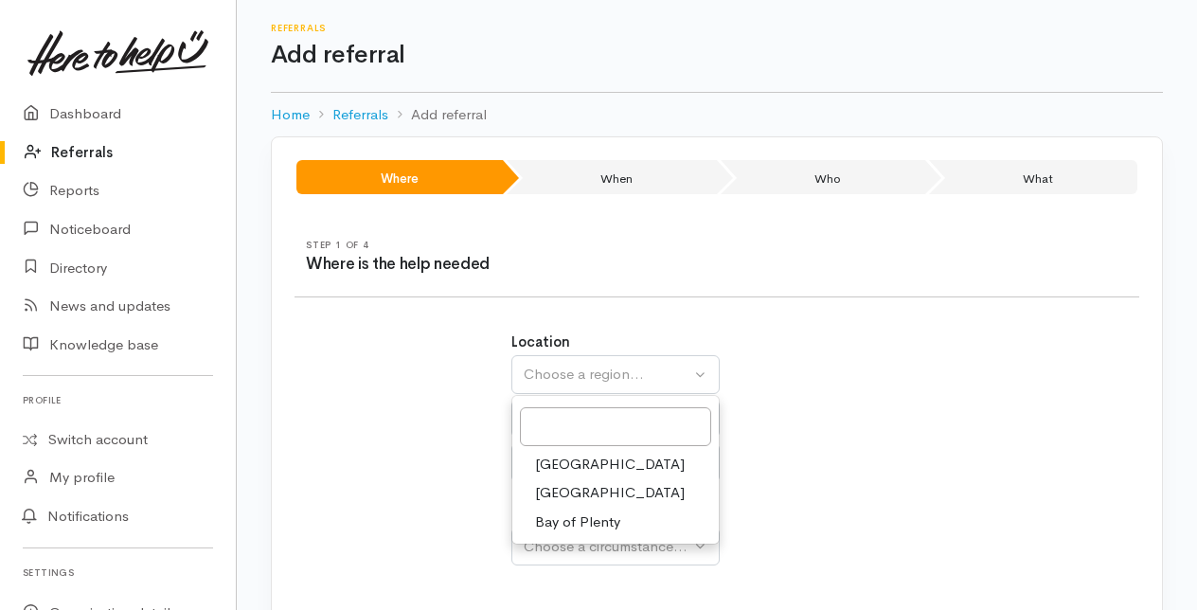
click at [571, 516] on span "Bay of Plenty" at bounding box center [577, 522] width 85 height 22
select select "4"
select select
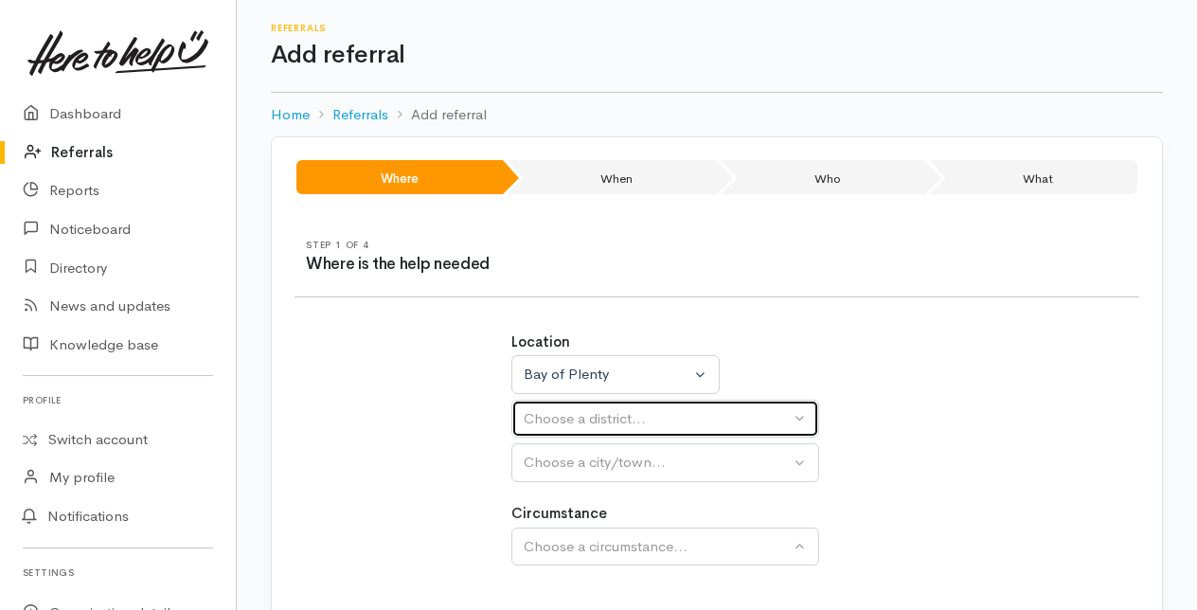
click at [559, 411] on div "Choose a district..." at bounding box center [657, 419] width 266 height 22
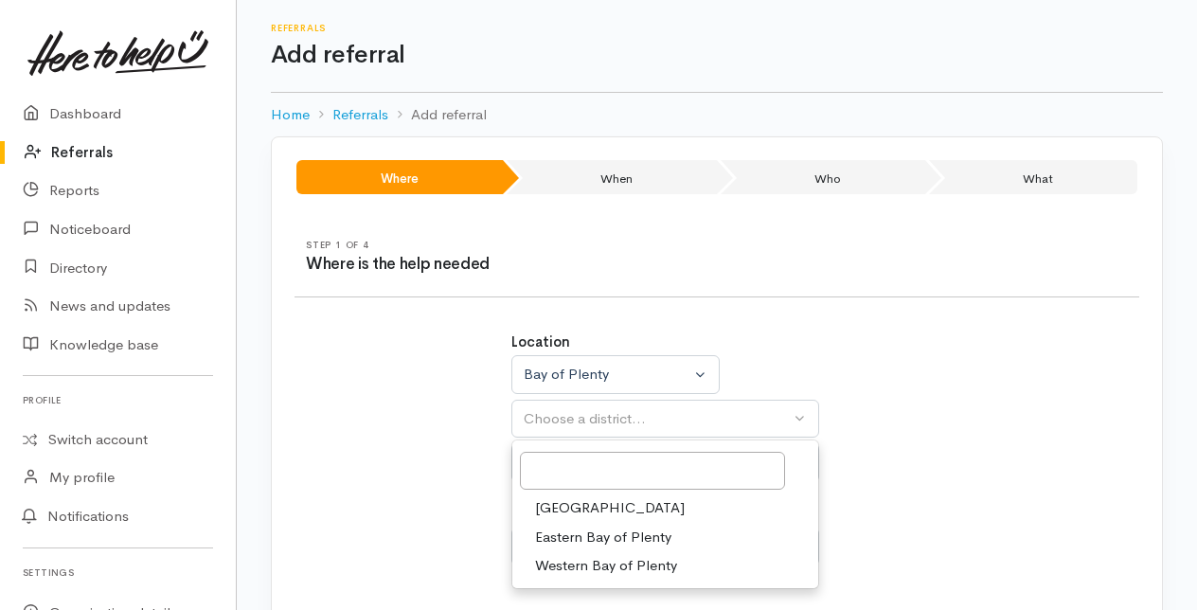
click at [573, 506] on span "[GEOGRAPHIC_DATA]" at bounding box center [610, 508] width 150 height 22
select select "6"
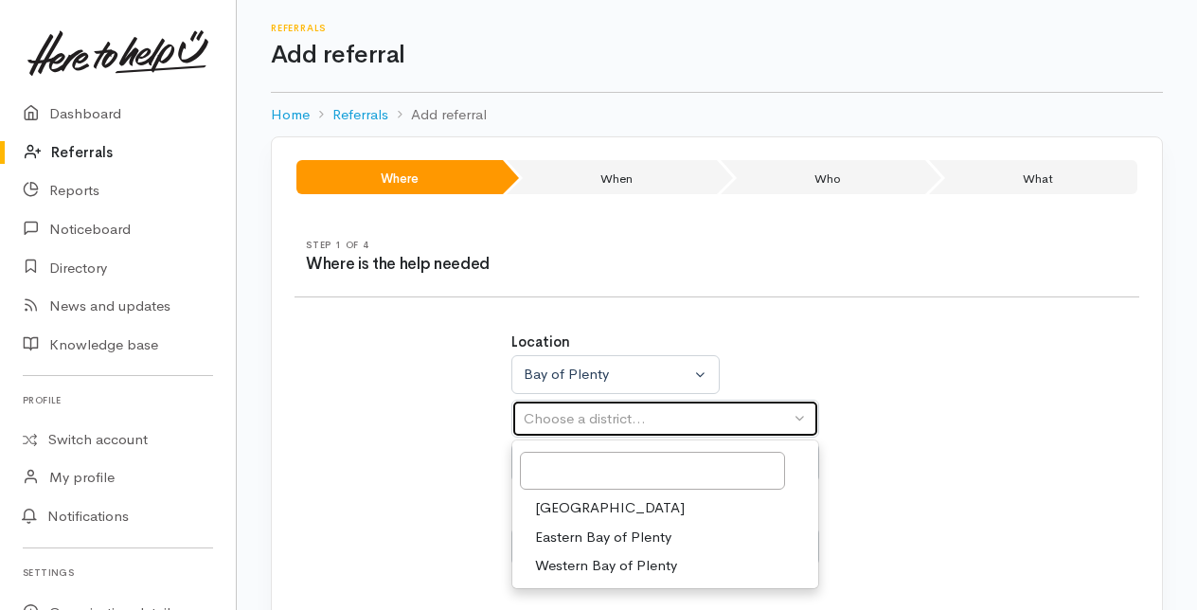
select select
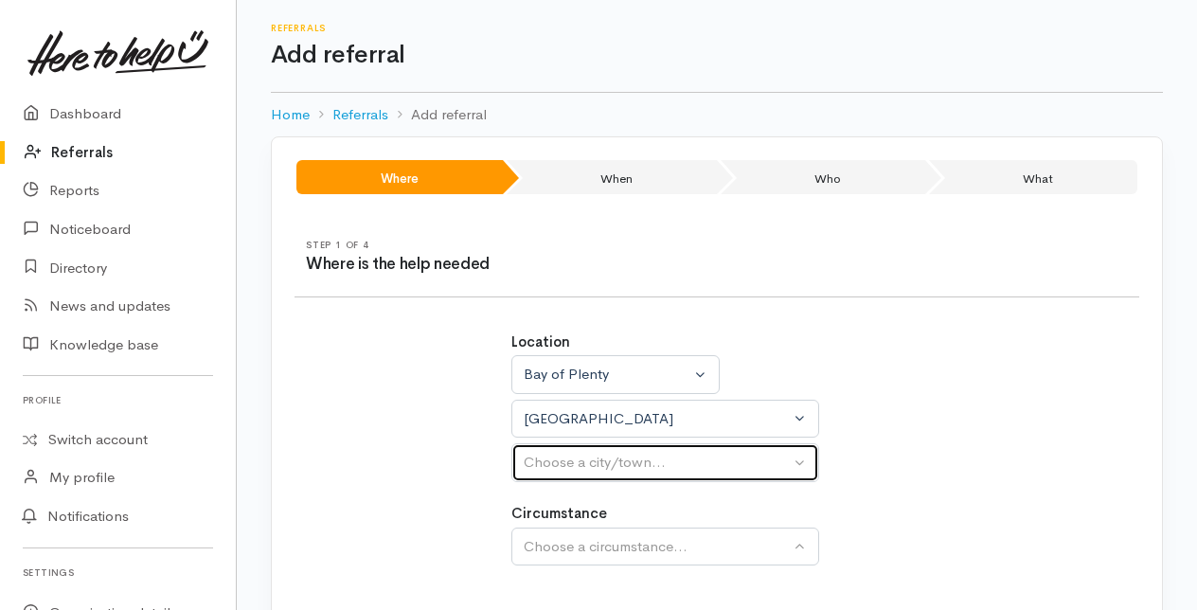
click at [555, 457] on div "Choose a city/town..." at bounding box center [657, 463] width 266 height 22
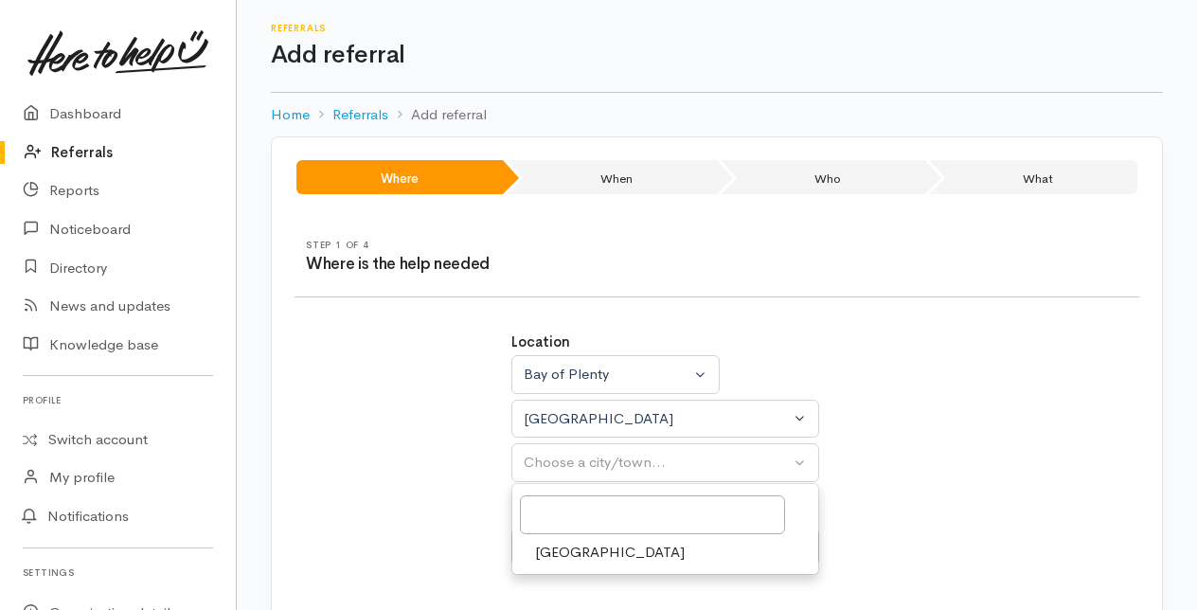
click at [553, 553] on span "[GEOGRAPHIC_DATA]" at bounding box center [610, 553] width 150 height 22
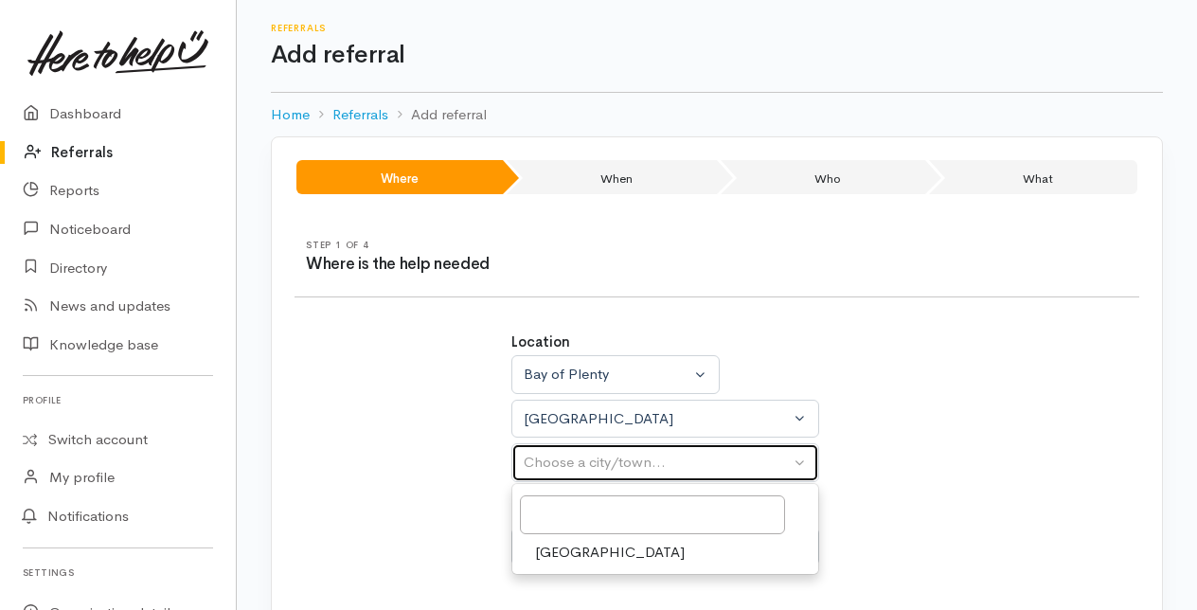
select select "4"
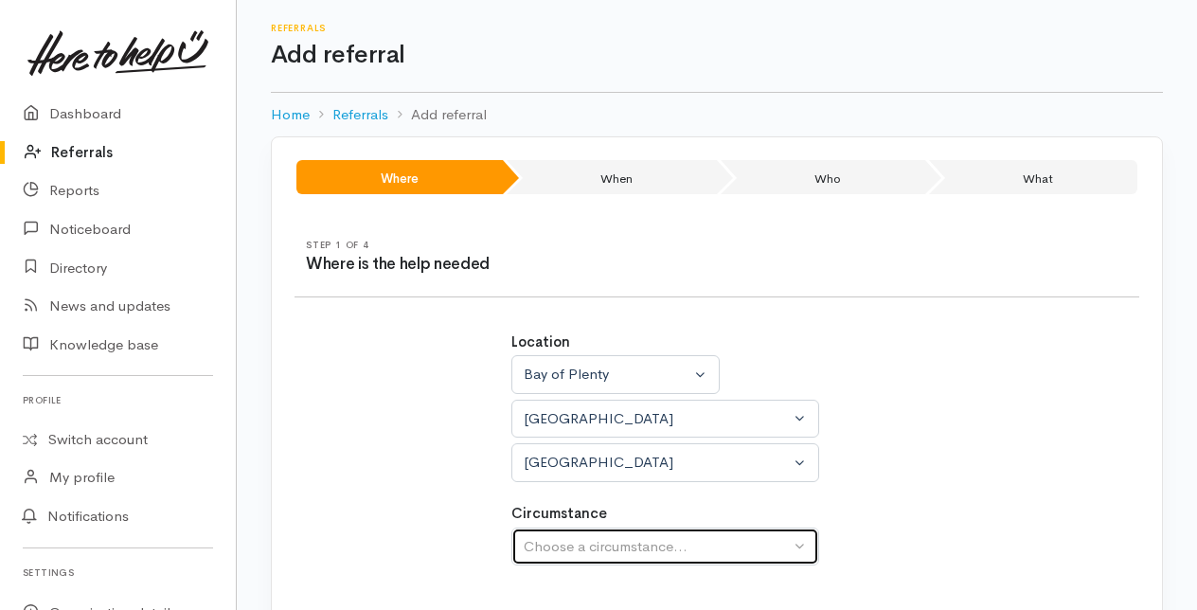
click at [573, 550] on div "Choose a circumstance..." at bounding box center [657, 547] width 266 height 22
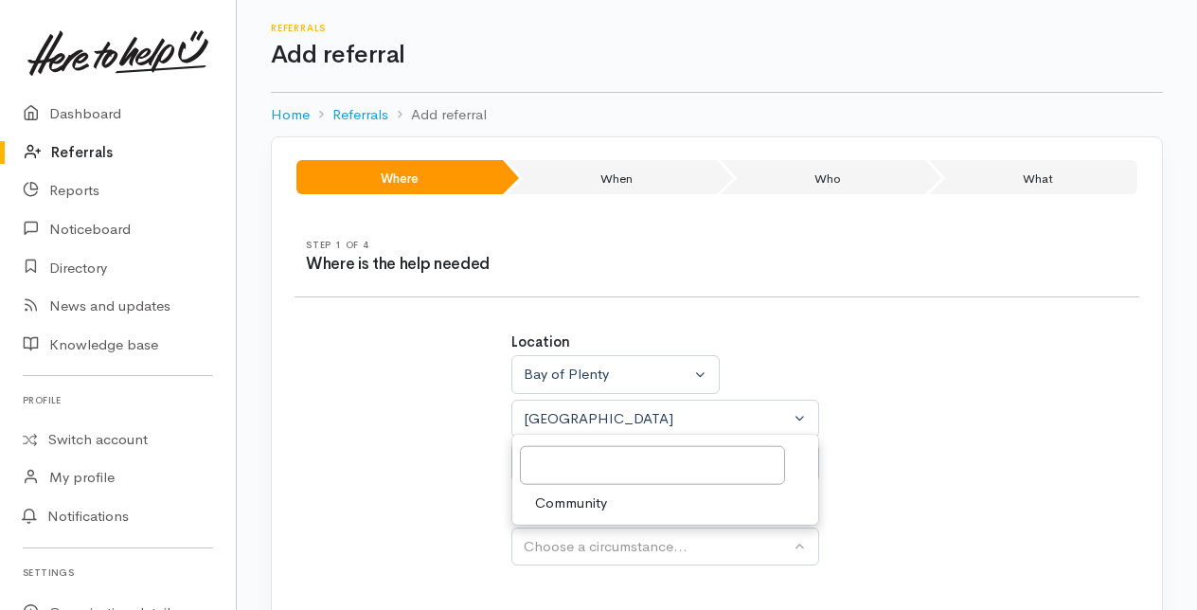
click at [563, 497] on span "Community" at bounding box center [571, 503] width 72 height 22
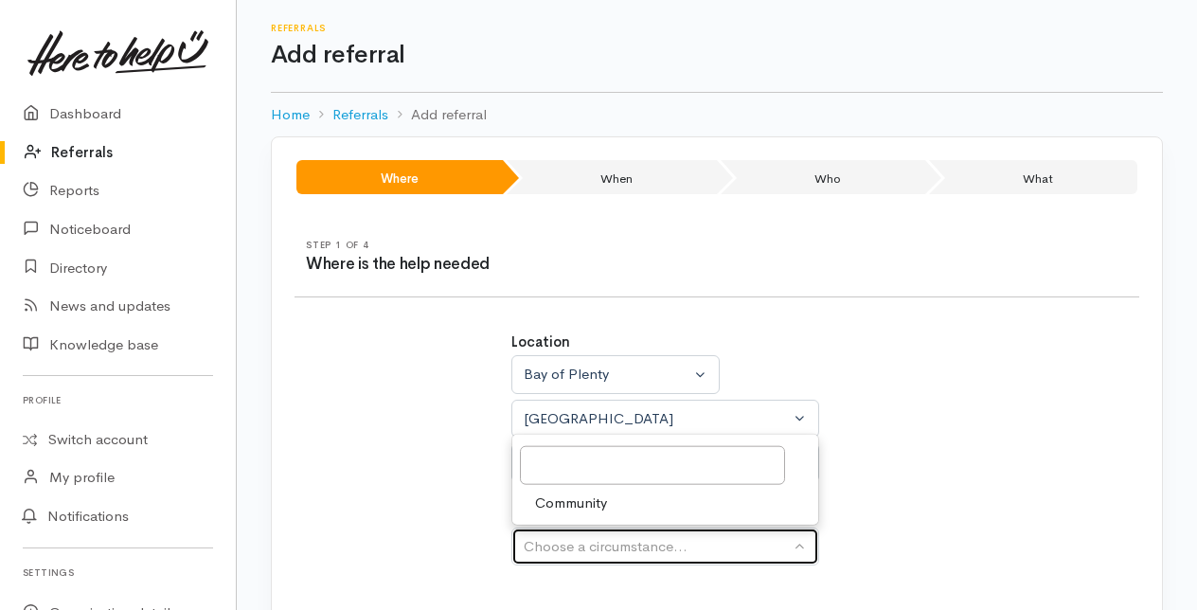
select select "2"
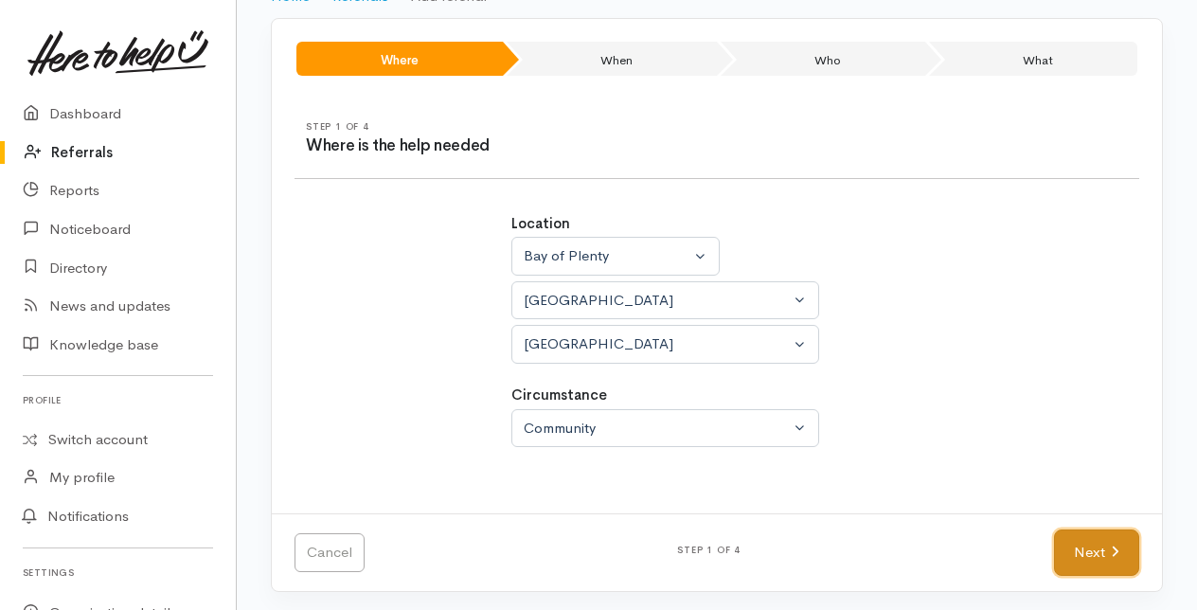
click at [1091, 532] on link "Next" at bounding box center [1096, 552] width 85 height 46
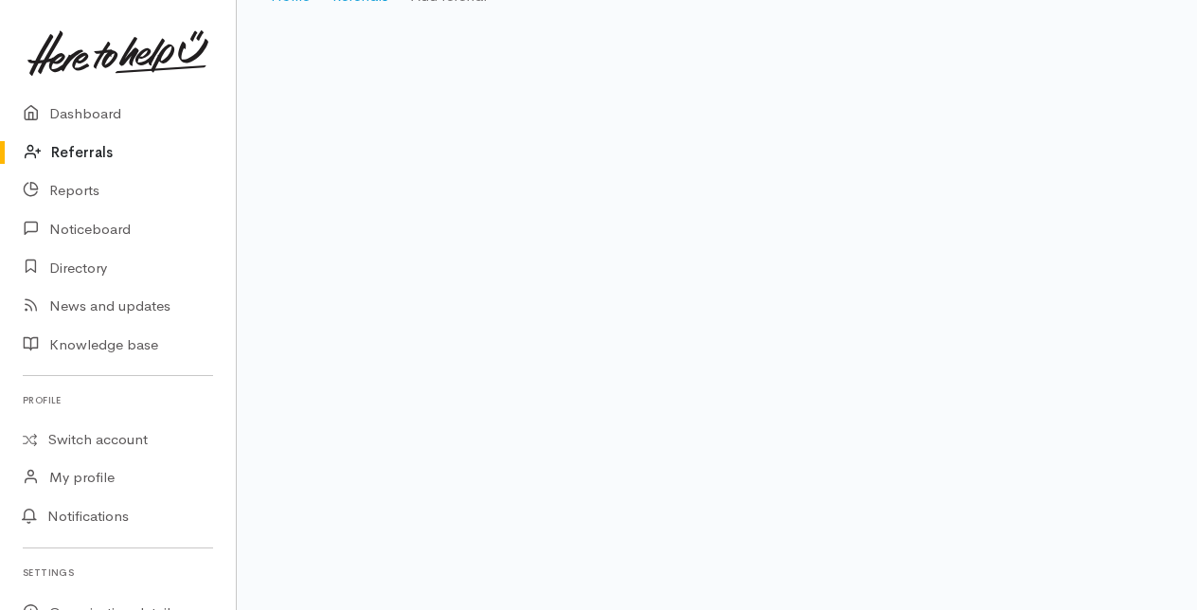
scroll to position [38, 0]
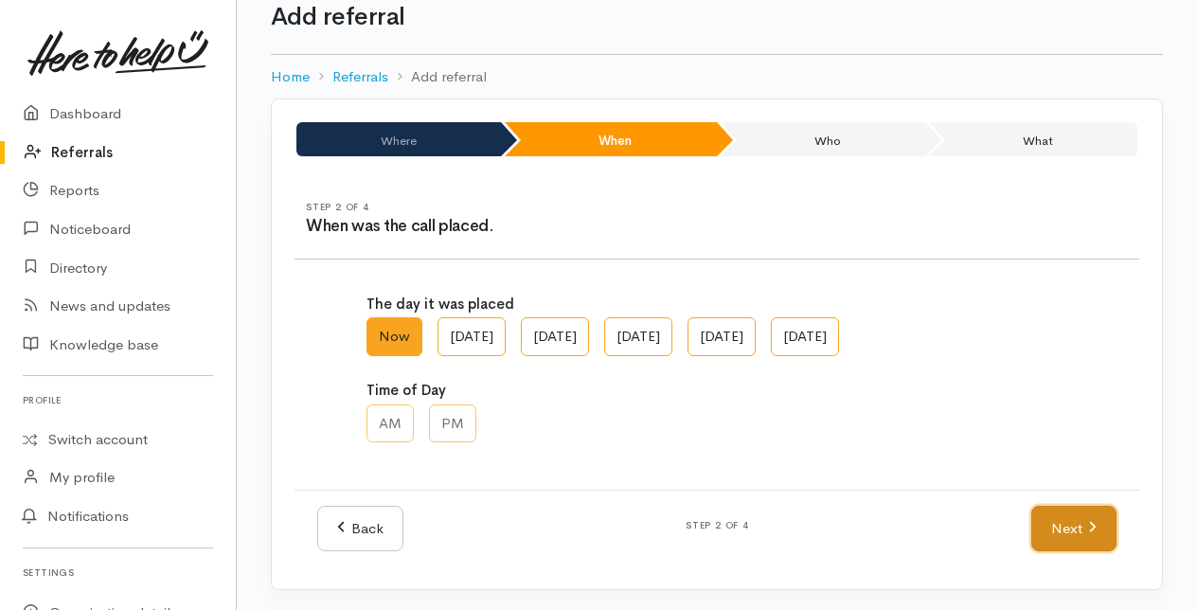
click at [1066, 527] on link "Next" at bounding box center [1073, 529] width 85 height 46
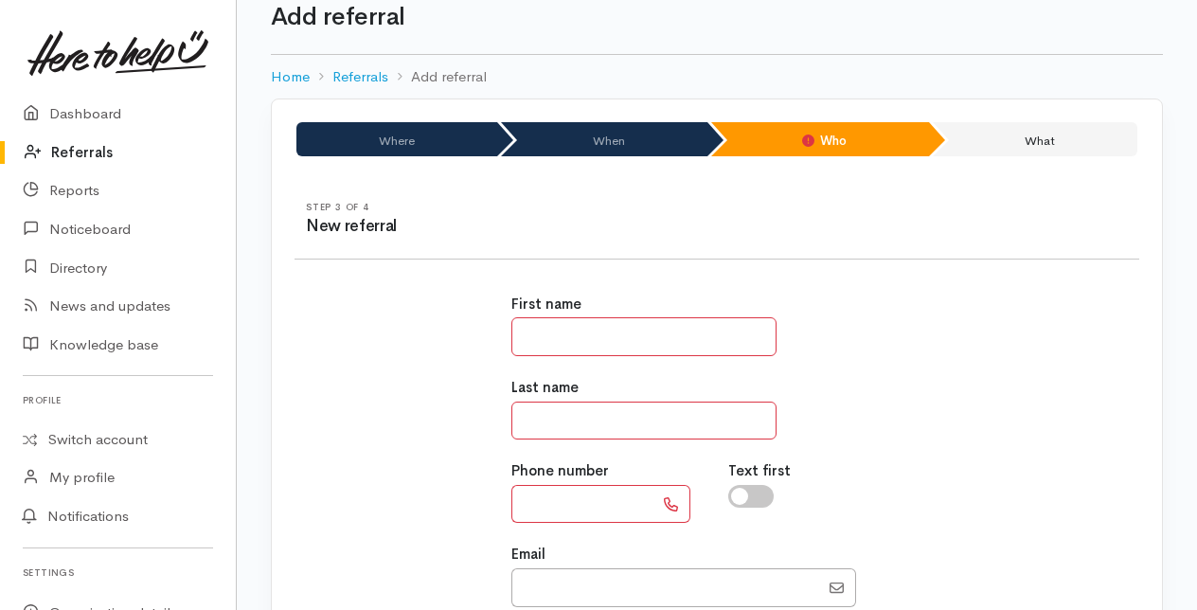
click at [542, 330] on input "text" at bounding box center [643, 336] width 265 height 39
type input "*******"
click at [551, 426] on input "text" at bounding box center [643, 421] width 265 height 39
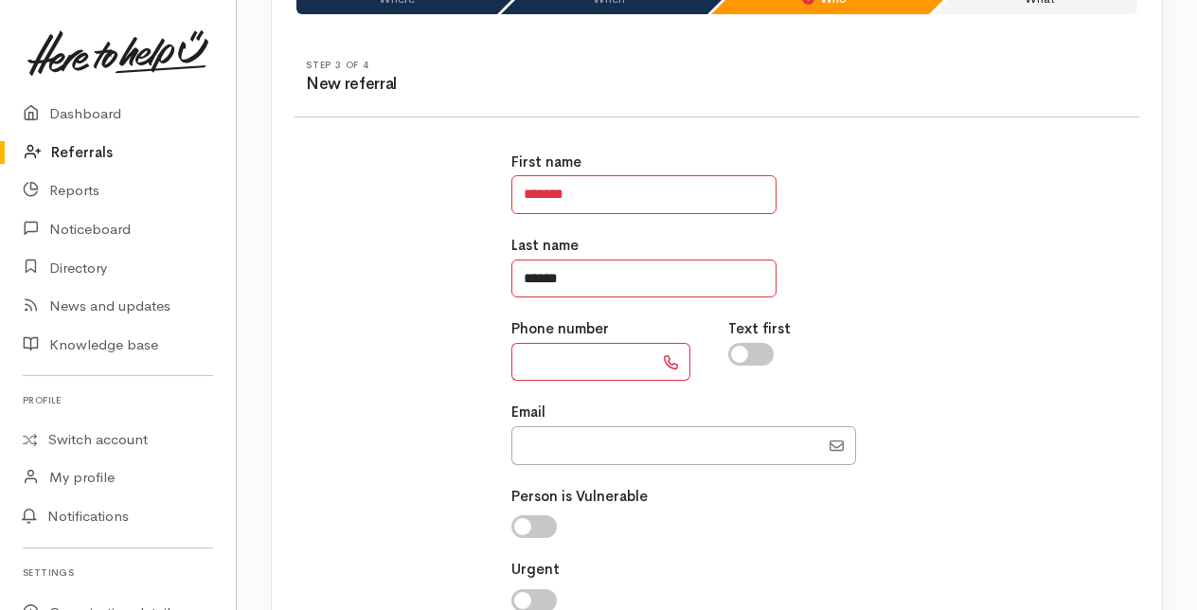
scroll to position [227, 0]
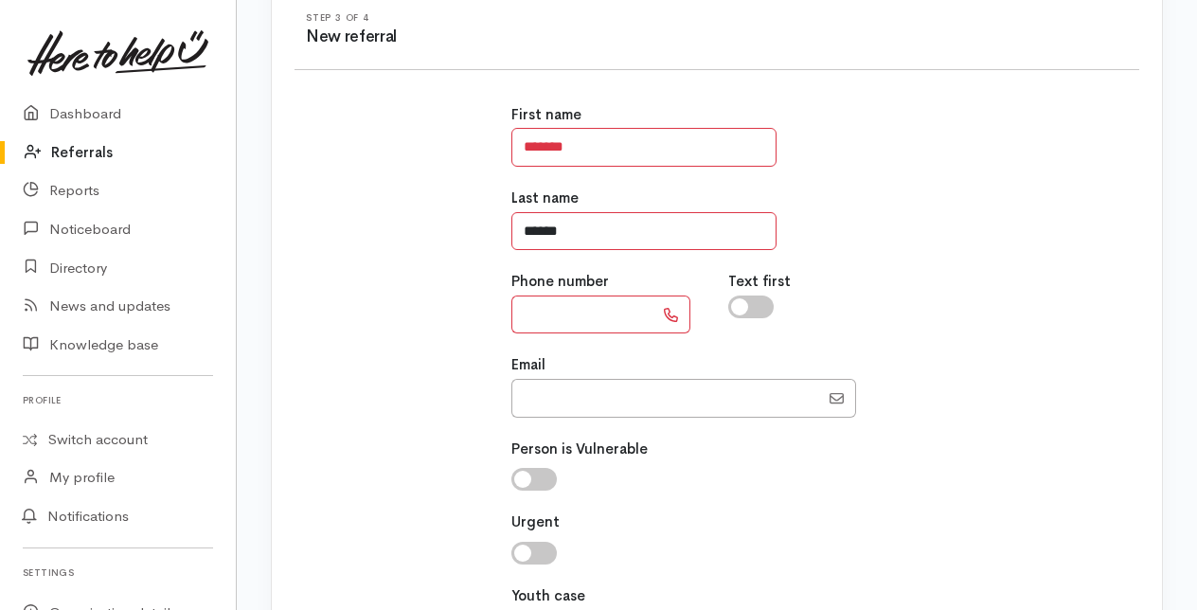
type input "******"
click at [538, 314] on input "text" at bounding box center [582, 315] width 142 height 39
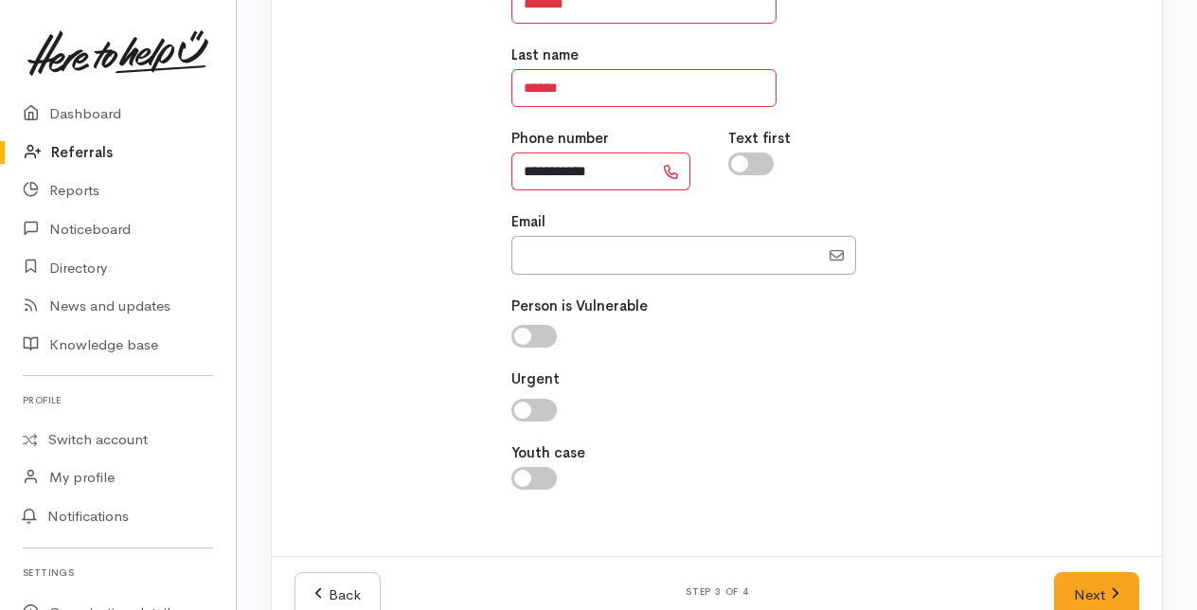
scroll to position [412, 0]
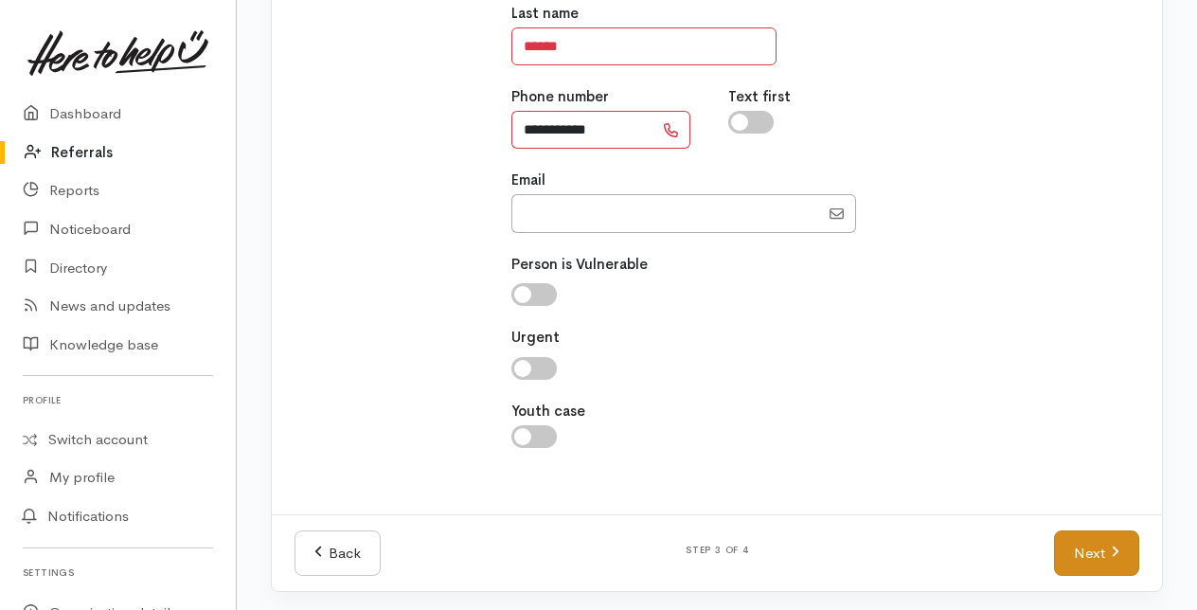
type input "**********"
click at [1091, 553] on link "Next" at bounding box center [1096, 553] width 85 height 46
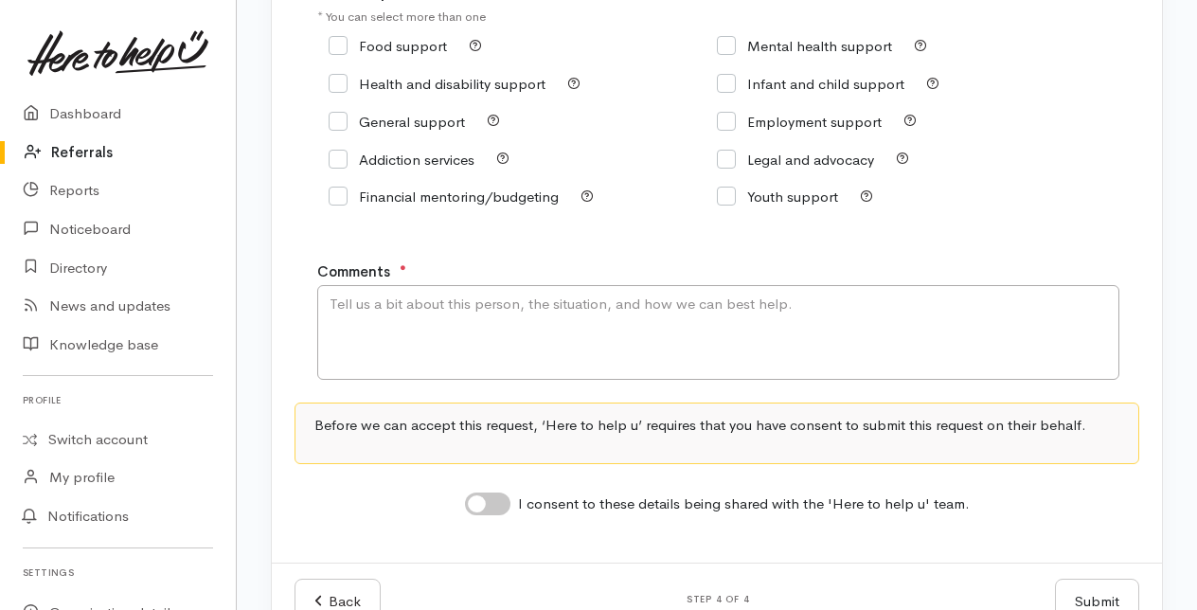
scroll to position [284, 0]
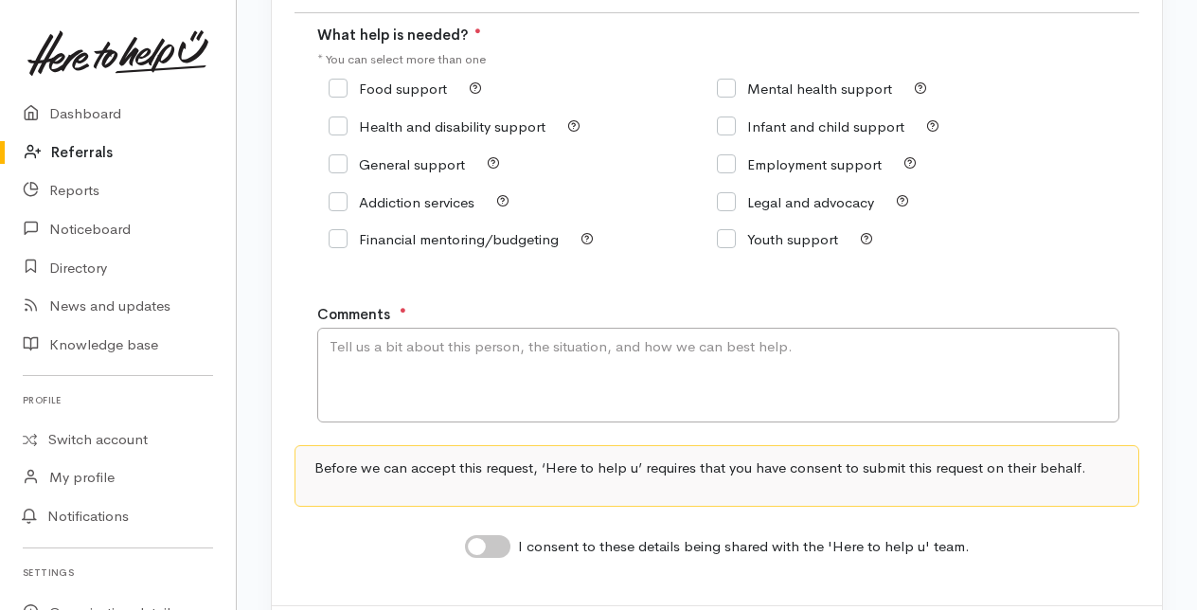
click at [343, 170] on input "General support" at bounding box center [397, 164] width 136 height 14
checkbox input "true"
click at [368, 353] on textarea "Comments" at bounding box center [718, 375] width 802 height 95
click at [351, 352] on textarea "Comments" at bounding box center [718, 375] width 802 height 95
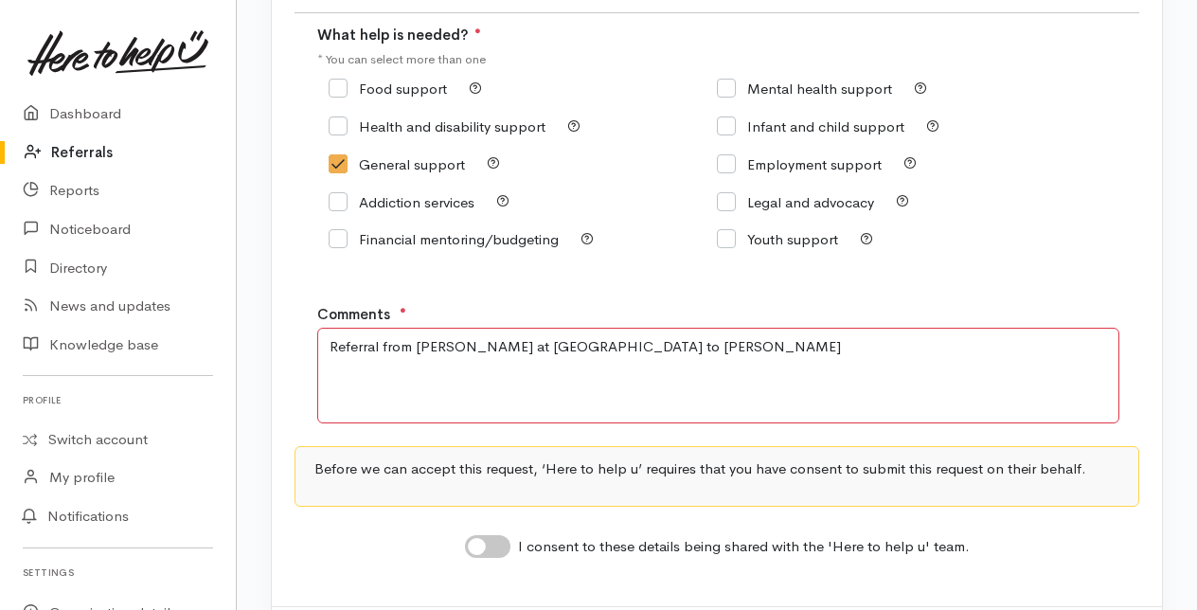
type textarea "Referral from [PERSON_NAME] at [GEOGRAPHIC_DATA] to [PERSON_NAME]"
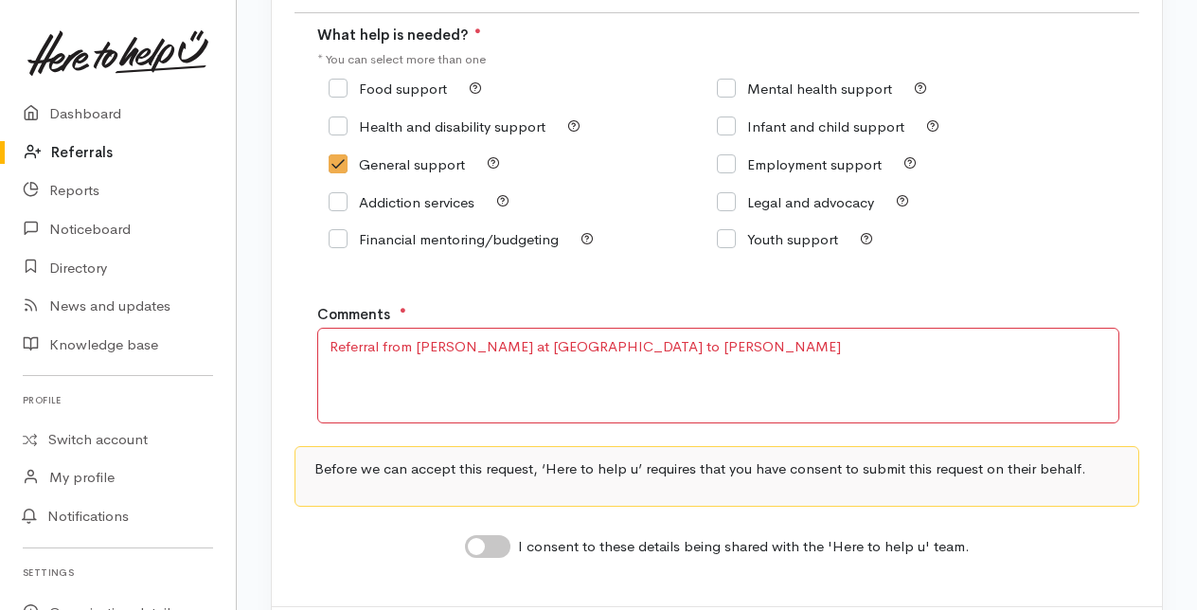
click at [497, 547] on input "I consent to these details being shared with the 'Here to help u' team." at bounding box center [487, 546] width 45 height 23
checkbox input "true"
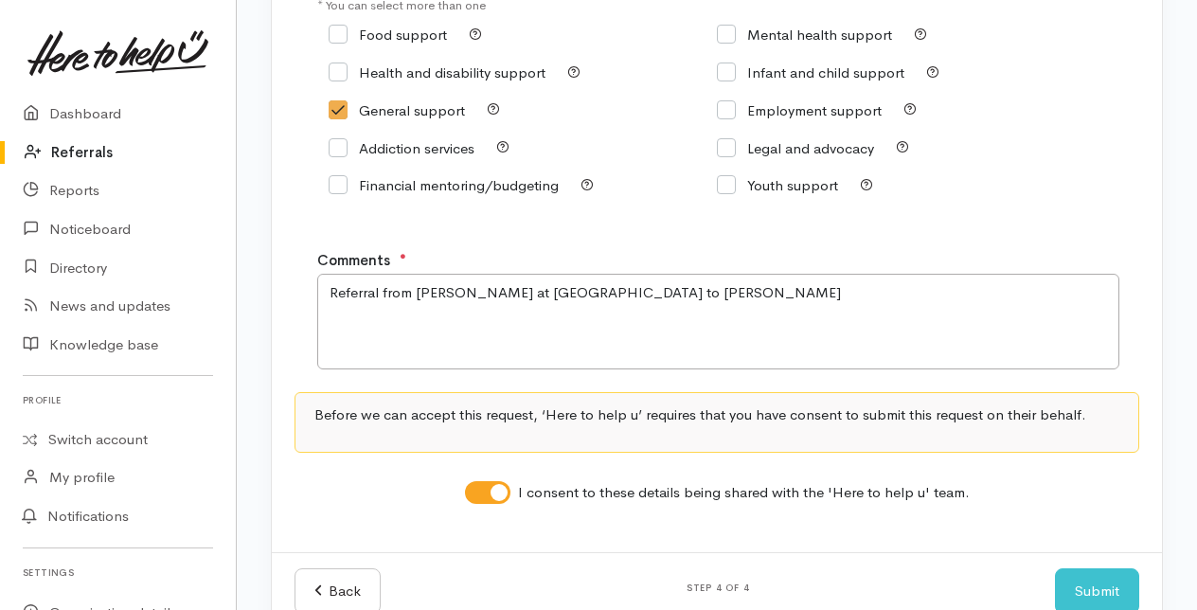
scroll to position [380, 0]
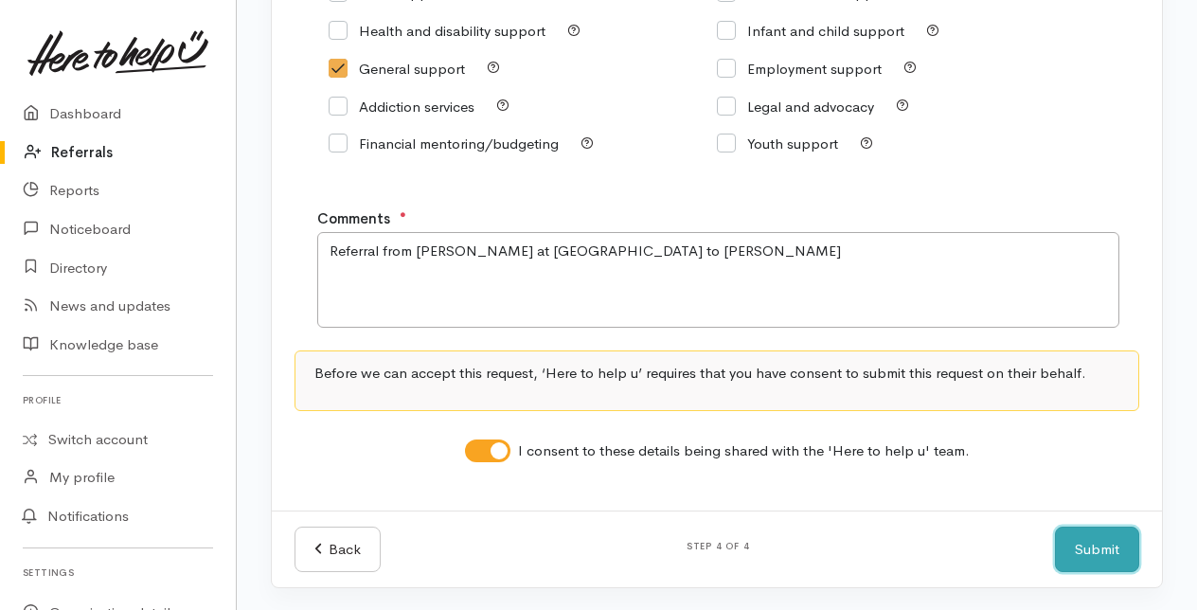
click at [1094, 547] on button "Submit" at bounding box center [1097, 550] width 84 height 46
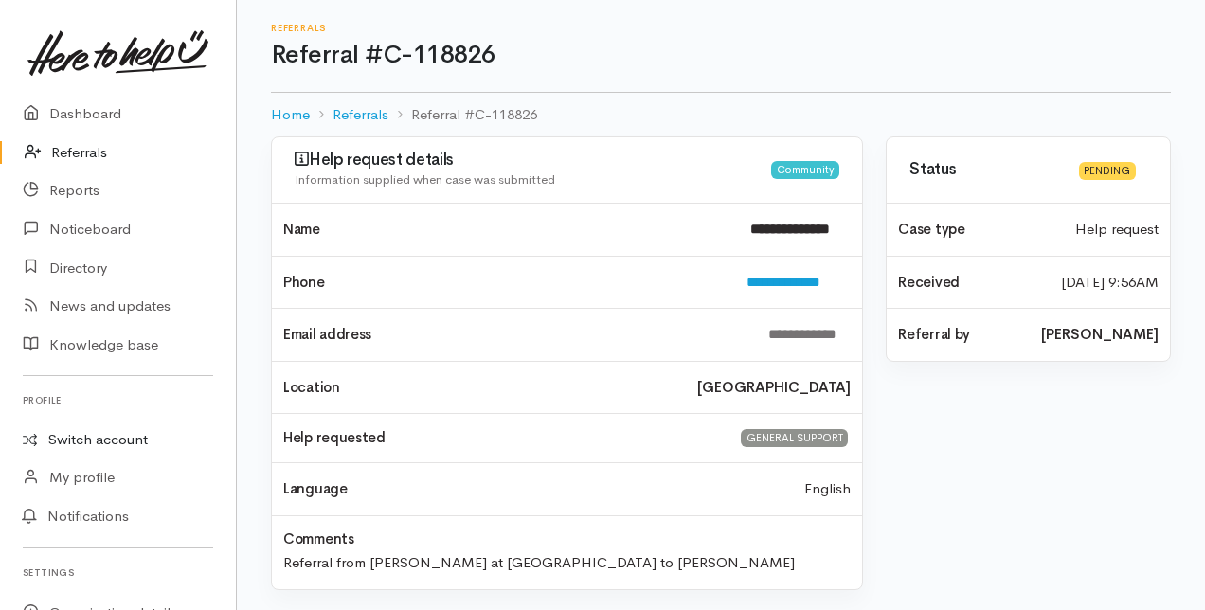
click at [121, 437] on link "Switch account" at bounding box center [118, 439] width 236 height 37
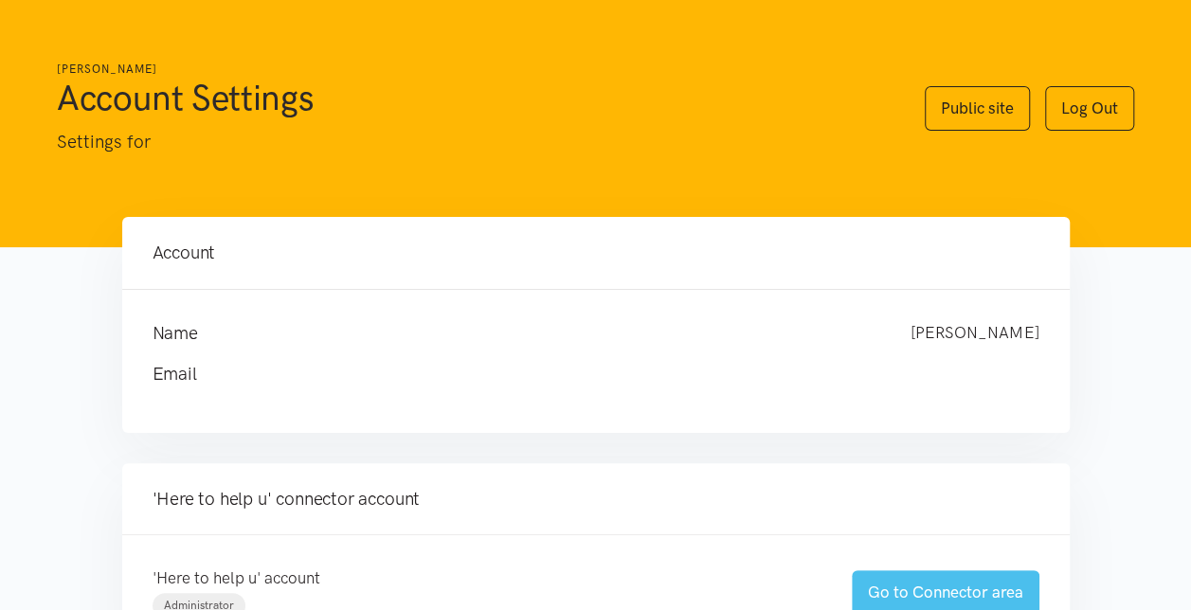
click at [894, 589] on link "Go to Connector area" at bounding box center [945, 592] width 188 height 45
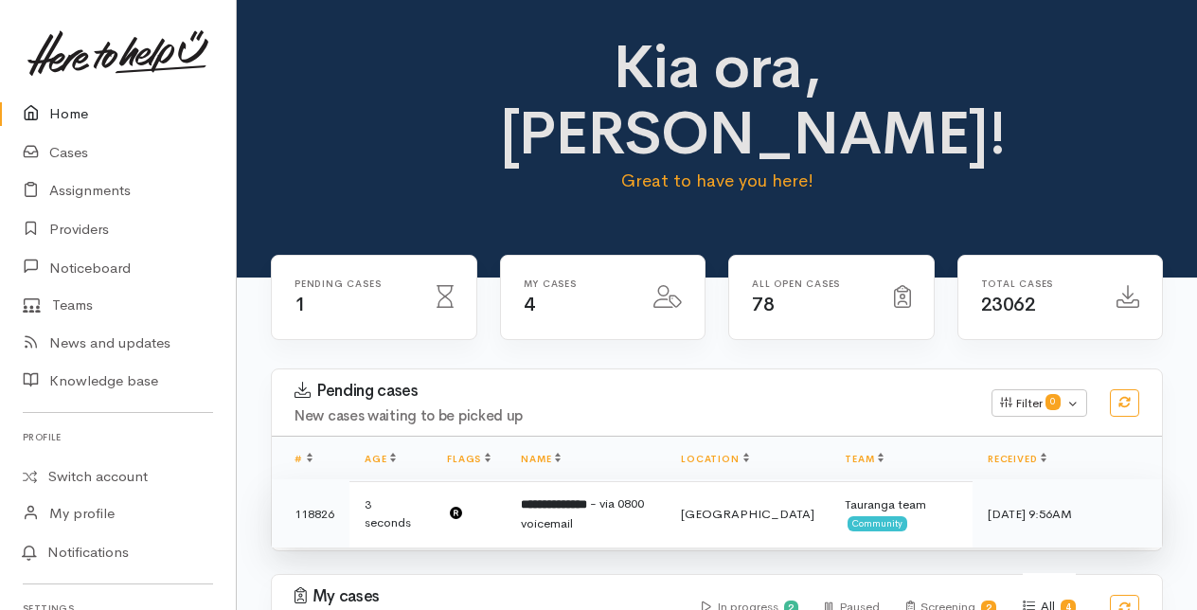
click at [561, 504] on b "**********" at bounding box center [554, 504] width 66 height 12
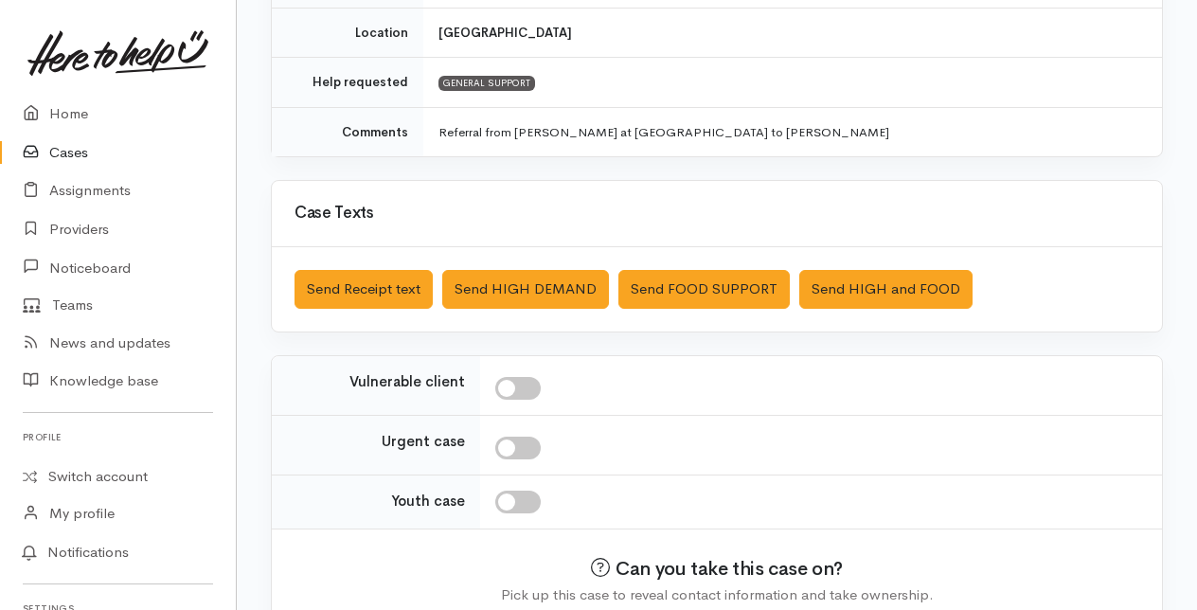
scroll to position [559, 0]
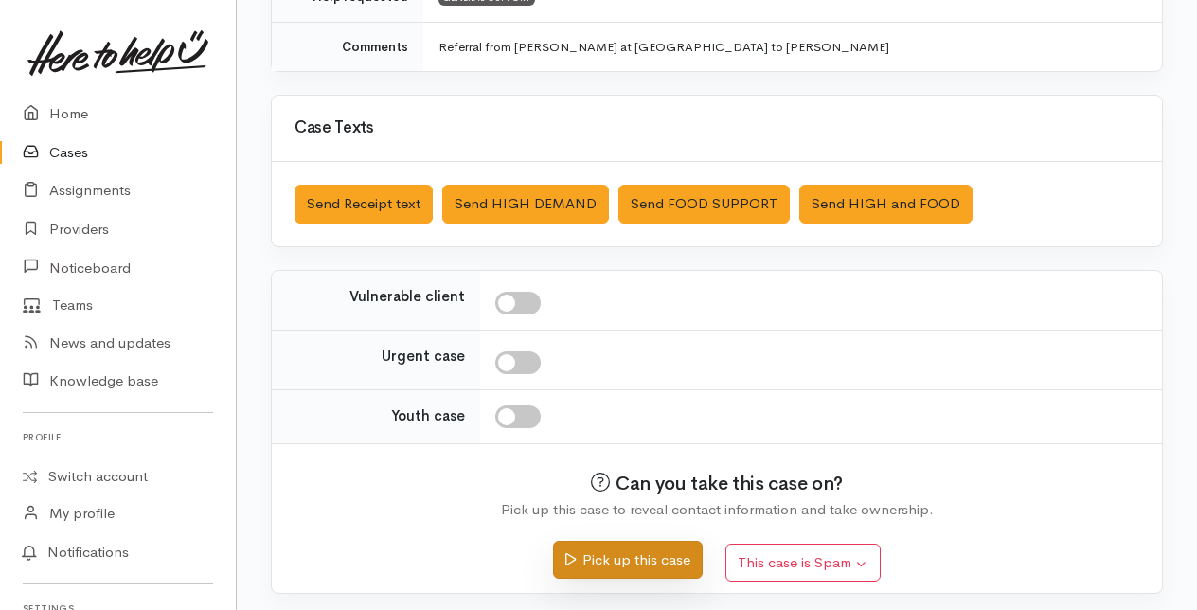
click at [607, 552] on button "Pick up this case" at bounding box center [627, 560] width 149 height 39
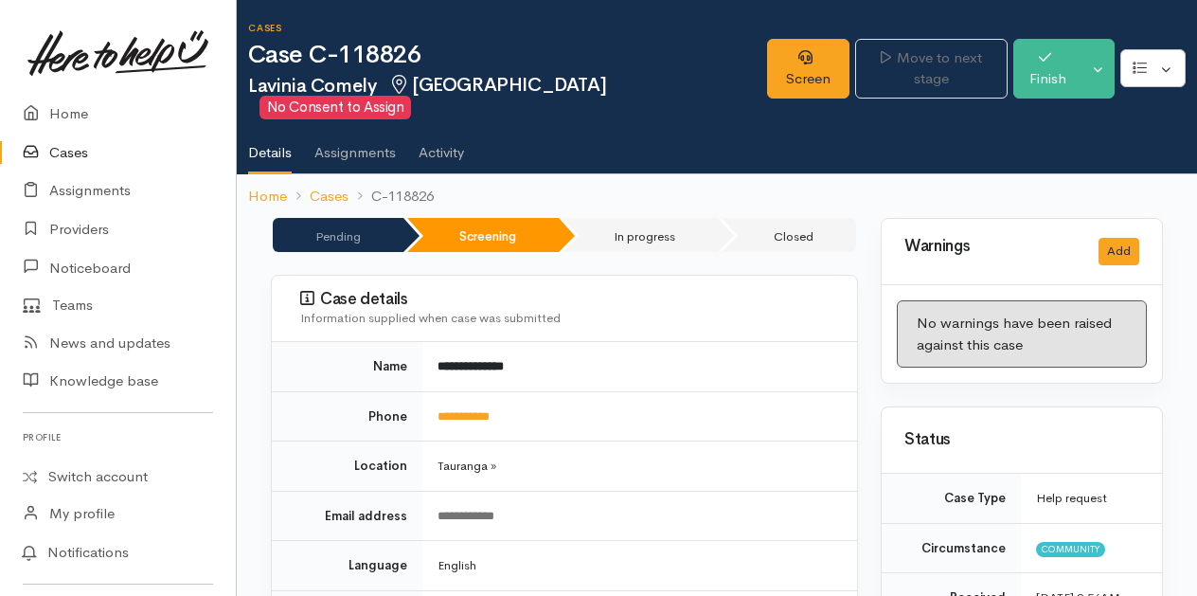
click at [64, 151] on link "Cases" at bounding box center [118, 153] width 236 height 39
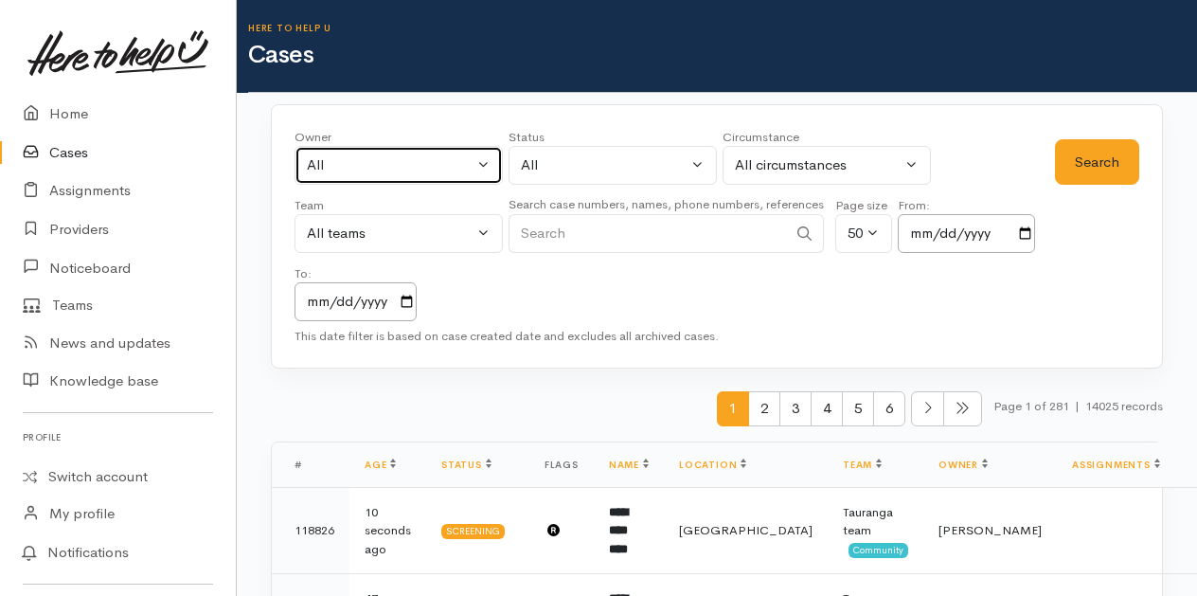
click at [490, 158] on button "All" at bounding box center [399, 165] width 208 height 39
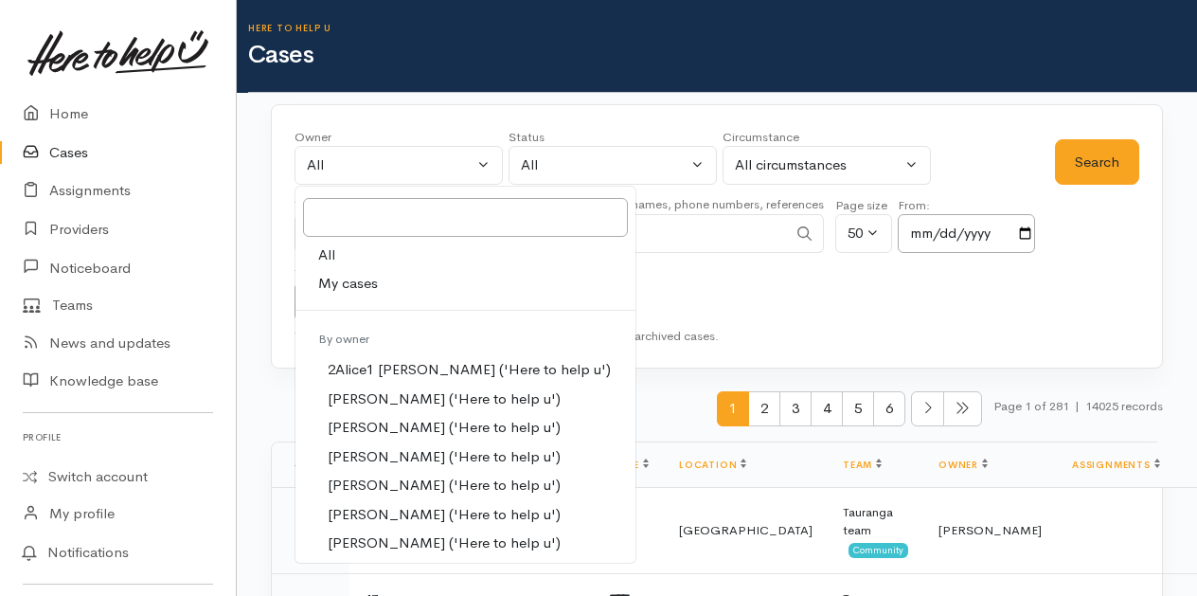
click at [353, 276] on span "My cases" at bounding box center [348, 284] width 60 height 22
select select "205"
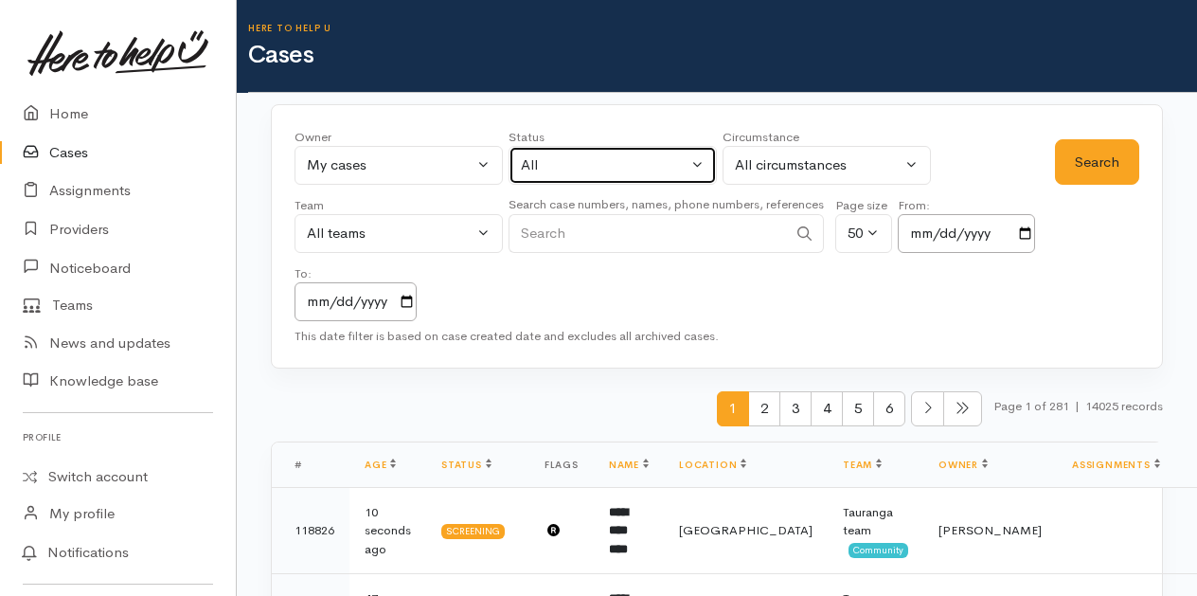
click at [703, 165] on button "All" at bounding box center [613, 165] width 208 height 39
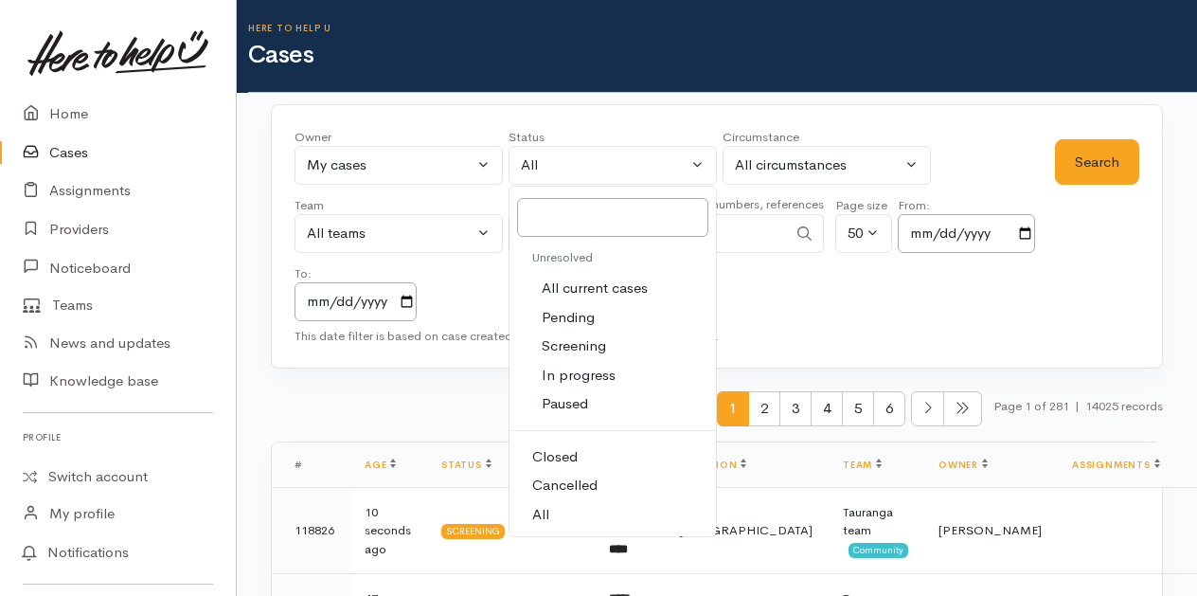
click at [568, 283] on span "All current cases" at bounding box center [595, 289] width 106 height 22
select select "Unresolved"
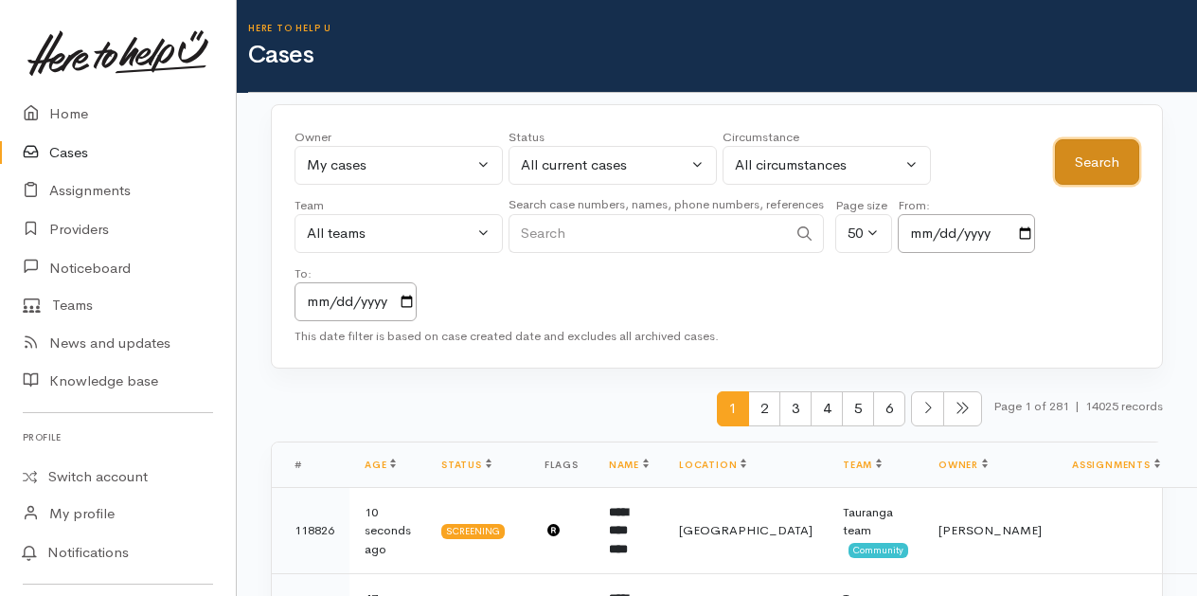
click at [1112, 163] on button "Search" at bounding box center [1097, 162] width 84 height 46
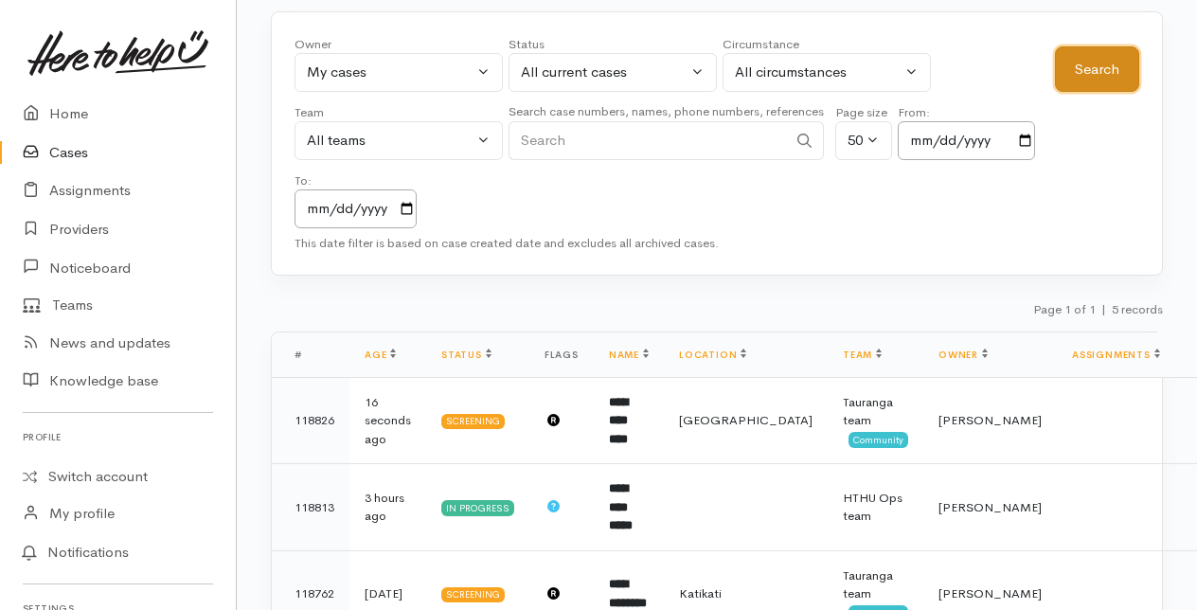
scroll to position [189, 0]
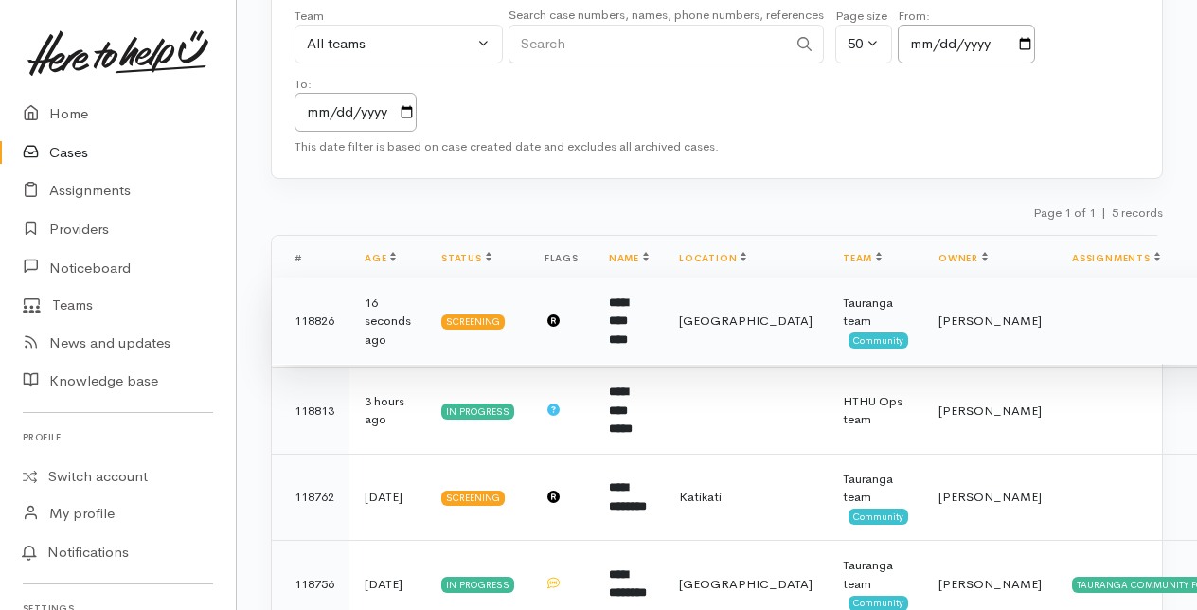
click at [628, 320] on b "**********" at bounding box center [618, 320] width 19 height 49
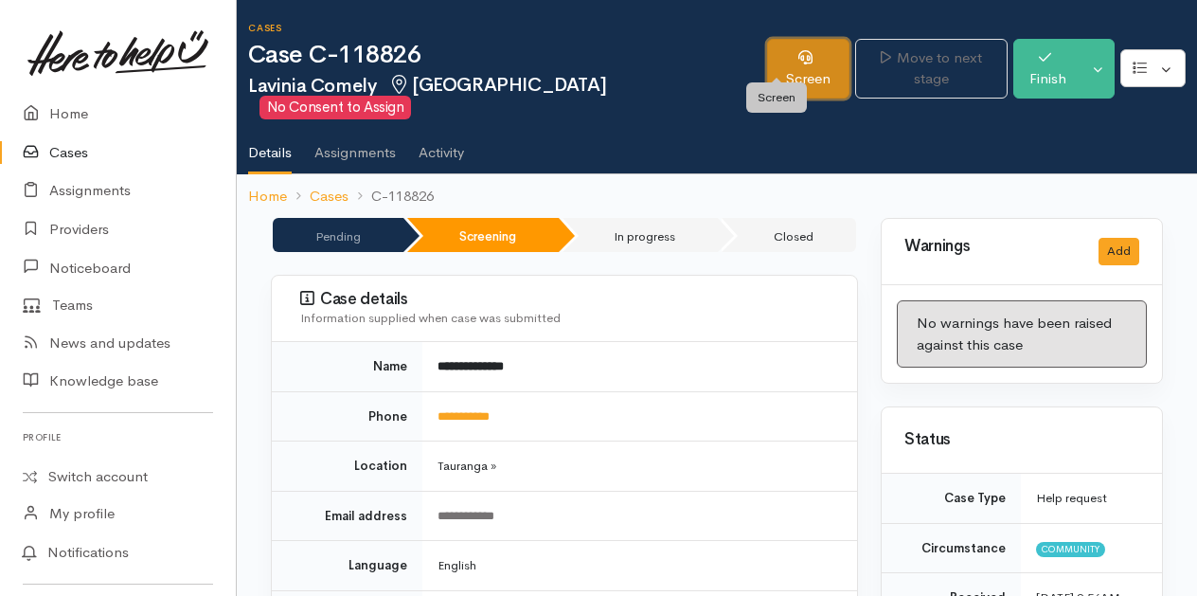
click at [775, 54] on link "Screen" at bounding box center [808, 69] width 83 height 60
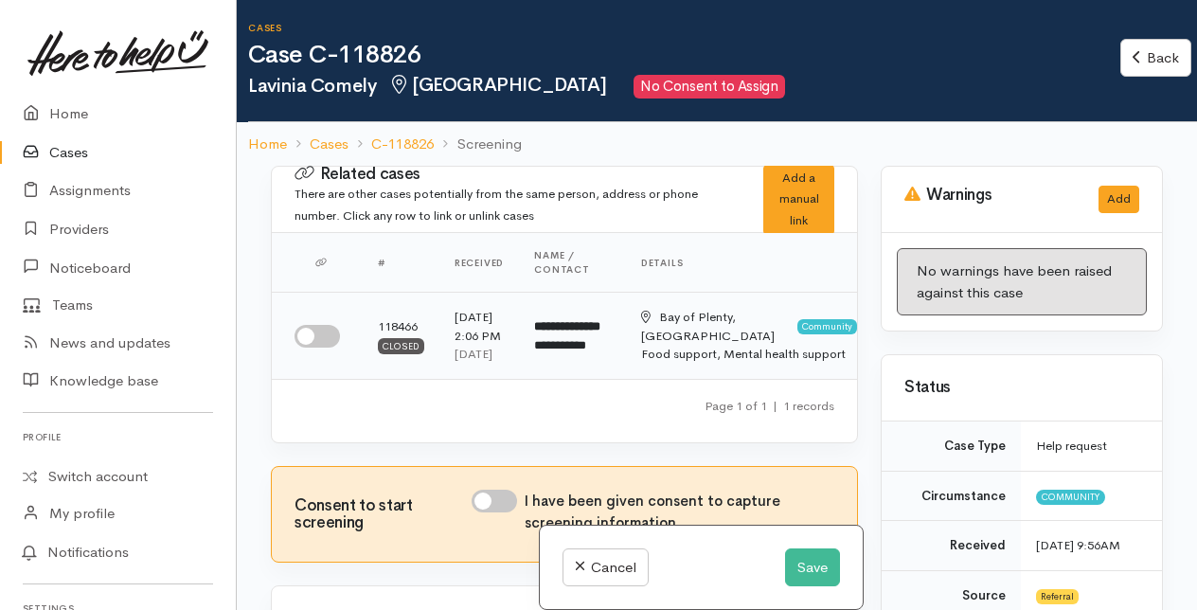
click at [308, 347] on input "checkbox" at bounding box center [317, 336] width 45 height 23
checkbox input "true"
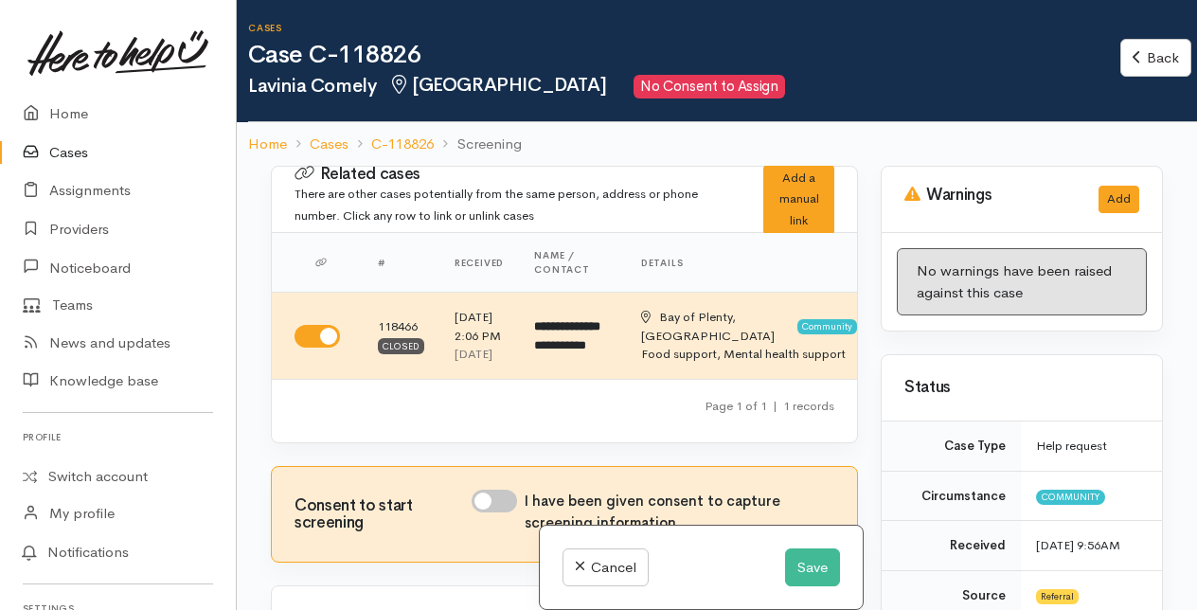
scroll to position [95, 0]
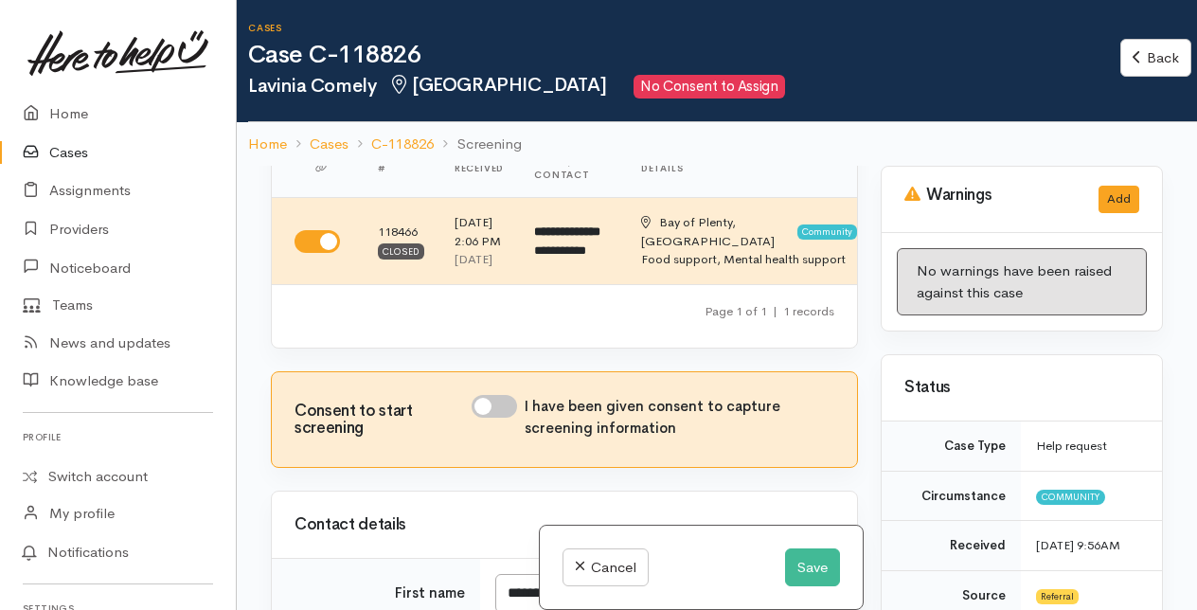
click at [488, 418] on input "I have been given consent to capture screening information" at bounding box center [494, 406] width 45 height 23
checkbox input "true"
click at [805, 564] on button "Save" at bounding box center [812, 567] width 55 height 39
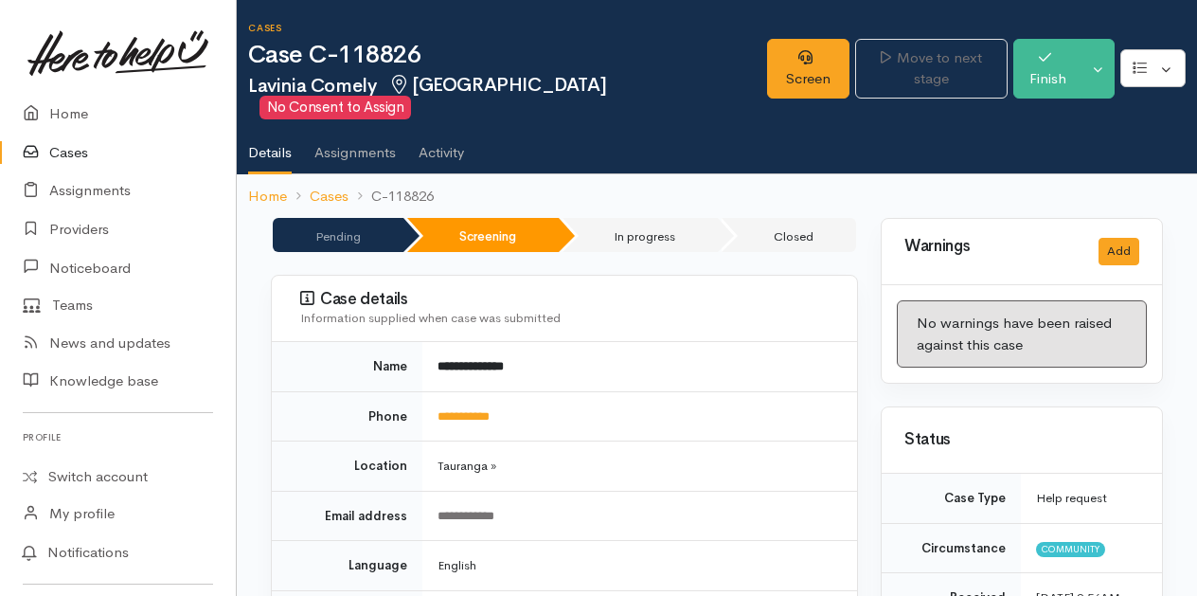
click at [66, 153] on link "Cases" at bounding box center [118, 153] width 236 height 39
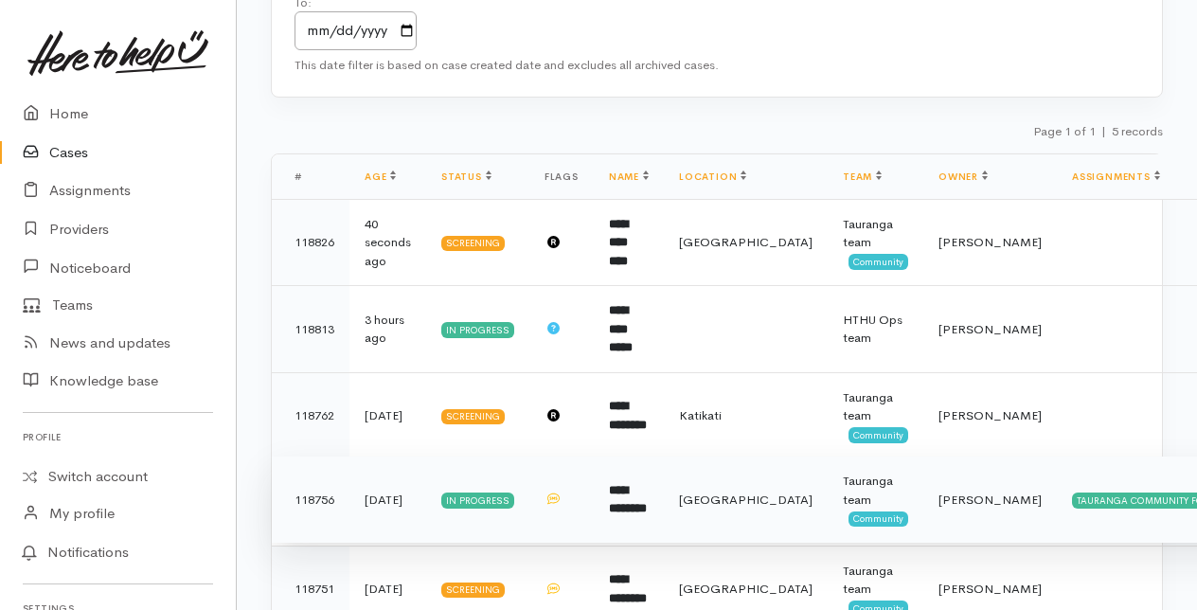
scroll to position [284, 0]
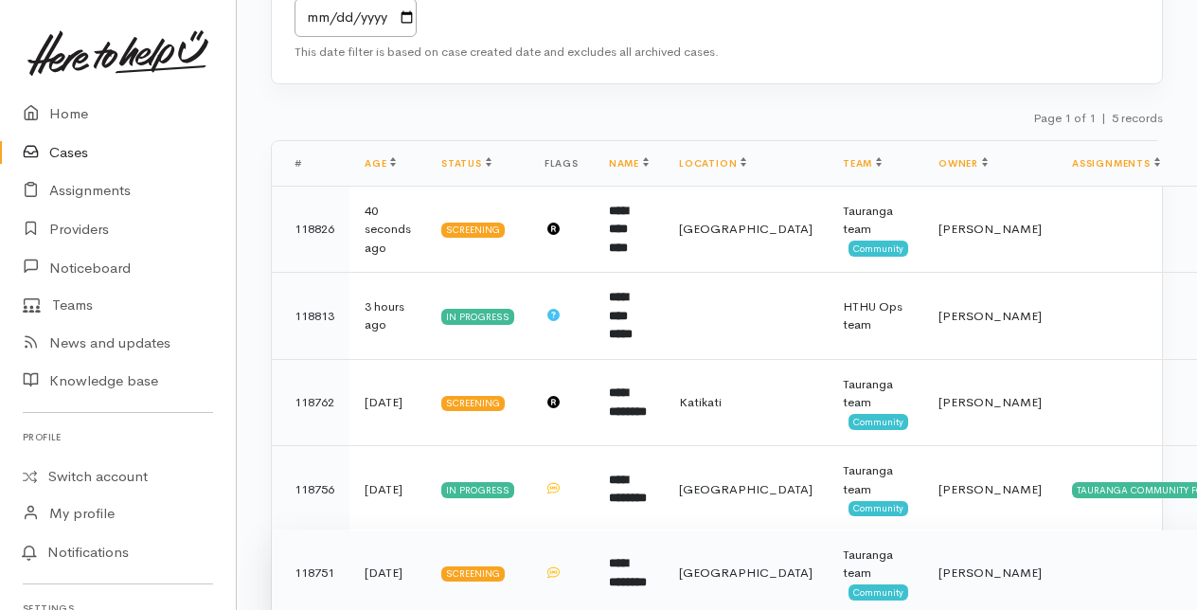
click at [644, 557] on b "**********" at bounding box center [628, 572] width 38 height 31
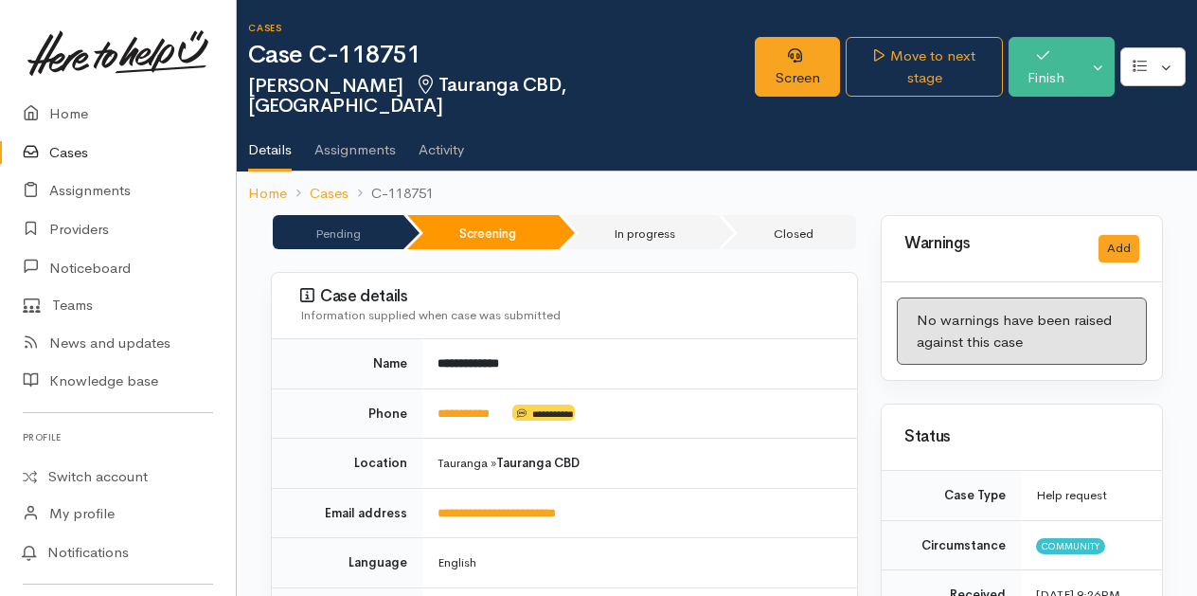
click at [68, 152] on link "Cases" at bounding box center [118, 153] width 236 height 39
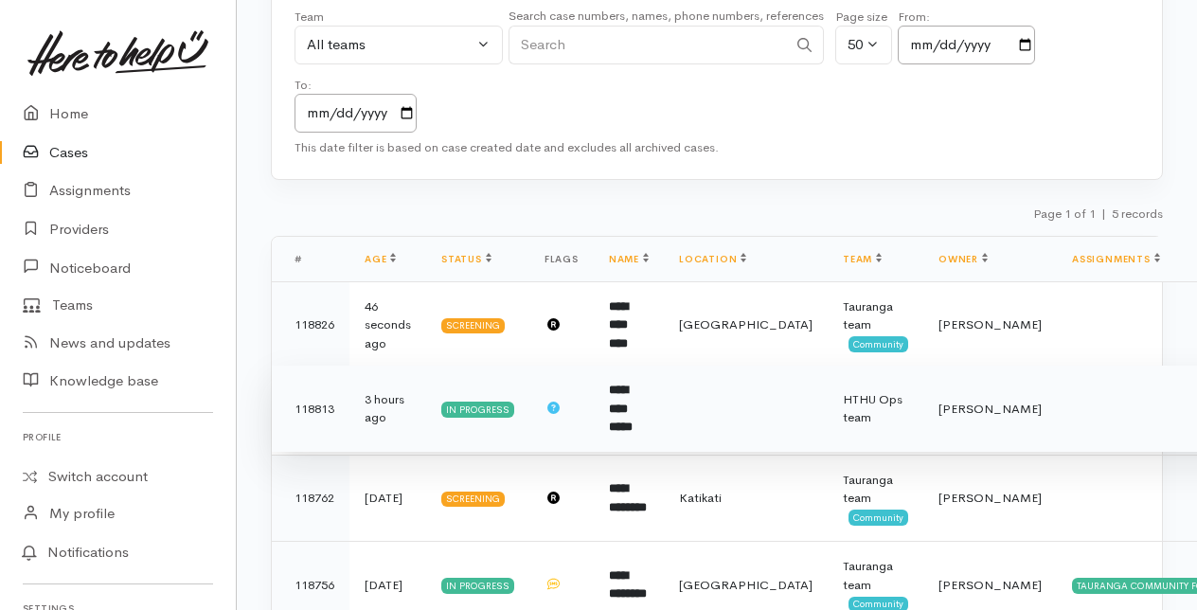
scroll to position [189, 0]
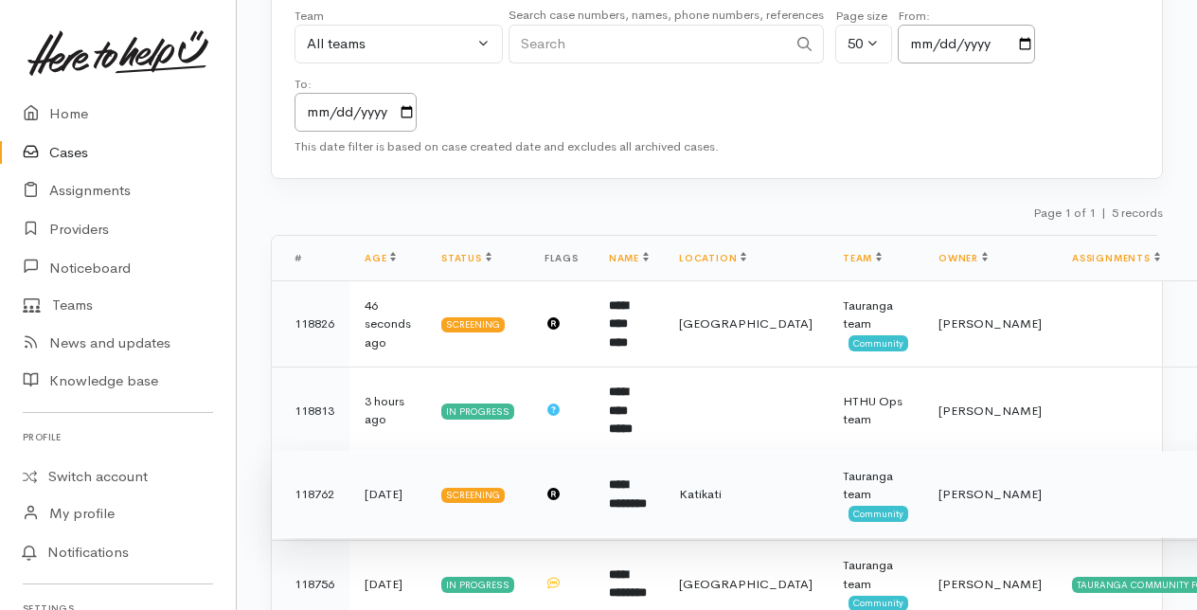
click at [638, 478] on b "**********" at bounding box center [628, 493] width 38 height 31
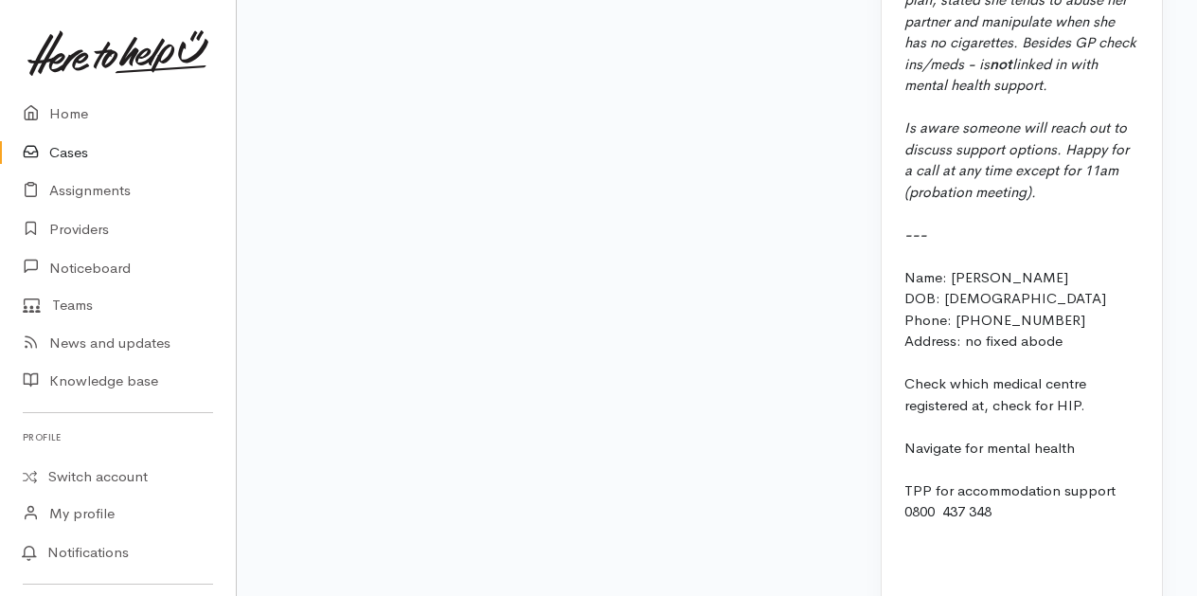
scroll to position [2775, 0]
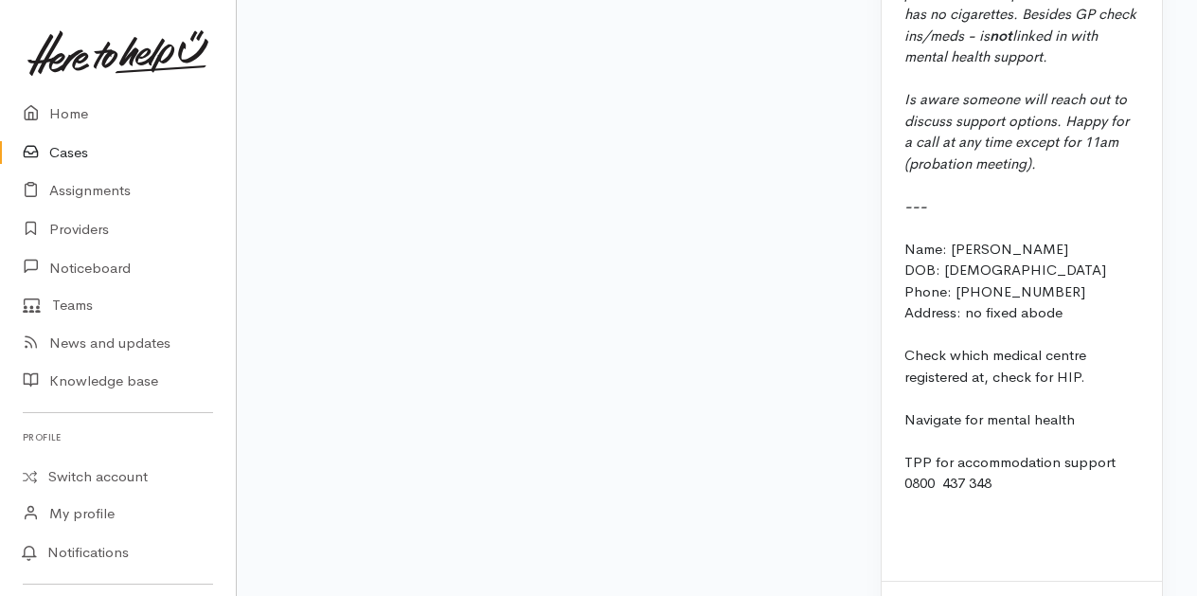
click at [906, 515] on div at bounding box center [1022, 526] width 235 height 22
drag, startPoint x: 1008, startPoint y: 433, endPoint x: 1000, endPoint y: 447, distance: 16.1
click at [1000, 473] on div "0800 437 348" at bounding box center [1022, 484] width 235 height 22
drag, startPoint x: 992, startPoint y: 443, endPoint x: 1022, endPoint y: 451, distance: 31.2
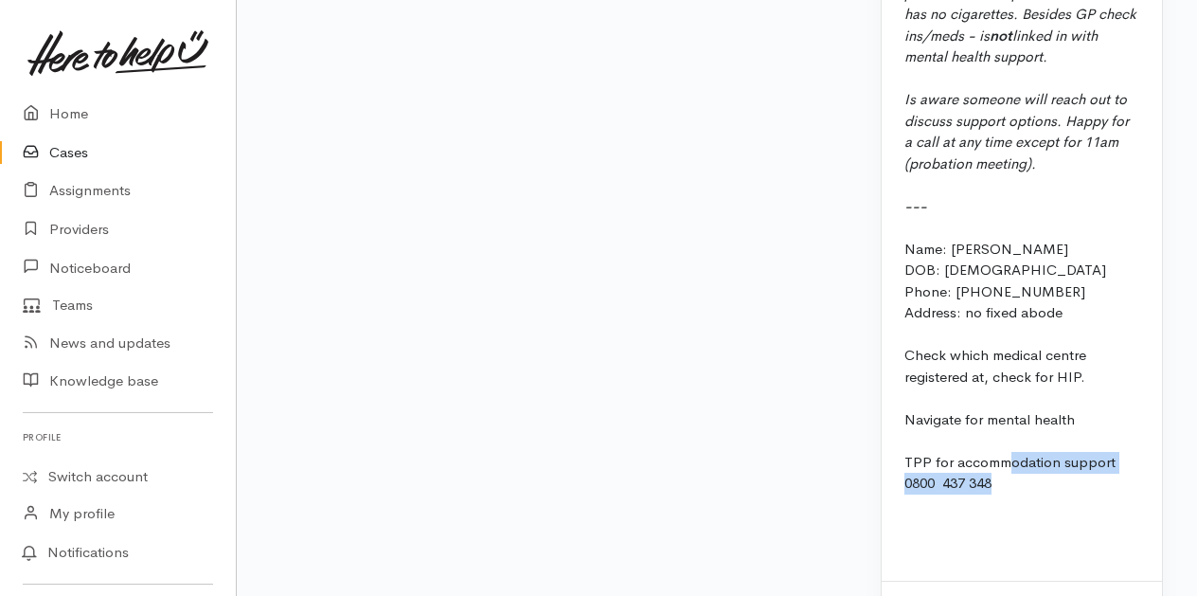
click at [993, 473] on div "0800 437 348" at bounding box center [1022, 484] width 235 height 22
click at [949, 494] on div at bounding box center [1022, 505] width 235 height 22
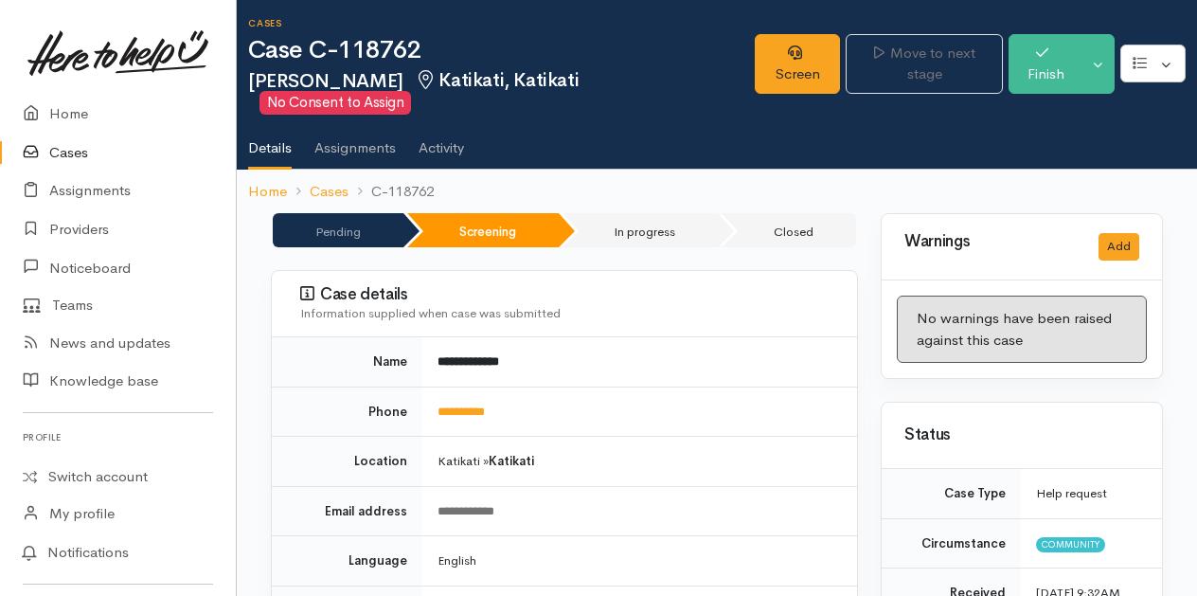
scroll to position [0, 0]
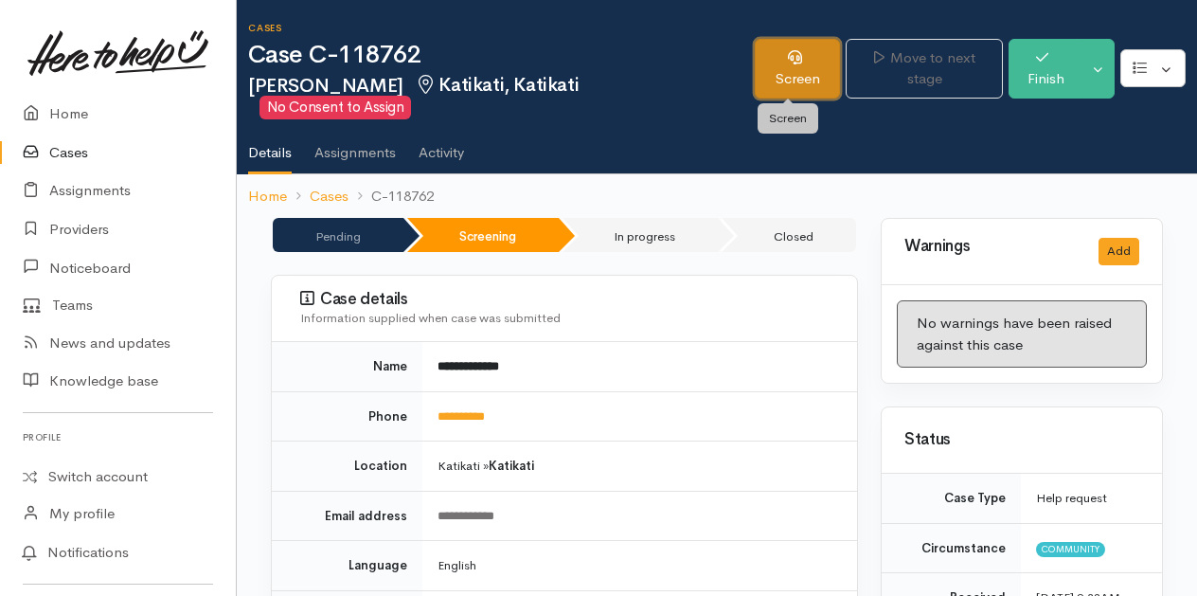
click at [794, 61] on link "Screen" at bounding box center [797, 69] width 85 height 60
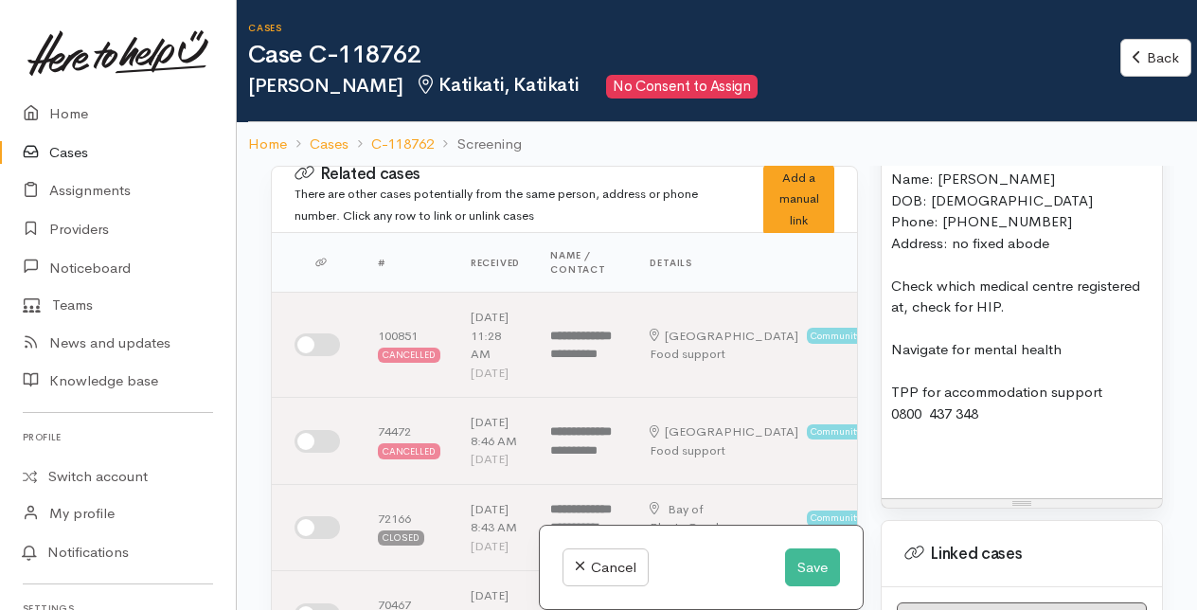
scroll to position [2535, 0]
click at [1027, 425] on div "0800 437 348" at bounding box center [1021, 414] width 261 height 22
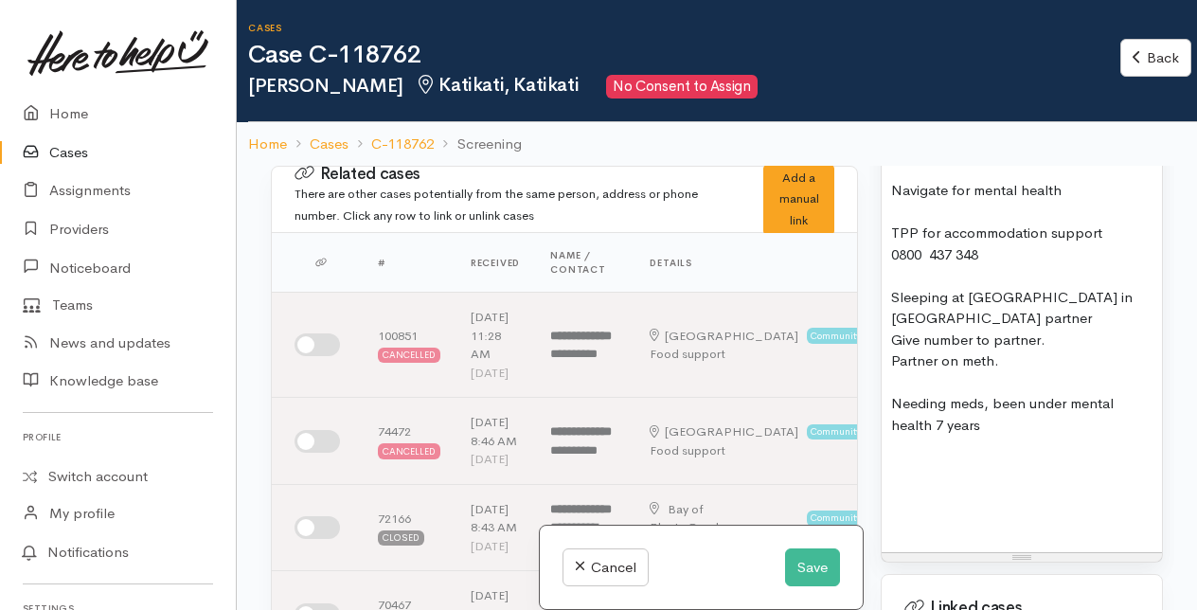
scroll to position [2724, 0]
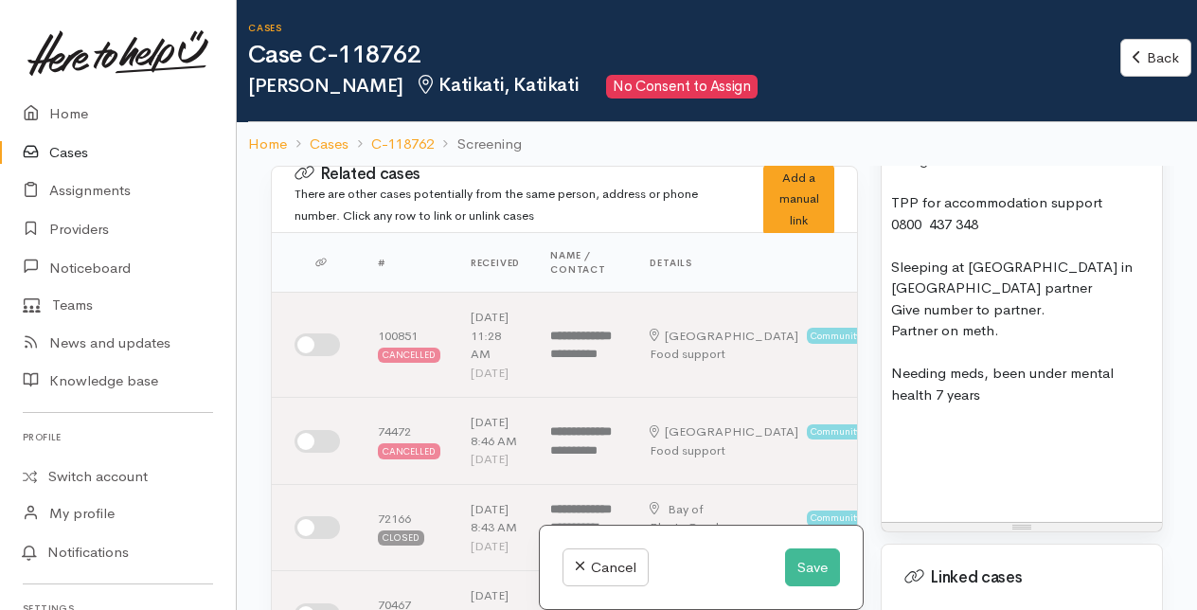
click at [991, 405] on div "Needing meds, been under mental health 7 years" at bounding box center [1021, 384] width 261 height 43
click at [1049, 427] on div at bounding box center [1021, 416] width 261 height 22
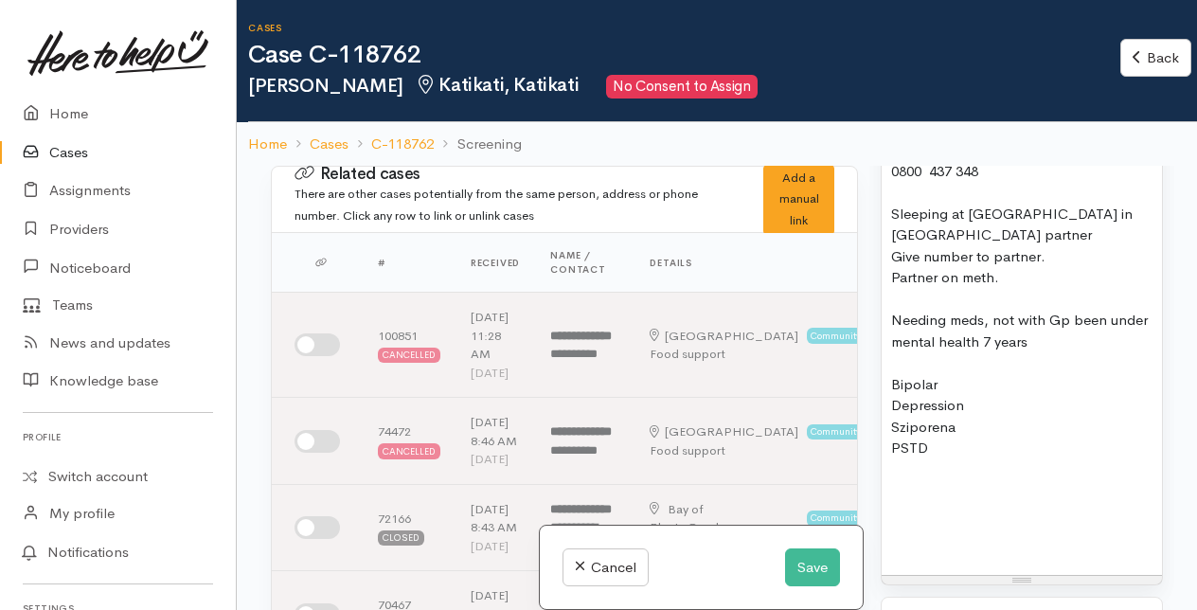
scroll to position [2819, 0]
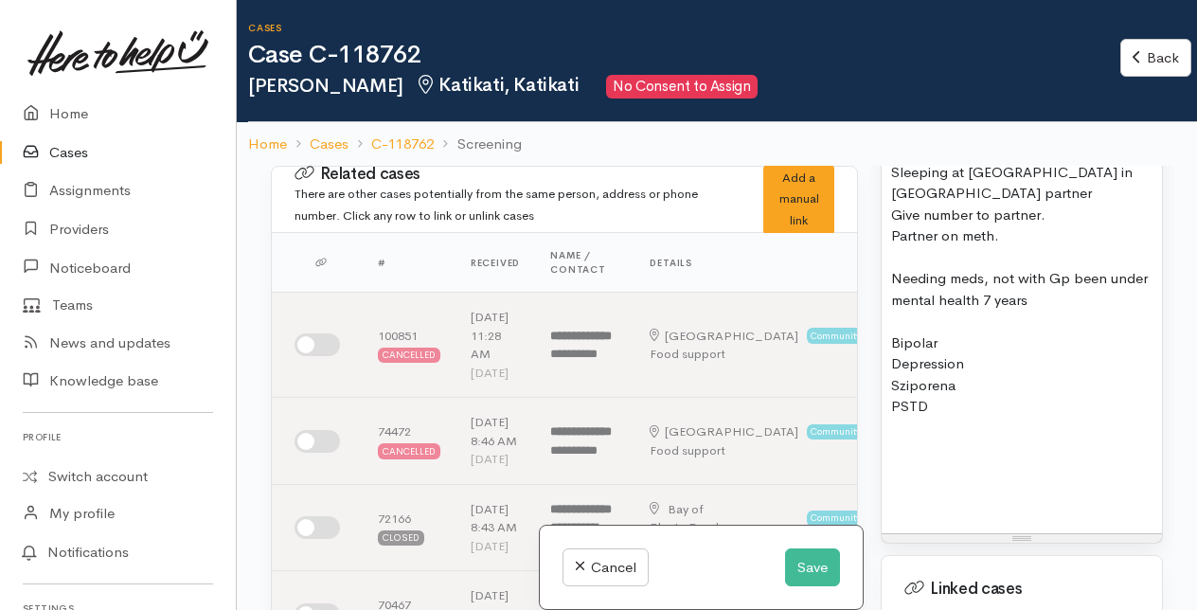
click at [895, 439] on div at bounding box center [1021, 429] width 261 height 22
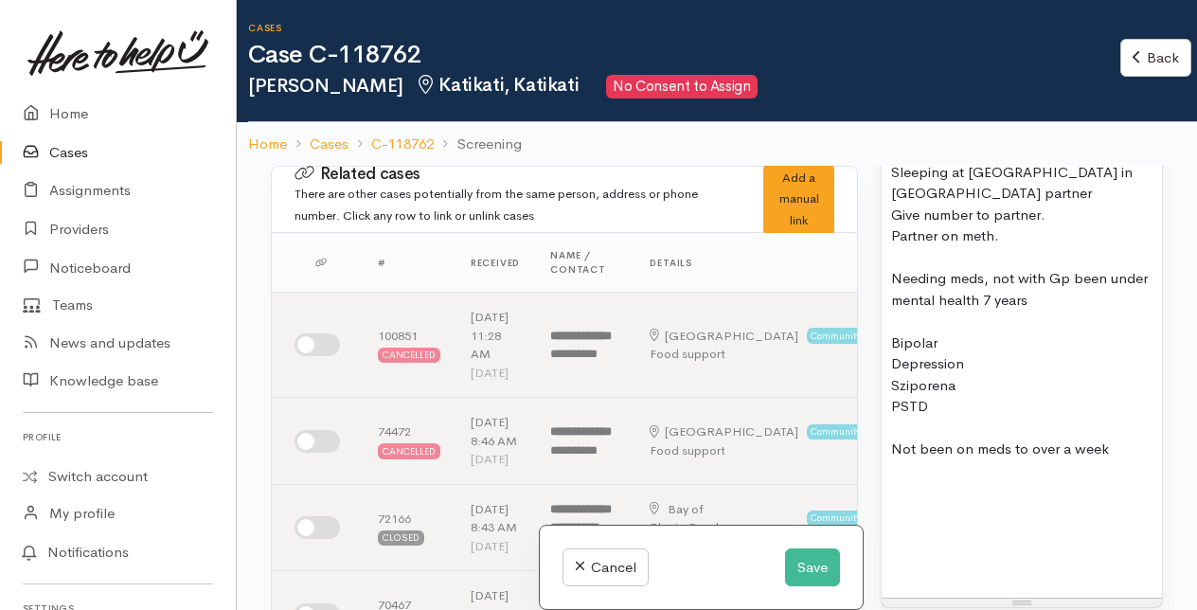
click at [1023, 460] on div "Not been on meds to over a week" at bounding box center [1021, 450] width 261 height 22
click at [1135, 460] on div "Not been on meds for over a week" at bounding box center [1021, 450] width 261 height 22
click at [917, 503] on div "Apoointment at Pirirauriki" at bounding box center [1021, 492] width 261 height 22
click at [1079, 503] on div "Appointment at Pirirauriki" at bounding box center [1021, 492] width 261 height 22
click at [1017, 503] on div "Appointment at Pirirauriki Hauroa" at bounding box center [1021, 492] width 261 height 22
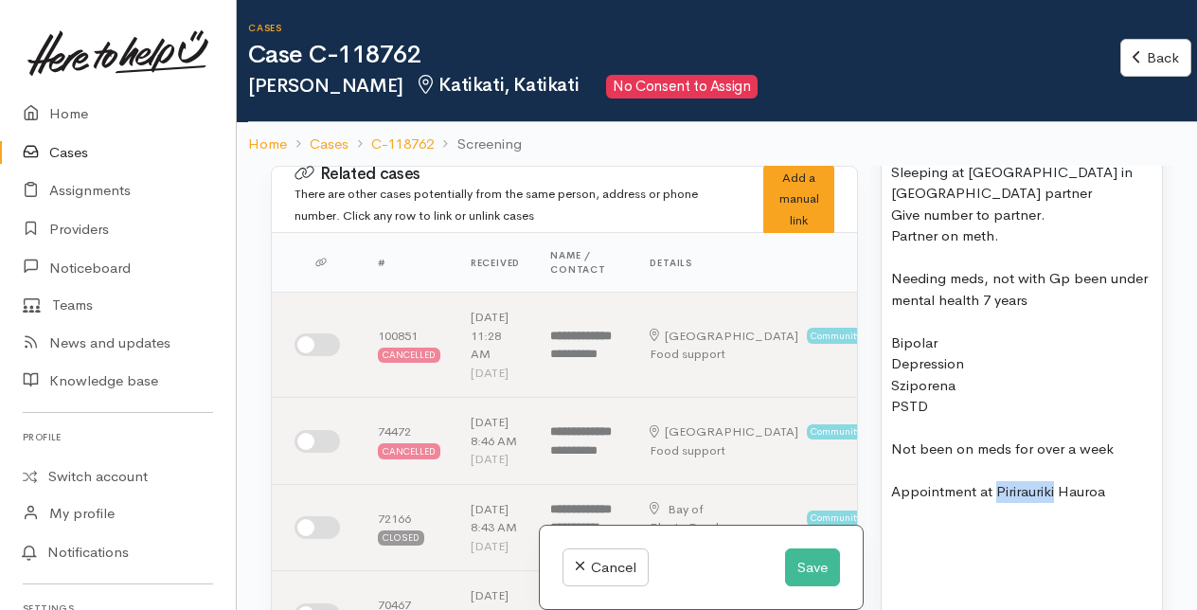
click at [1055, 503] on div "Appointment at Pirirauriki Hauroa" at bounding box center [1021, 492] width 261 height 22
click at [1066, 311] on div "Needing meds, not with Gp been under mental health 7 years" at bounding box center [1021, 289] width 261 height 43
click at [1116, 503] on div "Appointment at Pirirauriki Hauroa" at bounding box center [1021, 492] width 261 height 22
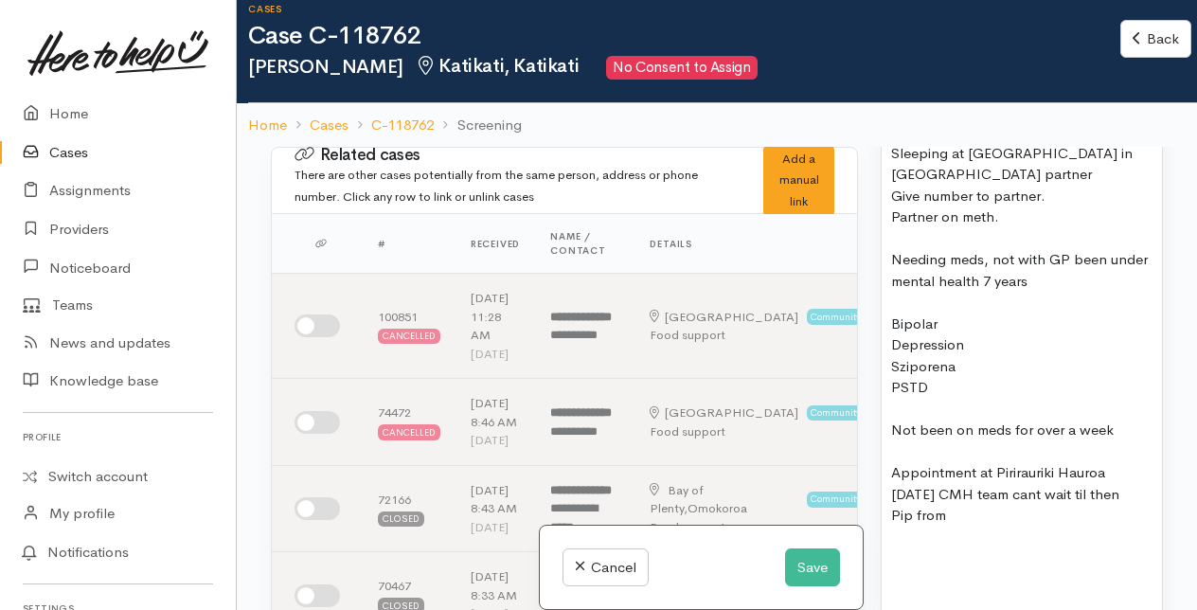
scroll to position [40, 0]
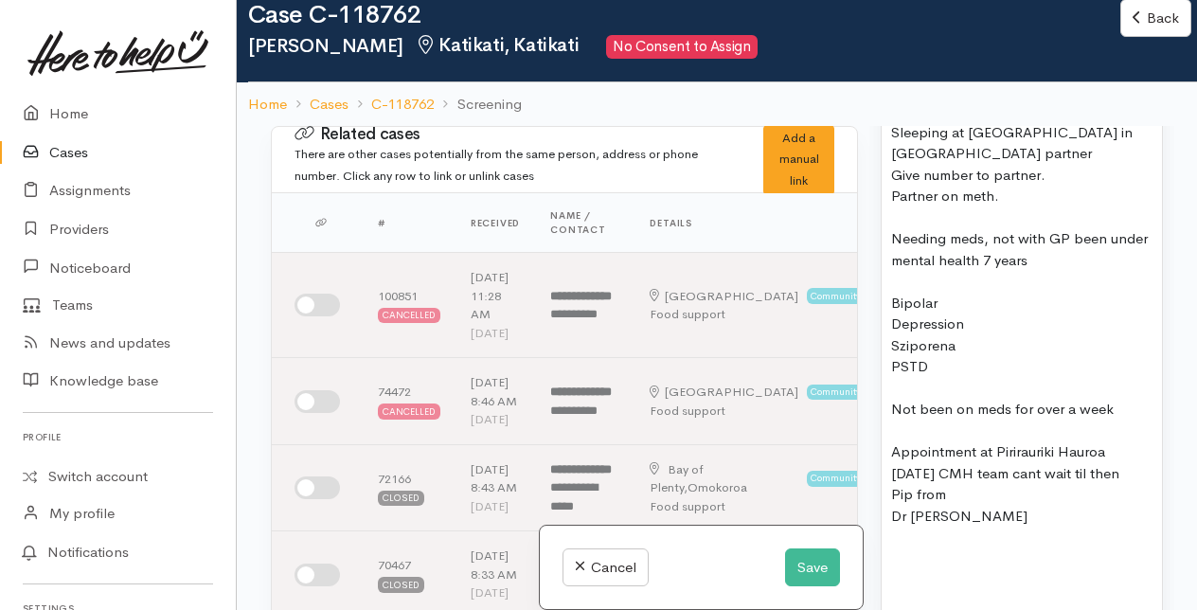
click at [964, 506] on div "Pip from" at bounding box center [1021, 495] width 261 height 22
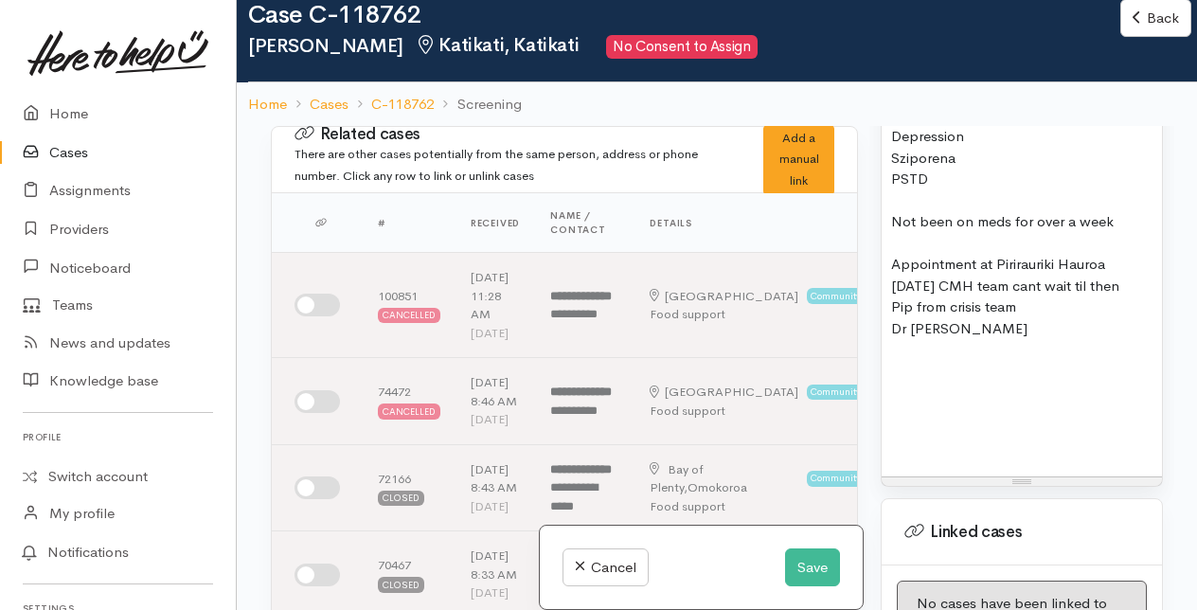
scroll to position [3008, 0]
click at [967, 338] on div "Dr Rantana" at bounding box center [1021, 327] width 261 height 22
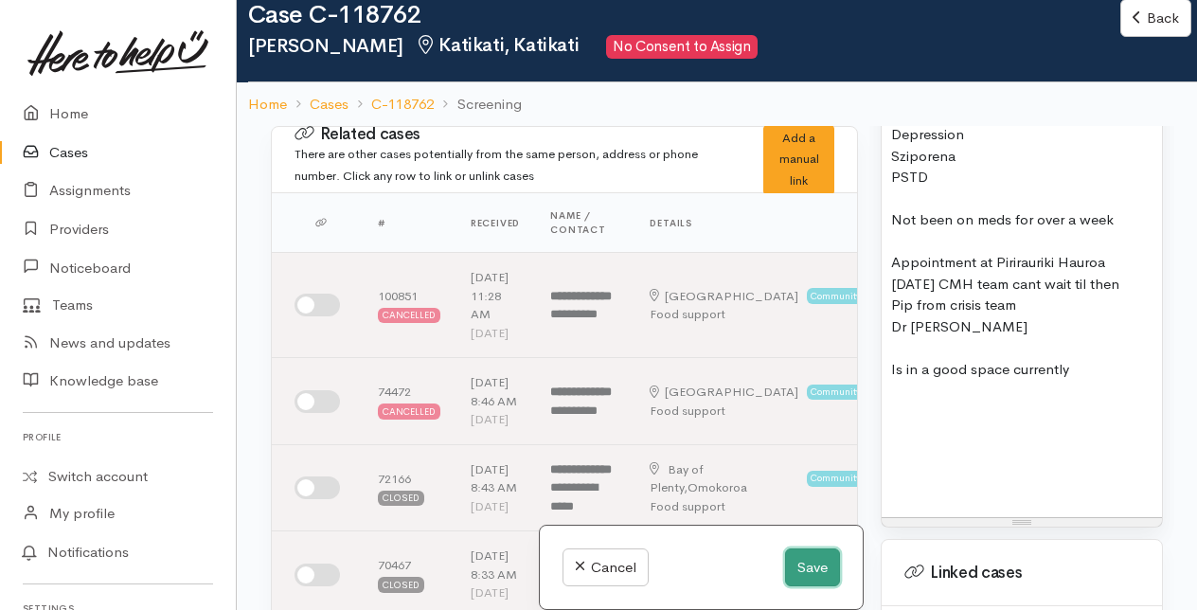
click at [815, 565] on button "Save" at bounding box center [812, 567] width 55 height 39
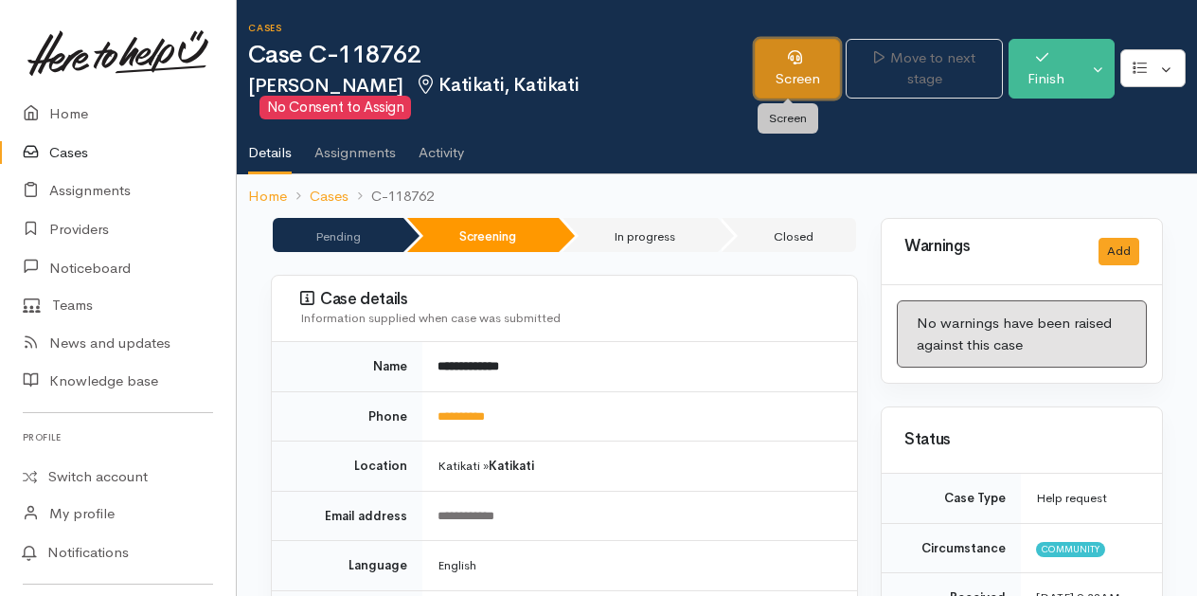
click at [792, 80] on link "Screen" at bounding box center [797, 69] width 85 height 60
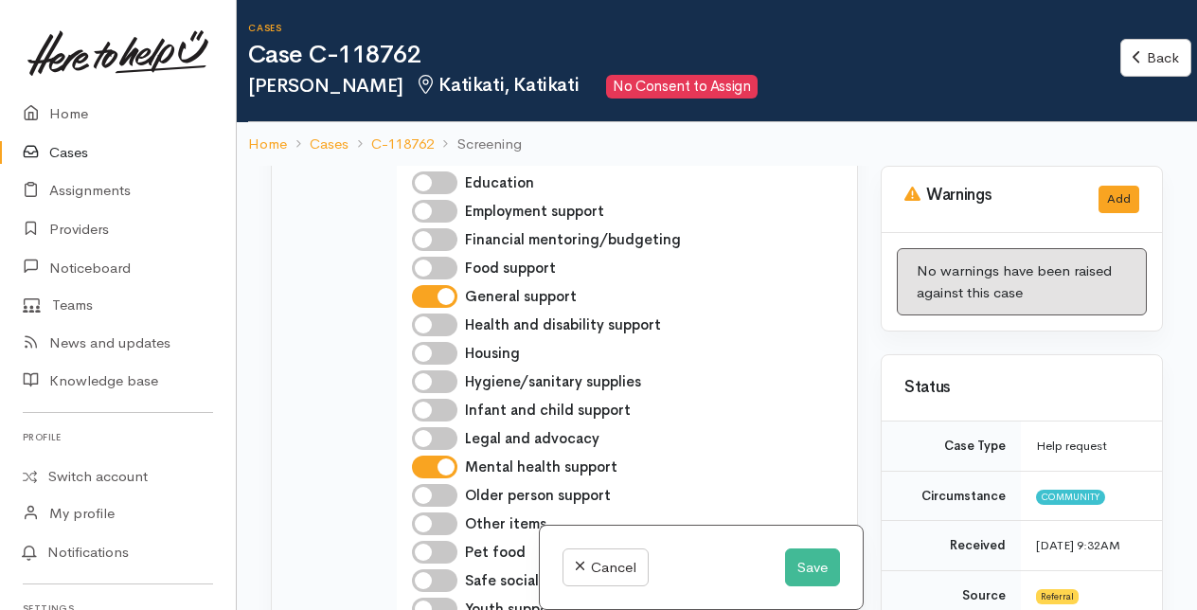
scroll to position [1421, 0]
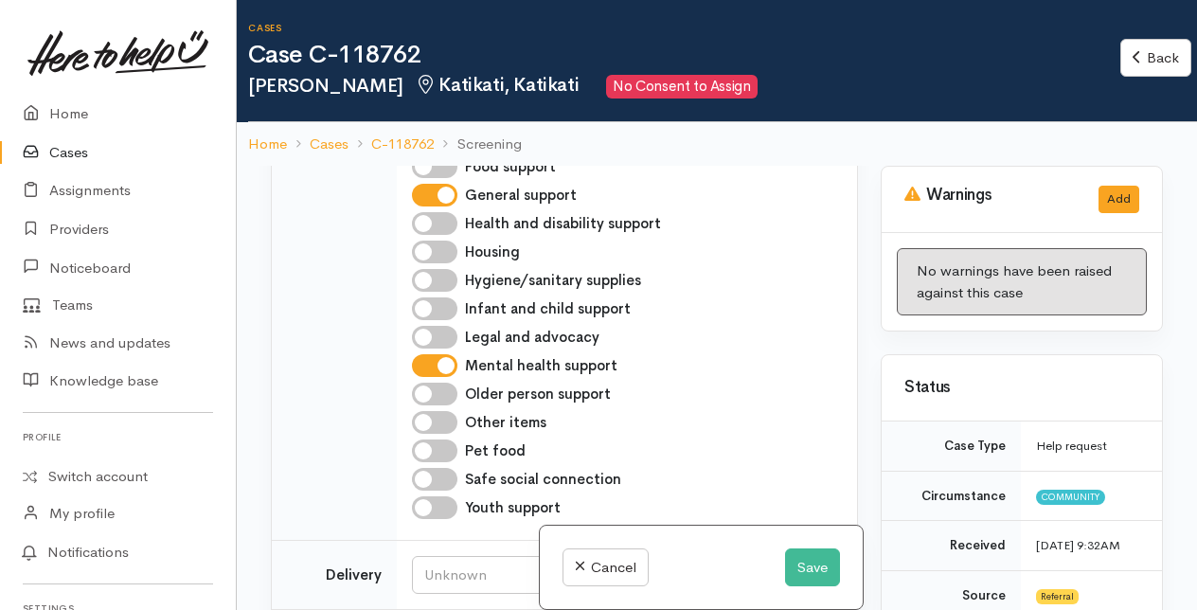
click at [437, 206] on input "General support" at bounding box center [434, 195] width 45 height 23
checkbox input "false"
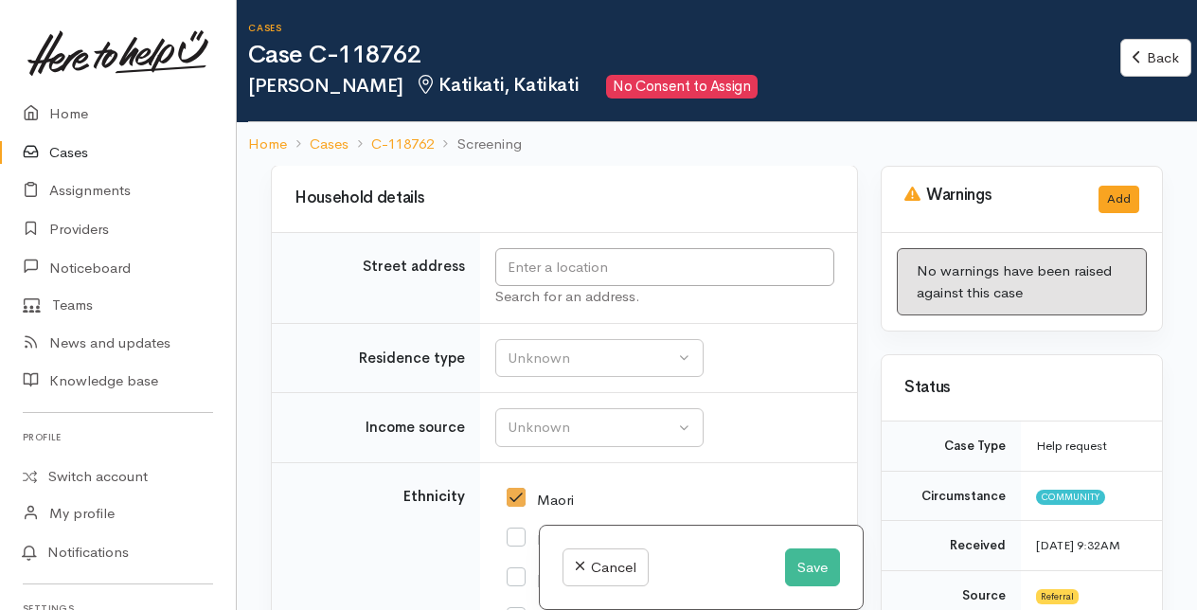
scroll to position [2463, 0]
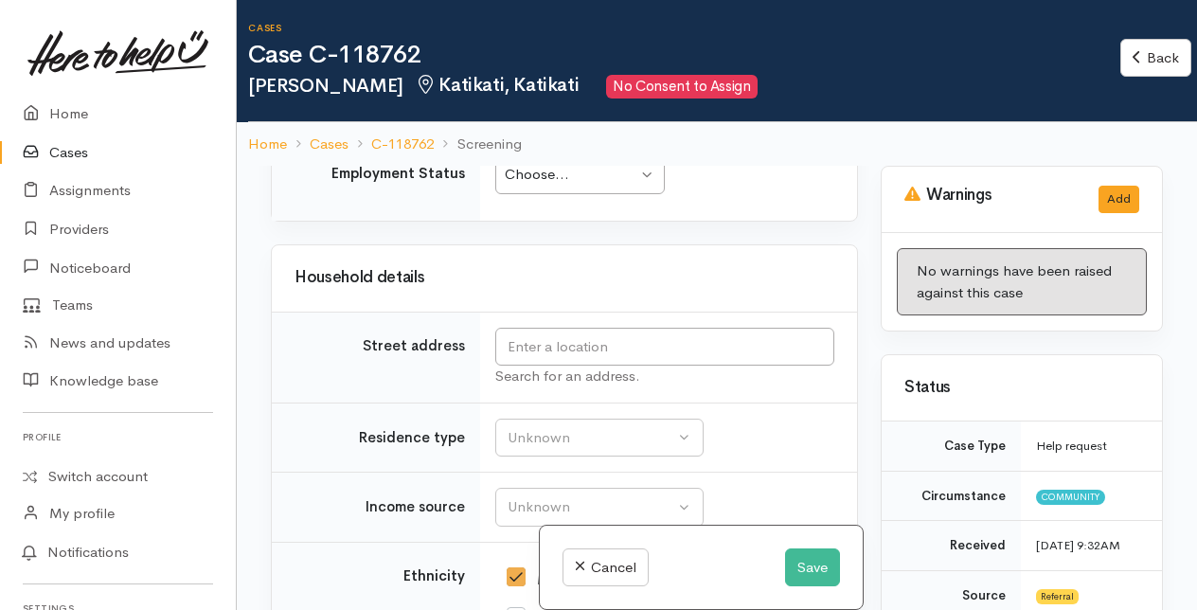
click at [598, 186] on div "Choose..." at bounding box center [571, 175] width 133 height 22
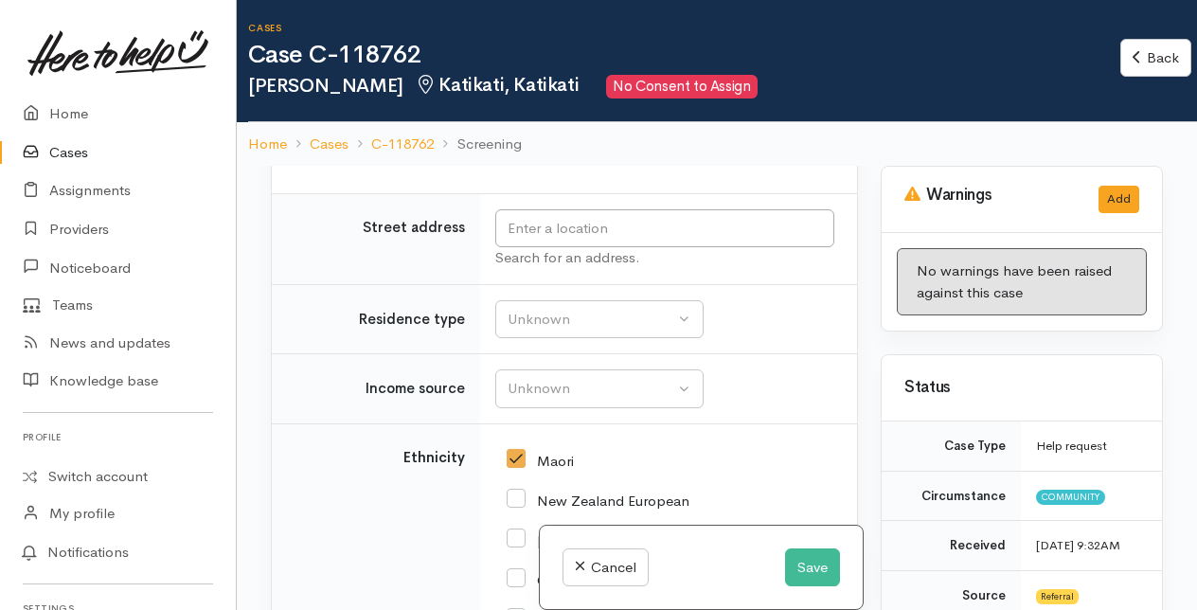
scroll to position [2676, 0]
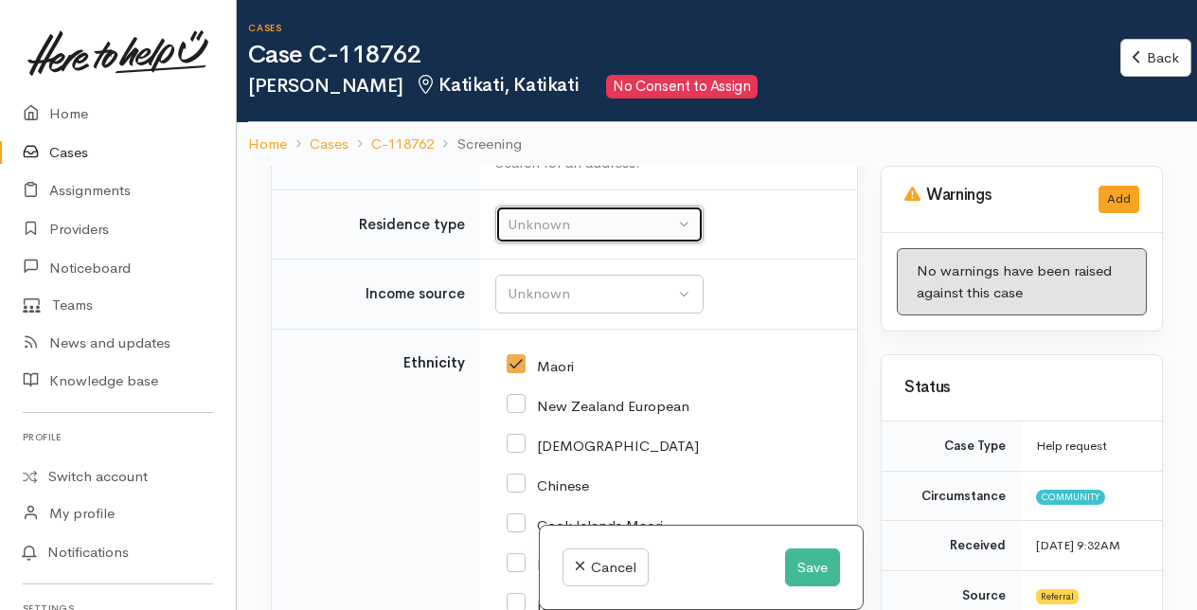
click at [610, 236] on div "Unknown" at bounding box center [591, 225] width 167 height 22
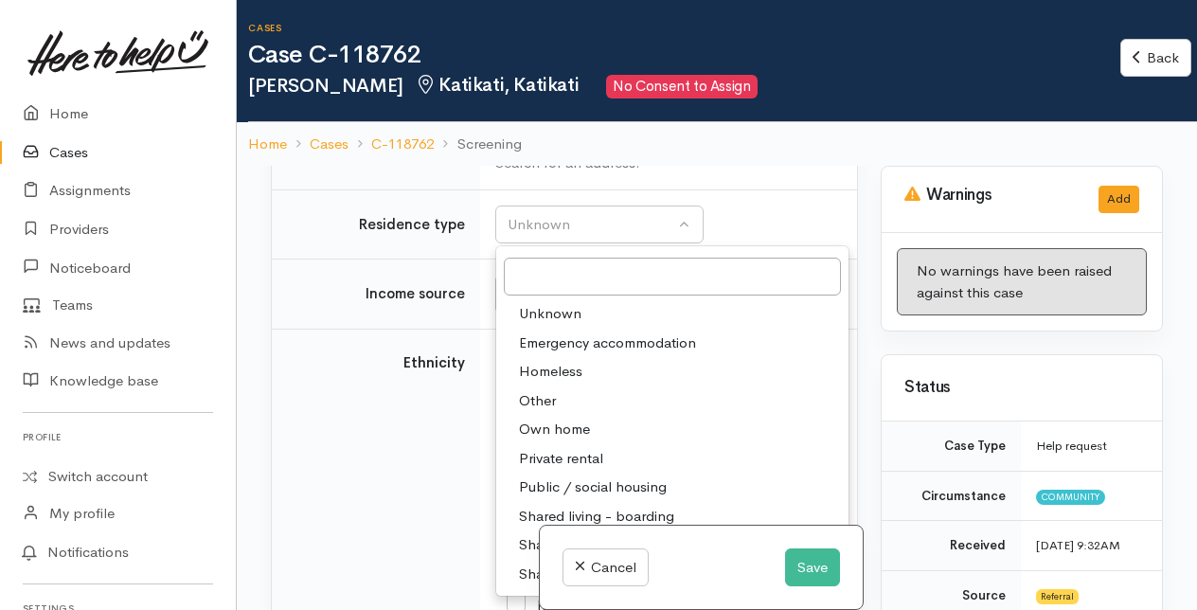
click at [551, 383] on span "Homeless" at bounding box center [550, 372] width 63 height 22
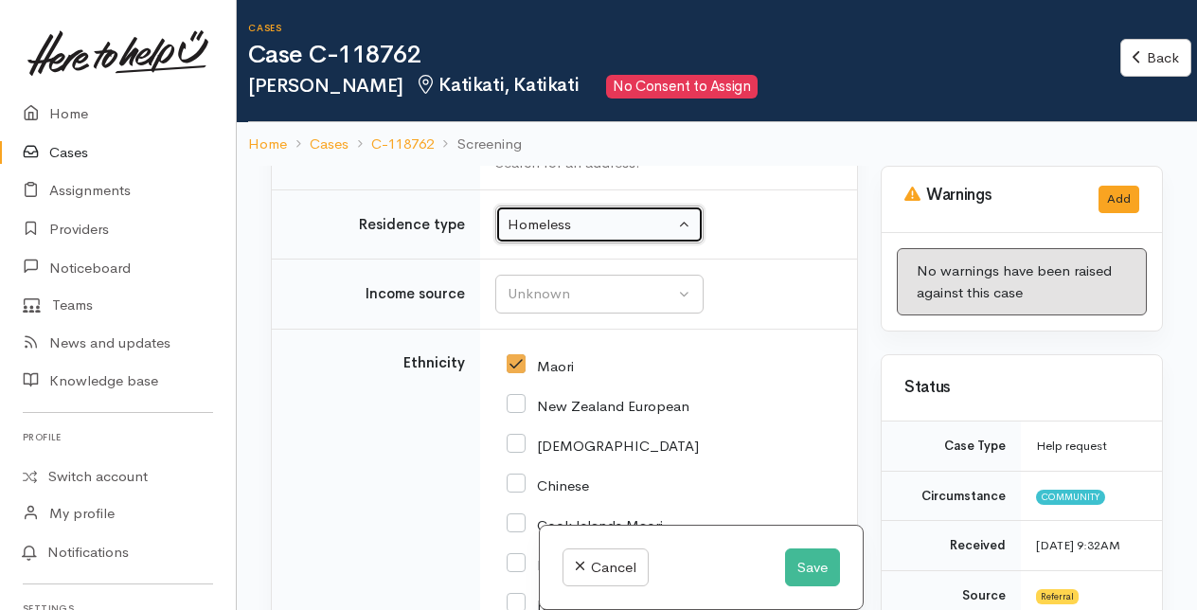
click at [627, 236] on div "Homeless" at bounding box center [591, 225] width 167 height 22
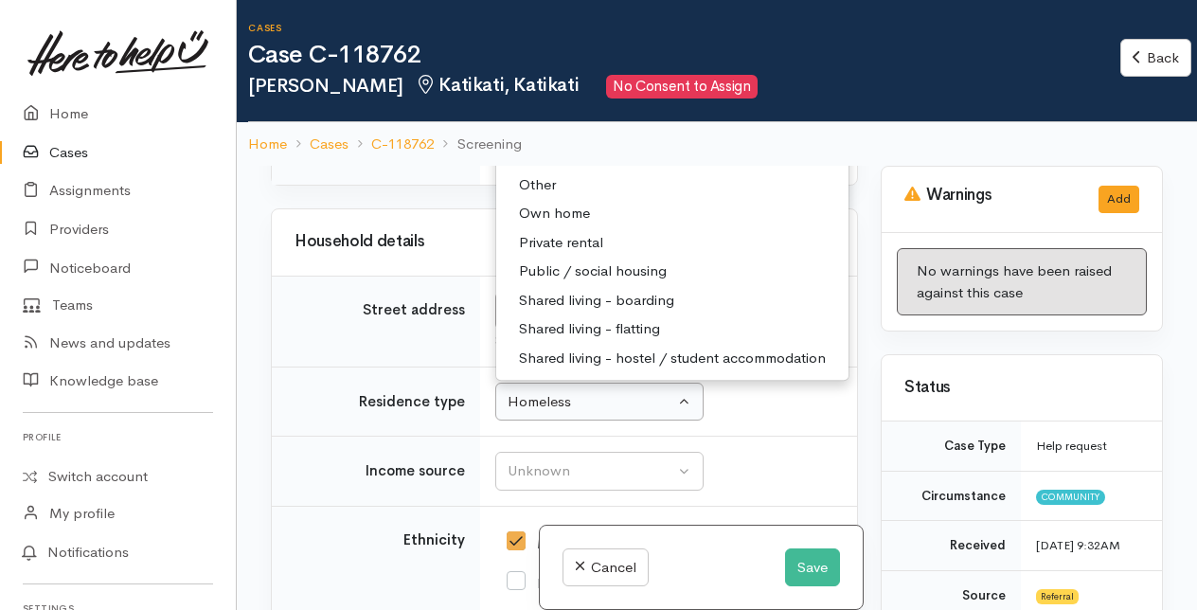
scroll to position [2500, 0]
click at [538, 194] on span "Other" at bounding box center [537, 183] width 37 height 22
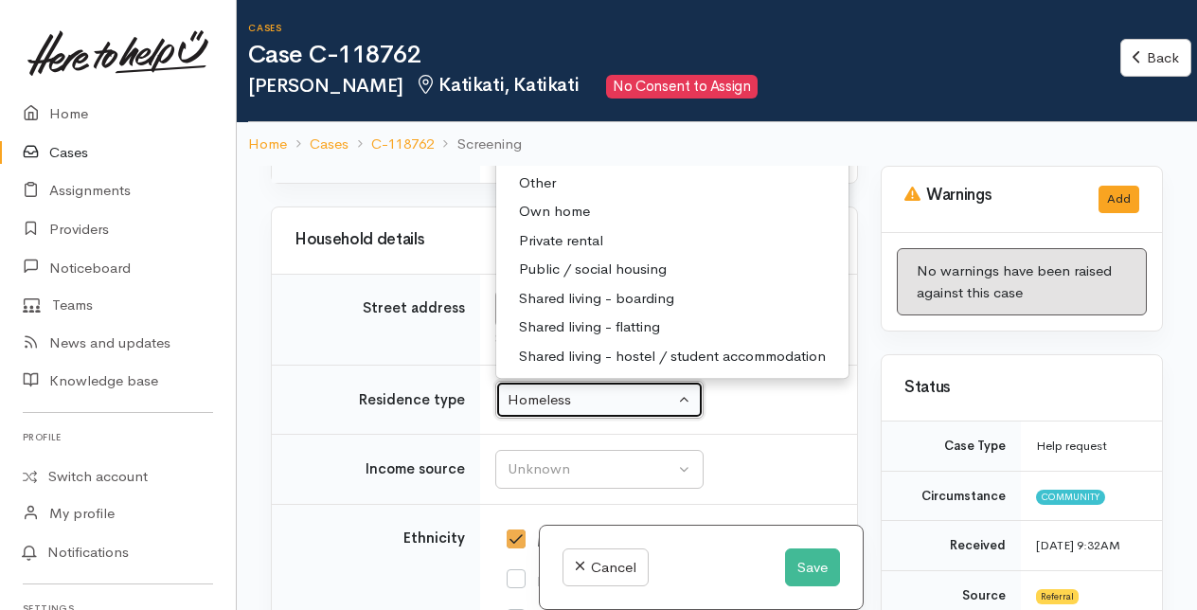
select select "8"
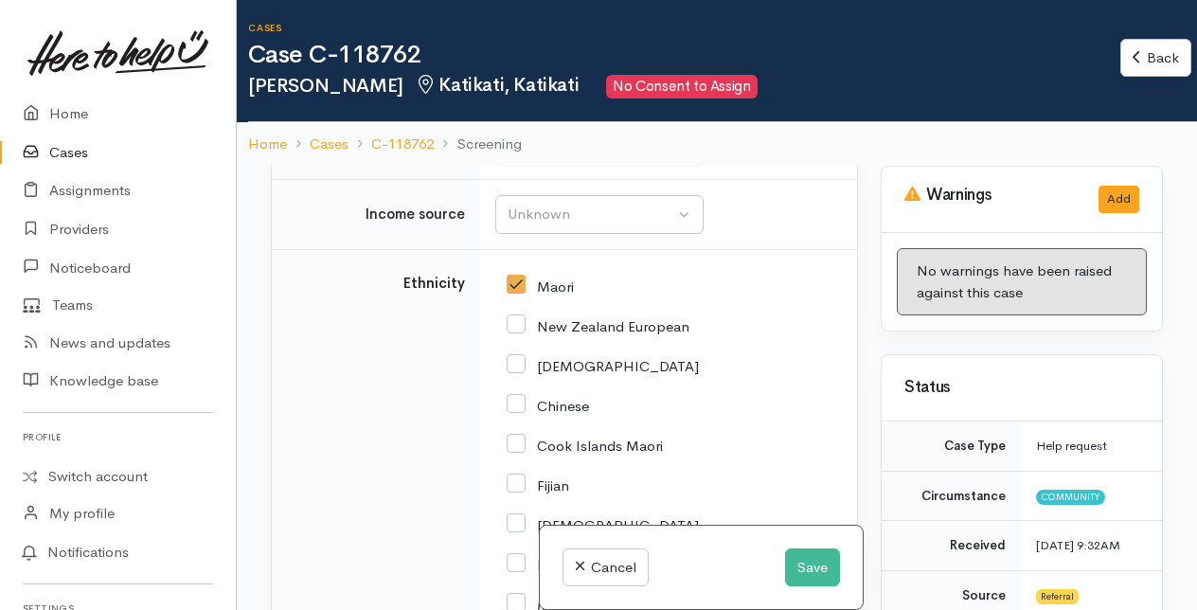
scroll to position [2785, 0]
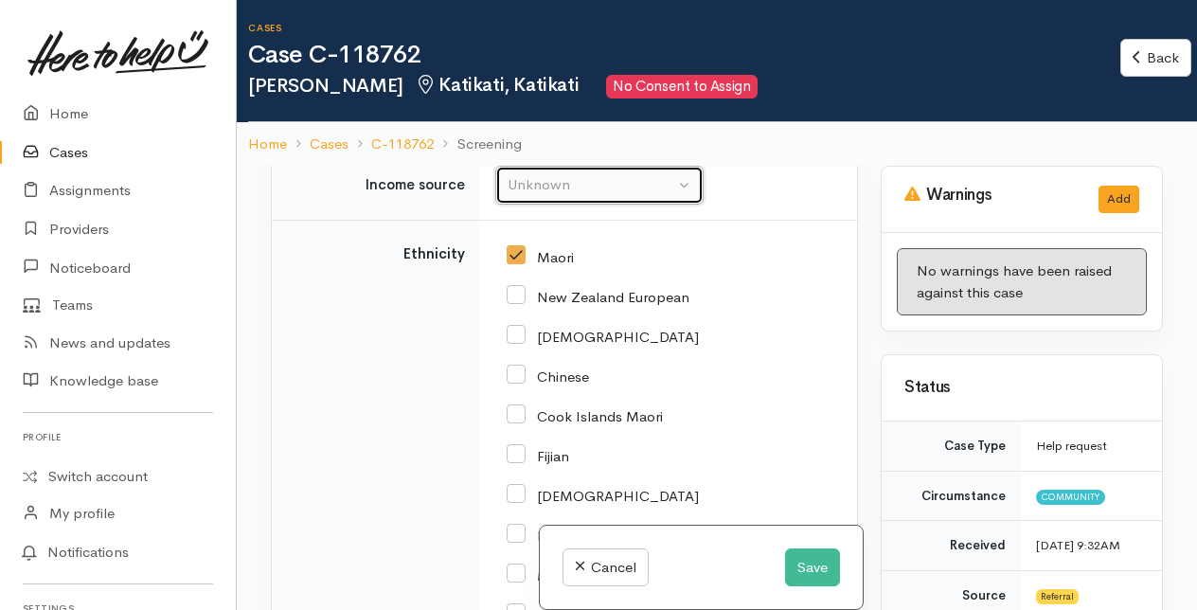
click at [602, 196] on div "Unknown" at bounding box center [591, 185] width 167 height 22
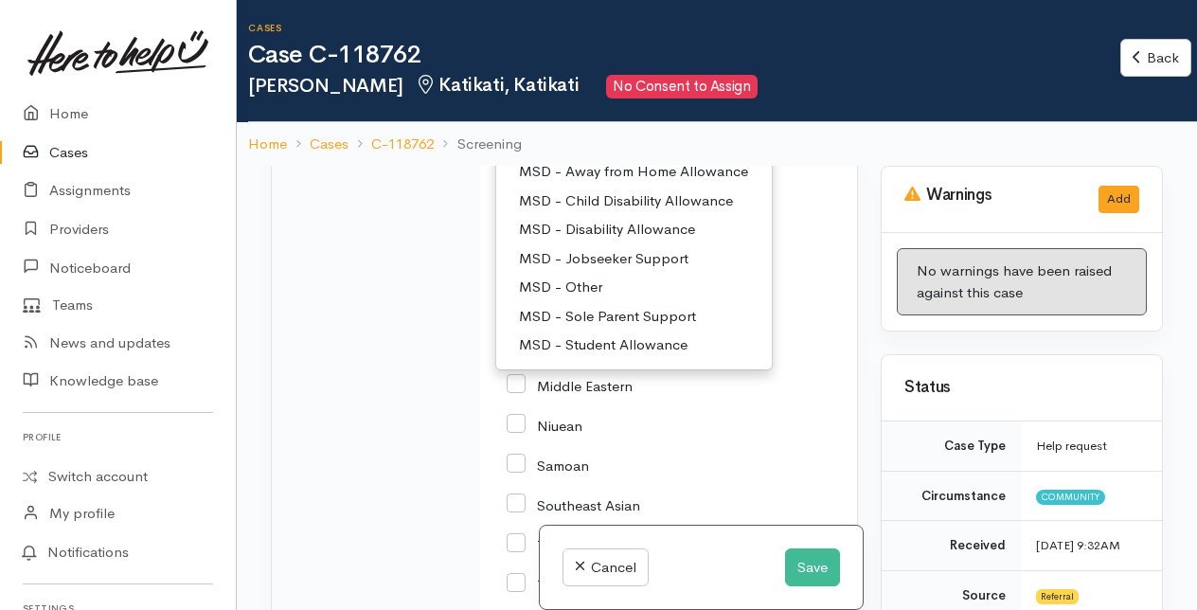
click at [580, 270] on span "MSD - Jobseeker Support" at bounding box center [604, 259] width 170 height 22
select select "4"
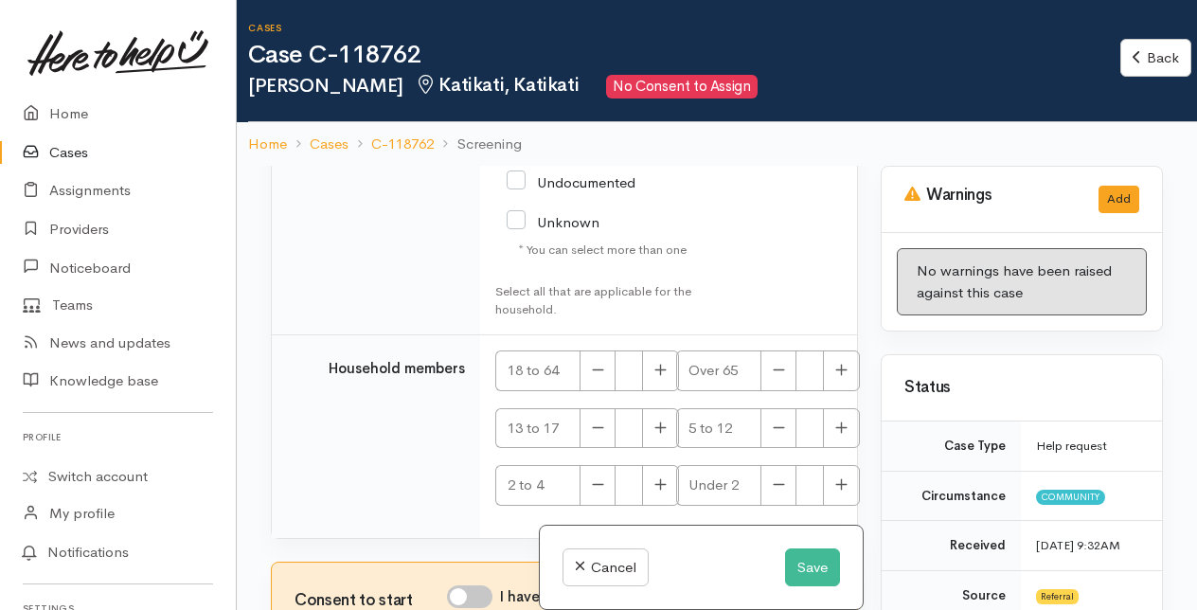
scroll to position [3927, 0]
click at [660, 366] on icon "button" at bounding box center [660, 370] width 12 height 14
type input "1"
click at [464, 597] on input "I have been given consent to get help and share this information with appropria…" at bounding box center [469, 596] width 45 height 23
checkbox input "true"
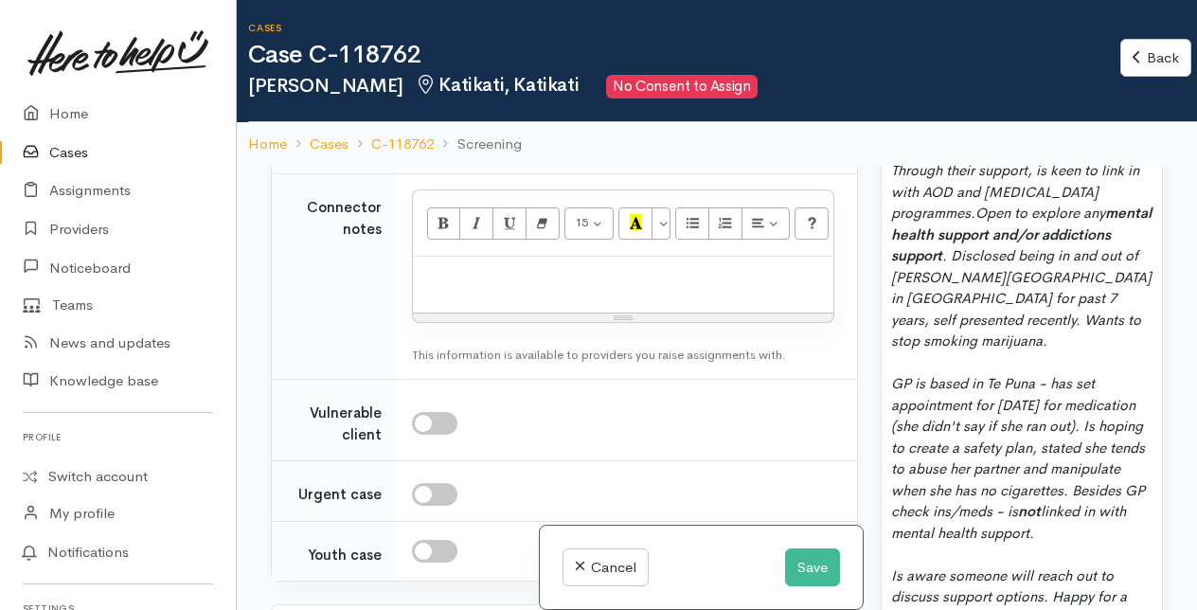
scroll to position [2033, 0]
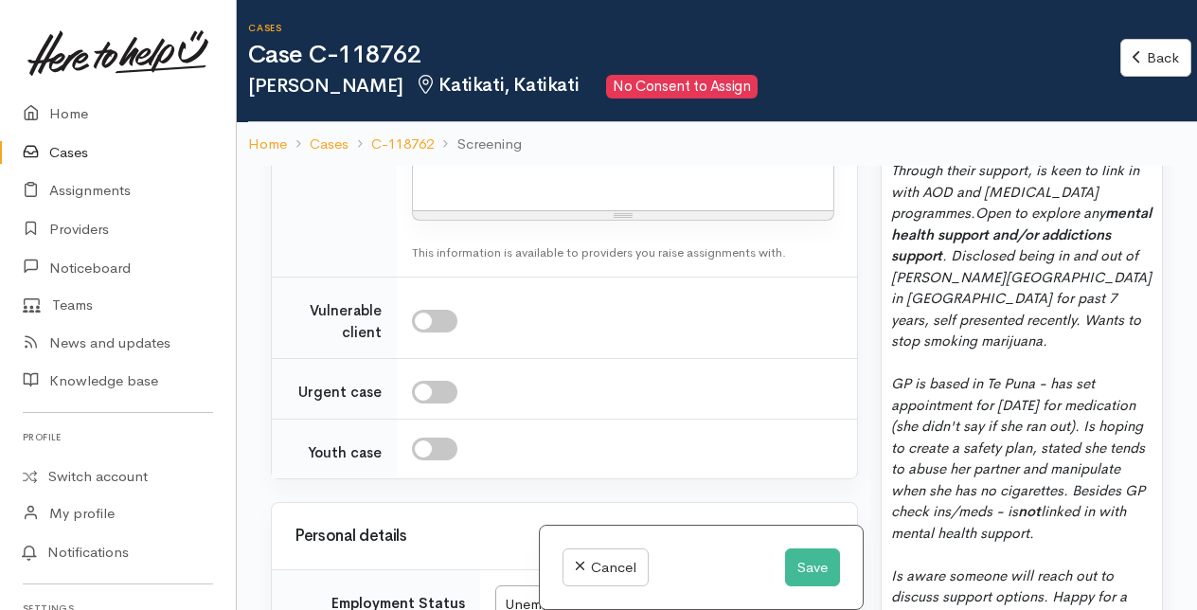
click at [430, 186] on p at bounding box center [623, 175] width 402 height 22
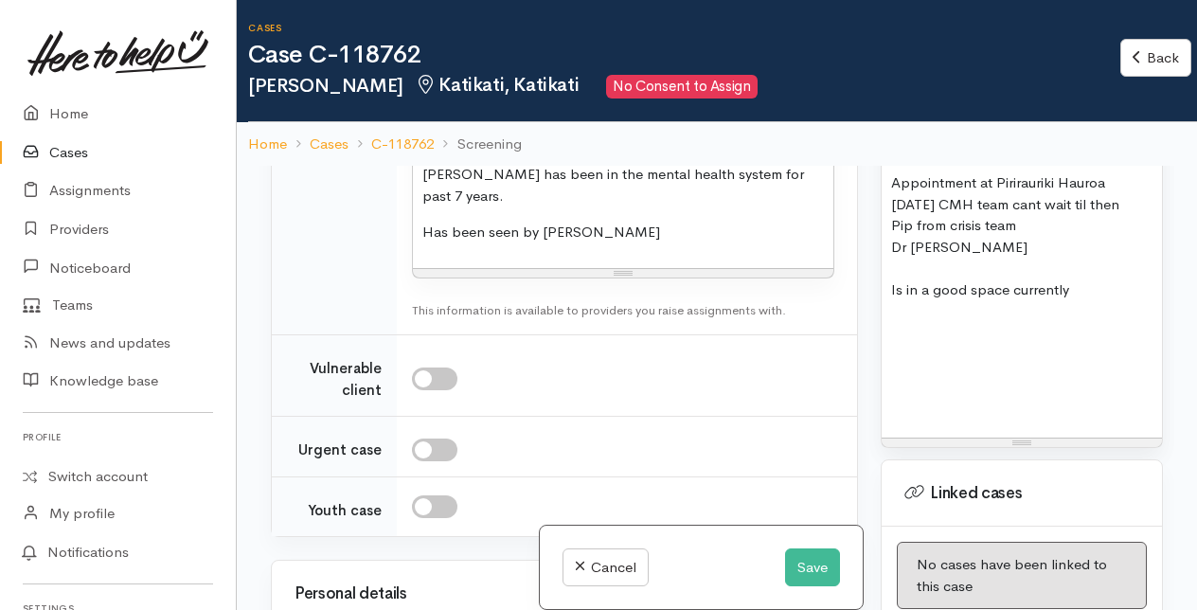
scroll to position [3126, 0]
click at [422, 243] on p "Has been seen by Dr Ratana" at bounding box center [623, 233] width 402 height 22
click at [488, 206] on p "Whitney has been in the mental health system for past 7 years." at bounding box center [623, 185] width 402 height 43
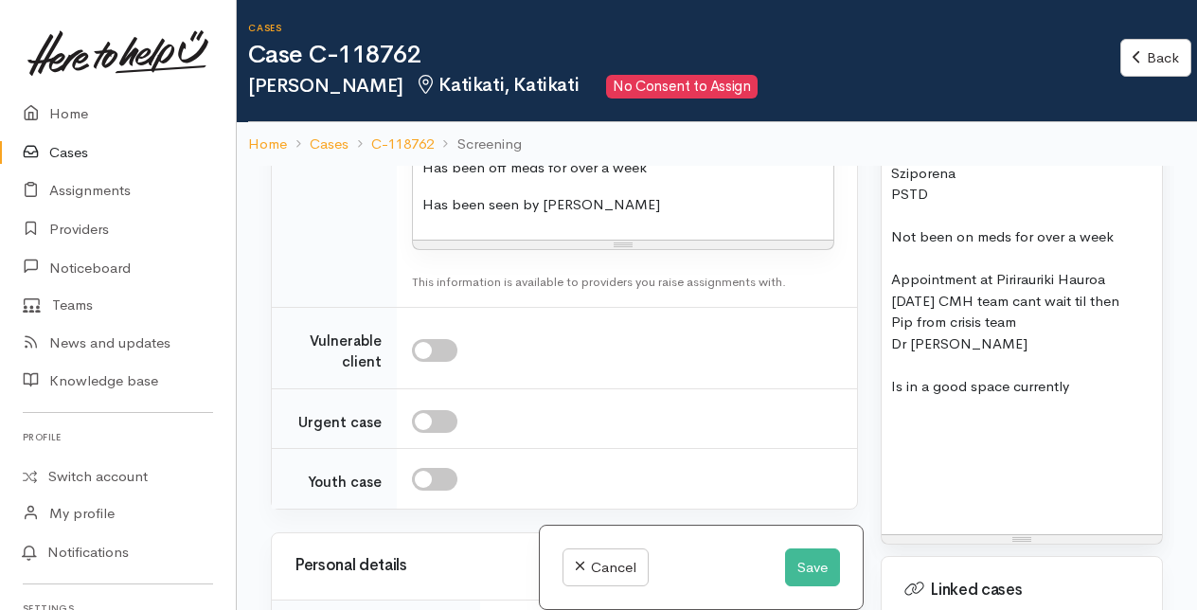
scroll to position [2317, 0]
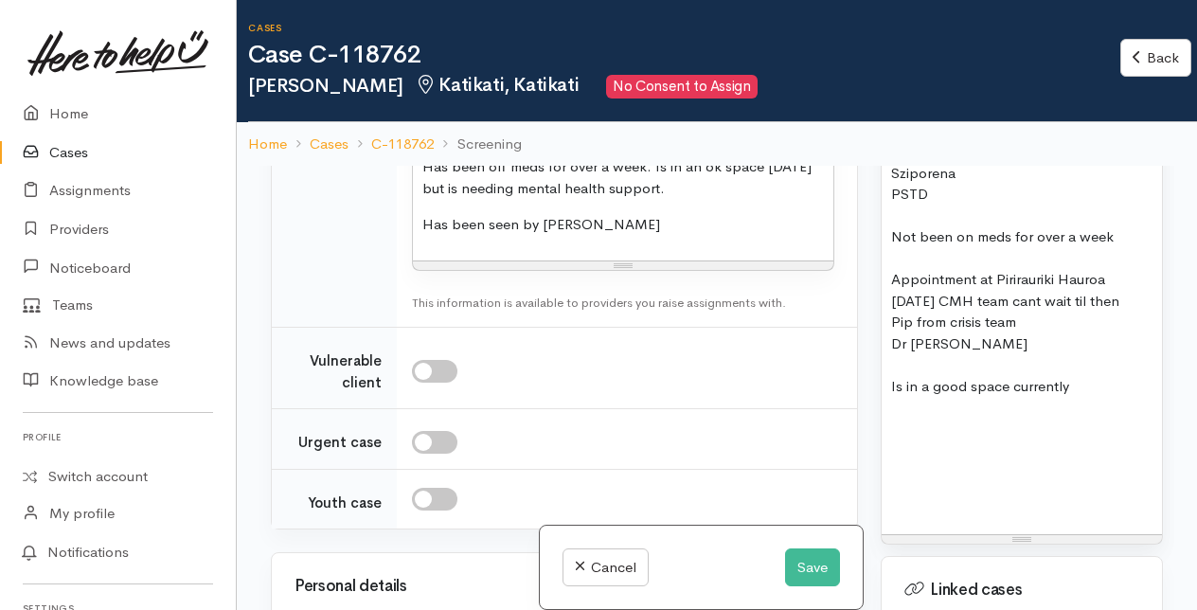
click at [619, 236] on p "Has been seen by Dr Ratana" at bounding box center [623, 225] width 402 height 22
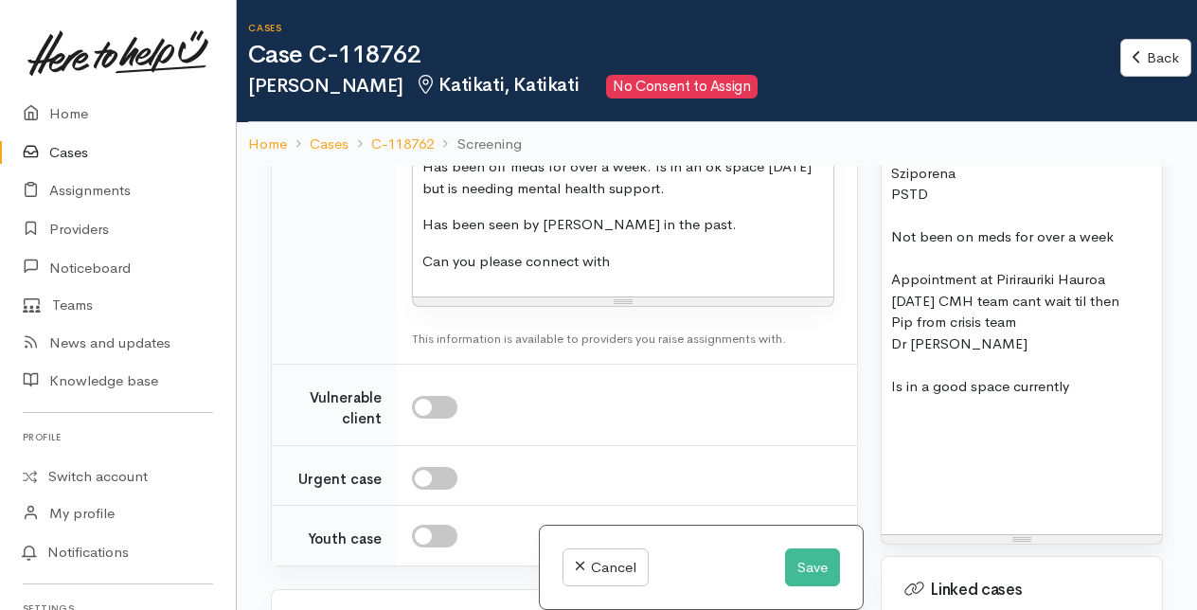
click at [691, 199] on p "Has been off meds for over a week. Is in an ok space today but is needing menta…" at bounding box center [623, 177] width 402 height 43
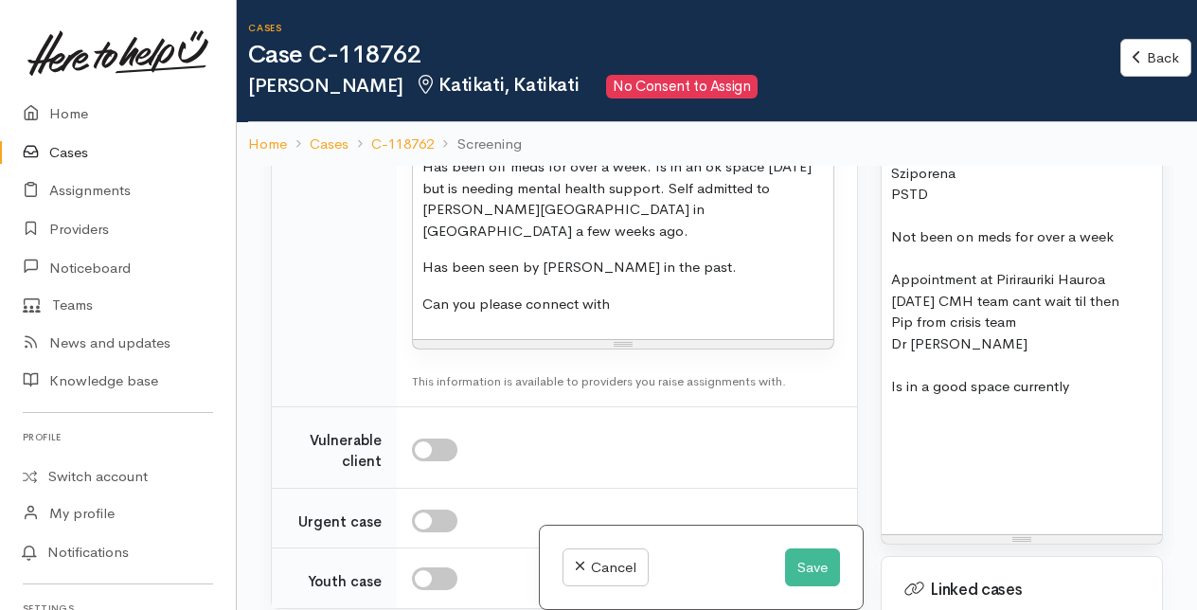
click at [633, 315] on p "Can you please connect with" at bounding box center [623, 305] width 402 height 22
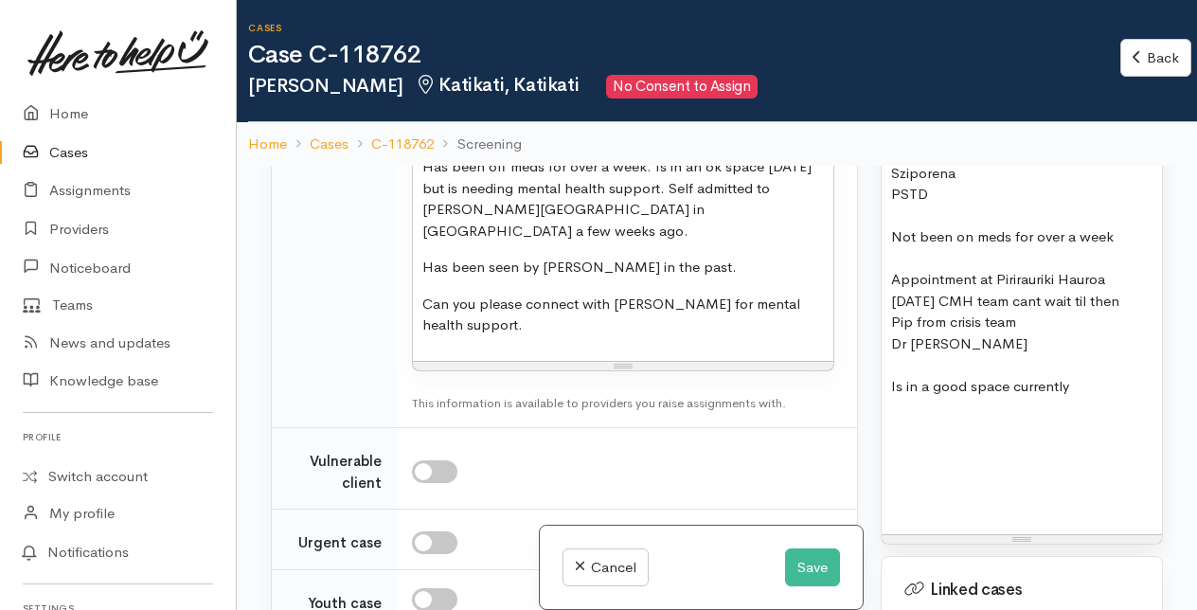
click at [701, 278] on p "Has been seen by Dr Ratana in the past." at bounding box center [623, 268] width 402 height 22
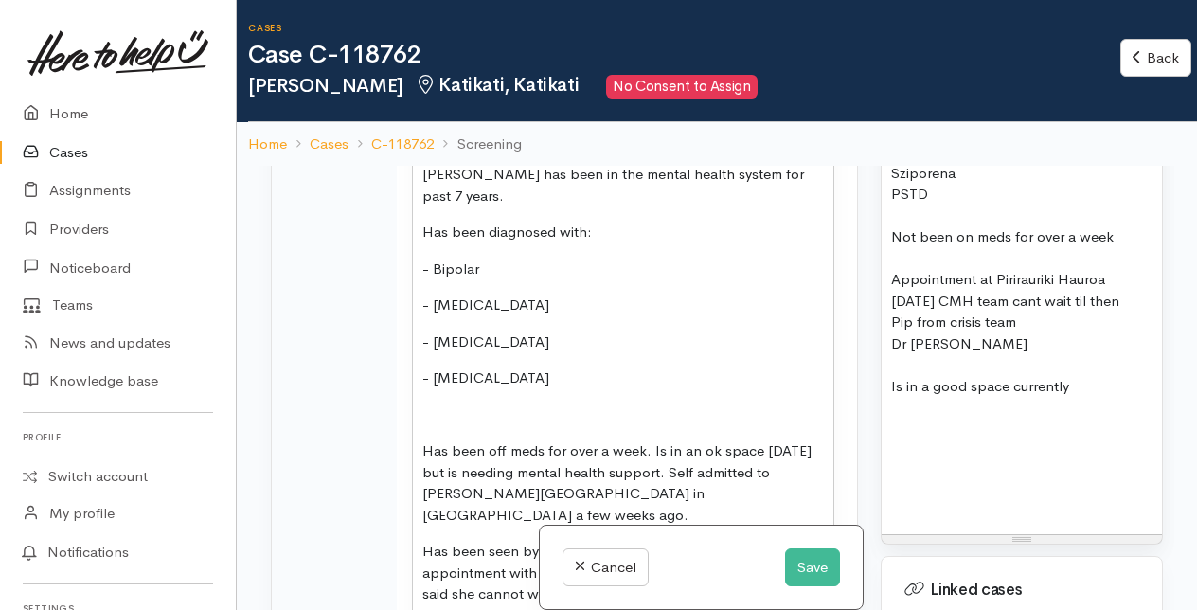
scroll to position [1938, 0]
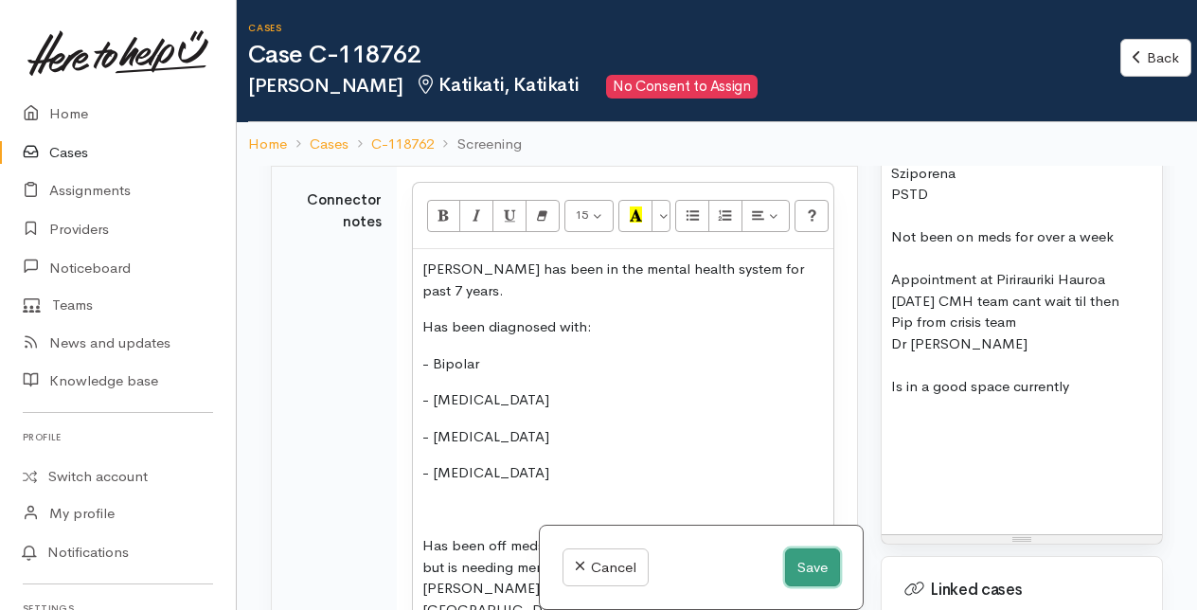
click at [807, 570] on button "Save" at bounding box center [812, 567] width 55 height 39
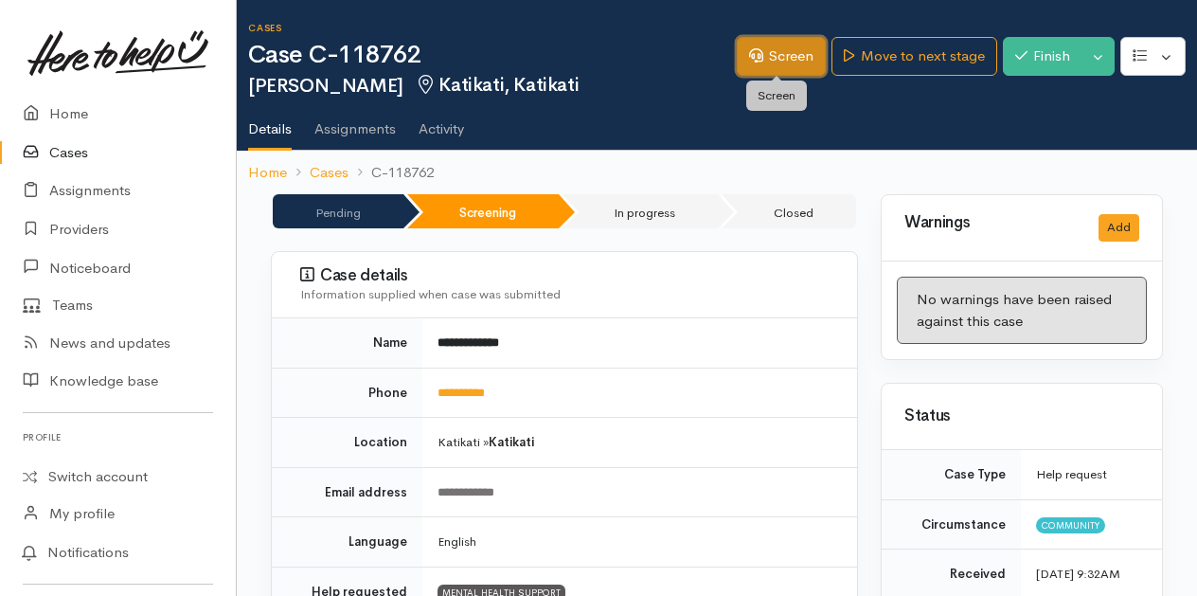
click at [779, 60] on link "Screen" at bounding box center [781, 56] width 89 height 39
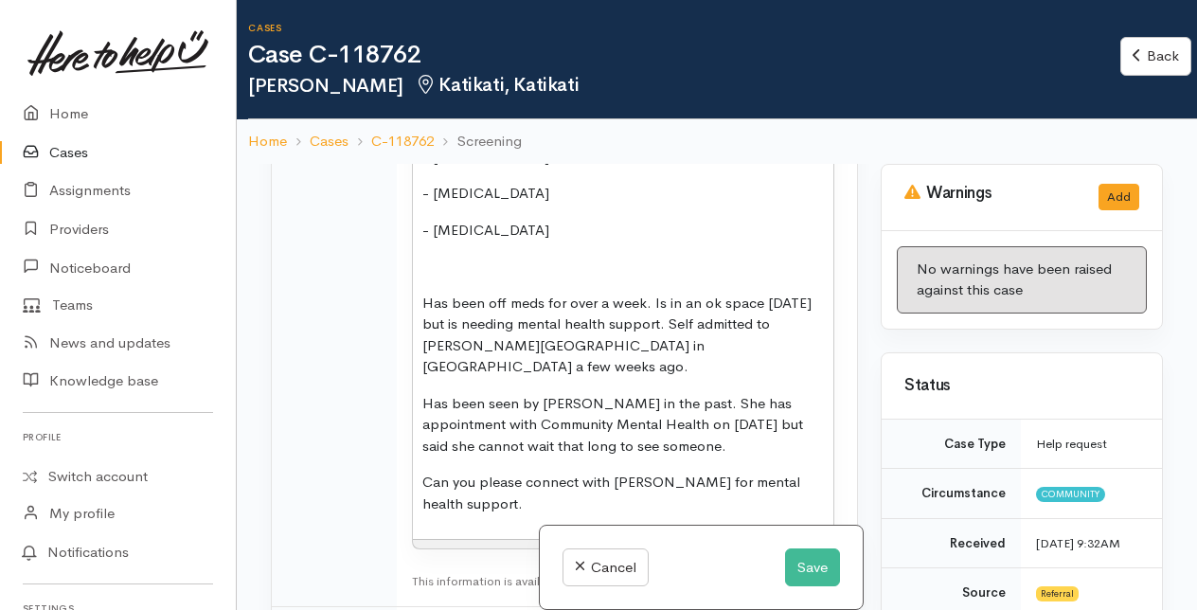
scroll to position [2273, 0]
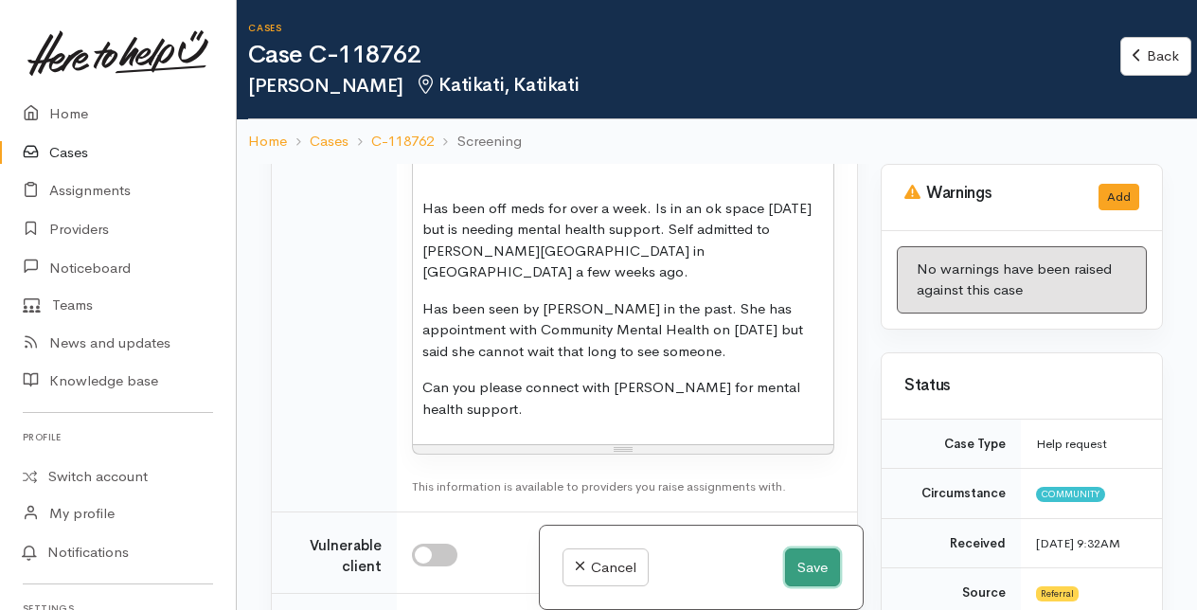
click at [805, 564] on button "Save" at bounding box center [812, 567] width 55 height 39
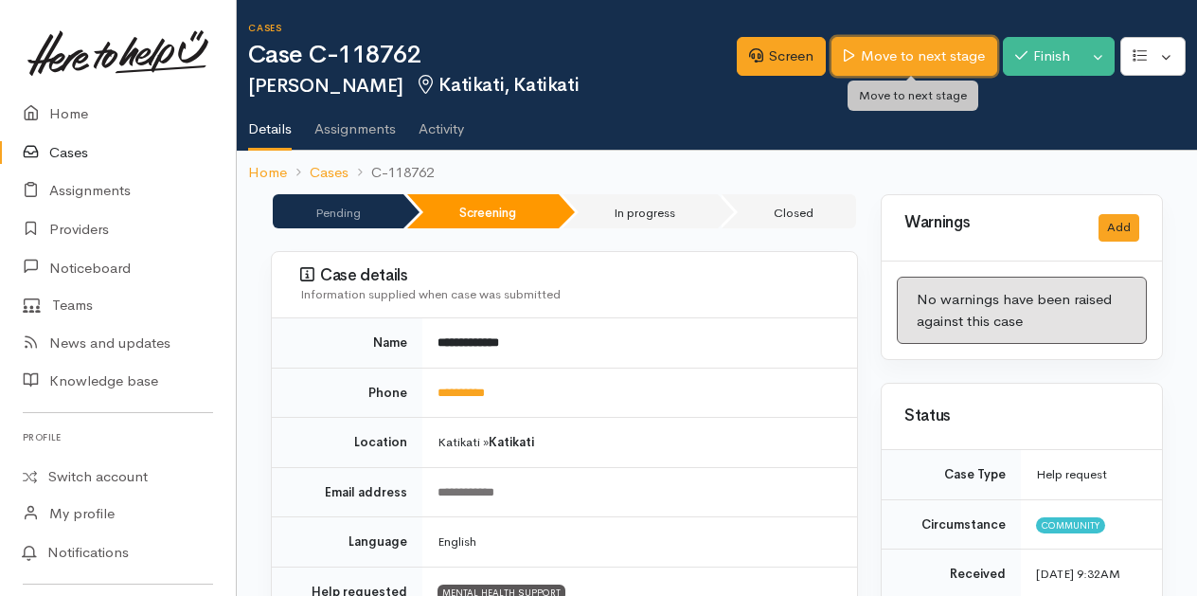
click at [887, 57] on link "Move to next stage" at bounding box center [914, 56] width 165 height 39
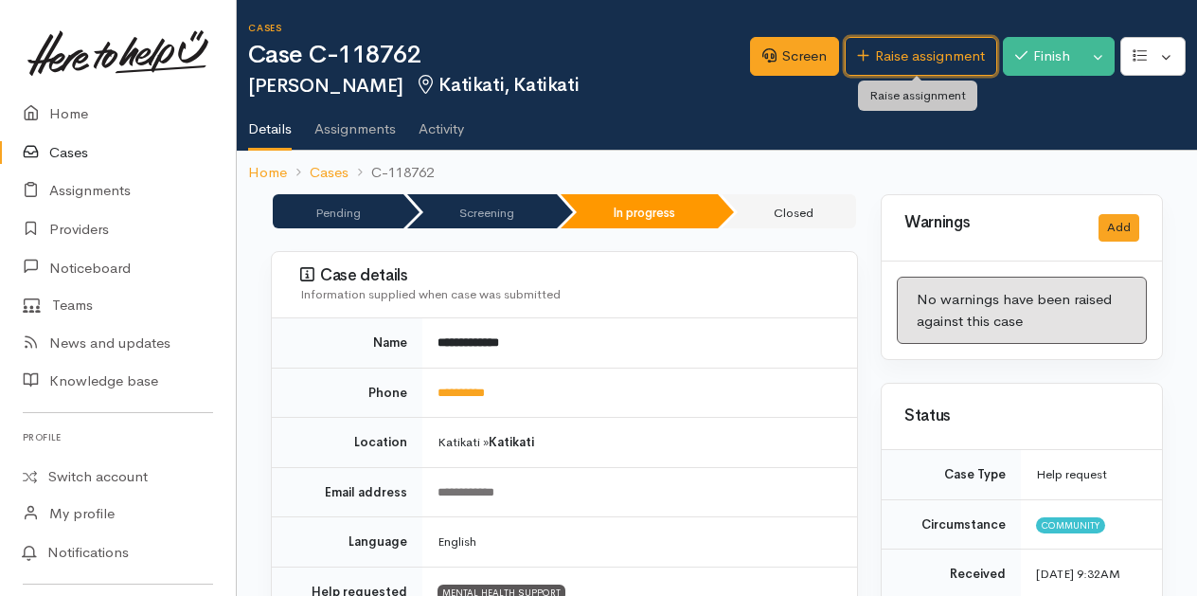
click at [887, 57] on link "Raise assignment" at bounding box center [921, 56] width 152 height 39
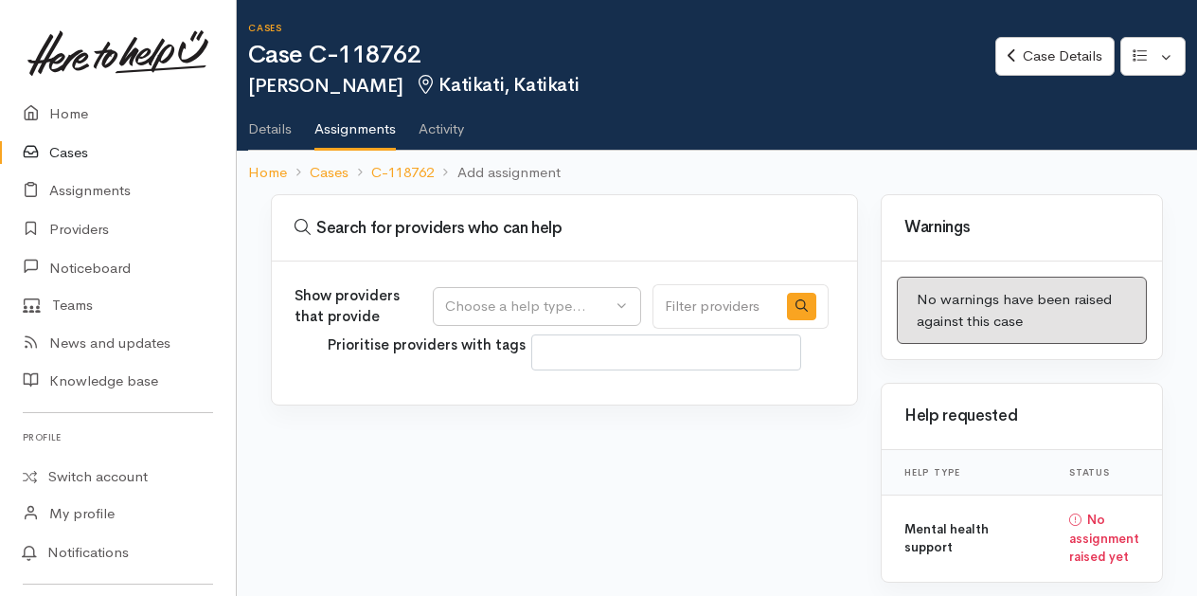
select select
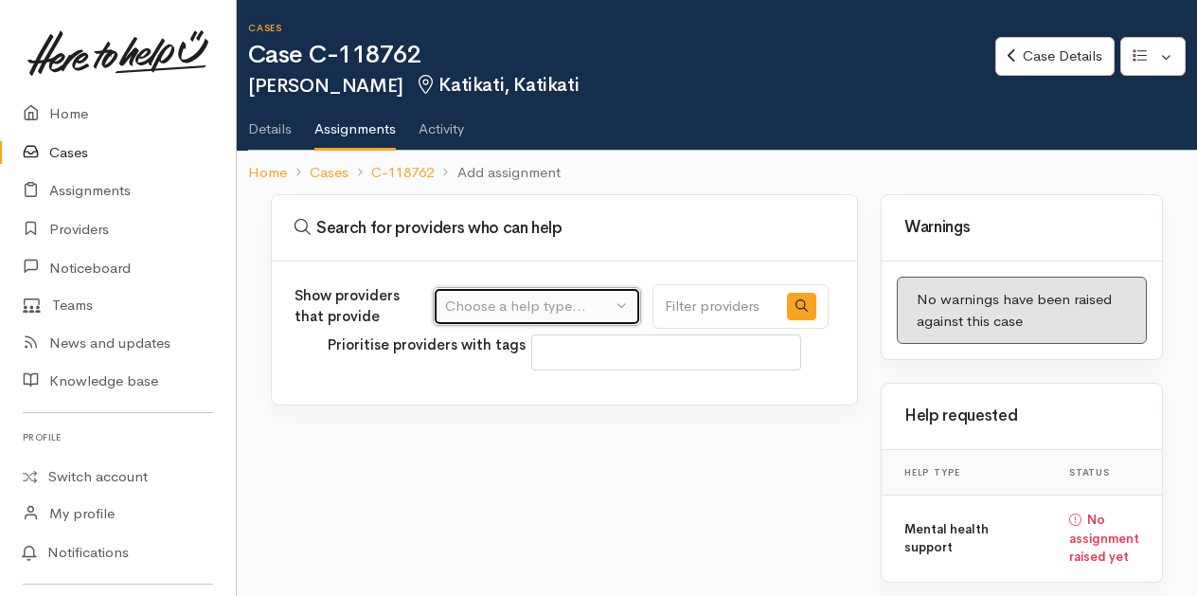
click at [627, 299] on button "Choose a help type..." at bounding box center [537, 306] width 208 height 39
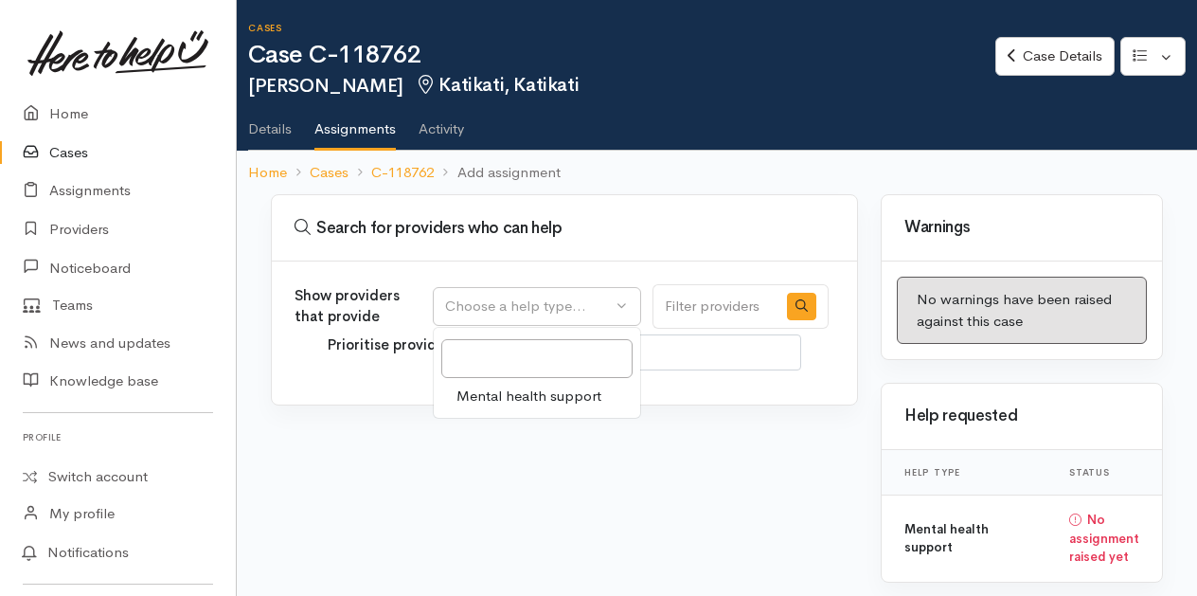
click at [530, 394] on span "Mental health support" at bounding box center [529, 396] width 145 height 22
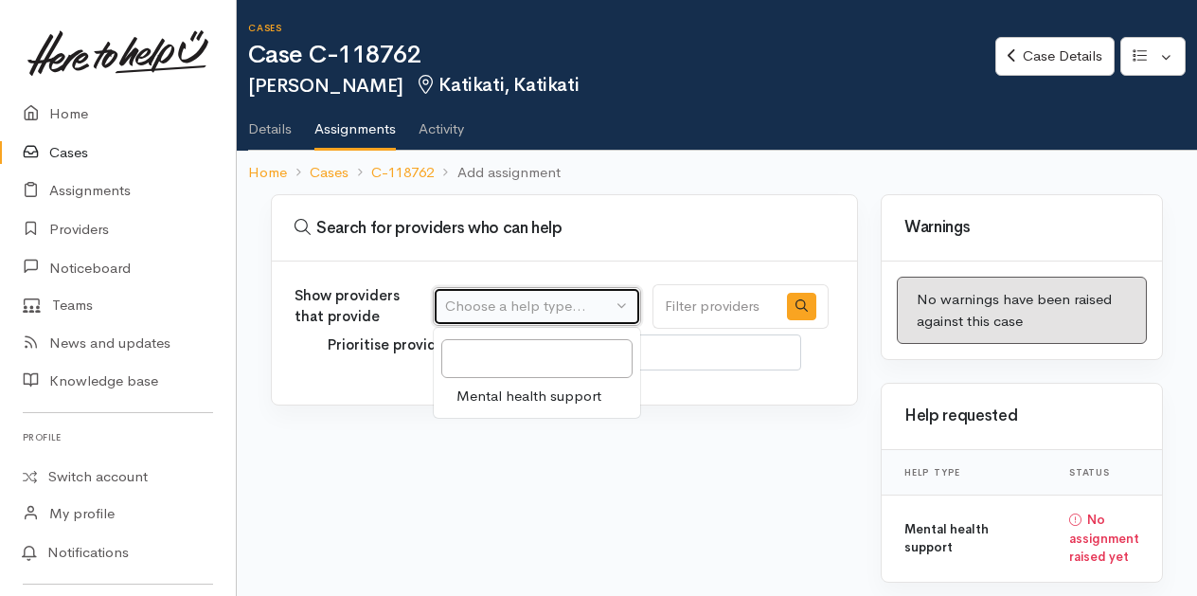
select select "5"
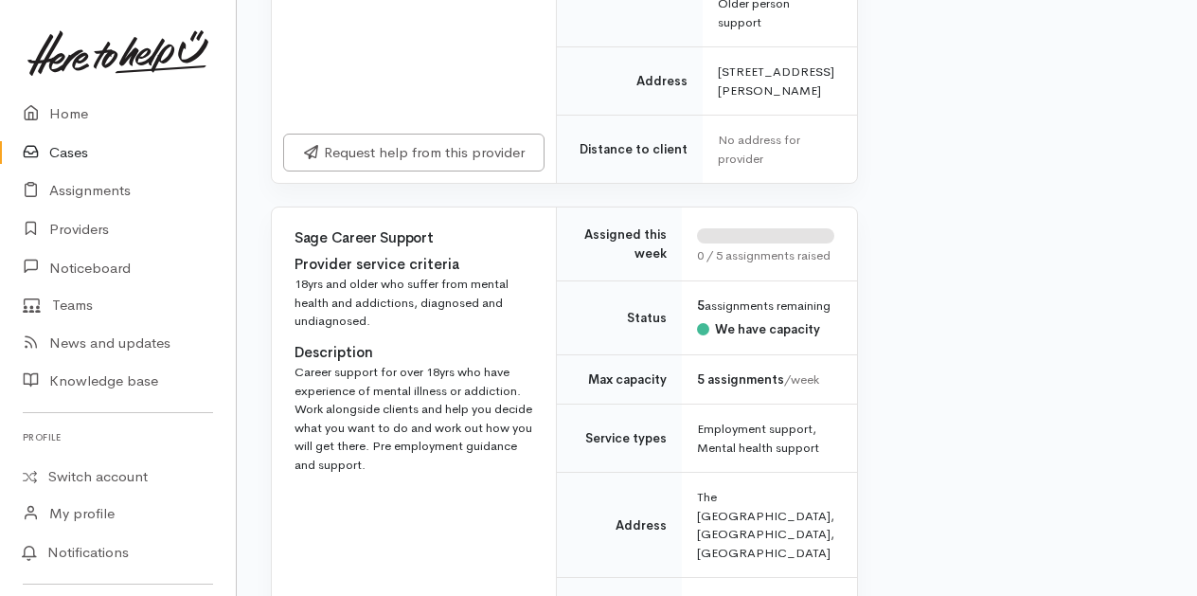
scroll to position [10324, 0]
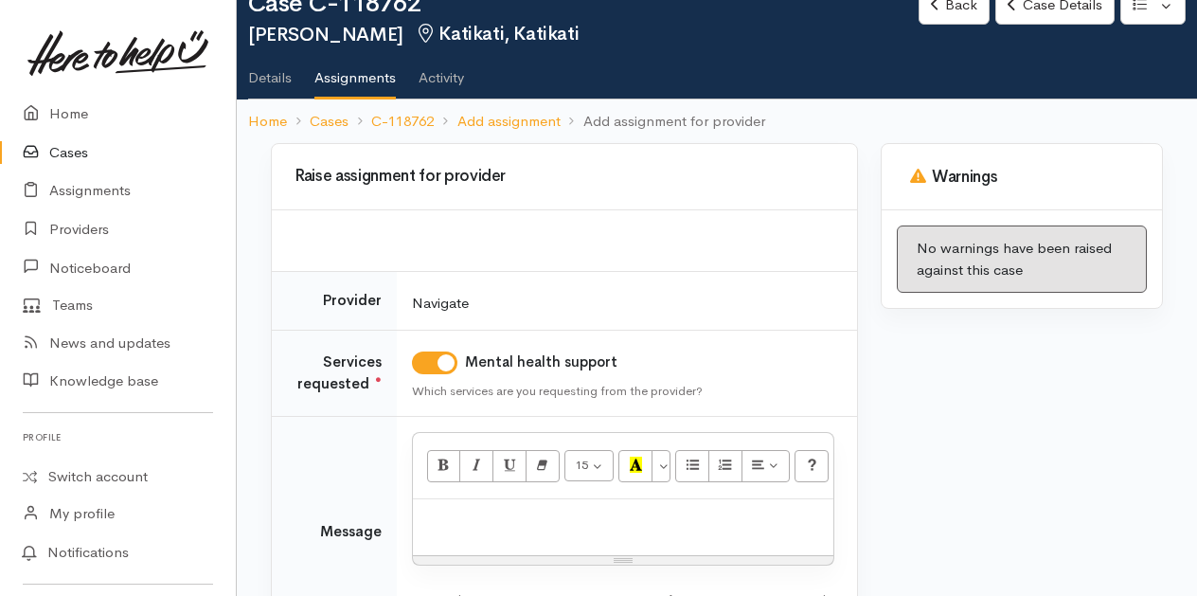
scroll to position [95, 0]
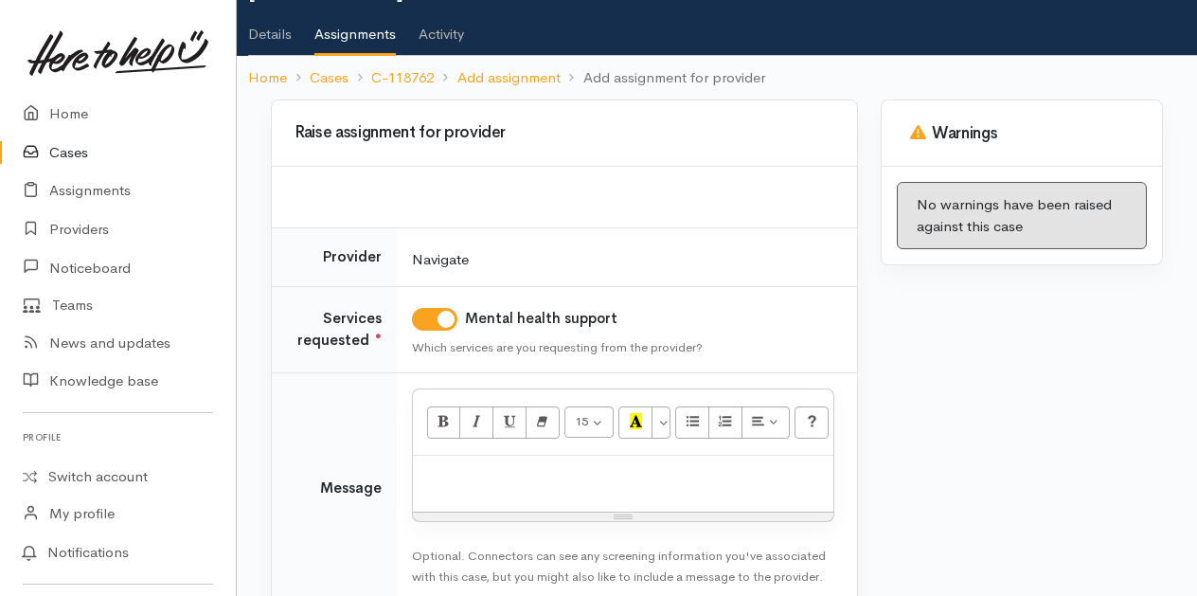
click at [466, 465] on p at bounding box center [623, 476] width 402 height 22
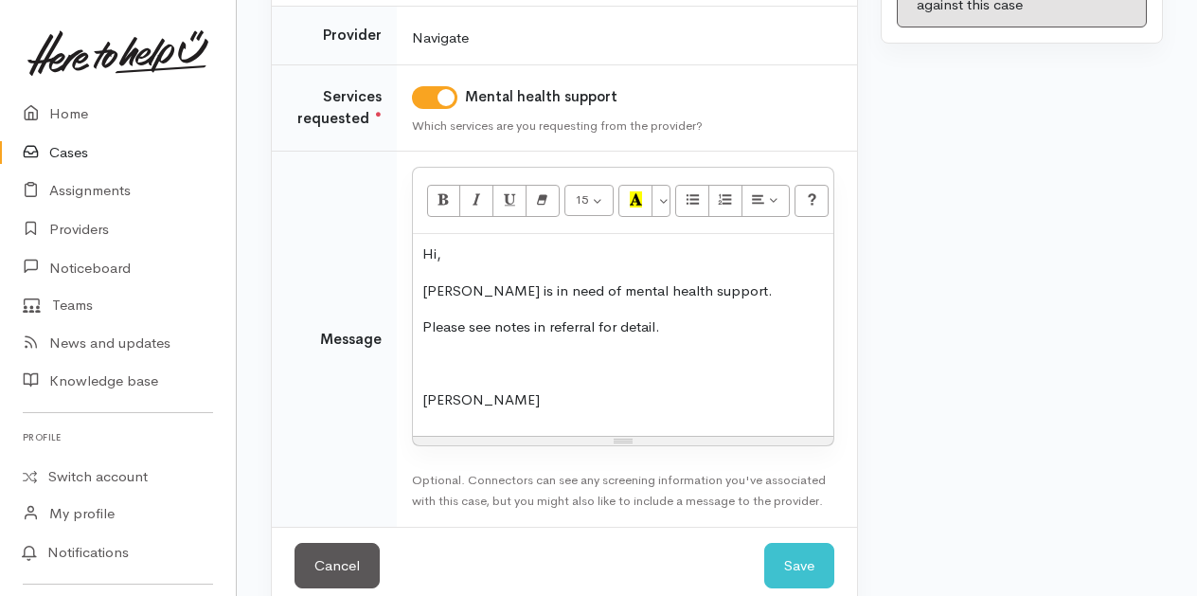
scroll to position [343, 0]
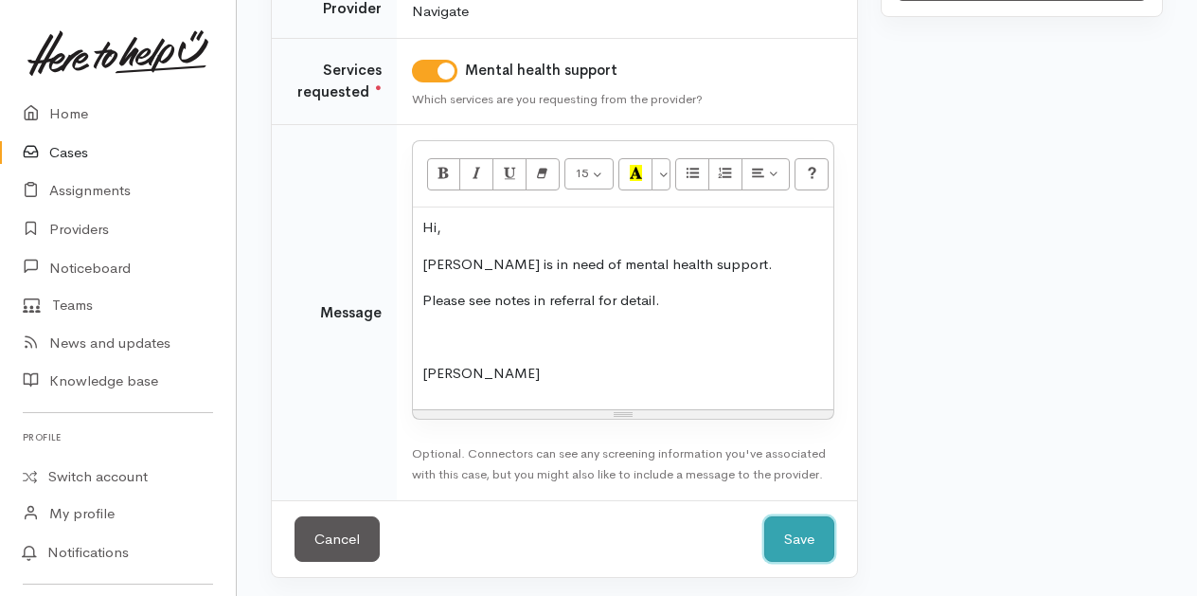
click at [799, 533] on button "Save" at bounding box center [799, 539] width 70 height 46
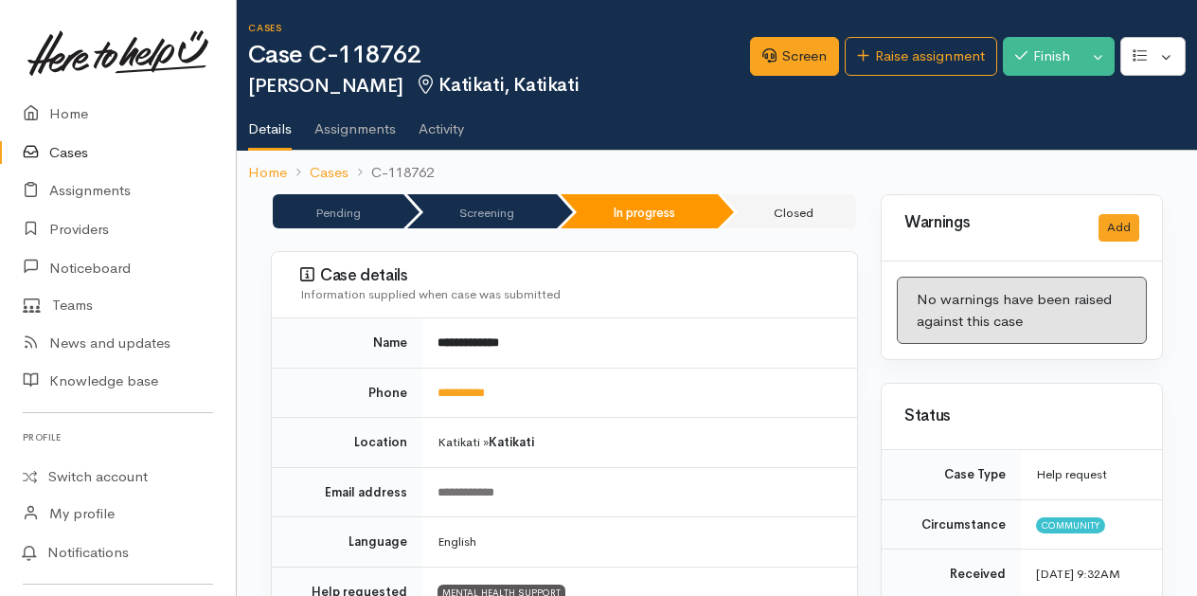
click at [59, 146] on link "Cases" at bounding box center [118, 153] width 236 height 39
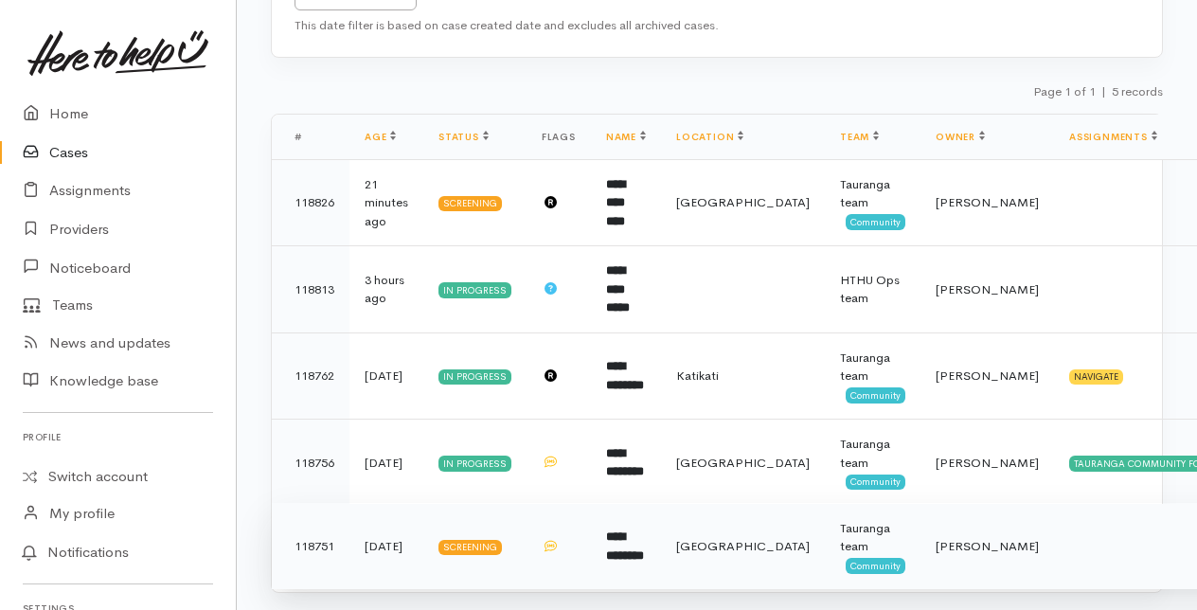
scroll to position [326, 0]
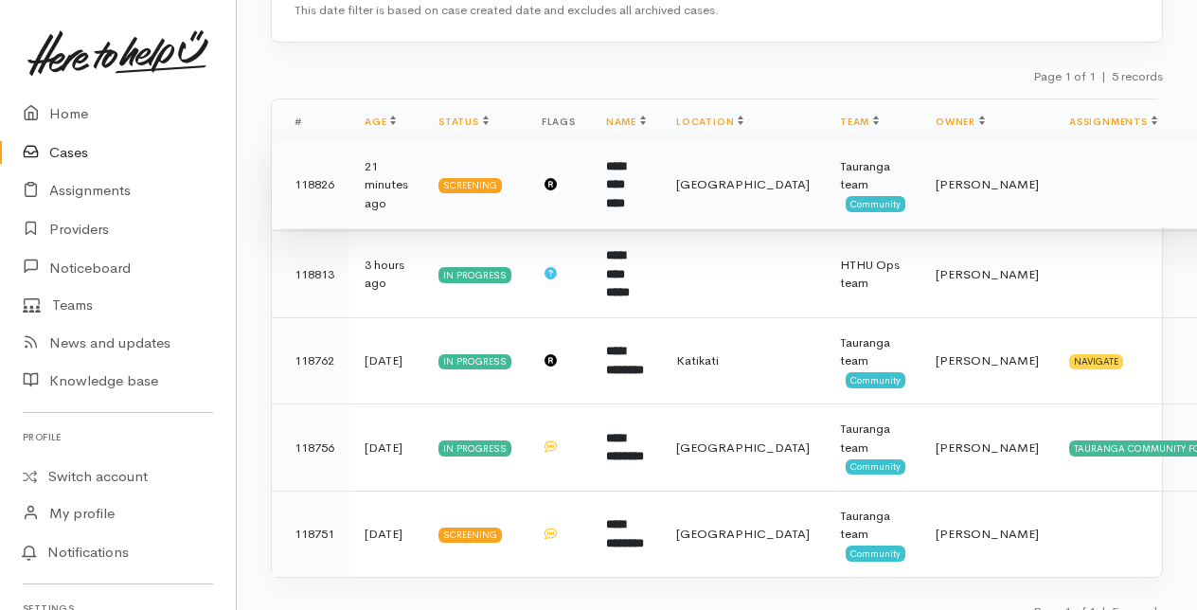
click at [625, 169] on b "**********" at bounding box center [615, 184] width 19 height 49
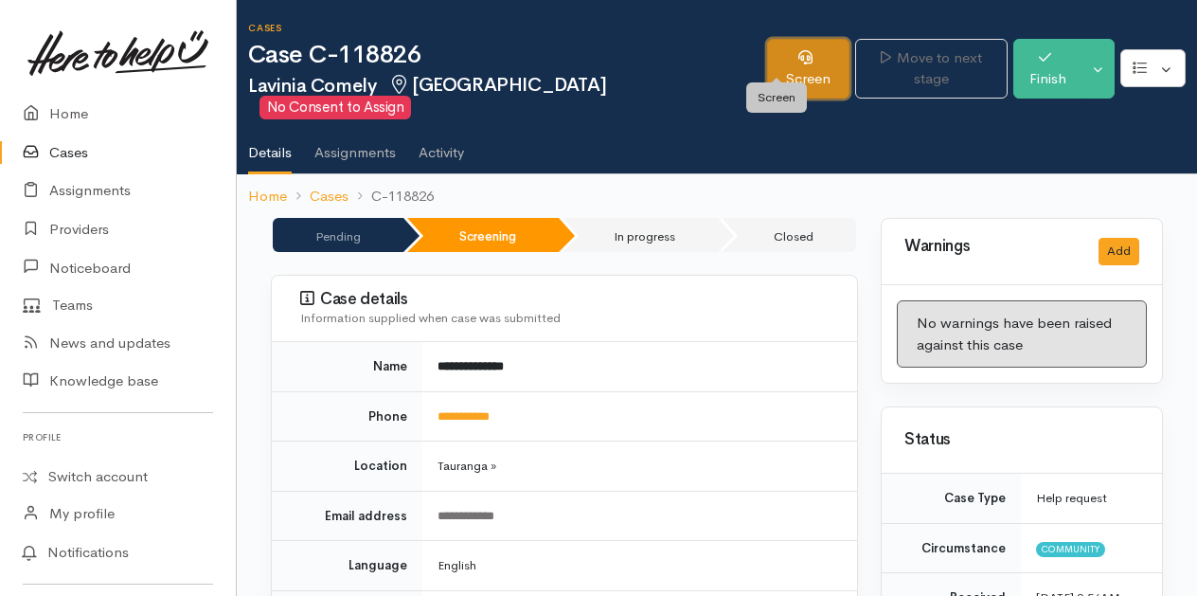
click at [788, 59] on link "Screen" at bounding box center [808, 69] width 83 height 60
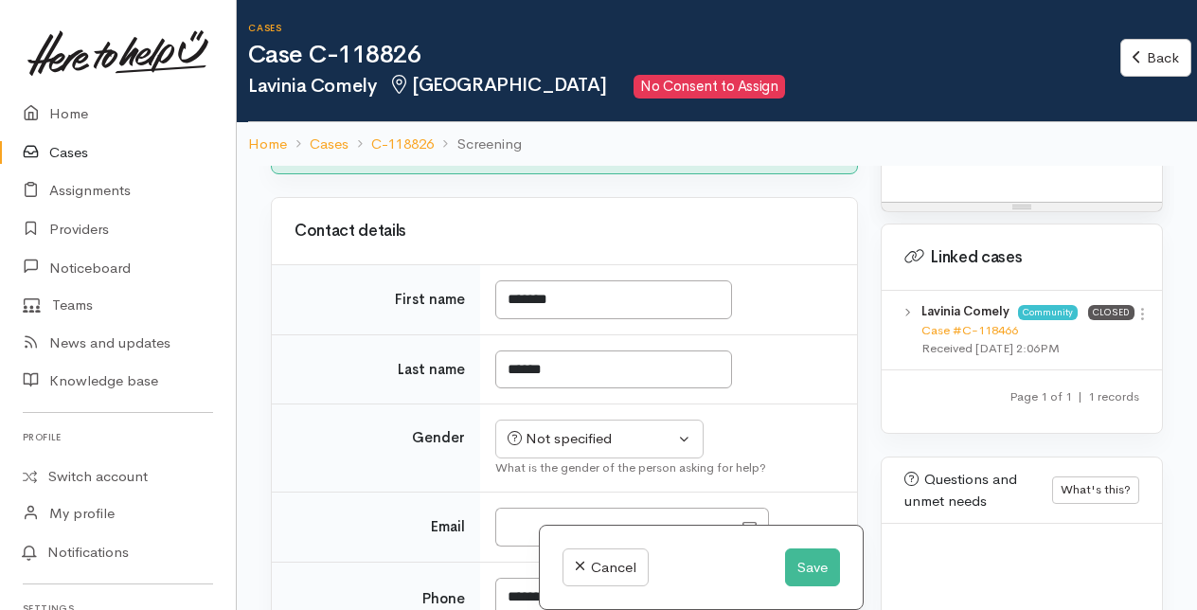
scroll to position [1515, 0]
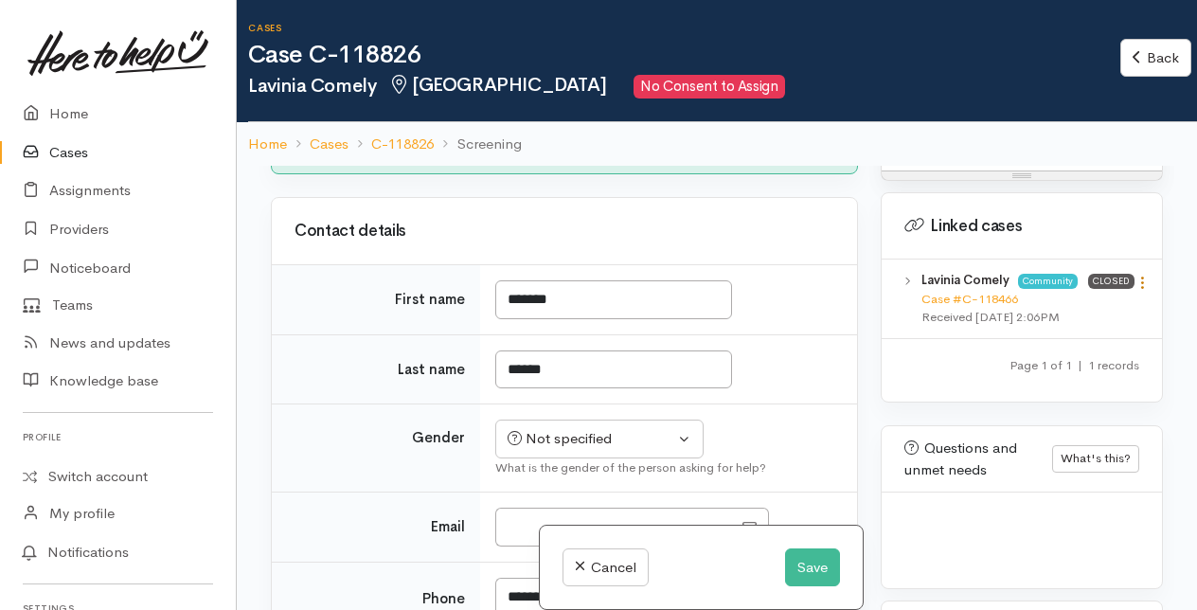
click at [1135, 291] on icon at bounding box center [1143, 283] width 16 height 16
click at [1049, 330] on link "View case" at bounding box center [1075, 319] width 150 height 29
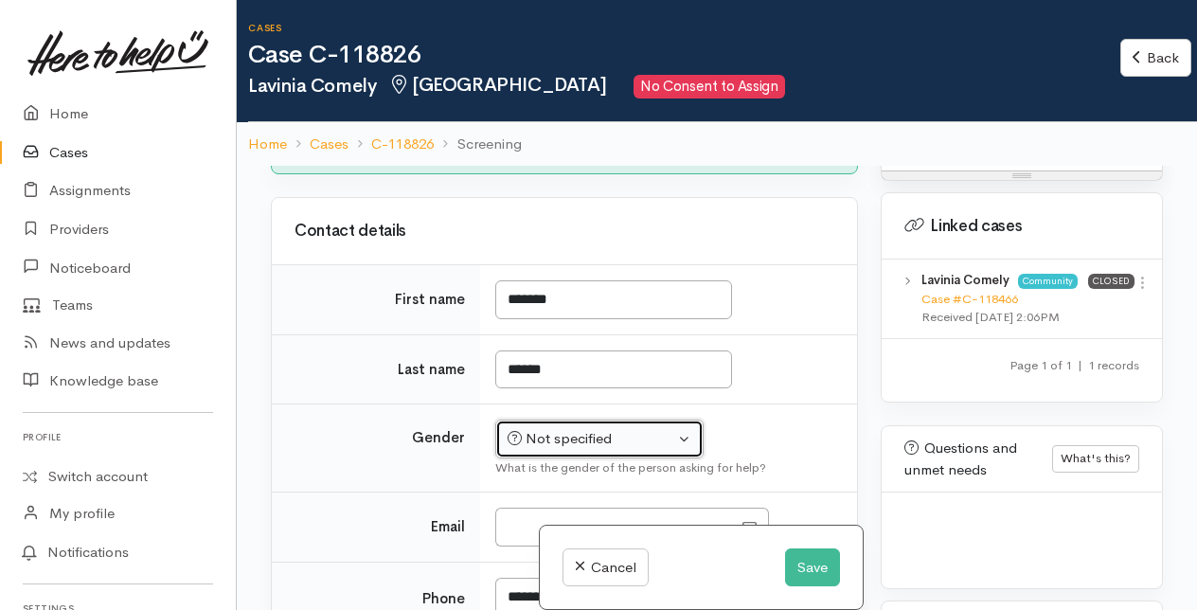
click at [633, 450] on div "Not specified" at bounding box center [591, 439] width 167 height 22
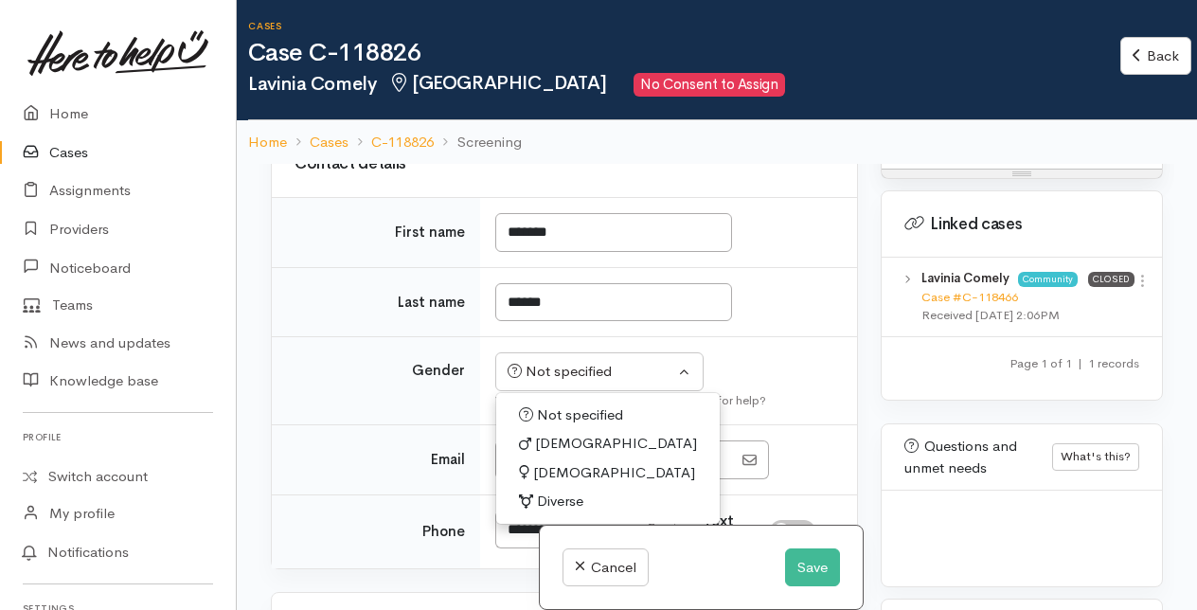
scroll to position [474, 0]
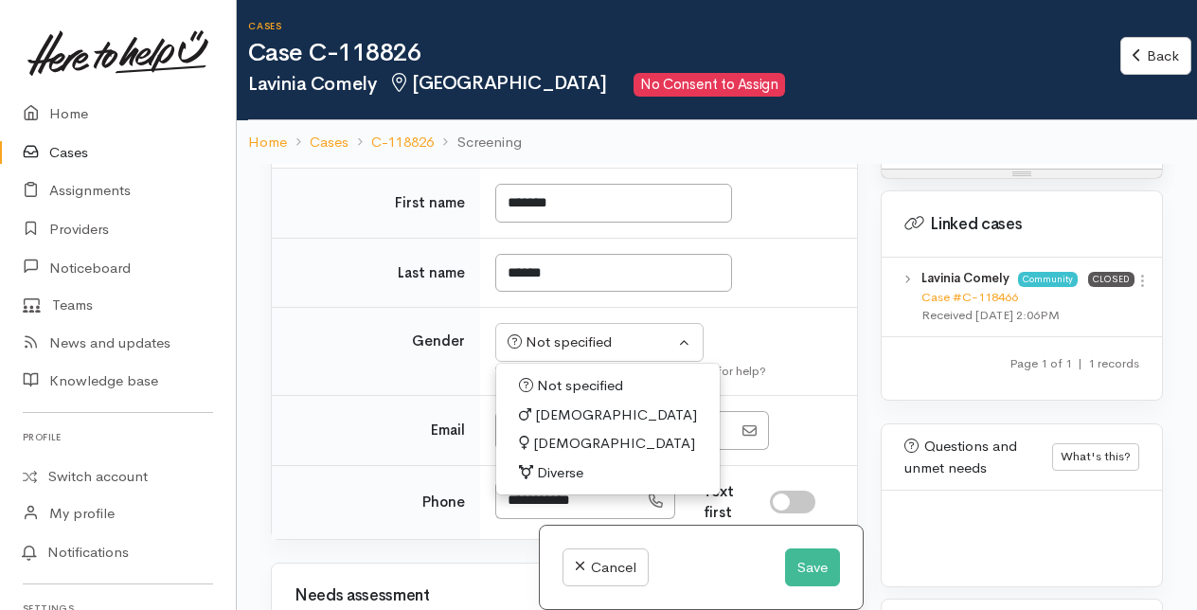
drag, startPoint x: 547, startPoint y: 462, endPoint x: 565, endPoint y: 455, distance: 18.7
click at [548, 458] on link "[DEMOGRAPHIC_DATA]" at bounding box center [608, 443] width 224 height 29
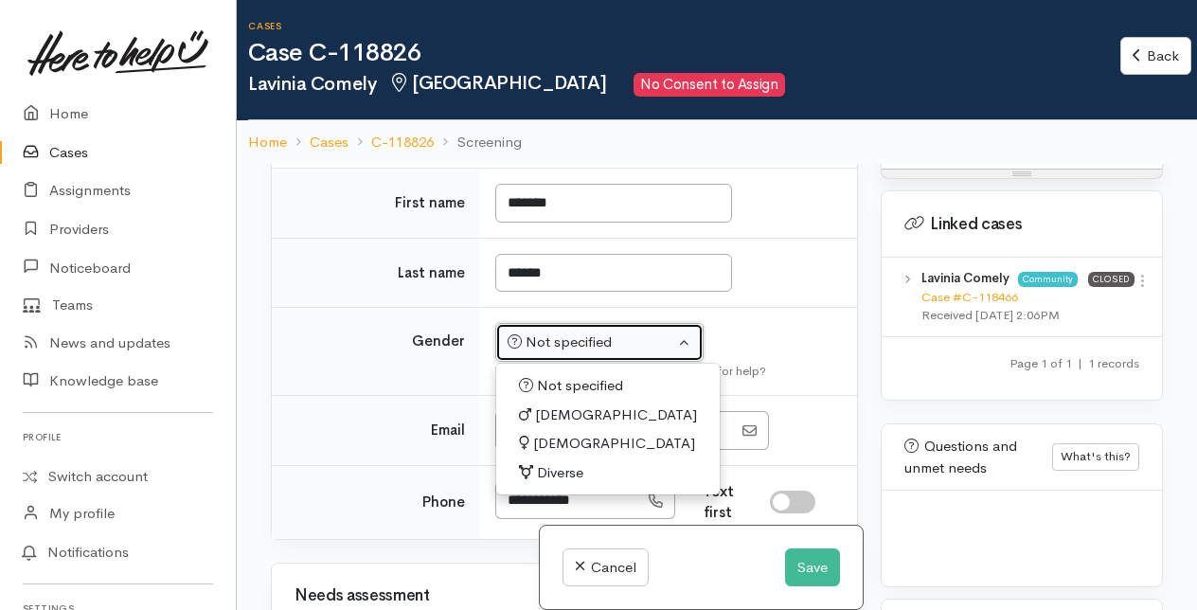
select select "[DEMOGRAPHIC_DATA]"
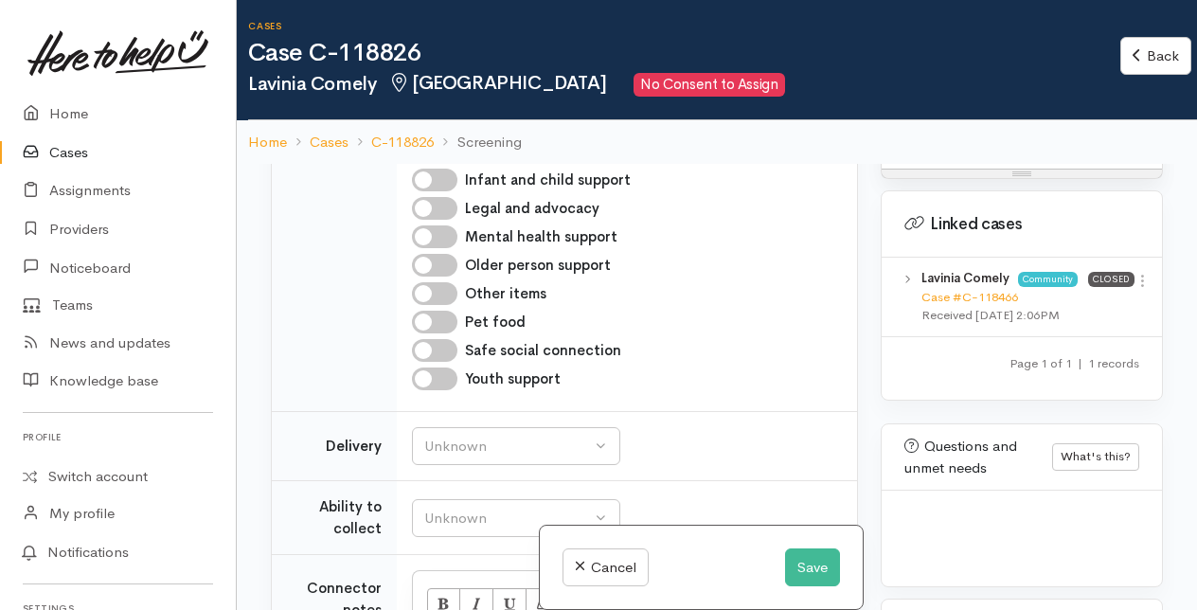
scroll to position [1231, 0]
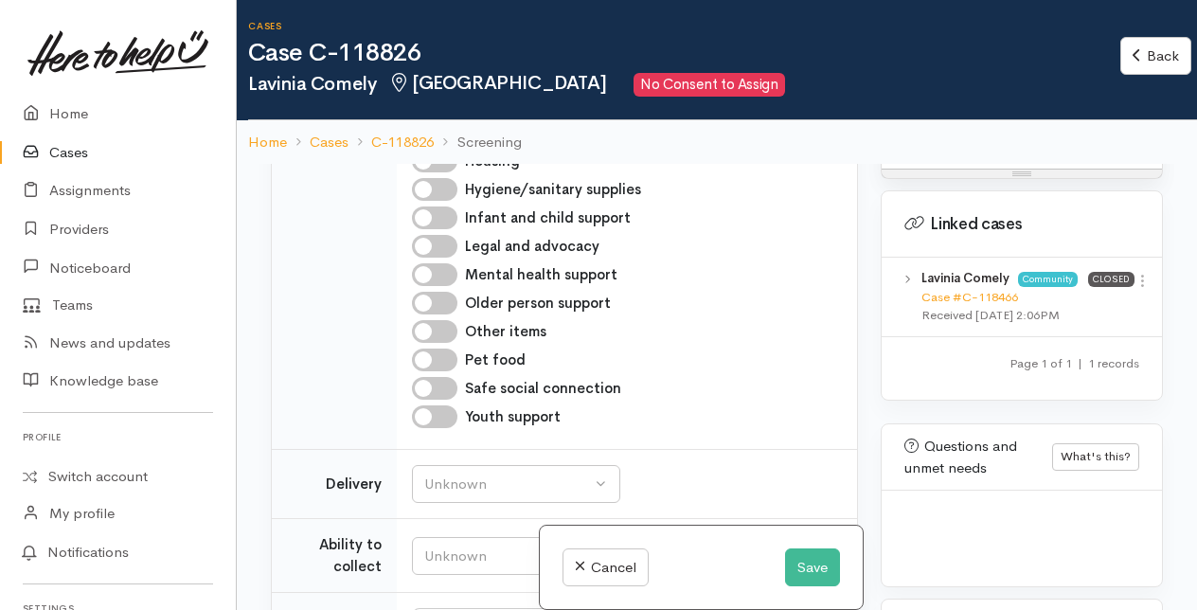
click at [438, 314] on input "Older person support" at bounding box center [434, 303] width 45 height 23
checkbox input "true"
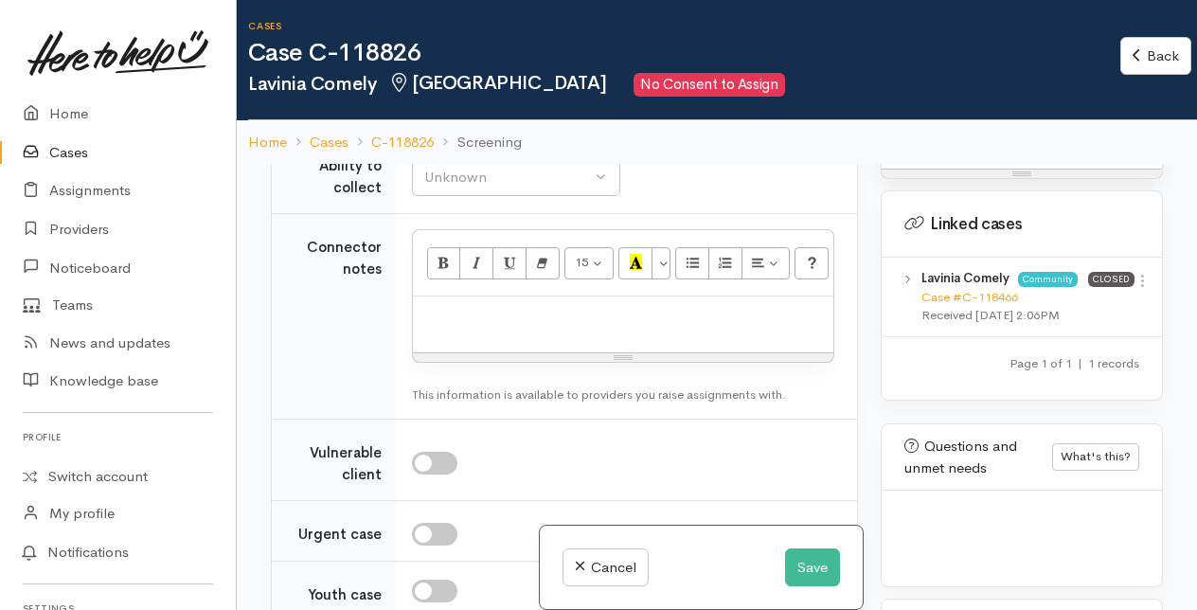
scroll to position [1705, 0]
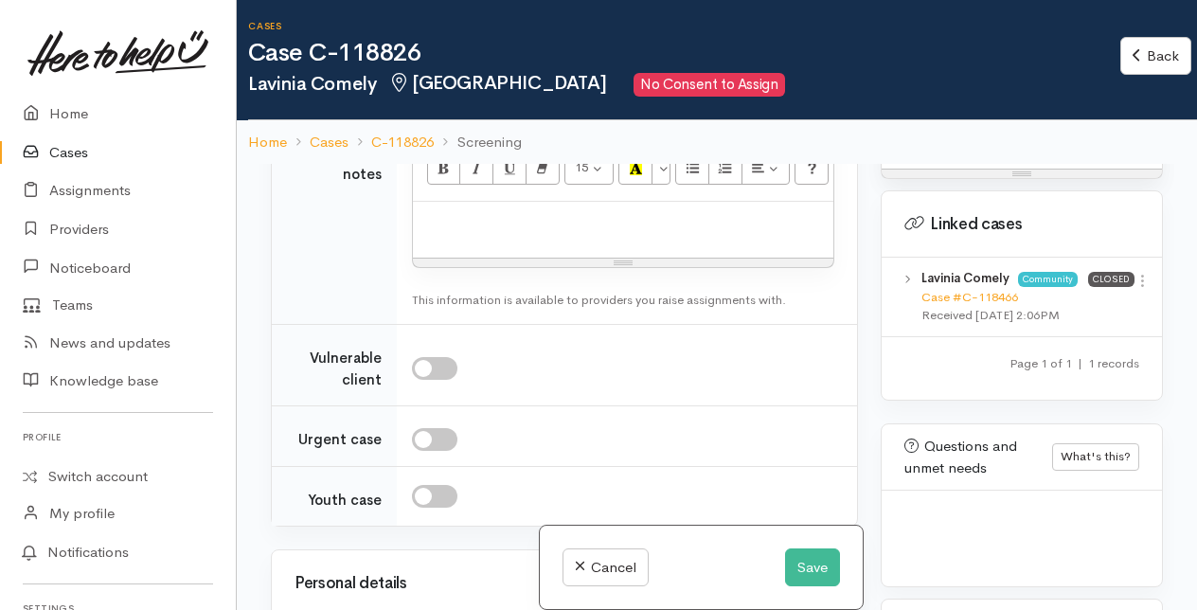
click at [472, 233] on p at bounding box center [623, 222] width 402 height 22
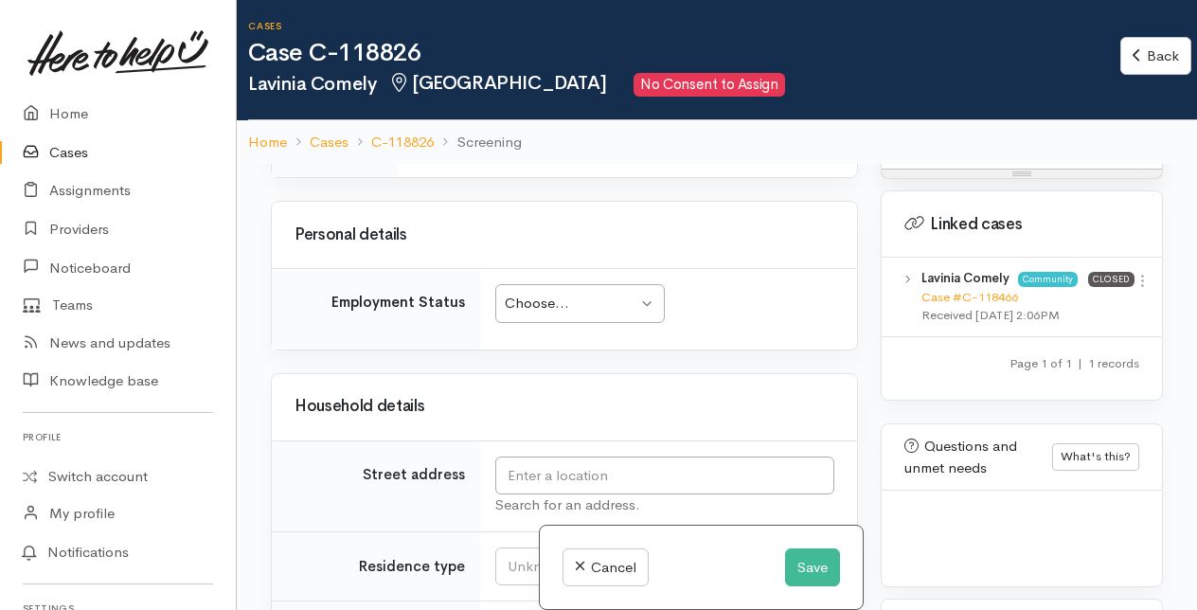
scroll to position [2084, 0]
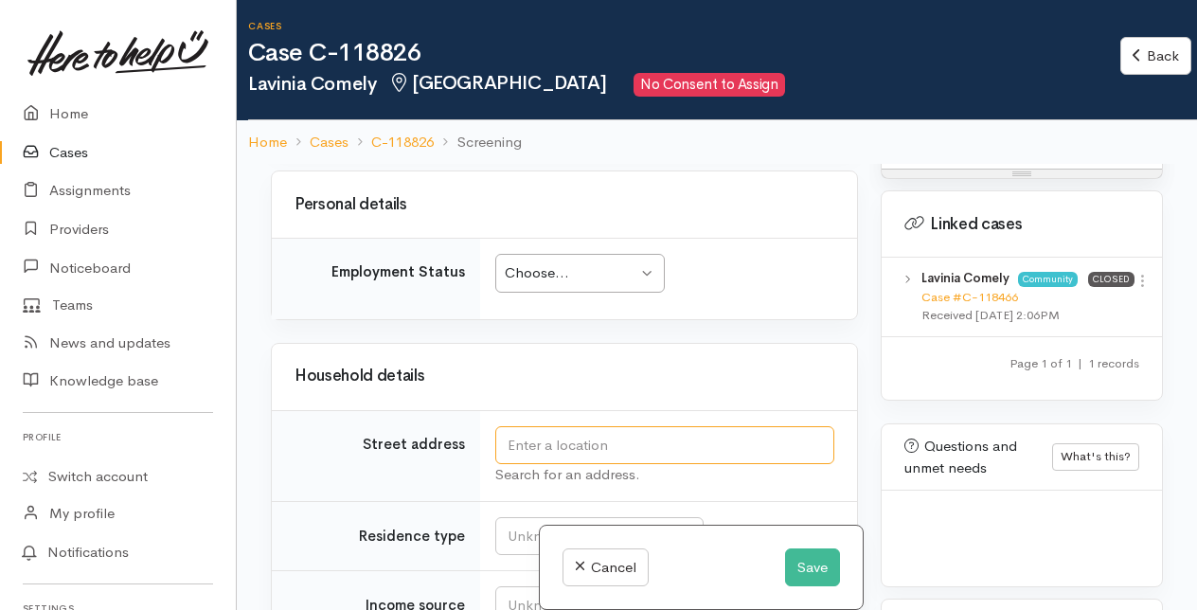
click at [542, 455] on input "text" at bounding box center [664, 445] width 339 height 39
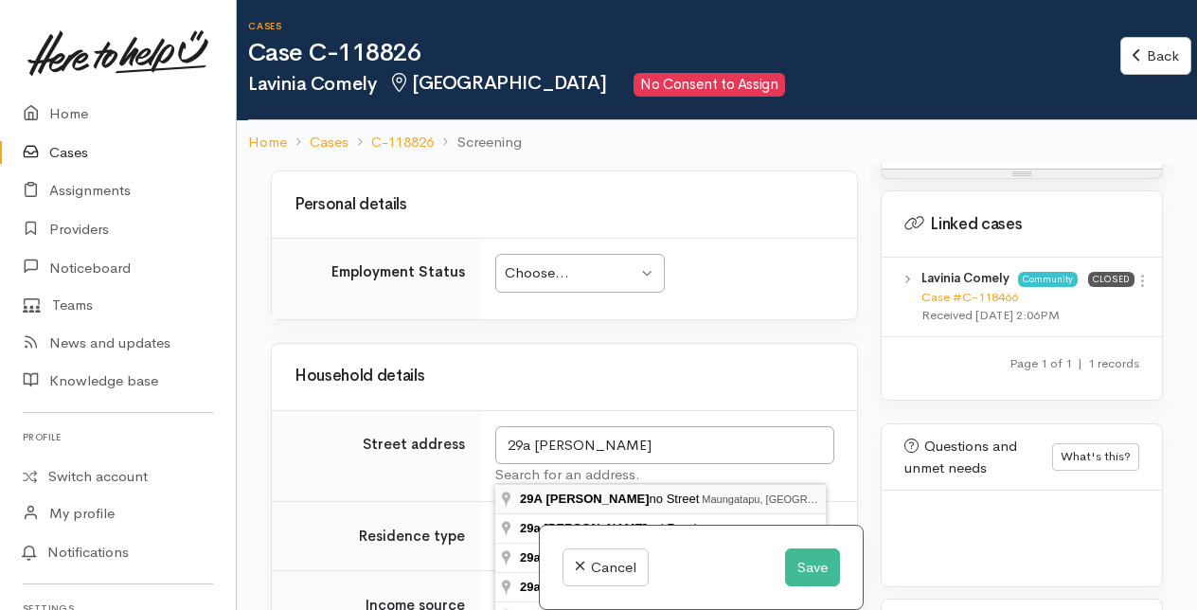
type input "29A Te Hono Street, Maungatapu, Tauranga, New Zealand"
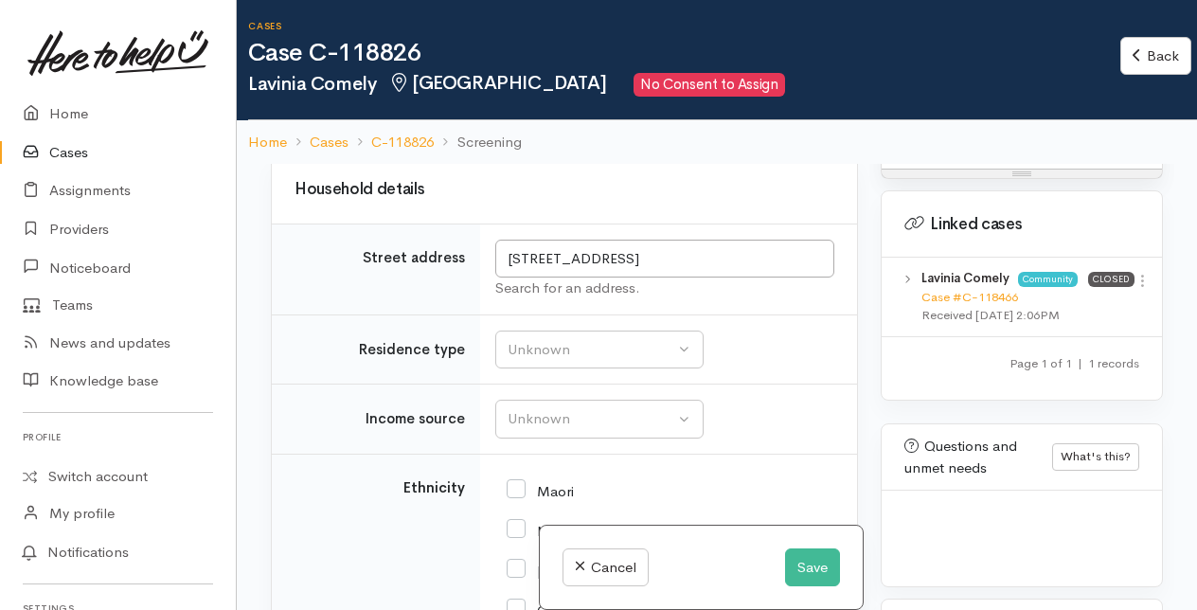
scroll to position [2273, 0]
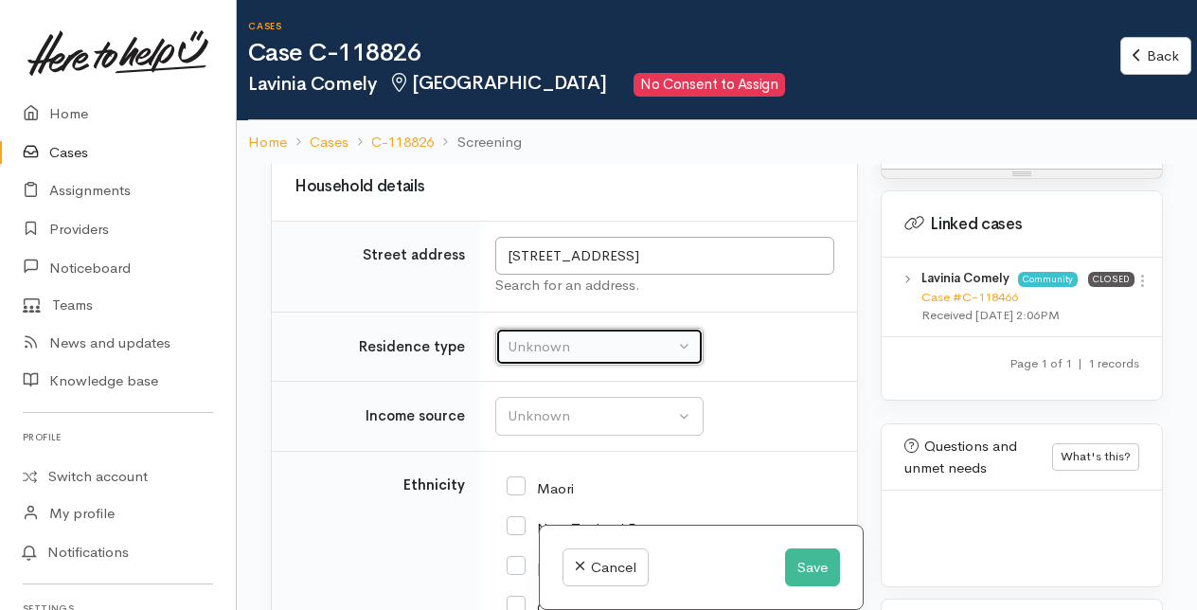
click at [626, 358] on div "Unknown" at bounding box center [591, 347] width 167 height 22
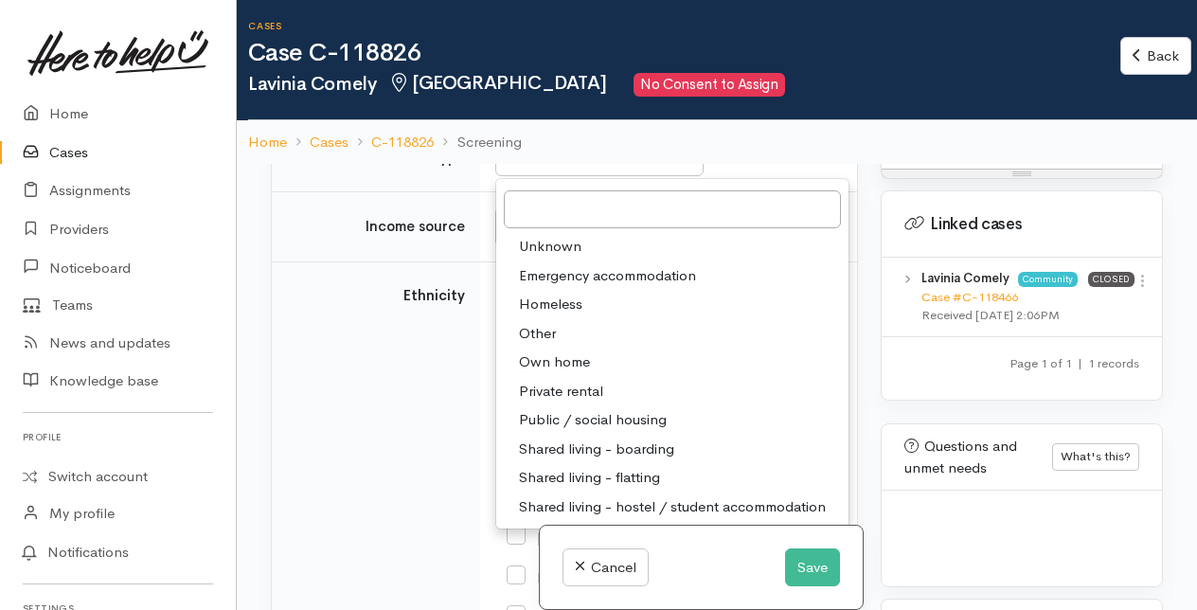
click at [547, 373] on span "Own home" at bounding box center [554, 362] width 71 height 22
select select "1"
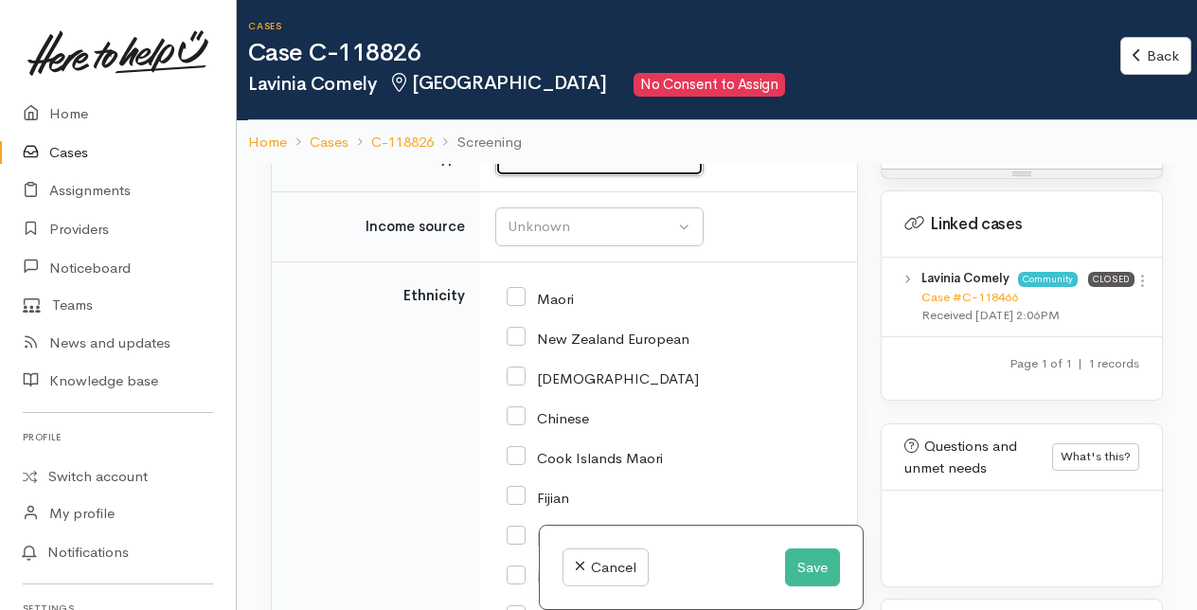
scroll to position [2455, 0]
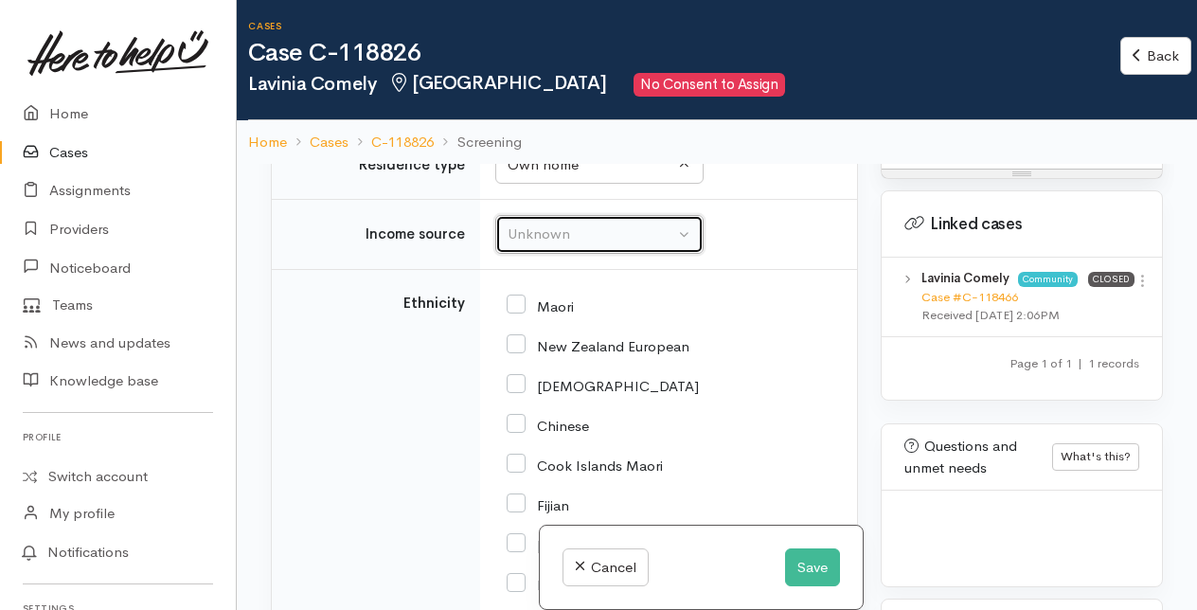
click at [559, 245] on div "Unknown" at bounding box center [591, 235] width 167 height 22
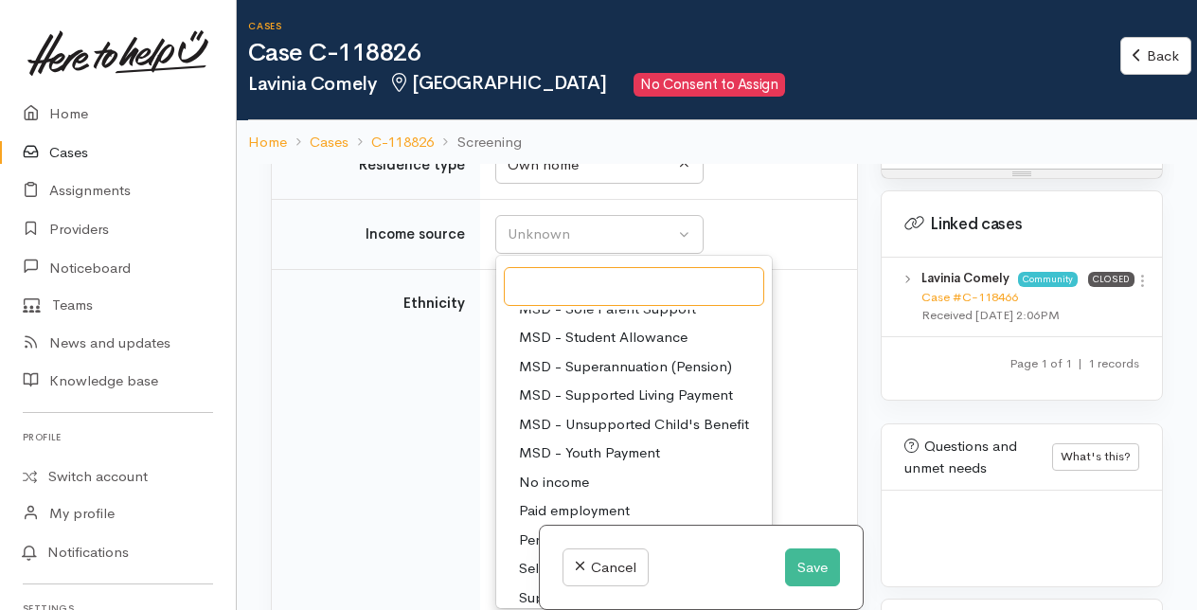
scroll to position [284, 0]
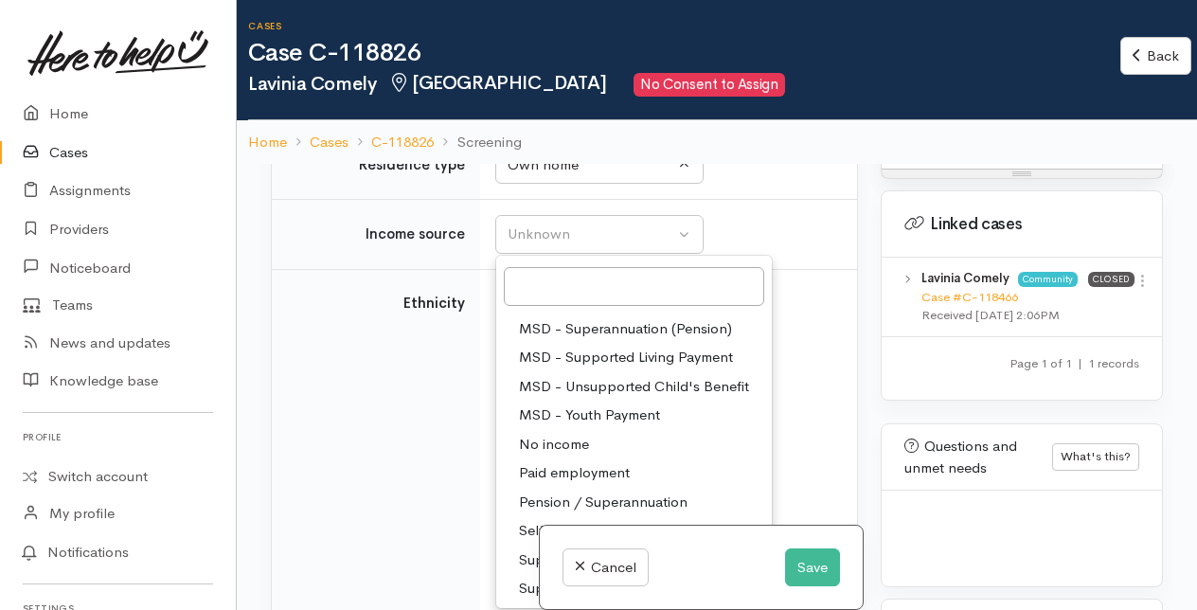
drag, startPoint x: 556, startPoint y: 457, endPoint x: 559, endPoint y: 441, distance: 16.4
click at [556, 455] on span "No income" at bounding box center [554, 445] width 70 height 22
select select "5"
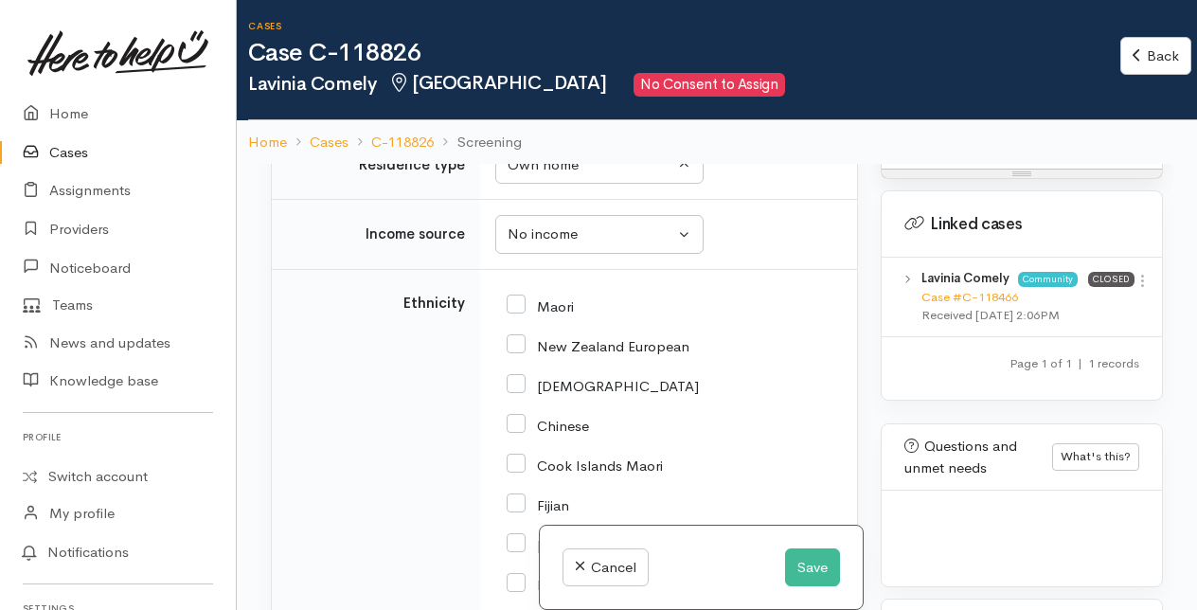
click at [520, 352] on input "New Zealand European" at bounding box center [598, 344] width 183 height 17
checkbox input "true"
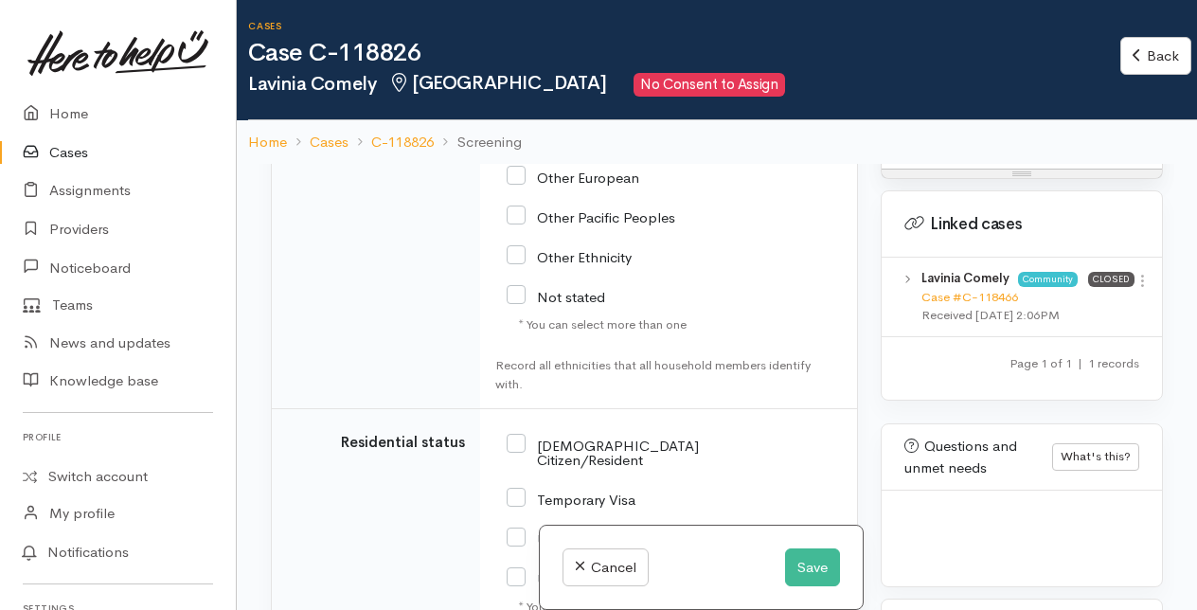
scroll to position [3213, 0]
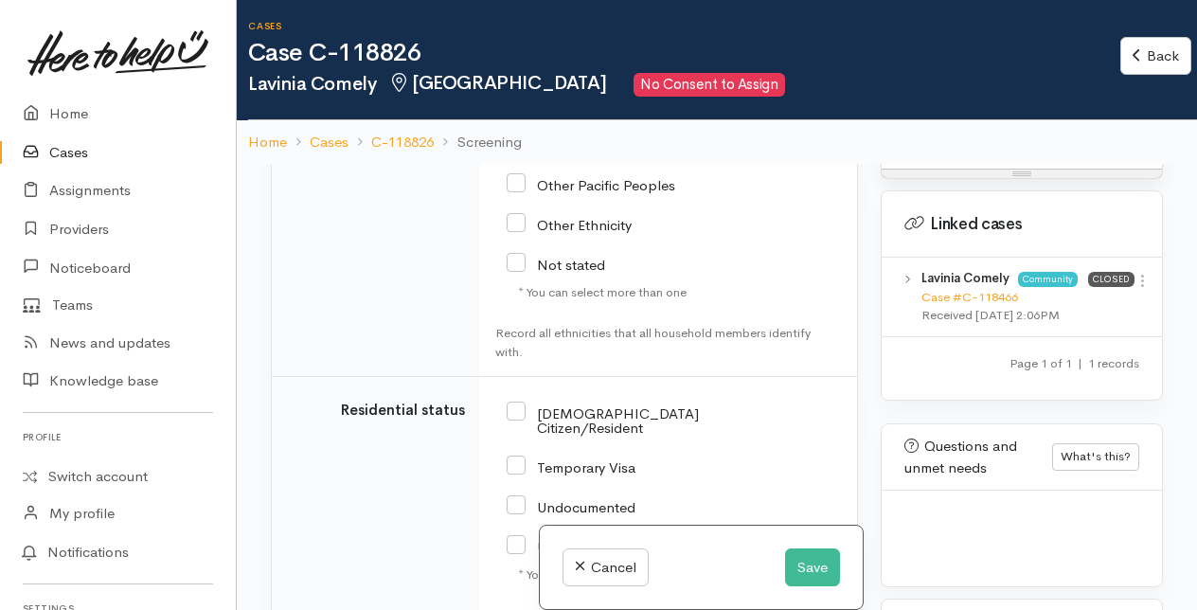
click at [522, 425] on input "NZ Citizen/Resident" at bounding box center [603, 418] width 192 height 31
checkbox input "true"
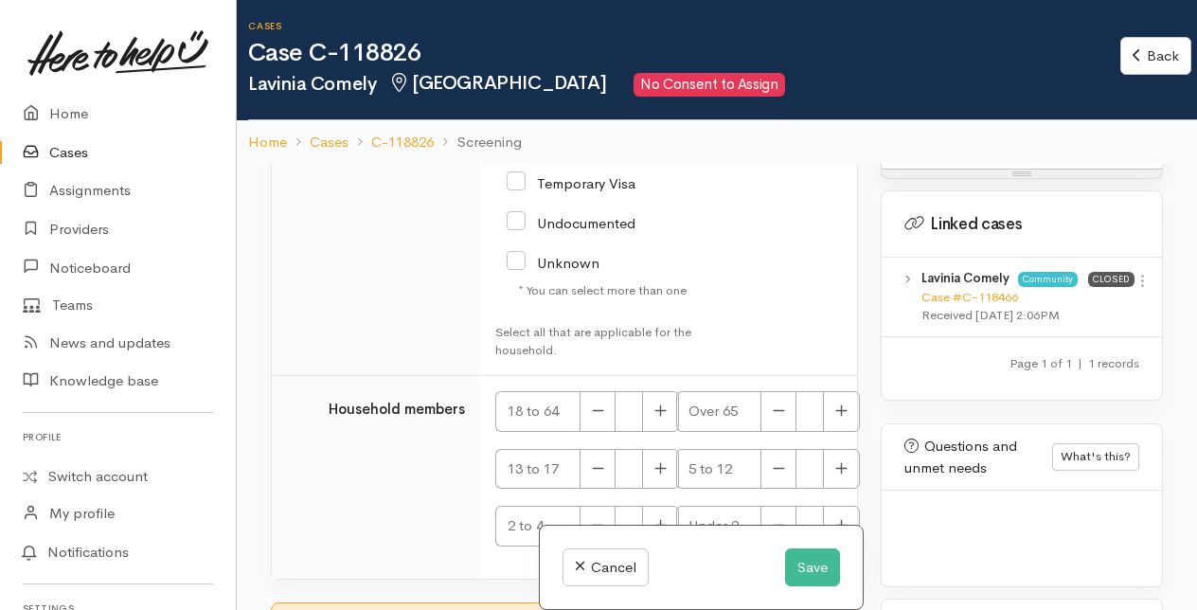
scroll to position [3539, 0]
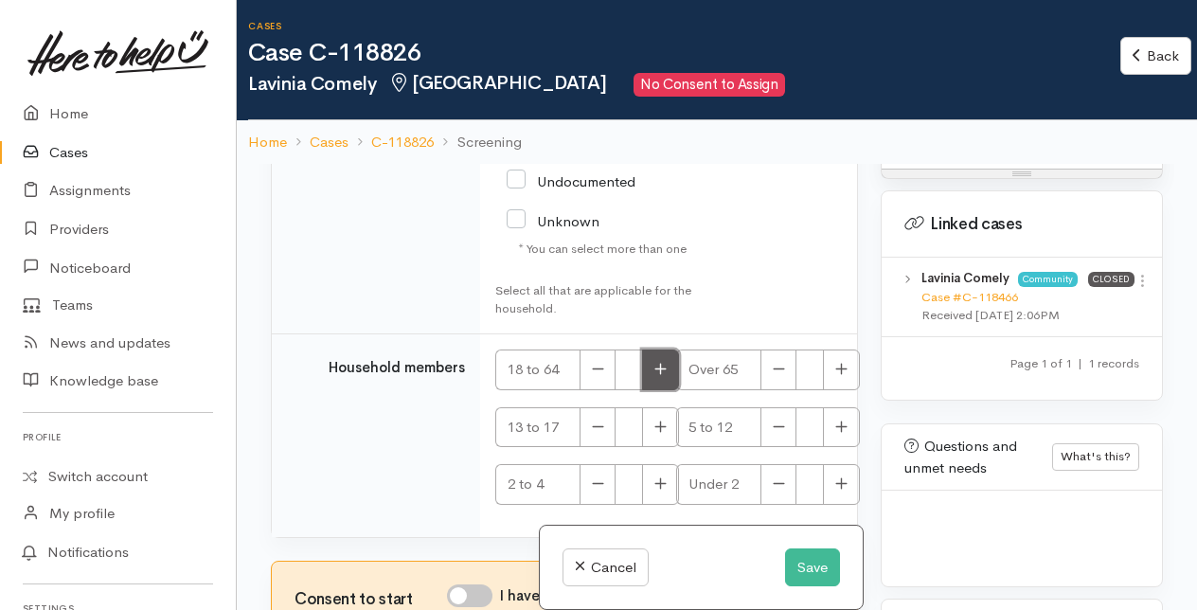
click at [673, 373] on button "button" at bounding box center [660, 370] width 37 height 41
type input "1"
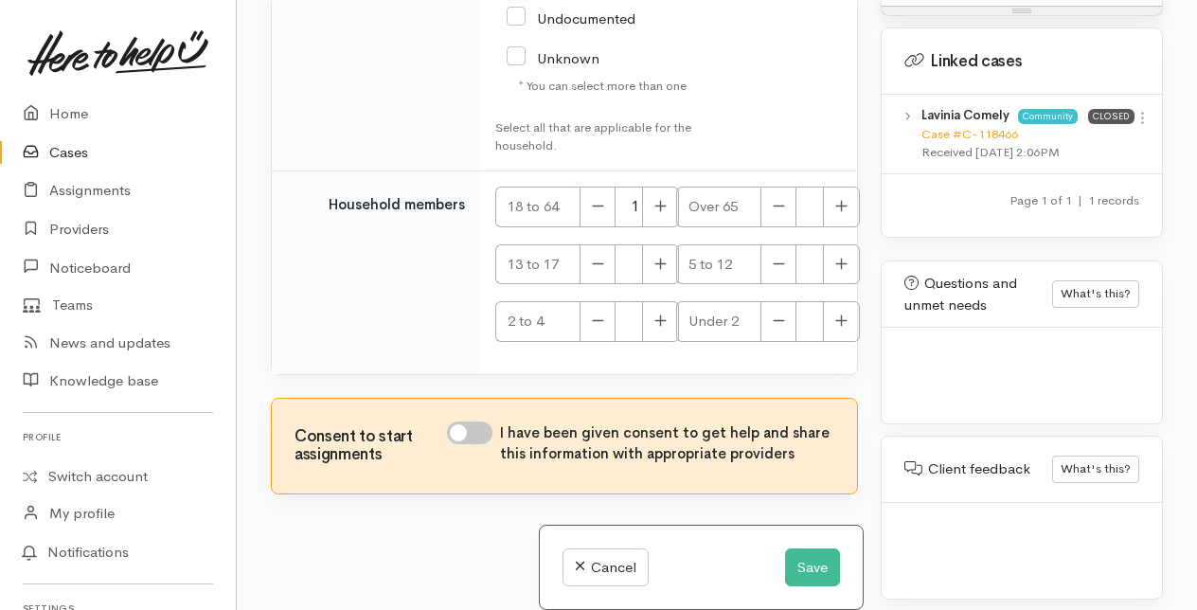
click at [477, 425] on input "I have been given consent to get help and share this information with appropria…" at bounding box center [469, 432] width 45 height 23
checkbox input "true"
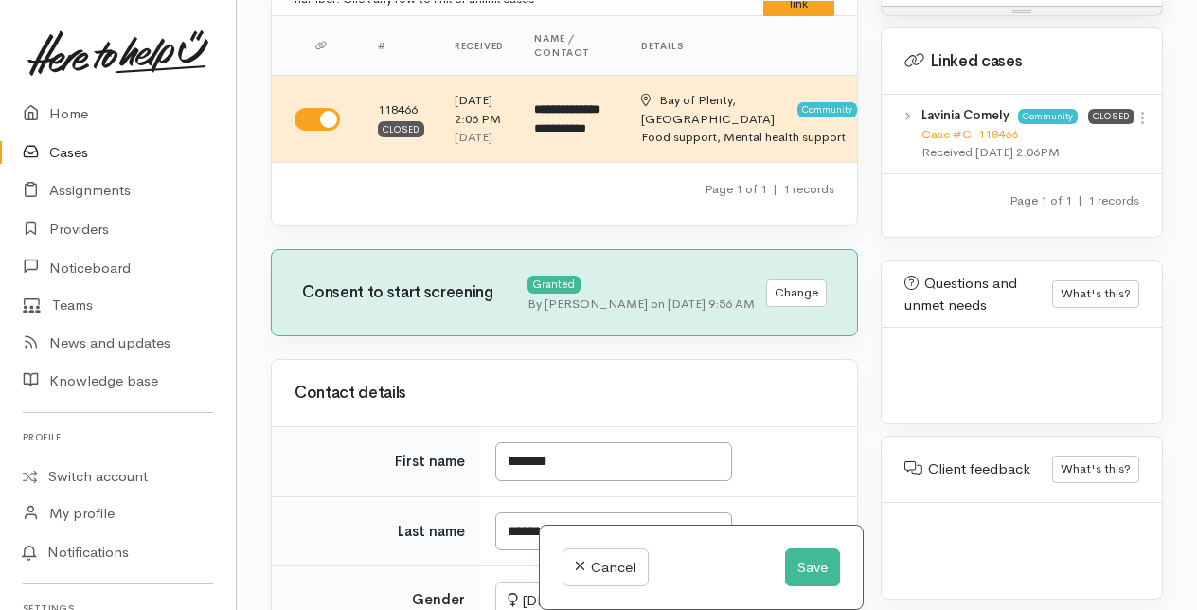
scroll to position [0, 0]
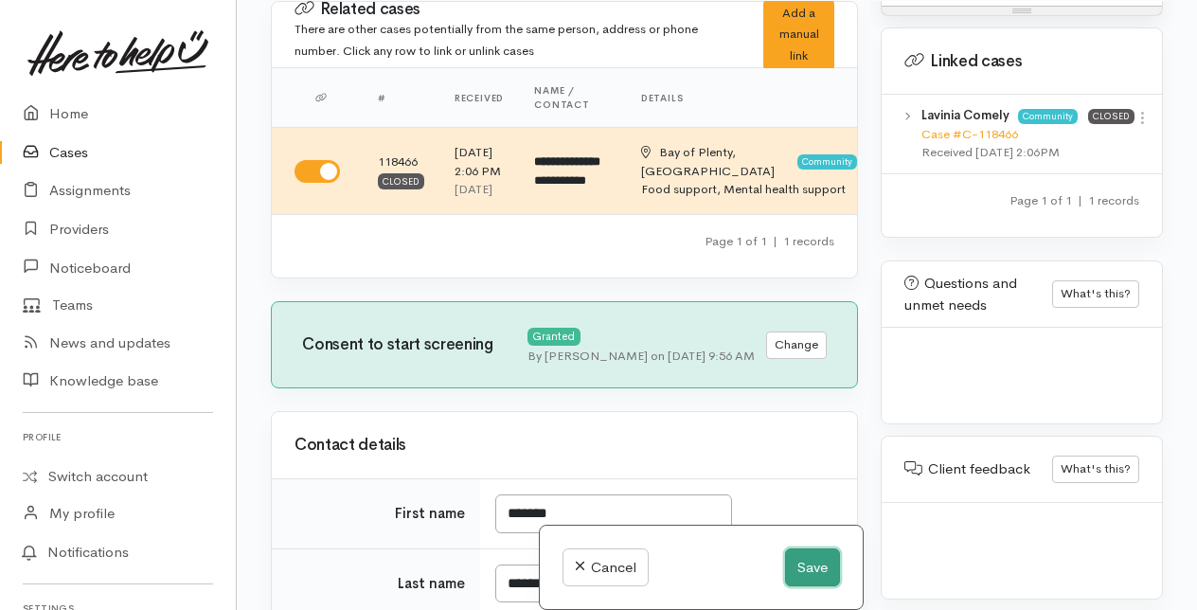
click at [811, 564] on button "Save" at bounding box center [812, 567] width 55 height 39
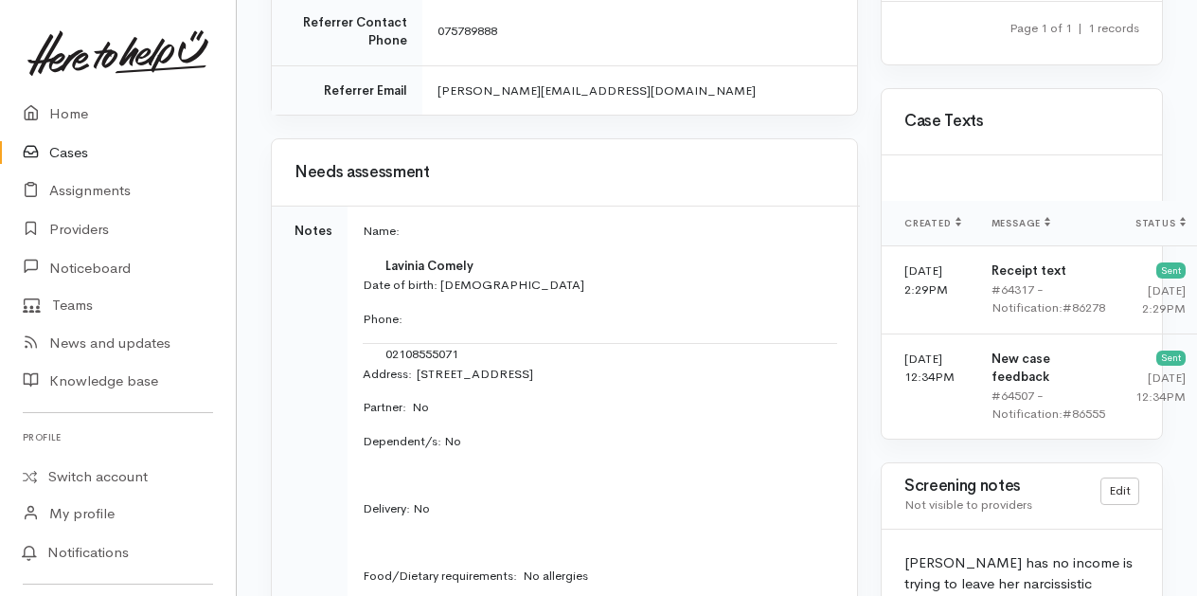
scroll to position [1137, 0]
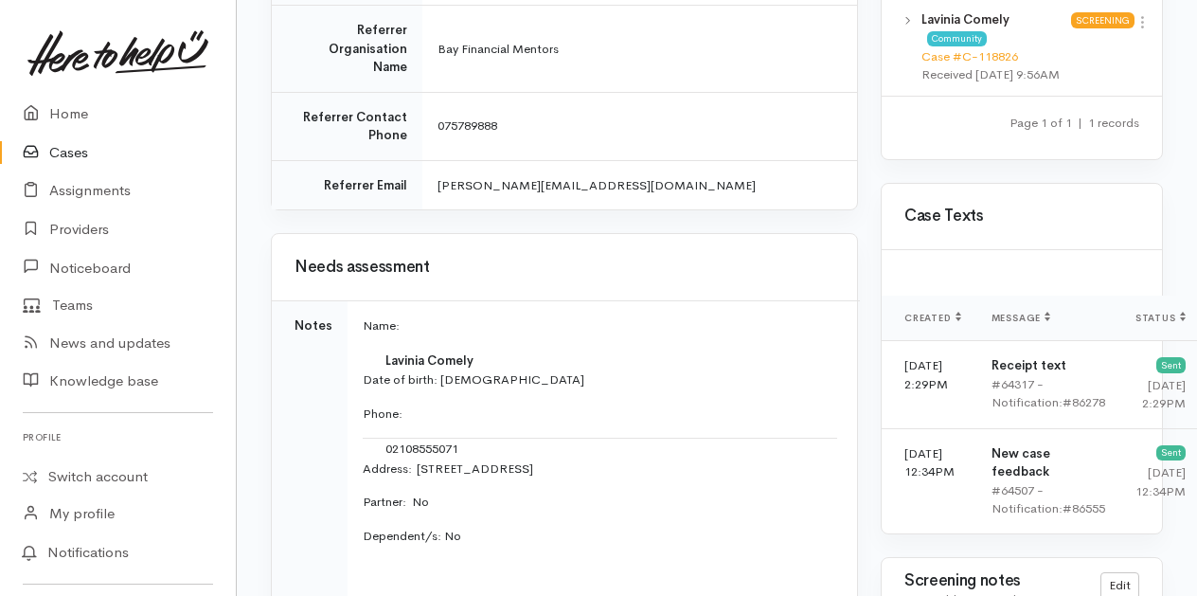
click at [70, 150] on link "Cases" at bounding box center [118, 153] width 236 height 39
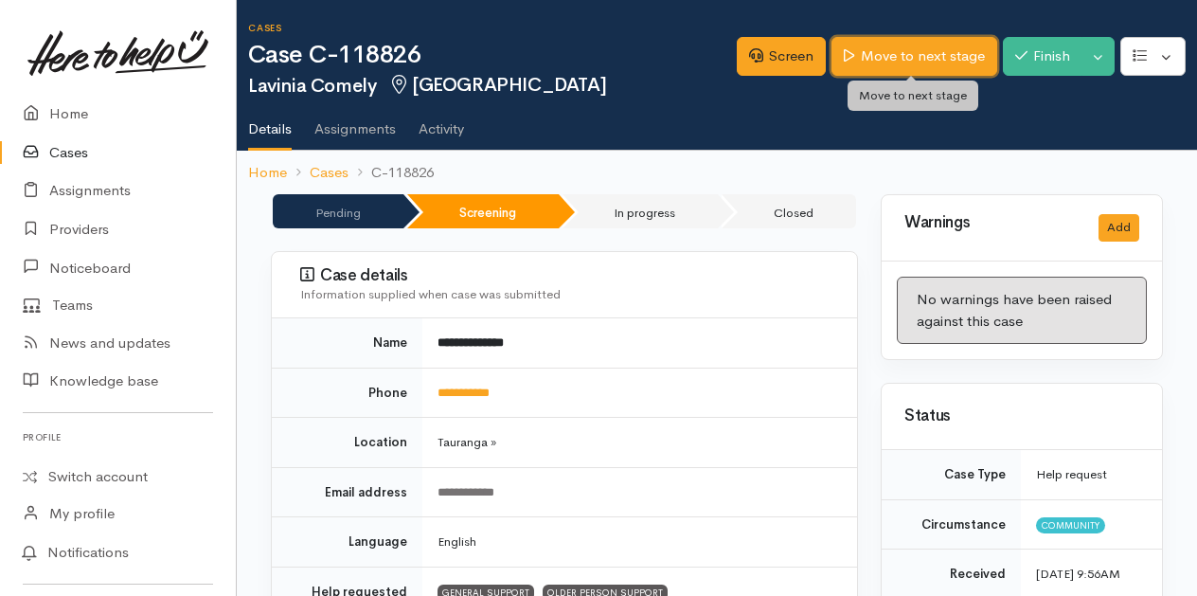
click at [905, 53] on link "Move to next stage" at bounding box center [914, 56] width 165 height 39
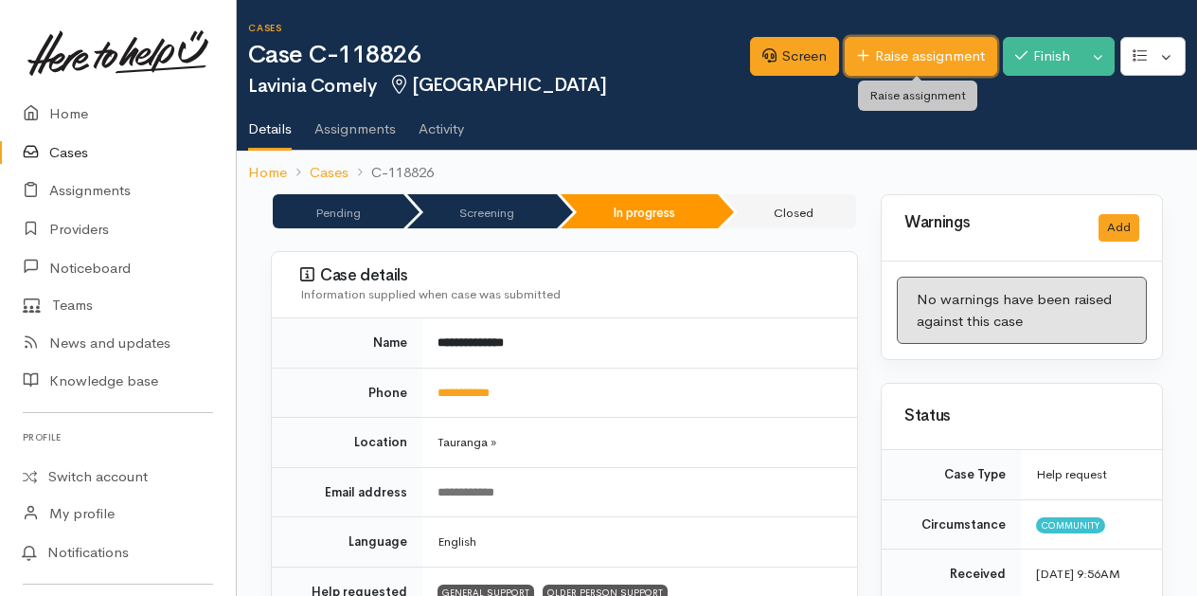
click at [896, 49] on link "Raise assignment" at bounding box center [921, 56] width 152 height 39
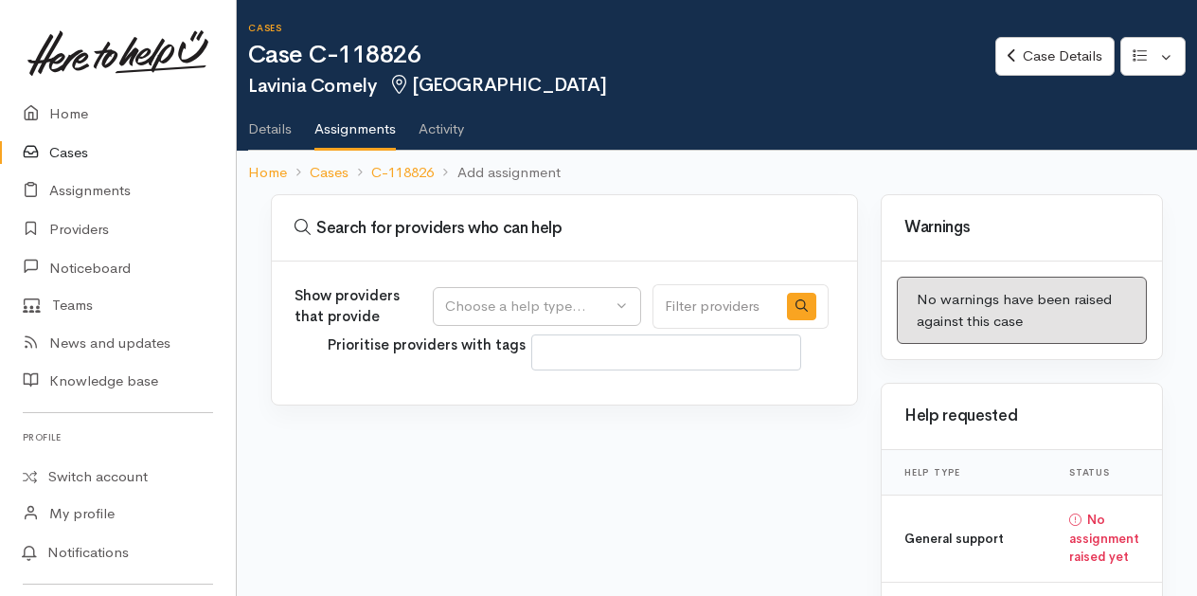
select select
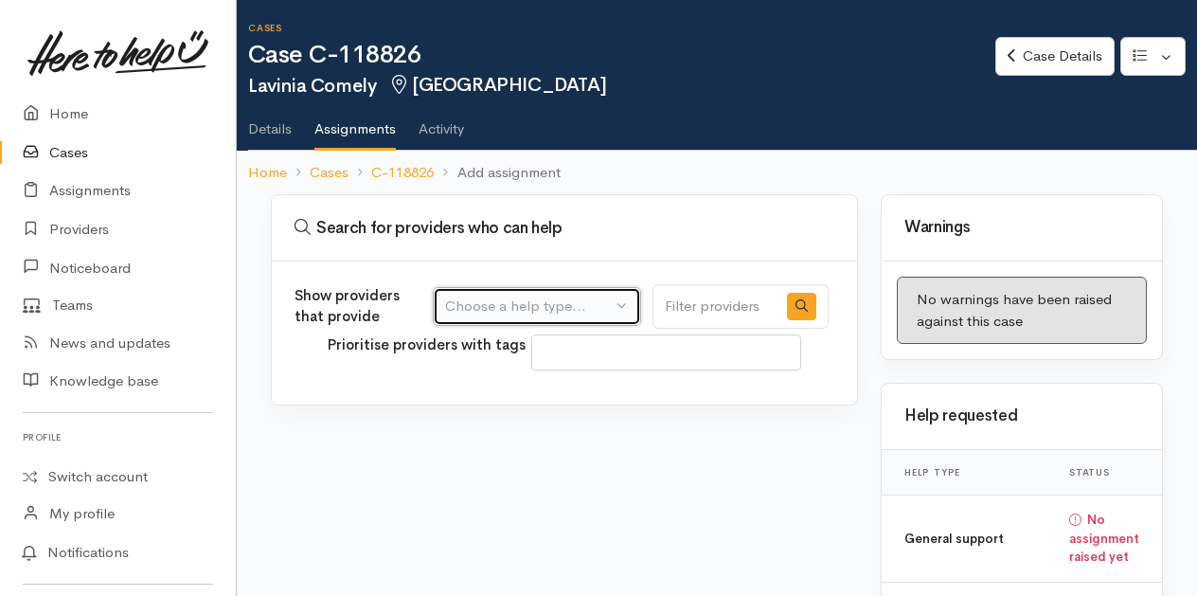
click at [619, 303] on button "Choose a help type..." at bounding box center [537, 306] width 208 height 39
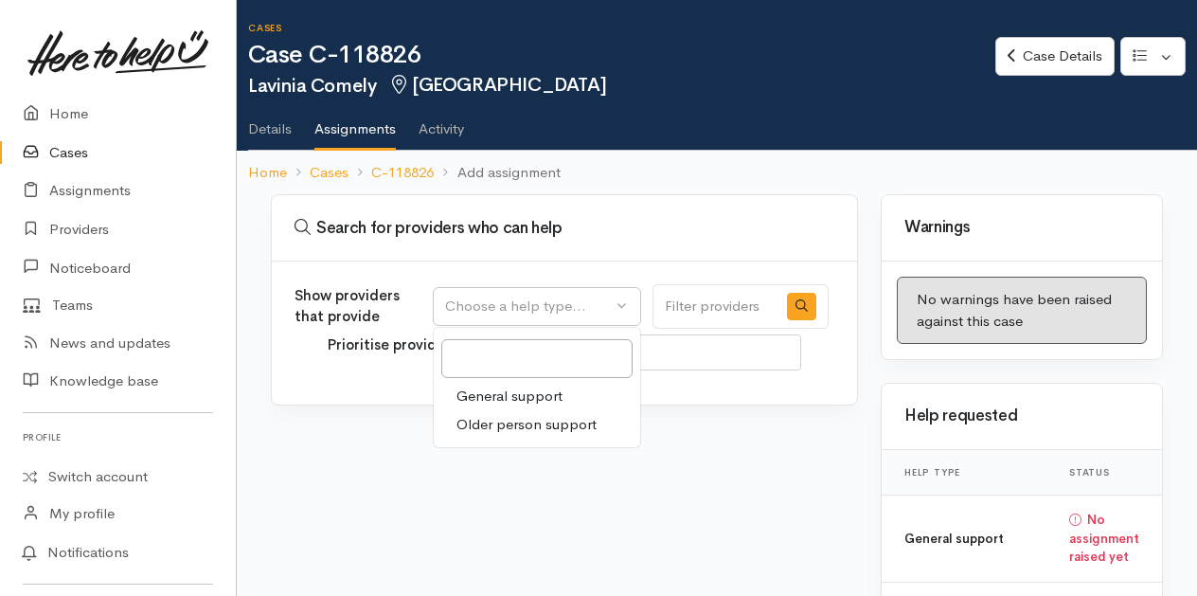
click at [512, 422] on span "Older person support" at bounding box center [527, 425] width 140 height 22
select select "29"
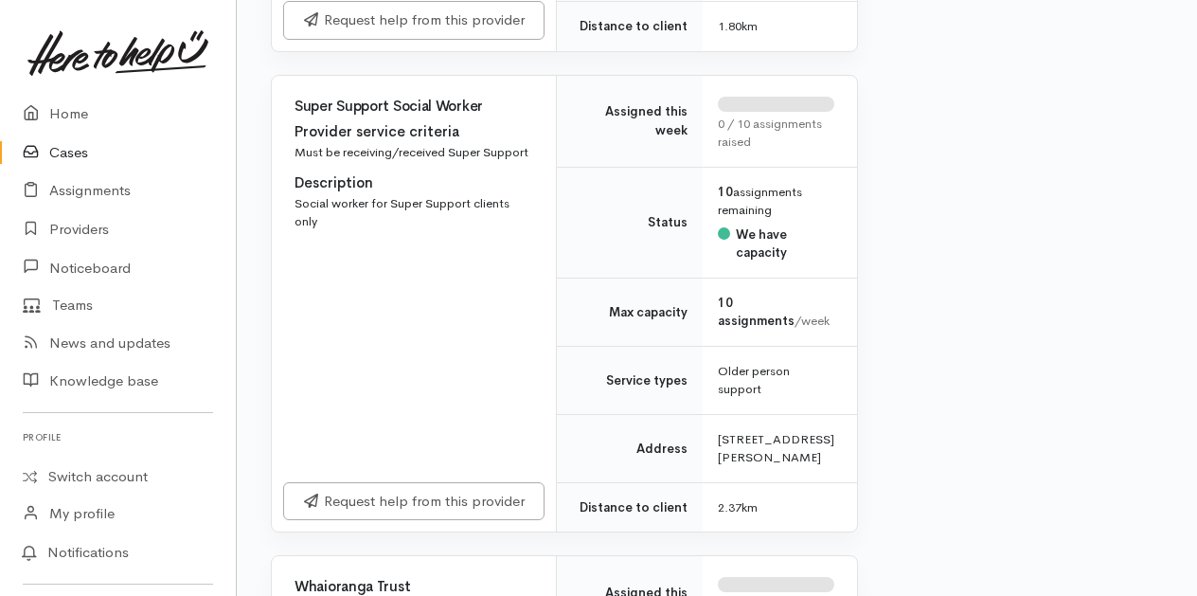
scroll to position [2463, 0]
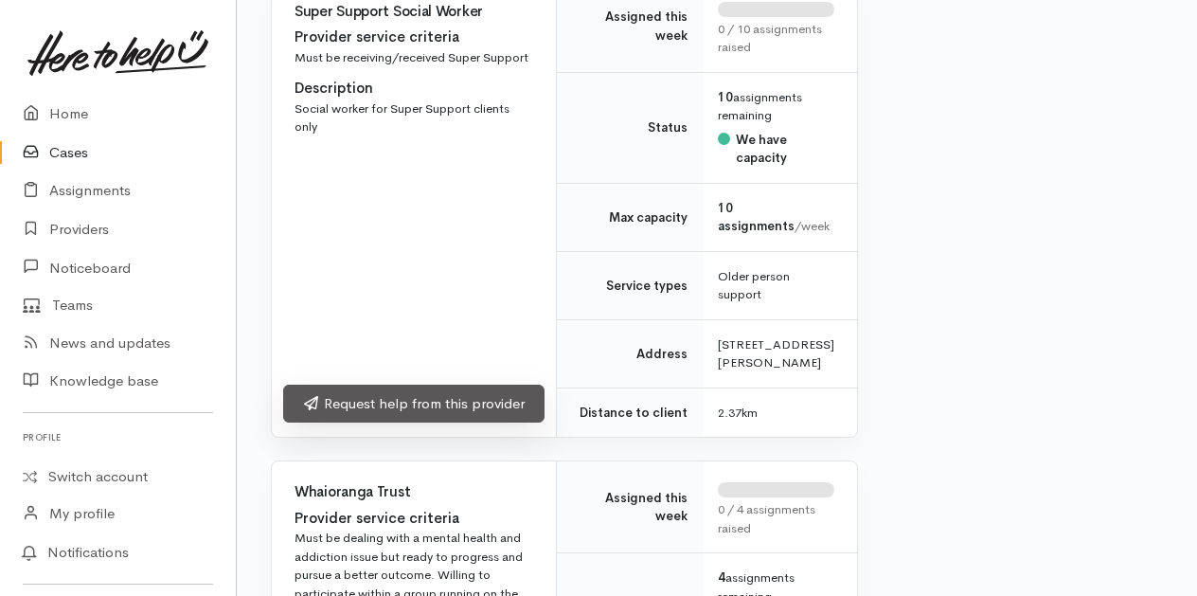
click at [437, 423] on link "Request help from this provider" at bounding box center [413, 404] width 261 height 39
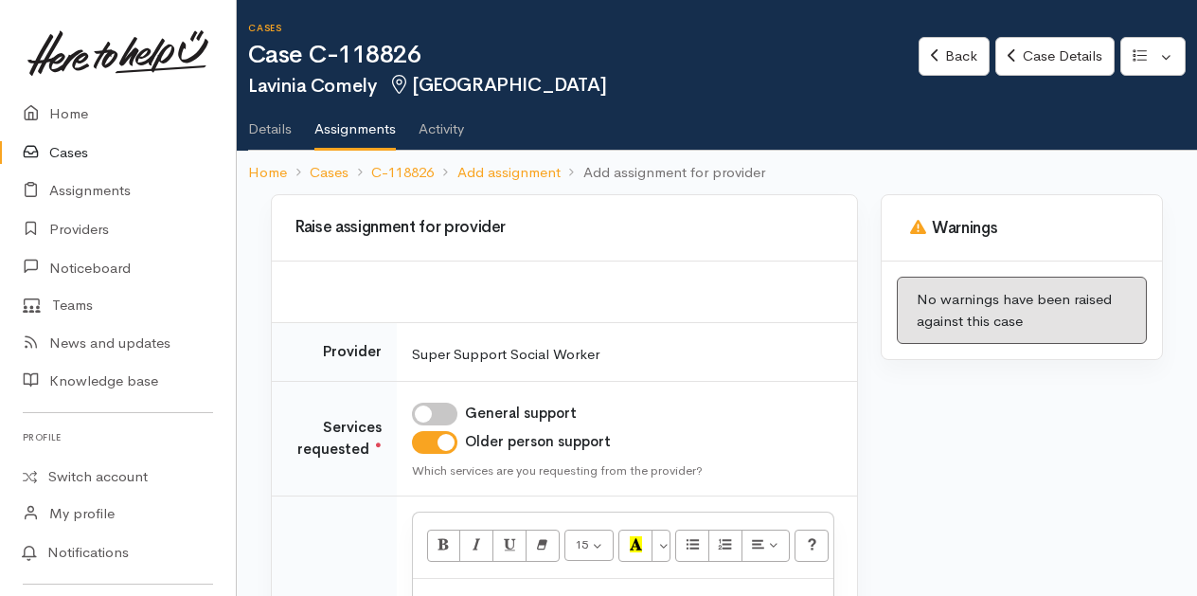
click at [439, 407] on input "General support" at bounding box center [434, 414] width 45 height 23
checkbox input "true"
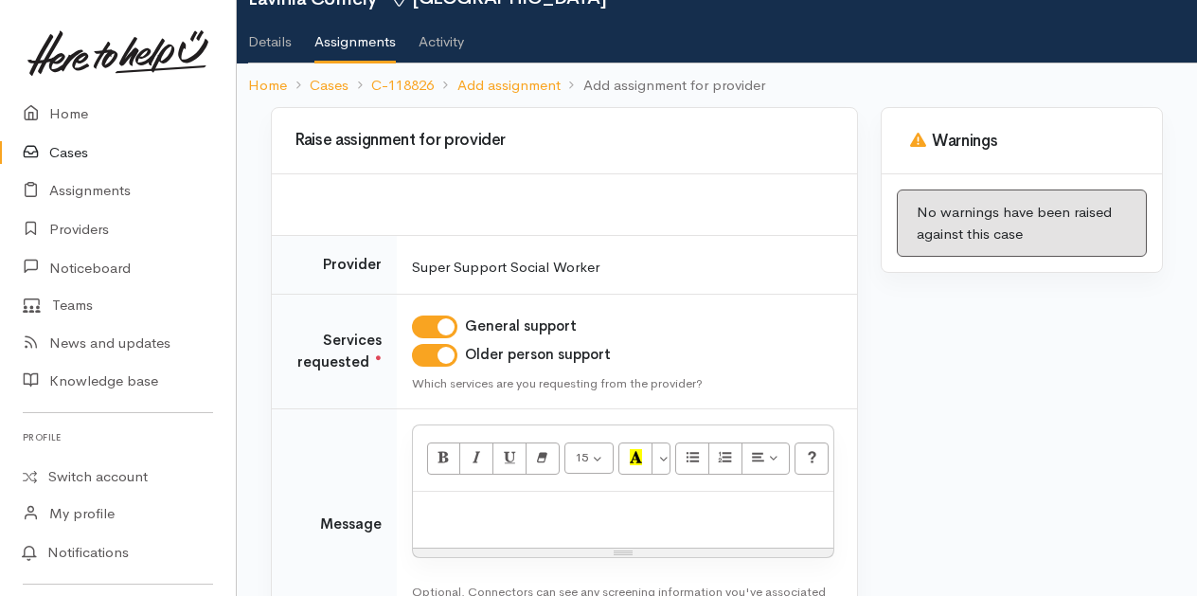
scroll to position [189, 0]
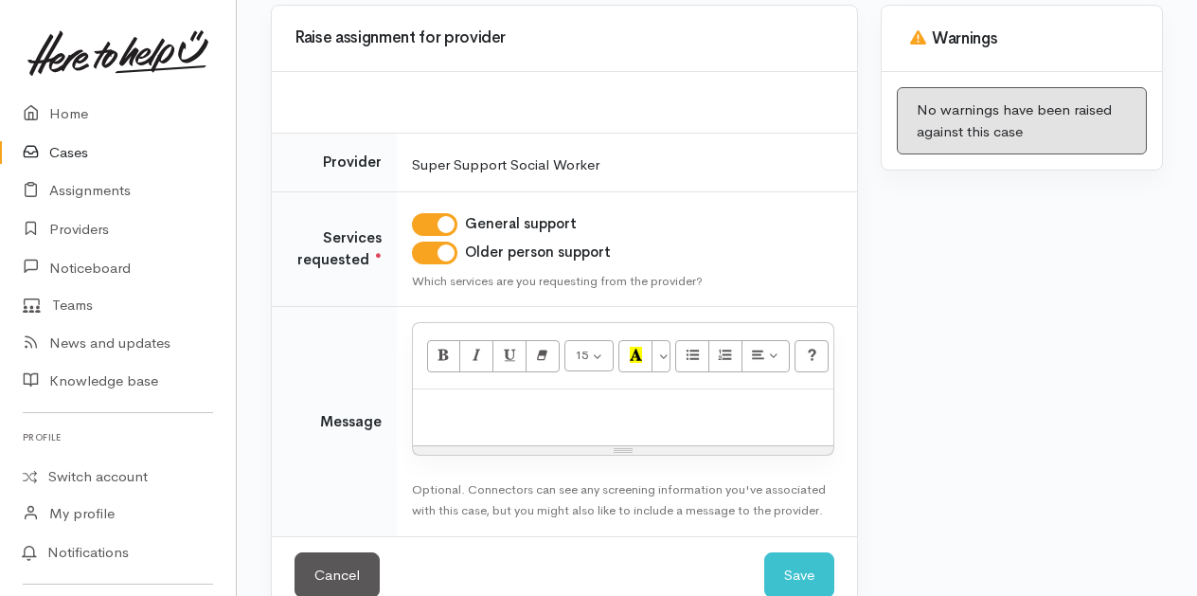
click at [475, 413] on p at bounding box center [623, 410] width 402 height 22
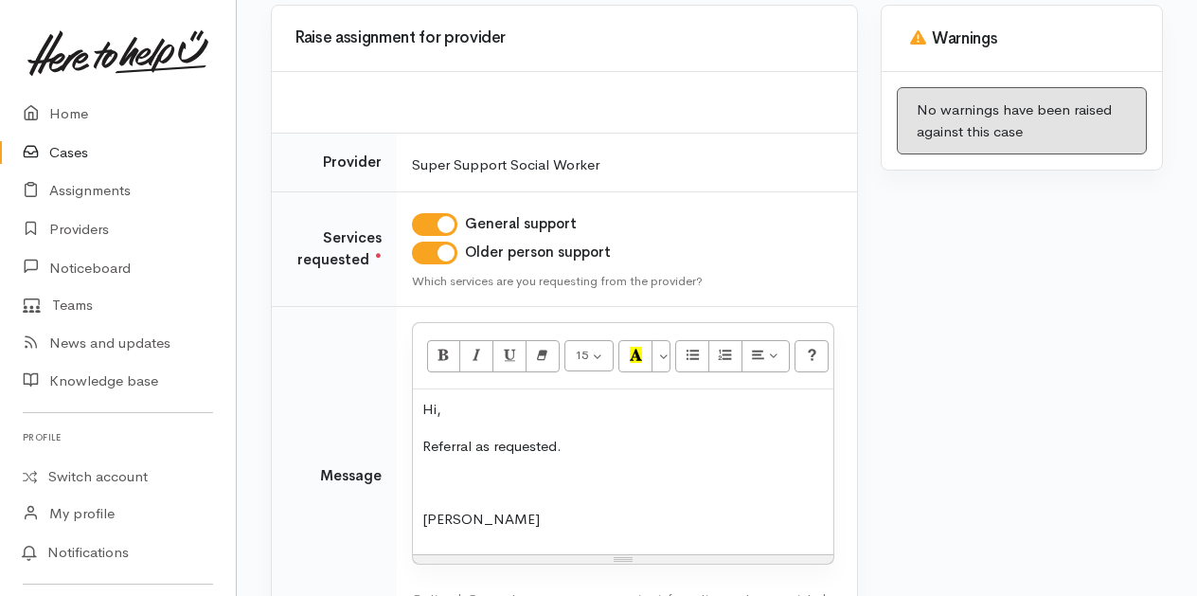
scroll to position [335, 0]
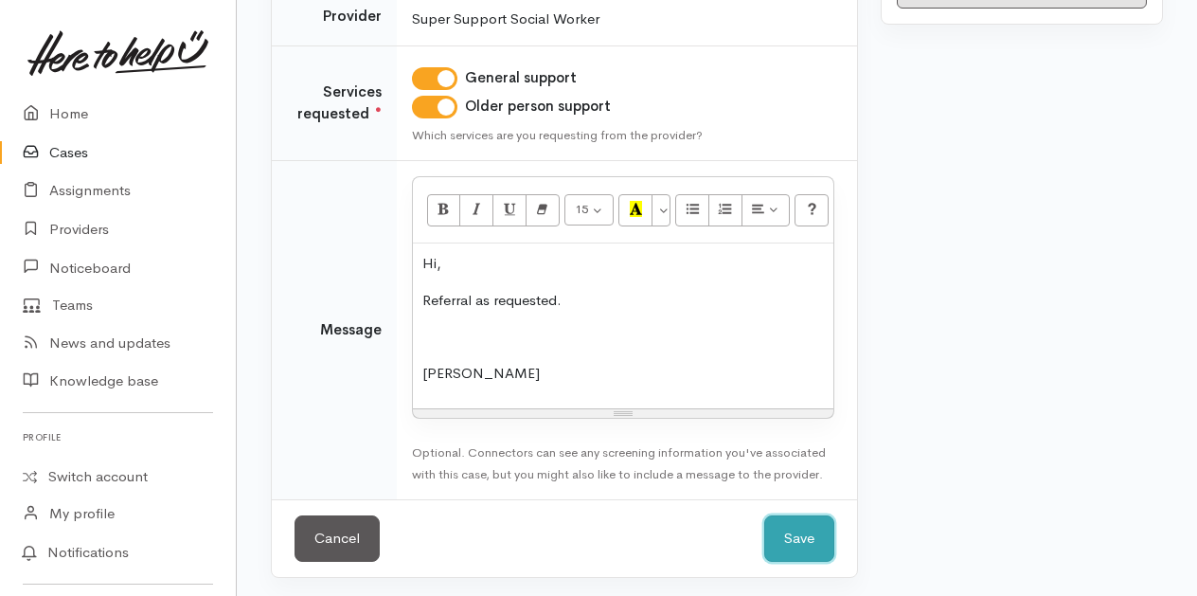
click at [814, 532] on button "Save" at bounding box center [799, 538] width 70 height 46
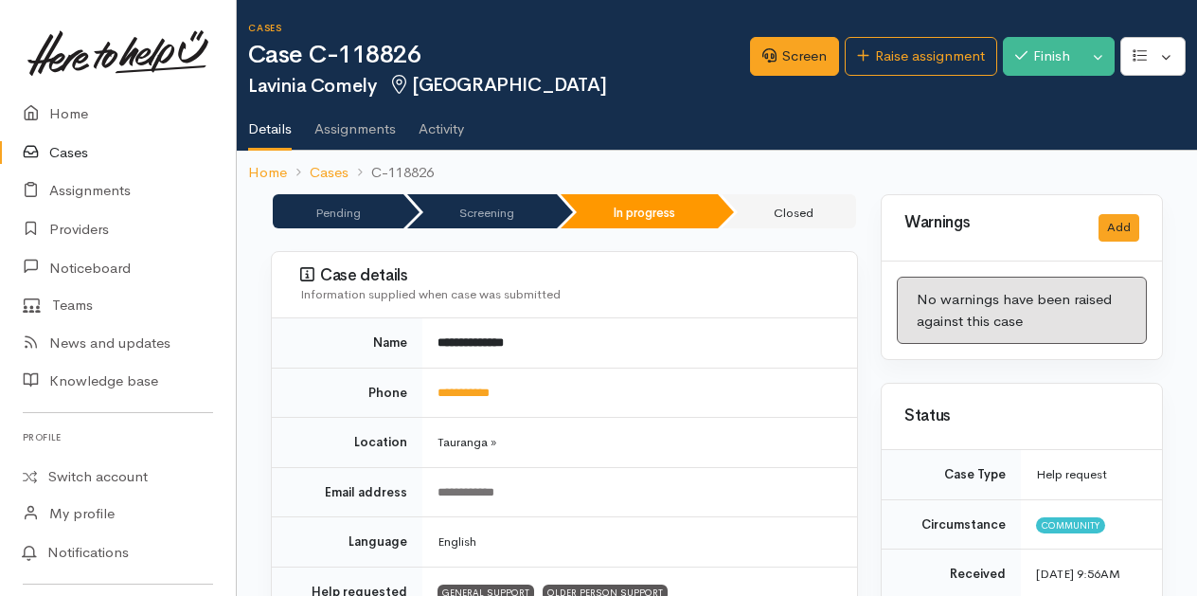
click at [71, 147] on link "Cases" at bounding box center [118, 153] width 236 height 39
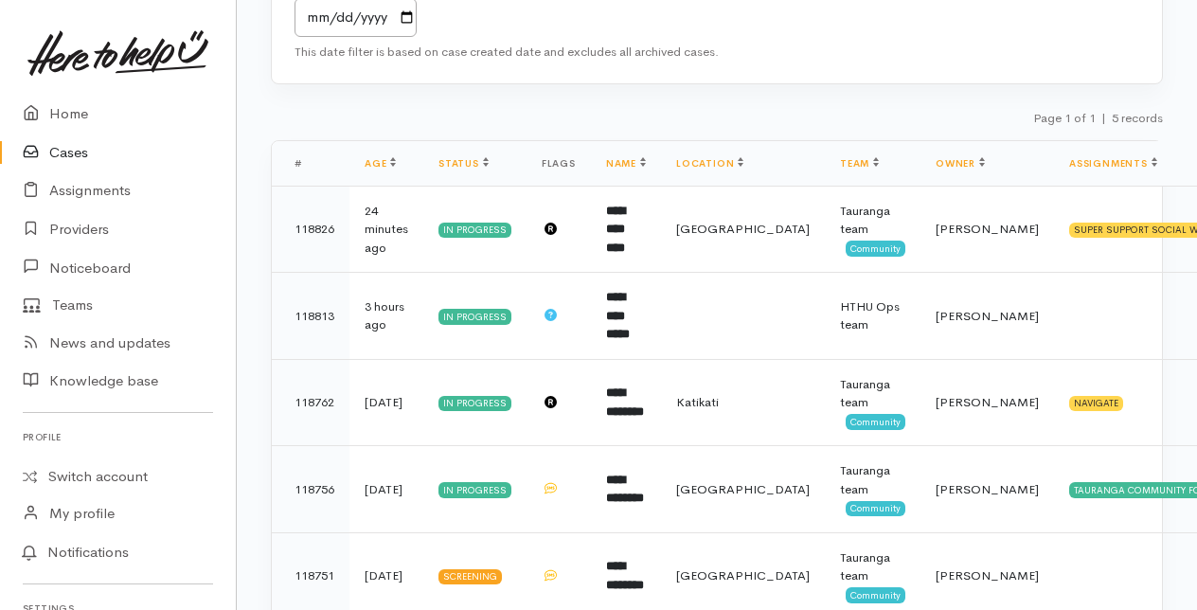
scroll to position [326, 0]
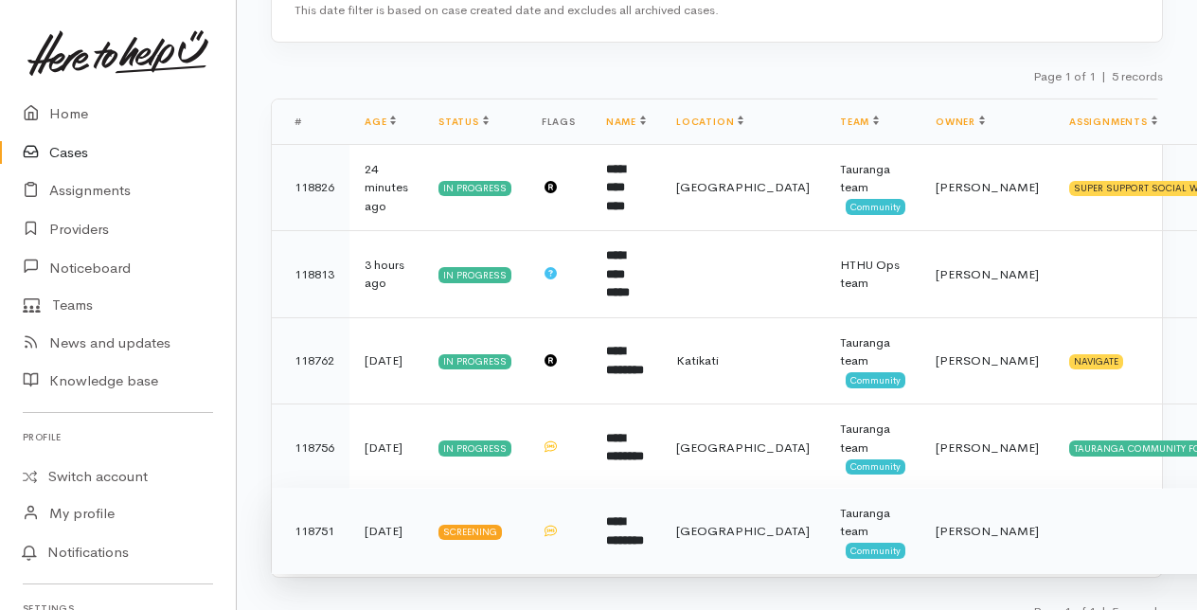
click at [640, 515] on b "**********" at bounding box center [625, 530] width 38 height 31
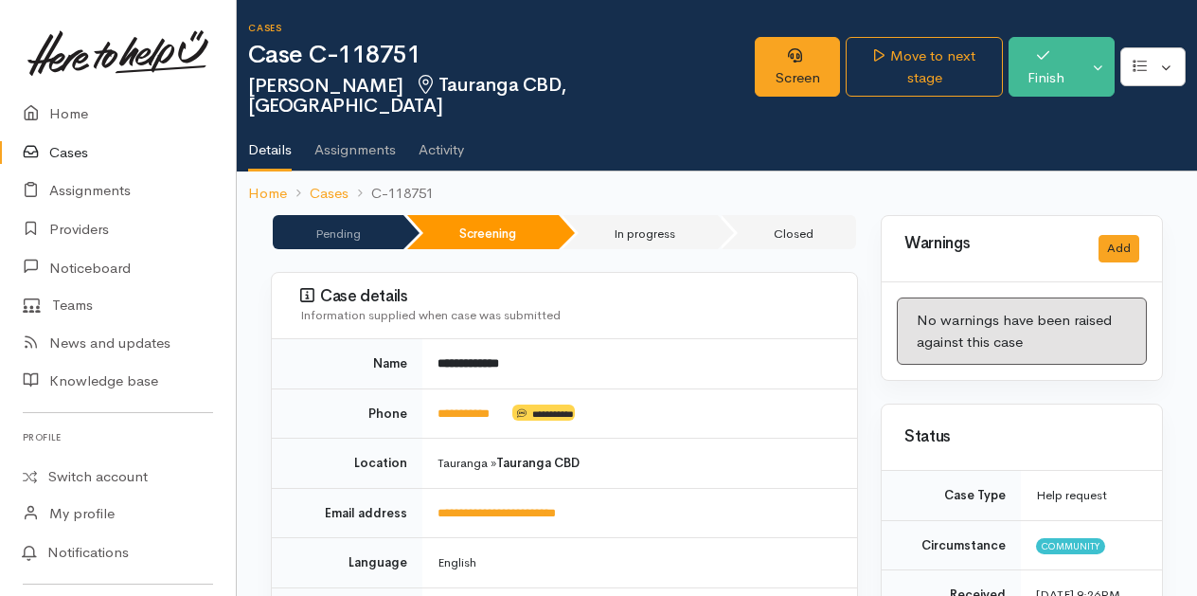
click at [72, 151] on link "Cases" at bounding box center [118, 153] width 236 height 39
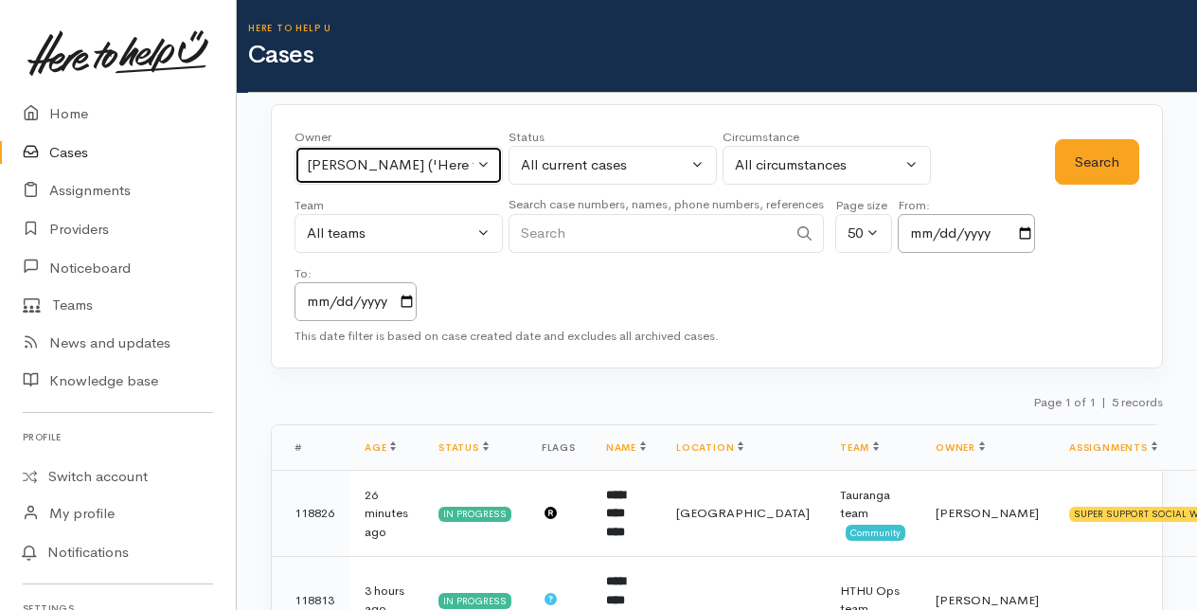
click at [484, 159] on button "Amanda Gabb ('Here to help u')" at bounding box center [399, 165] width 208 height 39
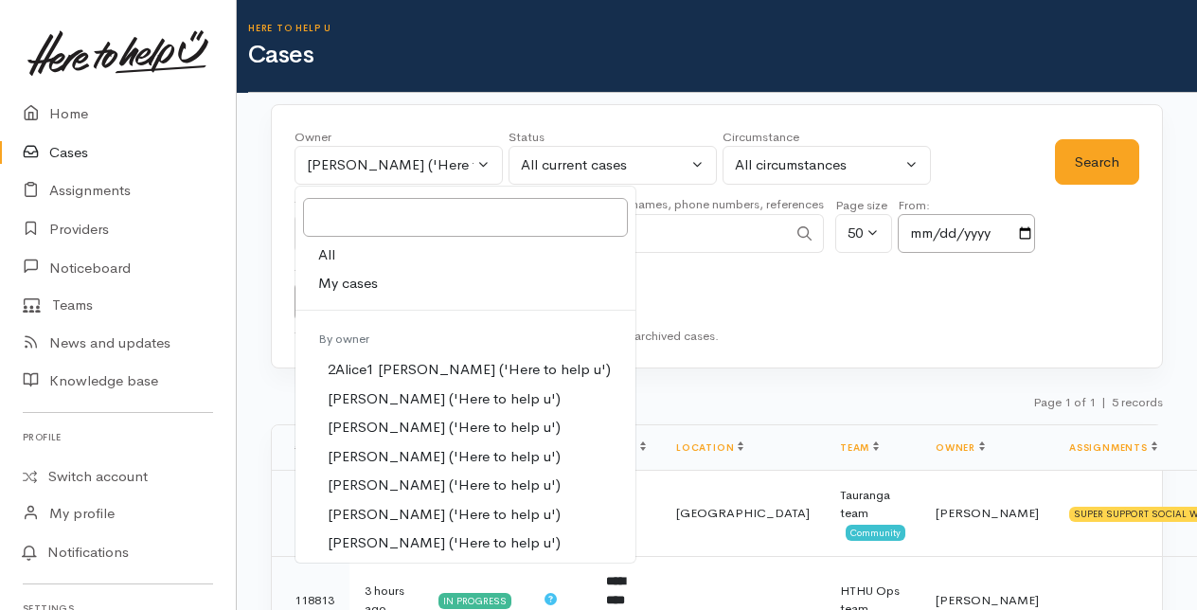
click at [341, 246] on link "All" at bounding box center [466, 255] width 340 height 29
select select "-1"
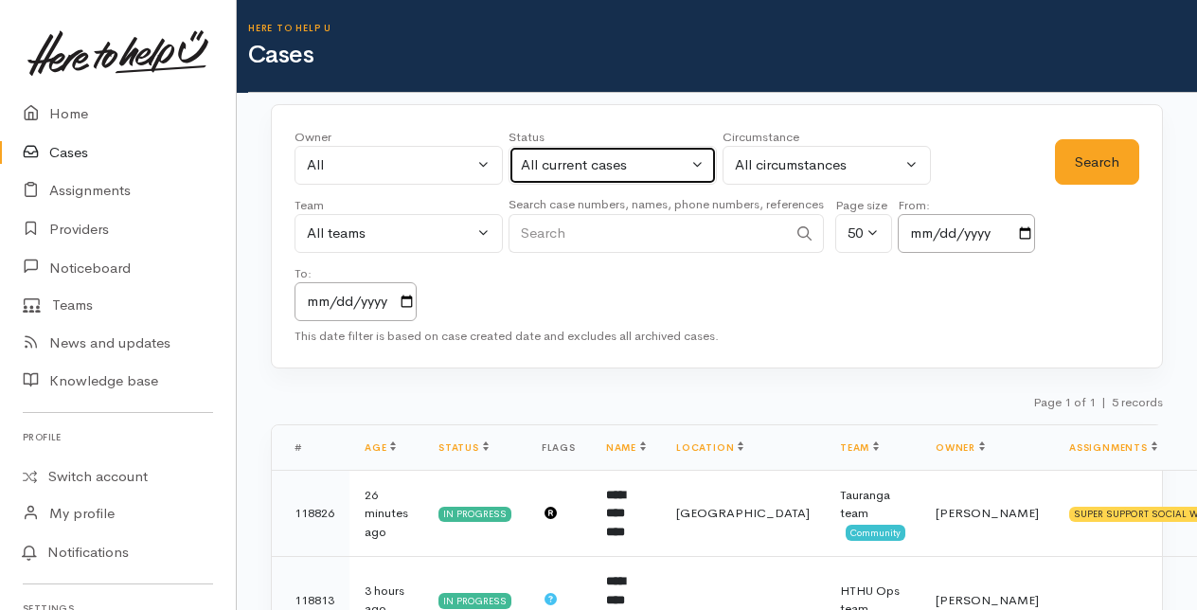
click at [692, 161] on button "All current cases" at bounding box center [613, 165] width 208 height 39
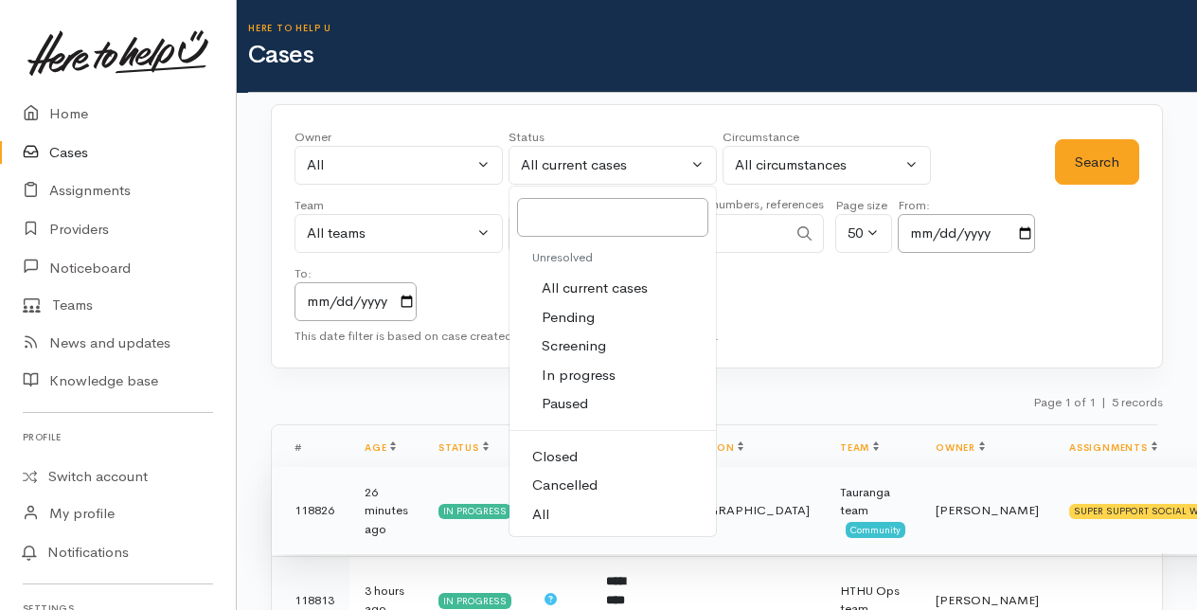
click at [543, 505] on span "All" at bounding box center [540, 515] width 17 height 22
select select "All"
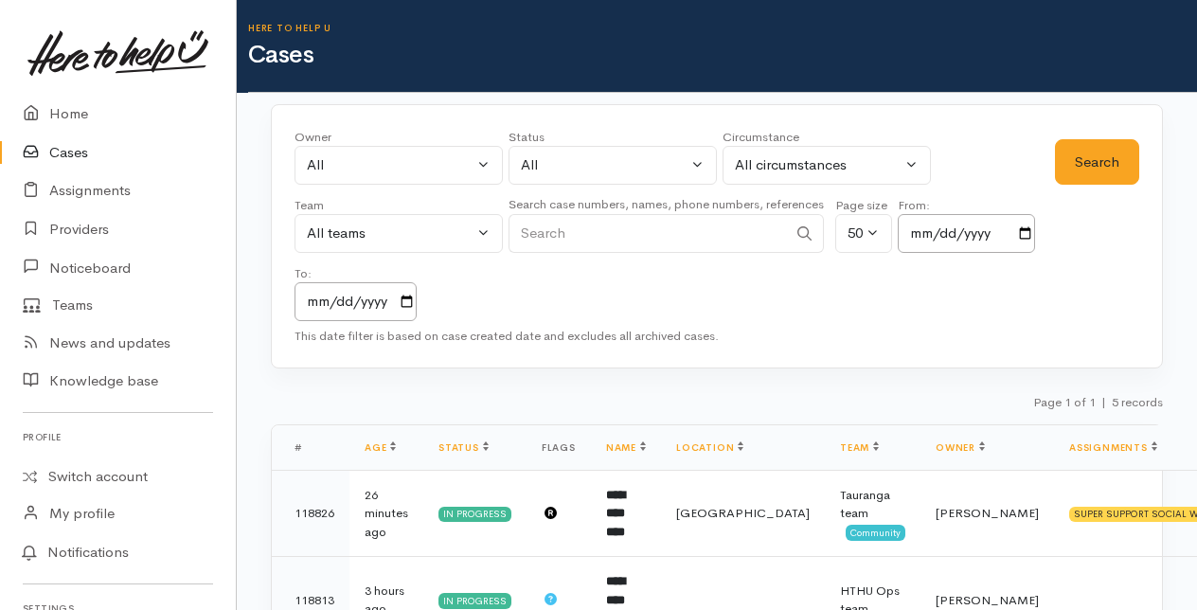
click at [549, 232] on input "Search" at bounding box center [648, 233] width 278 height 39
type input "0275459495"
click at [1114, 166] on button "Search" at bounding box center [1097, 162] width 84 height 46
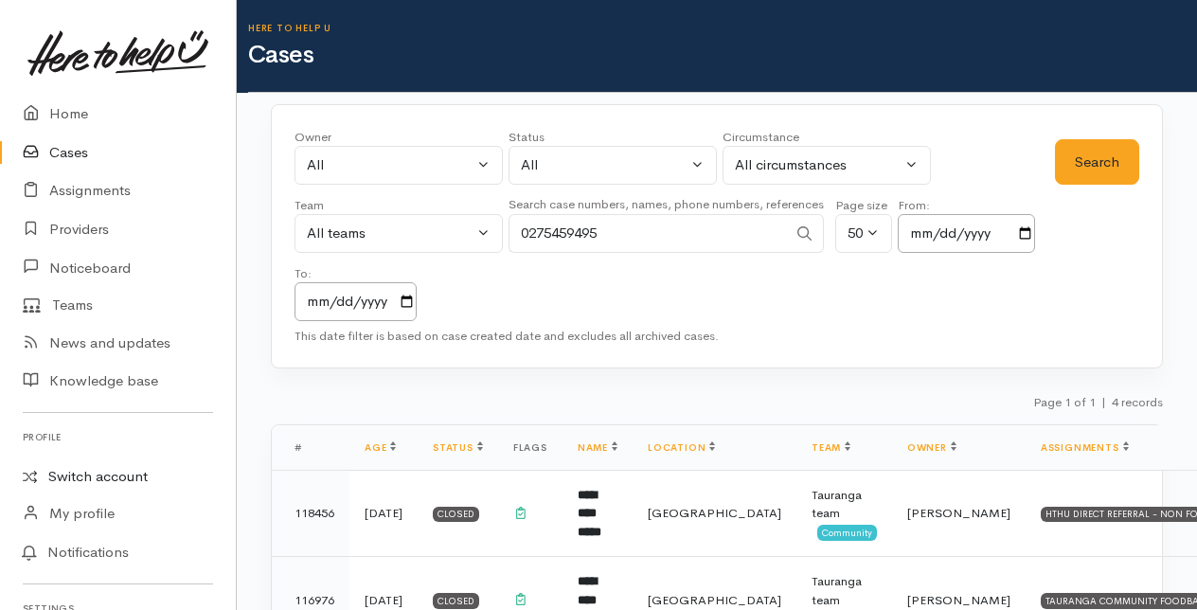
click at [85, 477] on link "Switch account" at bounding box center [118, 476] width 236 height 37
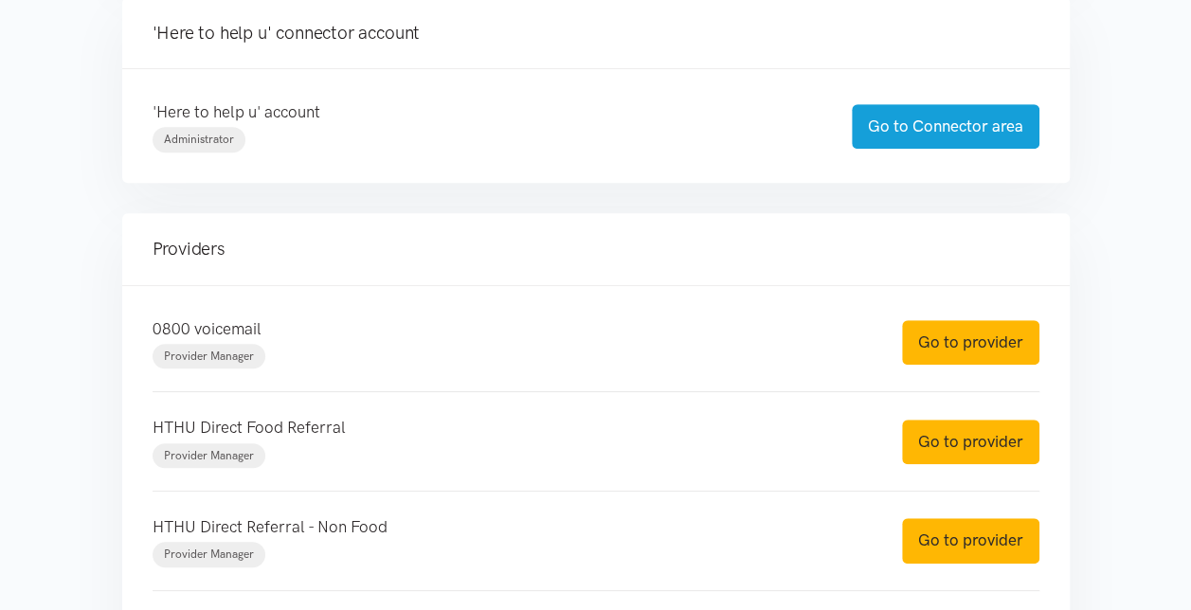
scroll to position [474, 0]
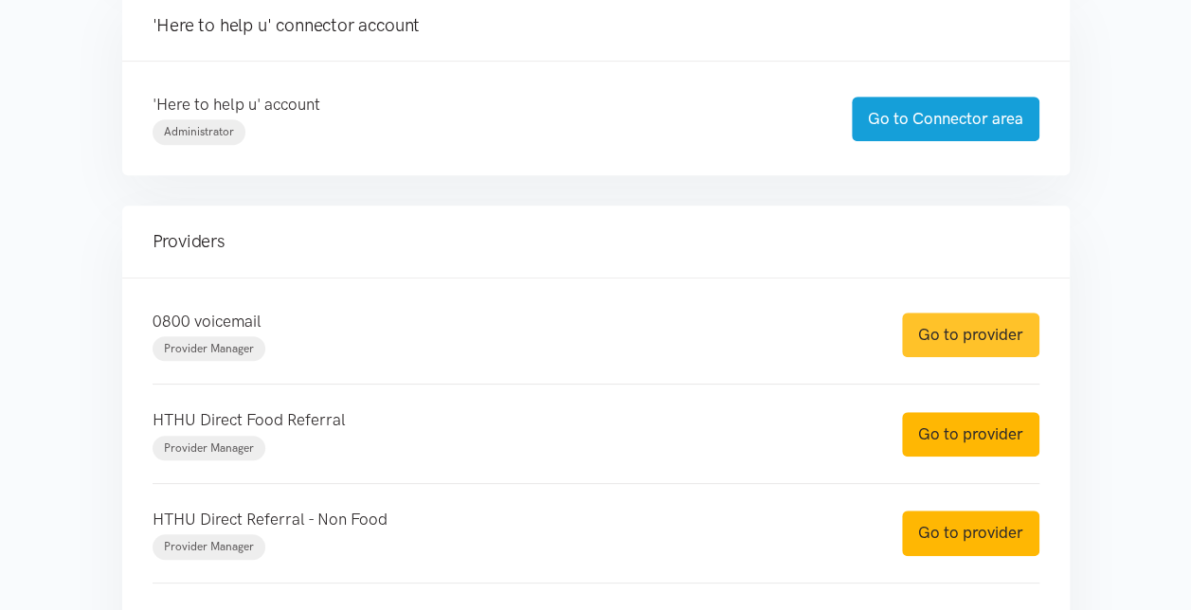
click at [962, 330] on link "Go to provider" at bounding box center [970, 335] width 137 height 45
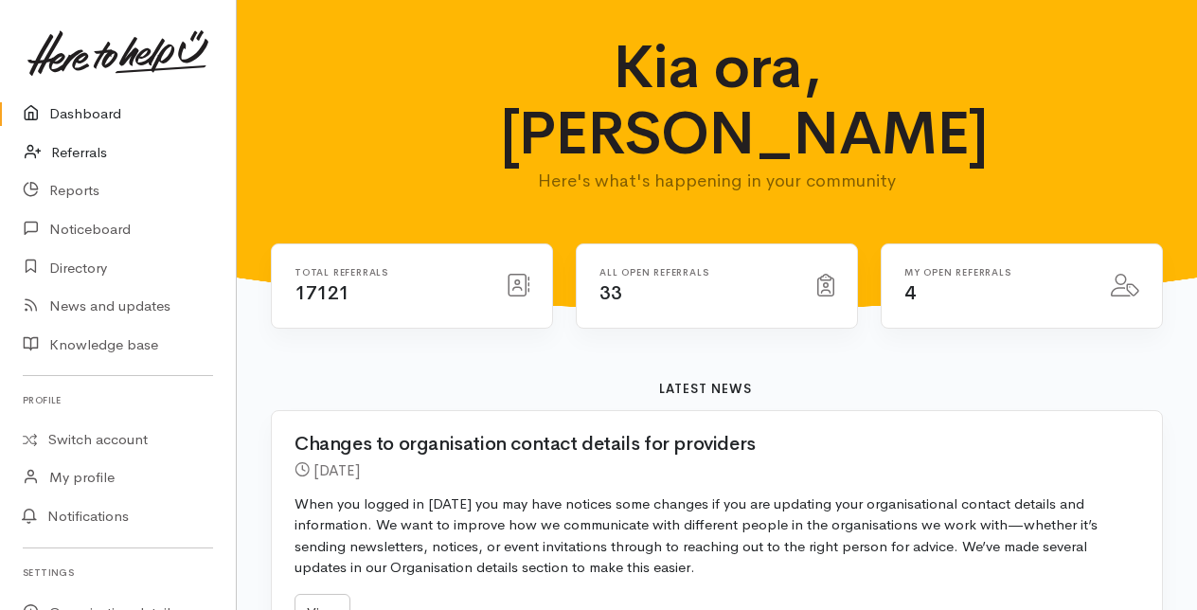
click at [91, 152] on link "Referrals" at bounding box center [118, 153] width 236 height 39
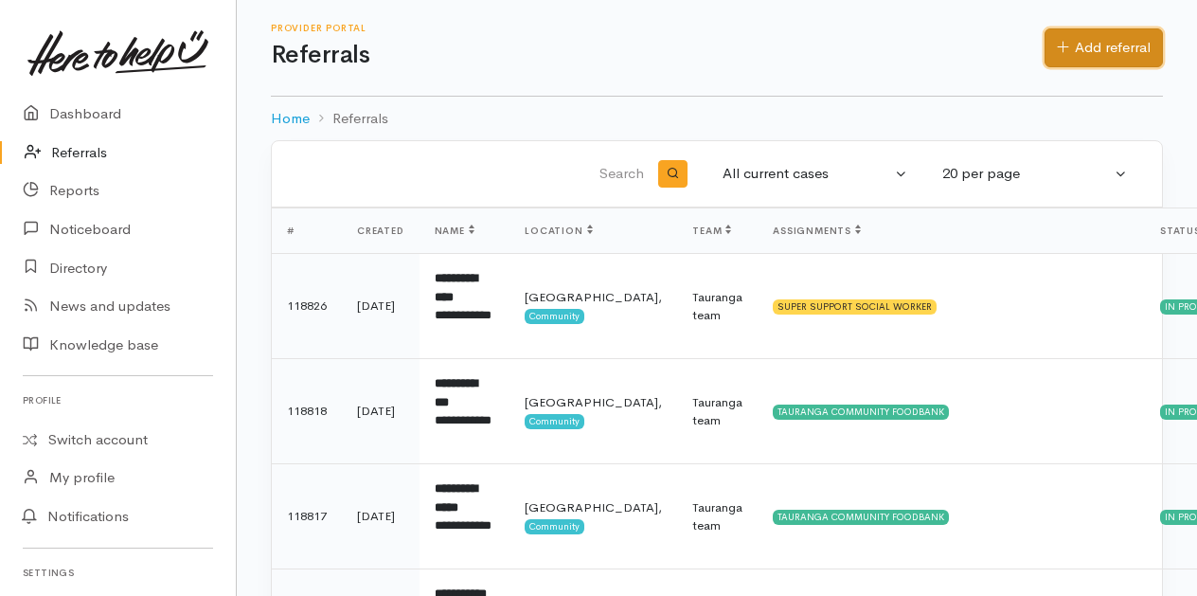
click at [1084, 40] on link "Add referral" at bounding box center [1104, 47] width 118 height 39
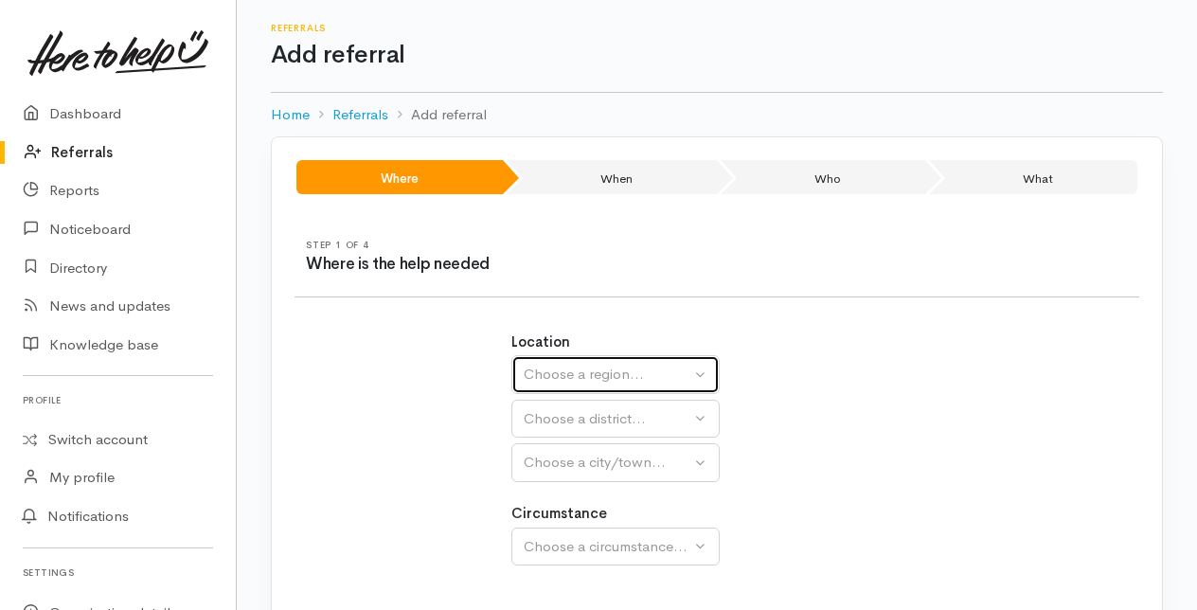
click at [610, 371] on div "Choose a region..." at bounding box center [607, 375] width 167 height 22
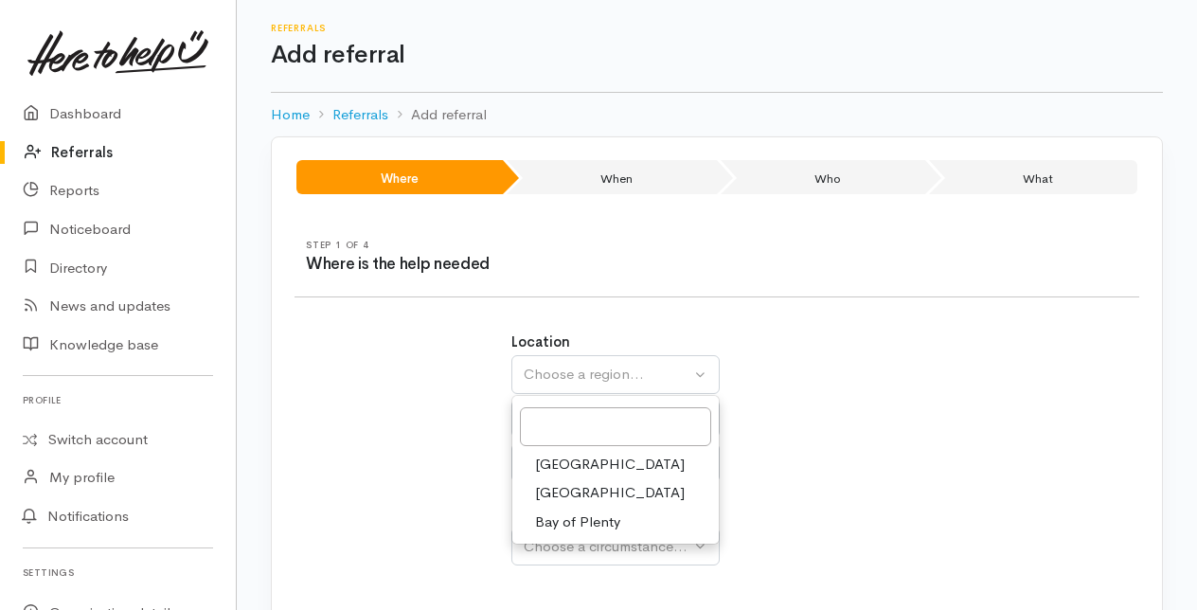
click at [556, 518] on span "Bay of Plenty" at bounding box center [577, 522] width 85 height 22
select select "4"
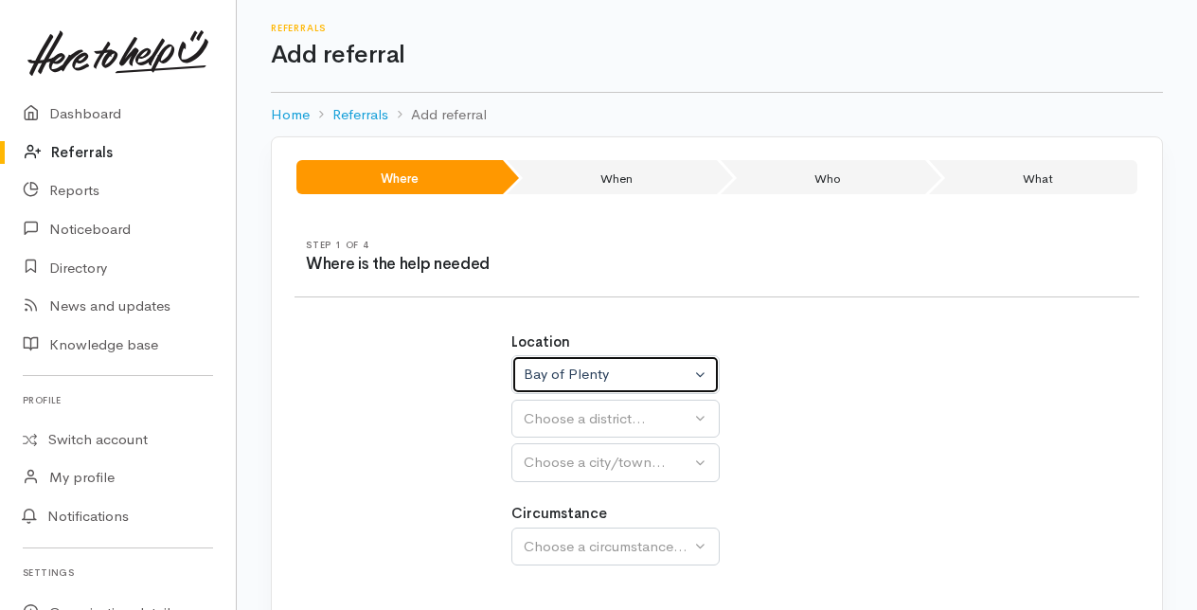
select select
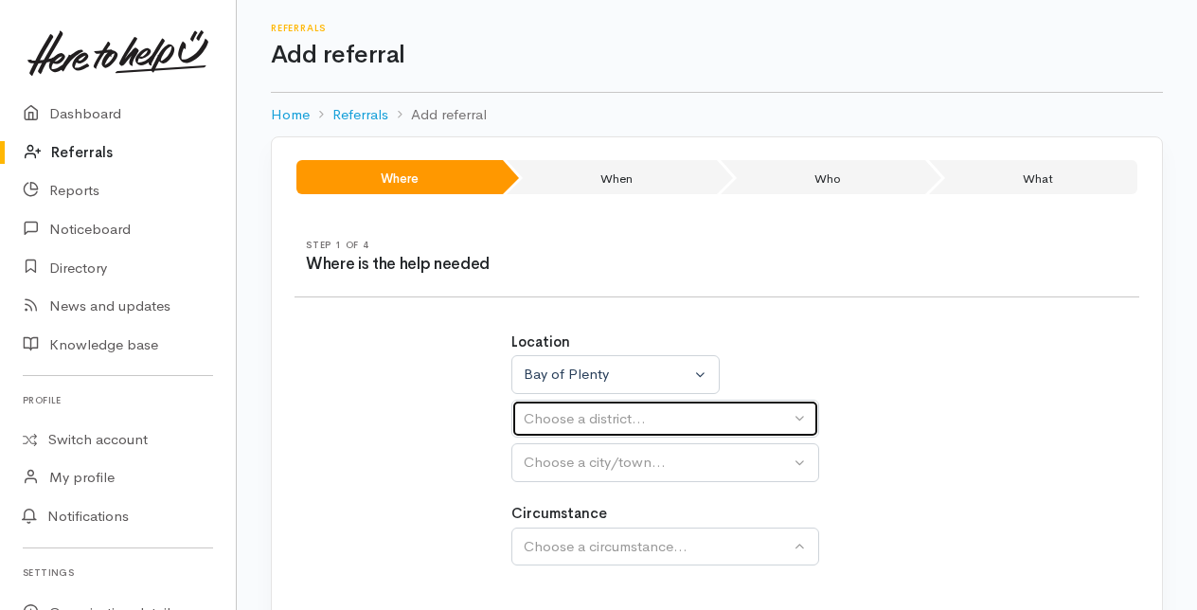
click at [547, 421] on div "Choose a district..." at bounding box center [657, 419] width 266 height 22
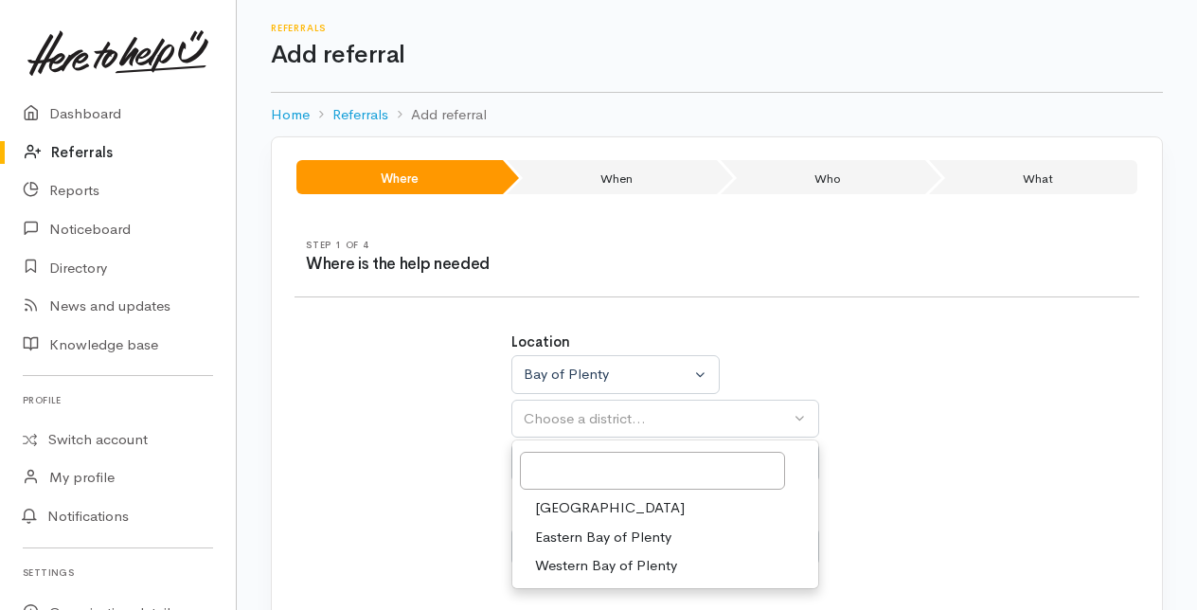
click at [557, 506] on span "[GEOGRAPHIC_DATA]" at bounding box center [610, 508] width 150 height 22
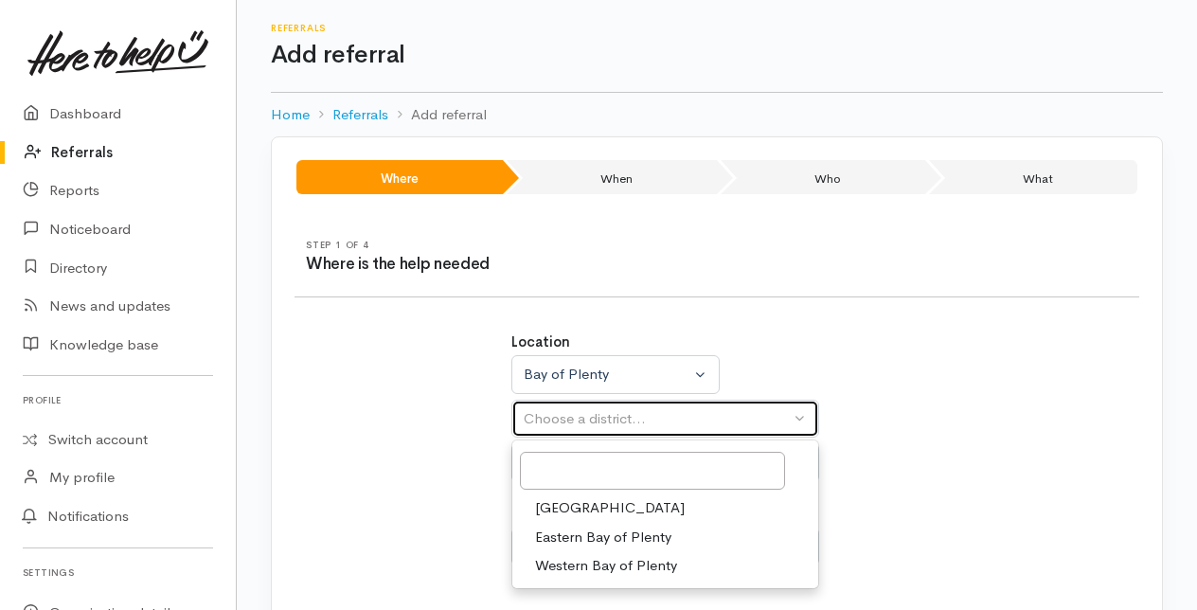
select select "6"
select select
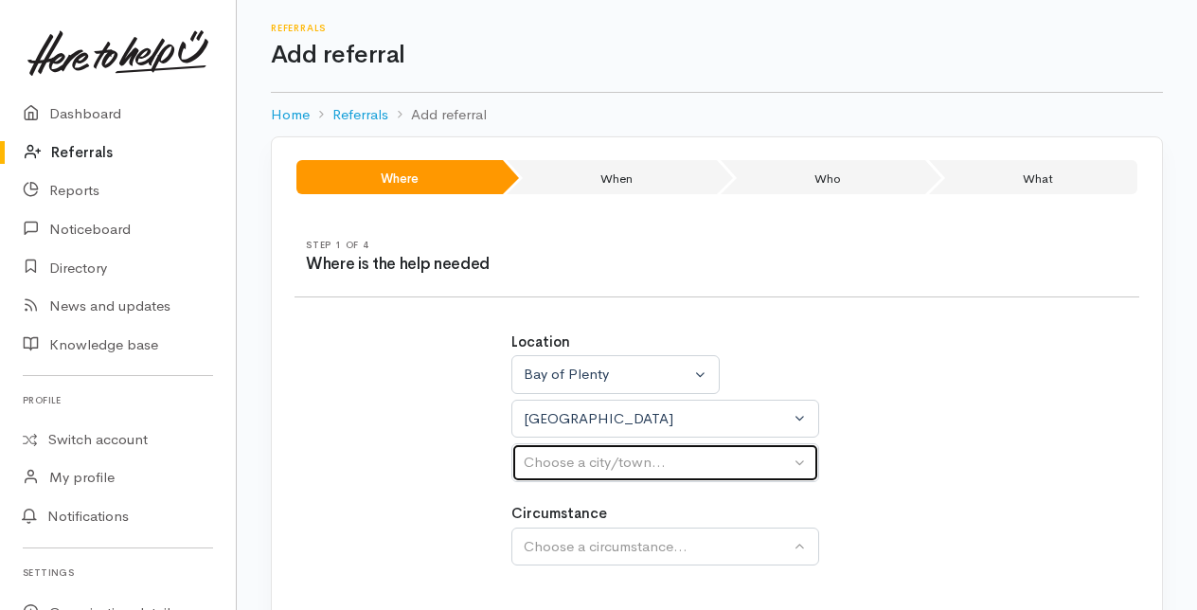
click at [552, 466] on div "Choose a city/town..." at bounding box center [657, 463] width 266 height 22
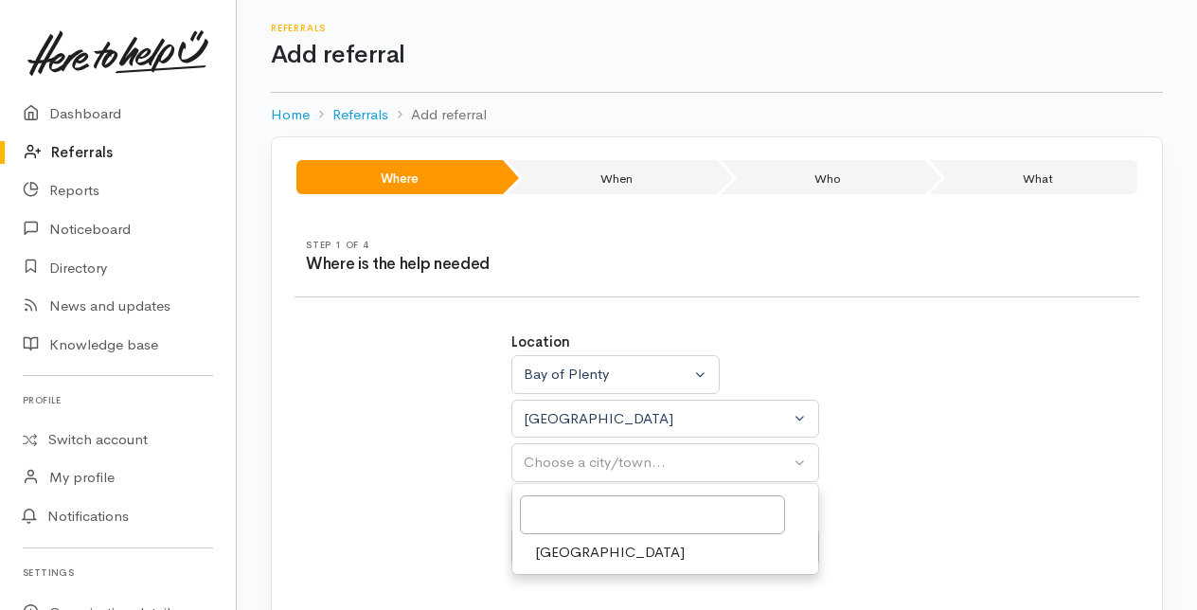
click at [548, 553] on span "[GEOGRAPHIC_DATA]" at bounding box center [610, 553] width 150 height 22
select select "4"
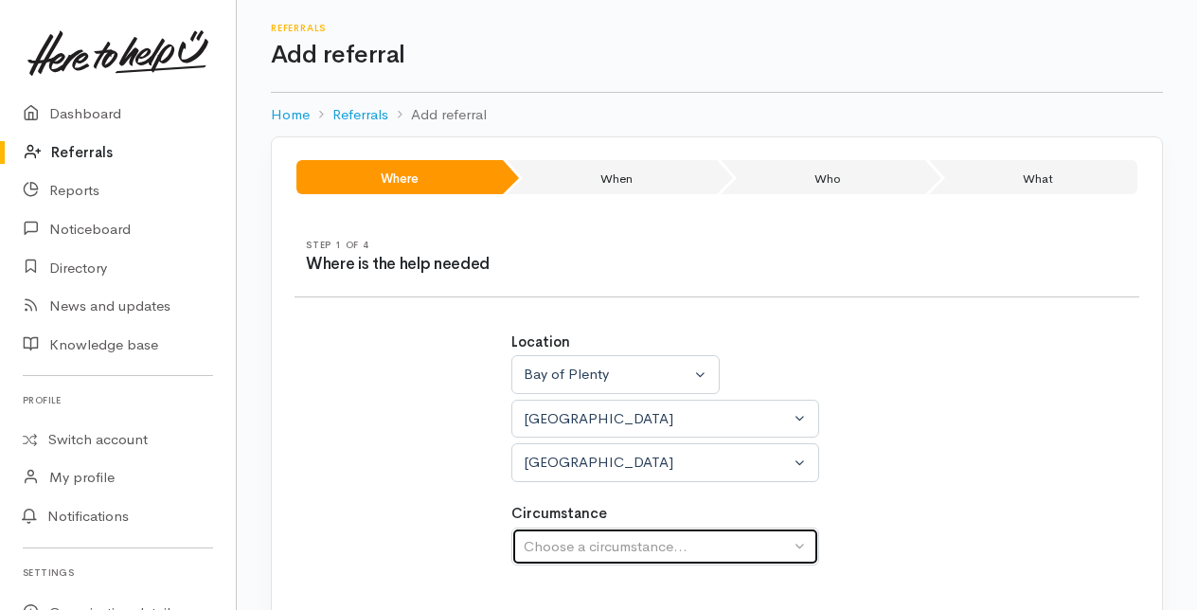
click at [559, 542] on div "Choose a circumstance..." at bounding box center [657, 547] width 266 height 22
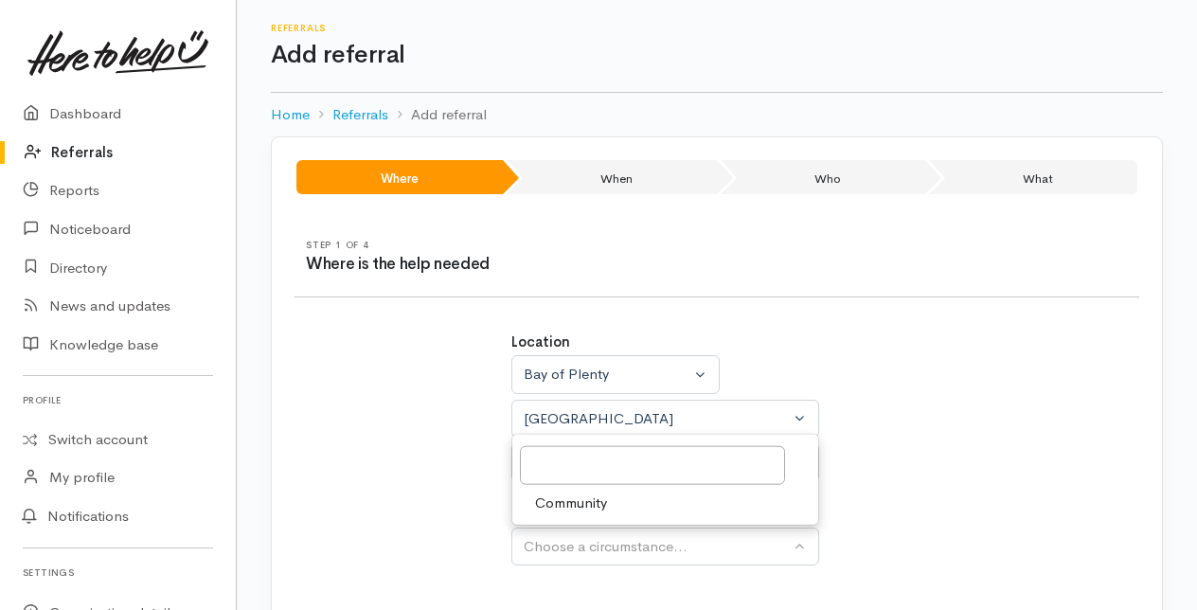
drag, startPoint x: 555, startPoint y: 500, endPoint x: 636, endPoint y: 481, distance: 83.6
click at [563, 500] on span "Community" at bounding box center [571, 503] width 72 height 22
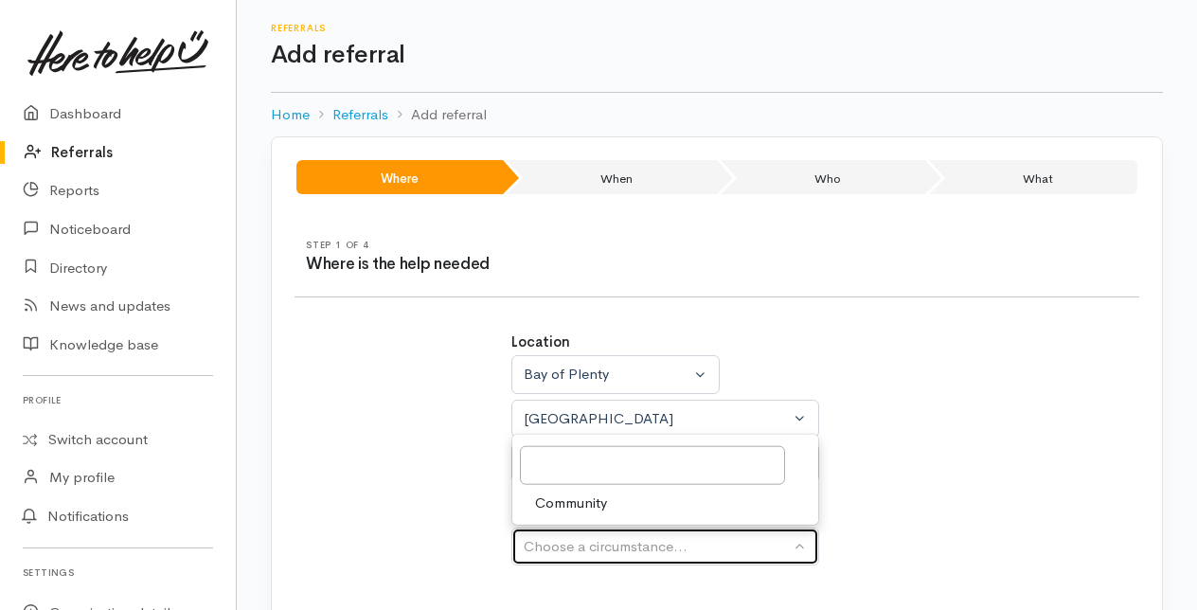
select select "2"
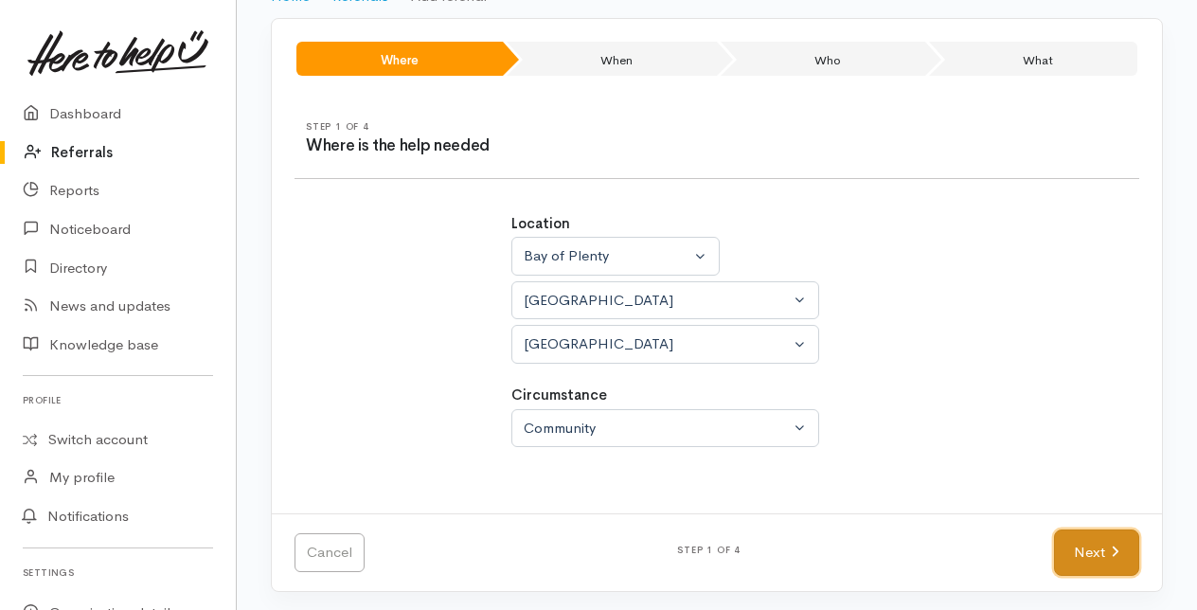
click at [1123, 540] on link "Next" at bounding box center [1096, 552] width 85 height 46
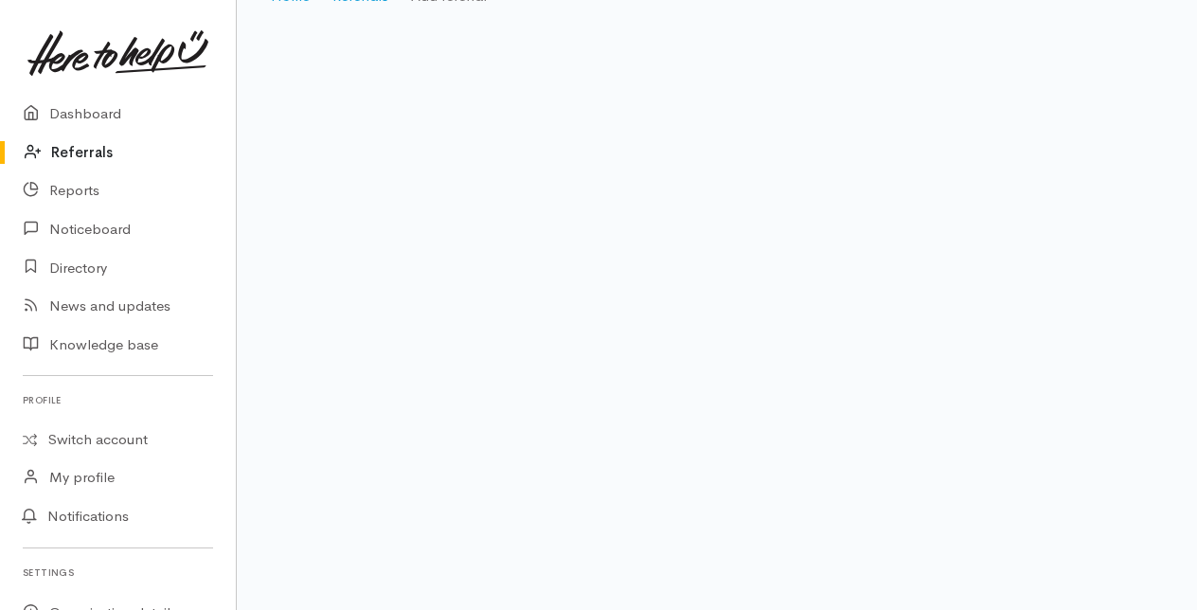
scroll to position [38, 0]
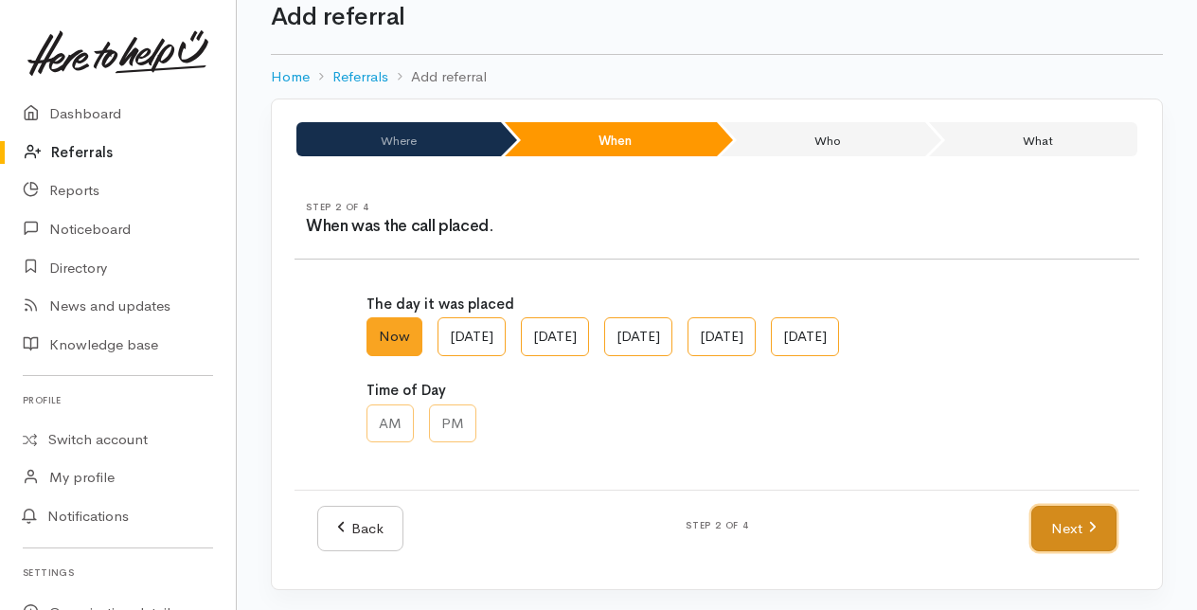
click at [1077, 524] on link "Next" at bounding box center [1073, 529] width 85 height 46
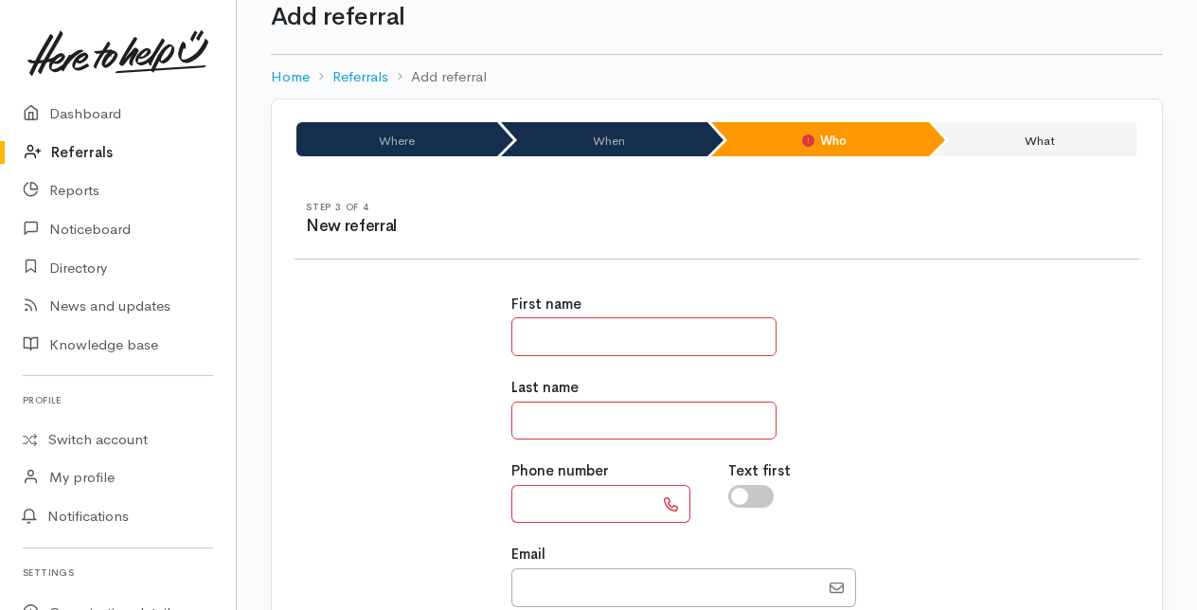
click at [536, 337] on input "text" at bounding box center [643, 336] width 265 height 39
type input "*******"
click at [545, 422] on input "text" at bounding box center [643, 421] width 265 height 39
type input "*******"
click at [554, 500] on input "text" at bounding box center [582, 504] width 142 height 39
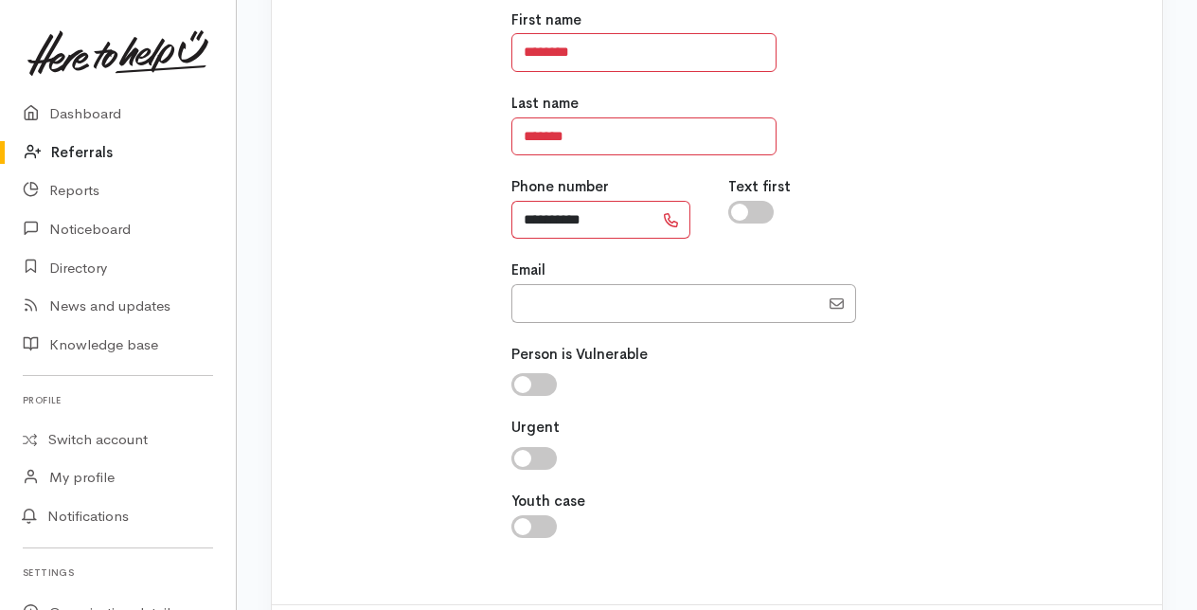
scroll to position [412, 0]
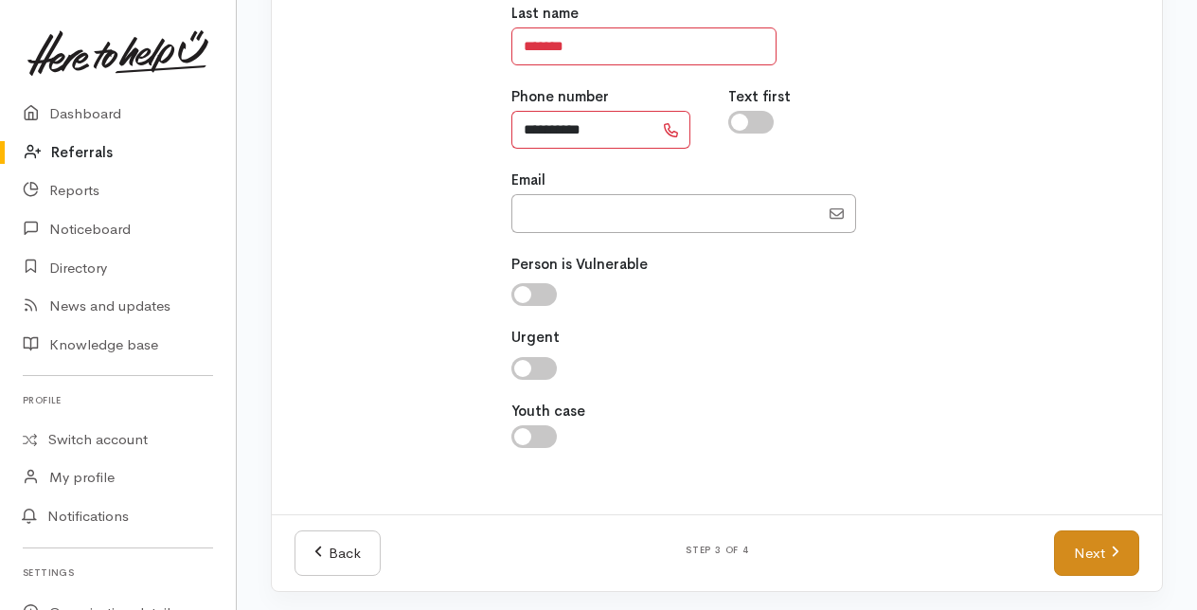
type input "**********"
click at [1094, 549] on link "Next" at bounding box center [1096, 553] width 85 height 46
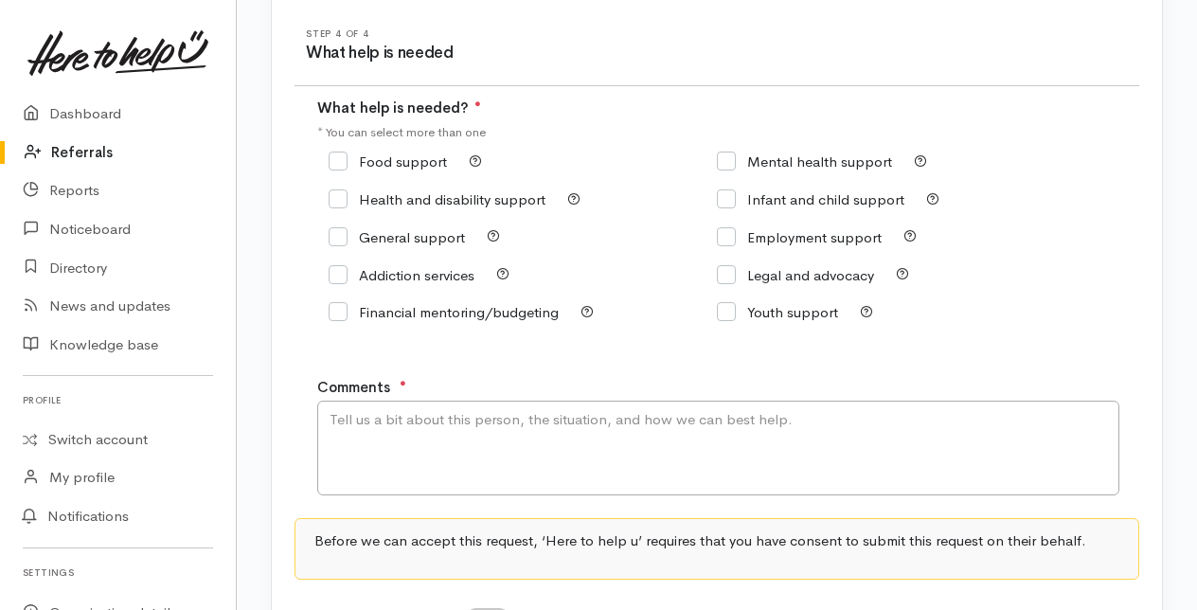
scroll to position [189, 0]
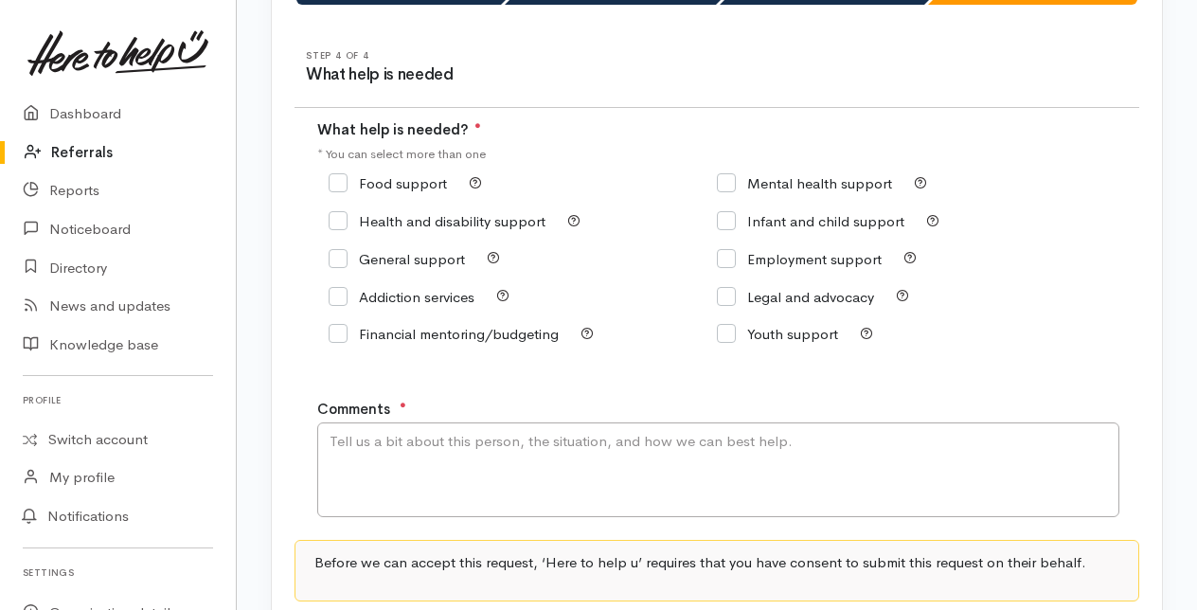
click at [341, 182] on input "Food support" at bounding box center [388, 183] width 118 height 14
checkbox input "true"
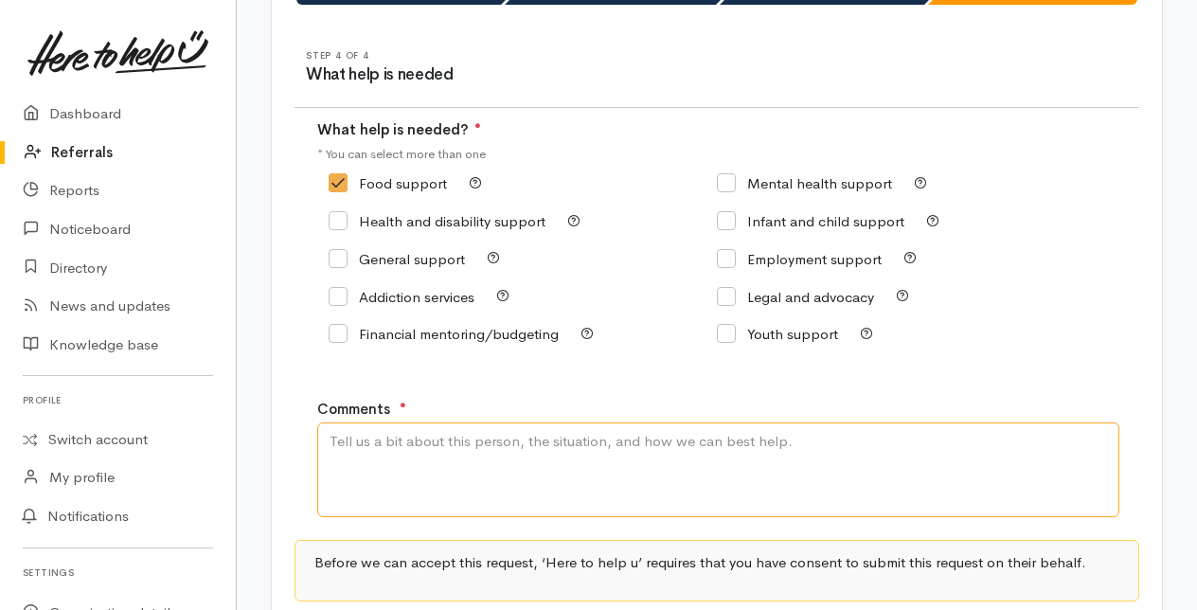
drag, startPoint x: 380, startPoint y: 451, endPoint x: 465, endPoint y: 466, distance: 86.6
click at [405, 450] on textarea "Comments" at bounding box center [718, 469] width 802 height 95
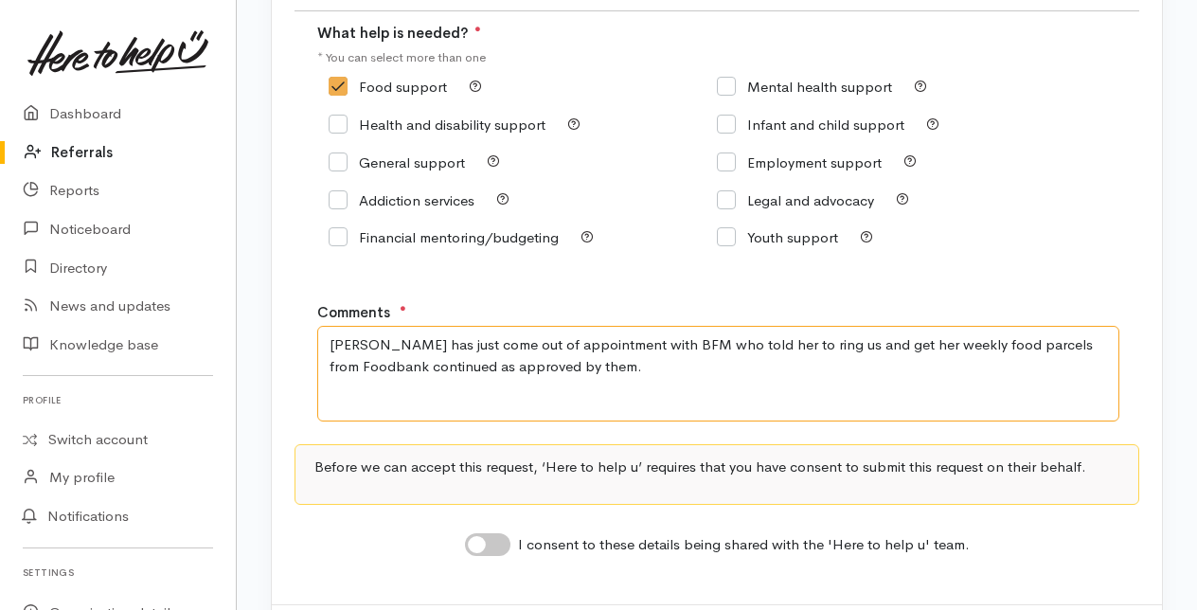
scroll to position [379, 0]
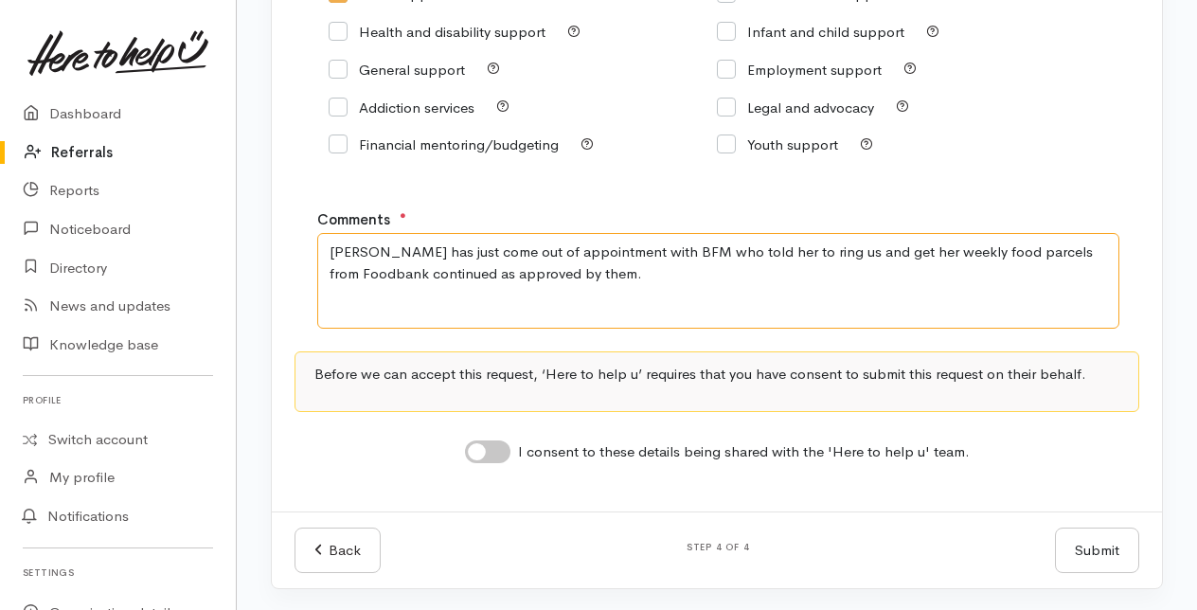
type textarea "Kristal has just come out of appointment with BFM who told her to ring us and g…"
click at [498, 449] on input "I consent to these details being shared with the 'Here to help u' team." at bounding box center [487, 451] width 45 height 23
checkbox input "true"
click at [1110, 553] on button "Submit" at bounding box center [1097, 551] width 84 height 46
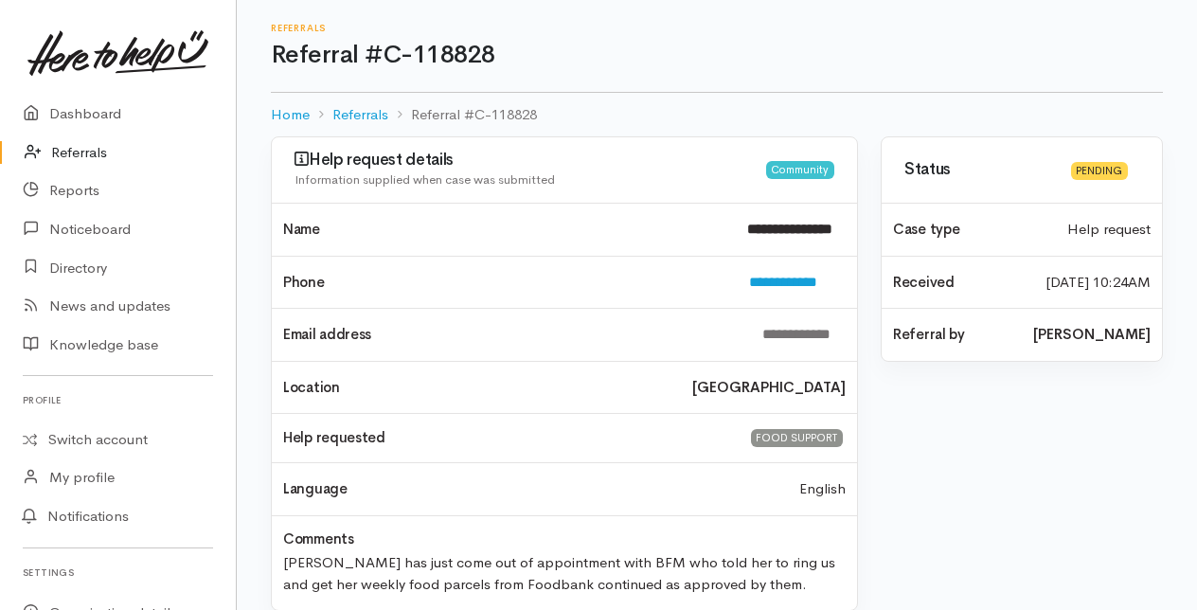
click at [82, 153] on link "Referrals" at bounding box center [118, 153] width 236 height 39
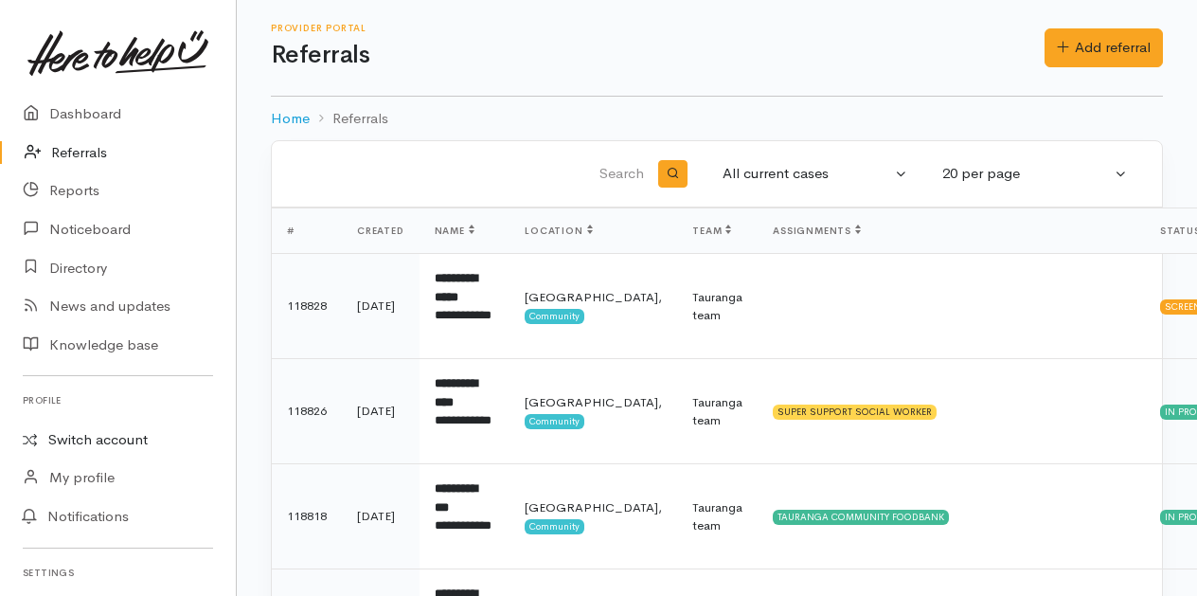
click at [66, 443] on link "Switch account" at bounding box center [118, 439] width 236 height 37
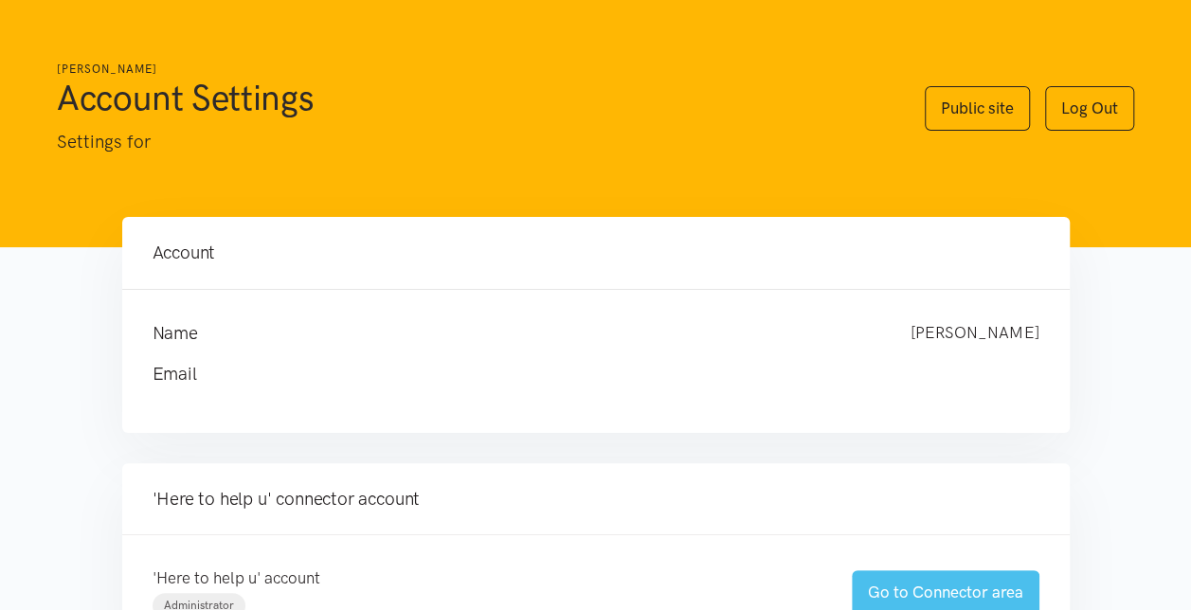
click at [881, 591] on link "Go to Connector area" at bounding box center [945, 592] width 188 height 45
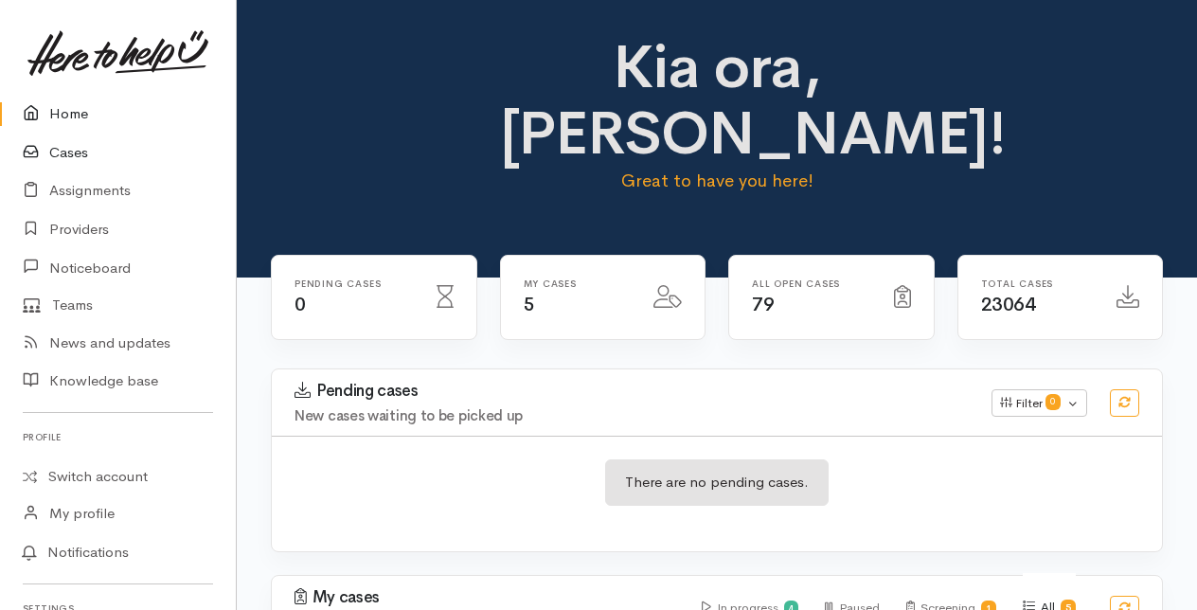
click at [62, 152] on link "Cases" at bounding box center [118, 153] width 236 height 39
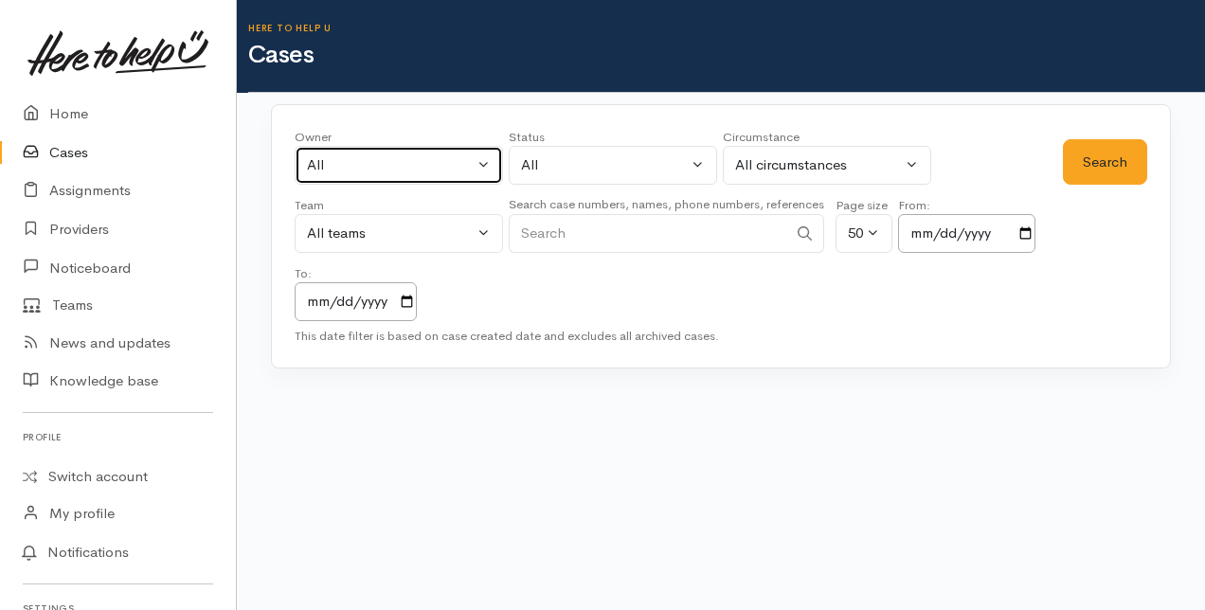
click at [480, 161] on button "All" at bounding box center [399, 165] width 208 height 39
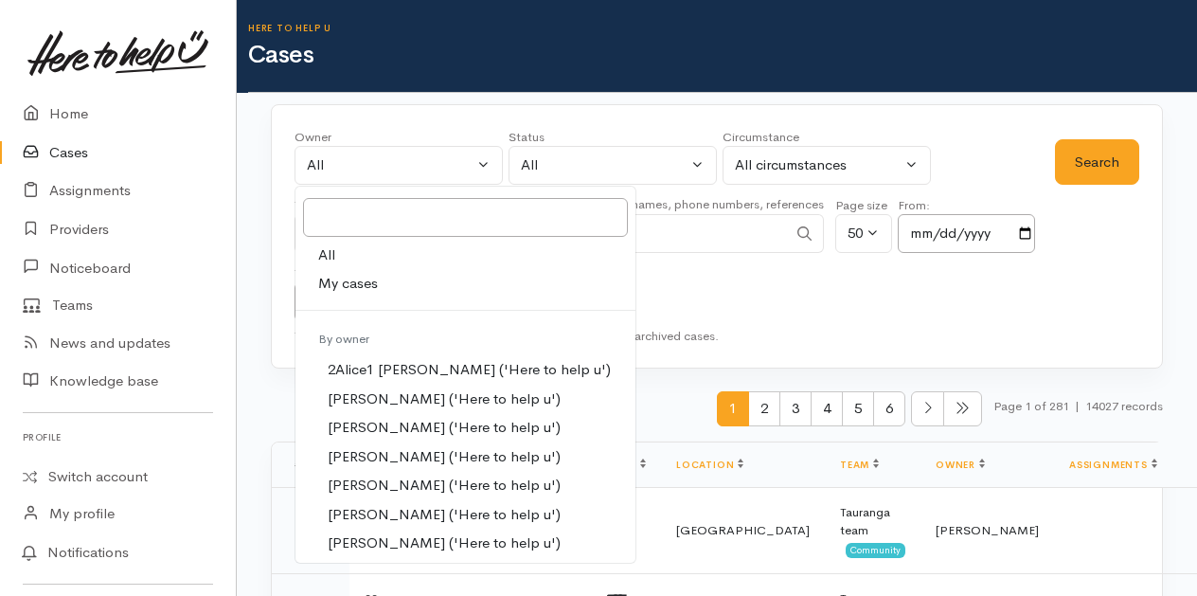
click at [373, 280] on span "My cases" at bounding box center [348, 284] width 60 height 22
select select "205"
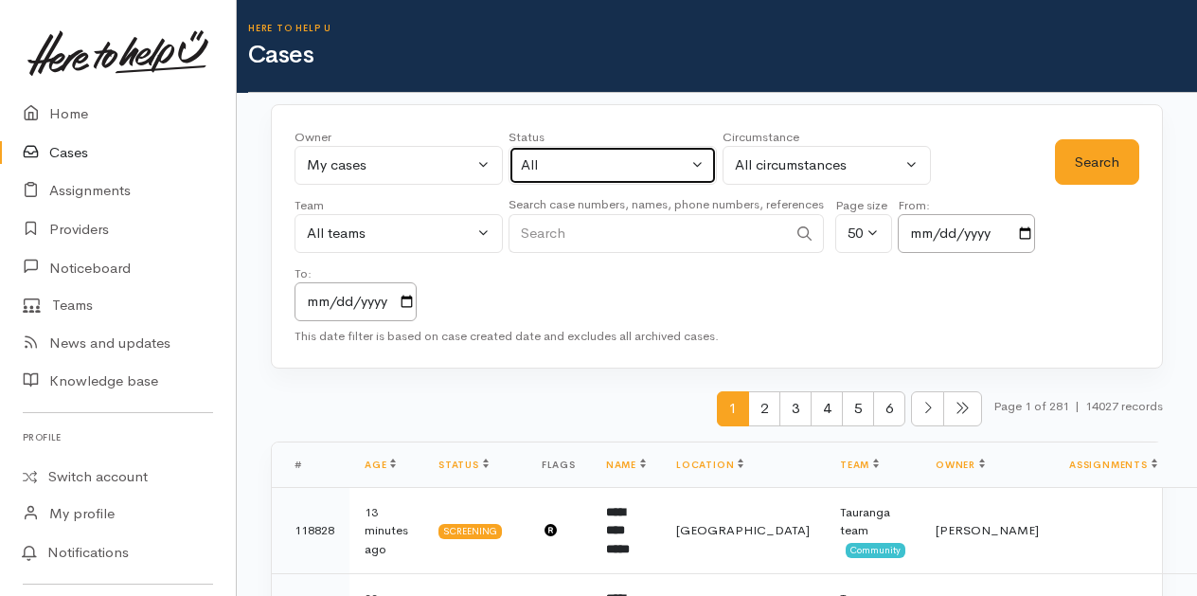
click at [698, 167] on button "All" at bounding box center [613, 165] width 208 height 39
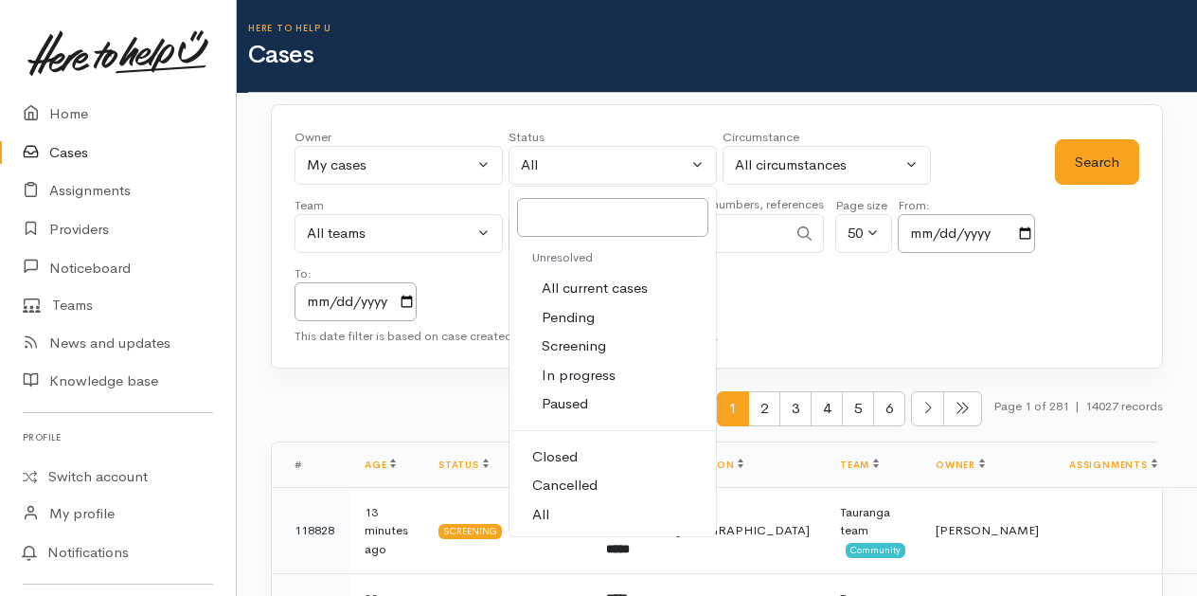
click at [600, 290] on span "All current cases" at bounding box center [595, 289] width 106 height 22
select select "Unresolved"
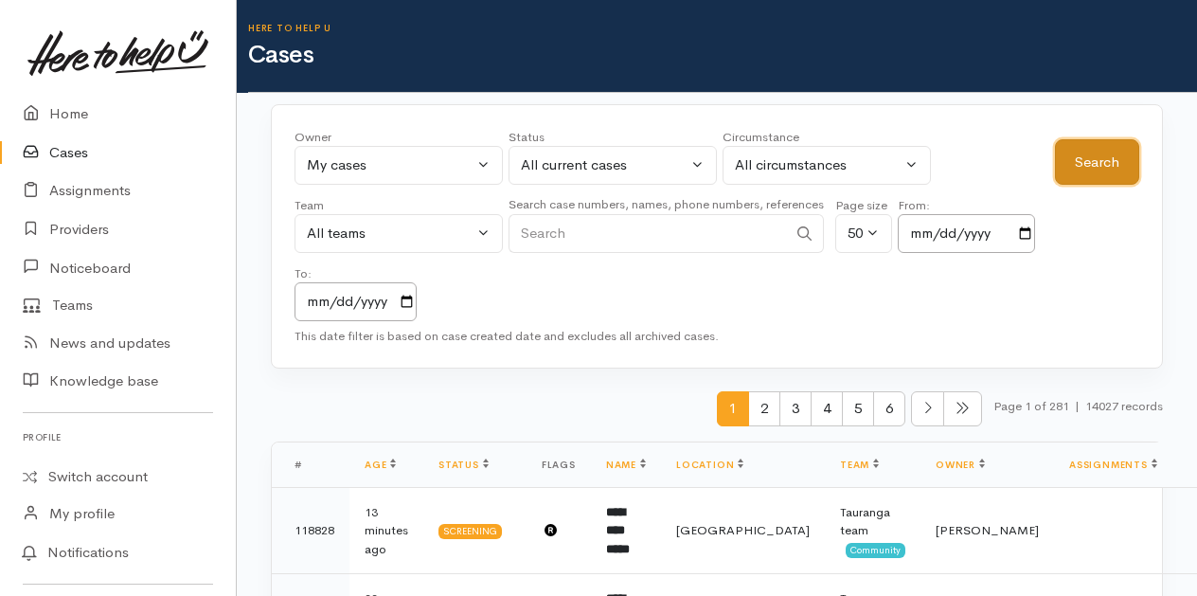
click at [1096, 165] on button "Search" at bounding box center [1097, 162] width 84 height 46
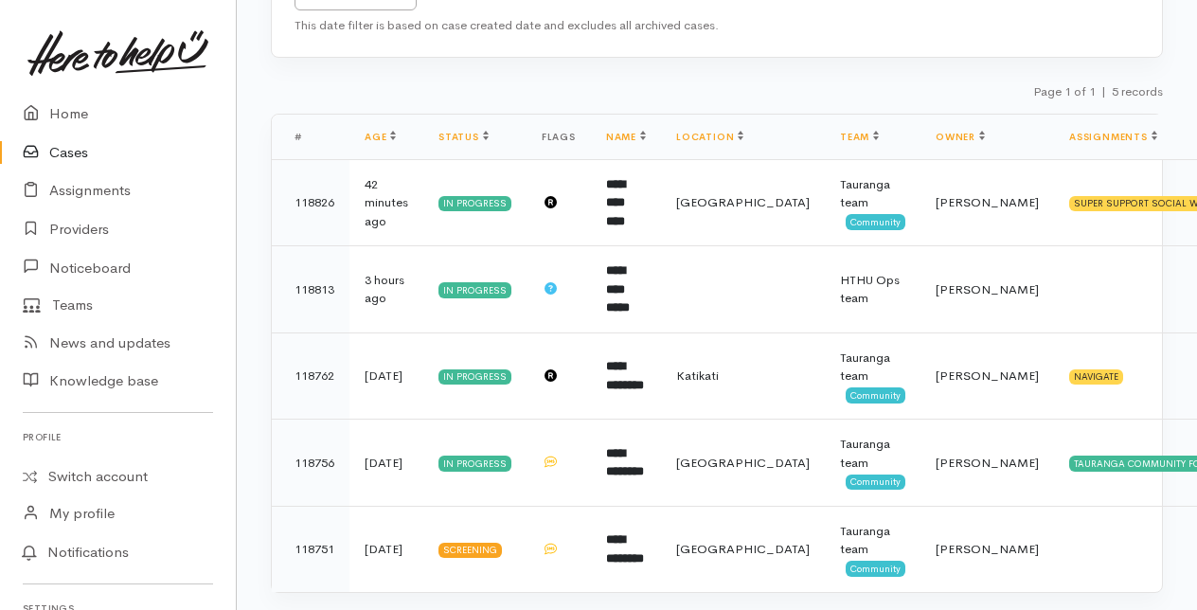
scroll to position [326, 0]
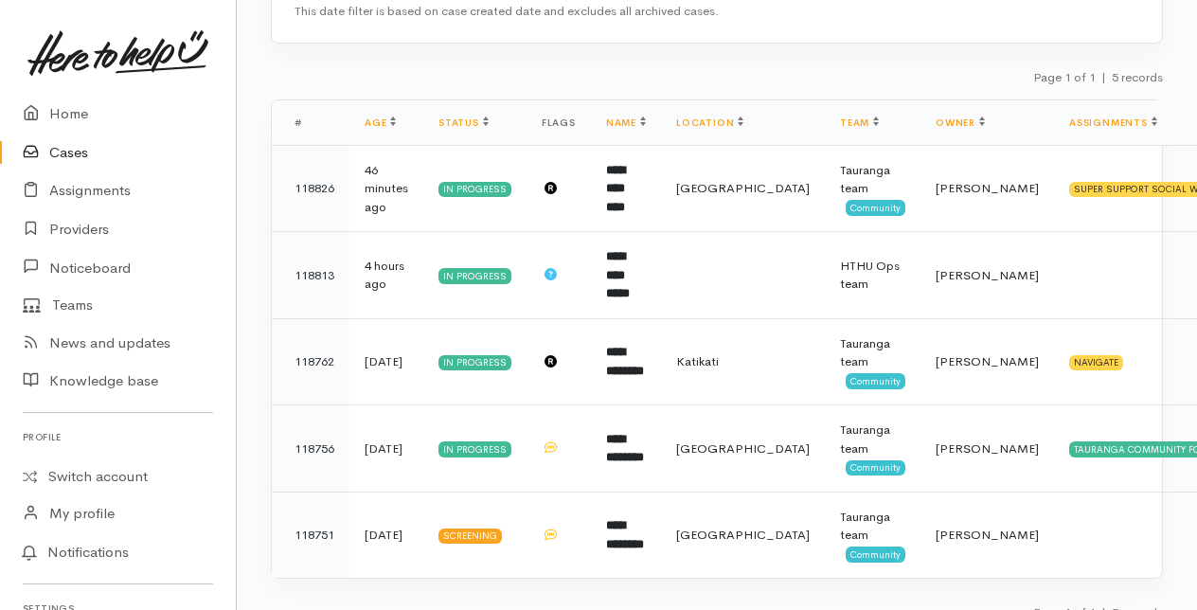
scroll to position [326, 0]
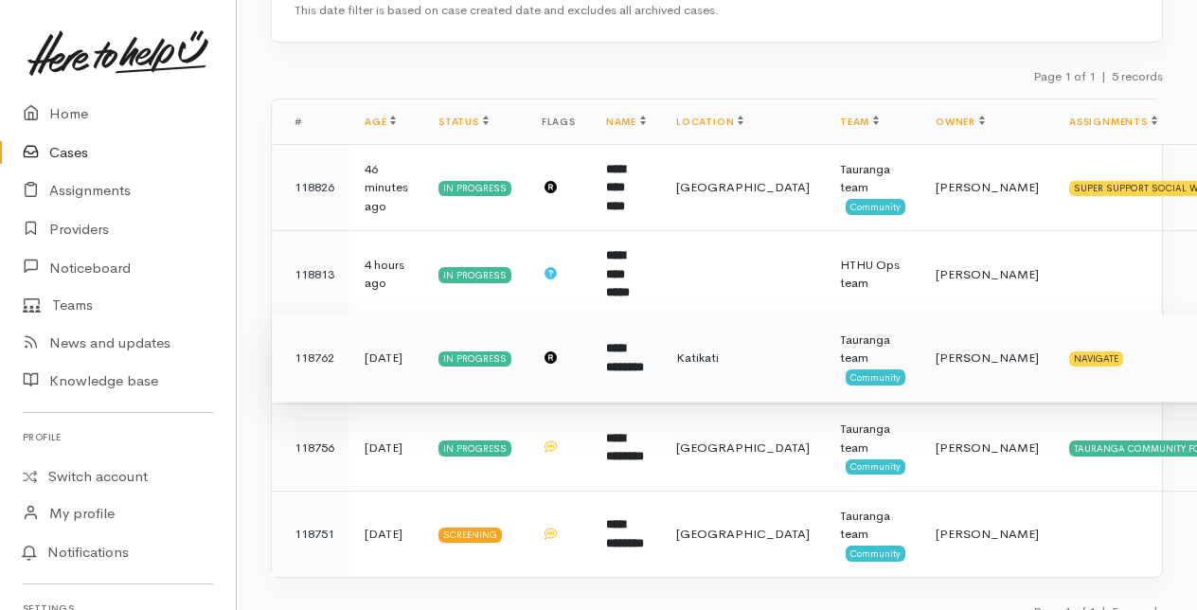
click at [644, 342] on b "**********" at bounding box center [625, 357] width 38 height 31
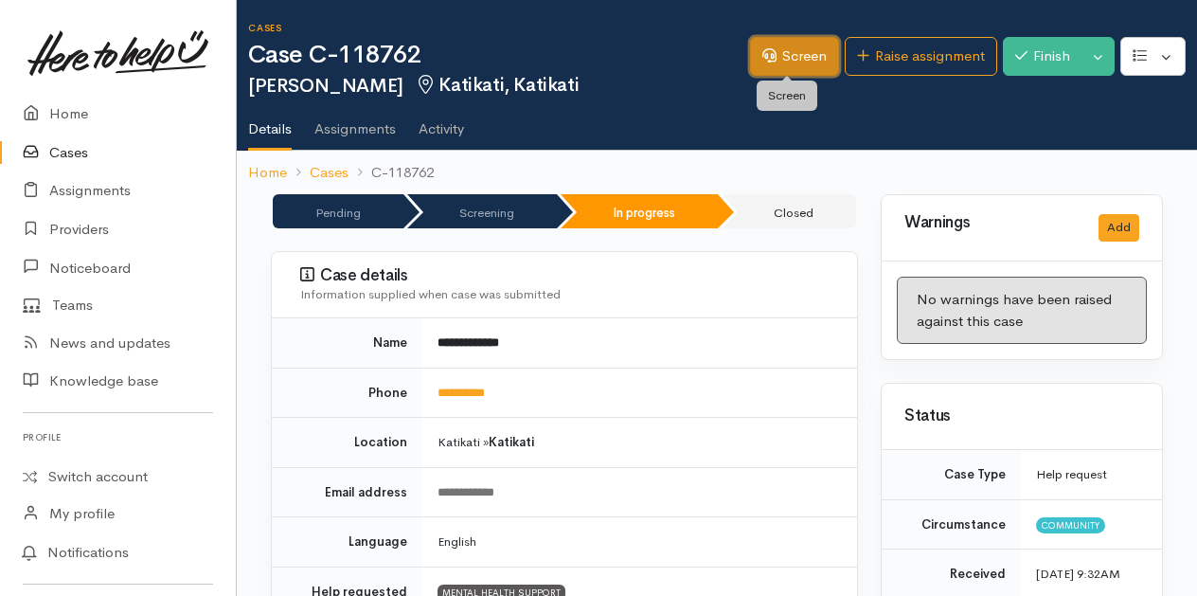
click at [792, 59] on link "Screen" at bounding box center [794, 56] width 89 height 39
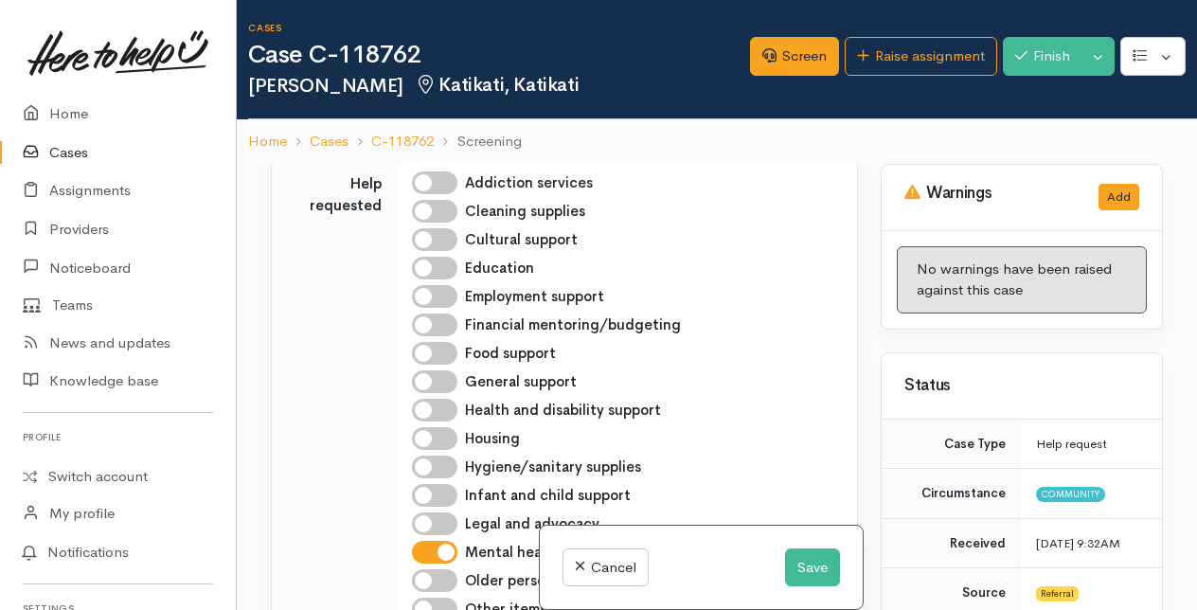
scroll to position [1137, 0]
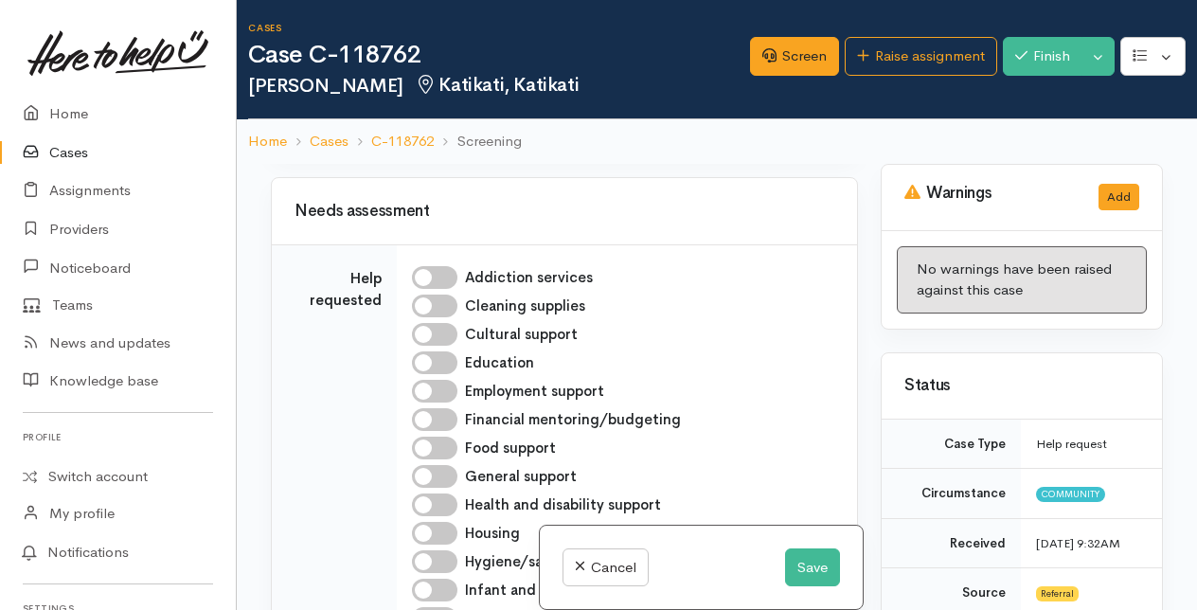
drag, startPoint x: 504, startPoint y: 246, endPoint x: 606, endPoint y: 247, distance: 102.3
click at [606, 134] on input "**********" at bounding box center [566, 115] width 143 height 39
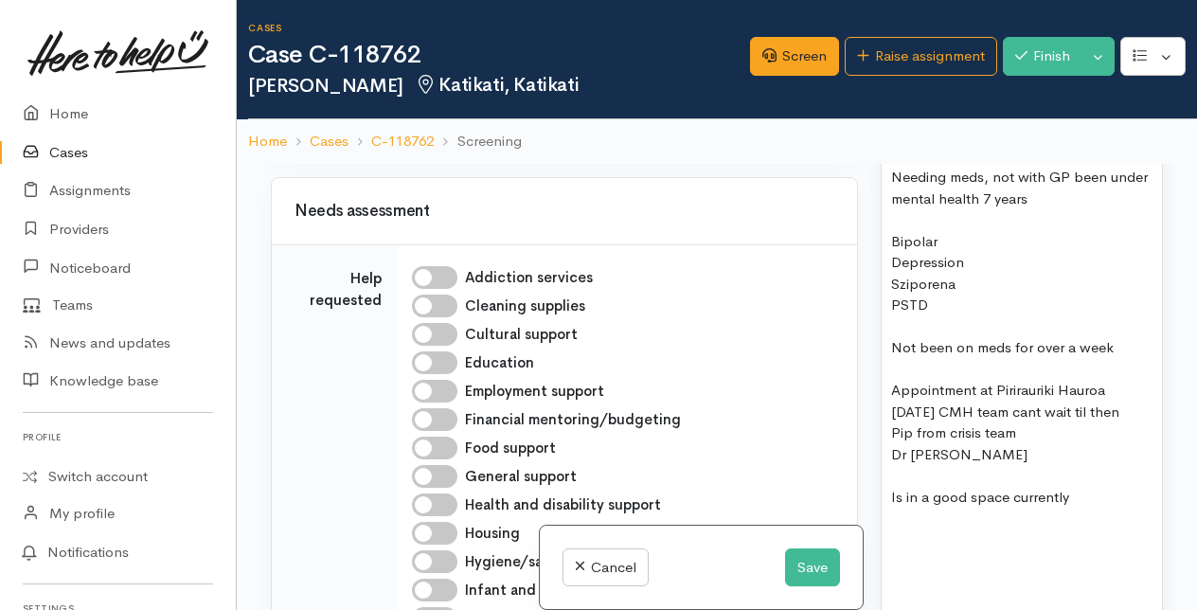
scroll to position [2841, 0]
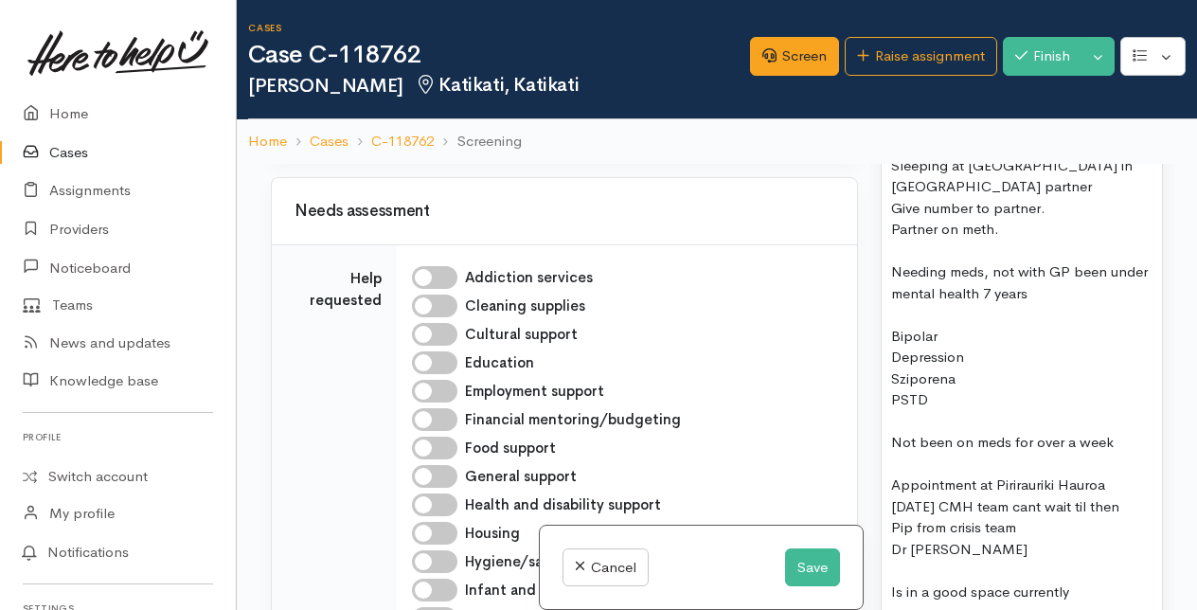
drag, startPoint x: 891, startPoint y: 260, endPoint x: 1004, endPoint y: 261, distance: 112.7
click at [1004, 134] on div "0800 437 348" at bounding box center [1021, 124] width 261 height 22
copy div "0800 437 348"
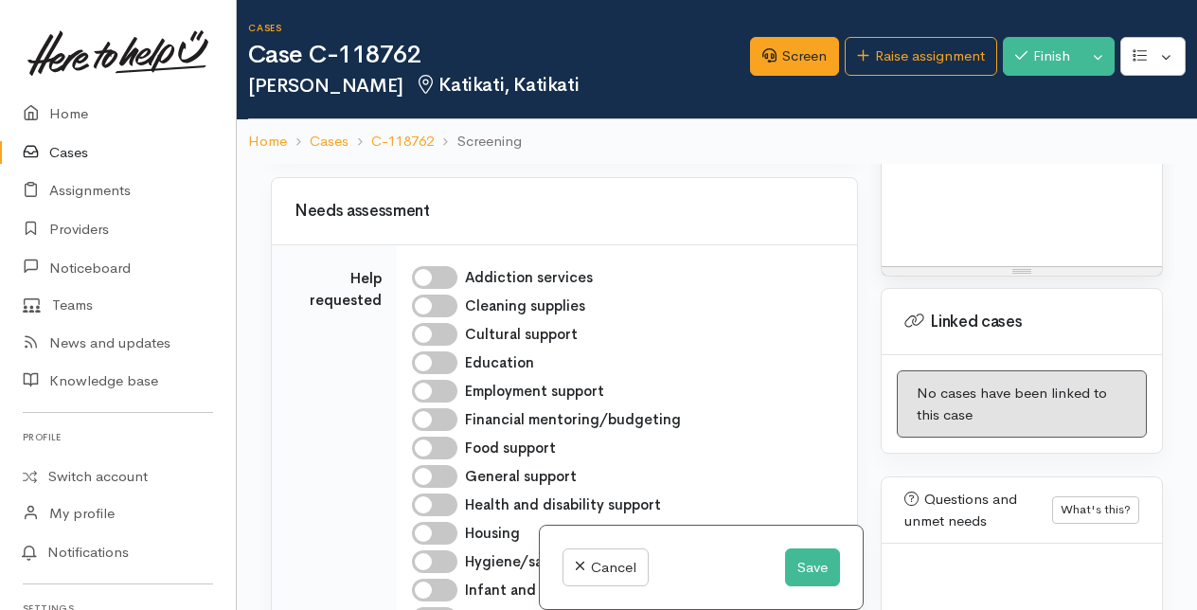
scroll to position [3220, 0]
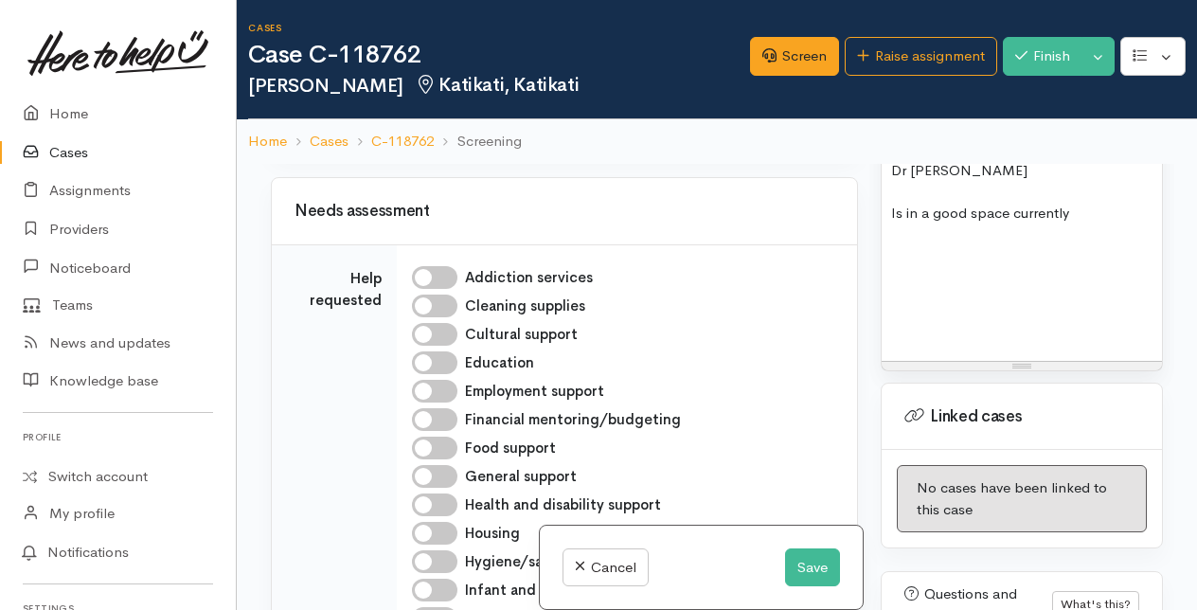
click at [1089, 224] on div "Is in a good space currently" at bounding box center [1021, 214] width 261 height 22
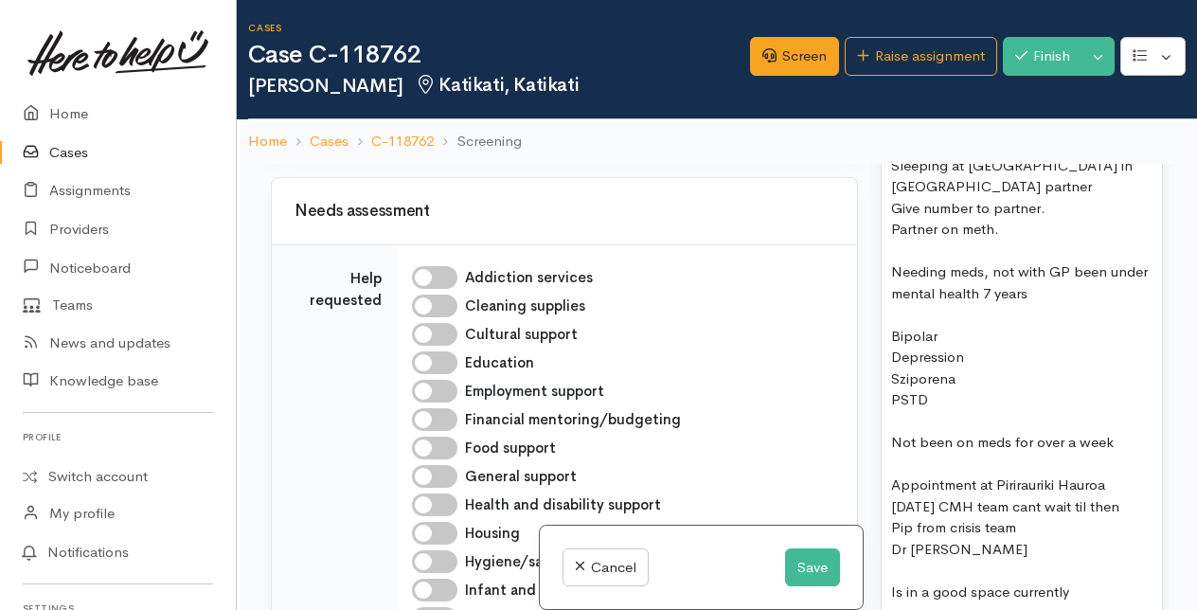
scroll to position [2747, 0]
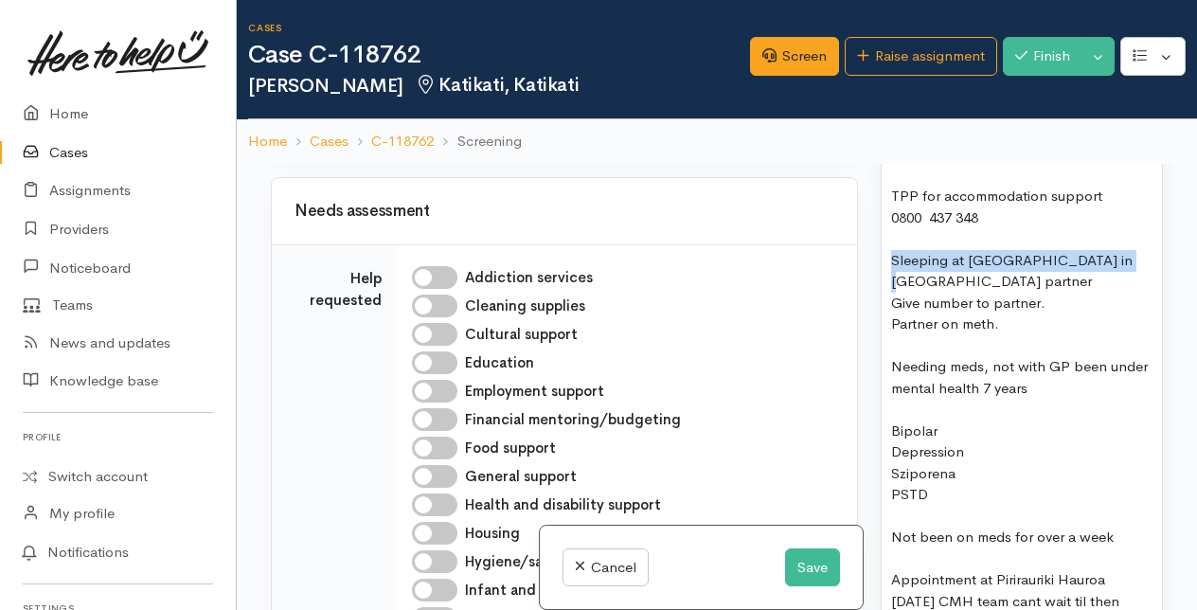
drag, startPoint x: 892, startPoint y: 399, endPoint x: 1116, endPoint y: 396, distance: 223.5
click at [1116, 293] on div "Sleeping at rugby park in Katikati partner" at bounding box center [1021, 271] width 261 height 43
click at [900, 293] on div "Staying with a friend in Katikati. partner" at bounding box center [1021, 271] width 261 height 43
click at [947, 293] on div "Staying with a friend in Katikati. Partner" at bounding box center [1021, 271] width 261 height 43
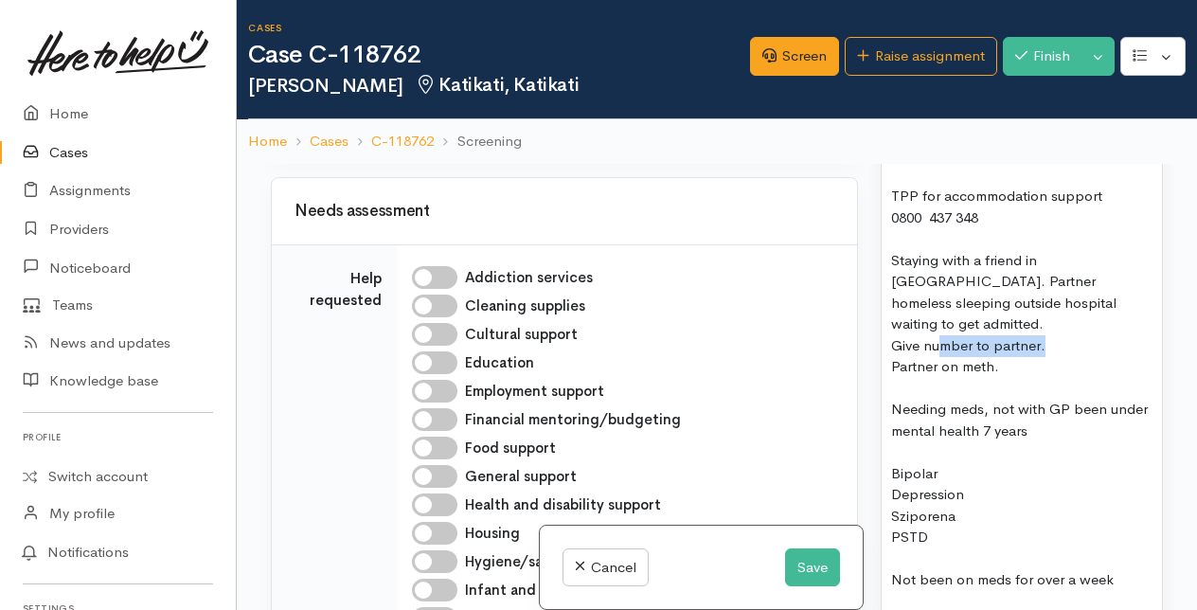
drag, startPoint x: 1057, startPoint y: 457, endPoint x: 920, endPoint y: 471, distance: 138.0
click at [932, 357] on div "Give number to partner." at bounding box center [1021, 346] width 261 height 22
click at [892, 378] on div "Partner on meth." at bounding box center [1021, 367] width 261 height 22
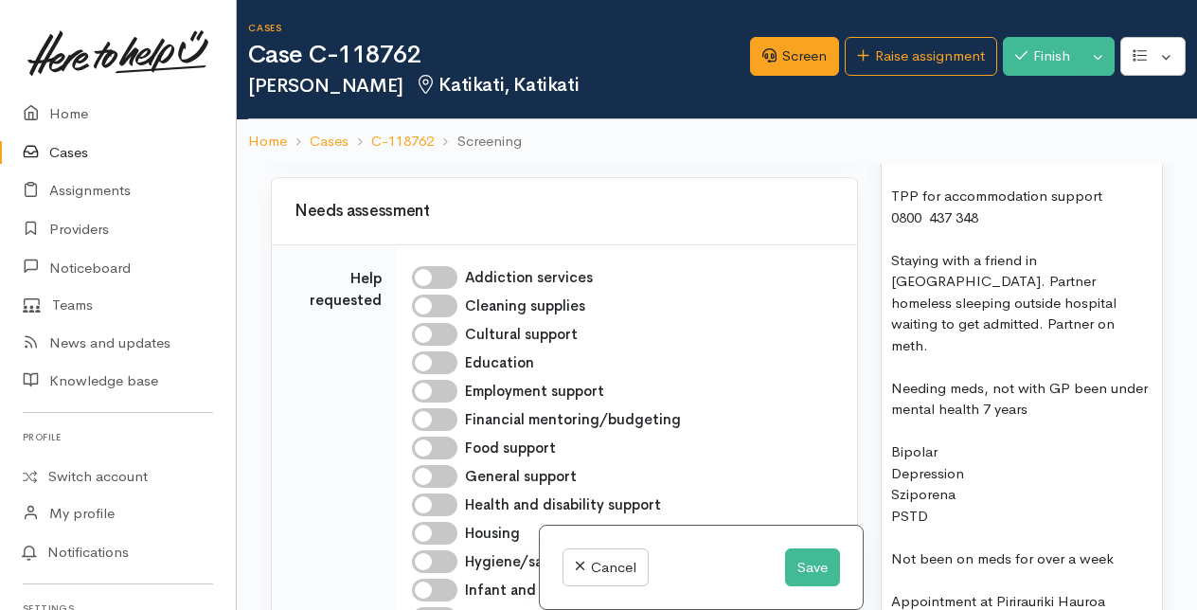
click at [1096, 357] on div "Staying with a friend in Katikati. Partner homeless sleeping outside hospital w…" at bounding box center [1021, 303] width 261 height 107
click at [959, 357] on div "Staying with a friend in Katikati. Partner homeless sleeping outside hospital w…" at bounding box center [1021, 303] width 261 height 107
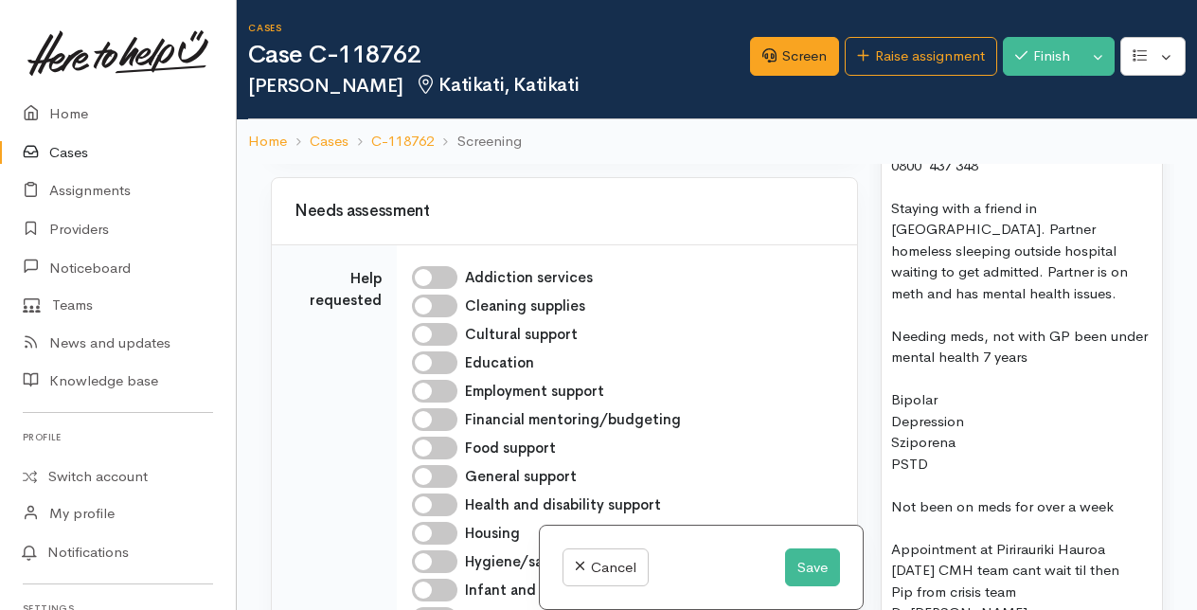
scroll to position [2841, 0]
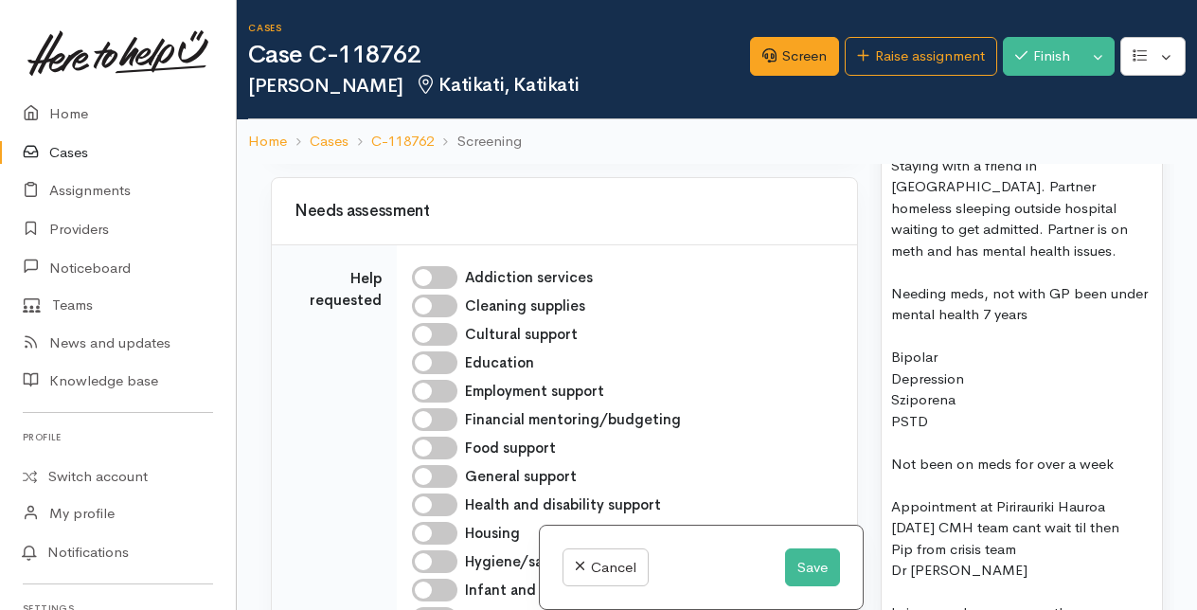
click at [892, 326] on div "Needing meds, not with GP been under mental health 7 years" at bounding box center [1021, 304] width 261 height 43
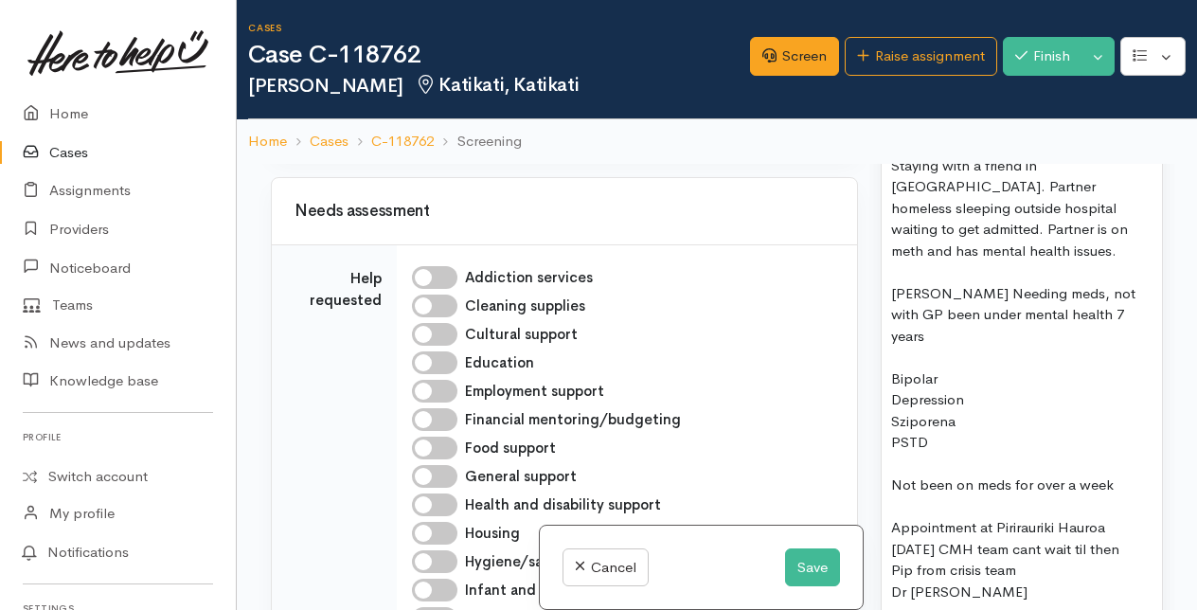
click at [959, 348] on div "Whitney Needing meds, not with GP been under mental health 7 years" at bounding box center [1021, 315] width 261 height 64
drag, startPoint x: 1120, startPoint y: 409, endPoint x: 1048, endPoint y: 419, distance: 72.6
click at [1048, 348] on div "Whitney needing meds, not with GP been under mental health 7 years" at bounding box center [1021, 315] width 261 height 64
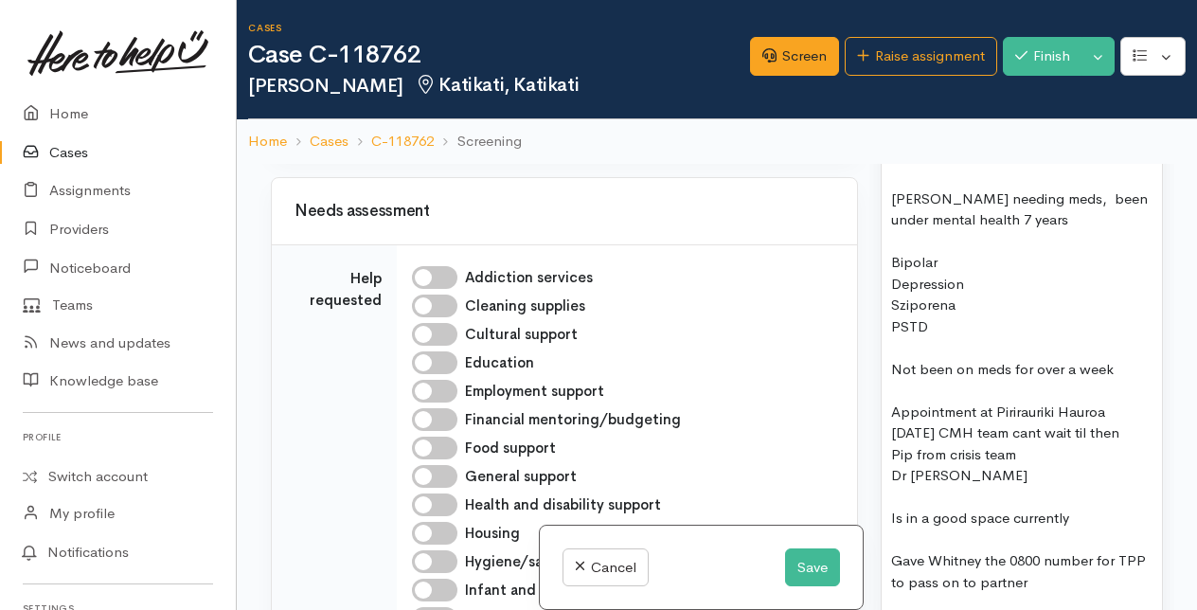
scroll to position [3031, 0]
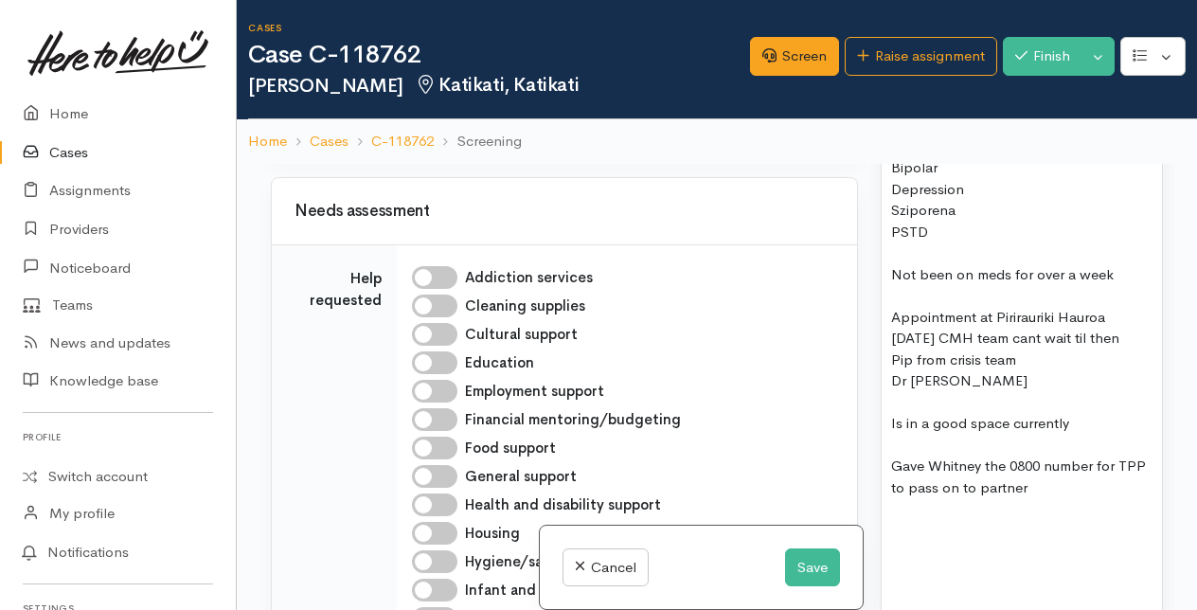
click at [1115, 329] on div "Appointment at Pirirauriki Hauroa" at bounding box center [1021, 318] width 261 height 22
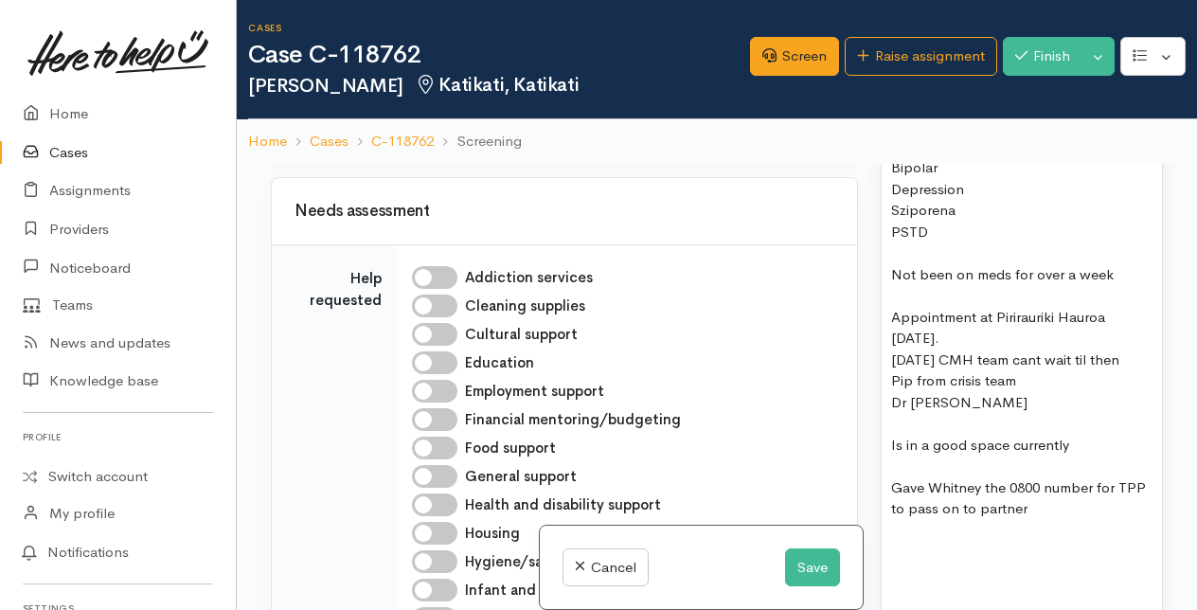
click at [892, 371] on div "4th Nov CMH team cant wait til then" at bounding box center [1021, 361] width 261 height 22
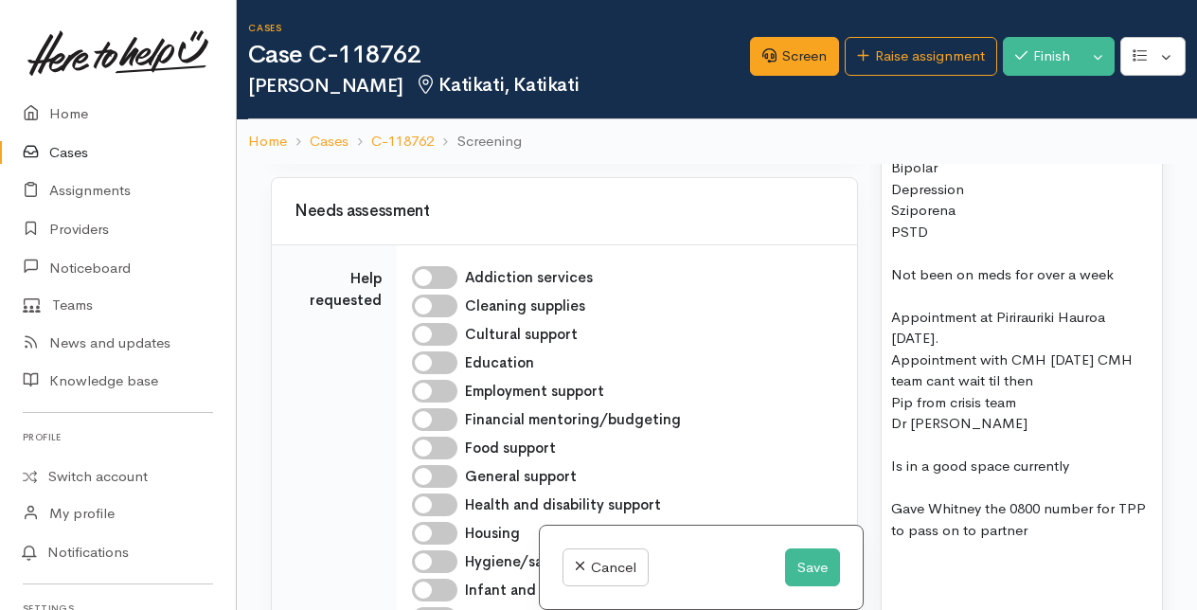
click at [1136, 392] on div "Appointment with CMH 4th Nov CMH team cant wait til then" at bounding box center [1021, 371] width 261 height 43
click at [1133, 392] on div "Appointment with CMH 4th Nov team cant wait til then" at bounding box center [1021, 371] width 261 height 43
click at [1021, 414] on div "Pip from crisis team" at bounding box center [1021, 403] width 261 height 22
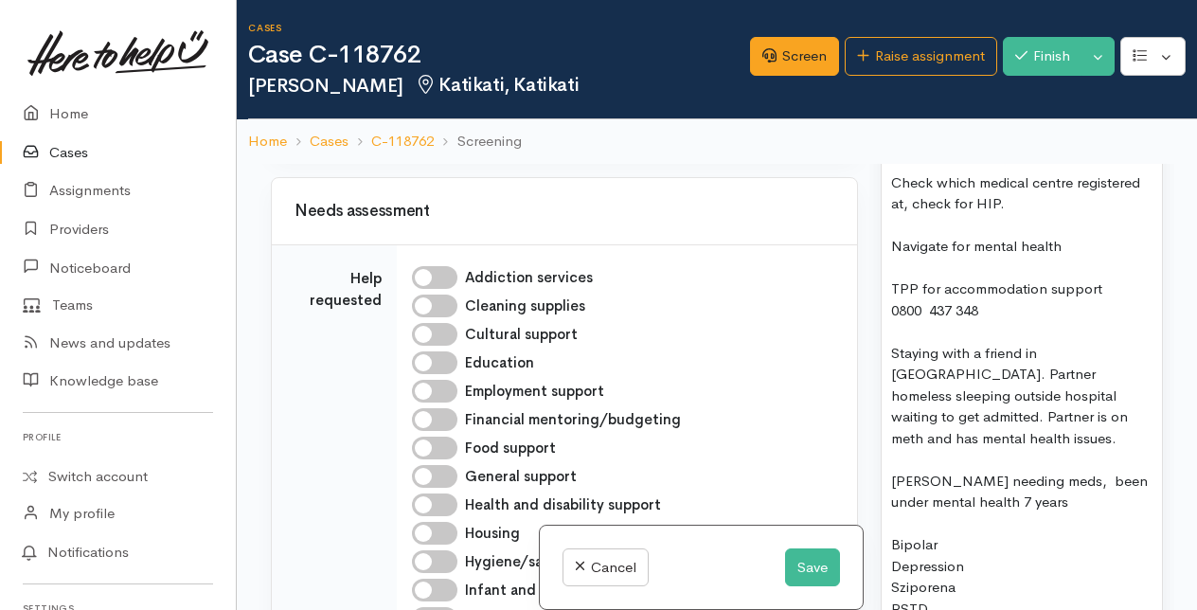
scroll to position [2652, 0]
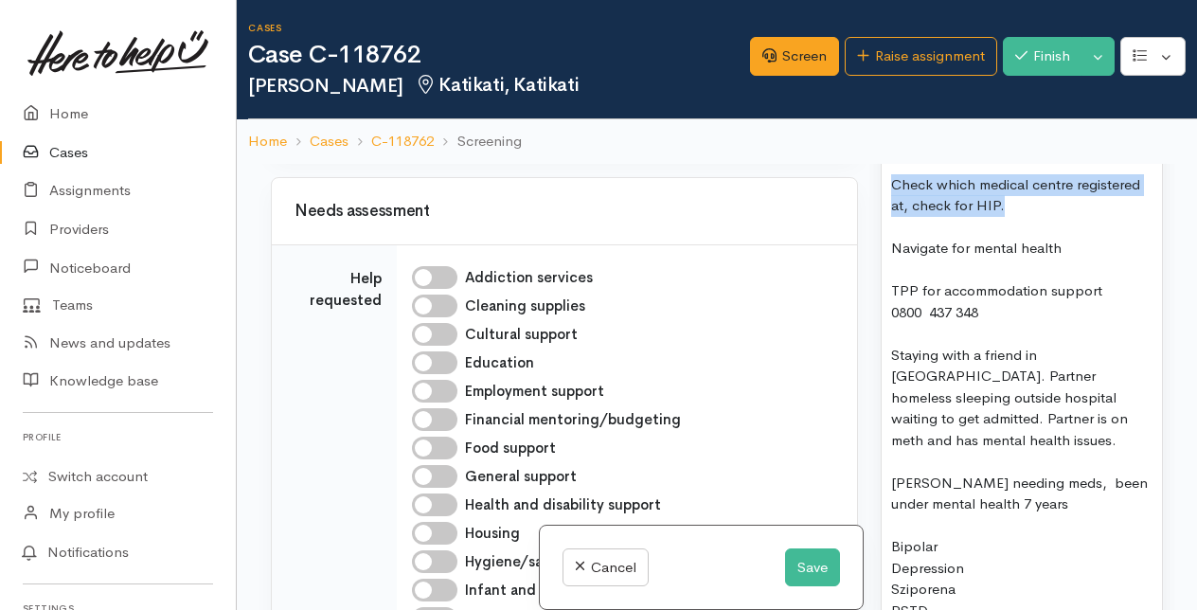
drag, startPoint x: 894, startPoint y: 316, endPoint x: 1019, endPoint y: 349, distance: 129.1
click at [1019, 217] on div "Check which medical centre registered at, check for HIP." at bounding box center [1021, 195] width 261 height 43
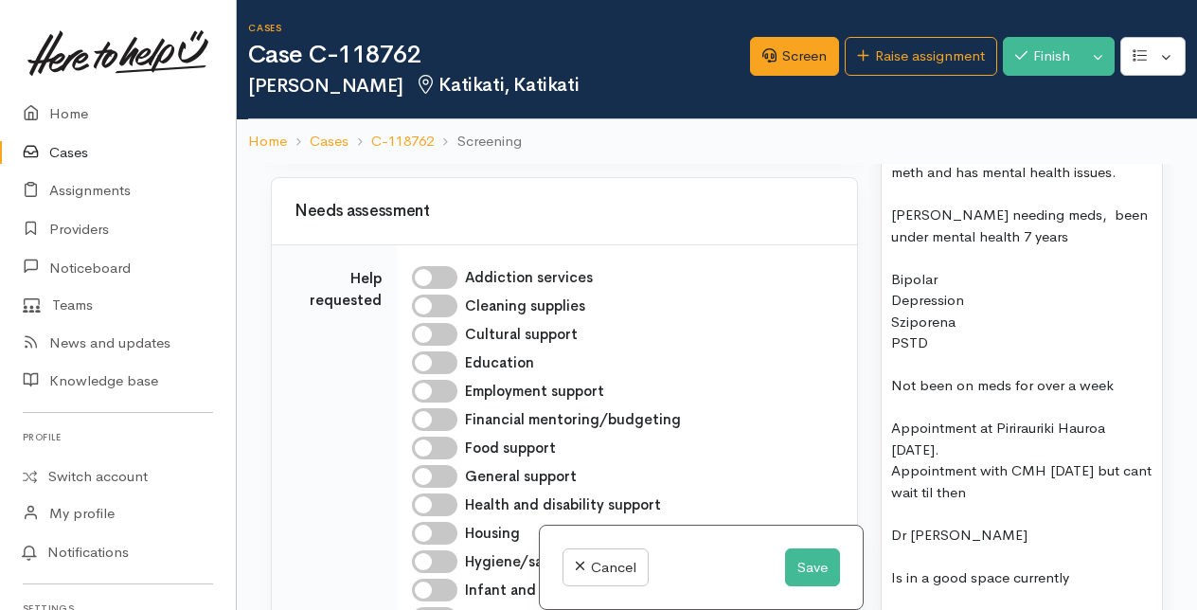
scroll to position [2936, 0]
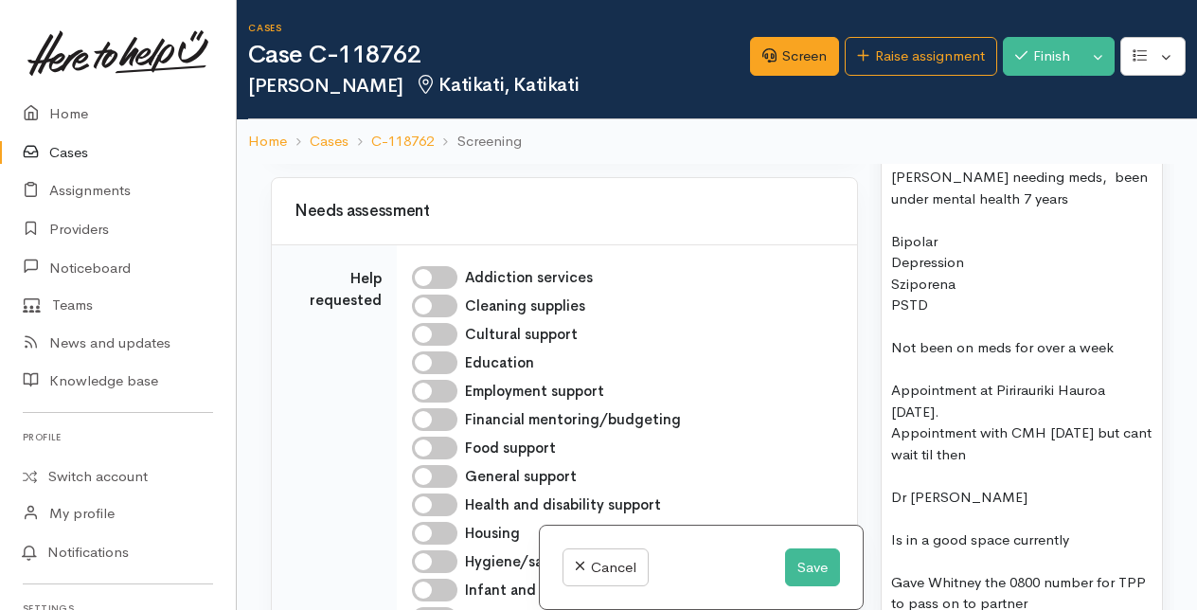
click at [1053, 422] on div "Appointment at Pirirauriki Hauroa next Friday." at bounding box center [1021, 401] width 261 height 43
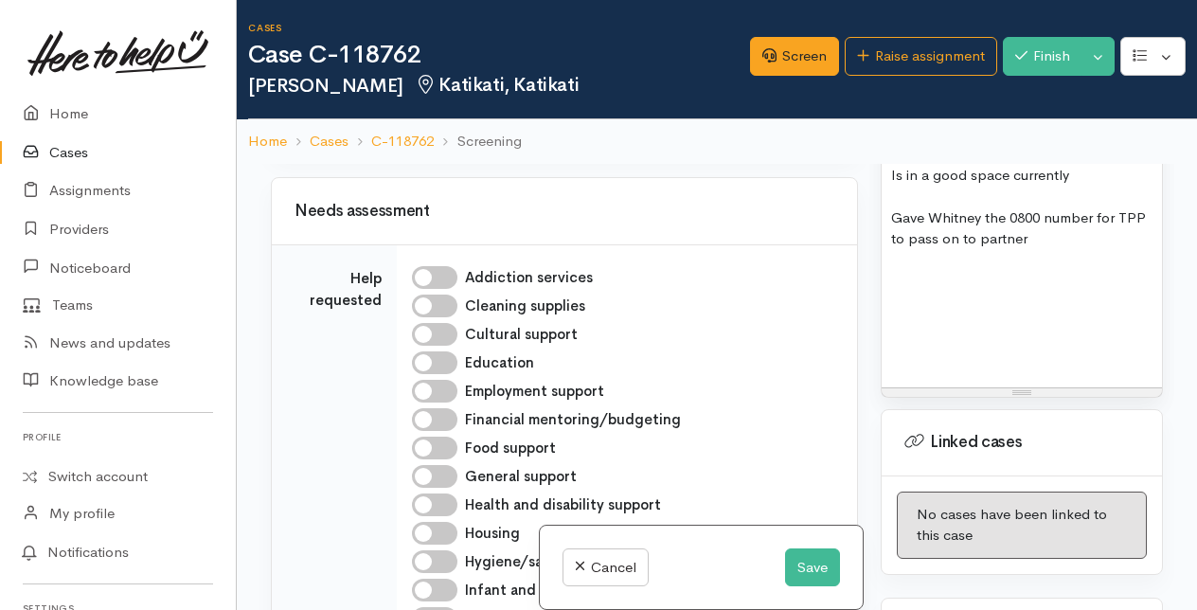
scroll to position [3410, 0]
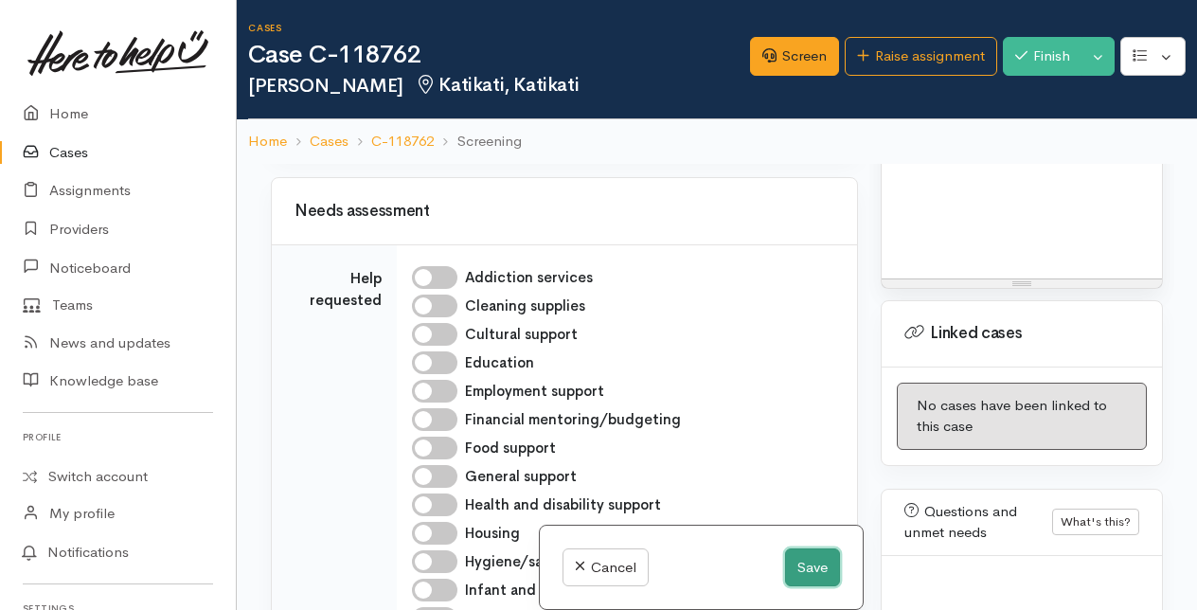
click at [813, 567] on button "Save" at bounding box center [812, 567] width 55 height 39
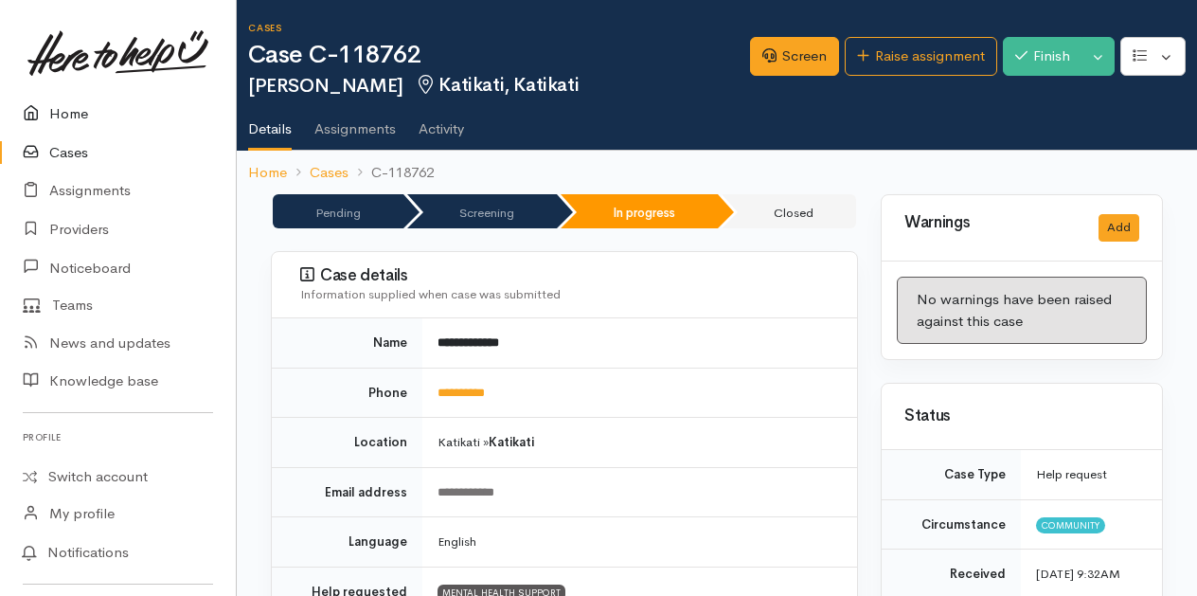
click at [57, 111] on link "Home" at bounding box center [118, 114] width 236 height 39
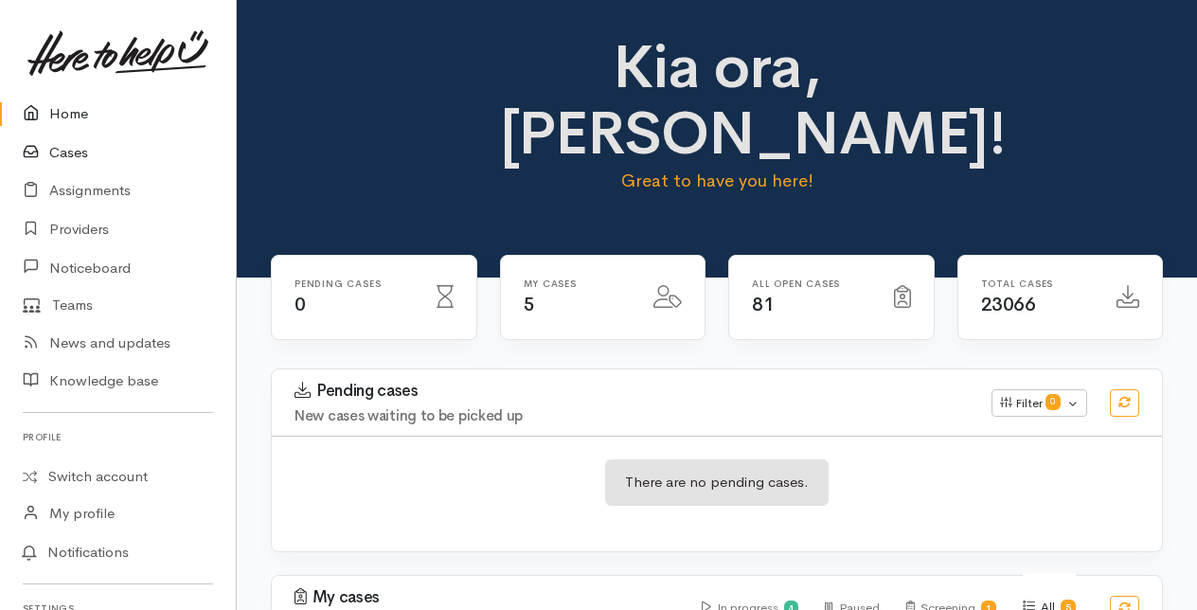
drag, startPoint x: 0, startPoint y: 0, endPoint x: 64, endPoint y: 153, distance: 166.4
click at [64, 153] on link "Cases" at bounding box center [118, 153] width 236 height 39
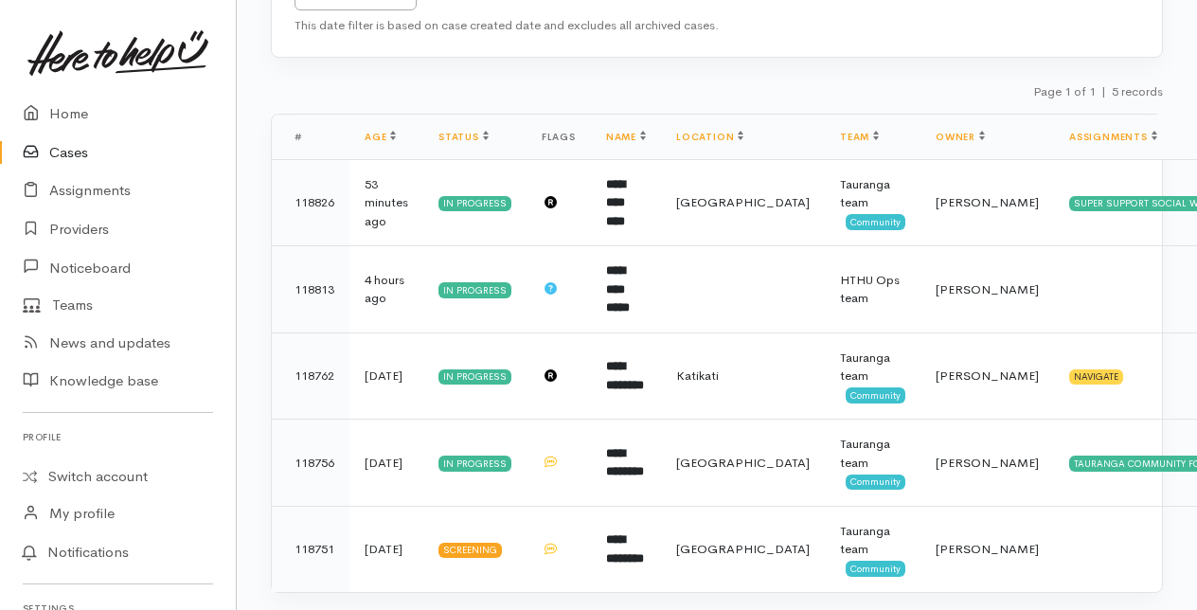
scroll to position [326, 0]
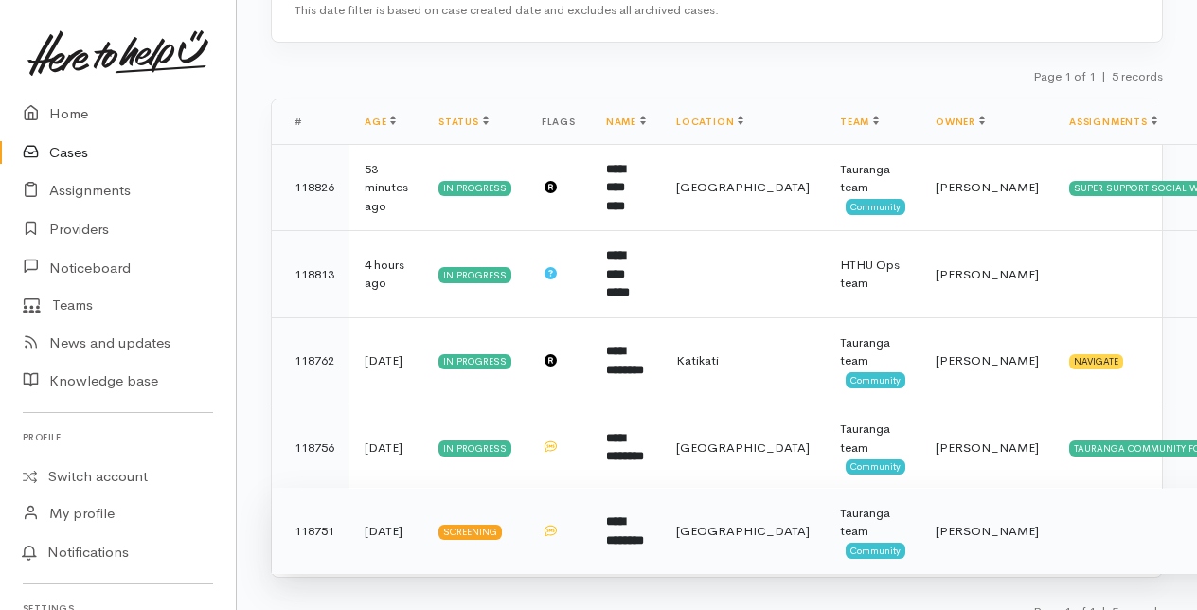
click at [623, 517] on b "**********" at bounding box center [625, 530] width 38 height 31
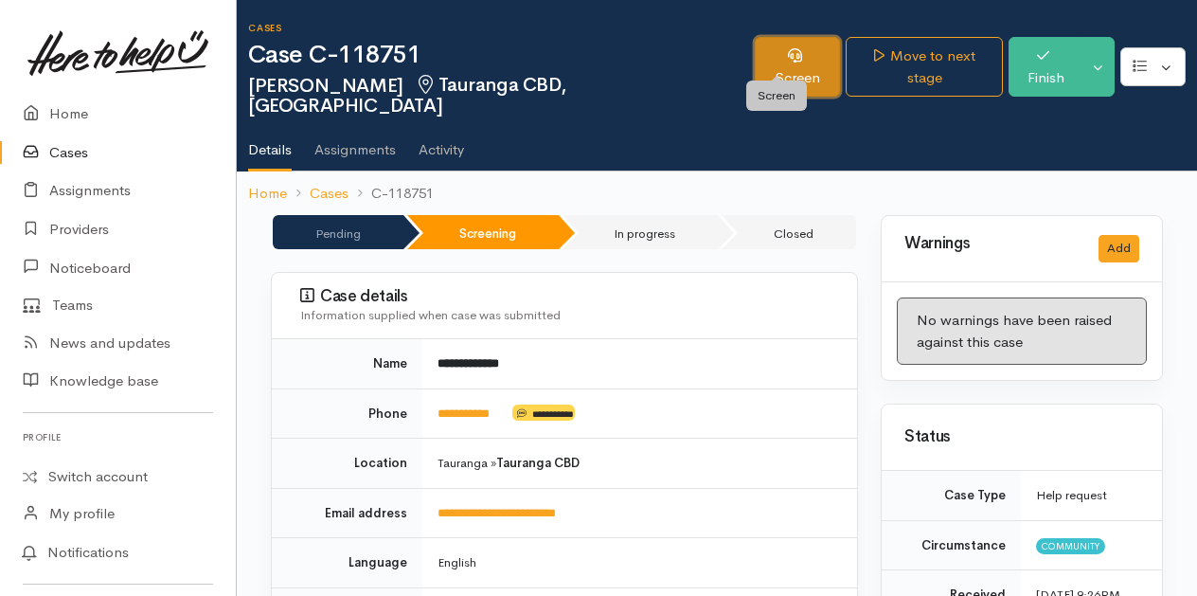
click at [798, 57] on link "Screen" at bounding box center [797, 67] width 85 height 60
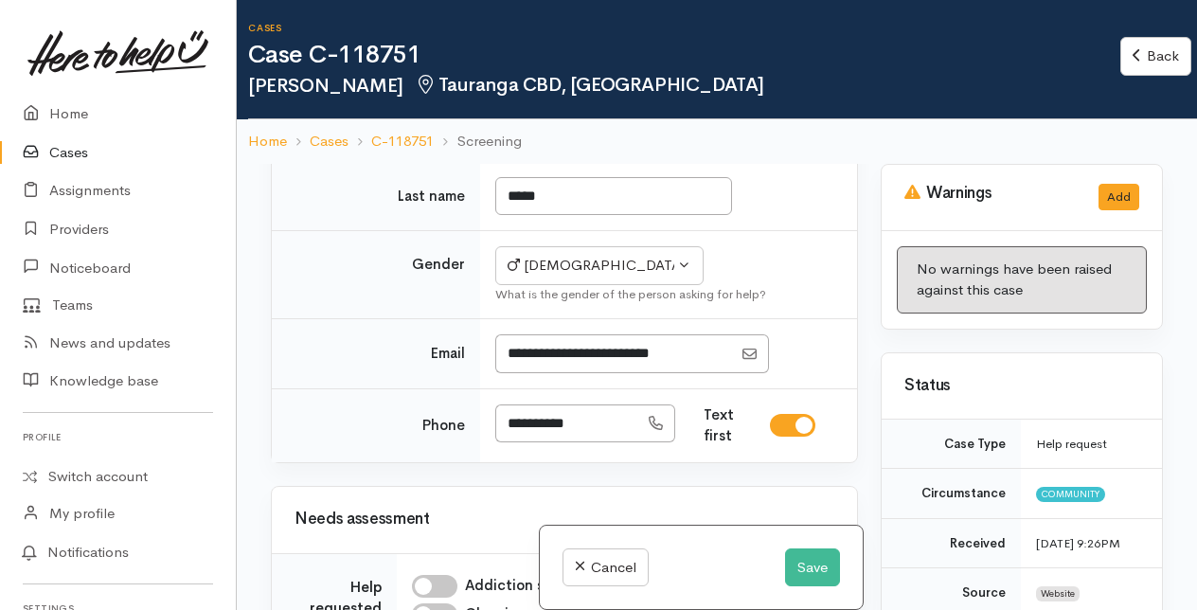
scroll to position [663, 0]
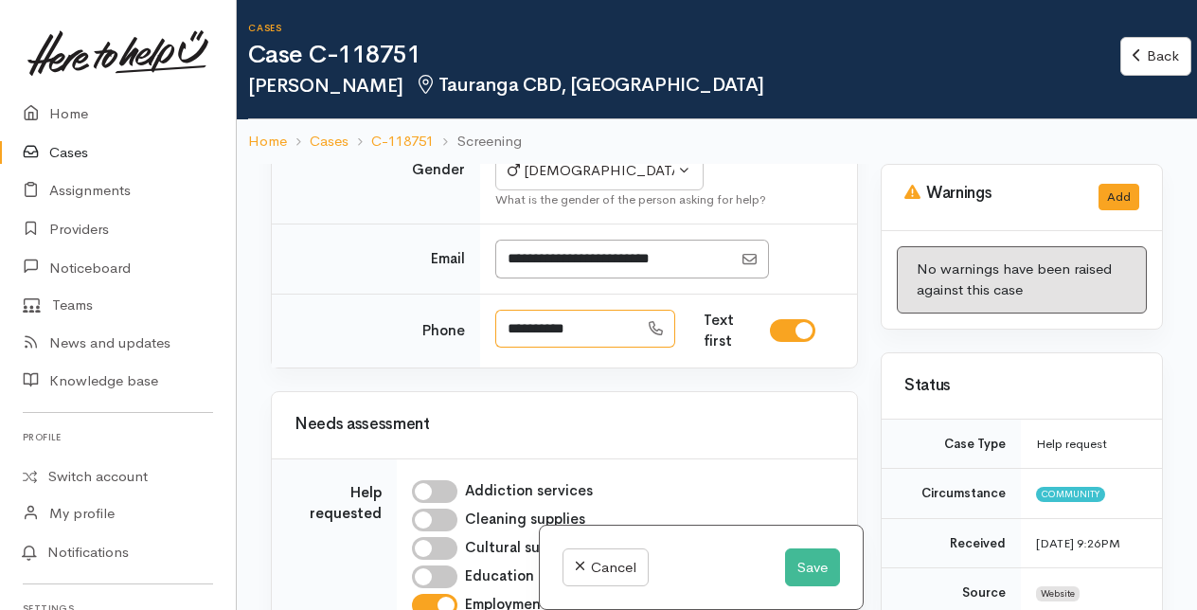
drag, startPoint x: 506, startPoint y: 356, endPoint x: 595, endPoint y: 347, distance: 89.5
click at [595, 347] on input "**********" at bounding box center [566, 329] width 143 height 39
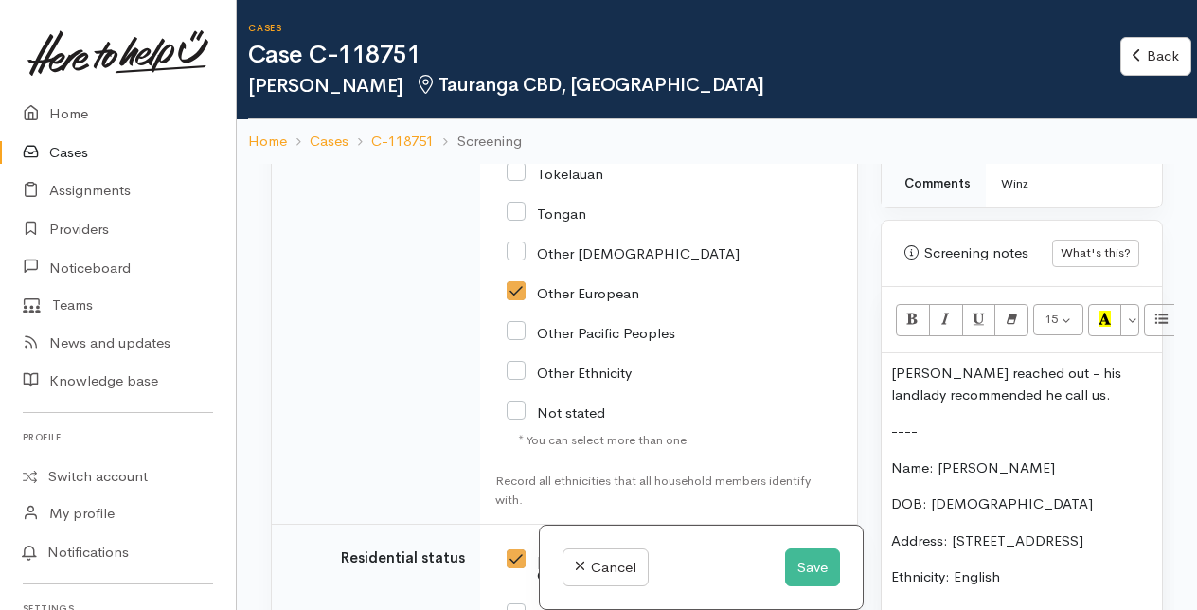
scroll to position [1515, 0]
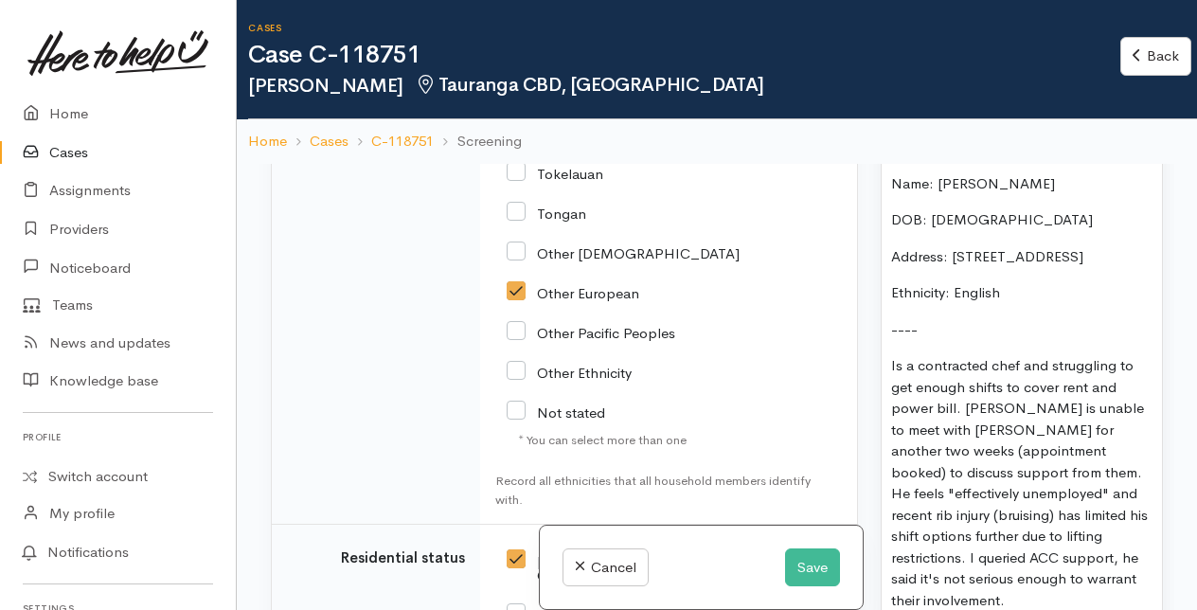
click at [1026, 304] on p "Ethnicity: English" at bounding box center [1021, 293] width 261 height 22
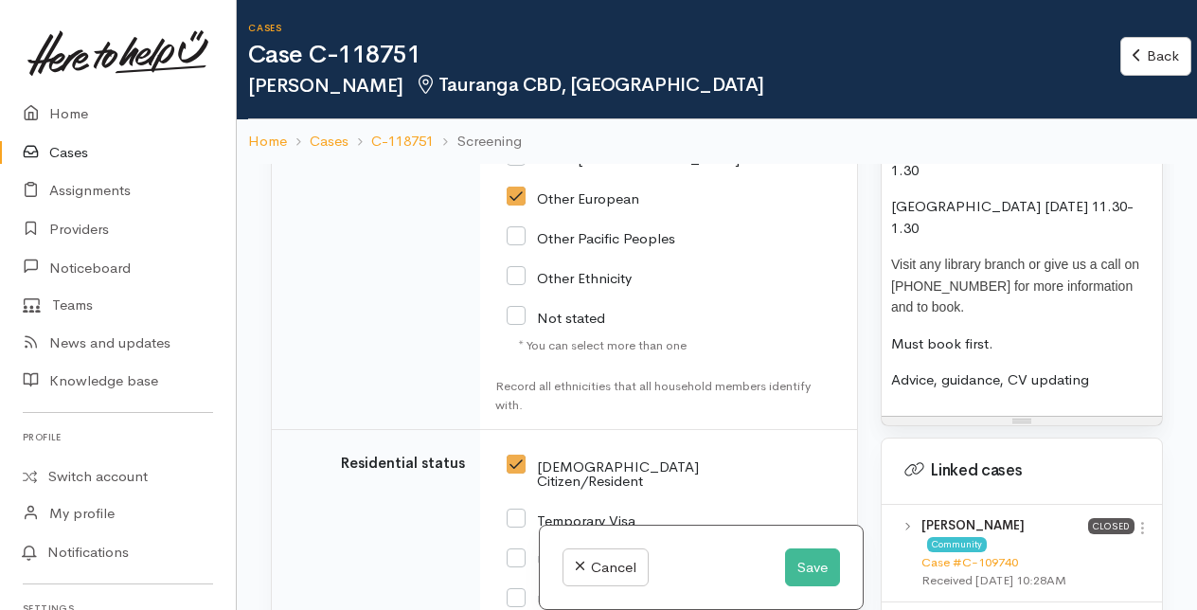
scroll to position [2557, 0]
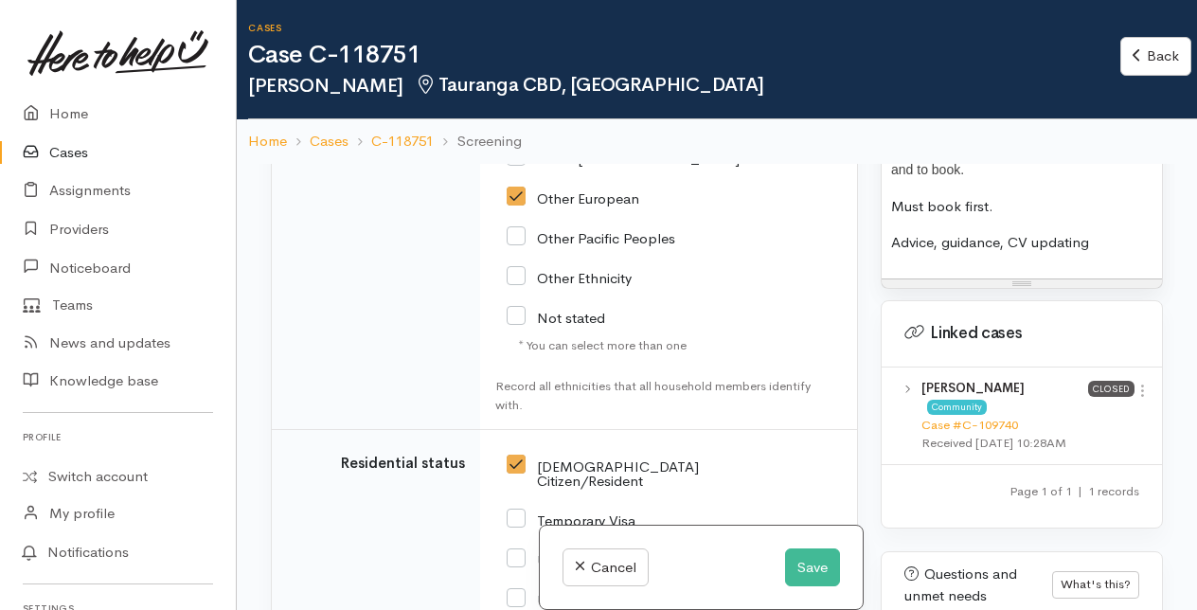
click at [1104, 254] on p "Advice, guidance, CV updating" at bounding box center [1021, 243] width 261 height 22
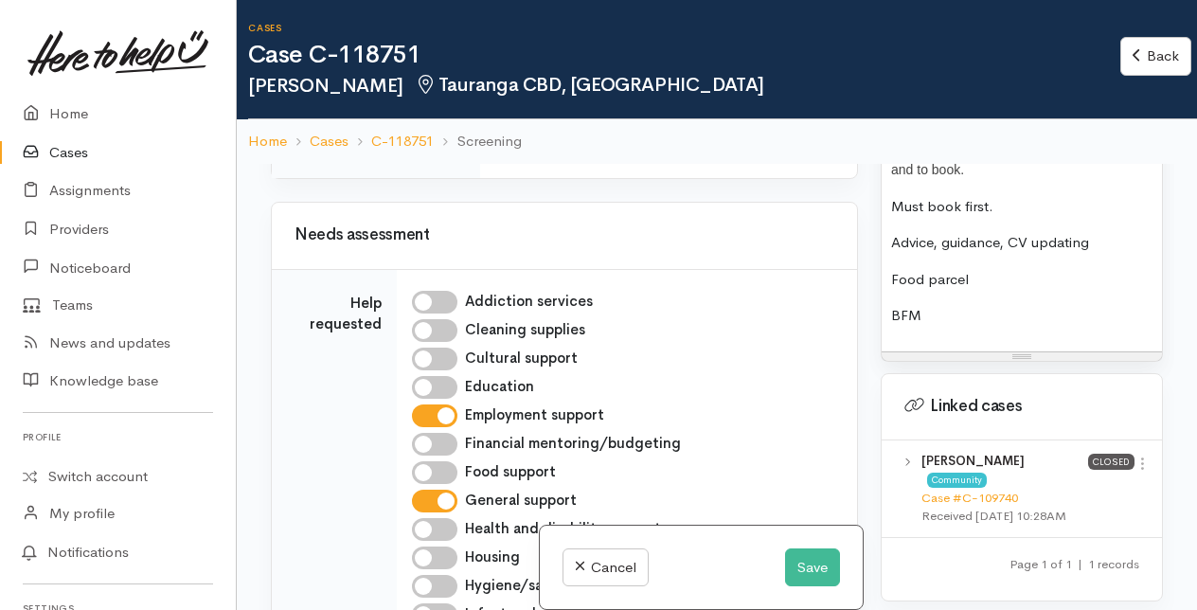
scroll to position [947, 0]
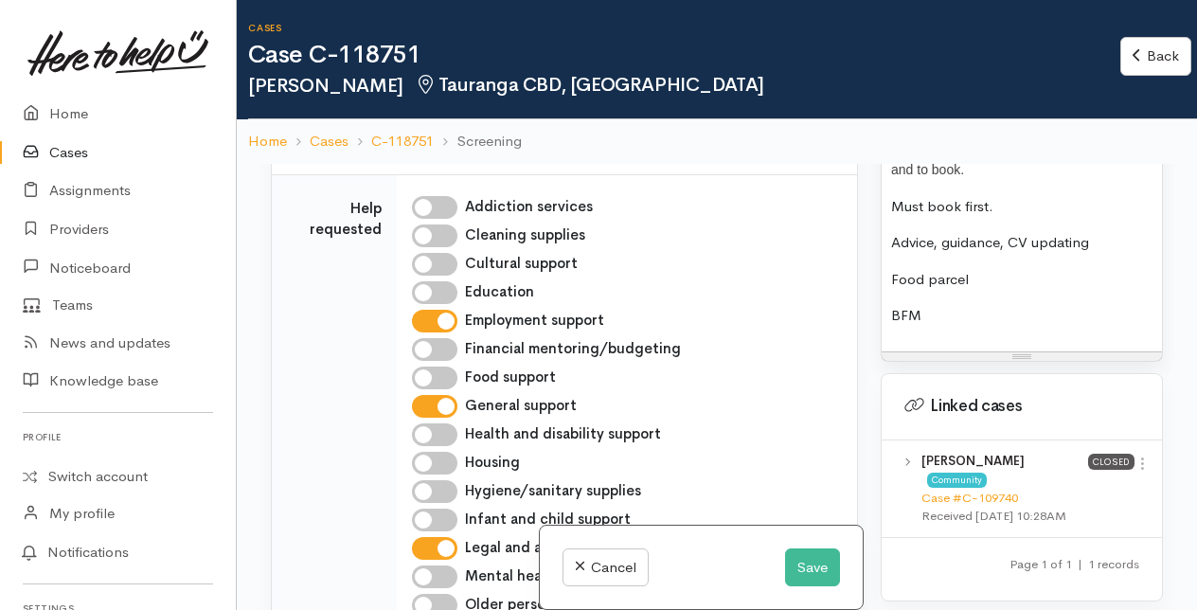
click at [451, 389] on input "Food support" at bounding box center [434, 378] width 45 height 23
checkbox input "true"
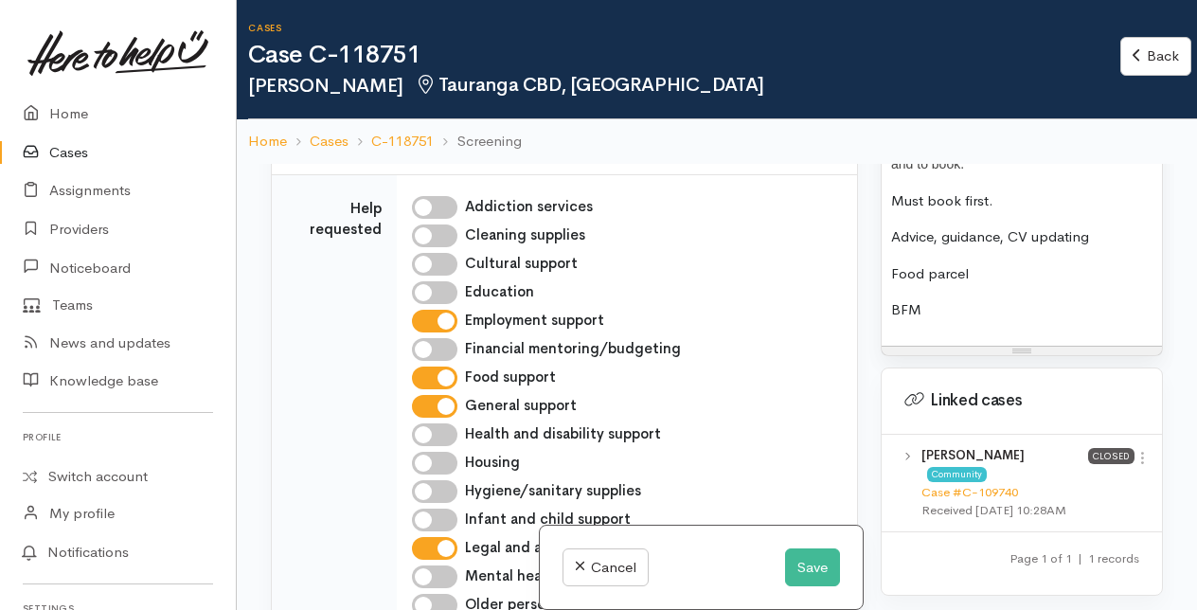
scroll to position [2565, 0]
click at [951, 319] on p "BFM" at bounding box center [1021, 308] width 261 height 22
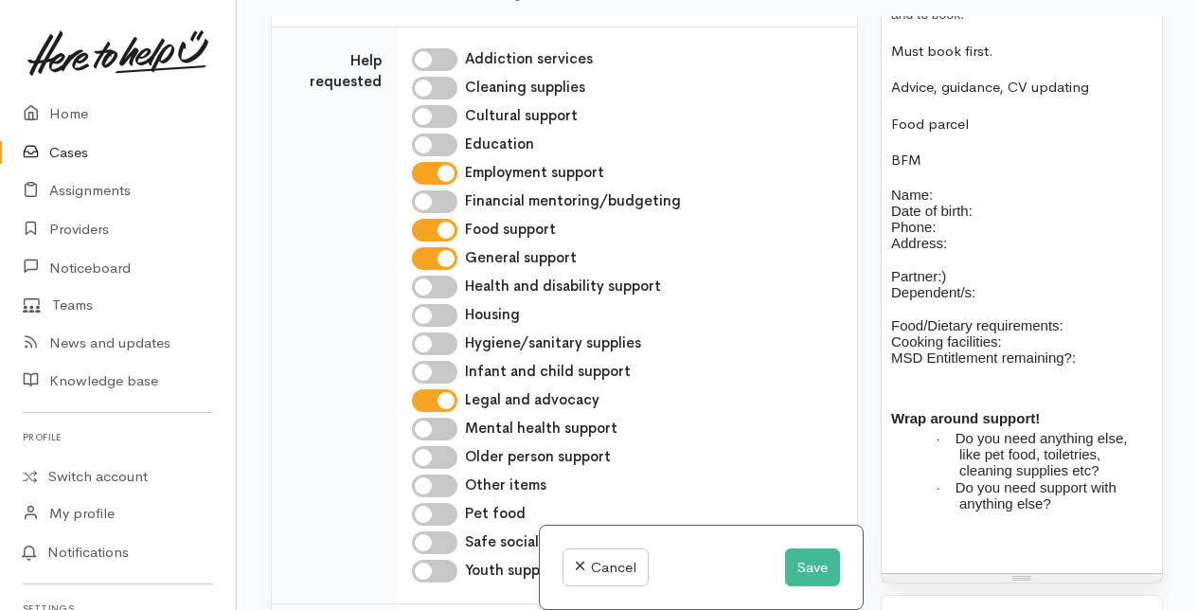
scroll to position [2578, 0]
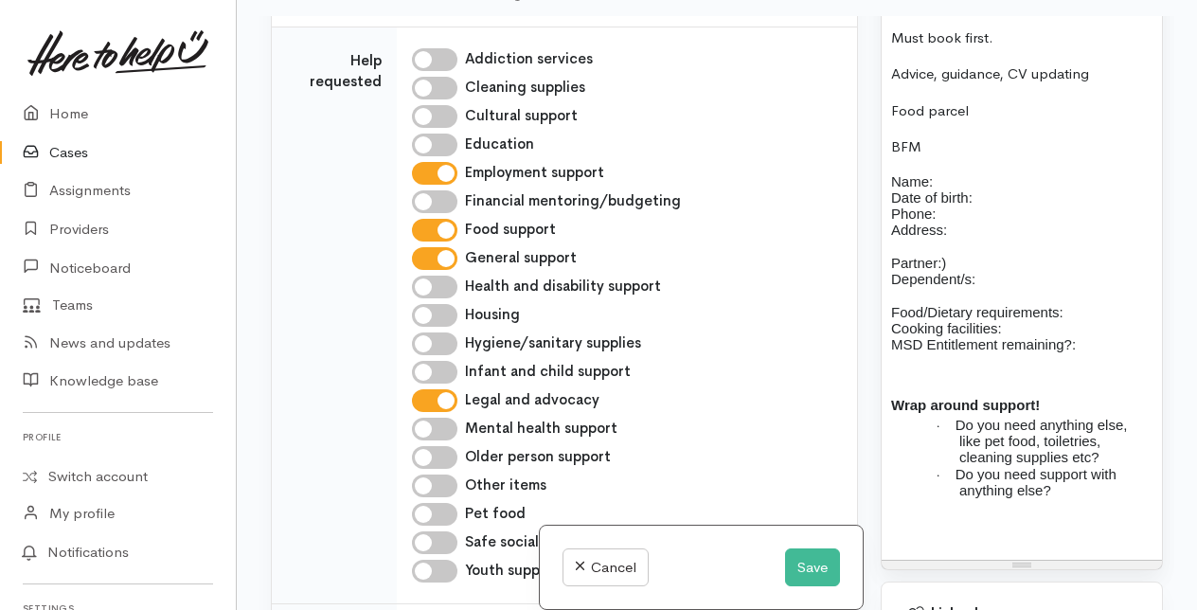
click at [984, 223] on p "Name: Date of birth: Phone:" at bounding box center [1021, 197] width 261 height 49
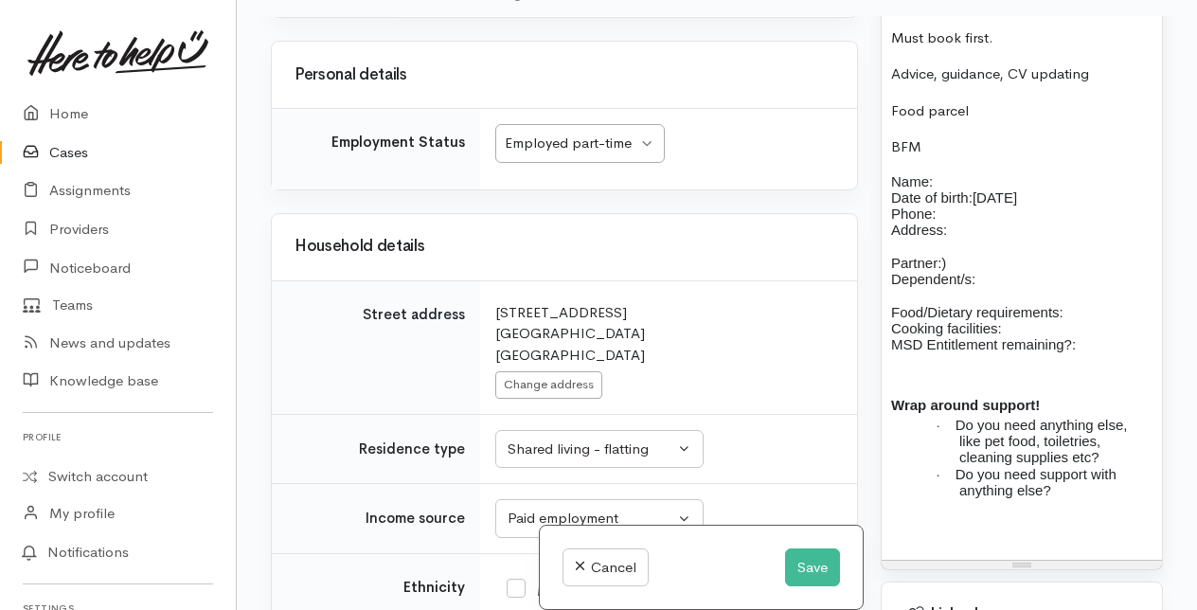
scroll to position [2273, 0]
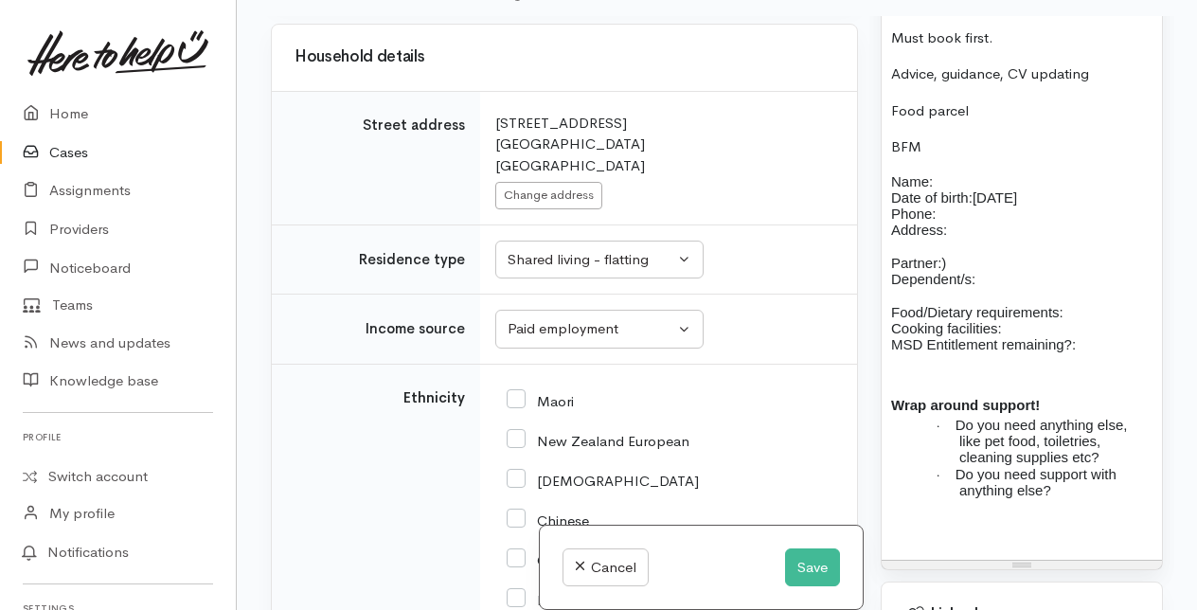
click at [964, 288] on p "Partner:) Dependent/s:" at bounding box center [1021, 263] width 261 height 49
click at [986, 288] on p "Partner: N/A Dependent/s:" at bounding box center [1021, 263] width 261 height 49
click at [975, 288] on p "Partner: N/A Dependent/s: N/A" at bounding box center [1021, 263] width 261 height 49
click at [1013, 288] on p "Partner: N/A Dependent/s: N/A" at bounding box center [1021, 263] width 261 height 49
click at [1063, 320] on span "Food/Dietary requirements:" at bounding box center [977, 312] width 172 height 16
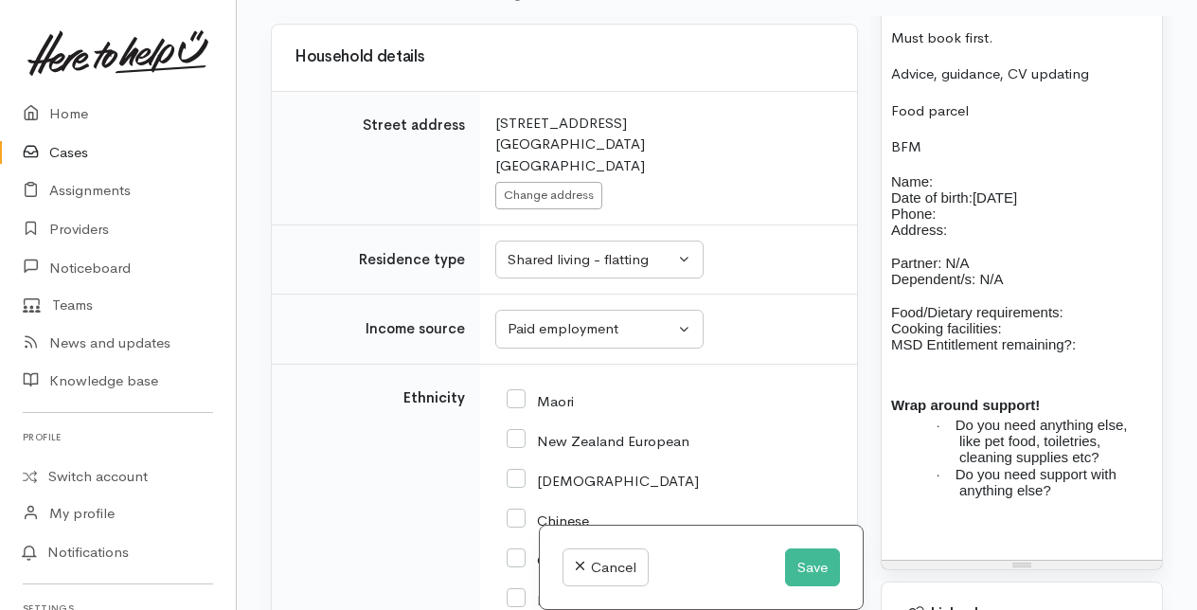
click at [1019, 353] on p "Food/Dietary requirements: Cooking facilities: MSD Entitlement remaining?:" at bounding box center [1021, 328] width 261 height 49
click at [1064, 320] on span "Food/Dietary requirements:" at bounding box center [977, 312] width 172 height 16
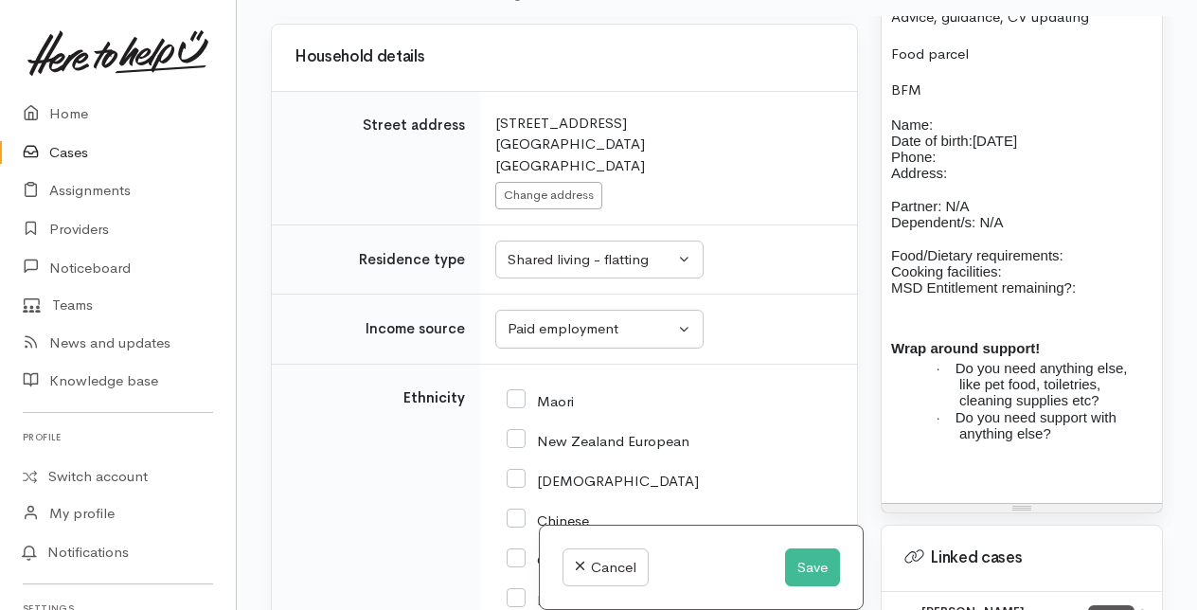
scroll to position [2673, 0]
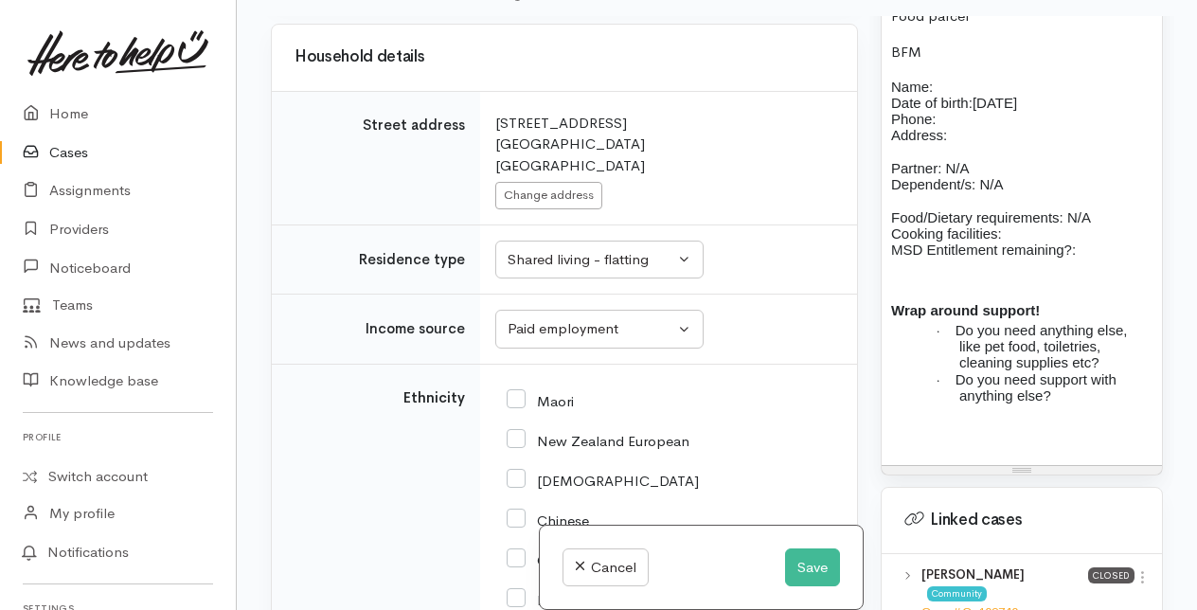
click at [1021, 259] on p "Food/Dietary requirements: N/A Cooking facilities: MSD Entitlement remaining?:" at bounding box center [1021, 233] width 261 height 49
click at [1091, 259] on p "Food/Dietary requirements: N/A Cooking facilities: Full kitchen MSD Entitlement…" at bounding box center [1021, 233] width 261 height 49
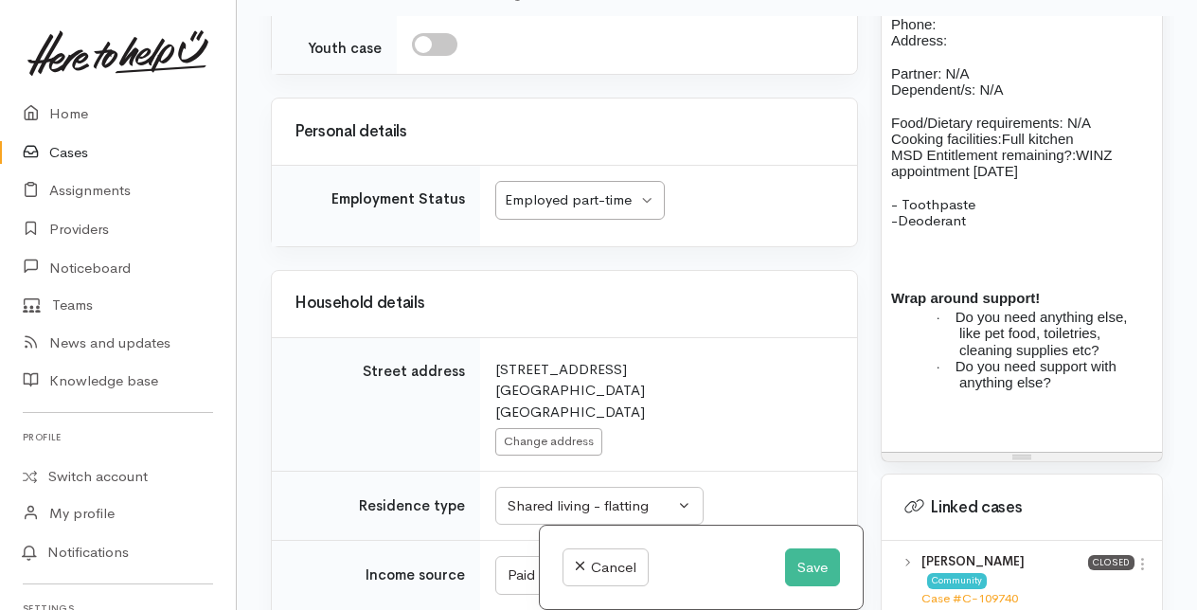
scroll to position [2019, 0]
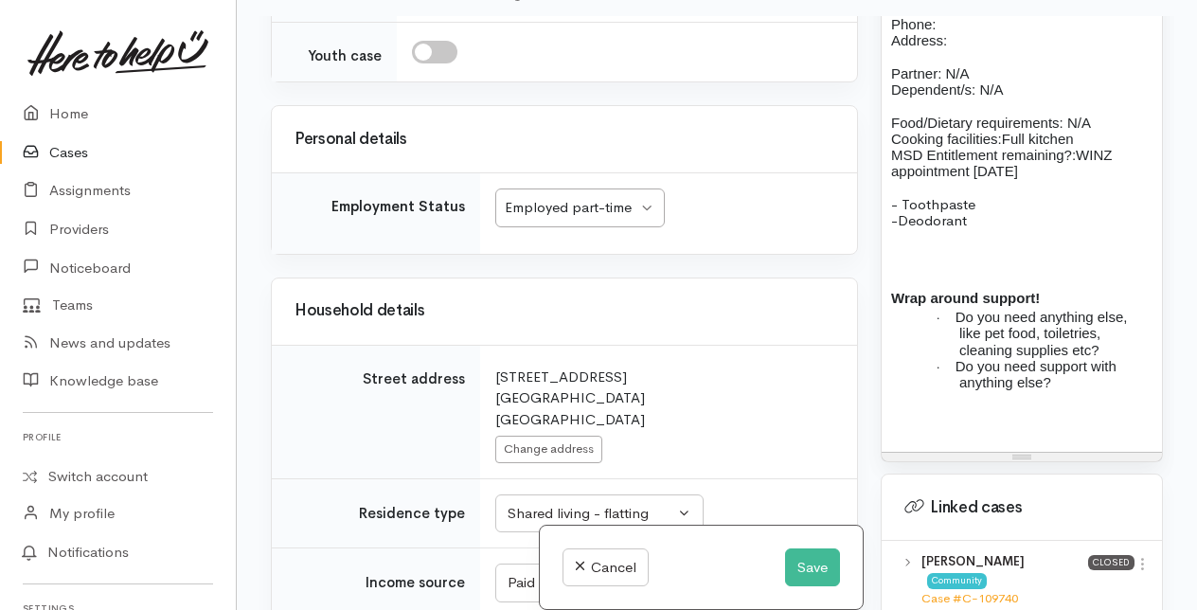
click at [902, 228] on p "-Deodorant" at bounding box center [1021, 220] width 261 height 16
click at [997, 228] on p "- Deodorant" at bounding box center [1021, 220] width 261 height 16
click at [953, 33] on p "Name: Date of birth: 20/04/1977 Phone:" at bounding box center [1021, 8] width 261 height 49
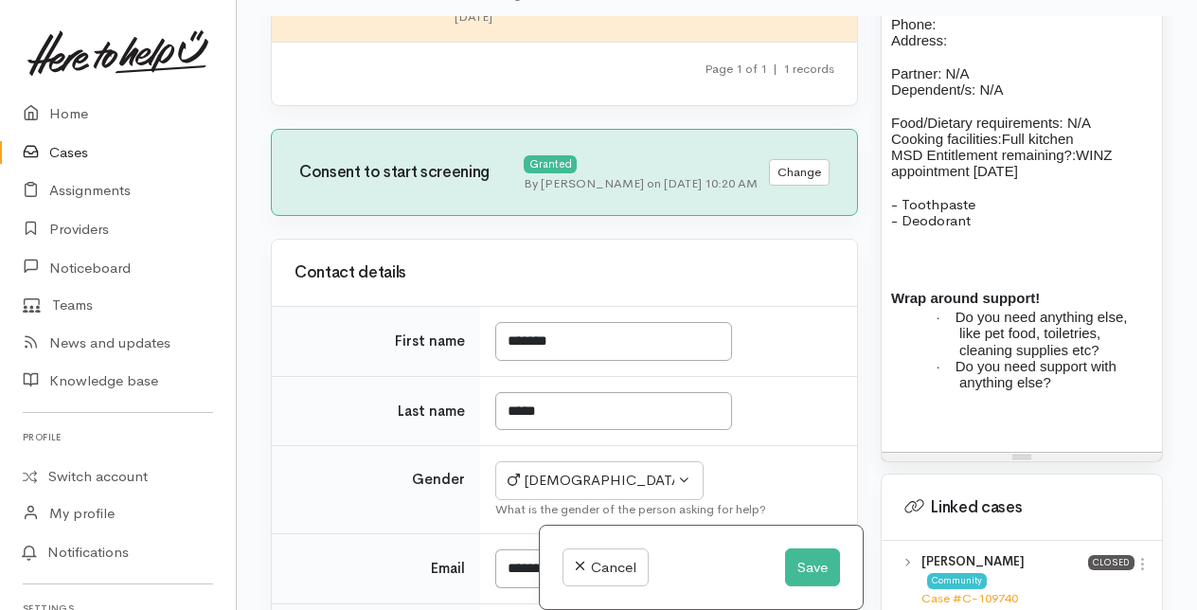
scroll to position [0, 0]
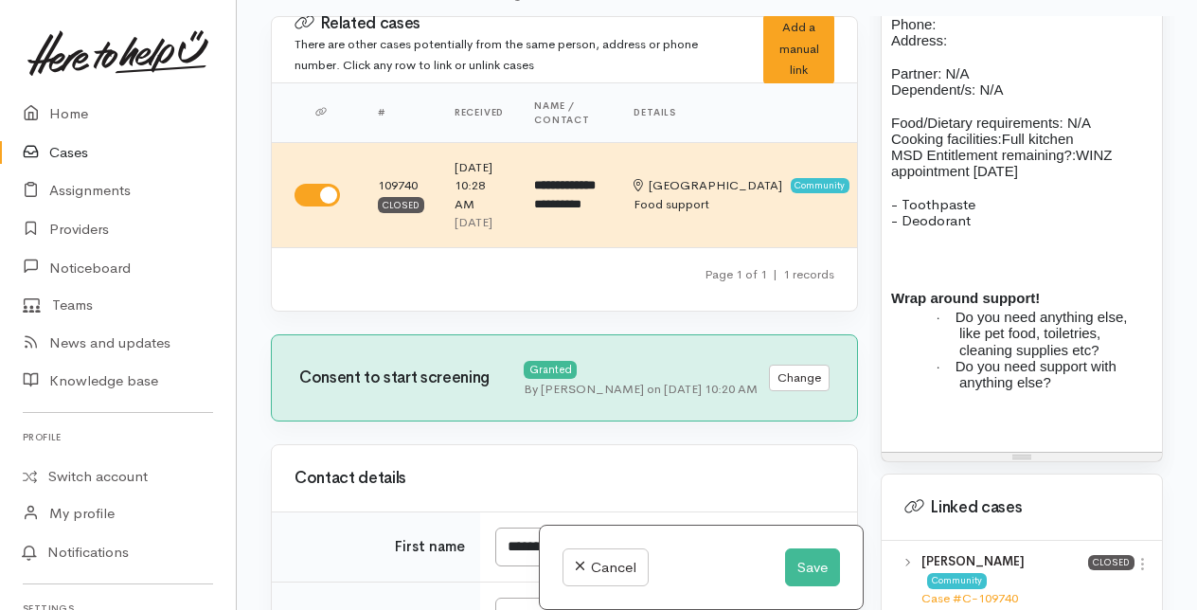
click at [949, 33] on p "Name: Richard Pratt Date of birth: 20/04/1977 Phone:" at bounding box center [1021, 8] width 261 height 49
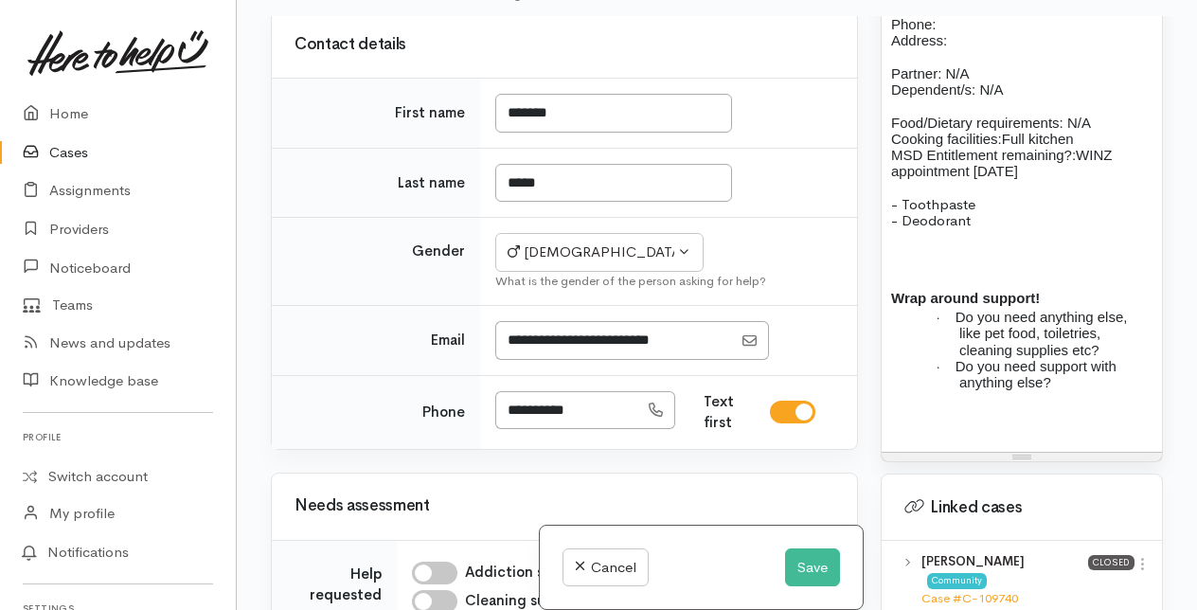
scroll to position [474, 0]
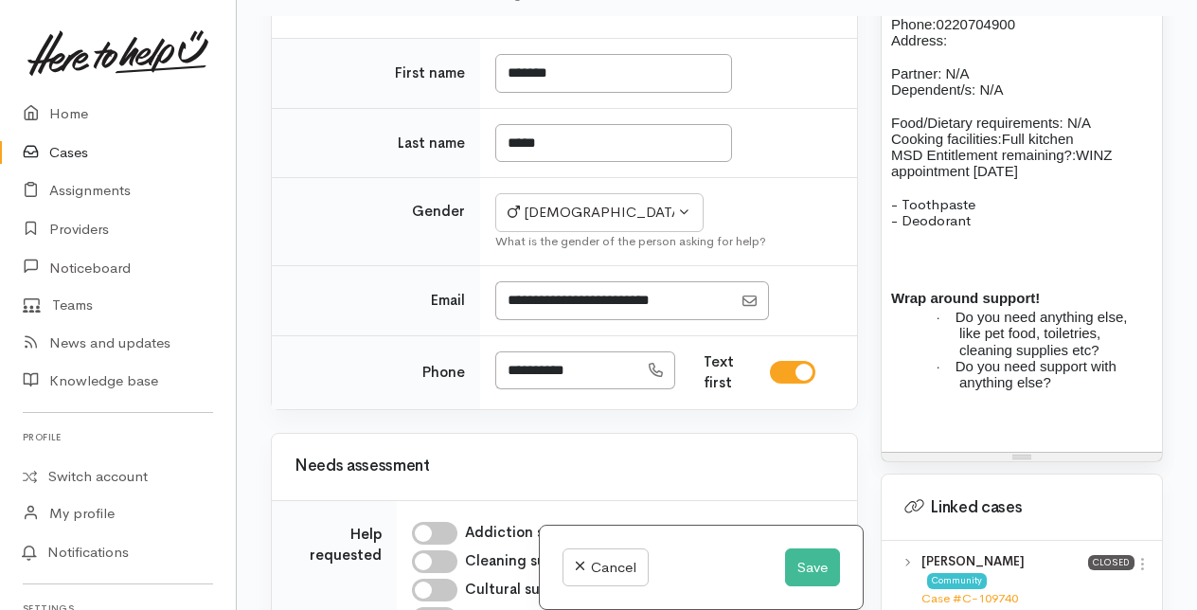
click at [962, 48] on p "Address:" at bounding box center [1021, 40] width 261 height 16
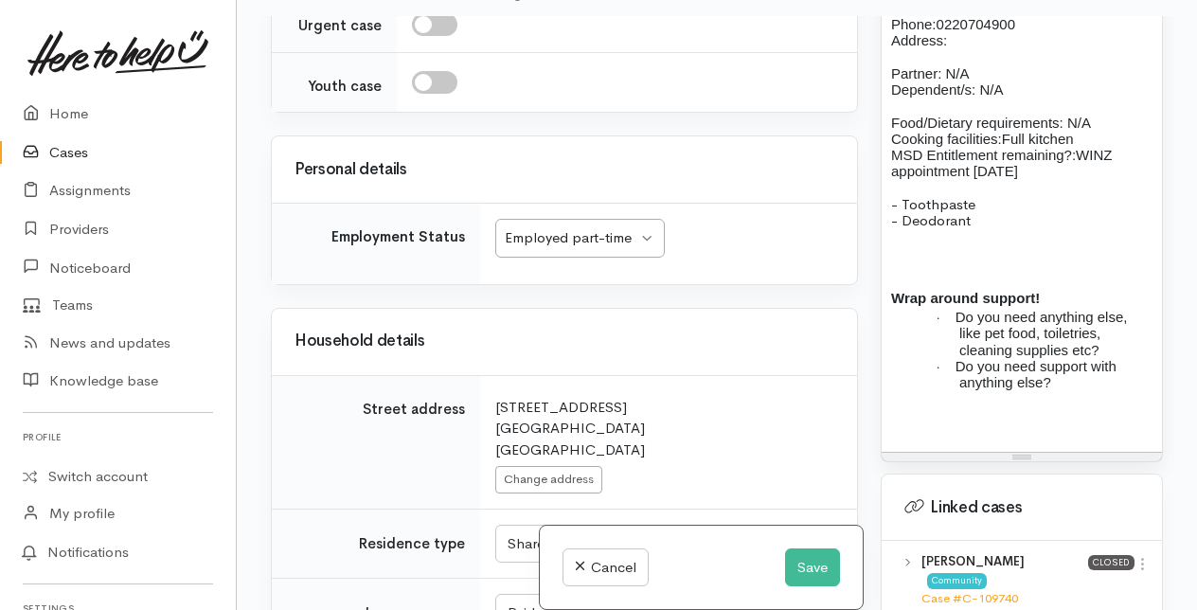
scroll to position [2178, 0]
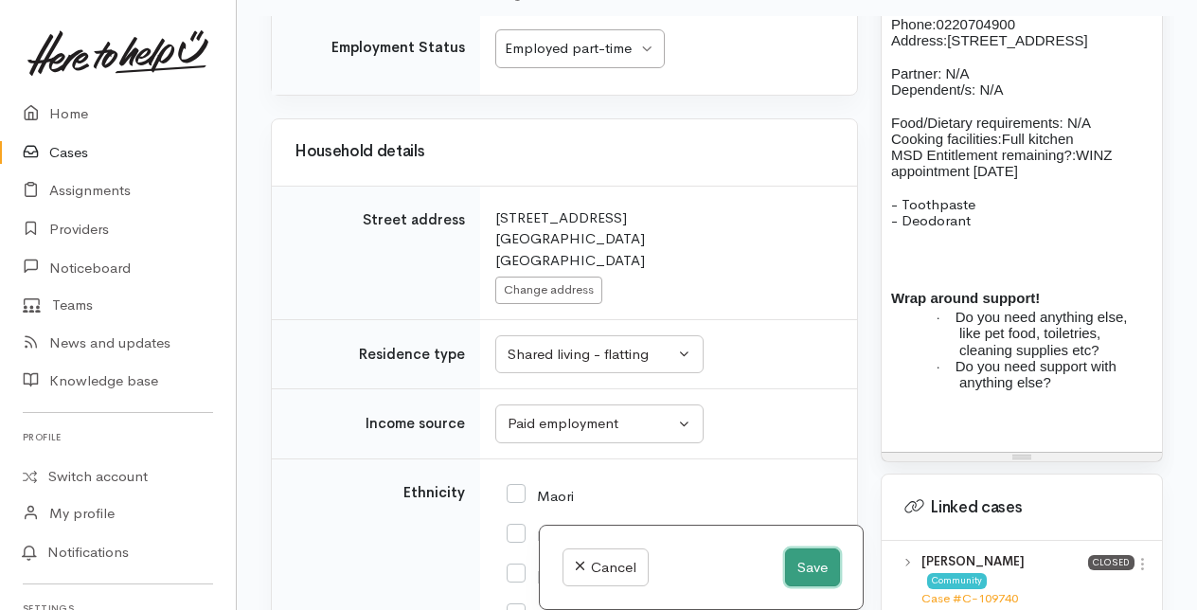
click at [813, 563] on button "Save" at bounding box center [812, 567] width 55 height 39
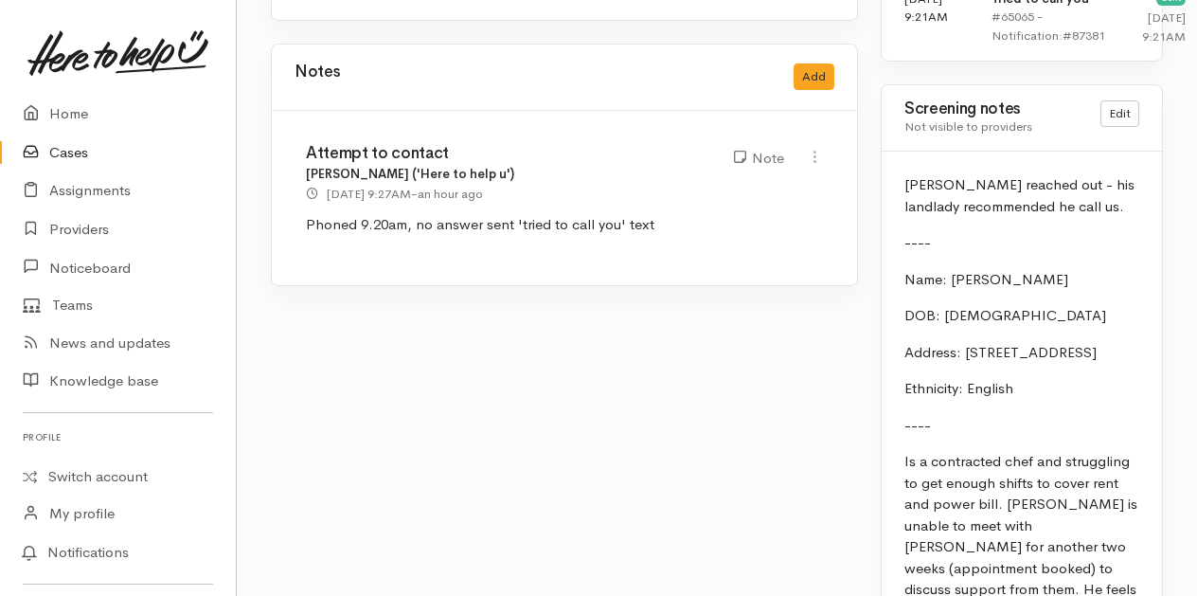
scroll to position [1894, 0]
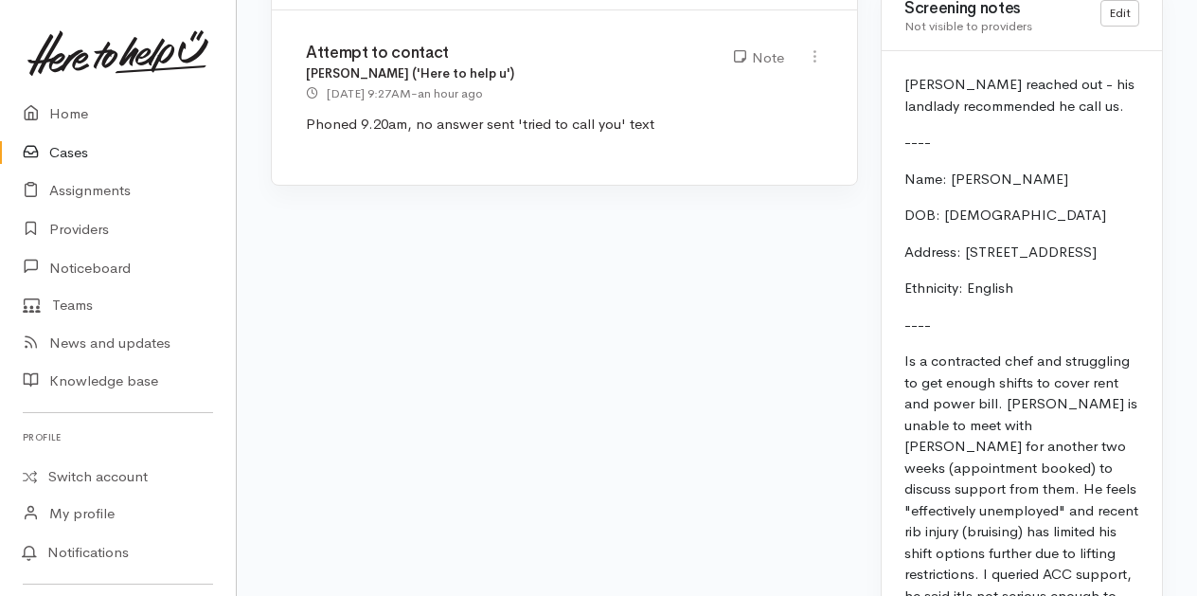
drag, startPoint x: 905, startPoint y: 224, endPoint x: 972, endPoint y: 322, distance: 118.7
drag, startPoint x: 972, startPoint y: 322, endPoint x: 1042, endPoint y: 327, distance: 70.2
click at [1042, 263] on p "Address: [STREET_ADDRESS]" at bounding box center [1022, 253] width 235 height 22
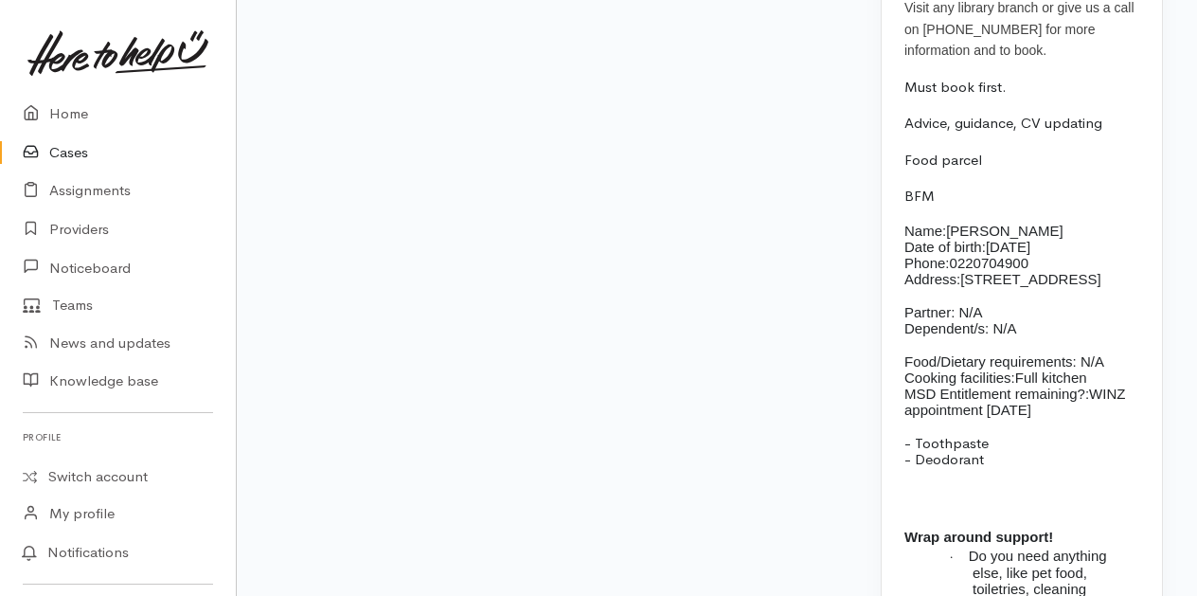
scroll to position [3084, 0]
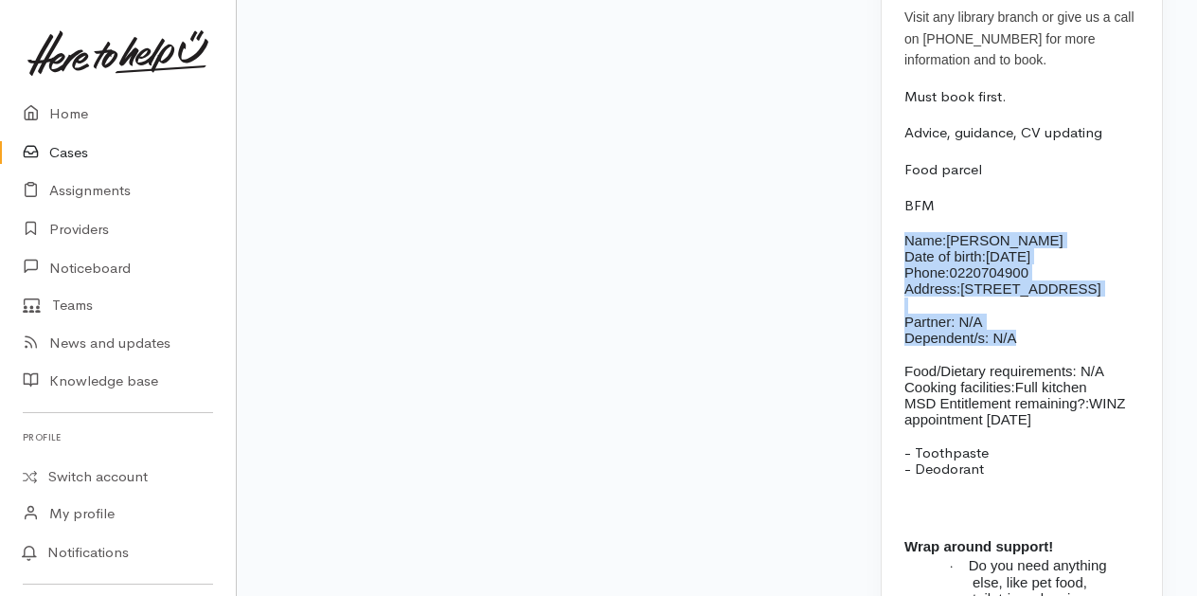
drag, startPoint x: 904, startPoint y: 242, endPoint x: 1034, endPoint y: 332, distance: 159.2
drag, startPoint x: 1034, startPoint y: 332, endPoint x: 941, endPoint y: 245, distance: 127.3
copy div "Name: [PERSON_NAME] Date of birth: [DEMOGRAPHIC_DATA] Phone:  0220704900 Addres…"
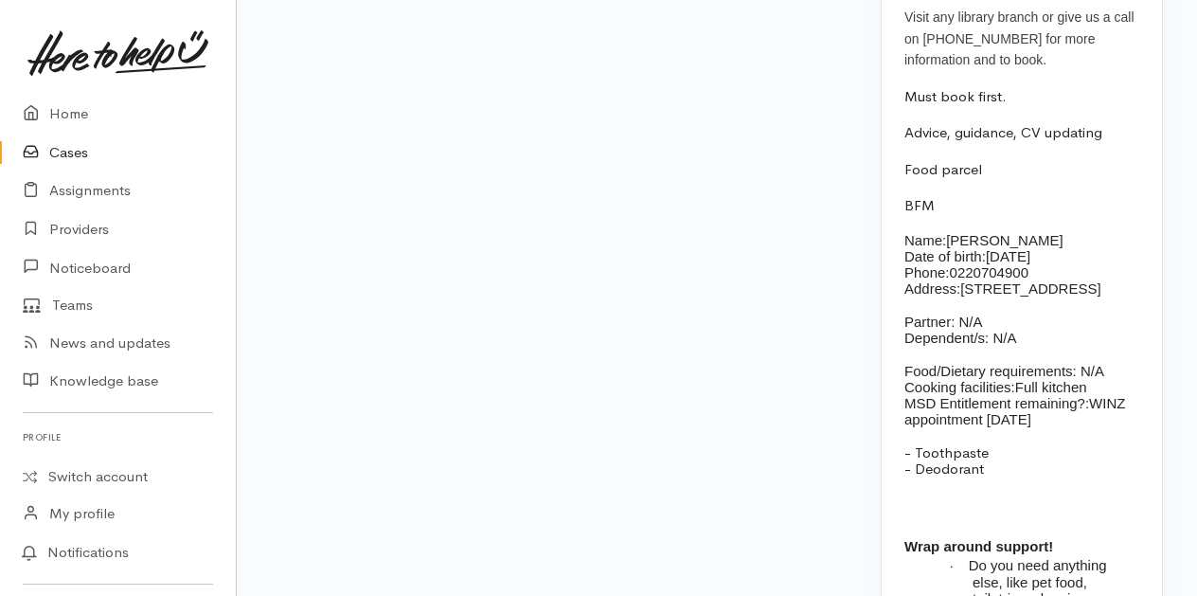
click at [999, 459] on p "- Toothpaste" at bounding box center [1022, 452] width 235 height 16
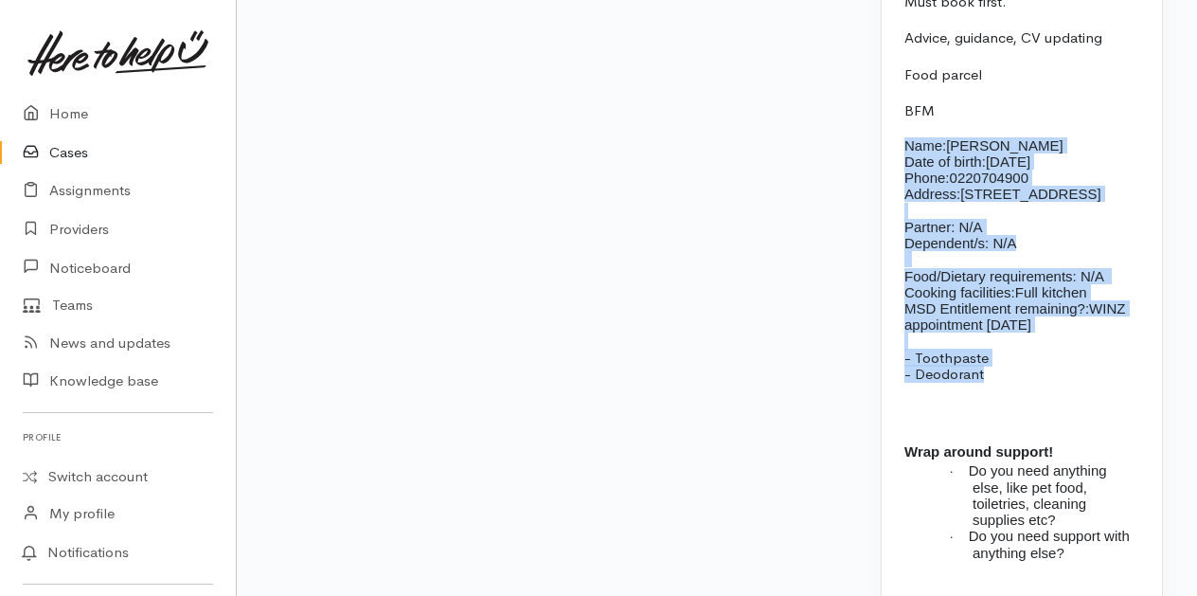
drag, startPoint x: 905, startPoint y: 139, endPoint x: 1005, endPoint y: 372, distance: 253.3
drag, startPoint x: 1005, startPoint y: 372, endPoint x: 940, endPoint y: 241, distance: 147.0
copy div "Name: [PERSON_NAME] Date of birth: [DEMOGRAPHIC_DATA] Phone:  0220704900 Addres…"
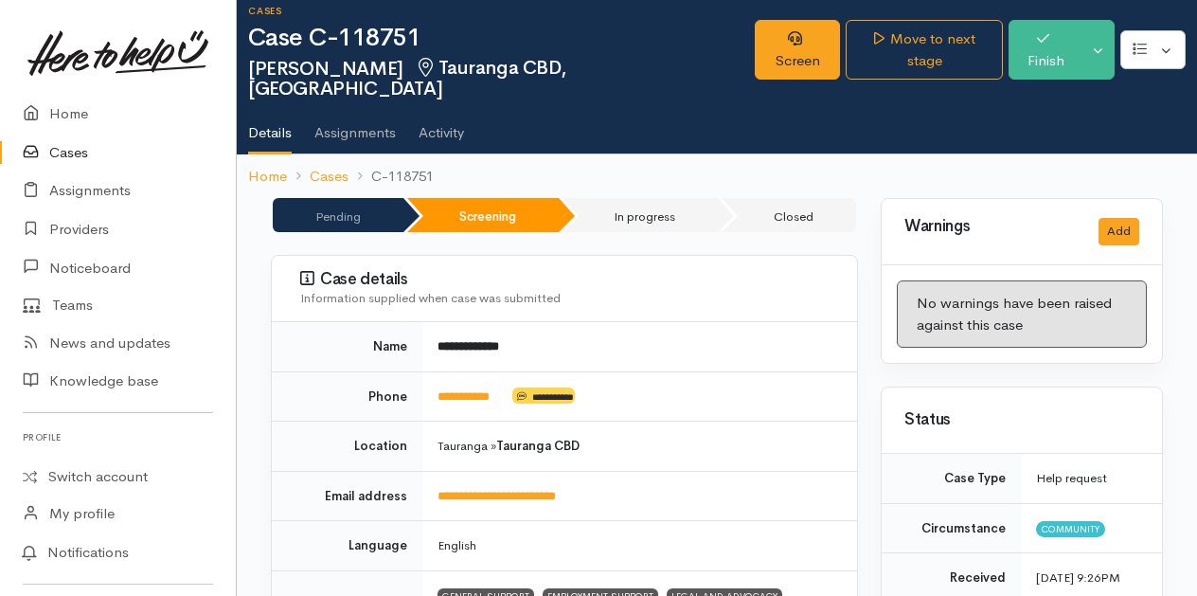
scroll to position [0, 0]
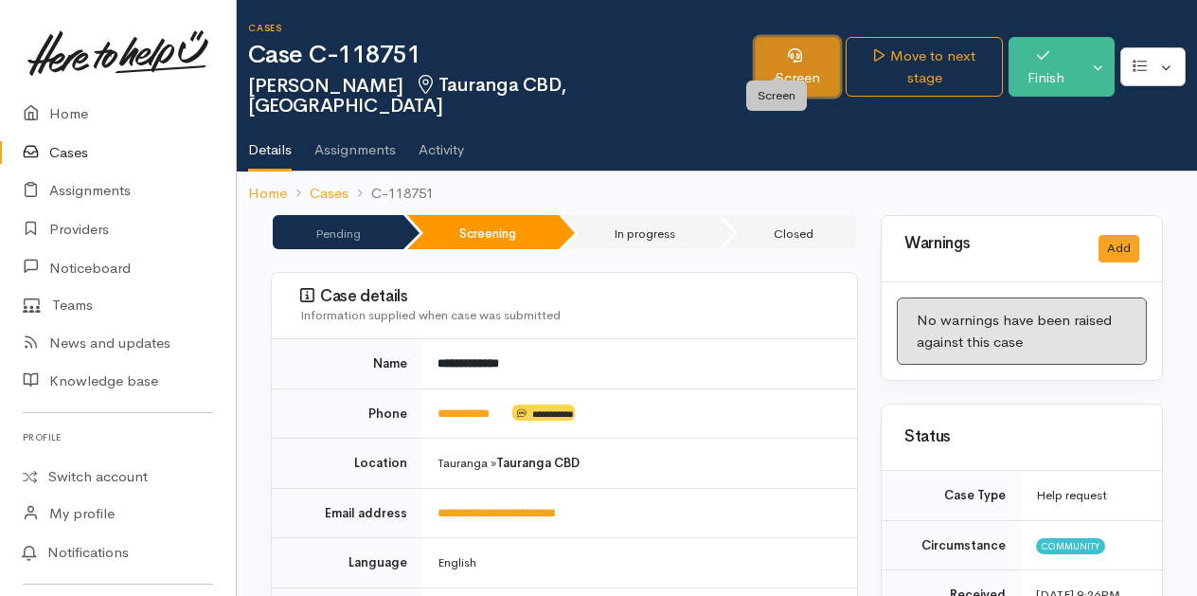
click at [775, 50] on link "Screen" at bounding box center [797, 67] width 85 height 60
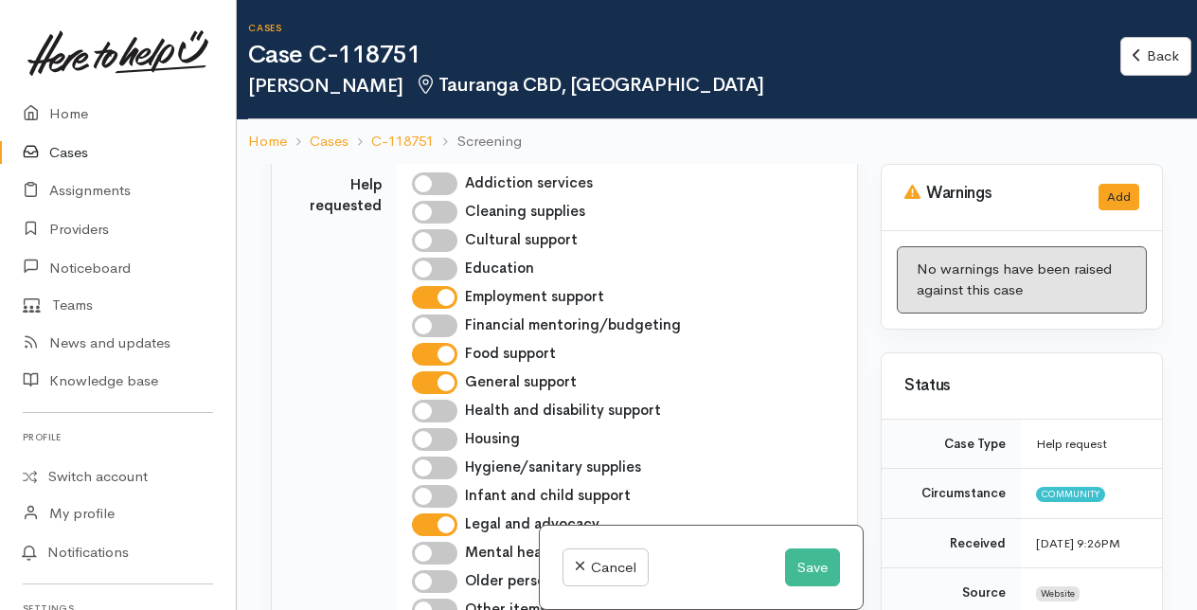
scroll to position [1042, 0]
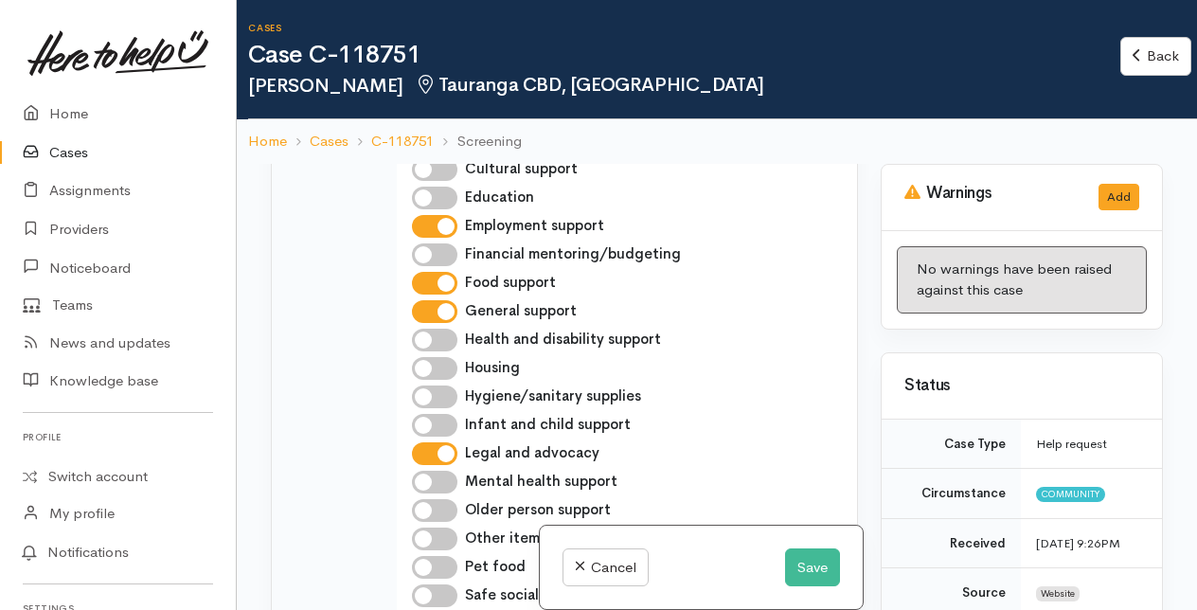
click at [440, 465] on input "Legal and advocacy" at bounding box center [434, 453] width 45 height 23
checkbox input "false"
click at [436, 266] on input "Financial mentoring/budgeting" at bounding box center [434, 254] width 45 height 23
checkbox input "true"
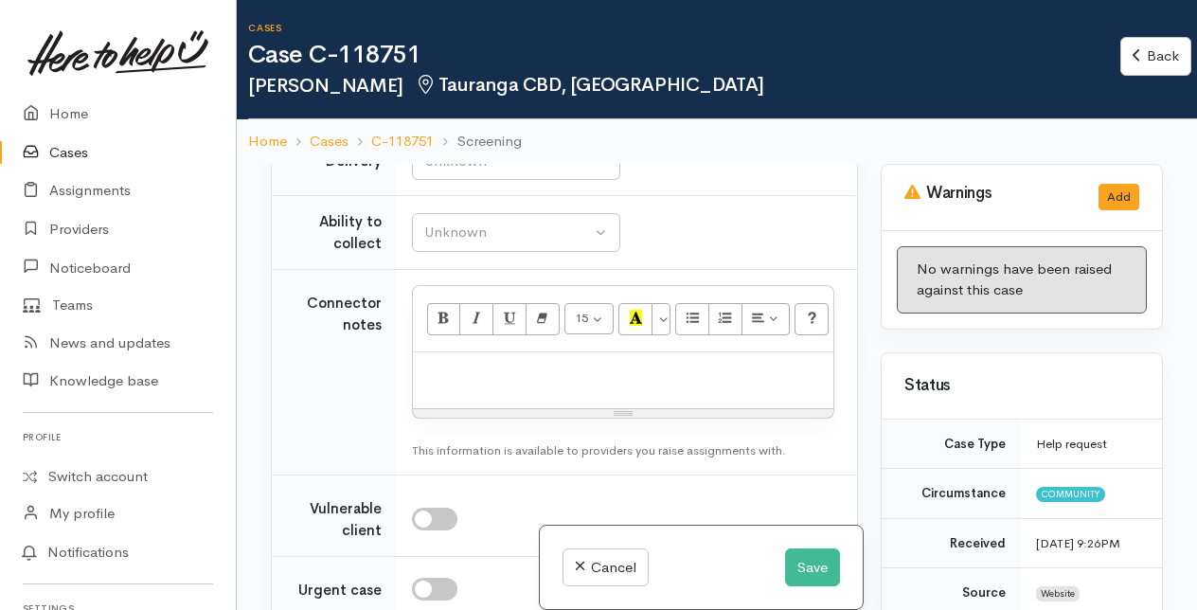
scroll to position [1610, 0]
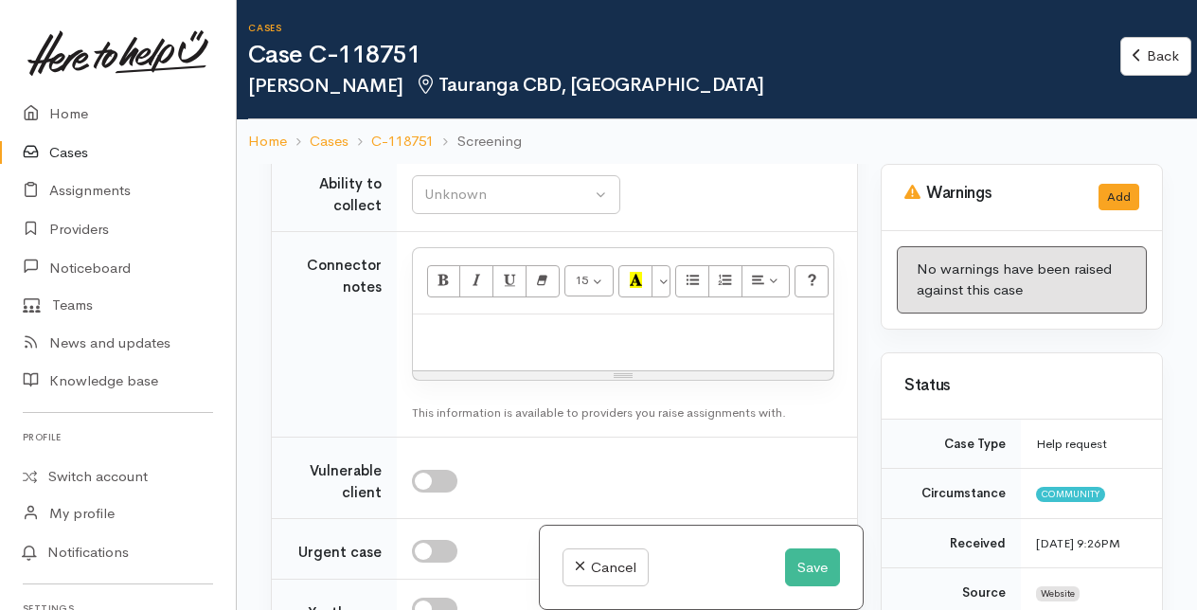
click at [439, 346] on p at bounding box center [623, 335] width 402 height 22
paste div
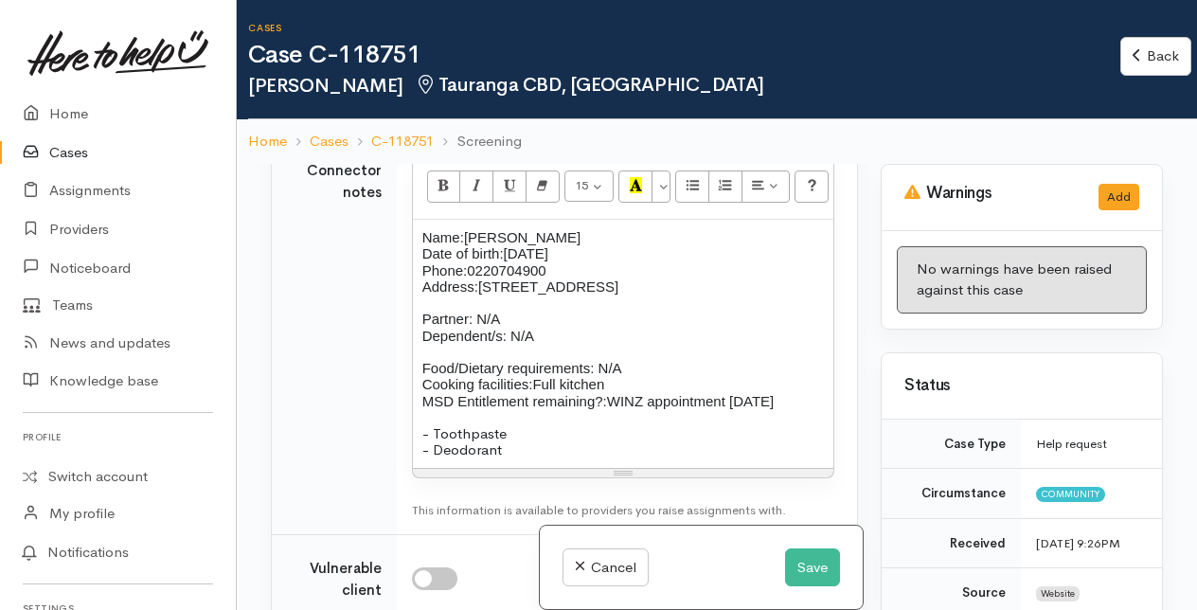
scroll to position [1800, 0]
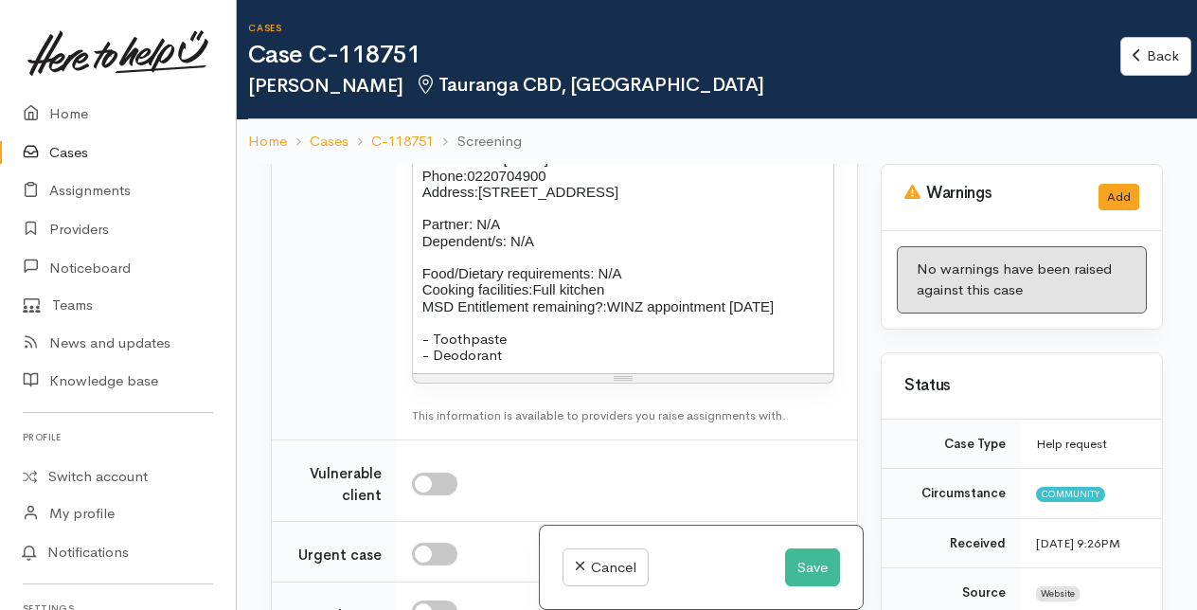
click at [798, 314] on p "Food/Dietary requirements: N/A Cooking facilities: Full kitchen MSD Entitlement…" at bounding box center [623, 289] width 402 height 49
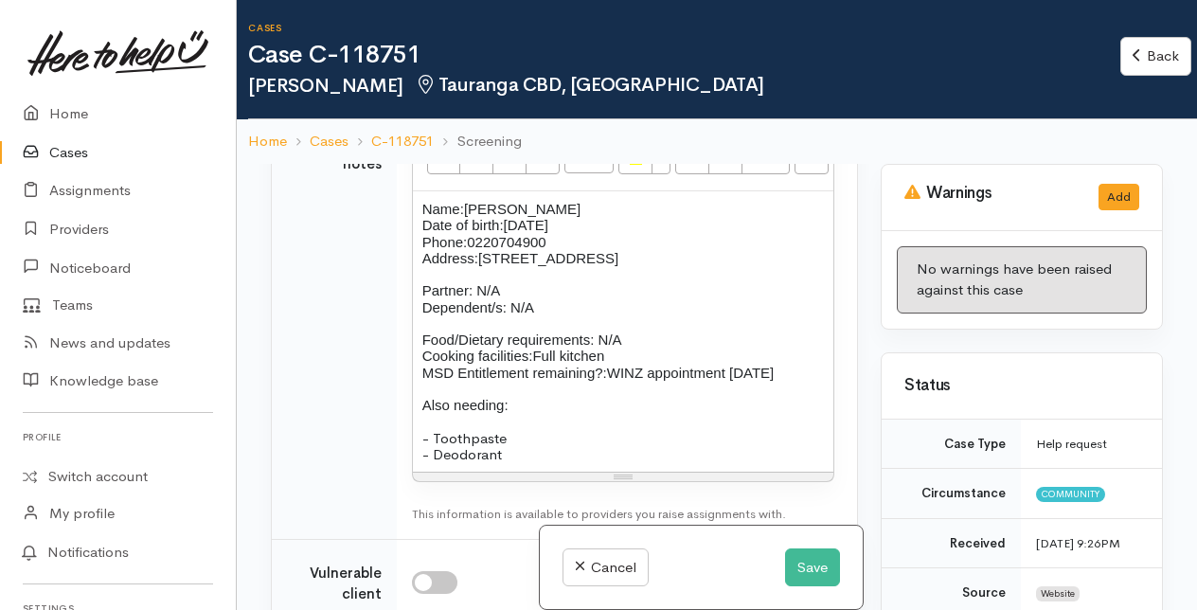
scroll to position [1705, 0]
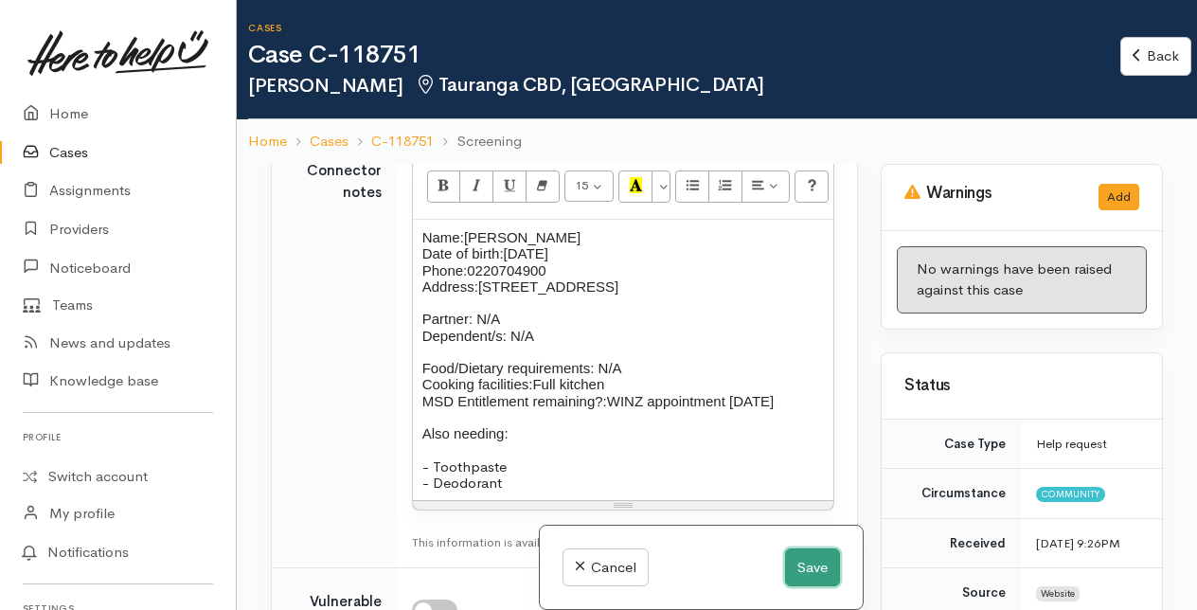
click at [811, 568] on button "Save" at bounding box center [812, 567] width 55 height 39
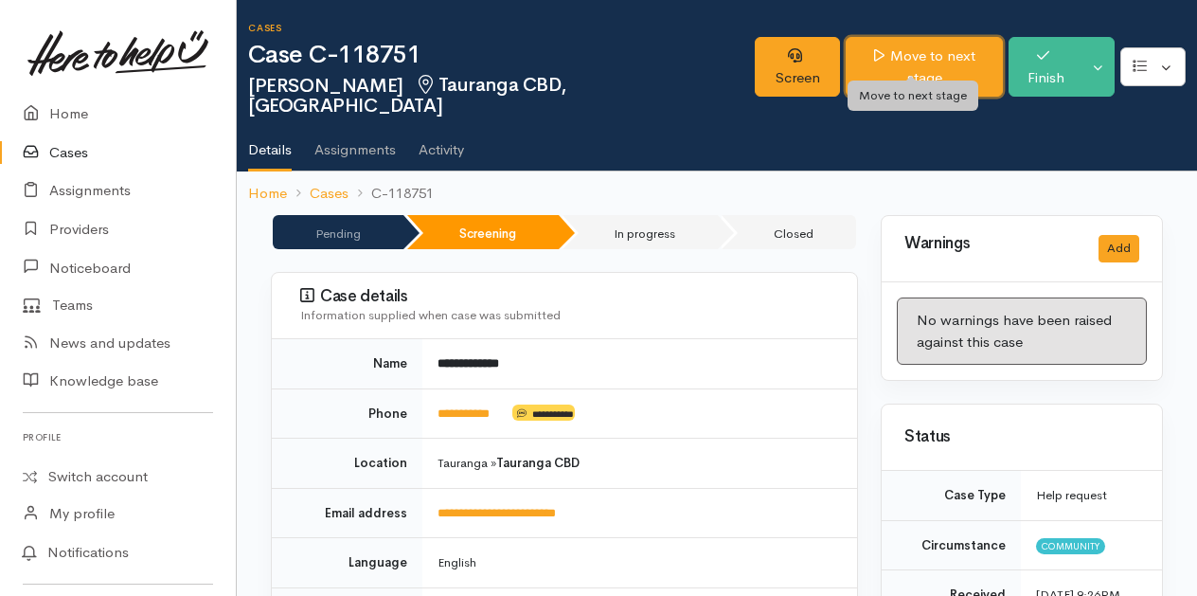
click at [909, 56] on link "Move to next stage" at bounding box center [924, 67] width 157 height 60
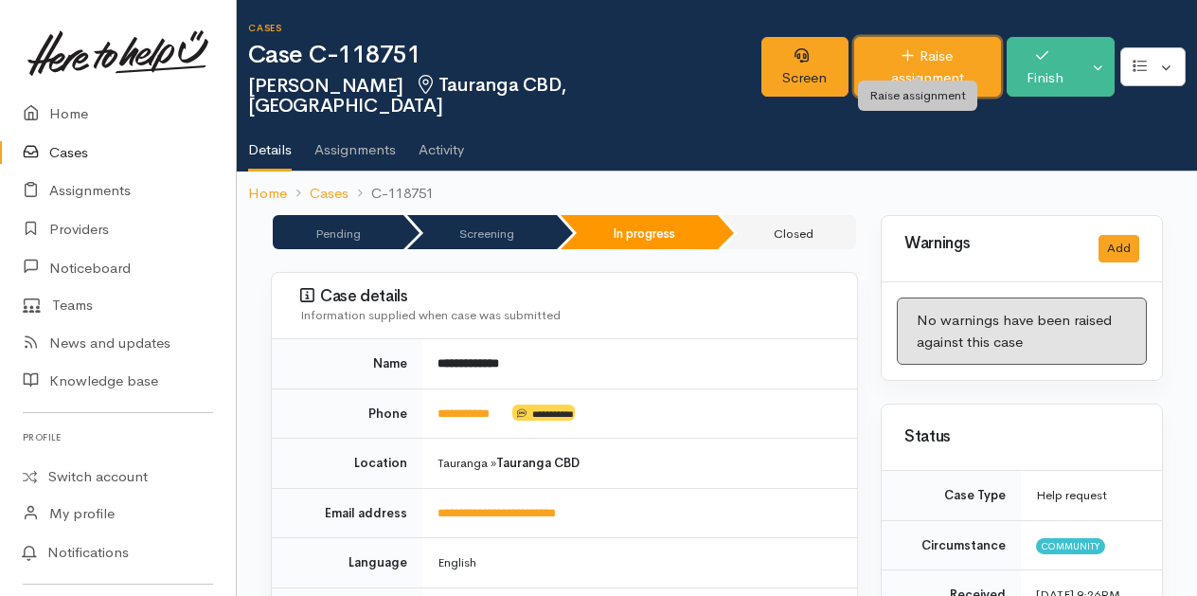
click at [922, 52] on link "Raise assignment" at bounding box center [928, 67] width 148 height 60
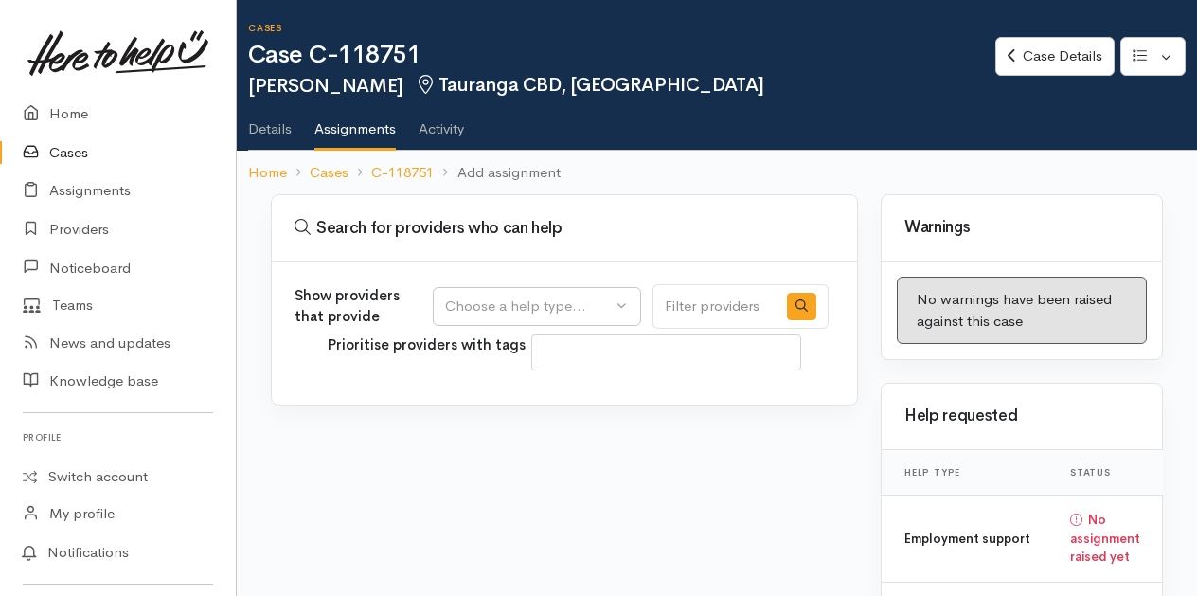
select select
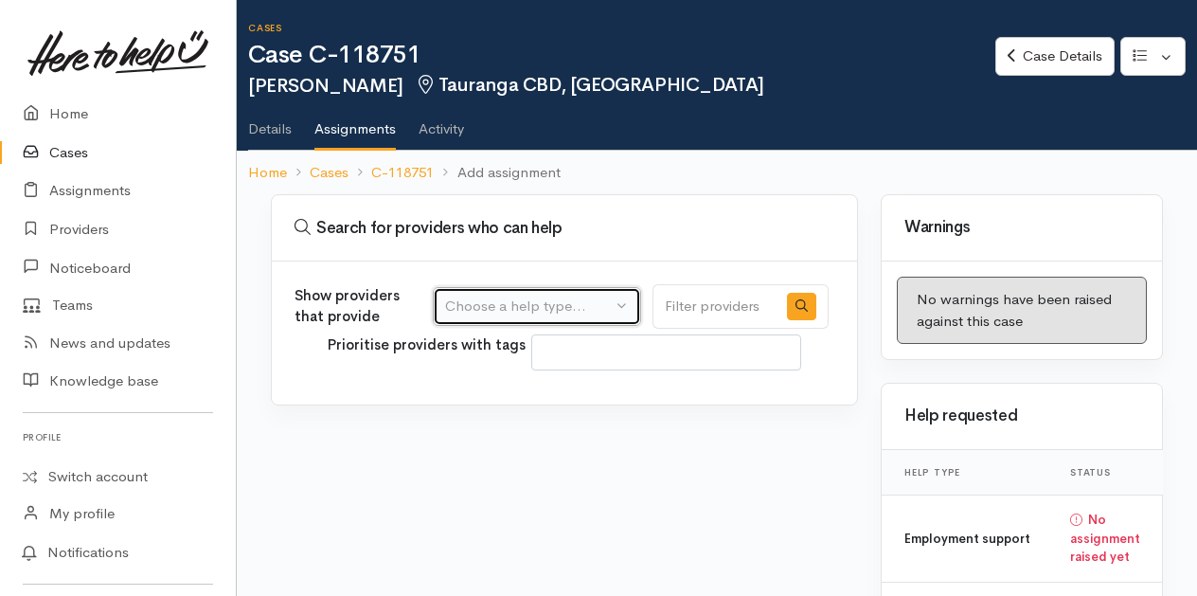
click at [622, 307] on button "Choose a help type..." at bounding box center [537, 306] width 208 height 39
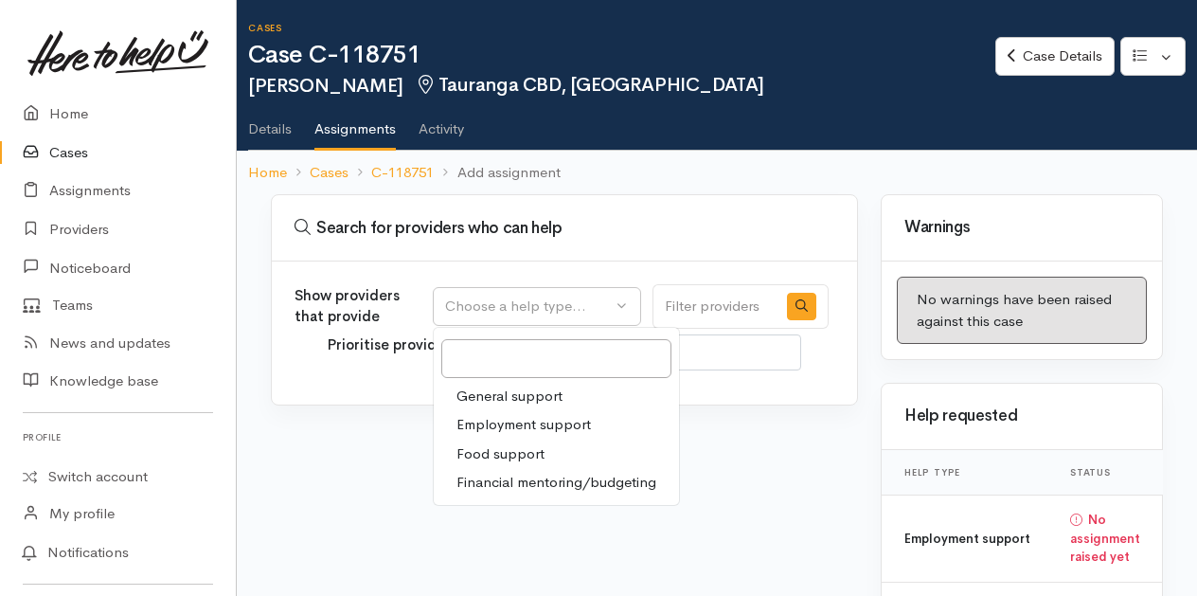
click at [547, 475] on span "Financial mentoring/budgeting" at bounding box center [557, 483] width 200 height 22
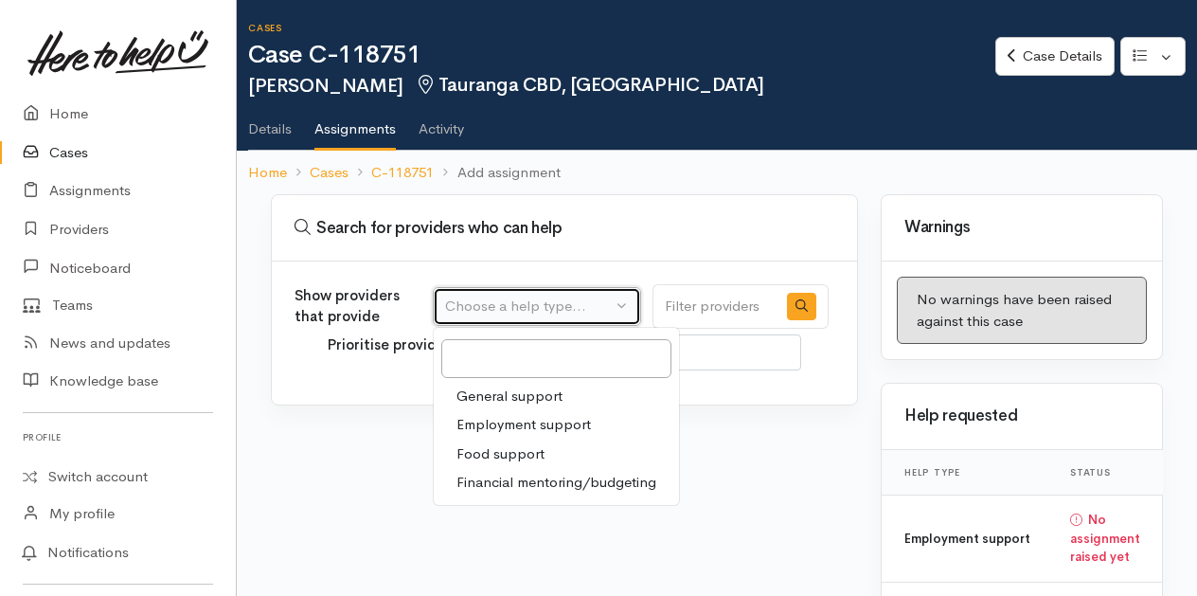
select select "9"
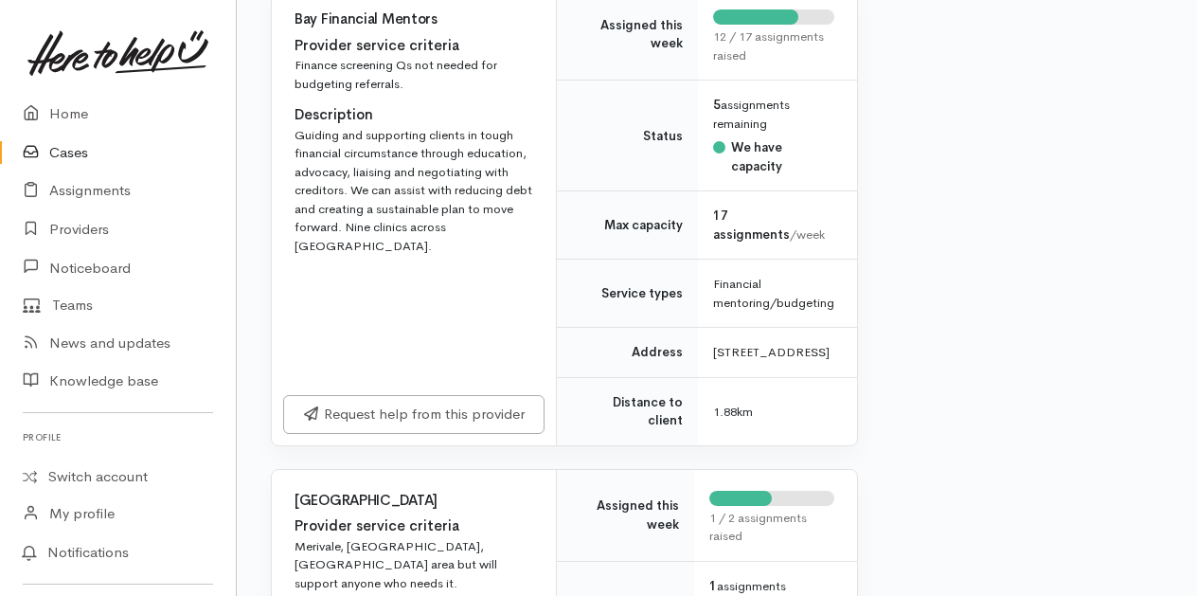
scroll to position [2368, 0]
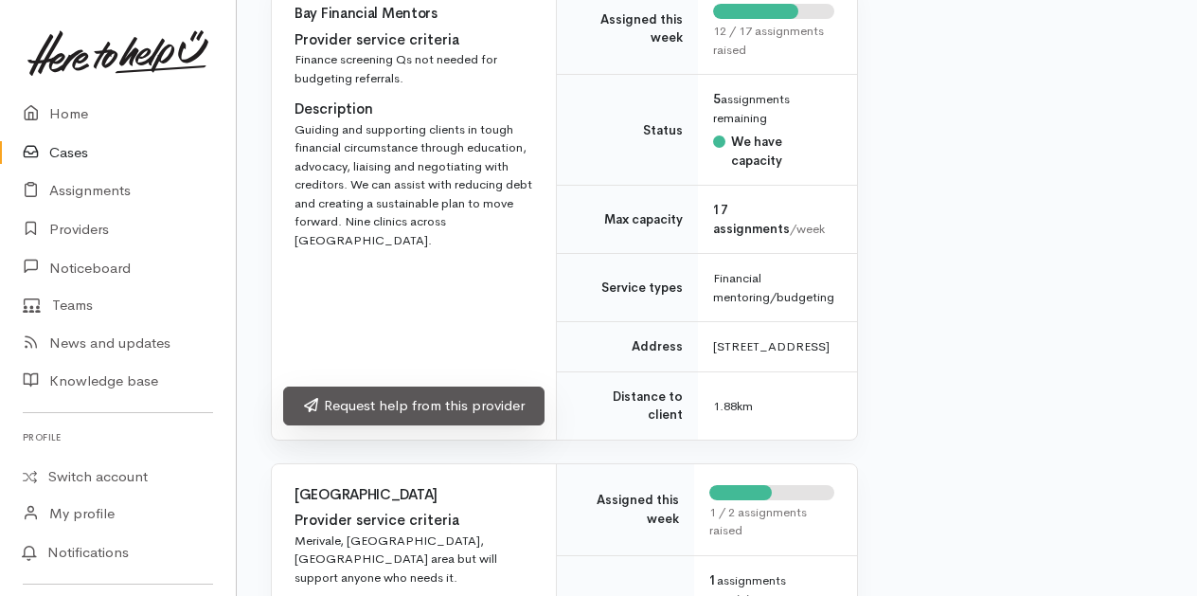
click at [379, 425] on link "Request help from this provider" at bounding box center [413, 405] width 261 height 39
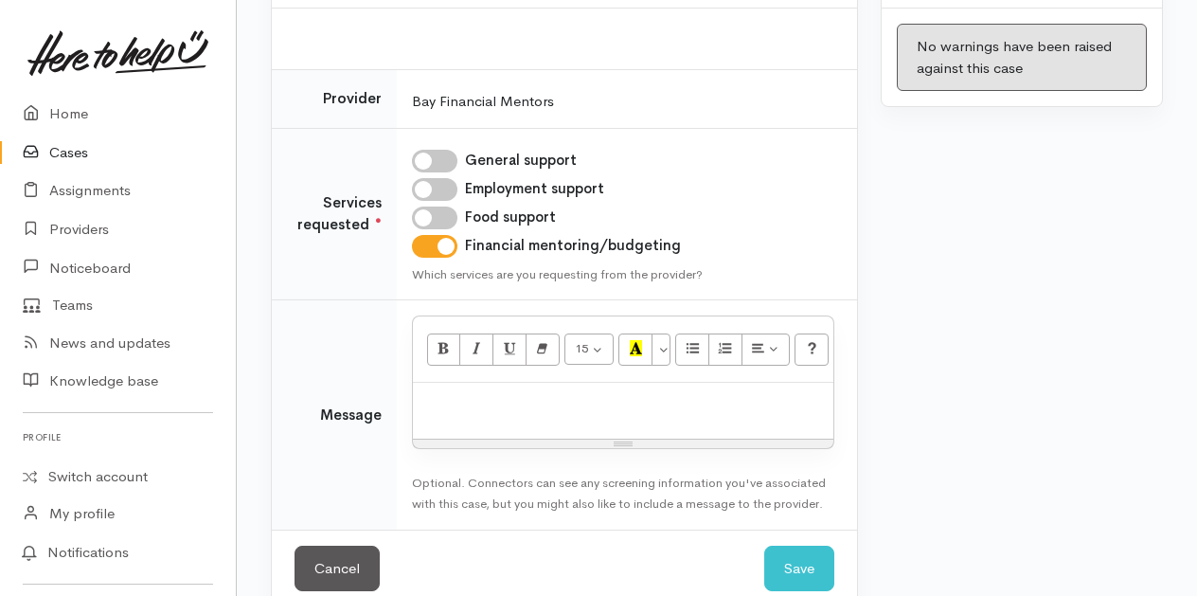
scroll to position [282, 0]
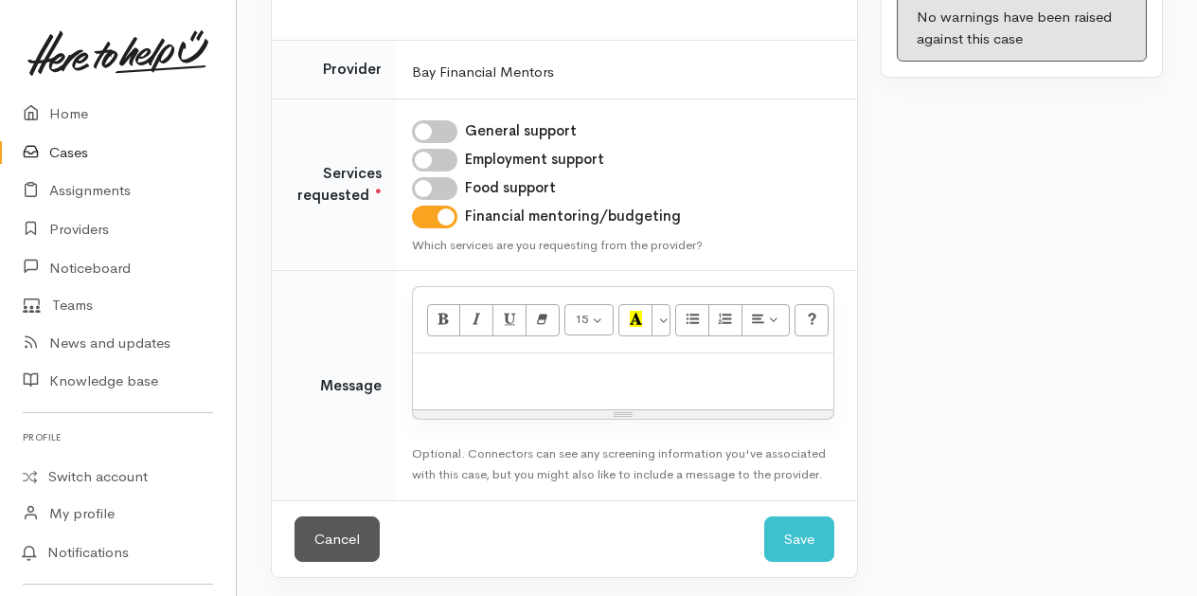
click at [446, 375] on p at bounding box center [623, 374] width 402 height 22
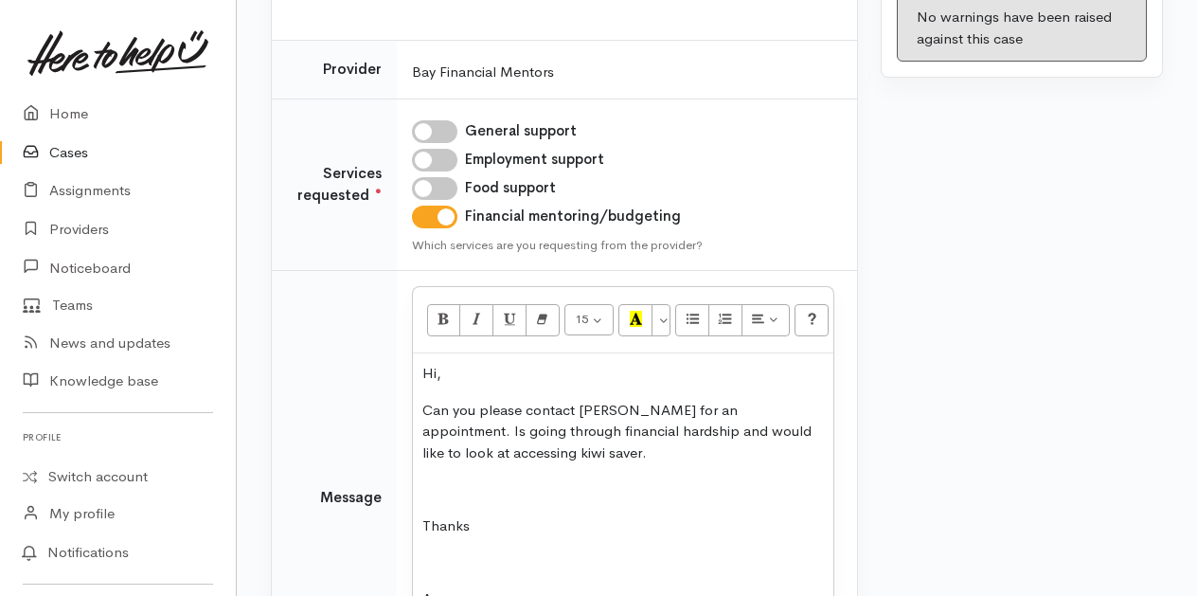
scroll to position [292, 0]
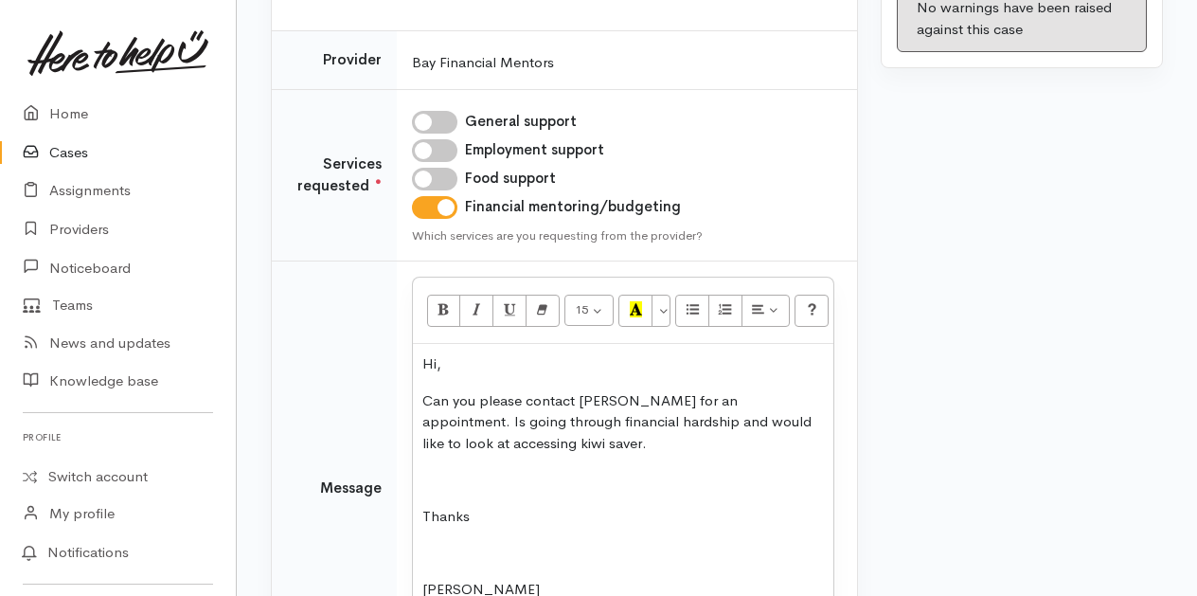
click at [523, 438] on p "Can you please contact [PERSON_NAME] for an appointment. Is going through finan…" at bounding box center [623, 422] width 402 height 64
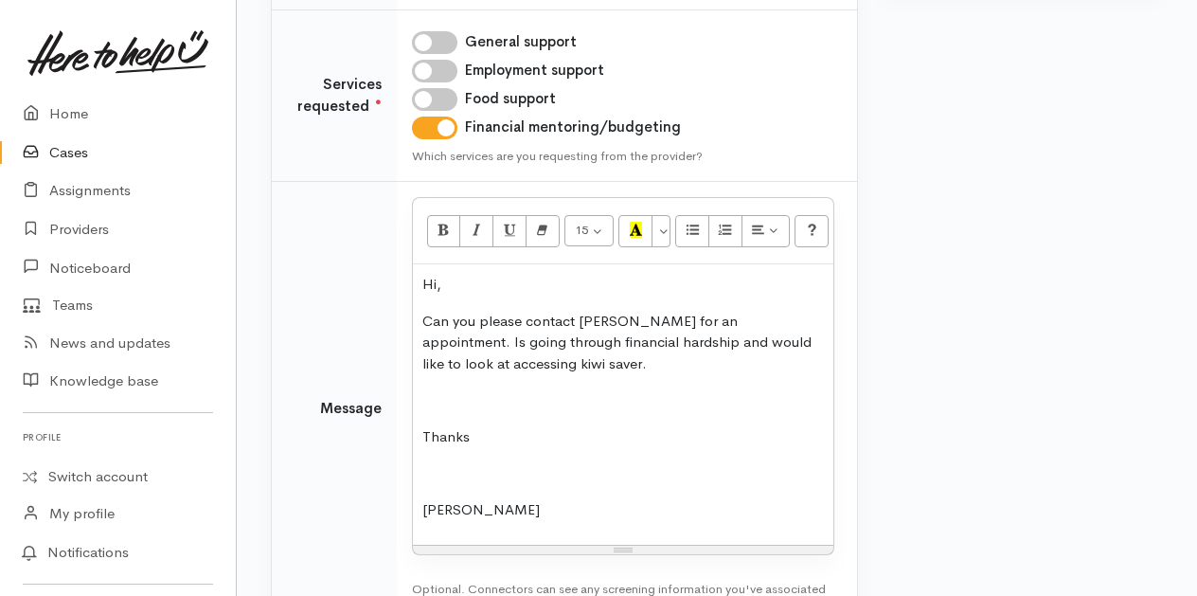
scroll to position [379, 0]
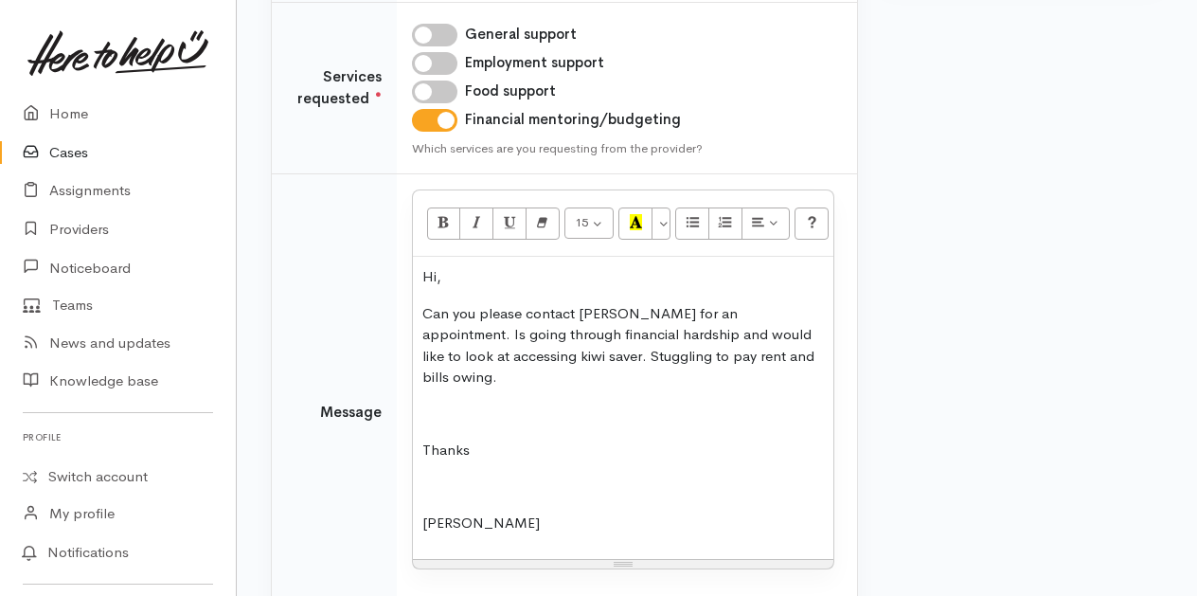
click at [511, 350] on p "Can you please contact [PERSON_NAME] for an appointment. Is going through finan…" at bounding box center [623, 345] width 402 height 85
click at [754, 350] on p "Can you please contact [PERSON_NAME] for an appointment. Is going through finan…" at bounding box center [623, 345] width 402 height 85
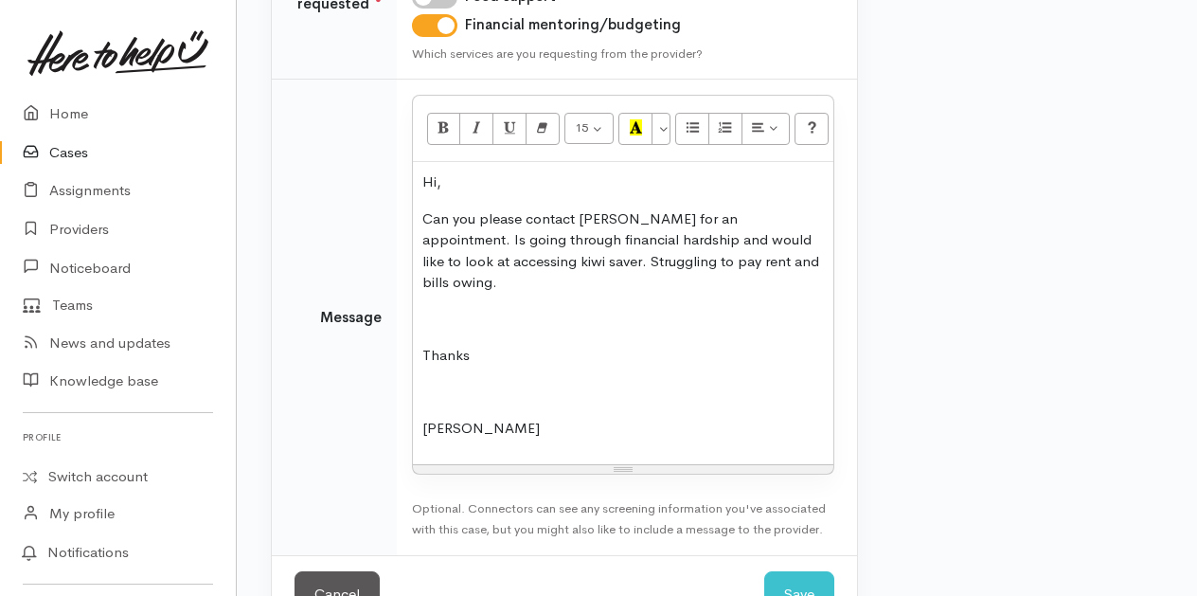
scroll to position [508, 0]
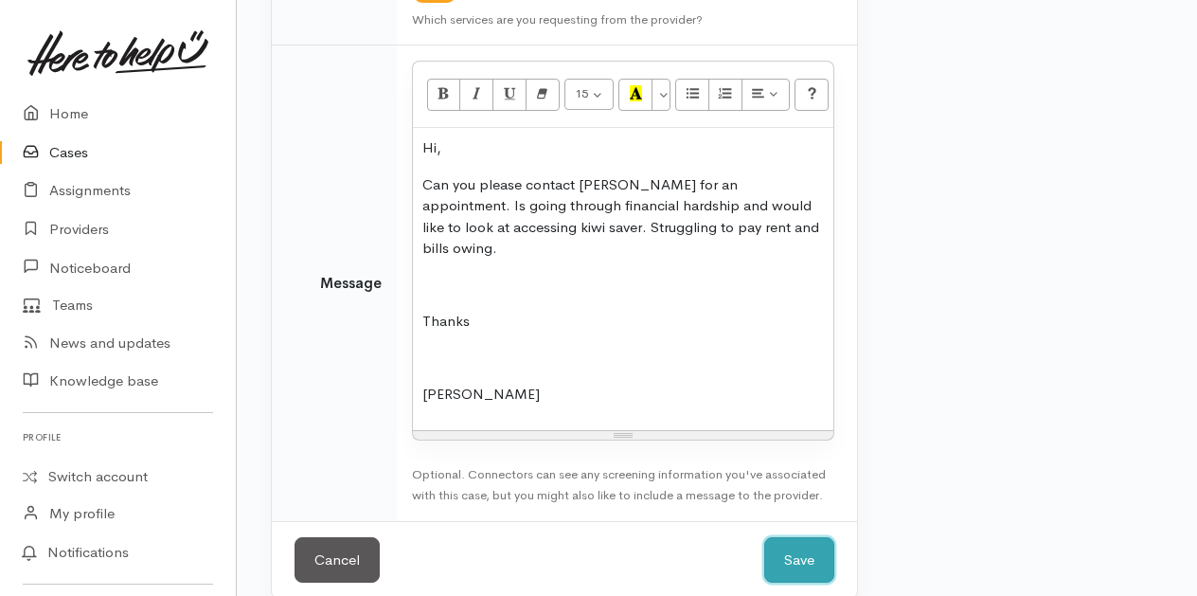
click at [803, 541] on button "Save" at bounding box center [799, 560] width 70 height 46
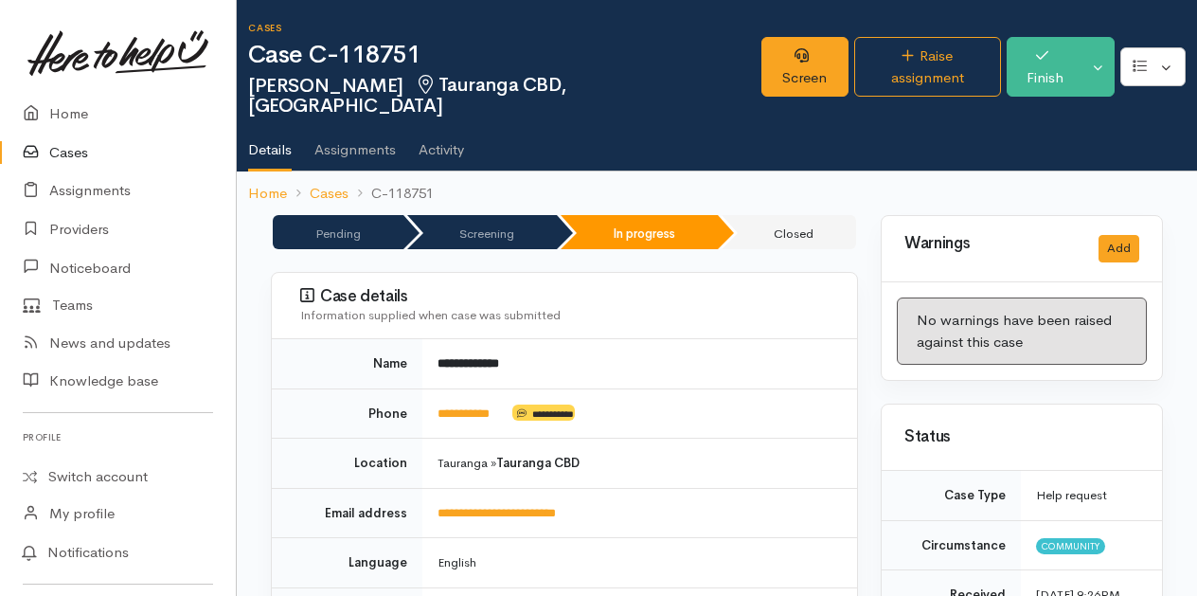
click at [70, 145] on link "Cases" at bounding box center [118, 153] width 236 height 39
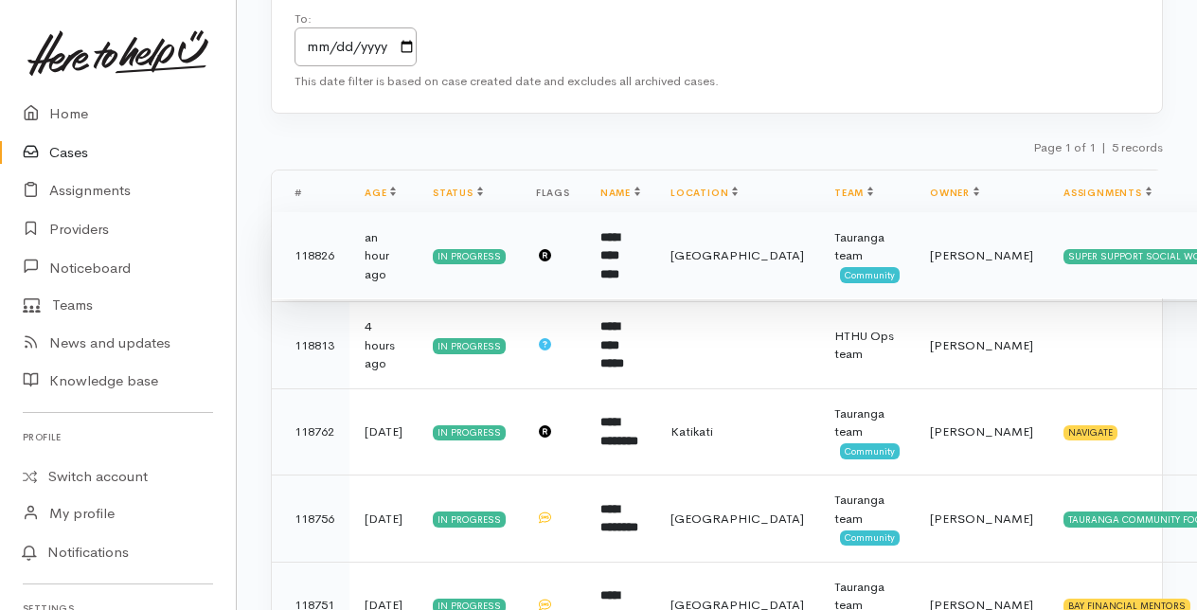
scroll to position [284, 0]
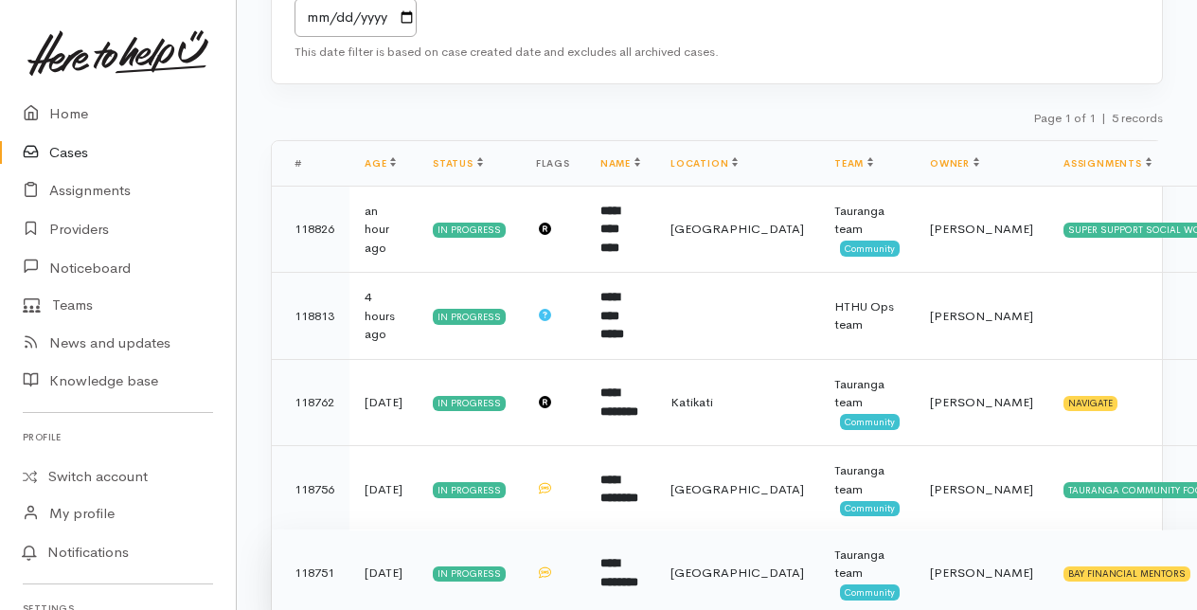
click at [626, 557] on b "**********" at bounding box center [619, 572] width 38 height 31
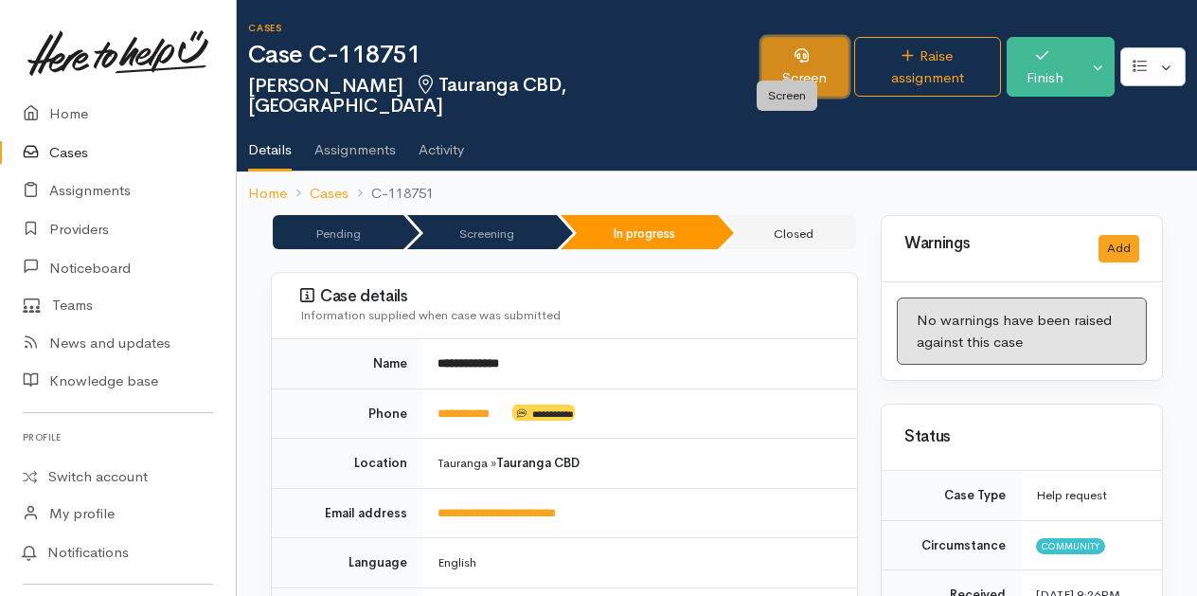
click at [799, 54] on link "Screen" at bounding box center [805, 67] width 86 height 60
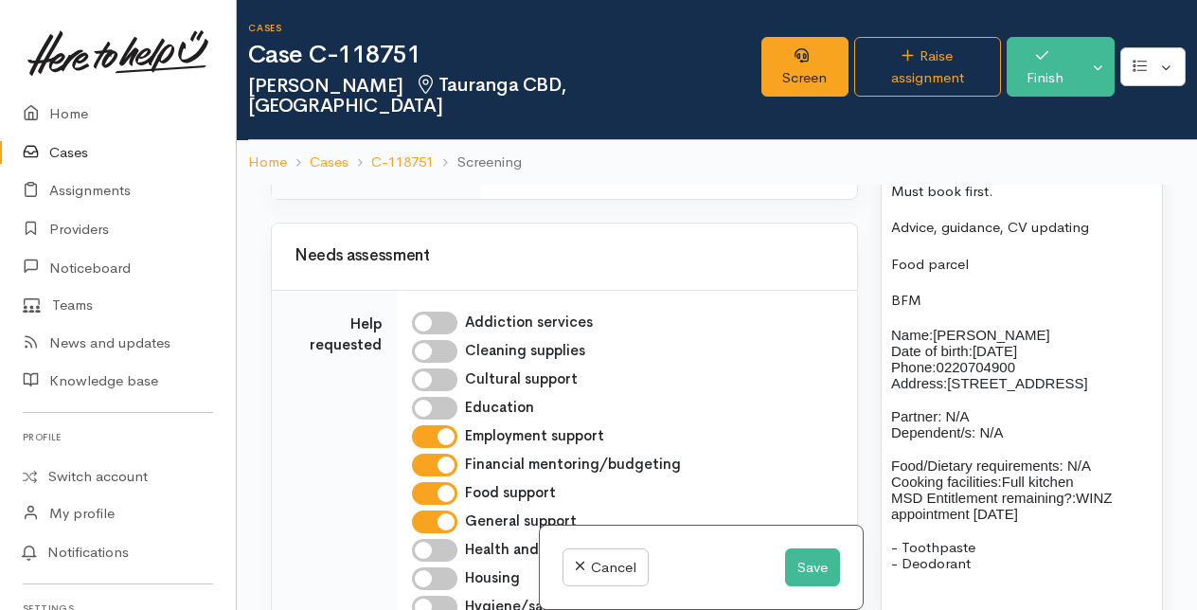
scroll to position [2588, 0]
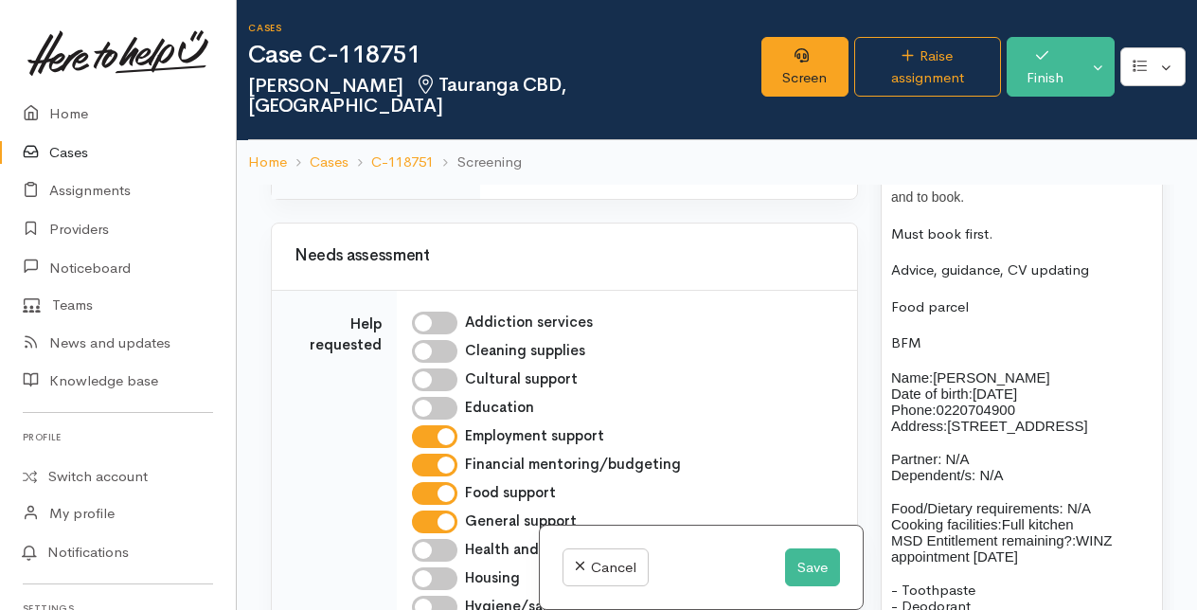
click at [1101, 281] on p "Advice, guidance, CV updating" at bounding box center [1021, 271] width 261 height 22
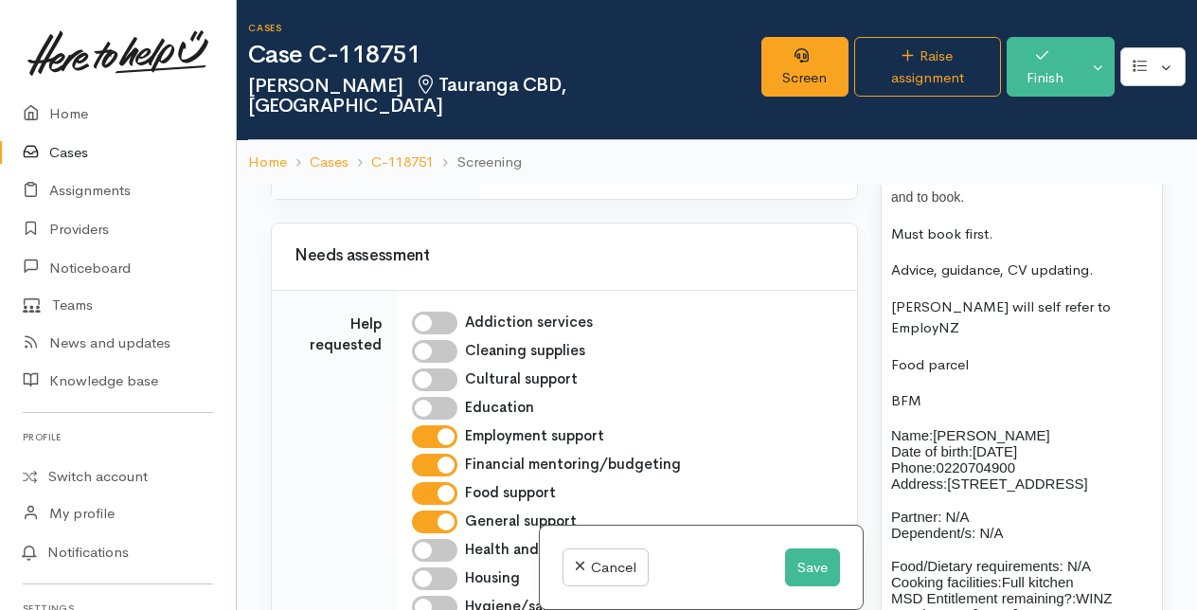
scroll to position [947, 0]
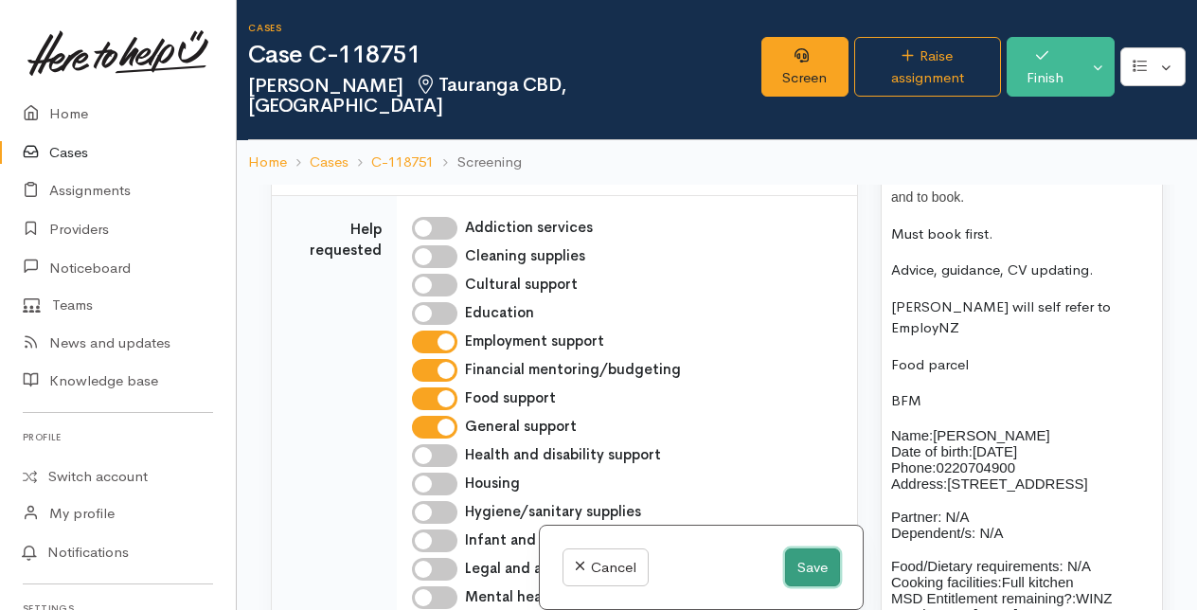
click at [818, 568] on button "Save" at bounding box center [812, 567] width 55 height 39
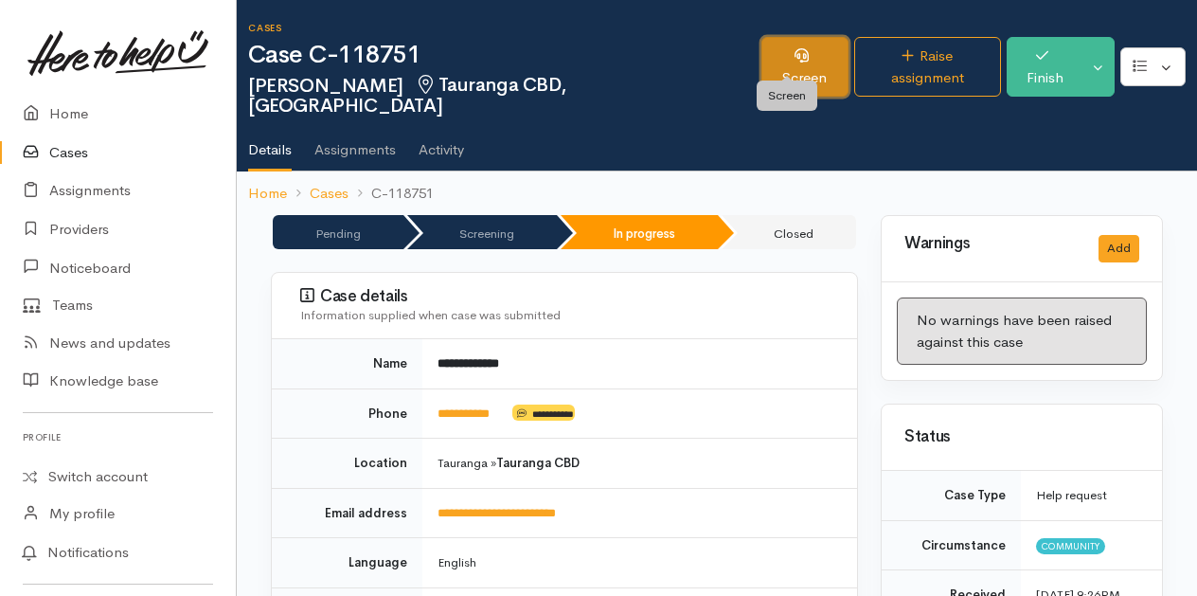
click at [797, 59] on link "Screen" at bounding box center [805, 67] width 86 height 60
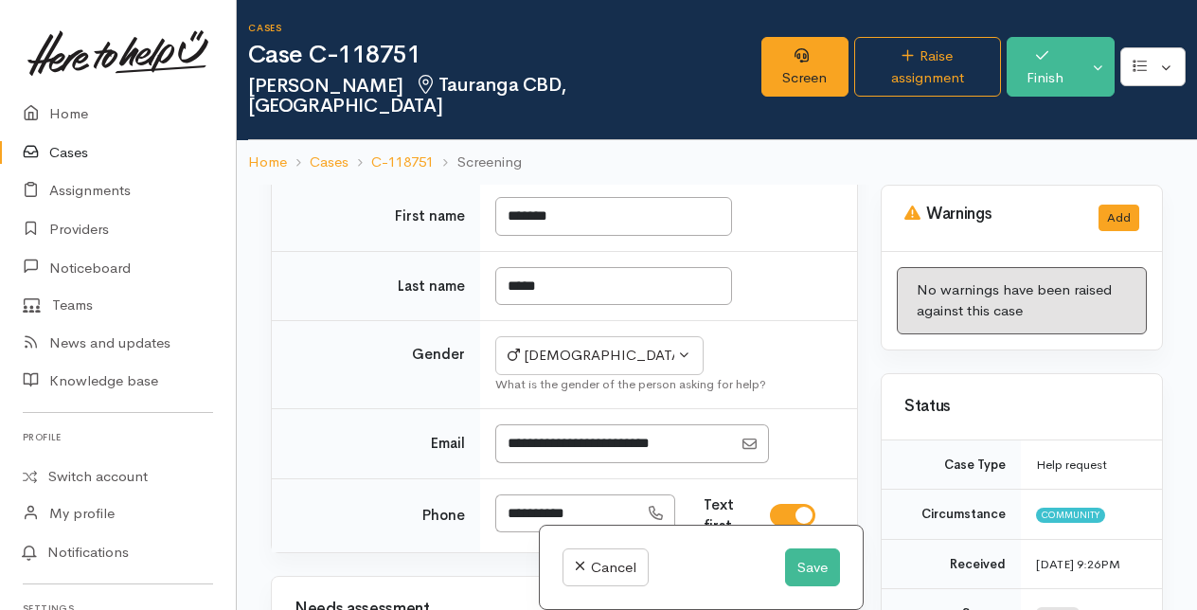
scroll to position [663, 0]
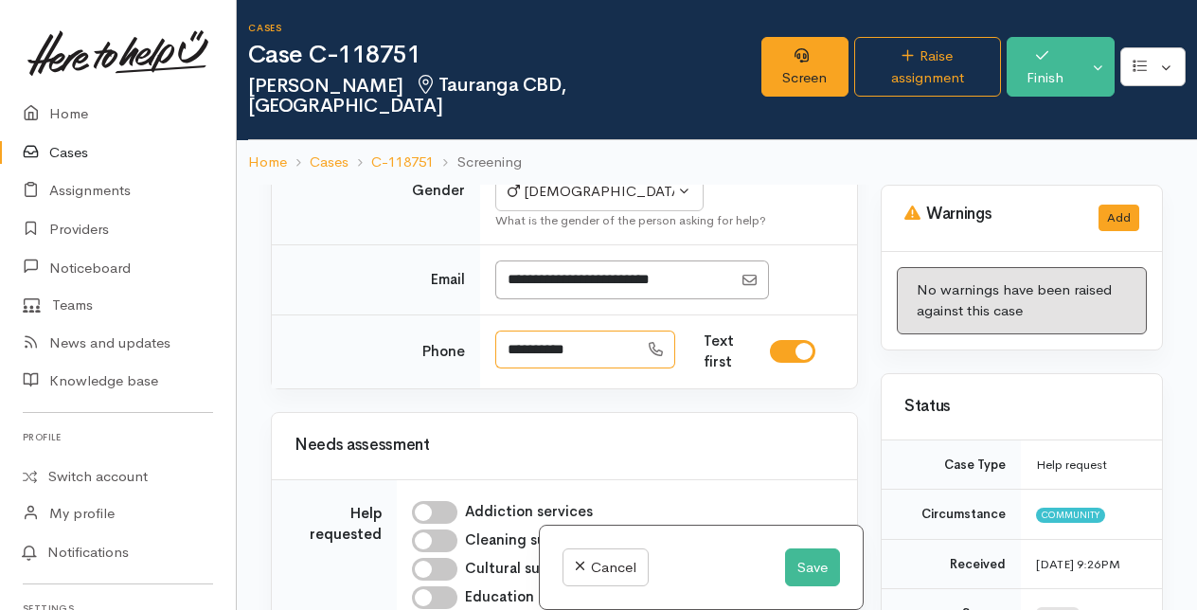
drag, startPoint x: 506, startPoint y: 351, endPoint x: 620, endPoint y: 347, distance: 114.7
click at [620, 347] on input "**********" at bounding box center [566, 350] width 143 height 39
click at [604, 355] on input "**********" at bounding box center [566, 350] width 143 height 39
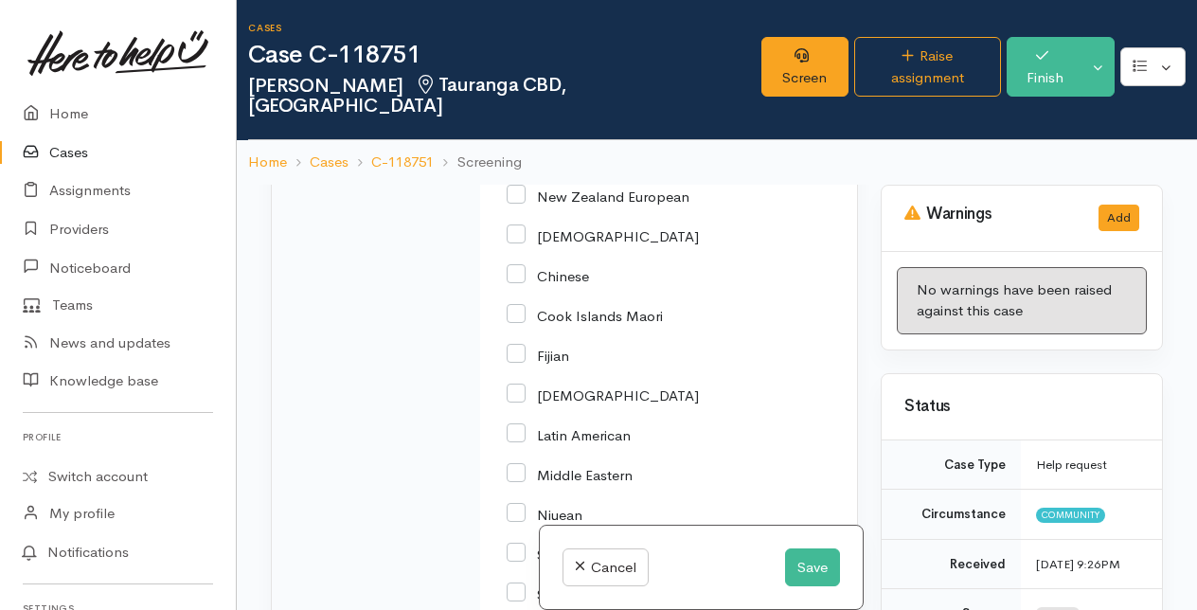
scroll to position [2908, 0]
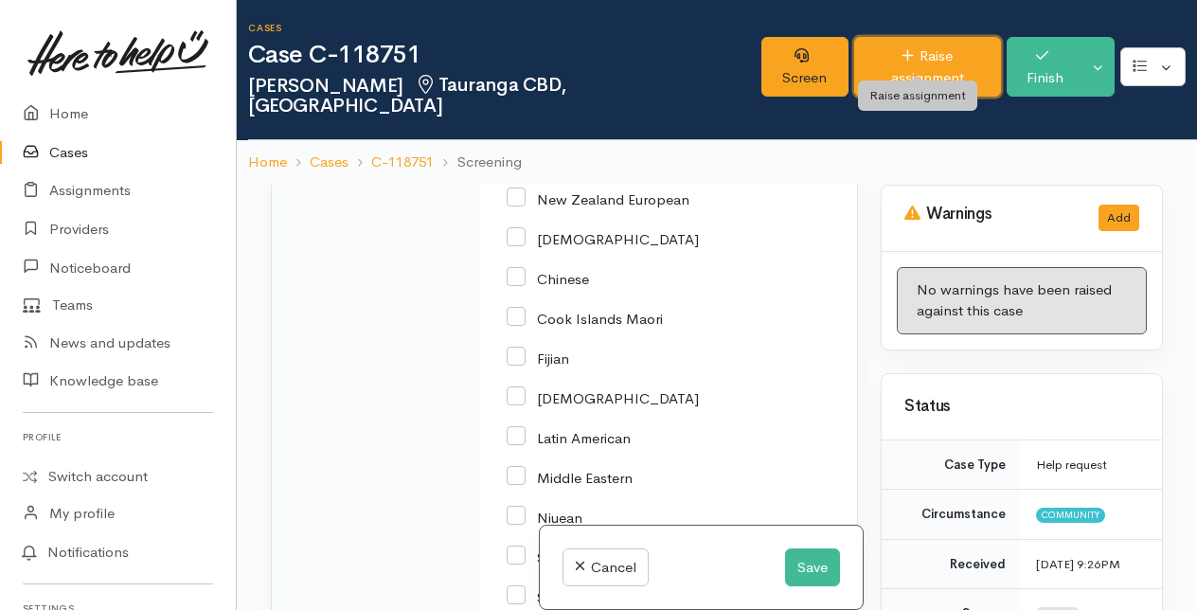
click at [879, 63] on link "Raise assignment" at bounding box center [928, 67] width 148 height 60
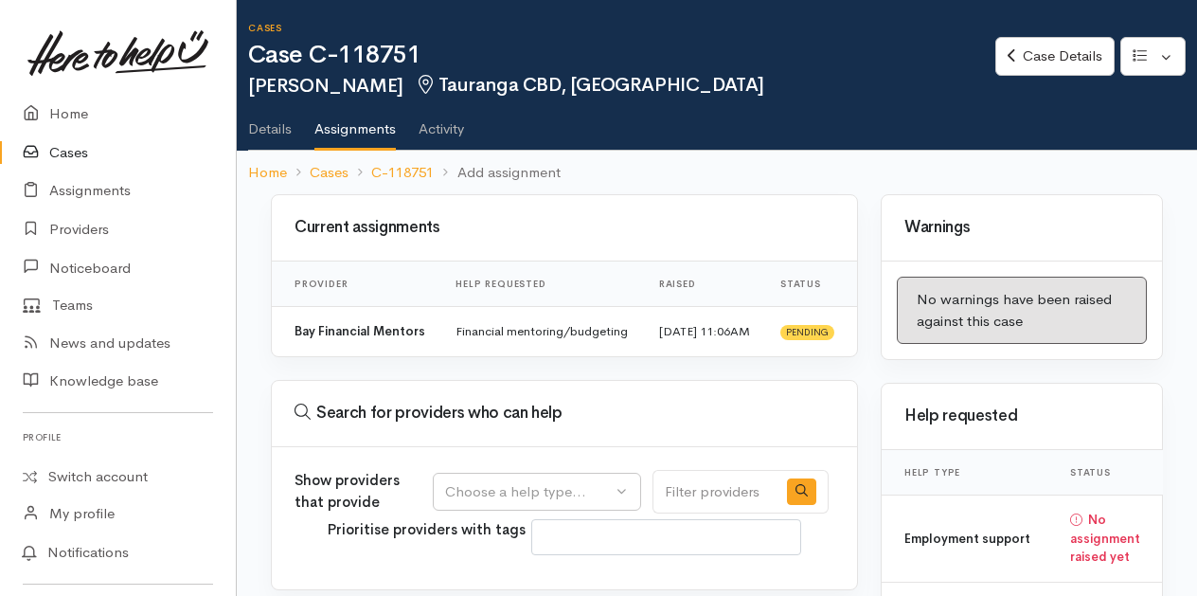
select select
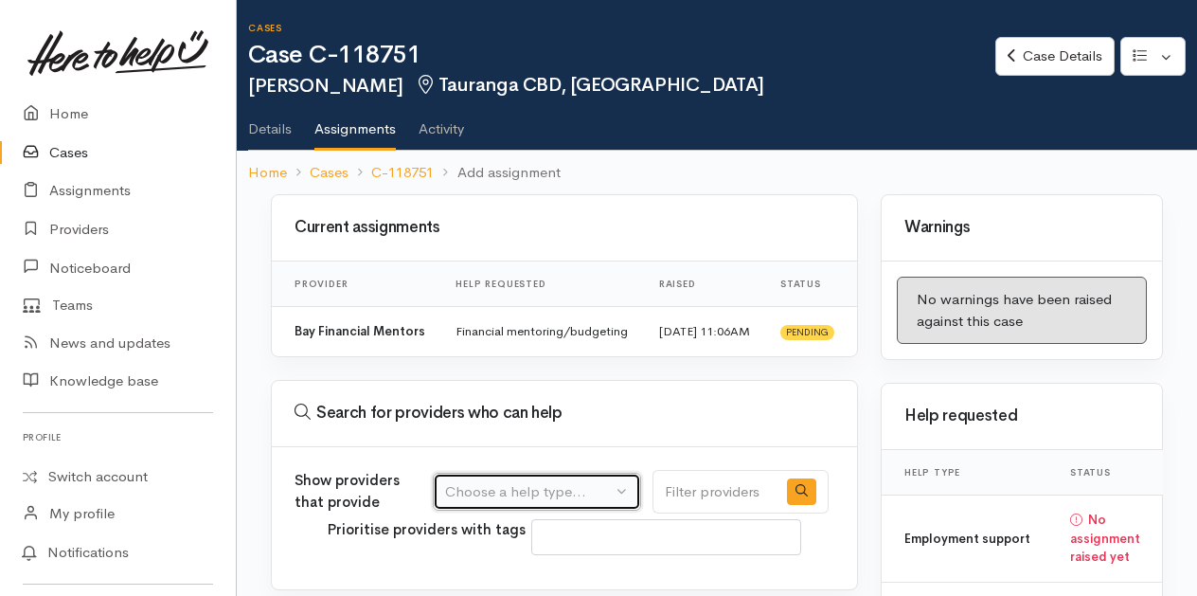
click at [628, 507] on button "Choose a help type..." at bounding box center [537, 492] width 208 height 39
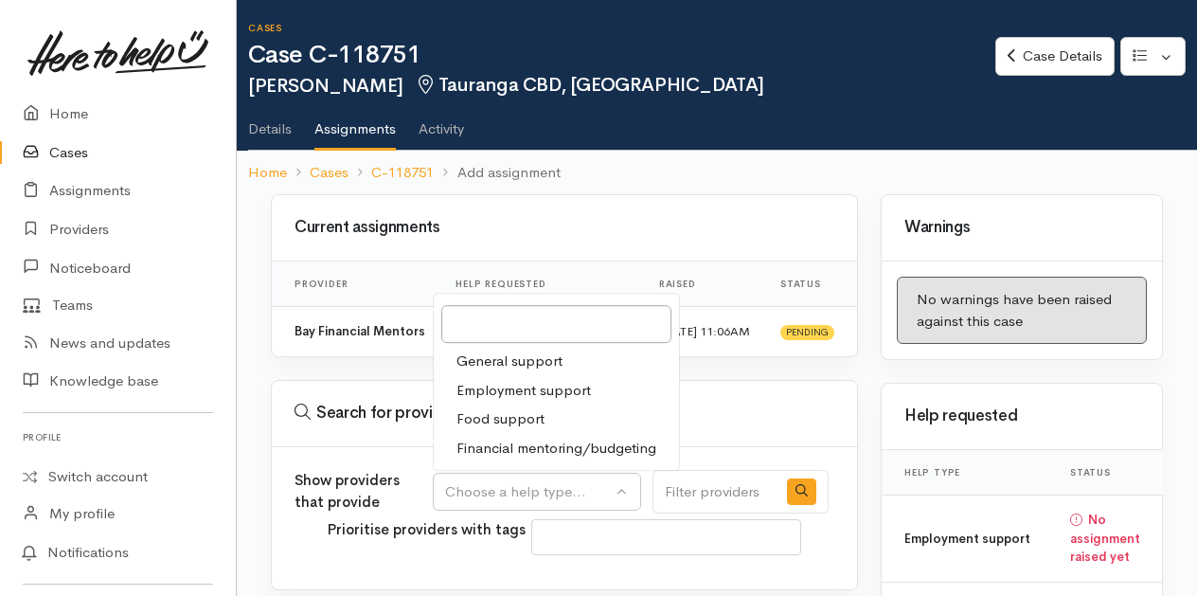
click at [511, 430] on span "Food support" at bounding box center [501, 419] width 88 height 22
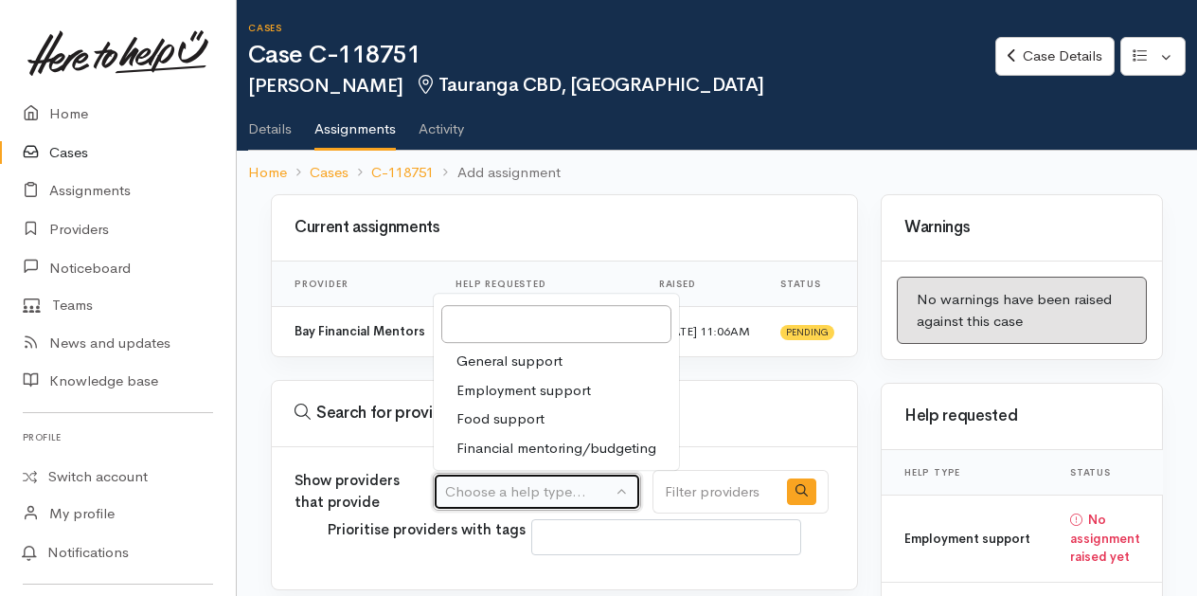
select select "3"
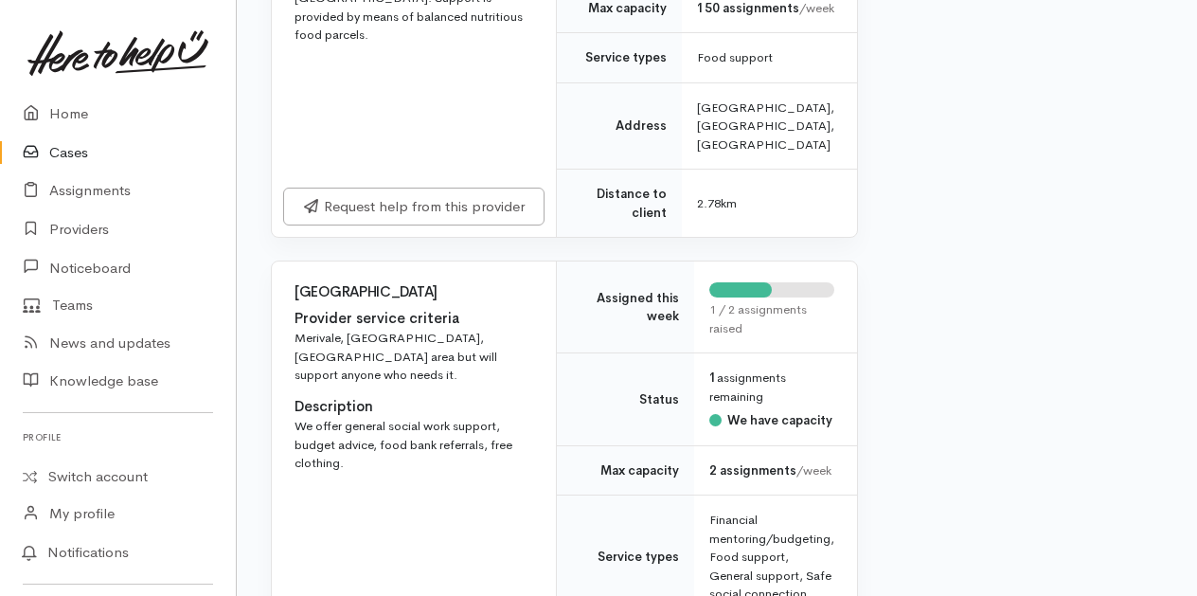
scroll to position [3315, 0]
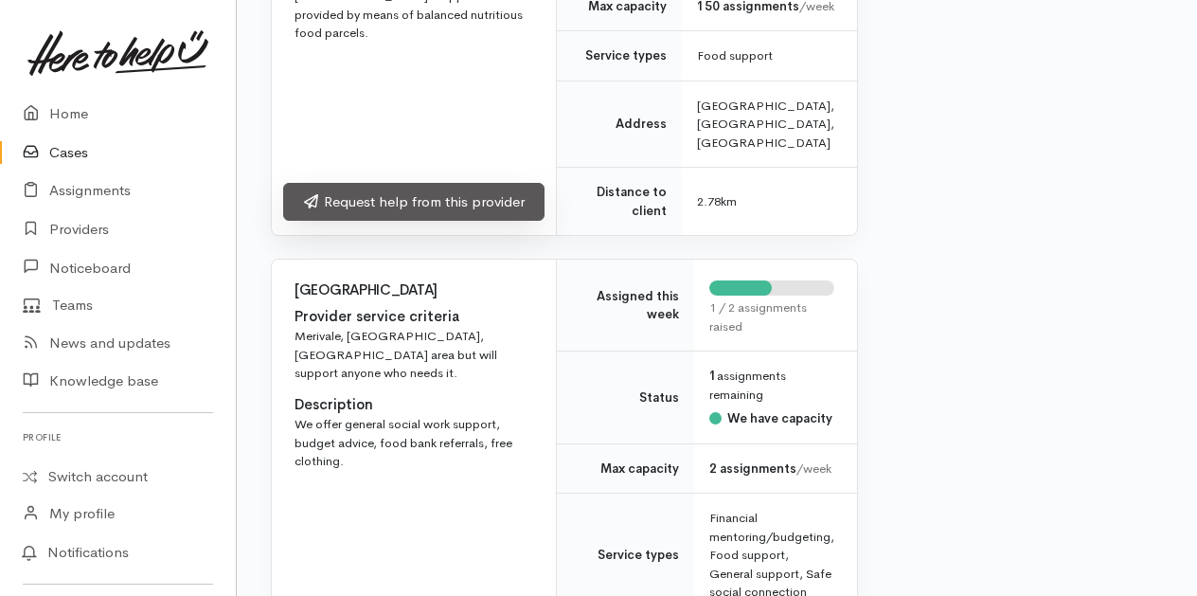
click at [395, 222] on link "Request help from this provider" at bounding box center [413, 202] width 261 height 39
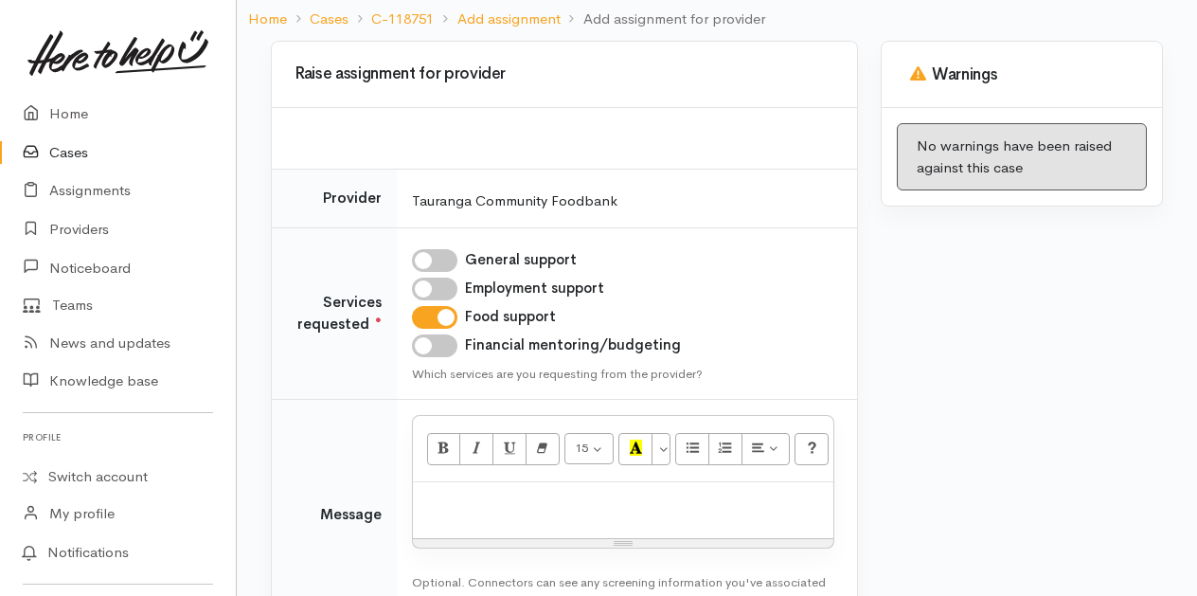
scroll to position [189, 0]
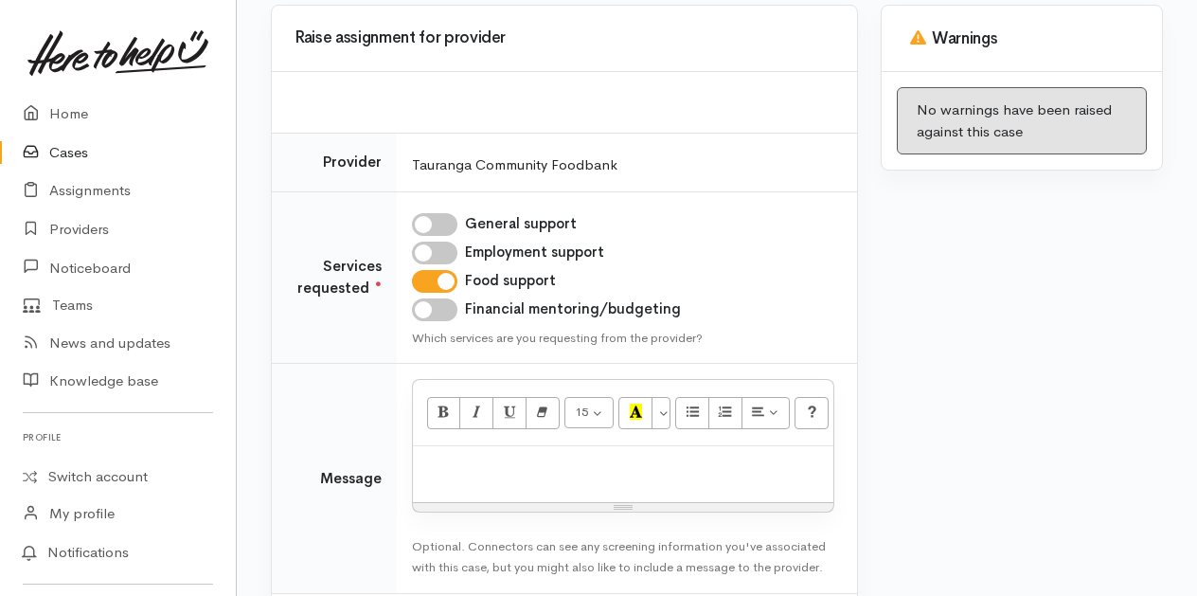
click at [515, 468] on p at bounding box center [623, 467] width 402 height 22
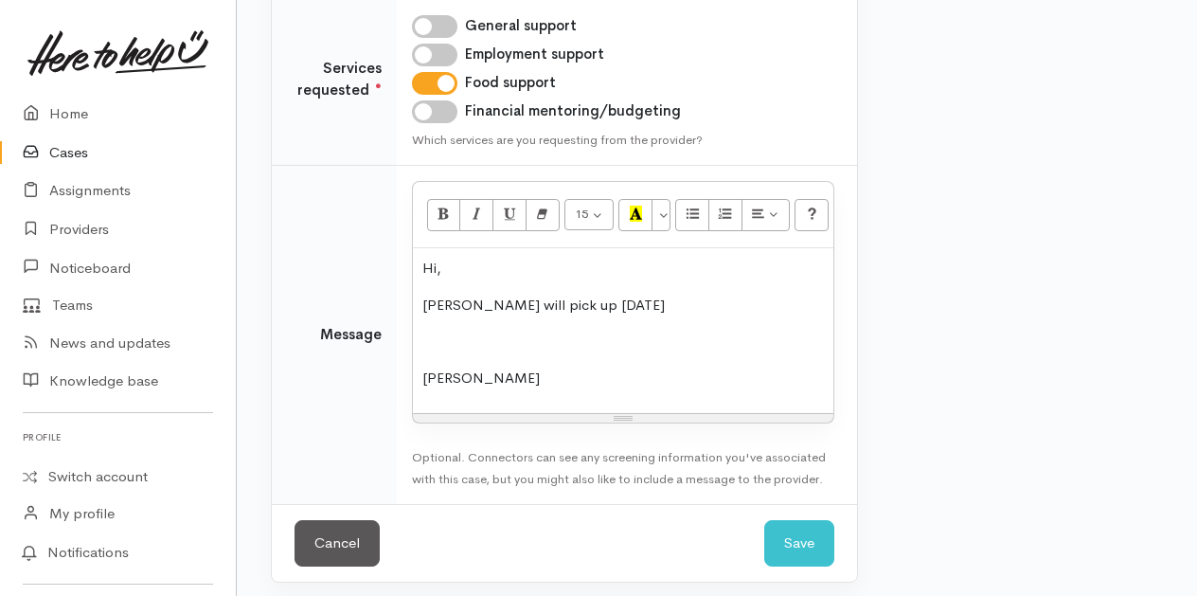
scroll to position [392, 0]
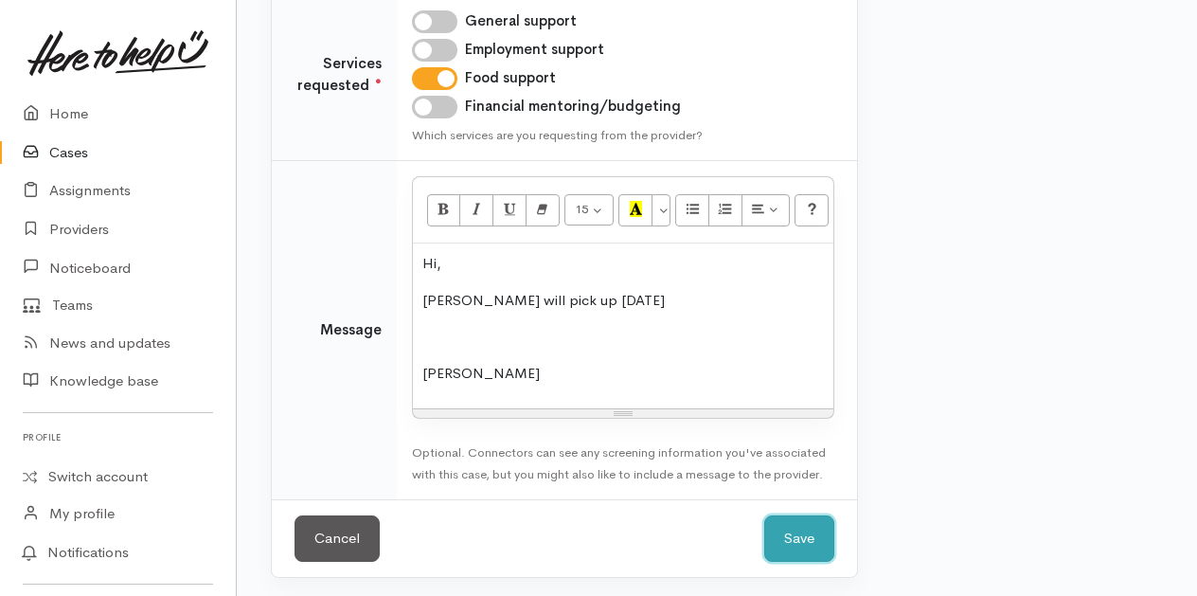
click at [813, 517] on button "Save" at bounding box center [799, 538] width 70 height 46
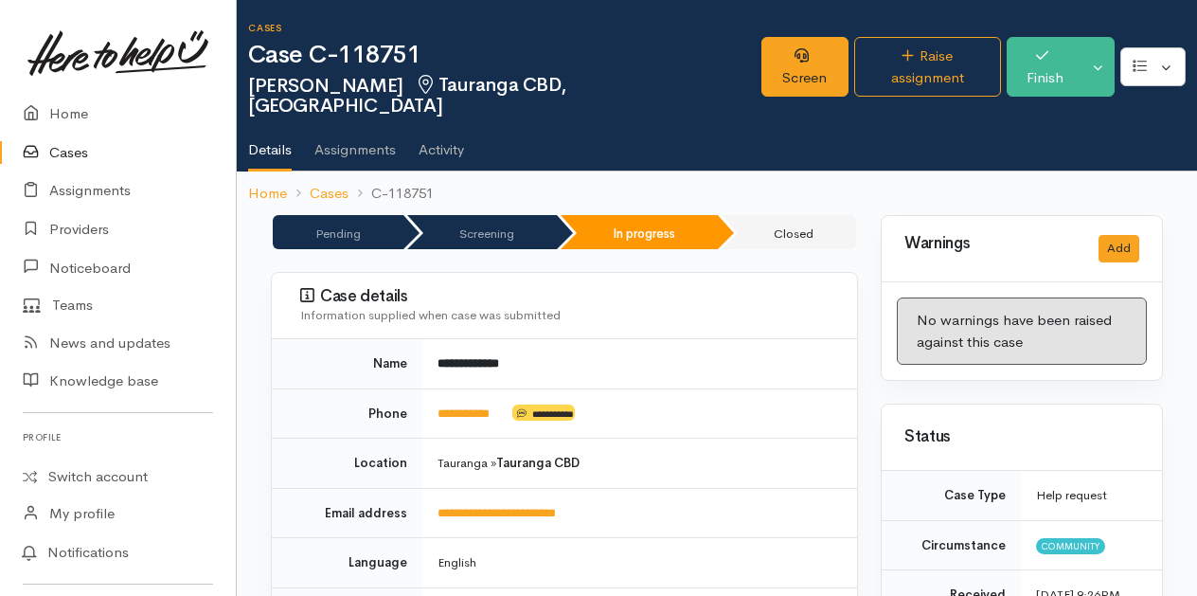
click at [51, 146] on link "Cases" at bounding box center [118, 153] width 236 height 39
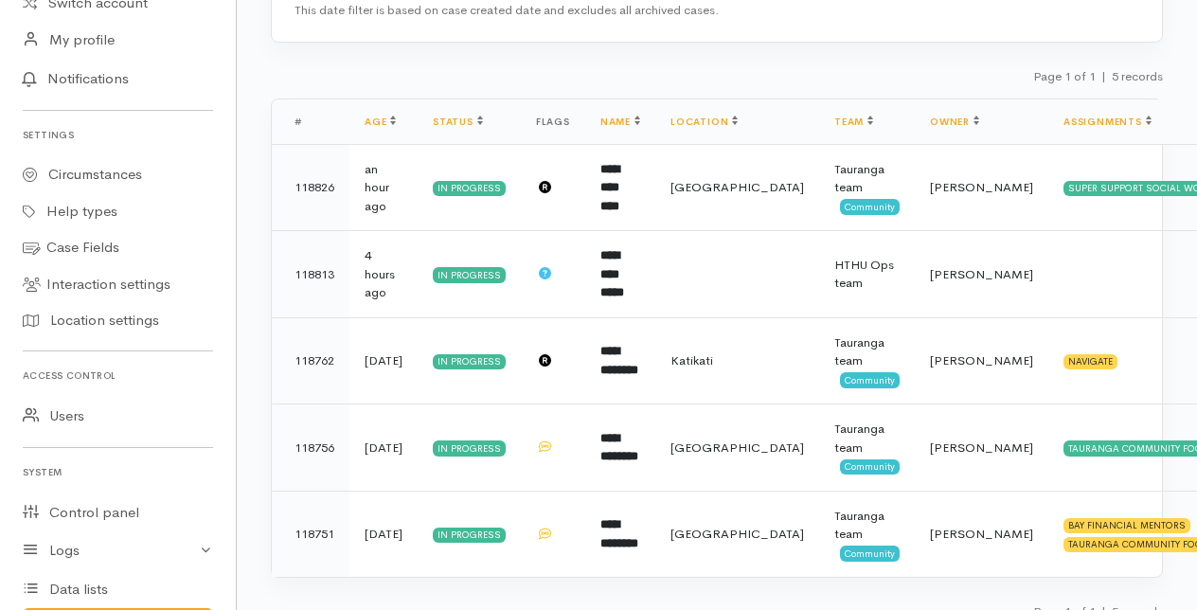
scroll to position [582, 0]
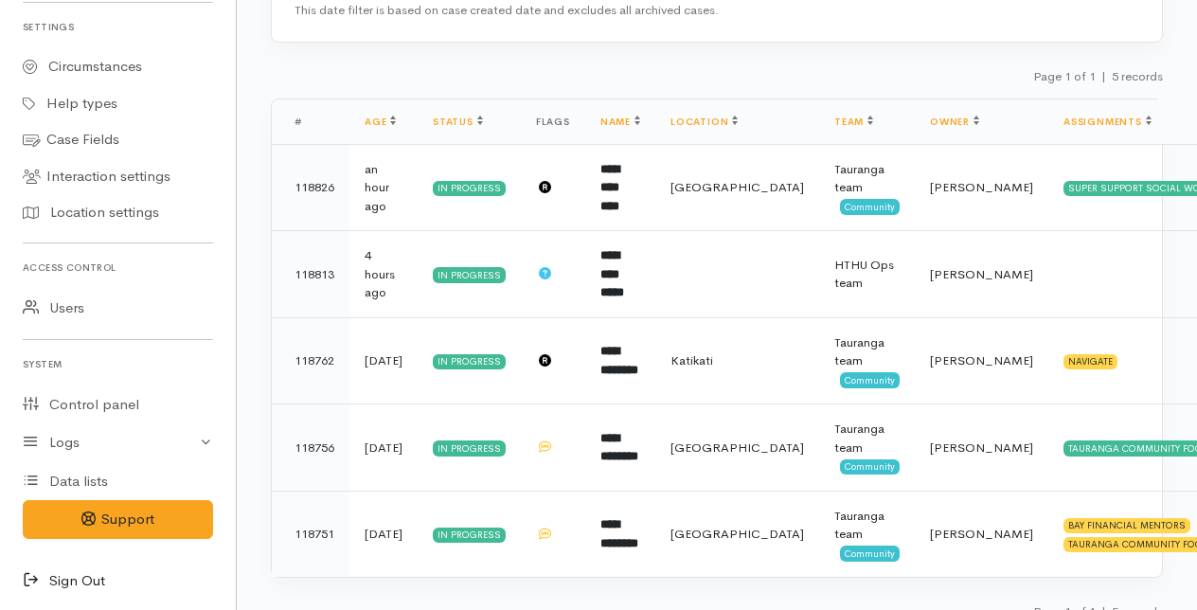
click at [74, 579] on link "Sign Out" at bounding box center [118, 581] width 236 height 39
